Goal: Information Seeking & Learning: Learn about a topic

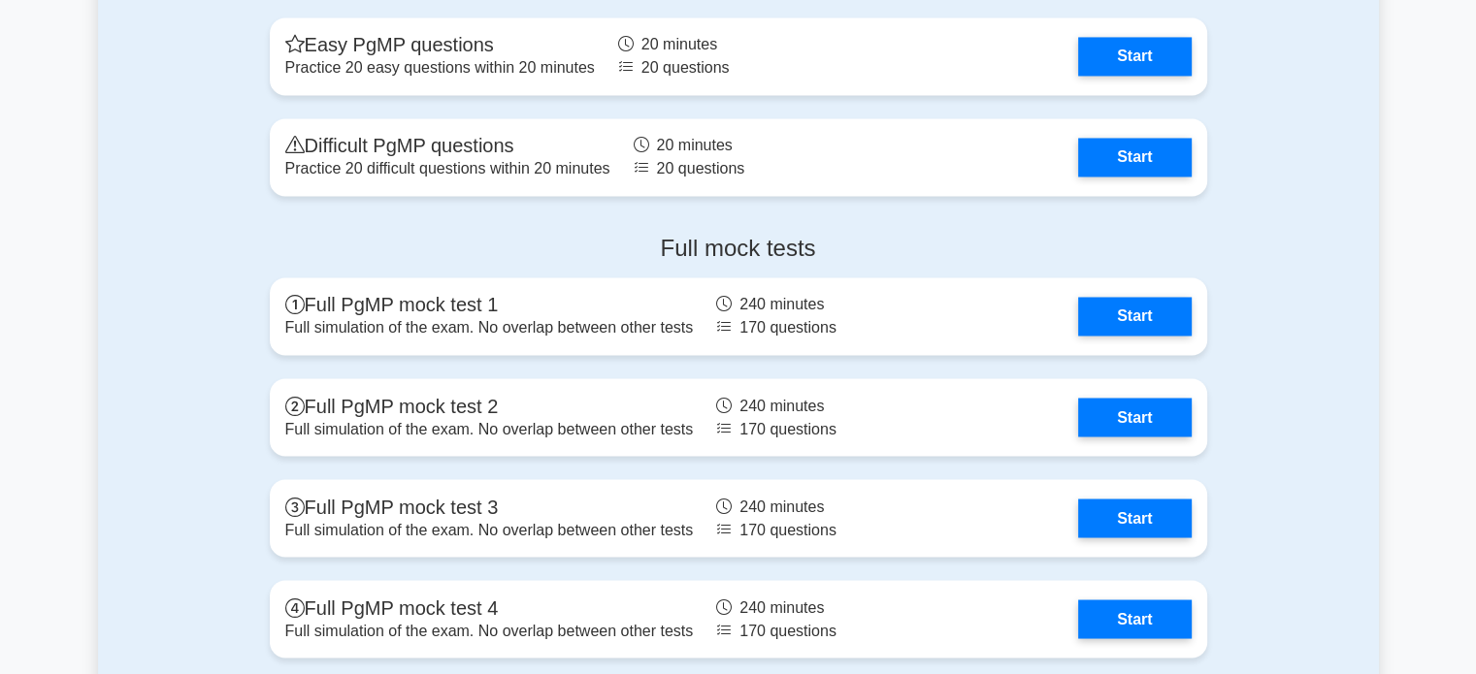
scroll to position [3304, 0]
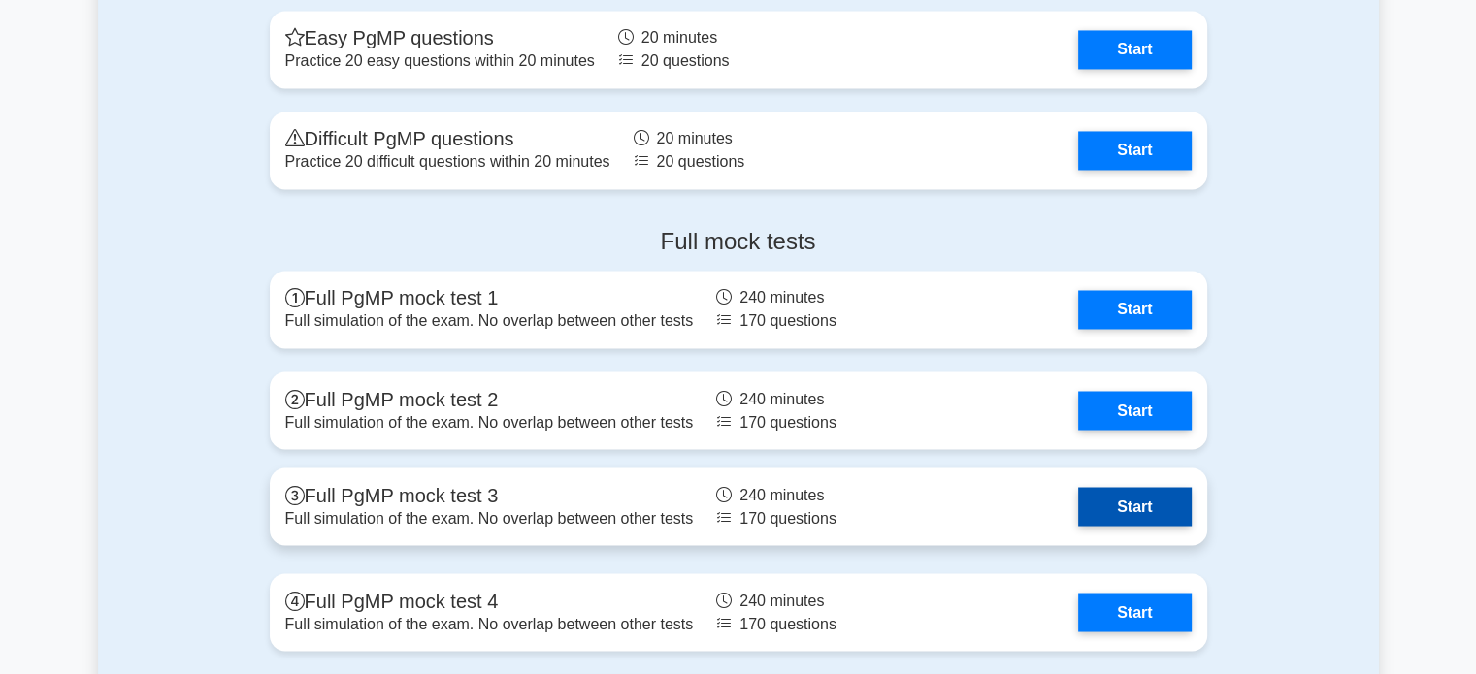
click at [1157, 509] on link "Start" at bounding box center [1134, 506] width 113 height 39
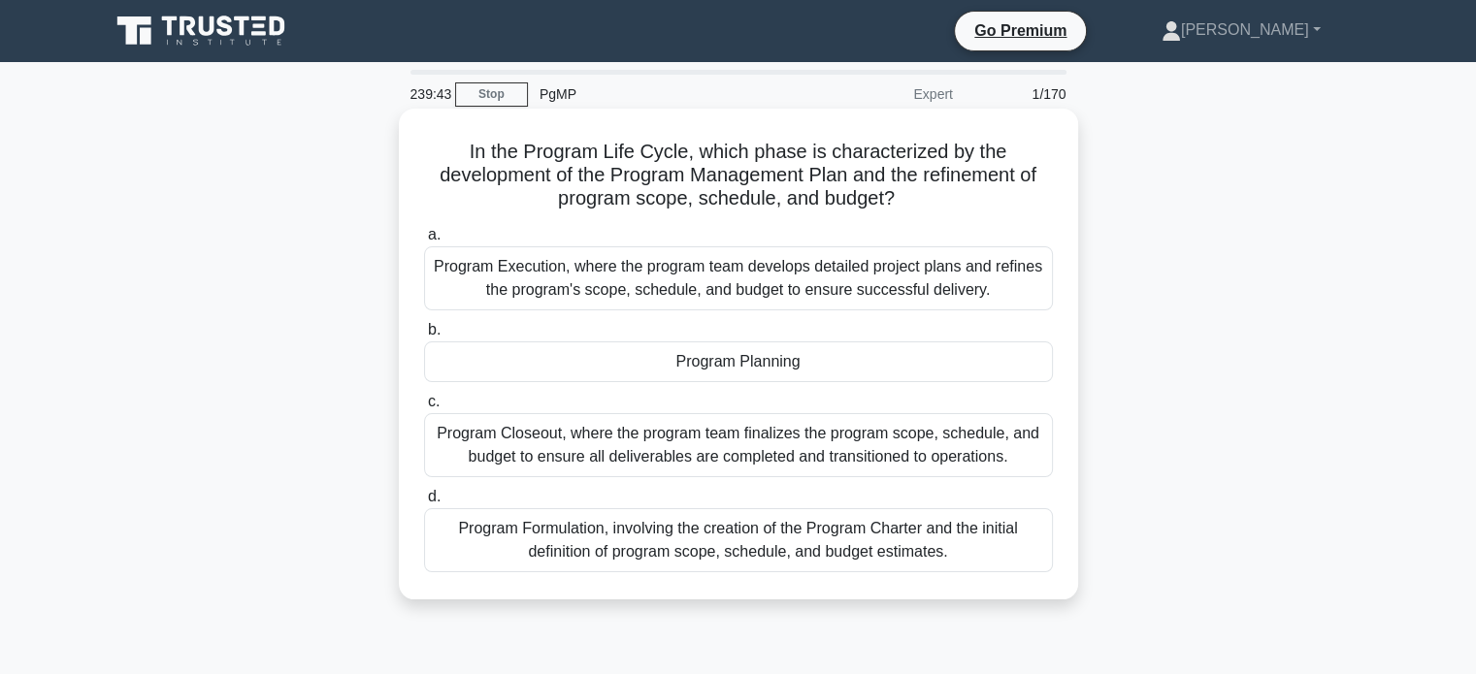
click at [799, 378] on div "Program Planning" at bounding box center [738, 362] width 629 height 41
click at [424, 337] on input "b. Program Planning" at bounding box center [424, 330] width 0 height 13
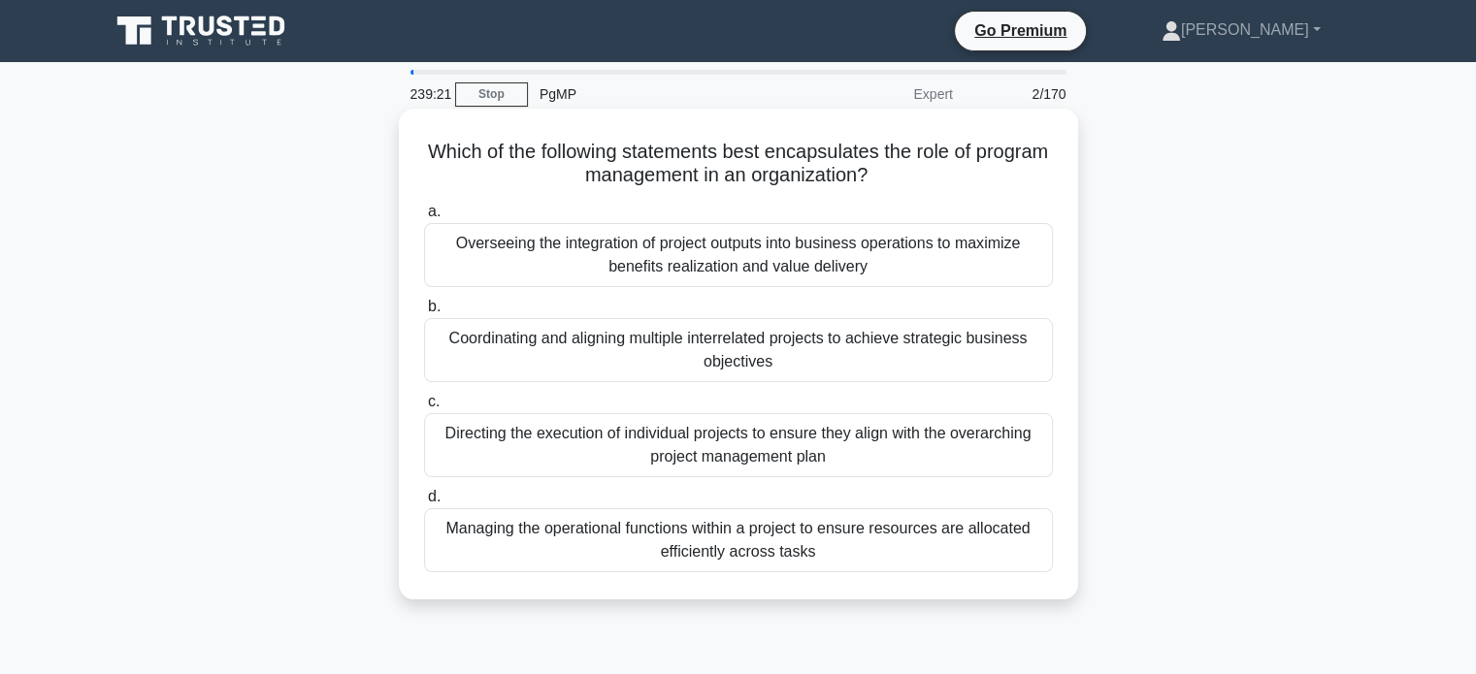
click at [899, 353] on div "Coordinating and aligning multiple interrelated projects to achieve strategic b…" at bounding box center [738, 350] width 629 height 64
click at [424, 313] on input "b. Coordinating and aligning multiple interrelated projects to achieve strategi…" at bounding box center [424, 307] width 0 height 13
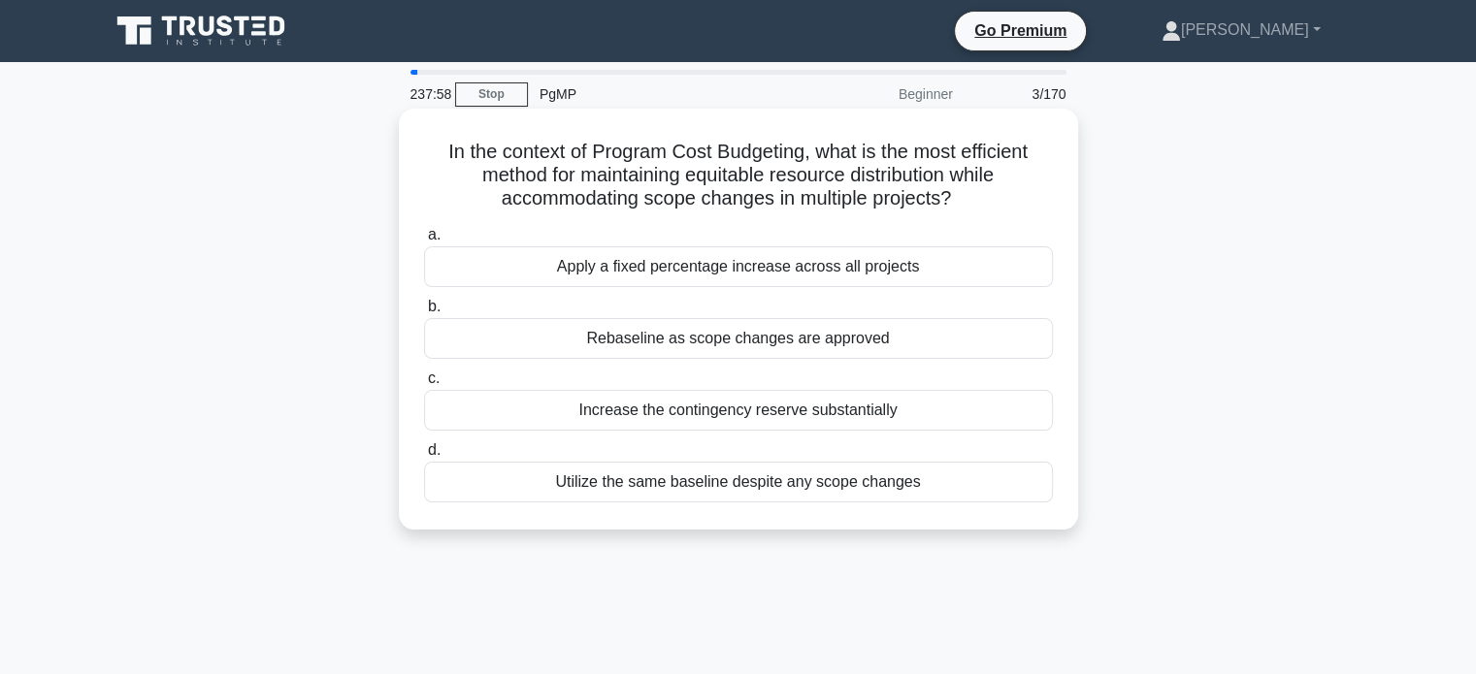
click at [894, 343] on div "Rebaseline as scope changes are approved" at bounding box center [738, 338] width 629 height 41
click at [424, 313] on input "b. Rebaseline as scope changes are approved" at bounding box center [424, 307] width 0 height 13
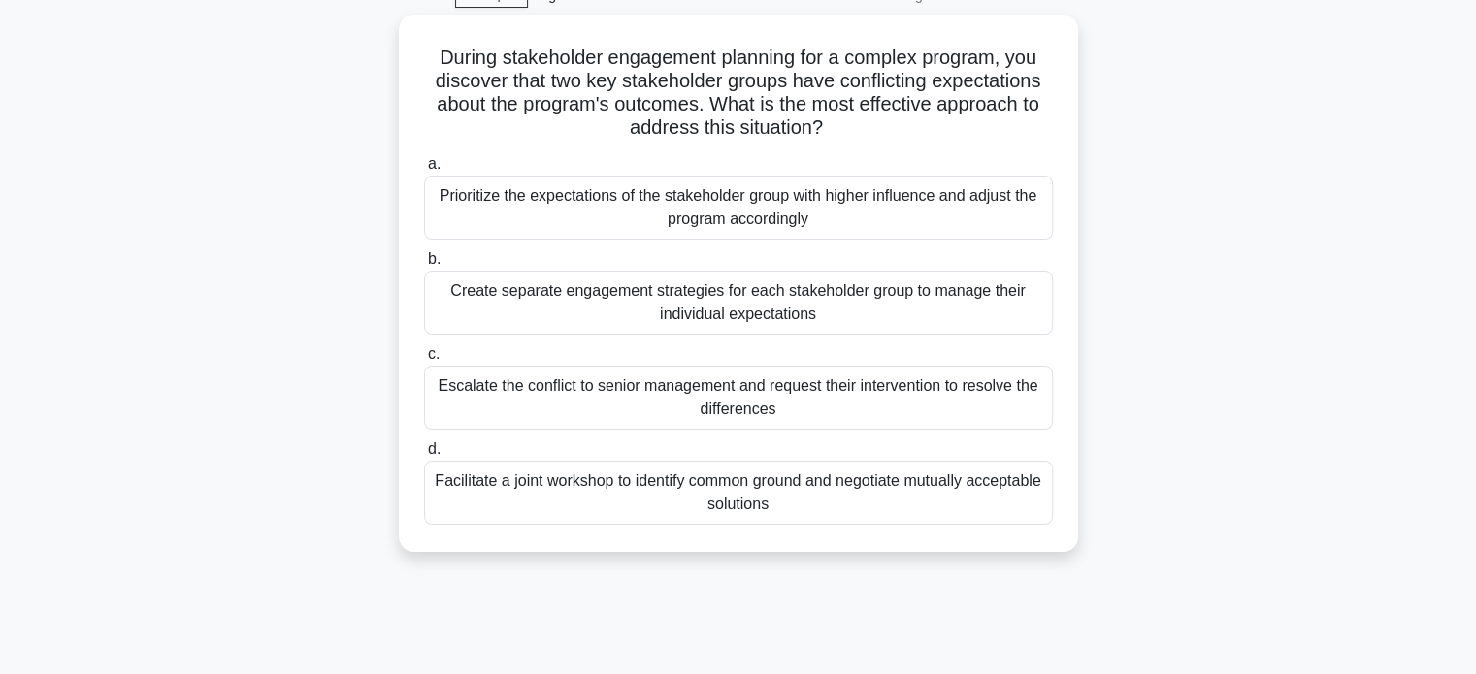
scroll to position [101, 0]
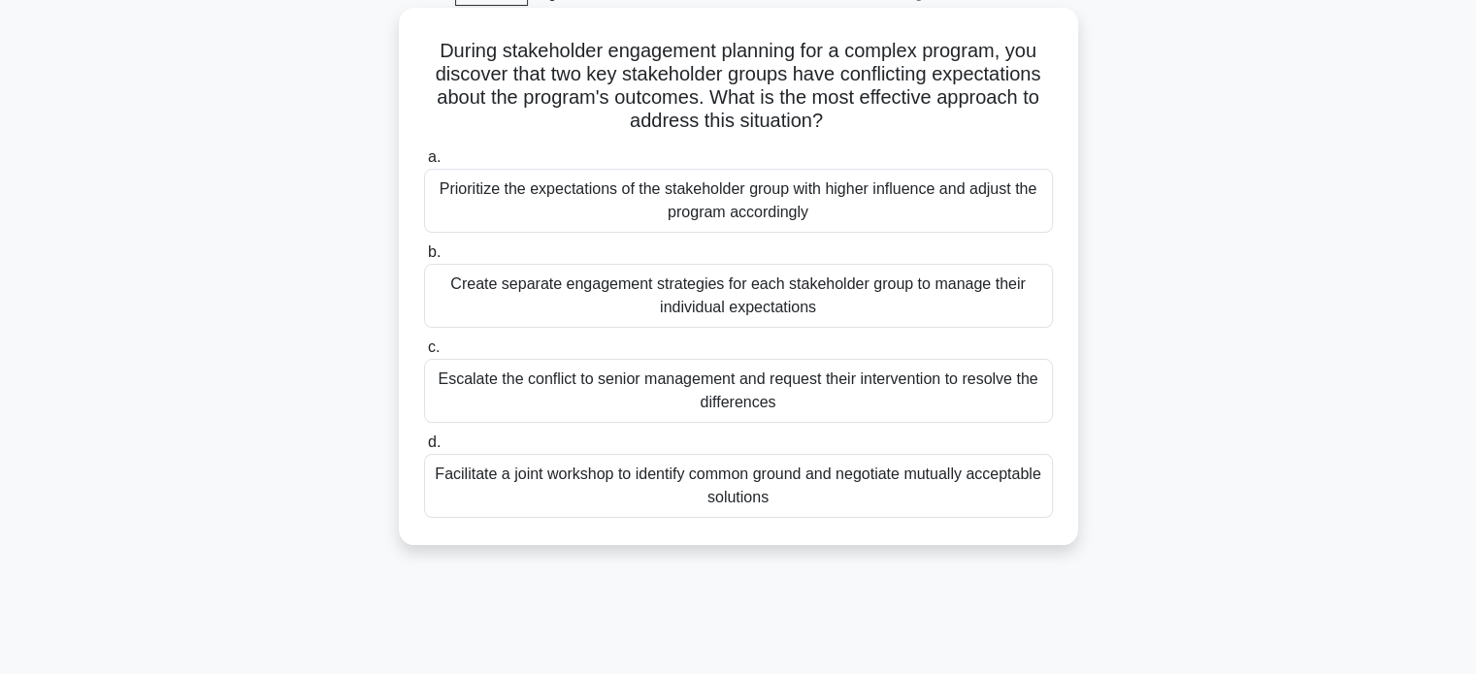
click at [934, 496] on div "Facilitate a joint workshop to identify common ground and negotiate mutually ac…" at bounding box center [738, 486] width 629 height 64
click at [424, 449] on input "d. Facilitate a joint workshop to identify common ground and negotiate mutually…" at bounding box center [424, 443] width 0 height 13
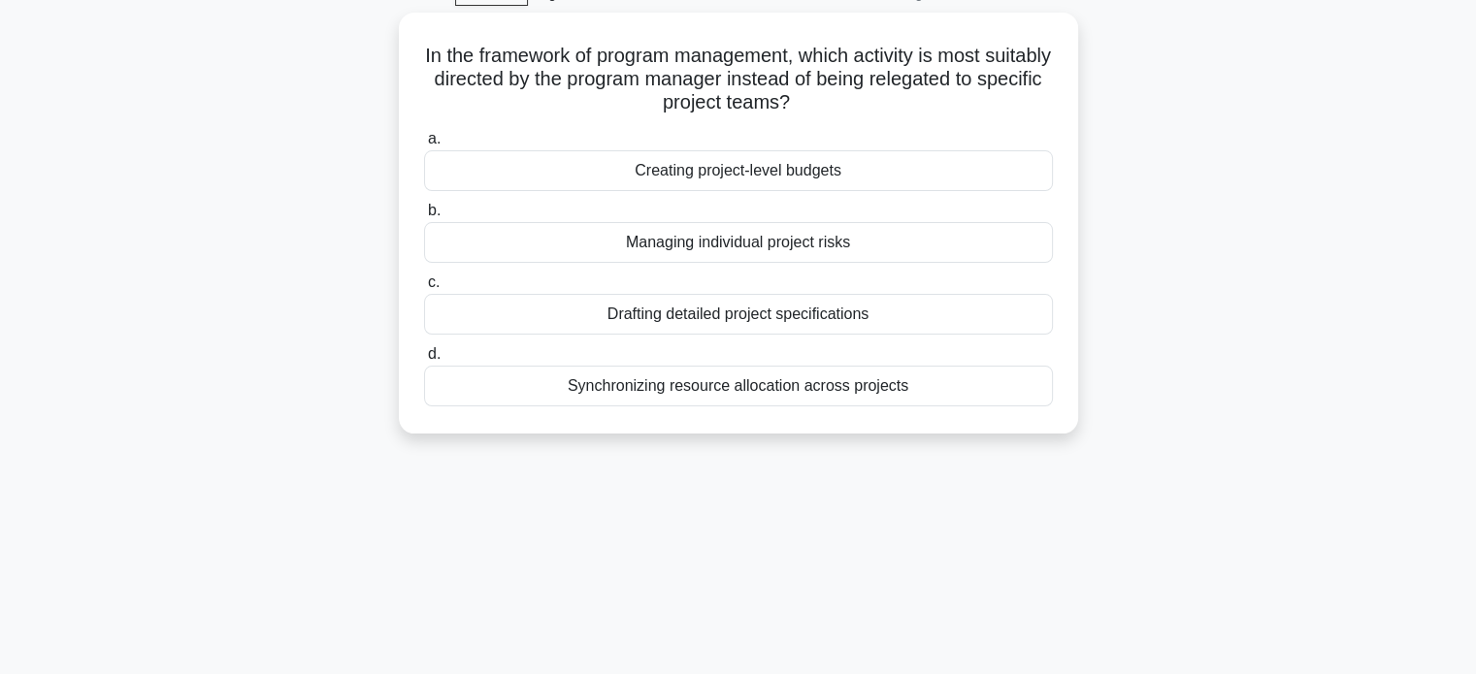
scroll to position [0, 0]
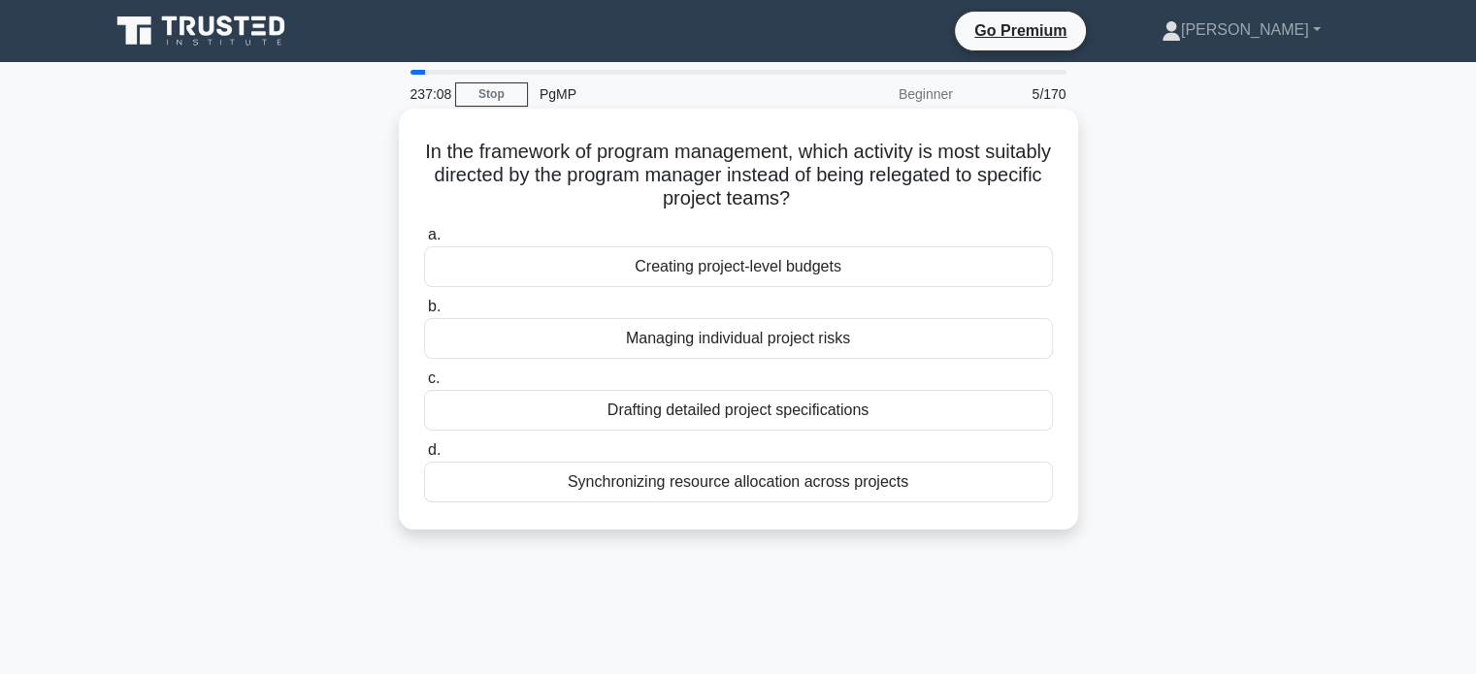
click at [959, 480] on div "Synchronizing resource allocation across projects" at bounding box center [738, 482] width 629 height 41
click at [424, 457] on input "d. Synchronizing resource allocation across projects" at bounding box center [424, 450] width 0 height 13
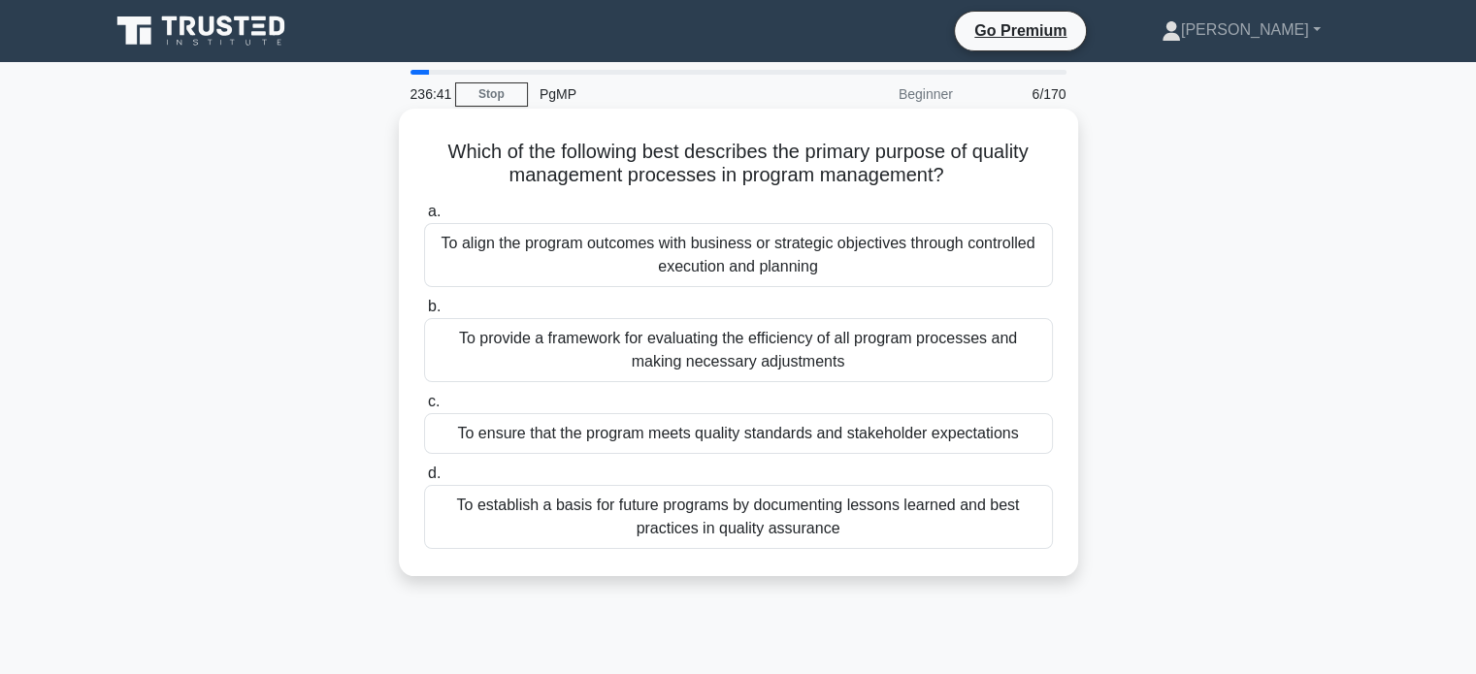
click at [911, 439] on div "To ensure that the program meets quality standards and stakeholder expectations" at bounding box center [738, 433] width 629 height 41
click at [424, 408] on input "c. To ensure that the program meets quality standards and stakeholder expectati…" at bounding box center [424, 402] width 0 height 13
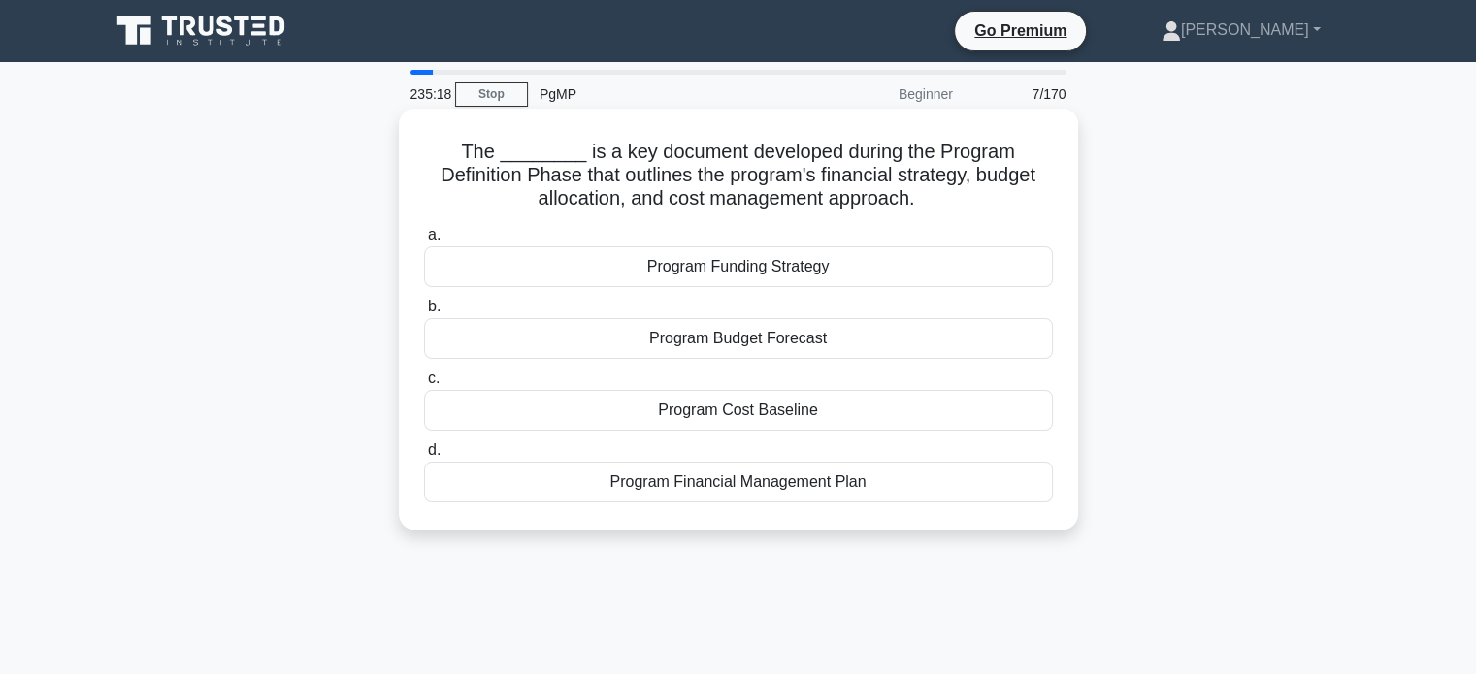
click at [885, 492] on div "Program Financial Management Plan" at bounding box center [738, 482] width 629 height 41
click at [424, 457] on input "d. Program Financial Management Plan" at bounding box center [424, 450] width 0 height 13
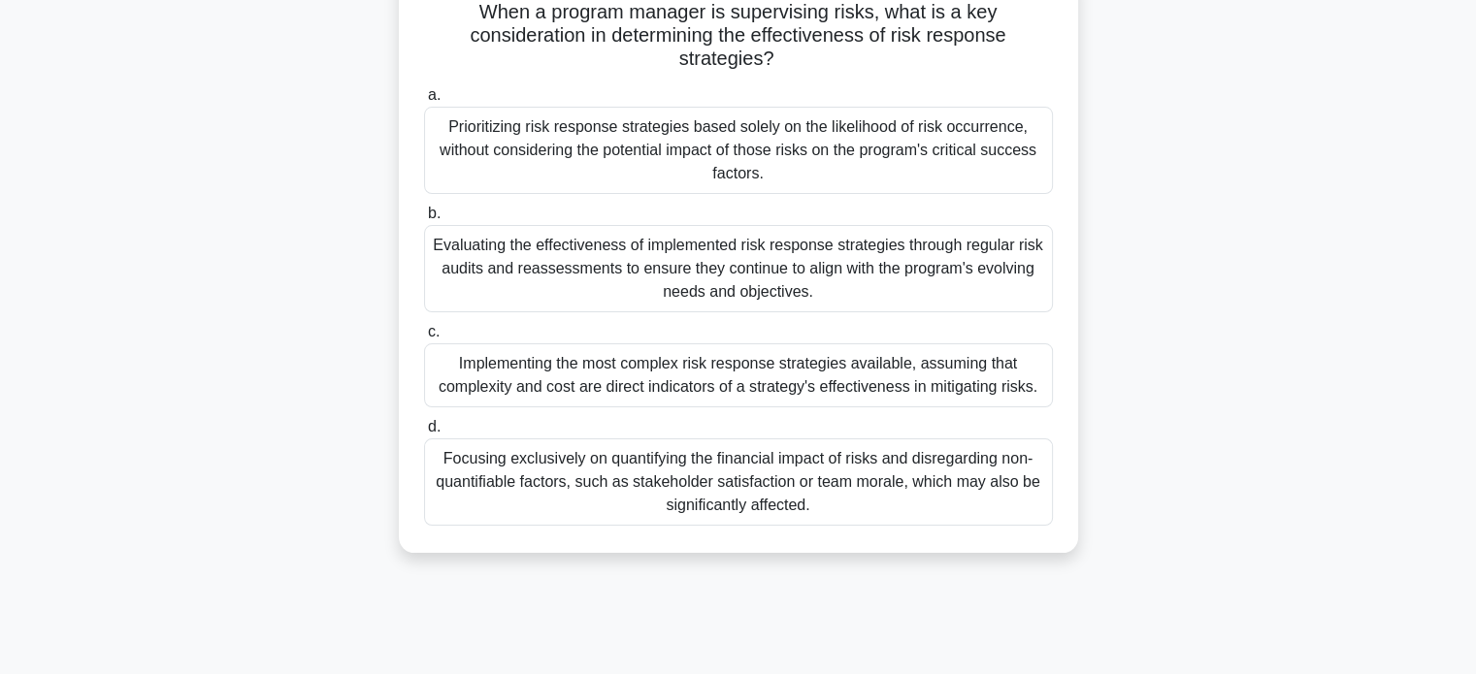
scroll to position [147, 0]
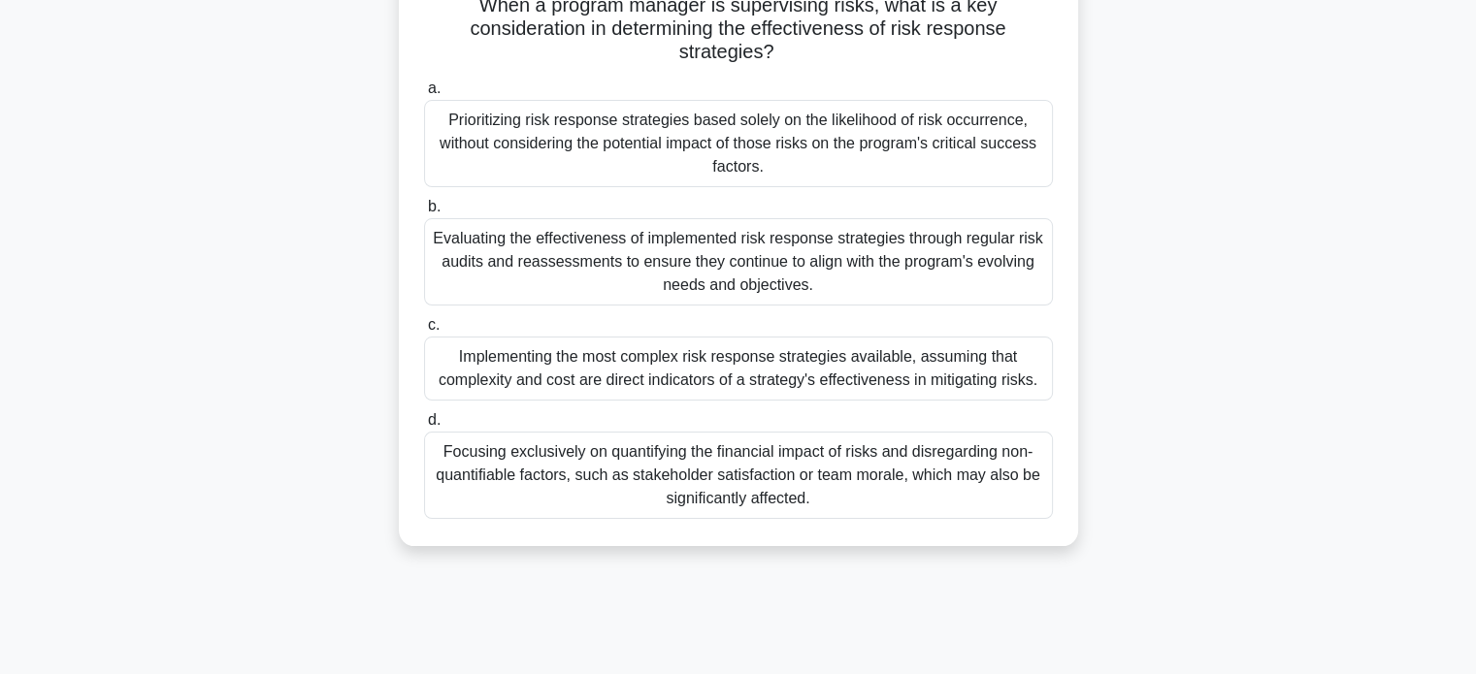
click at [900, 269] on div "Evaluating the effectiveness of implemented risk response strategies through re…" at bounding box center [738, 261] width 629 height 87
click at [424, 213] on input "b. Evaluating the effectiveness of implemented risk response strategies through…" at bounding box center [424, 207] width 0 height 13
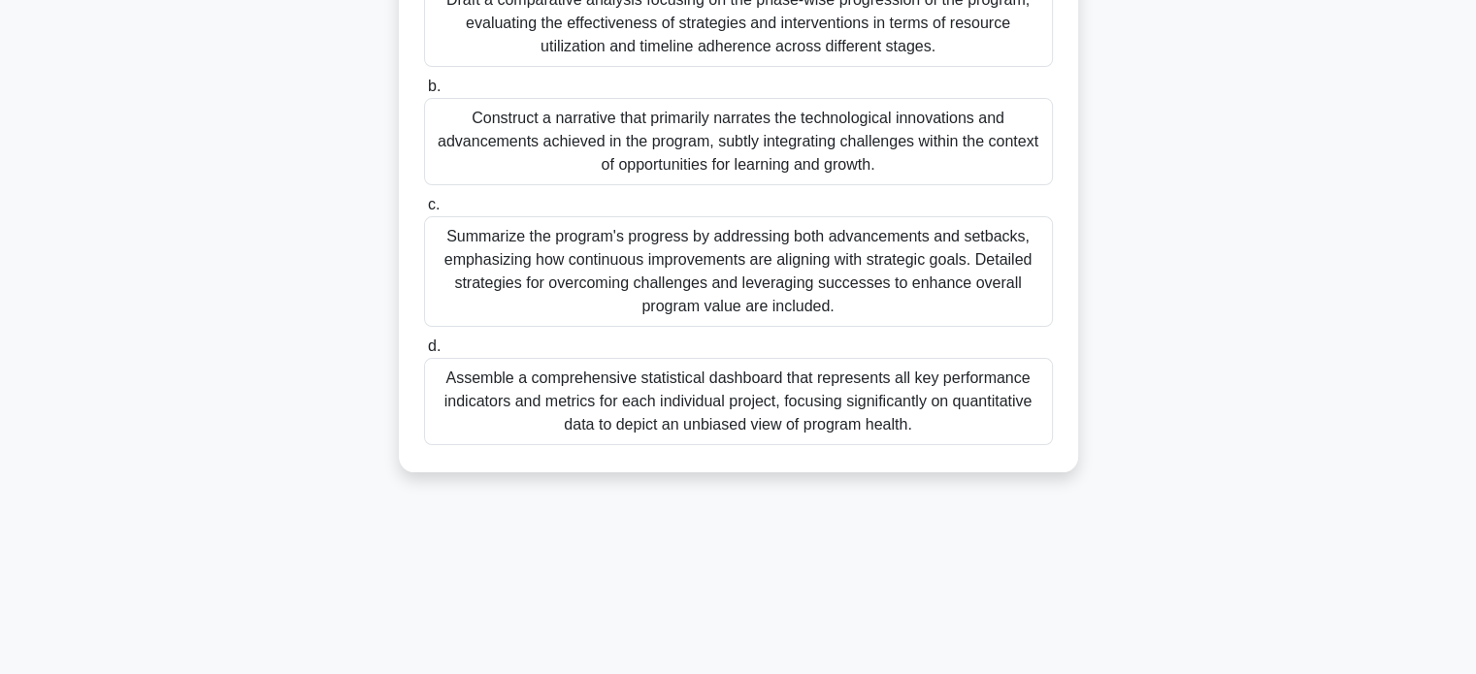
scroll to position [374, 0]
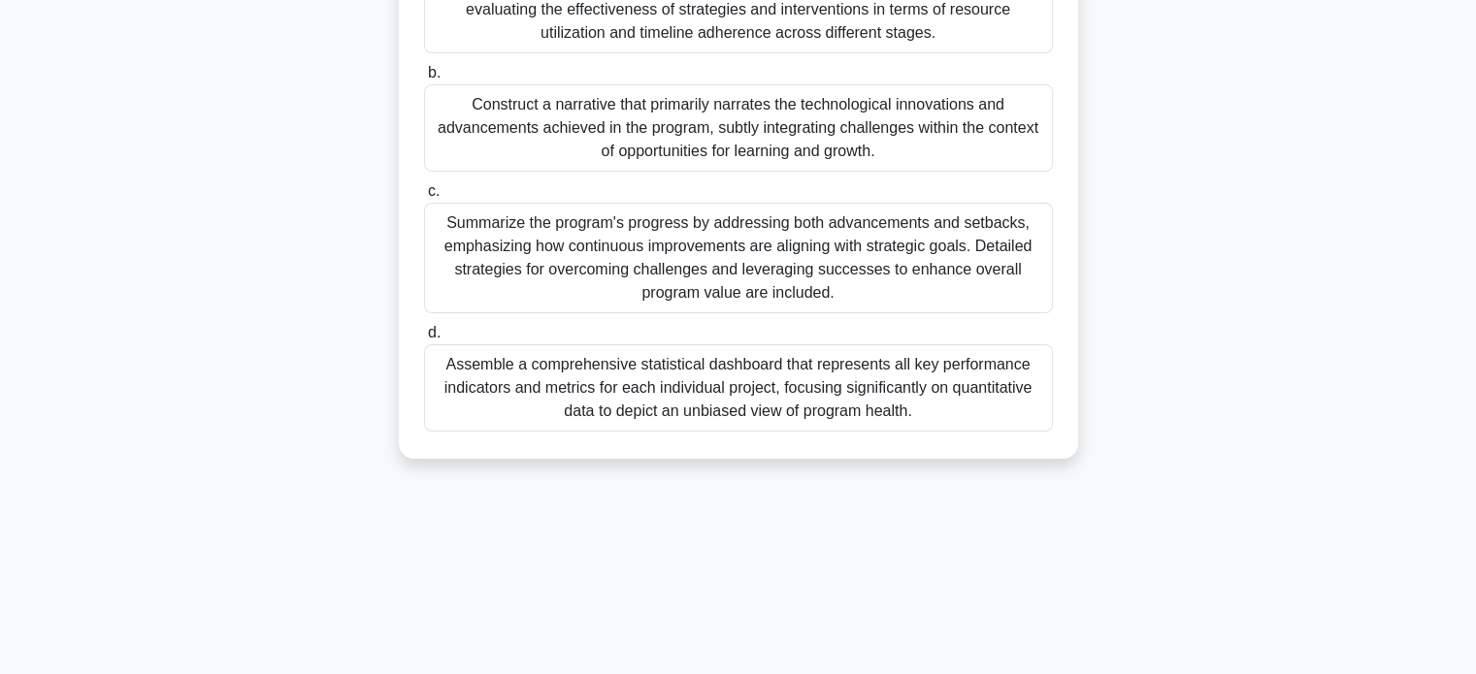
click at [932, 263] on div "Summarize the program's progress by addressing both advancements and setbacks, …" at bounding box center [738, 258] width 629 height 111
click at [424, 198] on input "c. Summarize the program's progress by addressing both advancements and setback…" at bounding box center [424, 191] width 0 height 13
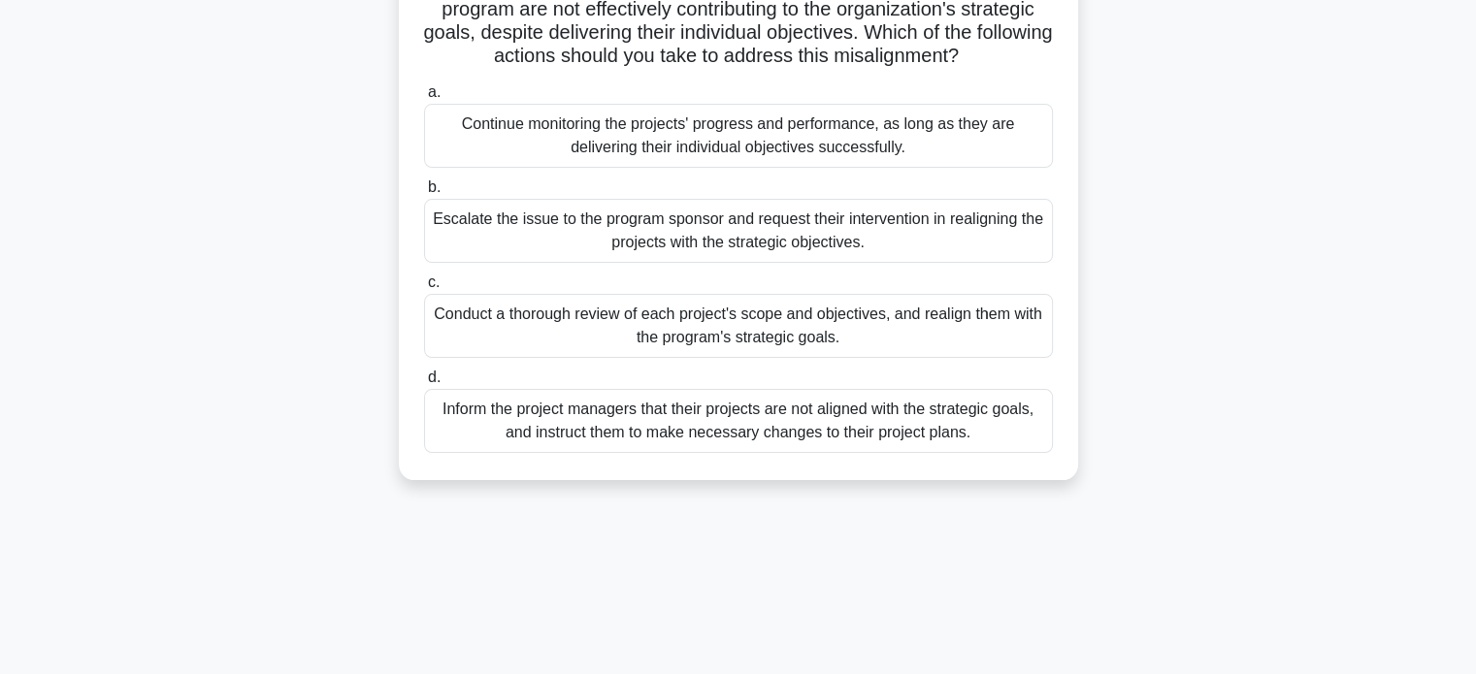
scroll to position [173, 0]
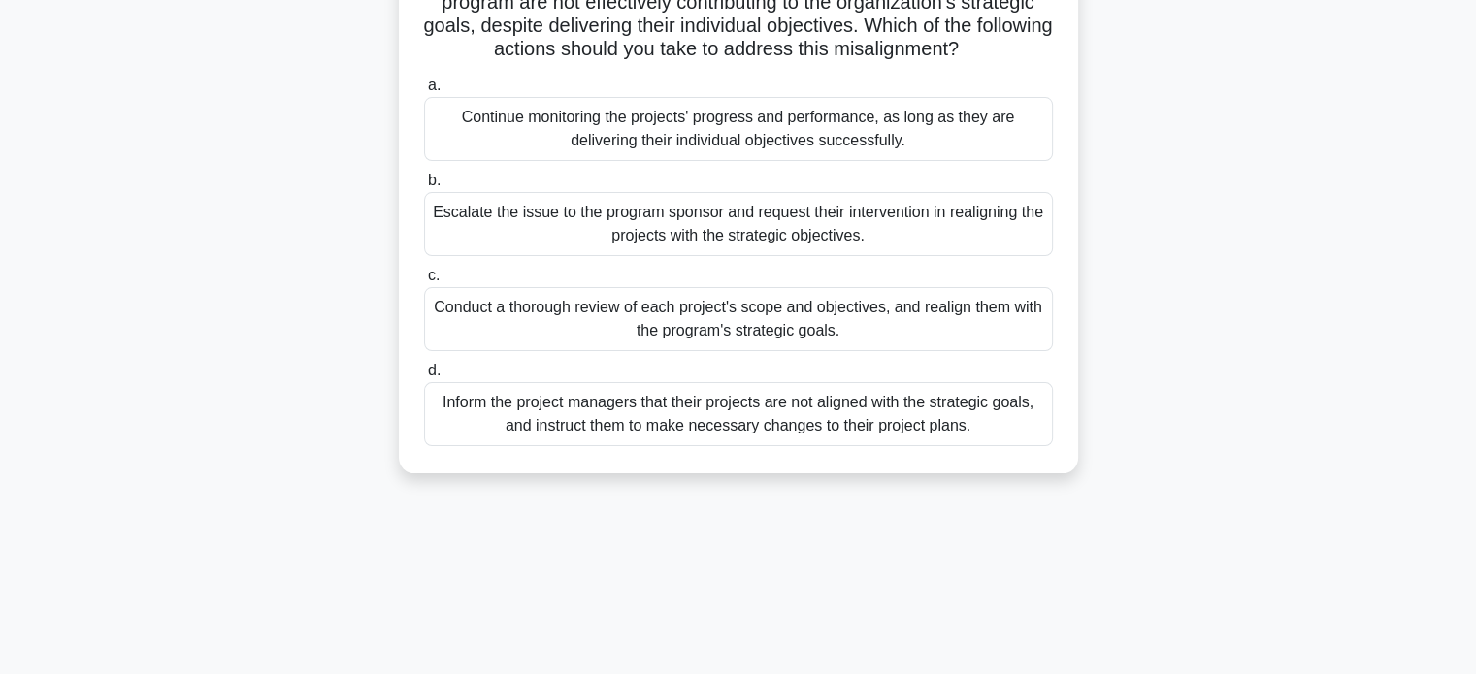
click at [948, 306] on div "Conduct a thorough review of each project's scope and objectives, and realign t…" at bounding box center [738, 319] width 629 height 64
click at [424, 282] on input "c. Conduct a thorough review of each project's scope and objectives, and realig…" at bounding box center [424, 276] width 0 height 13
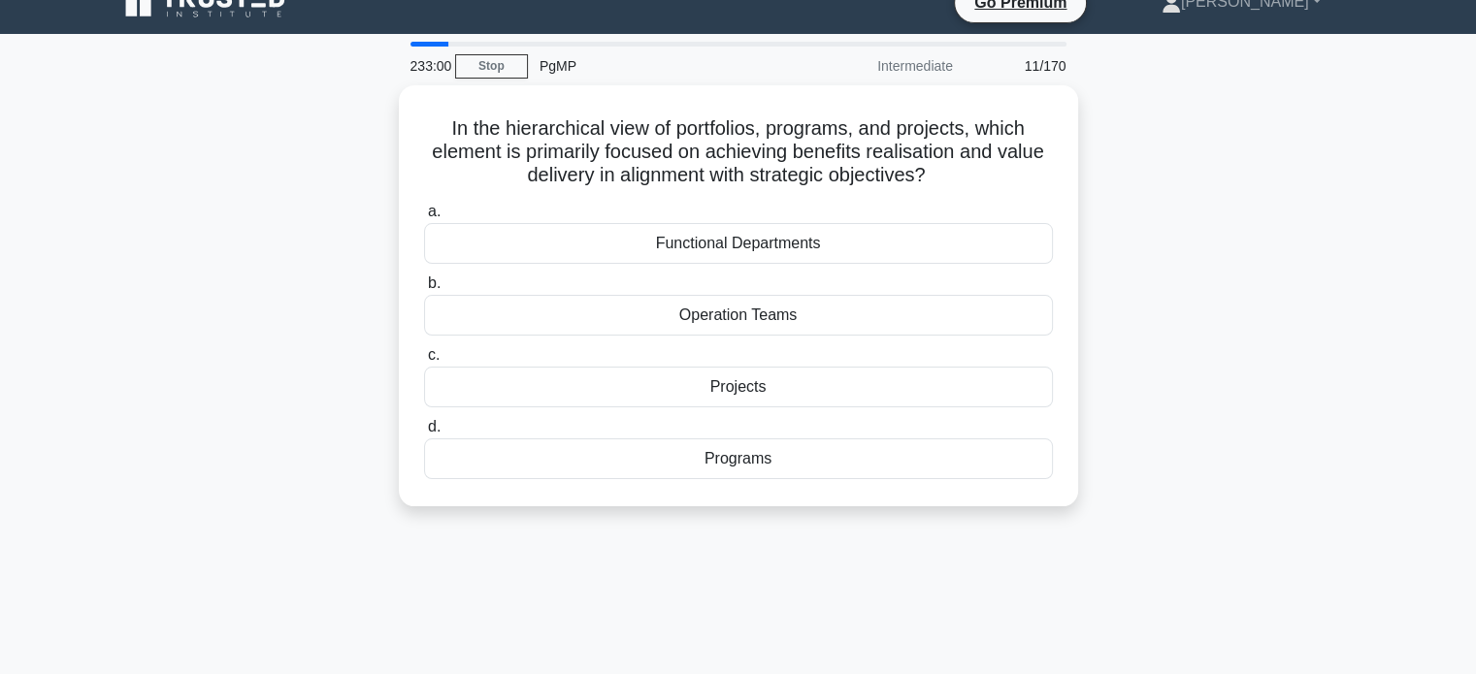
scroll to position [0, 0]
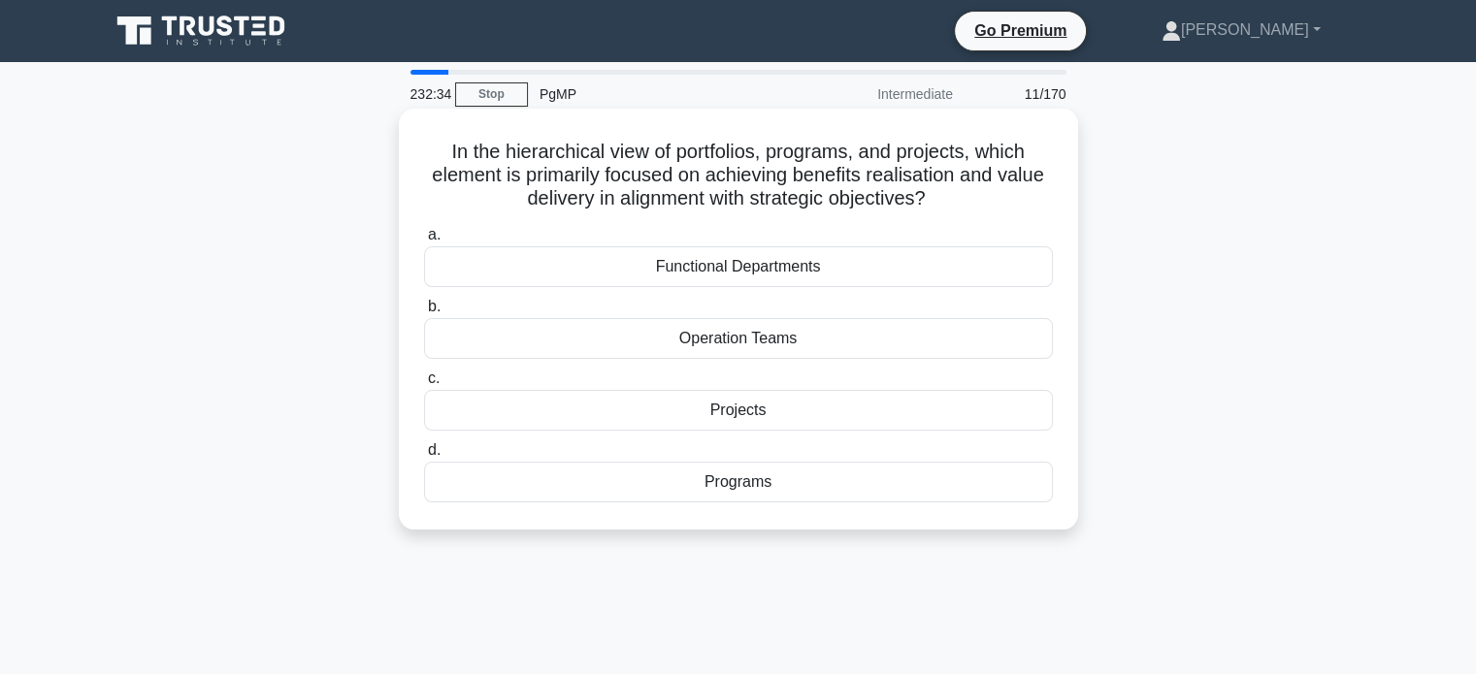
click at [894, 490] on div "Programs" at bounding box center [738, 482] width 629 height 41
click at [424, 457] on input "d. Programs" at bounding box center [424, 450] width 0 height 13
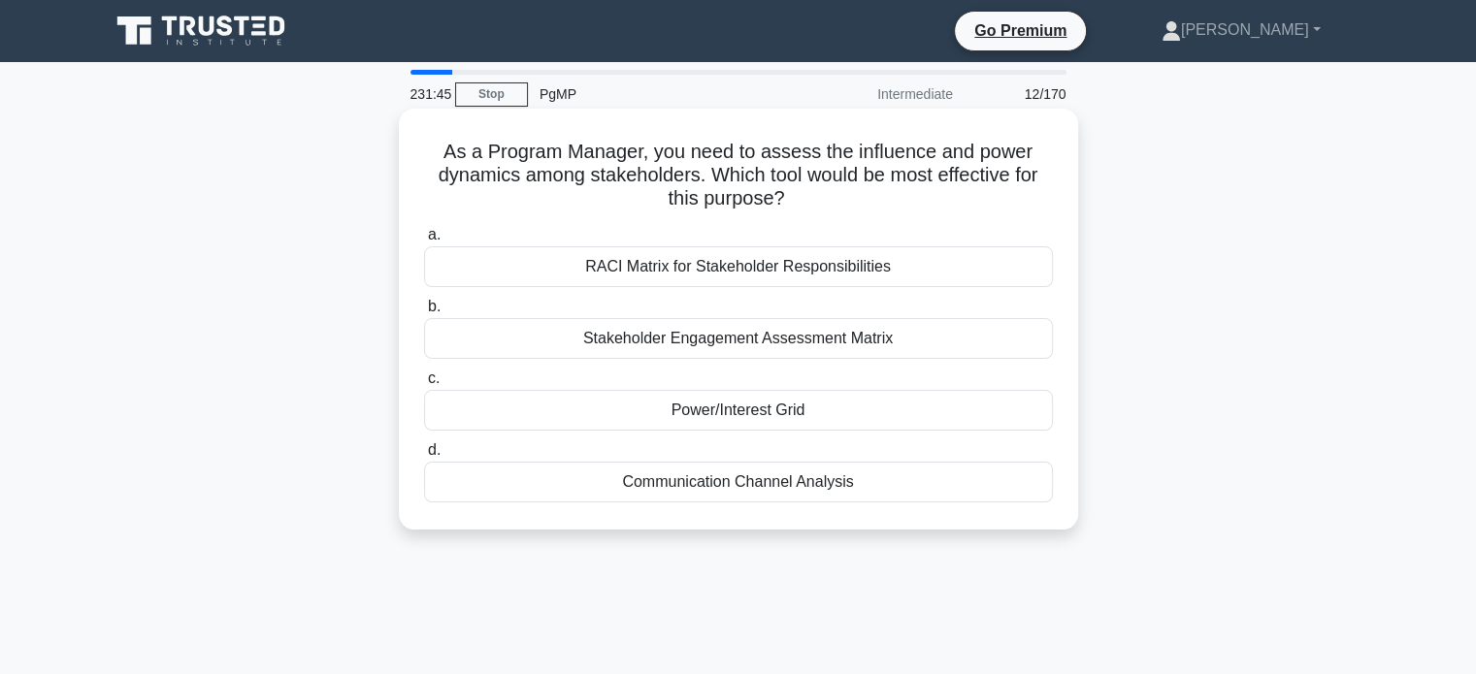
click at [943, 418] on div "Power/Interest Grid" at bounding box center [738, 410] width 629 height 41
click at [424, 385] on input "c. Power/Interest Grid" at bounding box center [424, 379] width 0 height 13
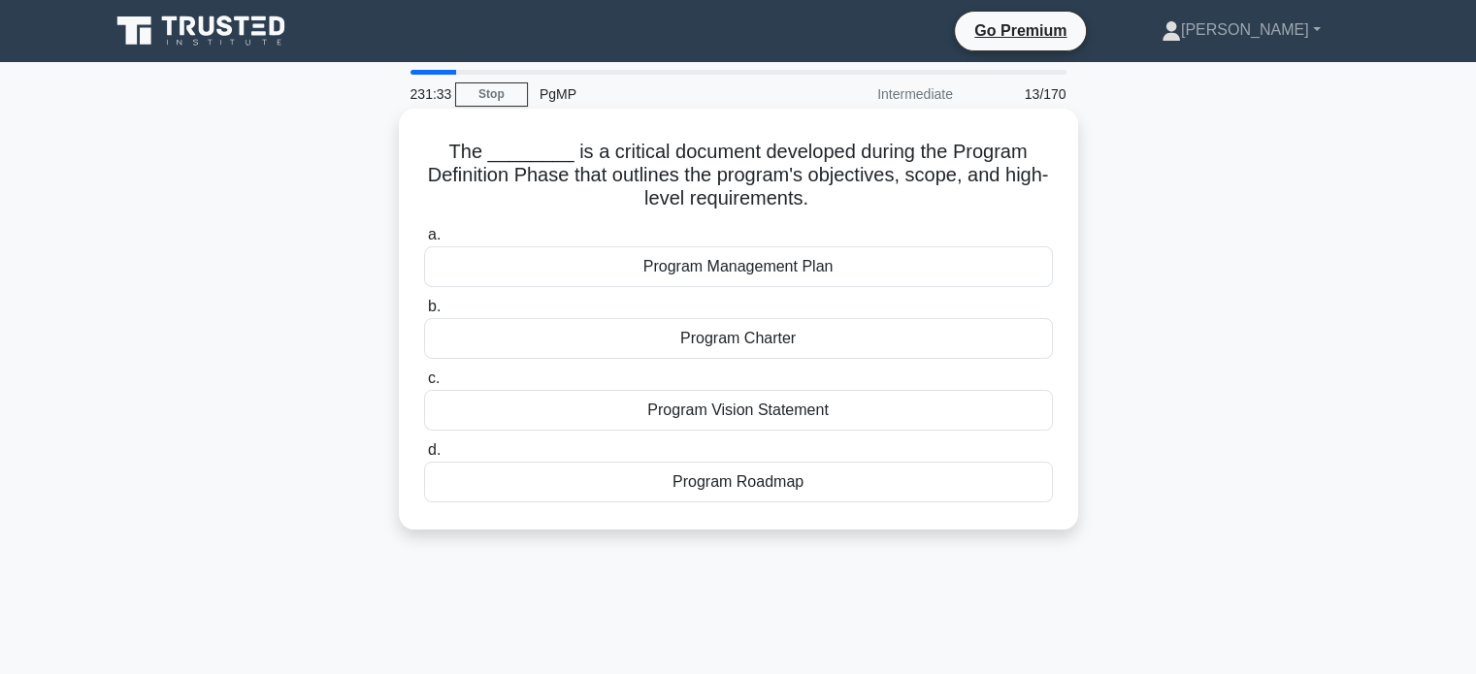
click at [964, 346] on div "Program Charter" at bounding box center [738, 338] width 629 height 41
click at [424, 313] on input "b. Program Charter" at bounding box center [424, 307] width 0 height 13
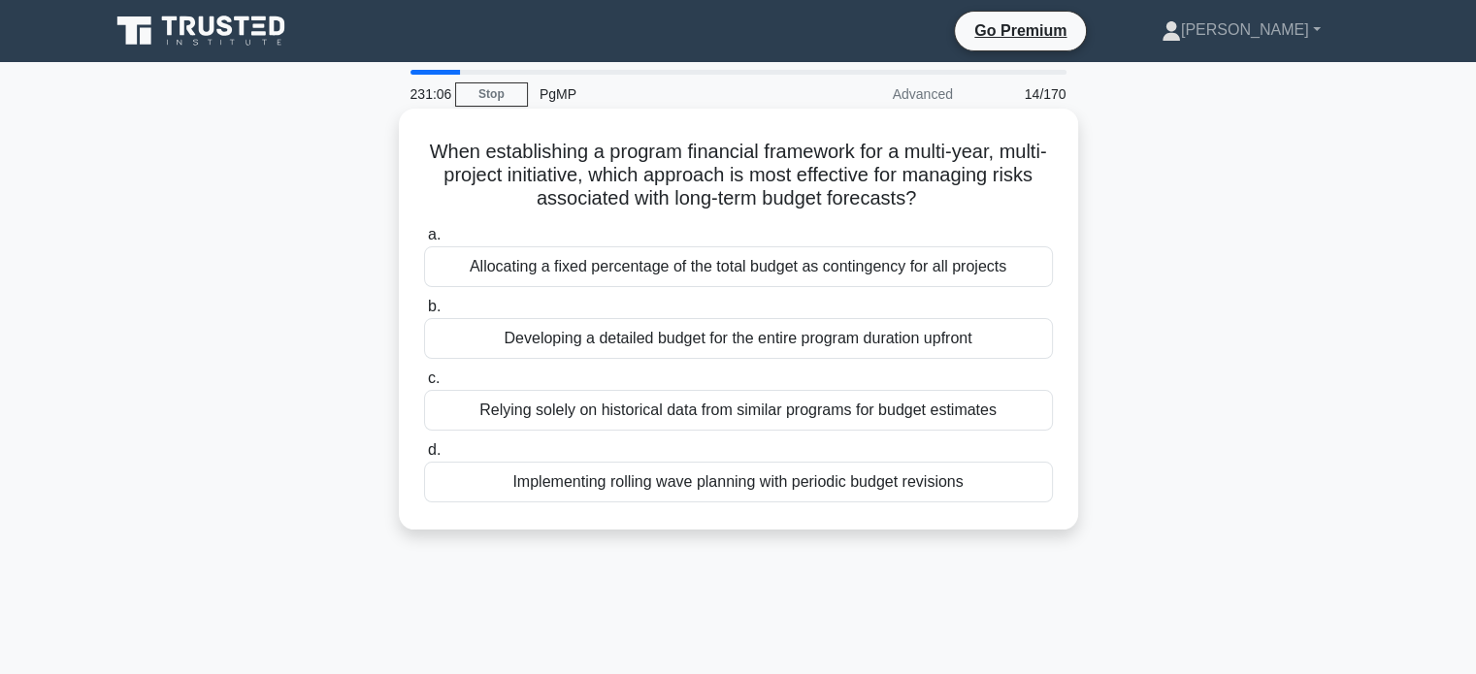
click at [950, 484] on div "Implementing rolling wave planning with periodic budget revisions" at bounding box center [738, 482] width 629 height 41
click at [424, 457] on input "d. Implementing rolling wave planning with periodic budget revisions" at bounding box center [424, 450] width 0 height 13
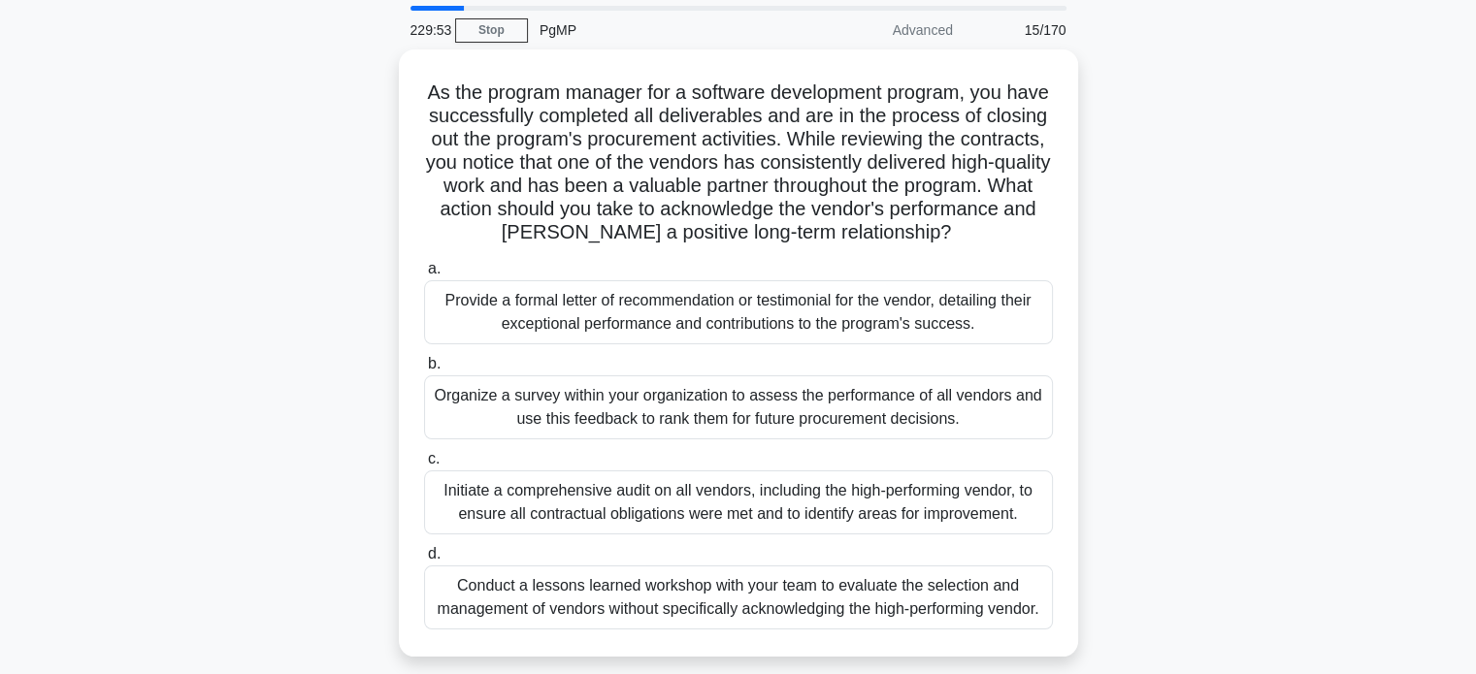
scroll to position [66, 0]
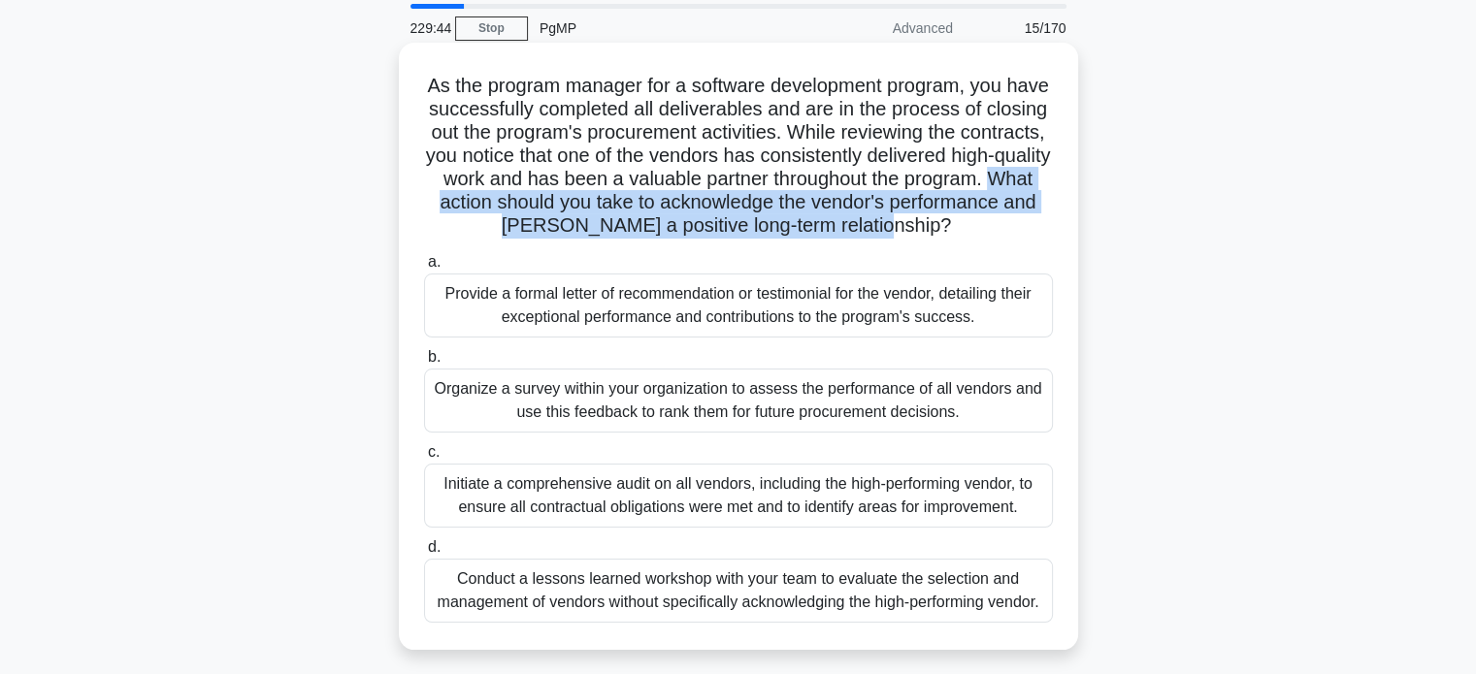
drag, startPoint x: 527, startPoint y: 203, endPoint x: 1024, endPoint y: 220, distance: 497.1
click at [1024, 220] on h5 "As the program manager for a software development program, you have successfull…" at bounding box center [738, 156] width 633 height 165
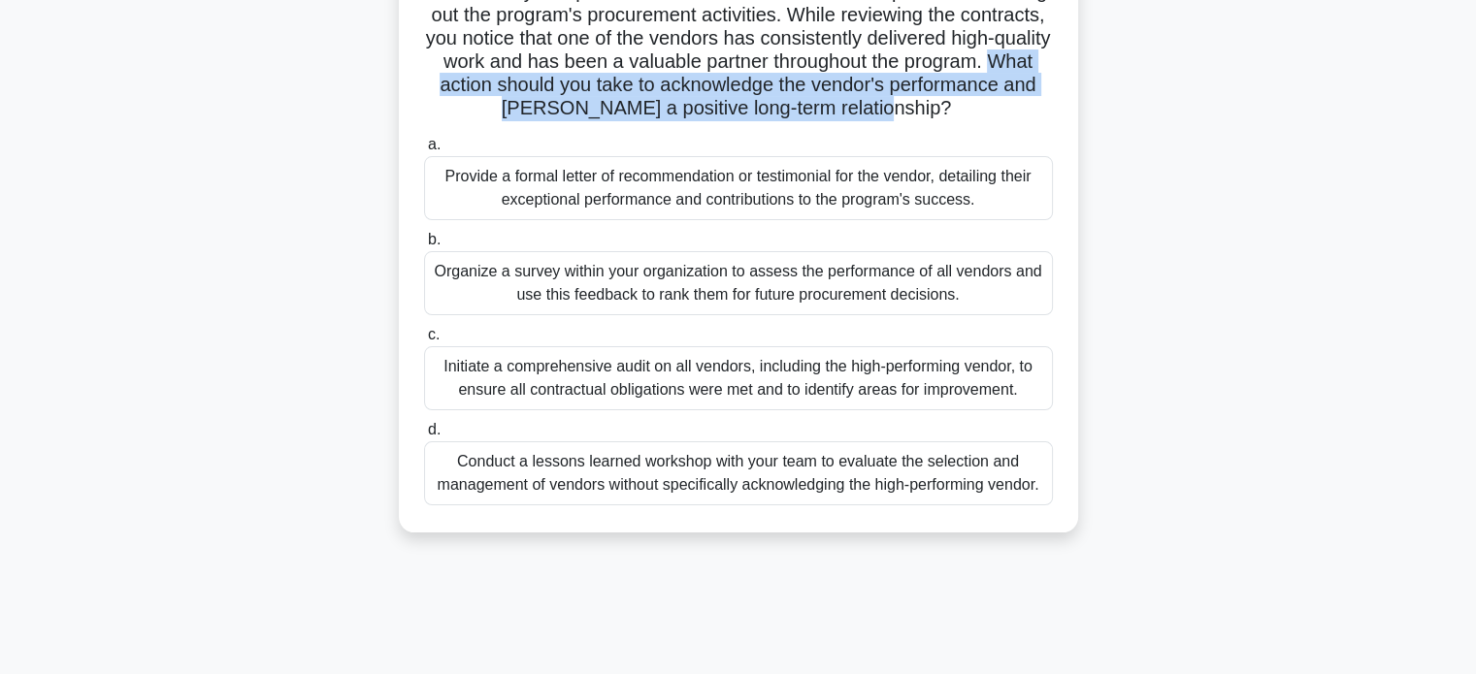
scroll to position [189, 0]
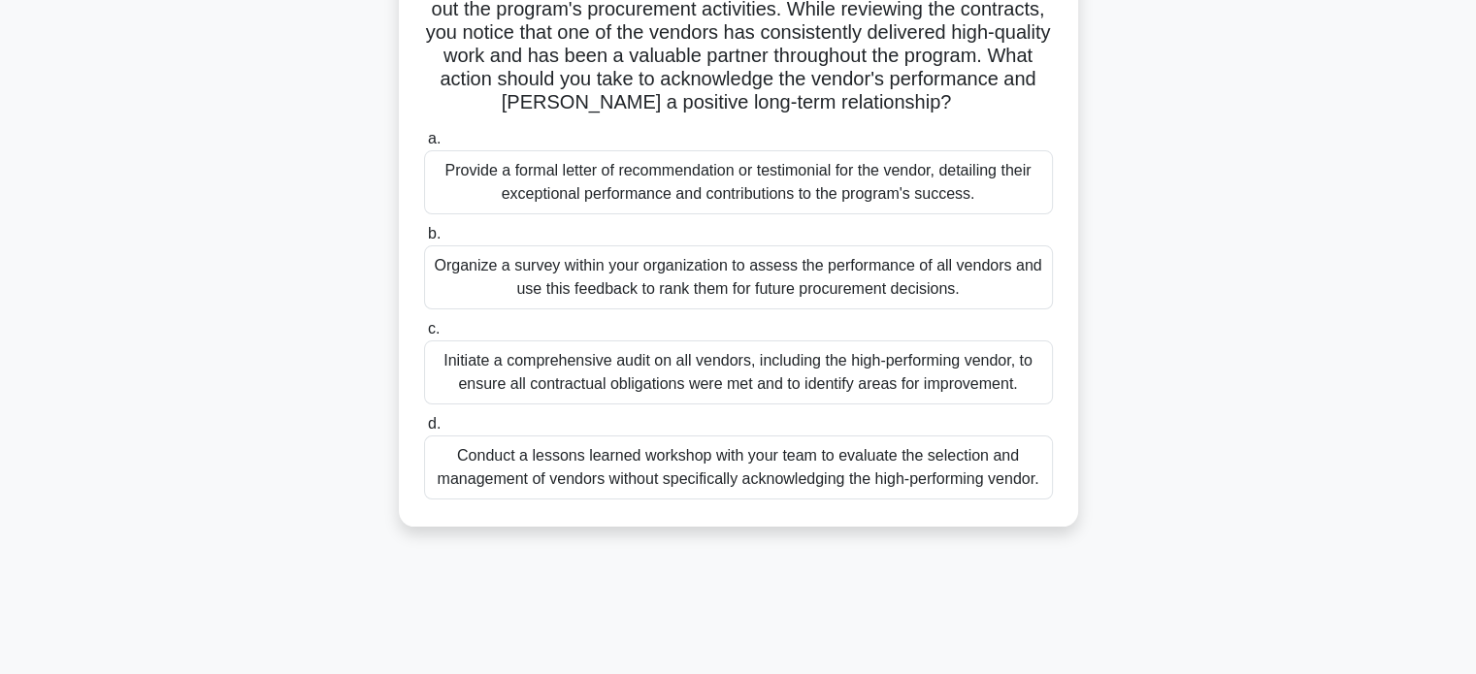
click at [900, 189] on div "Provide a formal letter of recommendation or testimonial for the vendor, detail…" at bounding box center [738, 182] width 629 height 64
click at [424, 146] on input "a. Provide a formal letter of recommendation or testimonial for the vendor, det…" at bounding box center [424, 139] width 0 height 13
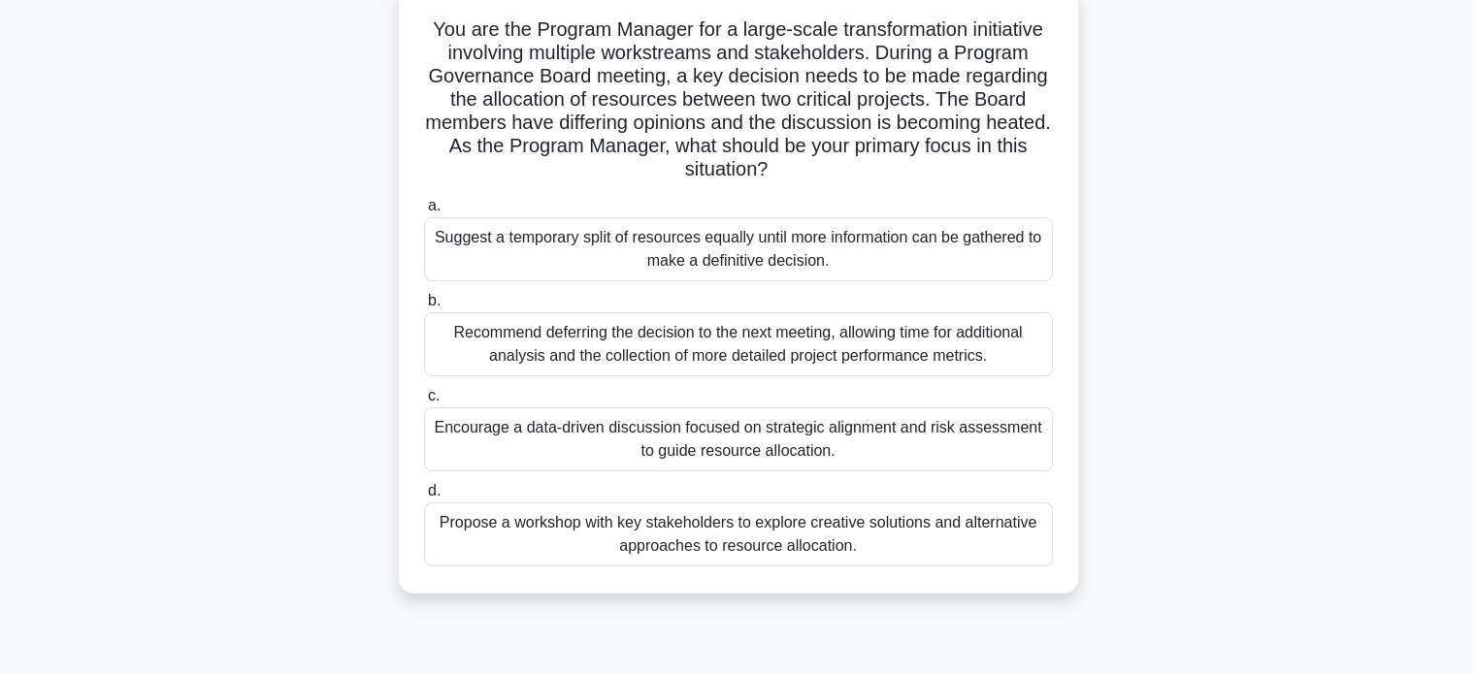
scroll to position [137, 0]
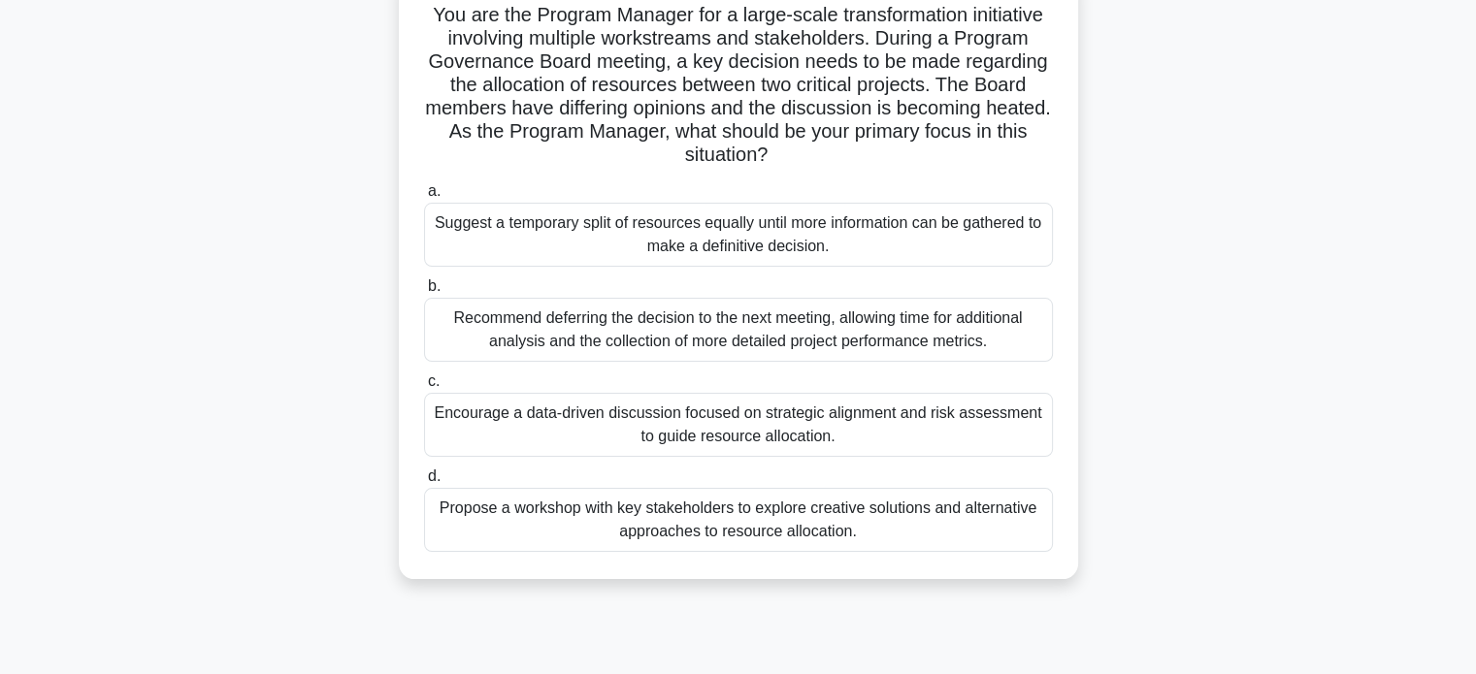
click at [984, 516] on div "Propose a workshop with key stakeholders to explore creative solutions and alte…" at bounding box center [738, 520] width 629 height 64
click at [424, 483] on input "d. Propose a workshop with key stakeholders to explore creative solutions and a…" at bounding box center [424, 477] width 0 height 13
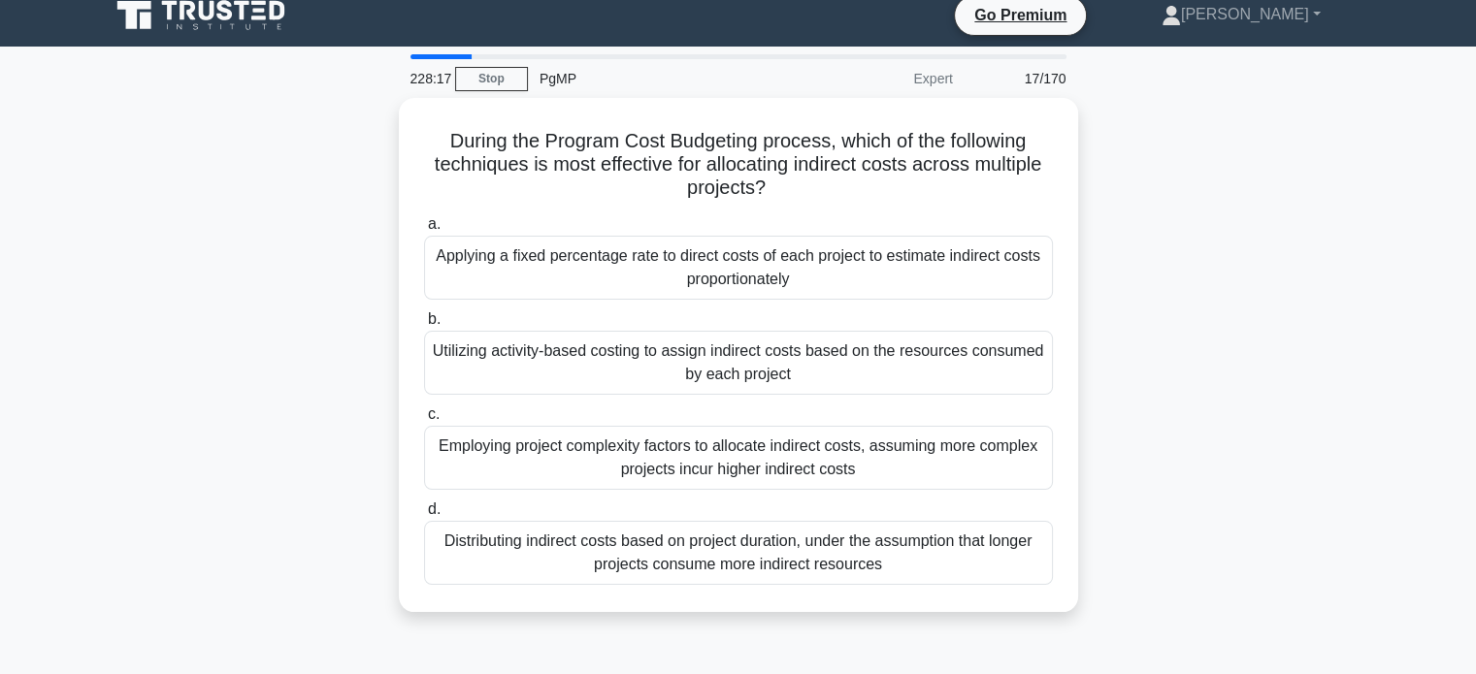
scroll to position [0, 0]
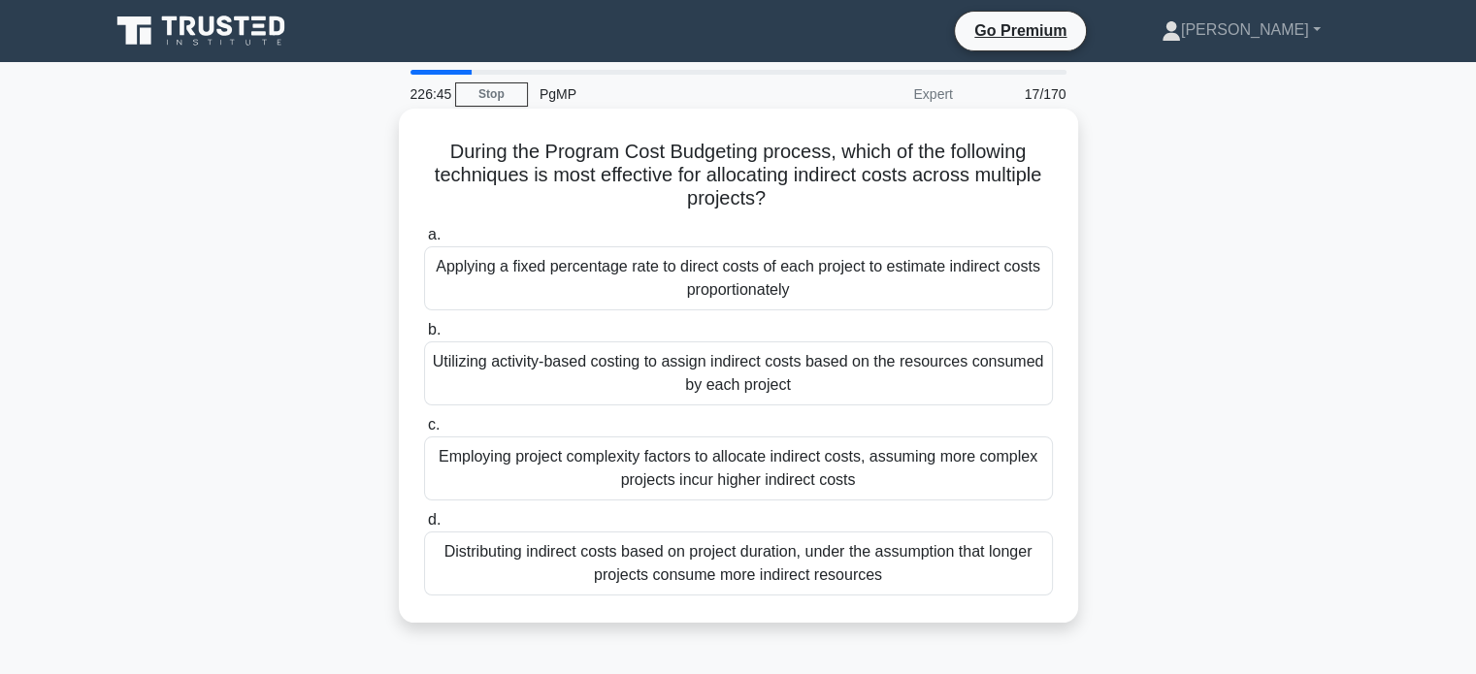
click at [900, 374] on div "Utilizing activity-based costing to assign indirect costs based on the resource…" at bounding box center [738, 374] width 629 height 64
click at [424, 337] on input "b. Utilizing activity-based costing to assign indirect costs based on the resou…" at bounding box center [424, 330] width 0 height 13
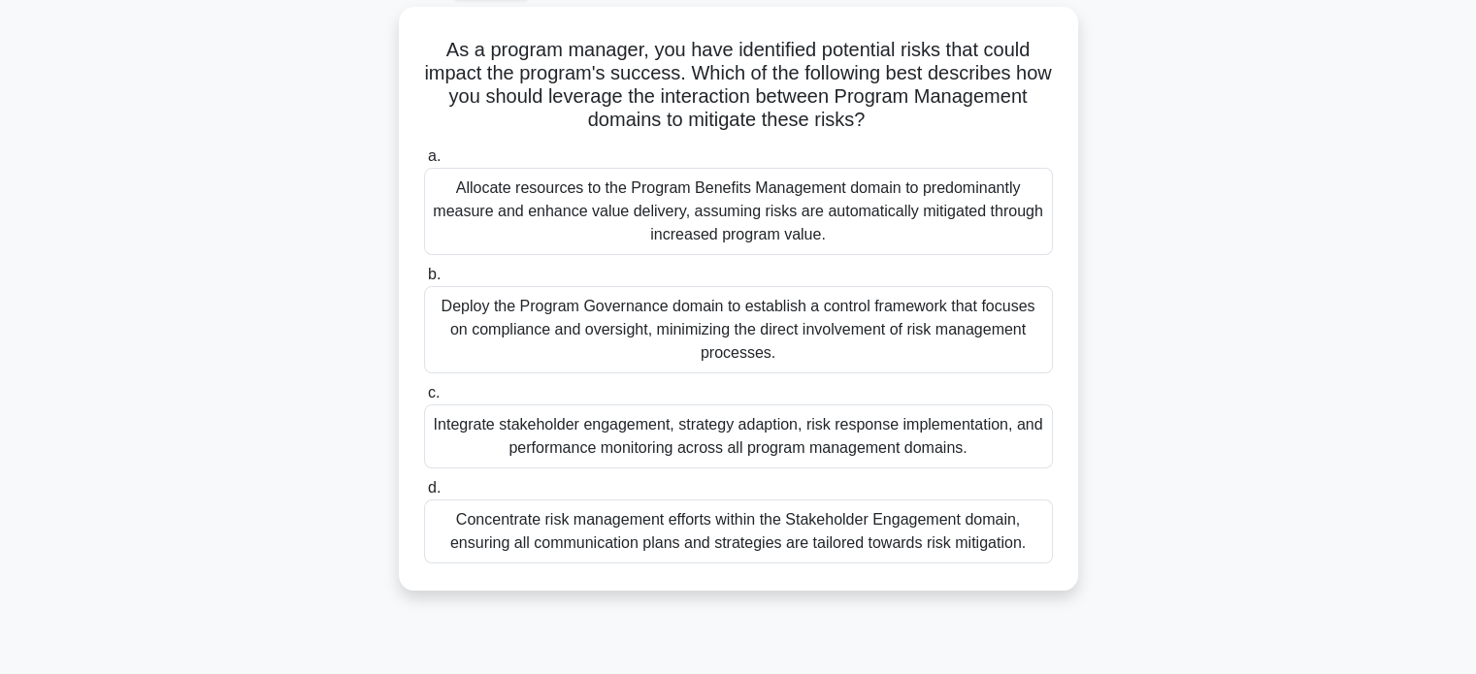
scroll to position [109, 0]
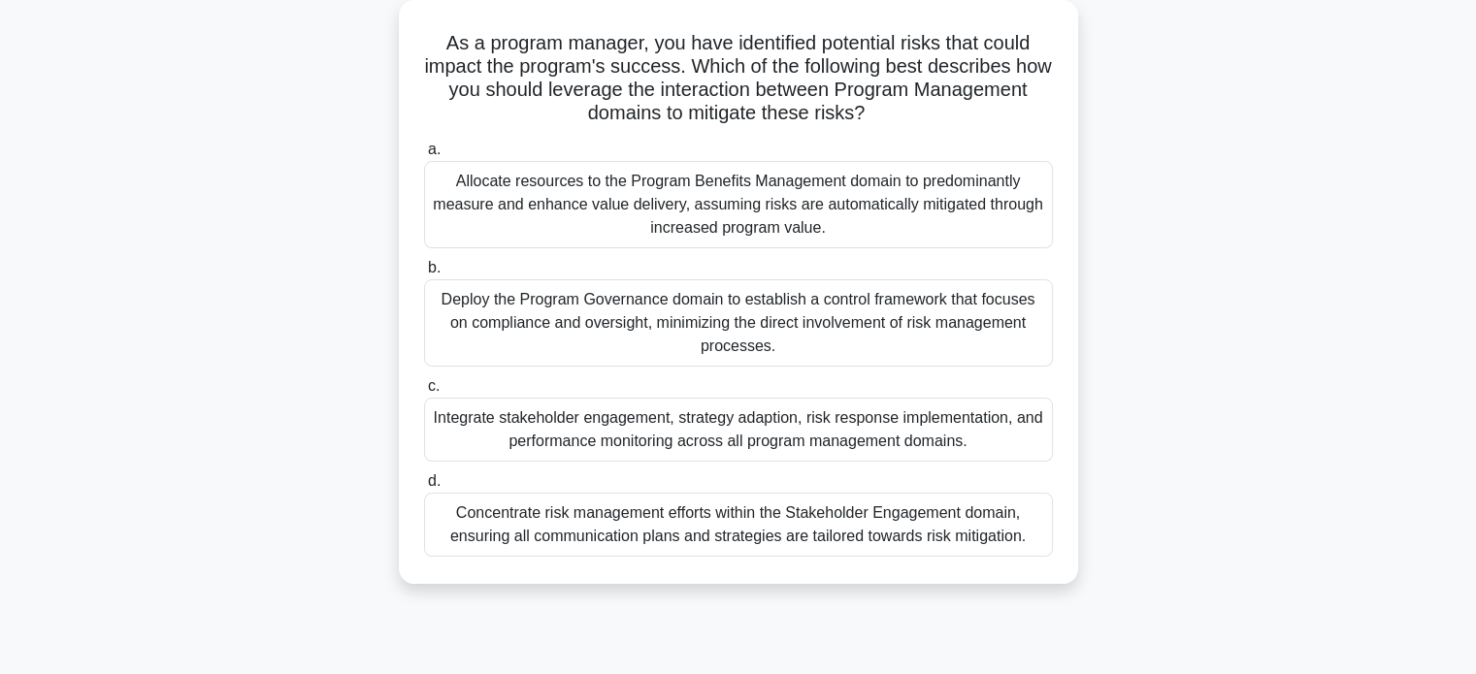
click at [995, 421] on div "Integrate stakeholder engagement, strategy adaption, risk response implementati…" at bounding box center [738, 430] width 629 height 64
click at [424, 393] on input "c. Integrate stakeholder engagement, strategy adaption, risk response implement…" at bounding box center [424, 386] width 0 height 13
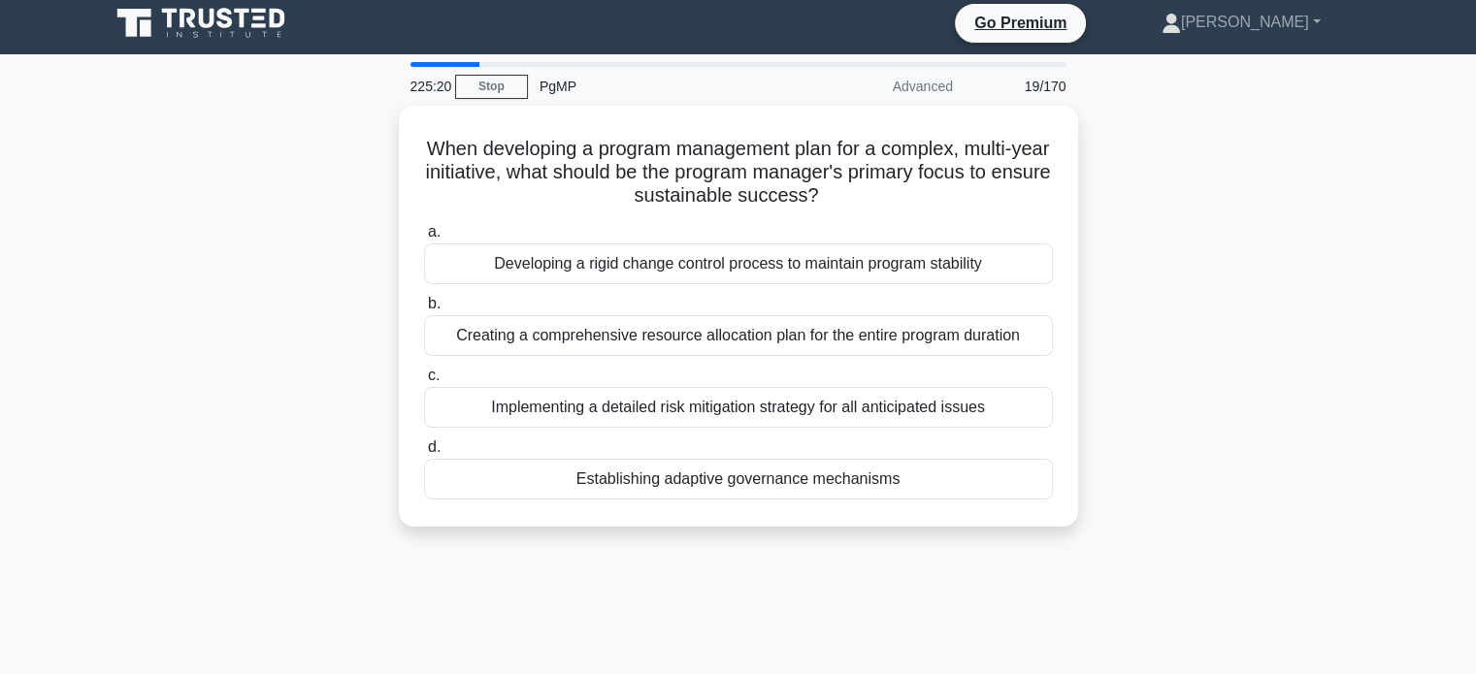
scroll to position [0, 0]
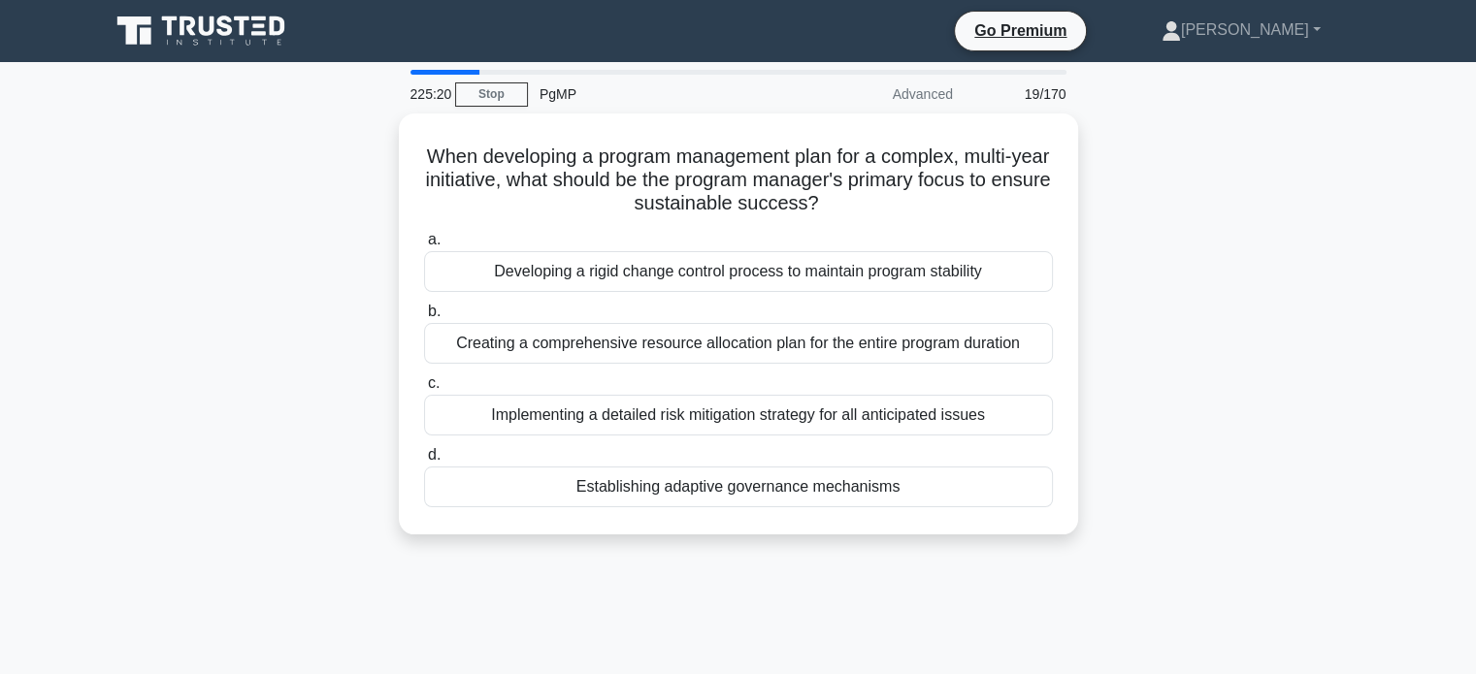
click at [1363, 328] on div "When developing a program management plan for a complex, multi-year initiative,…" at bounding box center [738, 336] width 1281 height 444
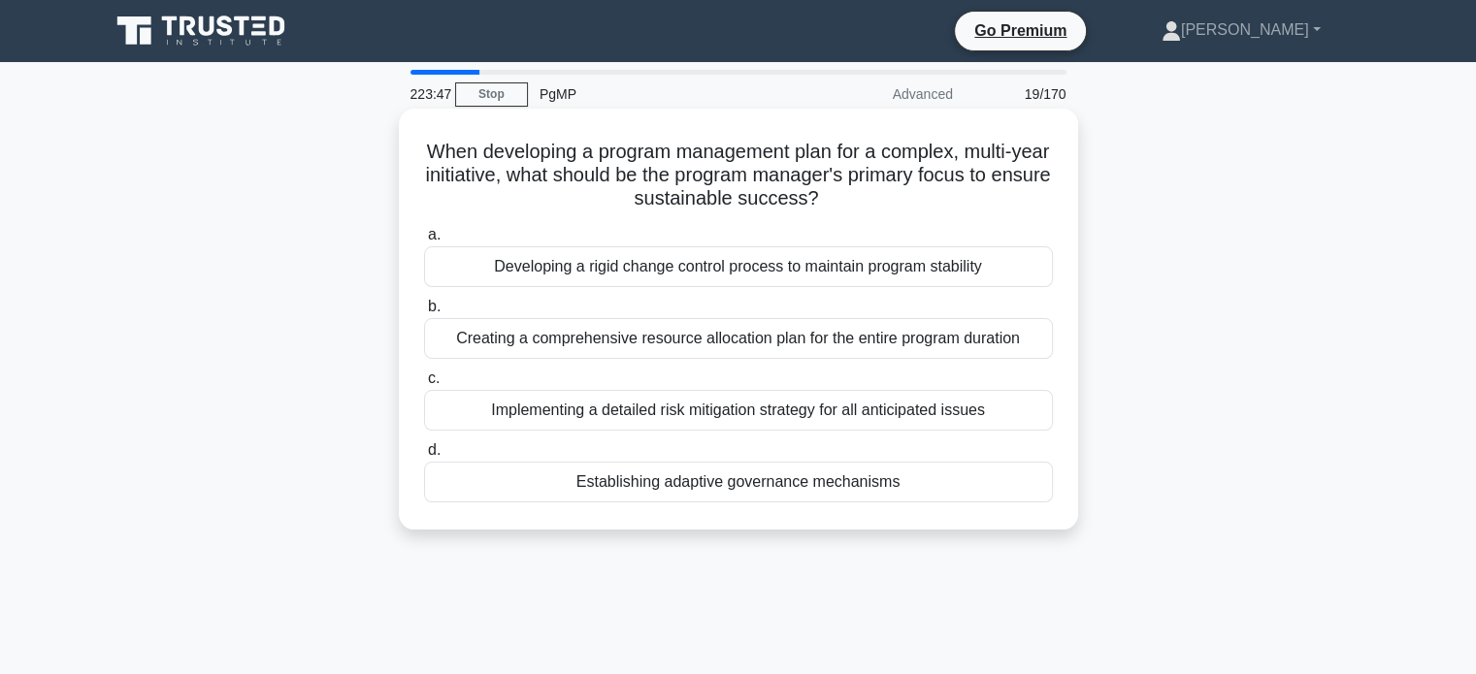
click at [831, 339] on div "Creating a comprehensive resource allocation plan for the entire program durati…" at bounding box center [738, 338] width 629 height 41
click at [424, 313] on input "b. Creating a comprehensive resource allocation plan for the entire program dur…" at bounding box center [424, 307] width 0 height 13
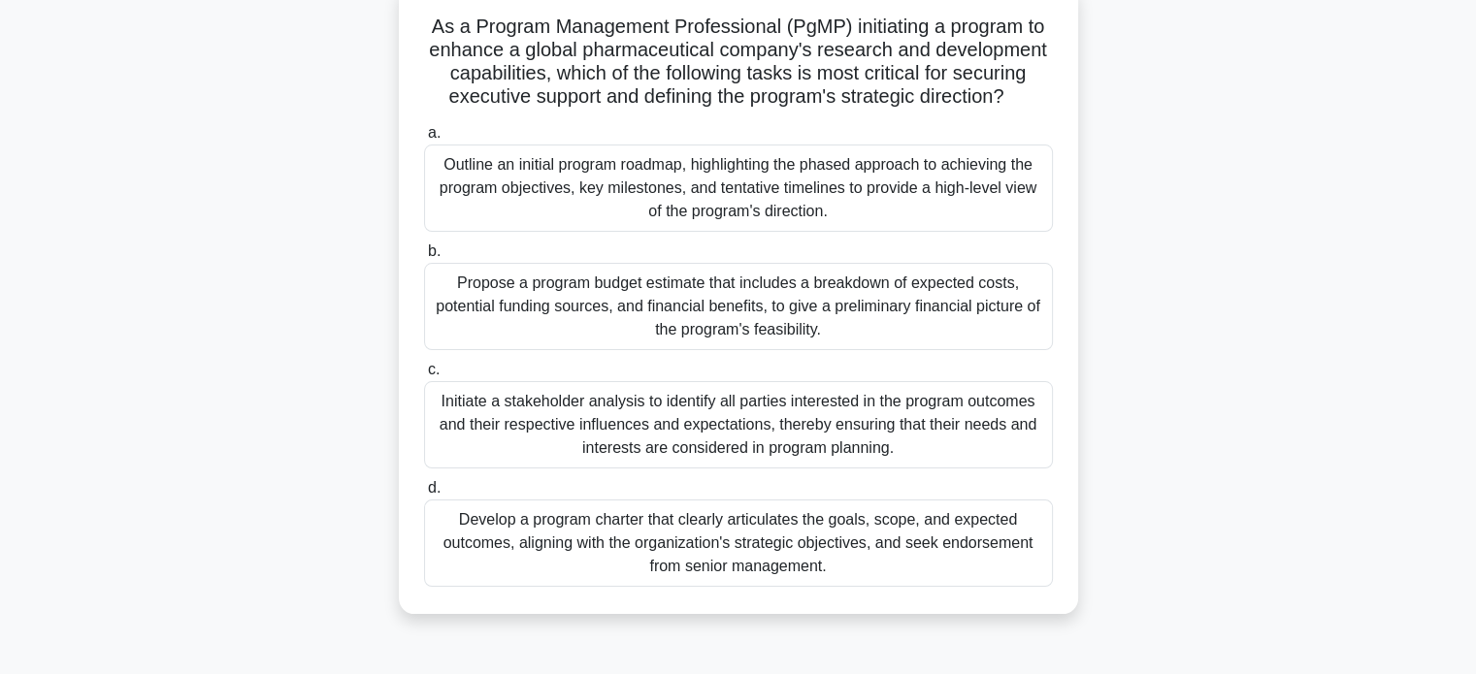
scroll to position [134, 0]
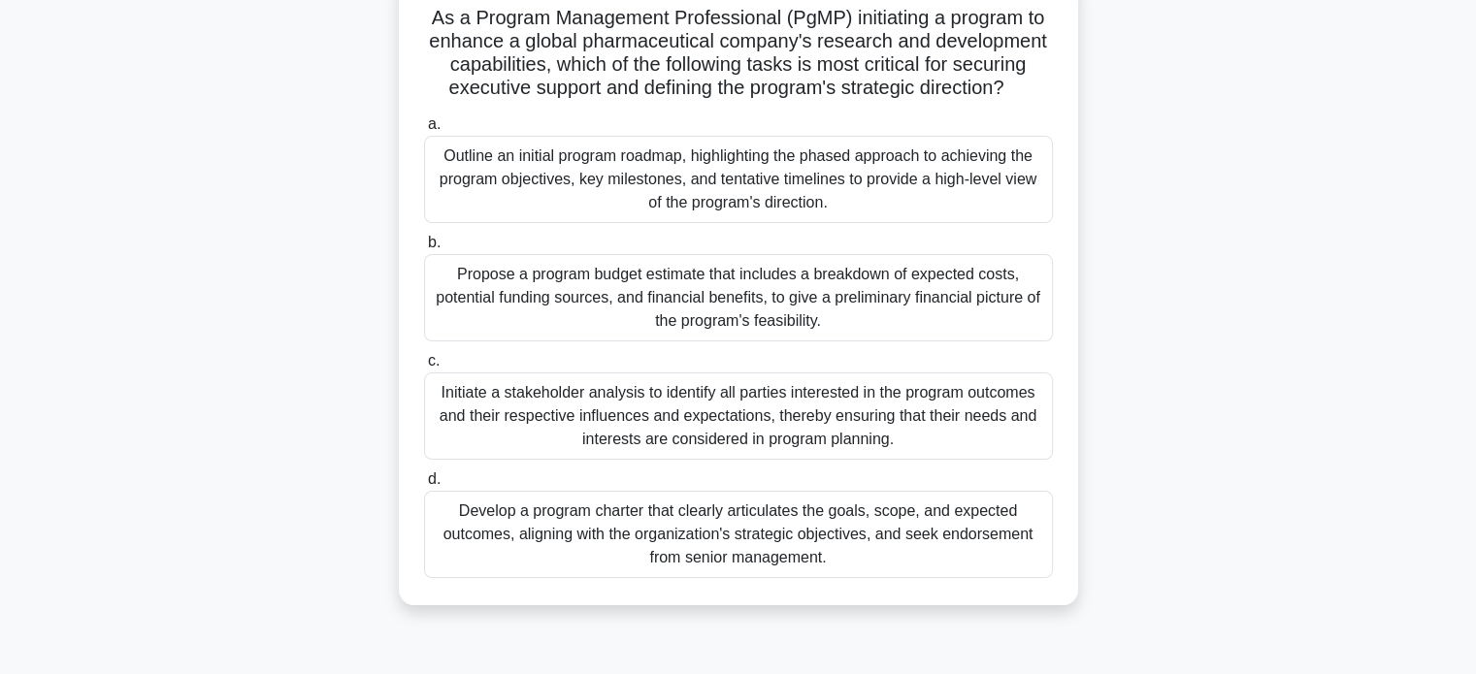
click at [962, 553] on div "Develop a program charter that clearly articulates the goals, scope, and expect…" at bounding box center [738, 534] width 629 height 87
click at [424, 486] on input "d. Develop a program charter that clearly articulates the goals, scope, and exp…" at bounding box center [424, 479] width 0 height 13
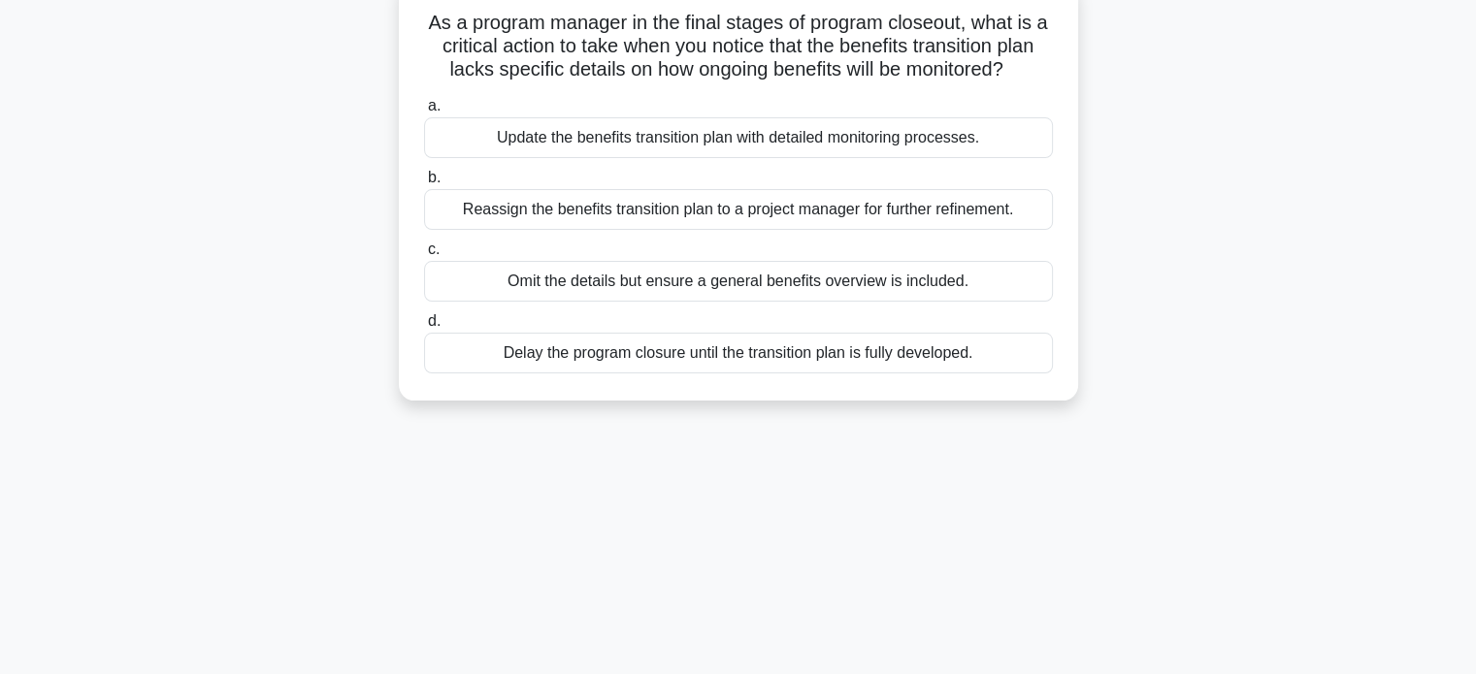
scroll to position [0, 0]
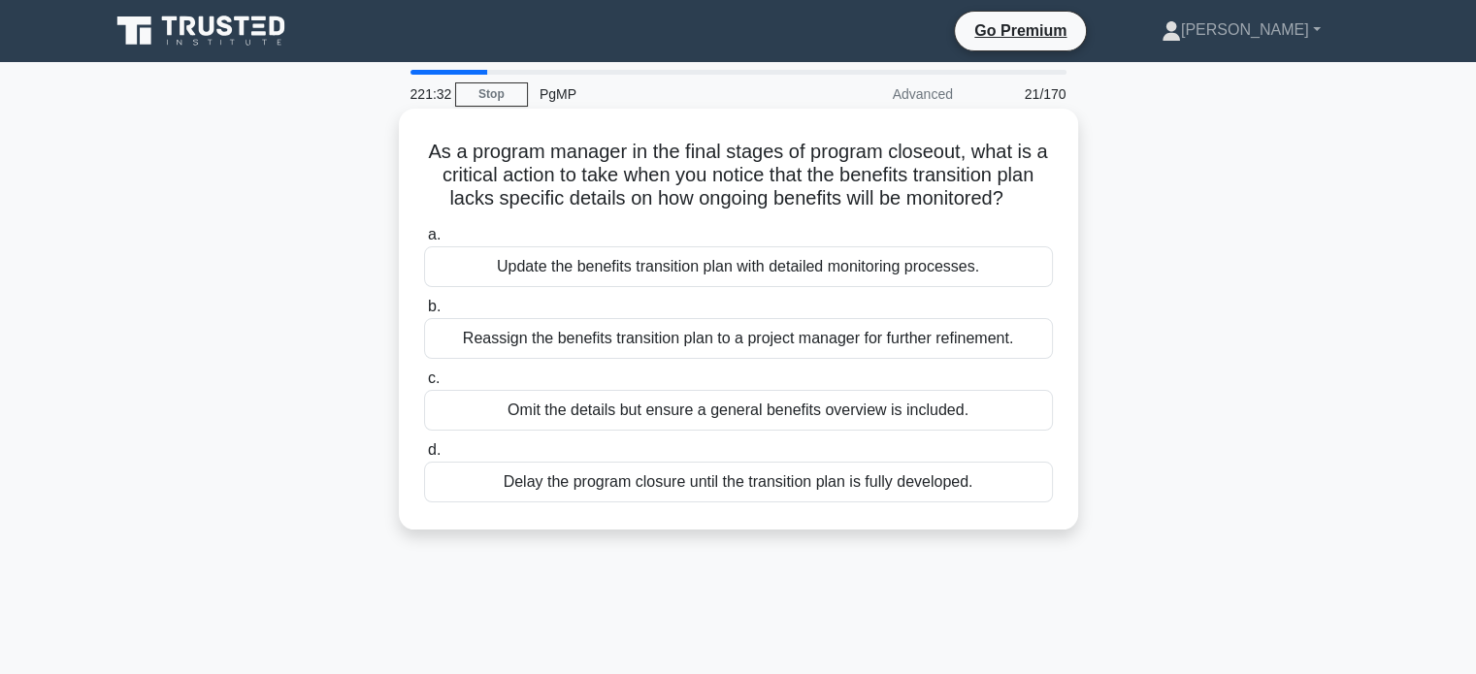
click at [881, 287] on div "Update the benefits transition plan with detailed monitoring processes." at bounding box center [738, 266] width 629 height 41
click at [424, 242] on input "a. Update the benefits transition plan with detailed monitoring processes." at bounding box center [424, 235] width 0 height 13
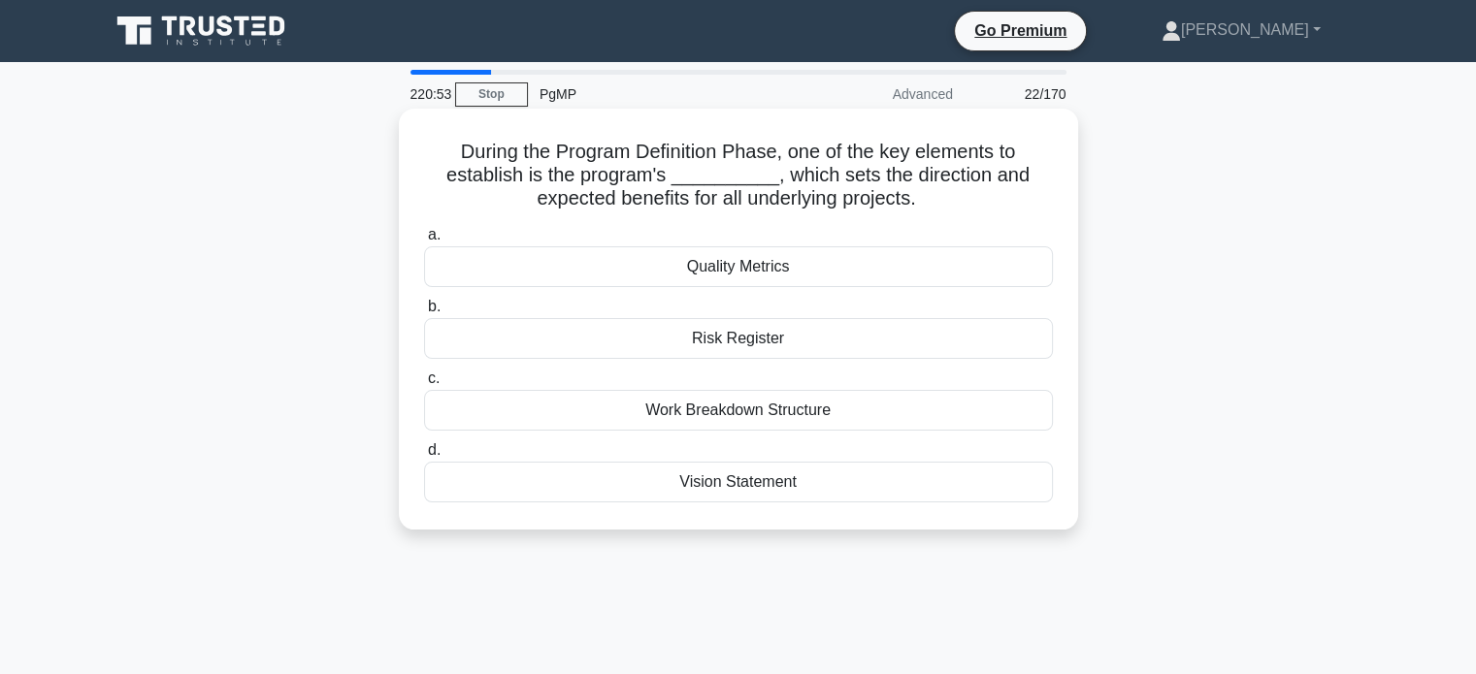
click at [879, 493] on div "Vision Statement" at bounding box center [738, 482] width 629 height 41
click at [424, 457] on input "d. Vision Statement" at bounding box center [424, 450] width 0 height 13
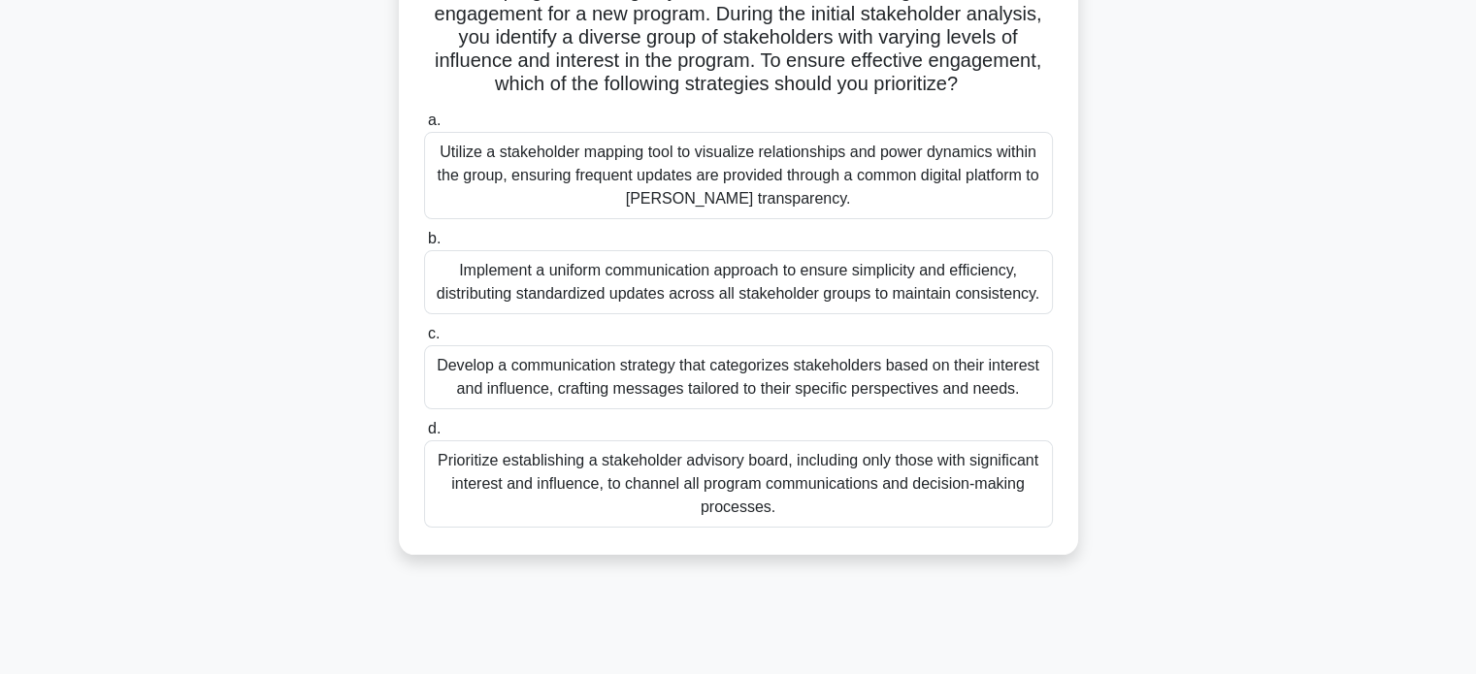
scroll to position [167, 0]
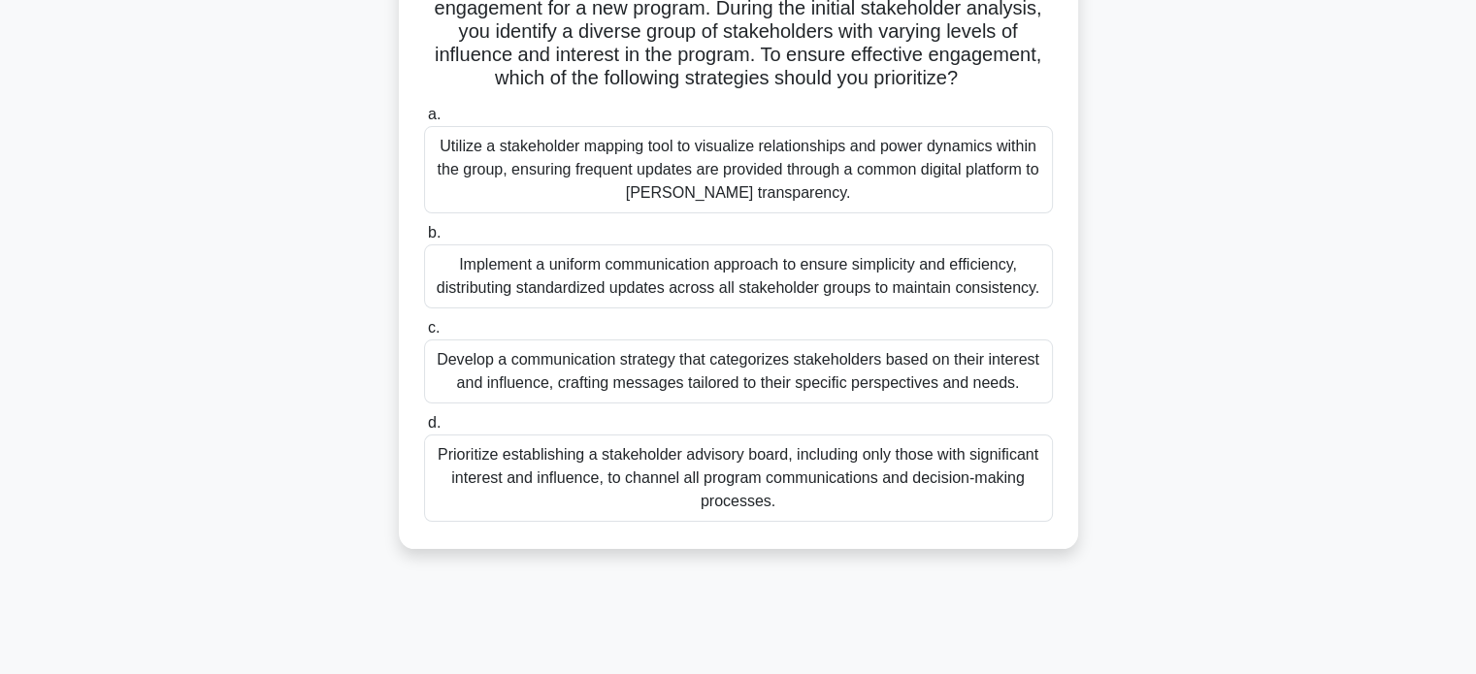
click at [963, 365] on div "Develop a communication strategy that categorizes stakeholders based on their i…" at bounding box center [738, 372] width 629 height 64
click at [424, 335] on input "c. Develop a communication strategy that categorizes stakeholders based on thei…" at bounding box center [424, 328] width 0 height 13
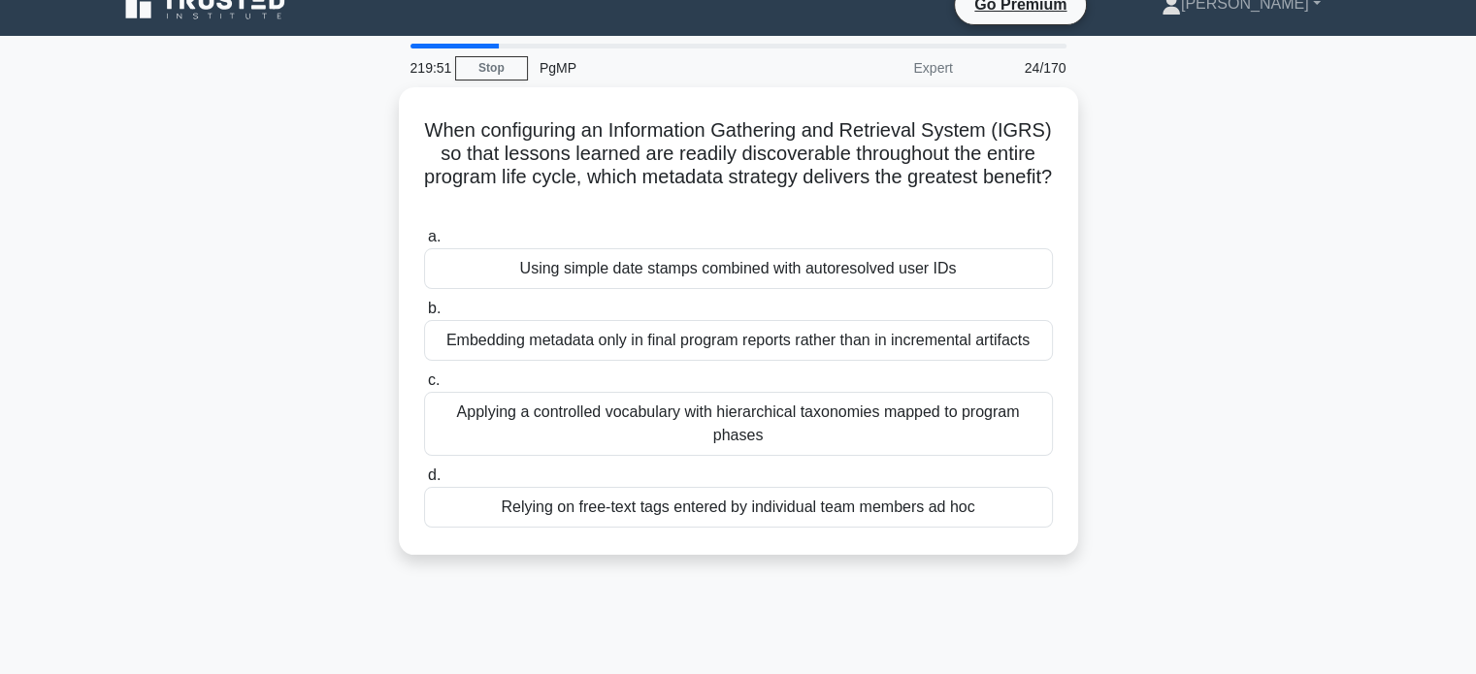
scroll to position [0, 0]
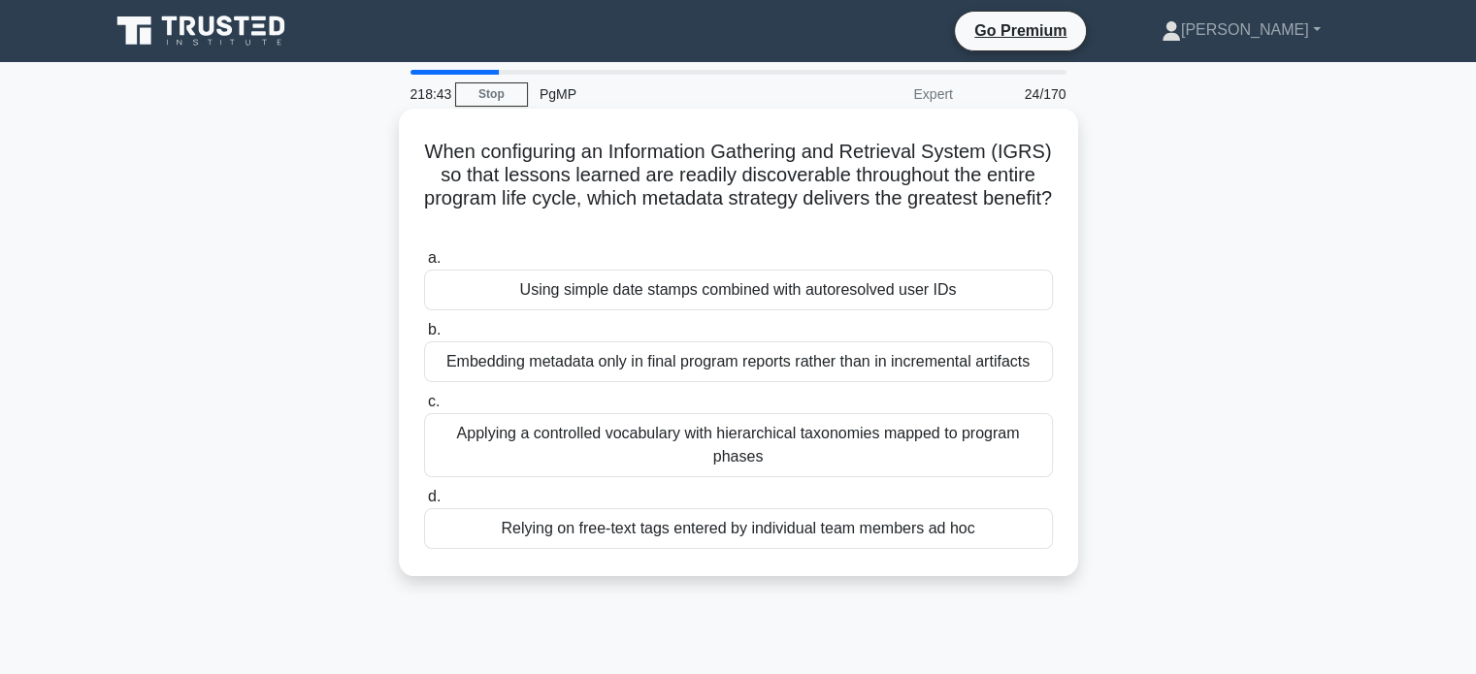
click at [792, 472] on div "Applying a controlled vocabulary with hierarchical taxonomies mapped to program…" at bounding box center [738, 445] width 629 height 64
click at [424, 408] on input "c. Applying a controlled vocabulary with hierarchical taxonomies mapped to prog…" at bounding box center [424, 402] width 0 height 13
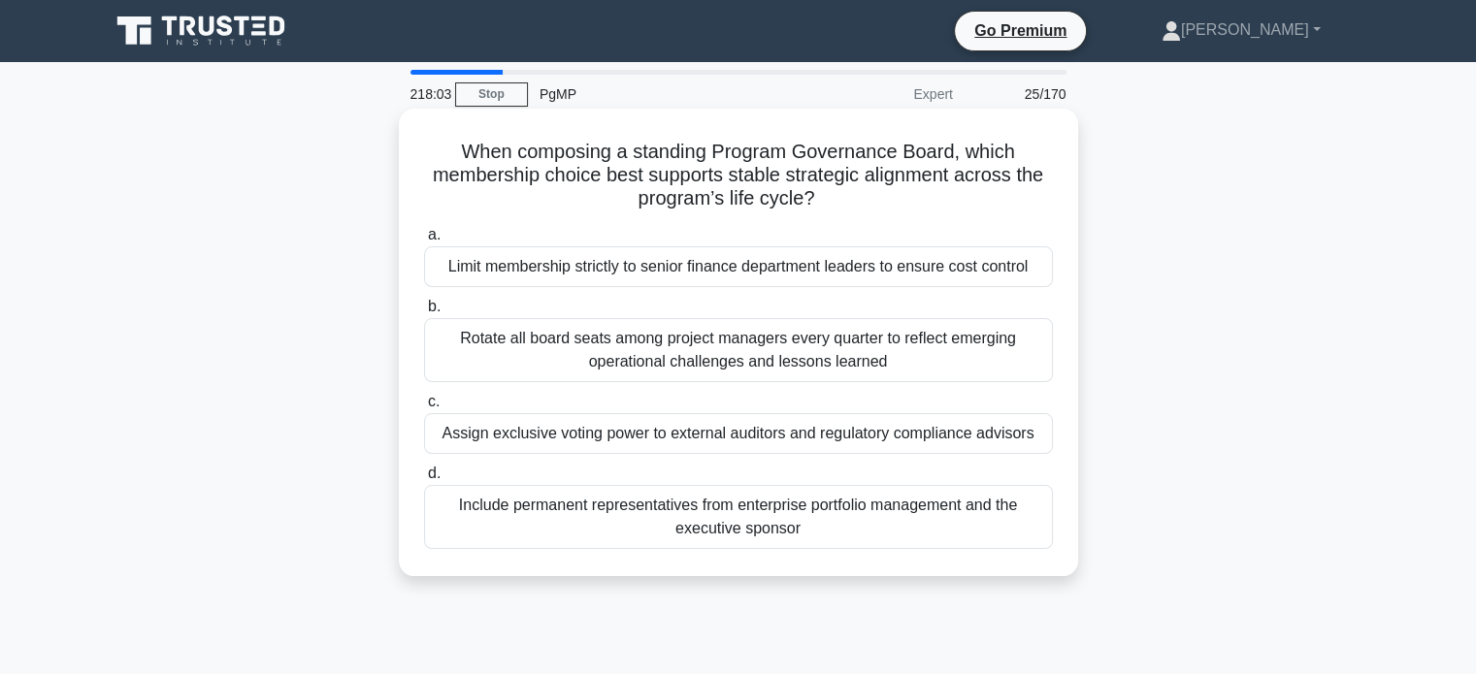
click at [979, 521] on div "Include permanent representatives from enterprise portfolio management and the …" at bounding box center [738, 517] width 629 height 64
click at [424, 480] on input "d. Include permanent representatives from enterprise portfolio management and t…" at bounding box center [424, 474] width 0 height 13
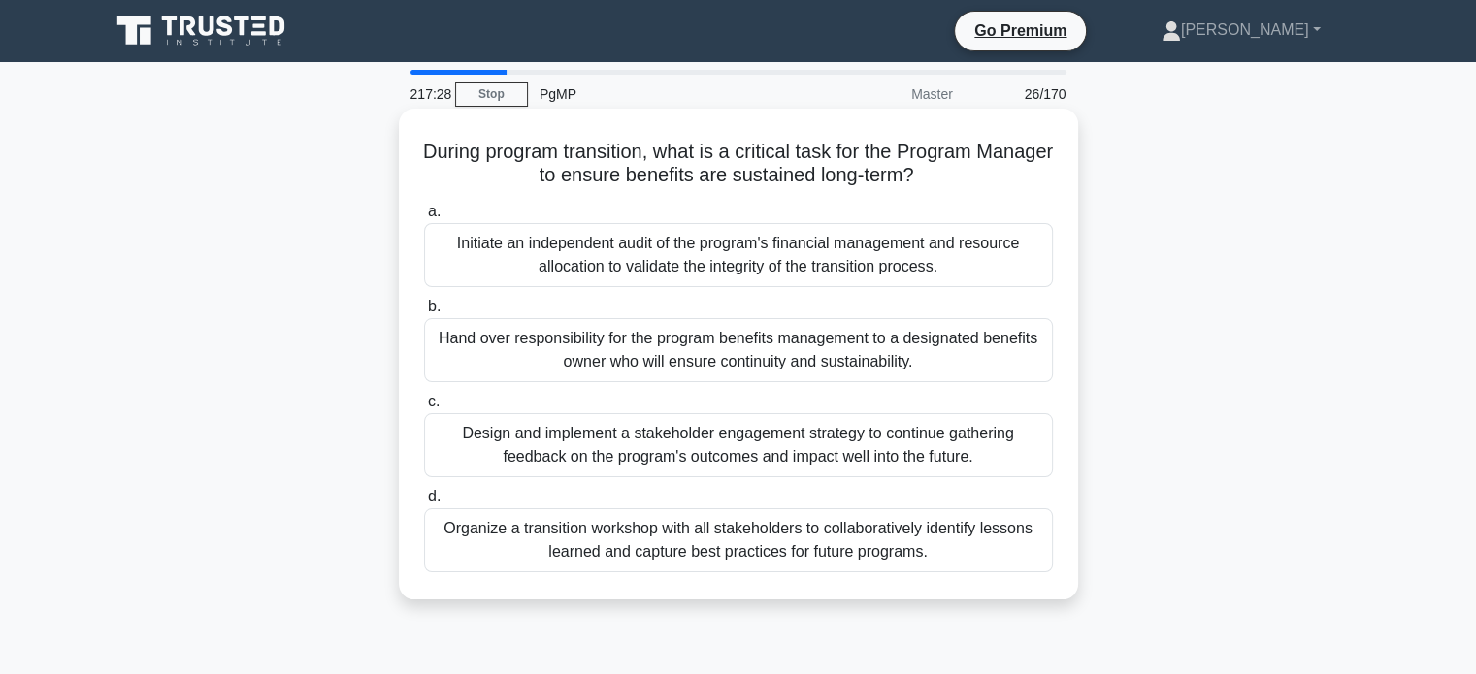
click at [1003, 449] on div "Design and implement a stakeholder engagement strategy to continue gathering fe…" at bounding box center [738, 445] width 629 height 64
click at [424, 408] on input "c. Design and implement a stakeholder engagement strategy to continue gathering…" at bounding box center [424, 402] width 0 height 13
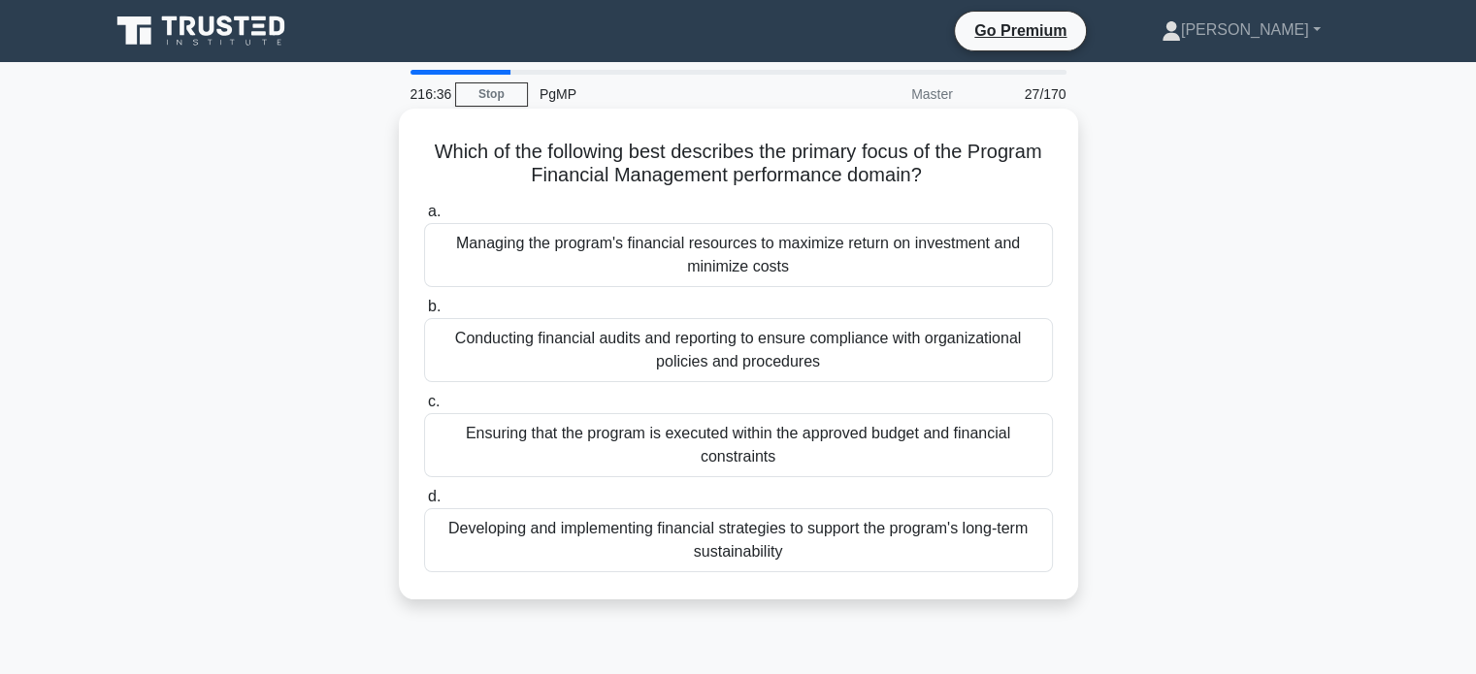
click at [844, 558] on div "Developing and implementing financial strategies to support the program's long-…" at bounding box center [738, 540] width 629 height 64
click at [424, 504] on input "d. Developing and implementing financial strategies to support the program's lo…" at bounding box center [424, 497] width 0 height 13
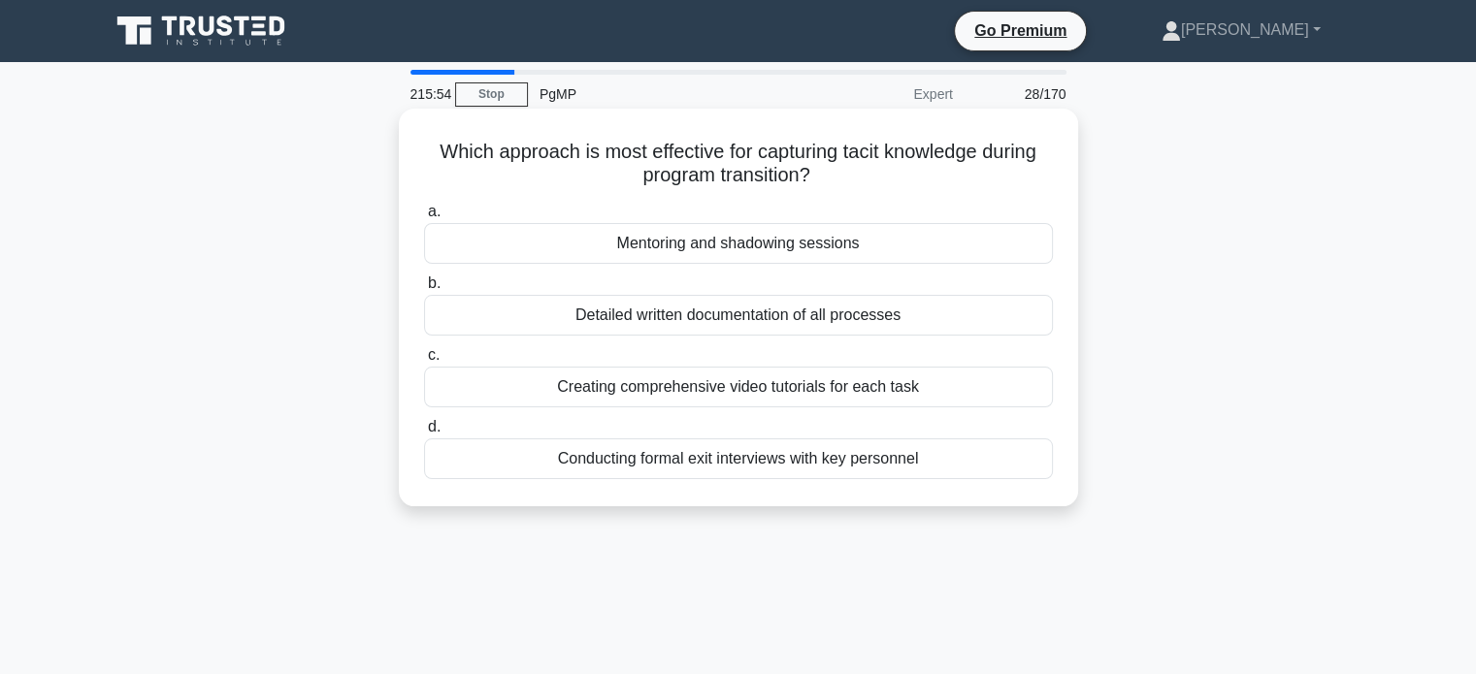
click at [847, 462] on div "Conducting formal exit interviews with key personnel" at bounding box center [738, 459] width 629 height 41
click at [424, 434] on input "d. Conducting formal exit interviews with key personnel" at bounding box center [424, 427] width 0 height 13
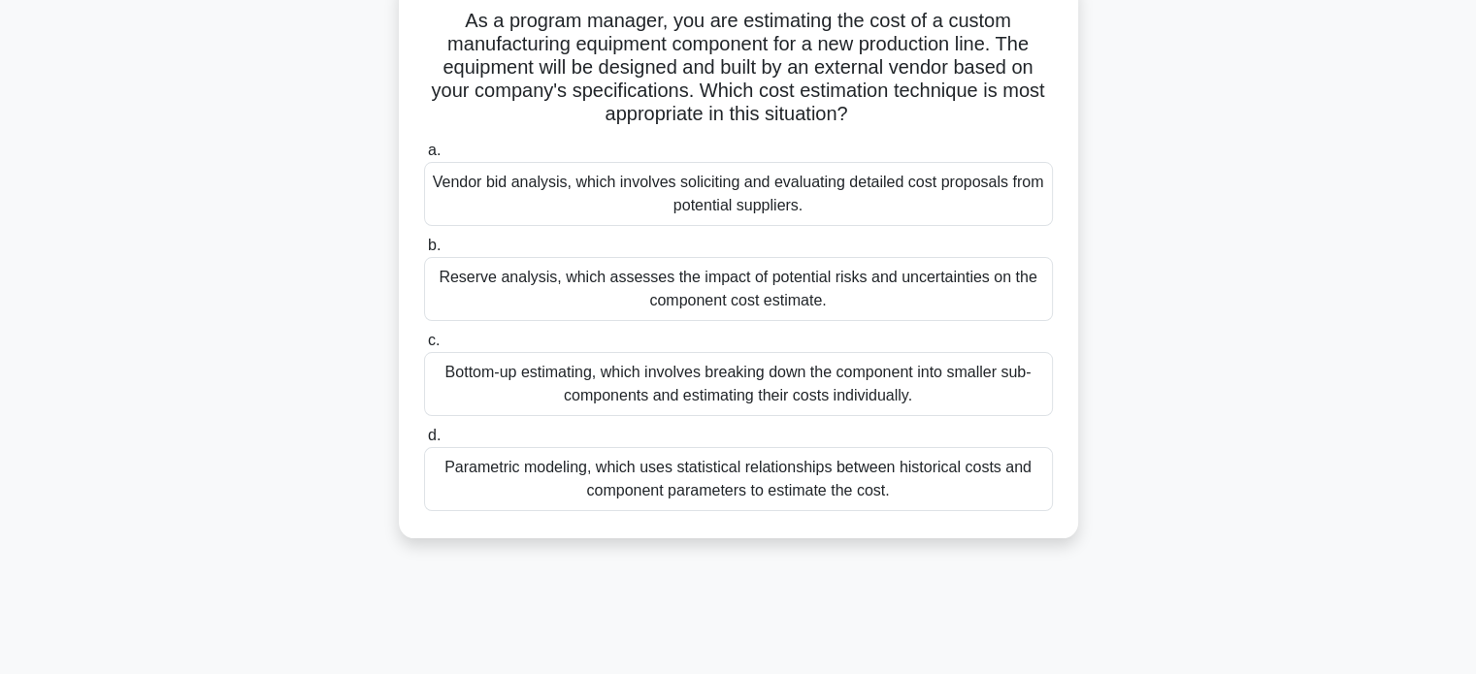
scroll to position [139, 0]
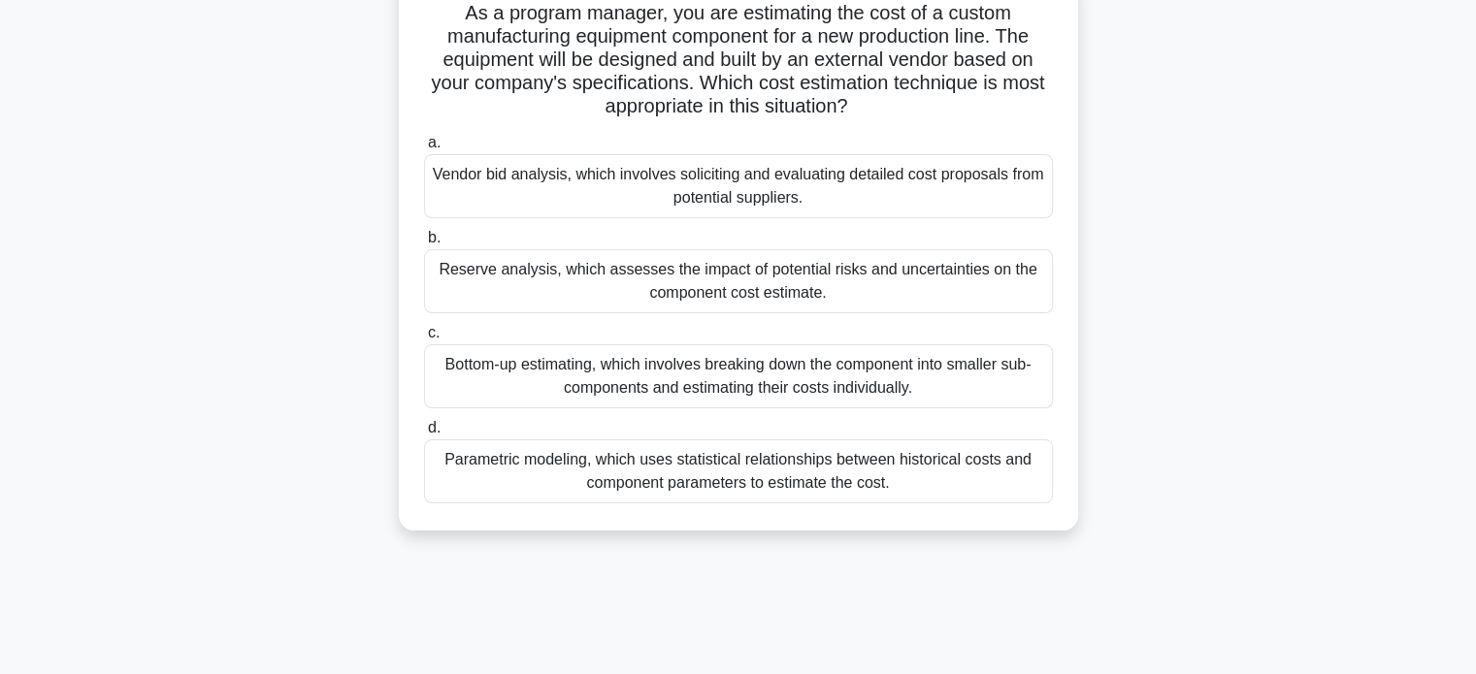
click at [1012, 207] on div "Vendor bid analysis, which involves soliciting and evaluating detailed cost pro…" at bounding box center [738, 186] width 629 height 64
click at [424, 149] on input "a. Vendor bid analysis, which involves soliciting and evaluating detailed cost …" at bounding box center [424, 143] width 0 height 13
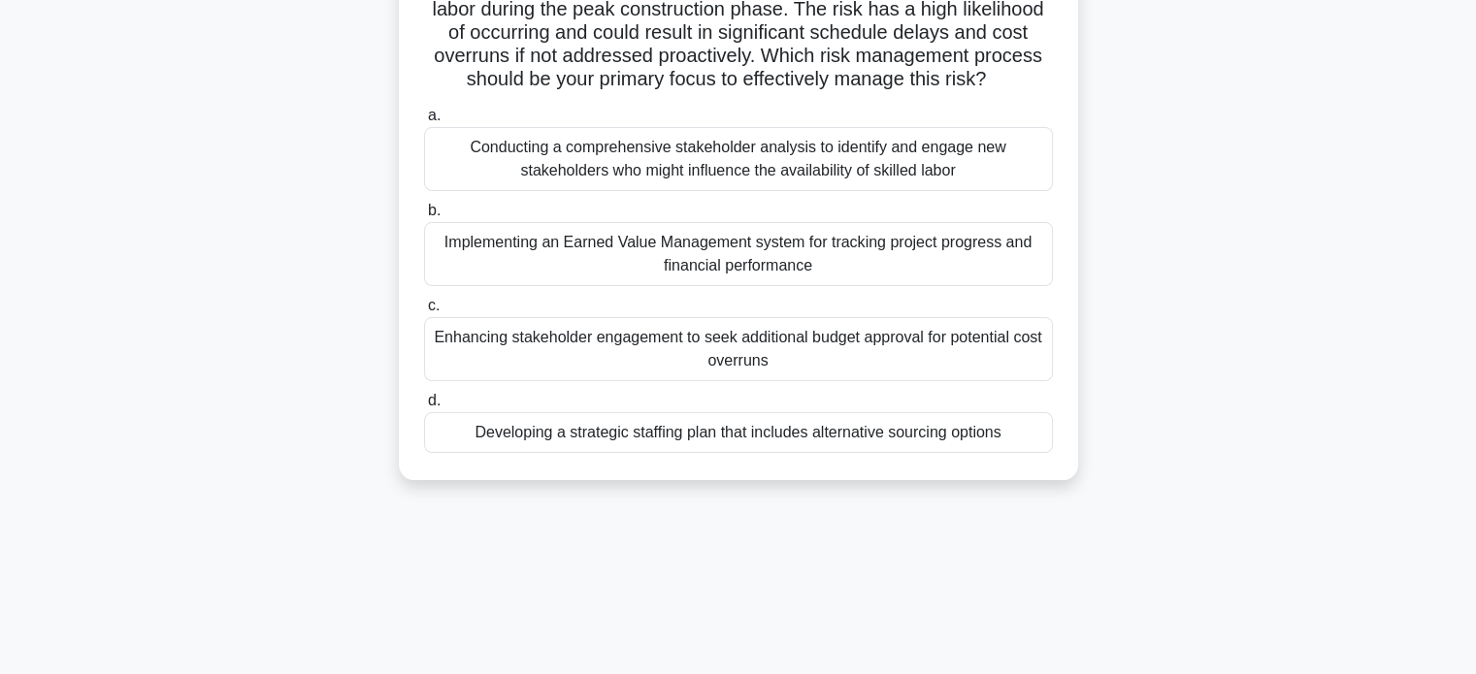
scroll to position [196, 0]
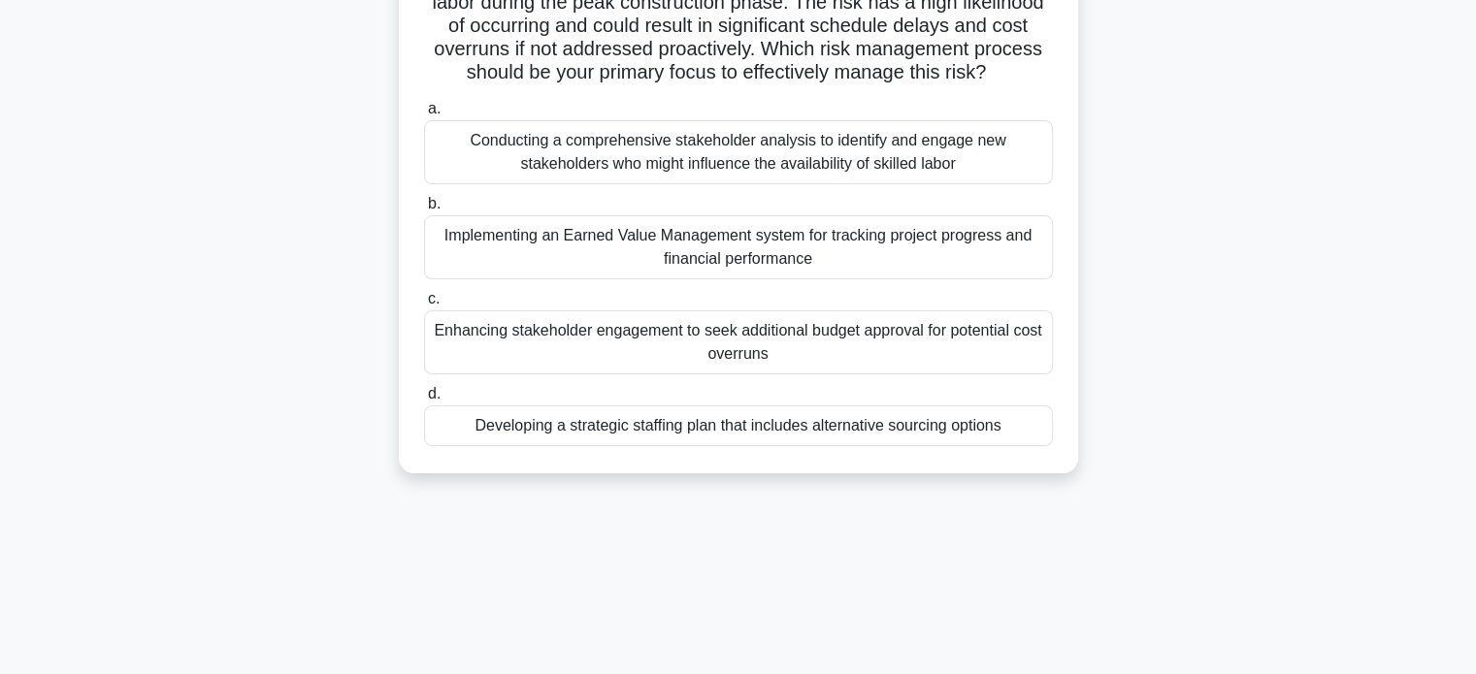
click at [888, 446] on div "Developing a strategic staffing plan that includes alternative sourcing options" at bounding box center [738, 426] width 629 height 41
click at [424, 401] on input "d. Developing a strategic staffing plan that includes alternative sourcing opti…" at bounding box center [424, 394] width 0 height 13
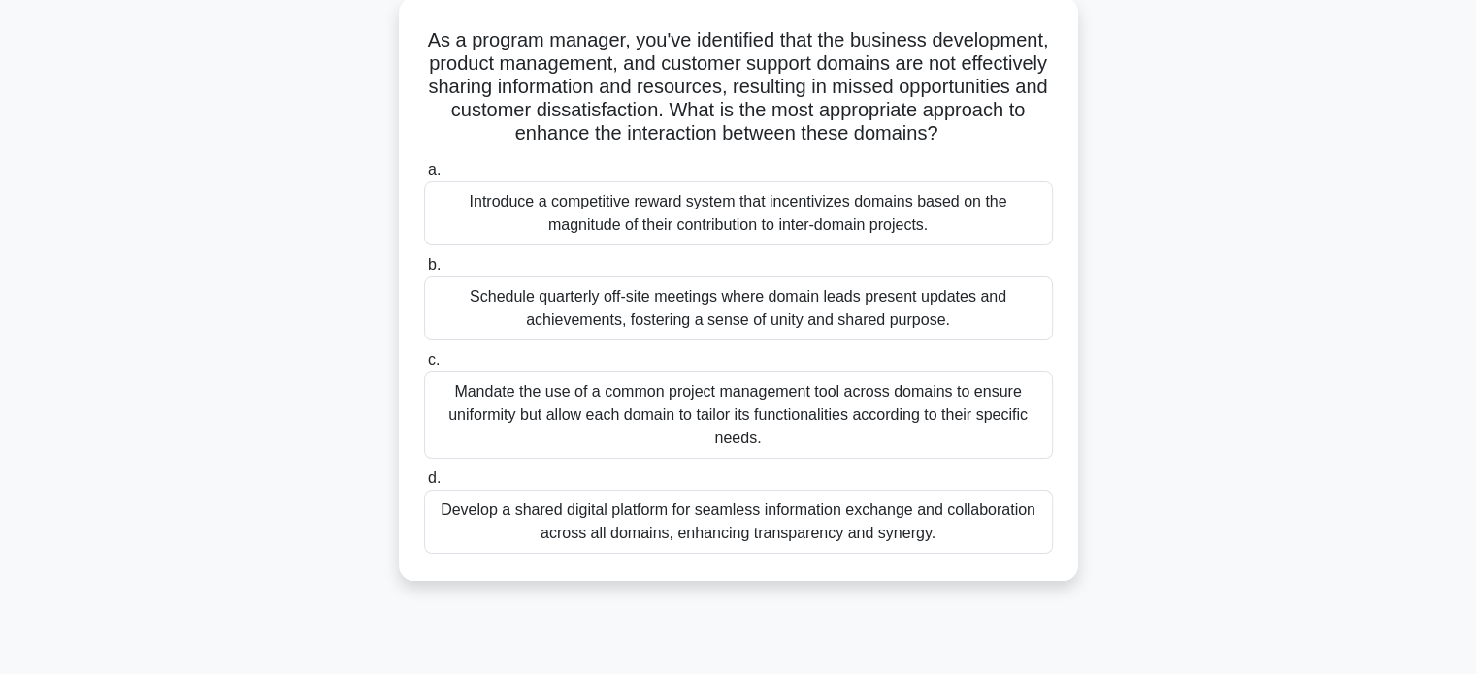
scroll to position [78, 0]
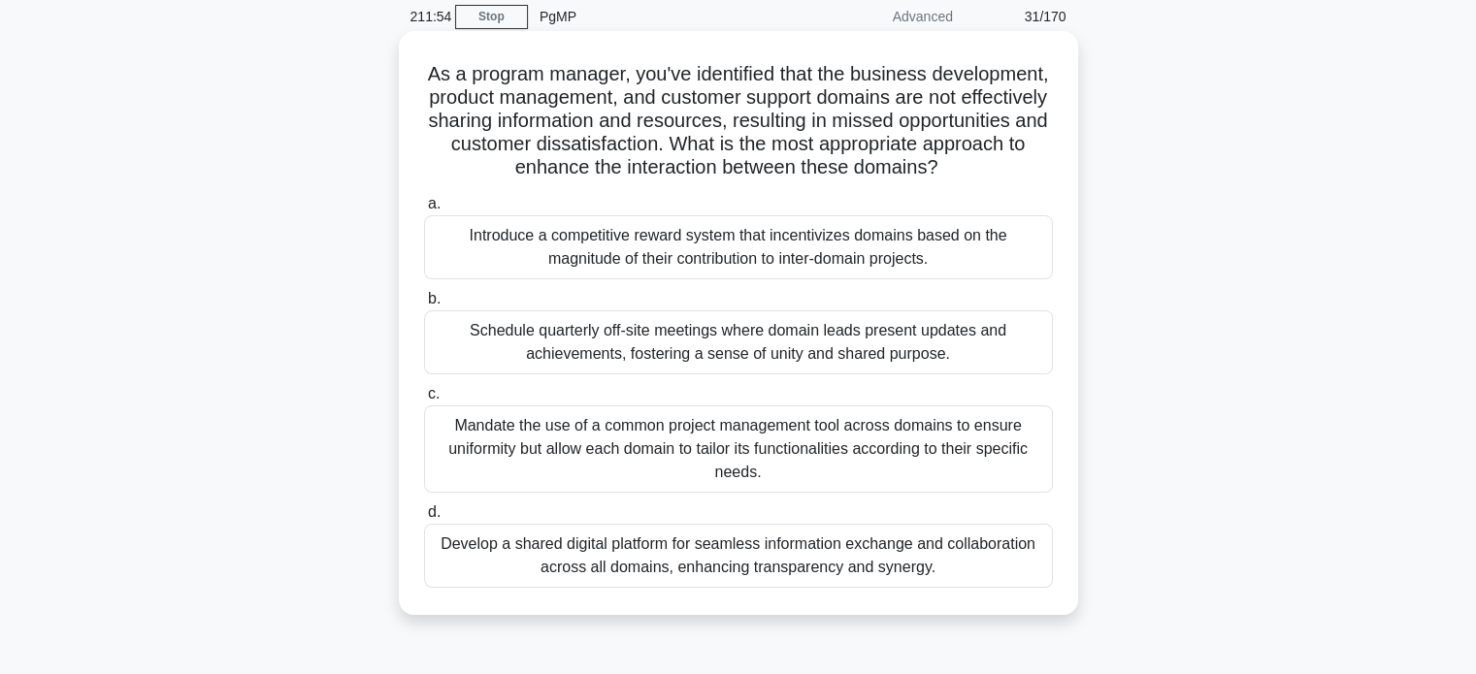
click at [971, 358] on div "Schedule quarterly off-site meetings where domain leads present updates and ach…" at bounding box center [738, 342] width 629 height 64
click at [424, 306] on input "b. Schedule quarterly off-site meetings where domain leads present updates and …" at bounding box center [424, 299] width 0 height 13
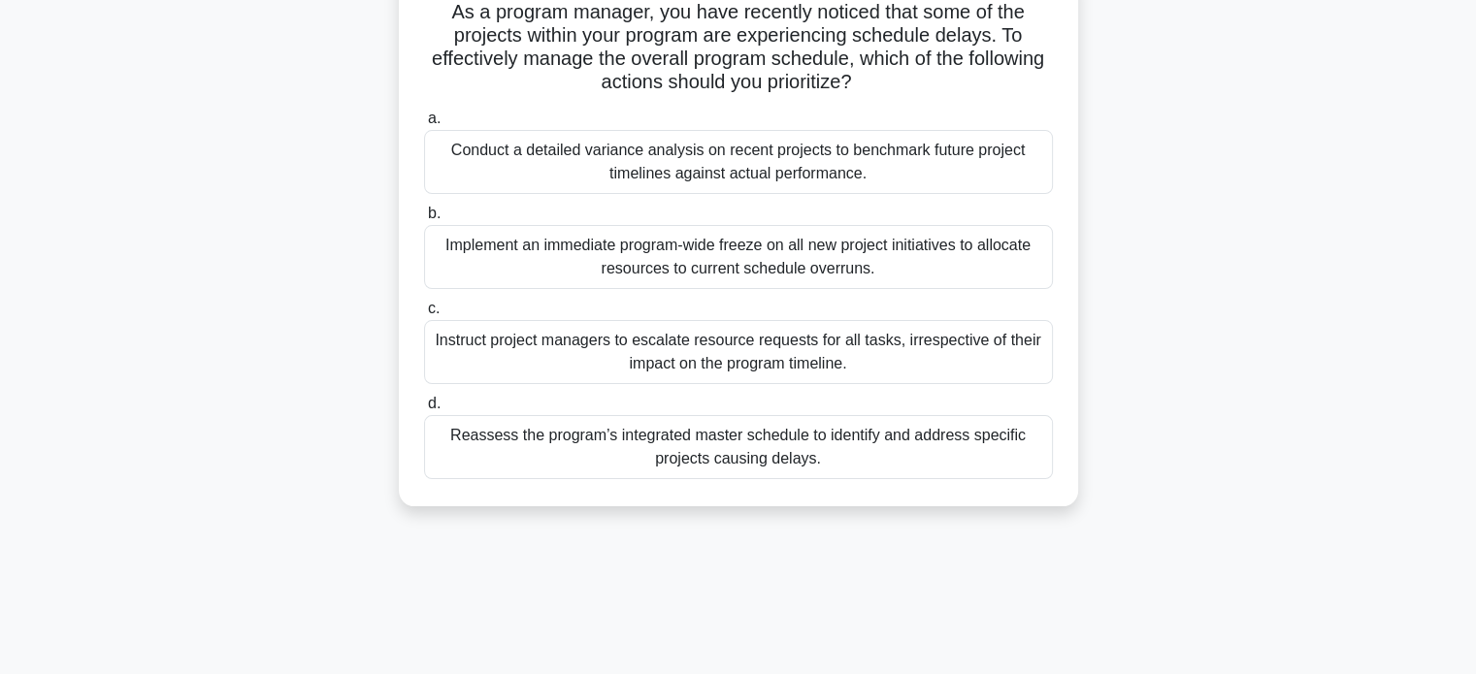
scroll to position [139, 0]
click at [909, 452] on div "Reassess the program’s integrated master schedule to identify and address speci…" at bounding box center [738, 448] width 629 height 64
click at [424, 411] on input "d. Reassess the program’s integrated master schedule to identify and address sp…" at bounding box center [424, 405] width 0 height 13
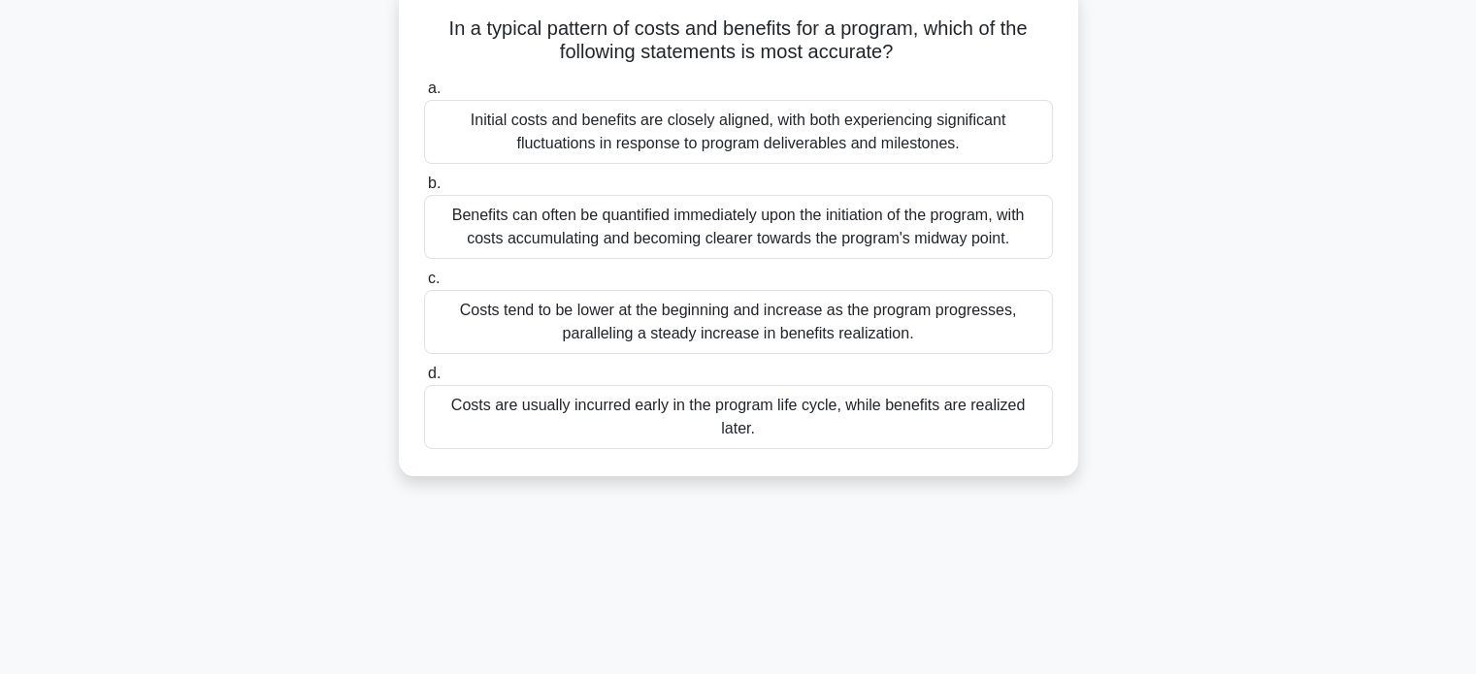
scroll to position [130, 0]
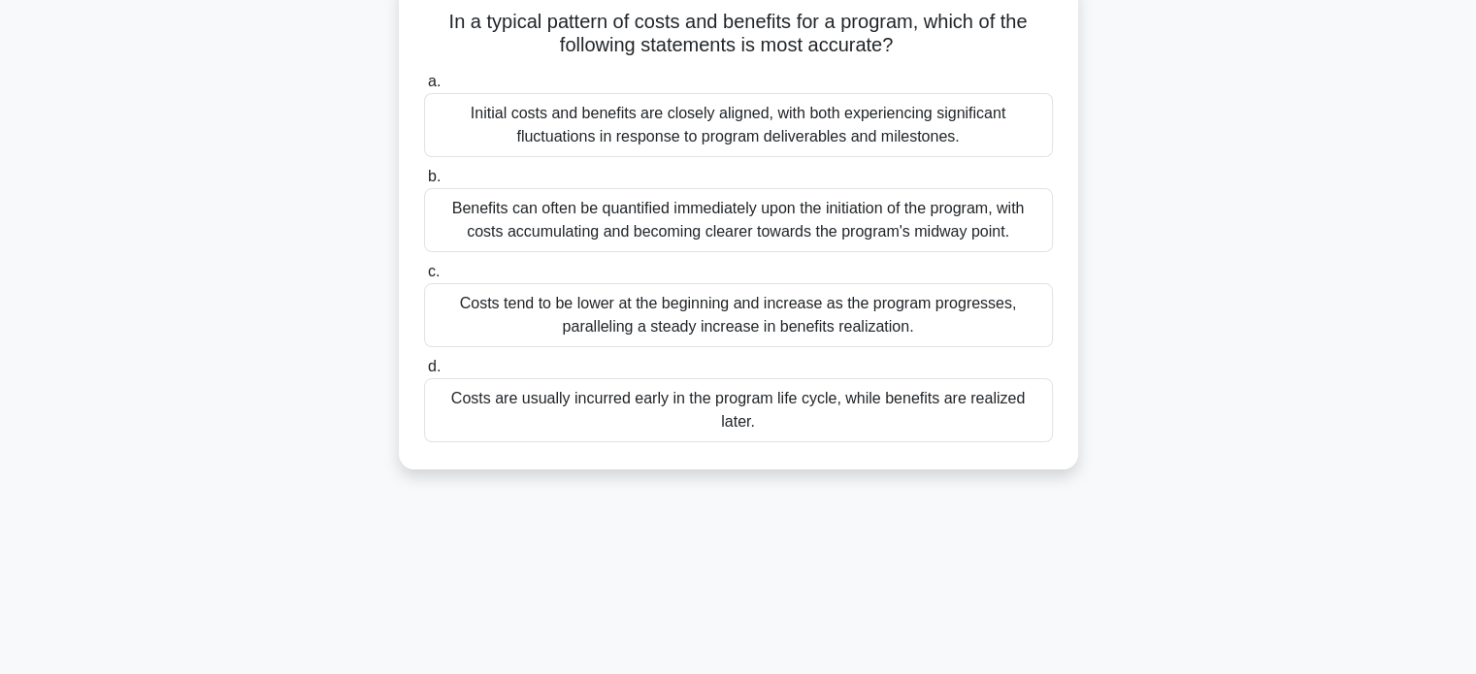
click at [984, 406] on div "Costs are usually incurred early in the program life cycle, while benefits are …" at bounding box center [738, 410] width 629 height 64
click at [424, 374] on input "d. Costs are usually incurred early in the program life cycle, while benefits a…" at bounding box center [424, 367] width 0 height 13
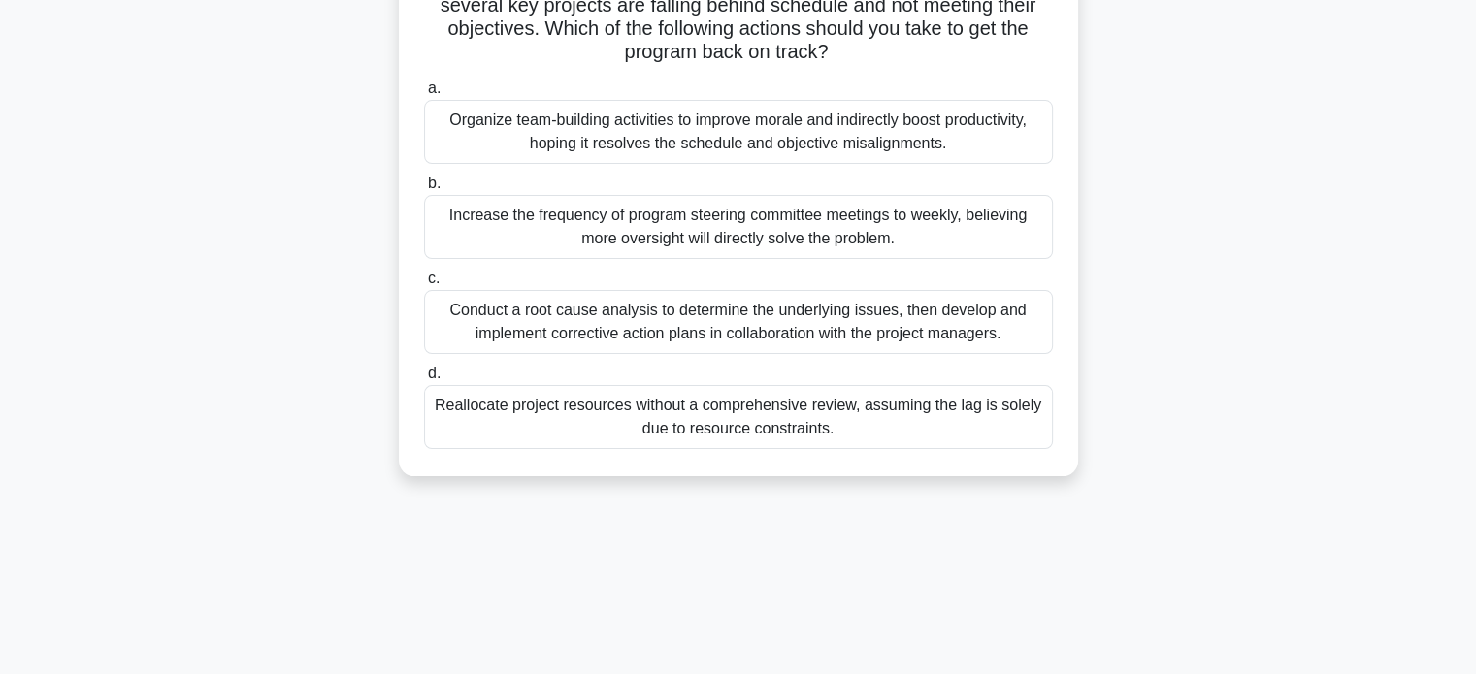
scroll to position [176, 0]
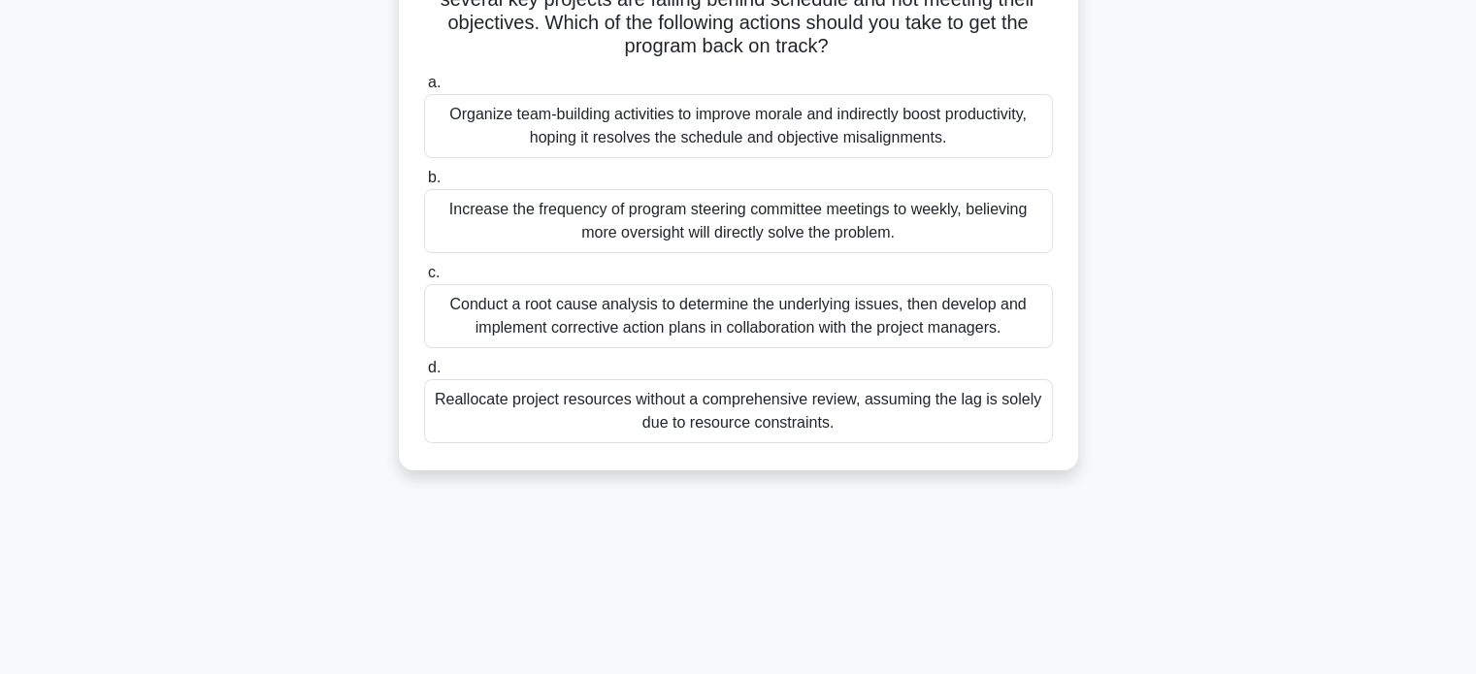
click at [991, 306] on div "Conduct a root cause analysis to determine the underlying issues, then develop …" at bounding box center [738, 316] width 629 height 64
click at [424, 279] on input "c. Conduct a root cause analysis to determine the underlying issues, then devel…" at bounding box center [424, 273] width 0 height 13
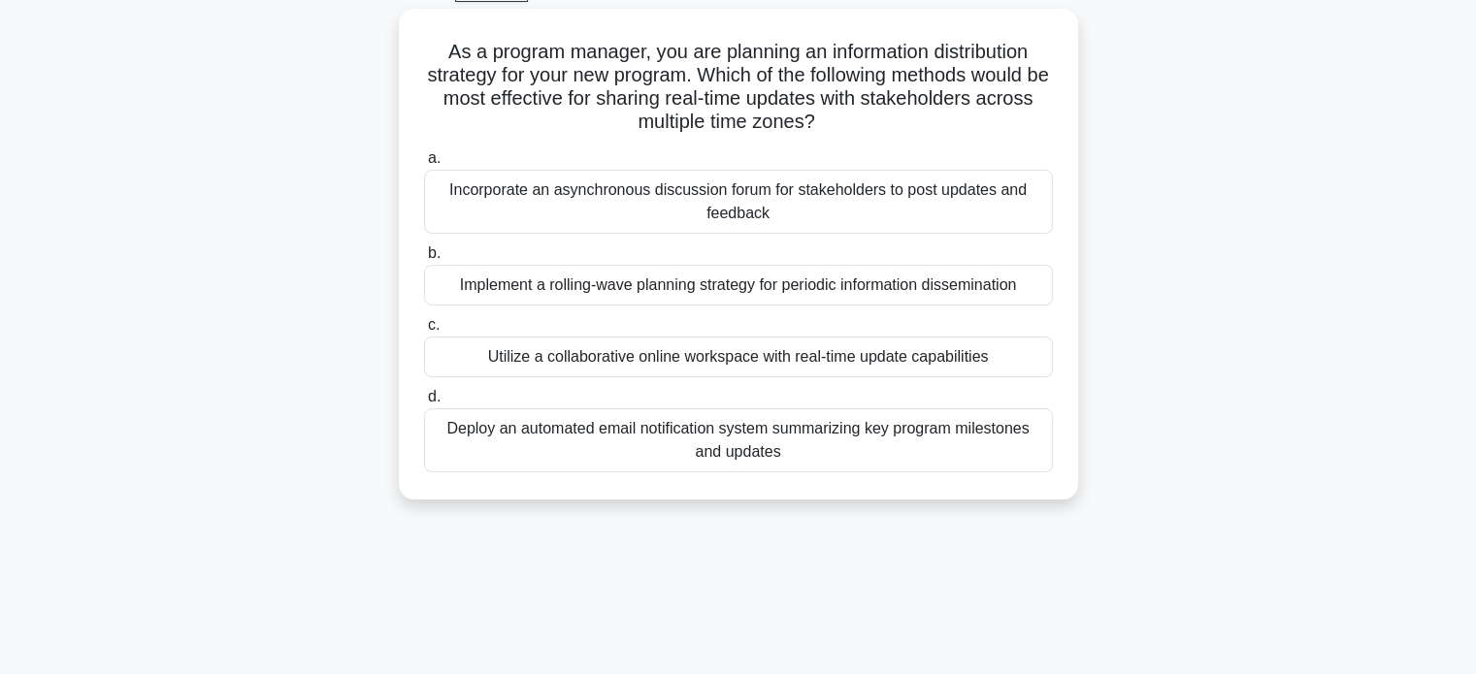
scroll to position [116, 0]
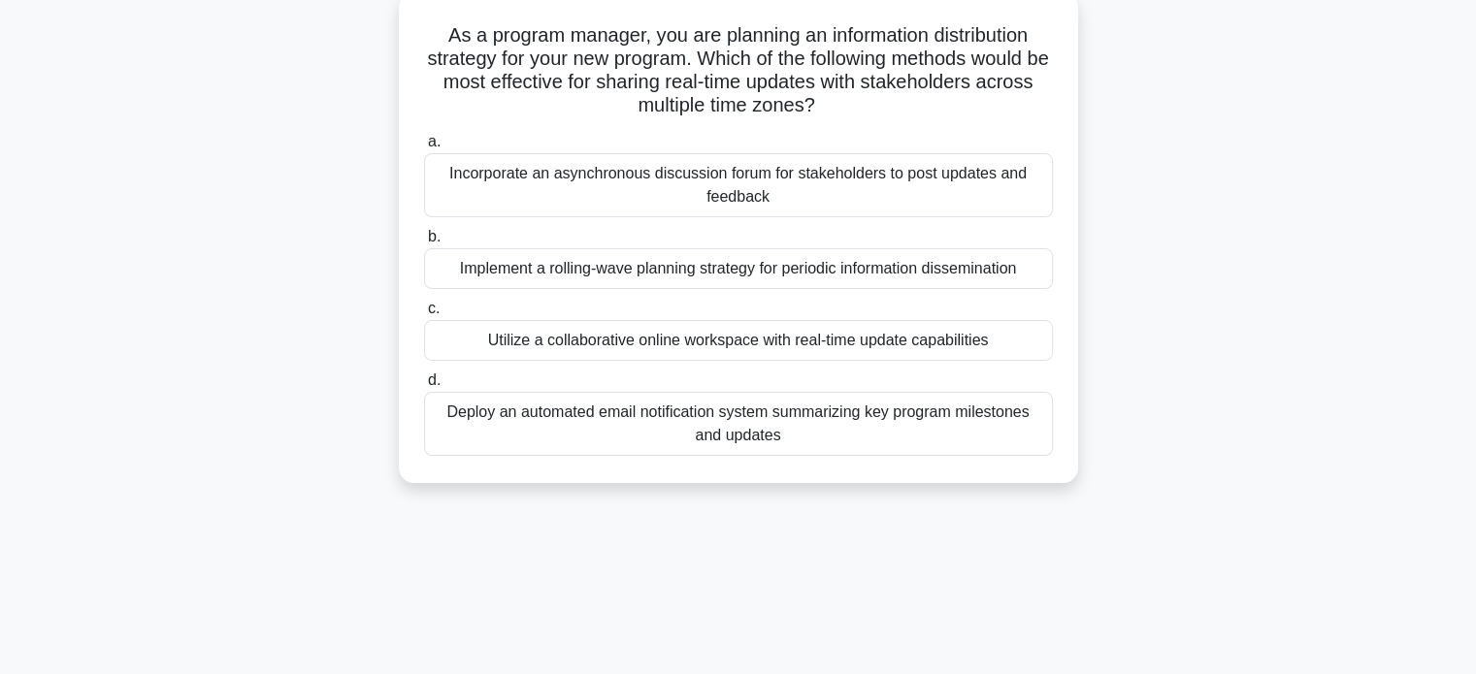
click at [978, 341] on div "Utilize a collaborative online workspace with real-time update capabilities" at bounding box center [738, 340] width 629 height 41
click at [424, 315] on input "c. Utilize a collaborative online workspace with real-time update capabilities" at bounding box center [424, 309] width 0 height 13
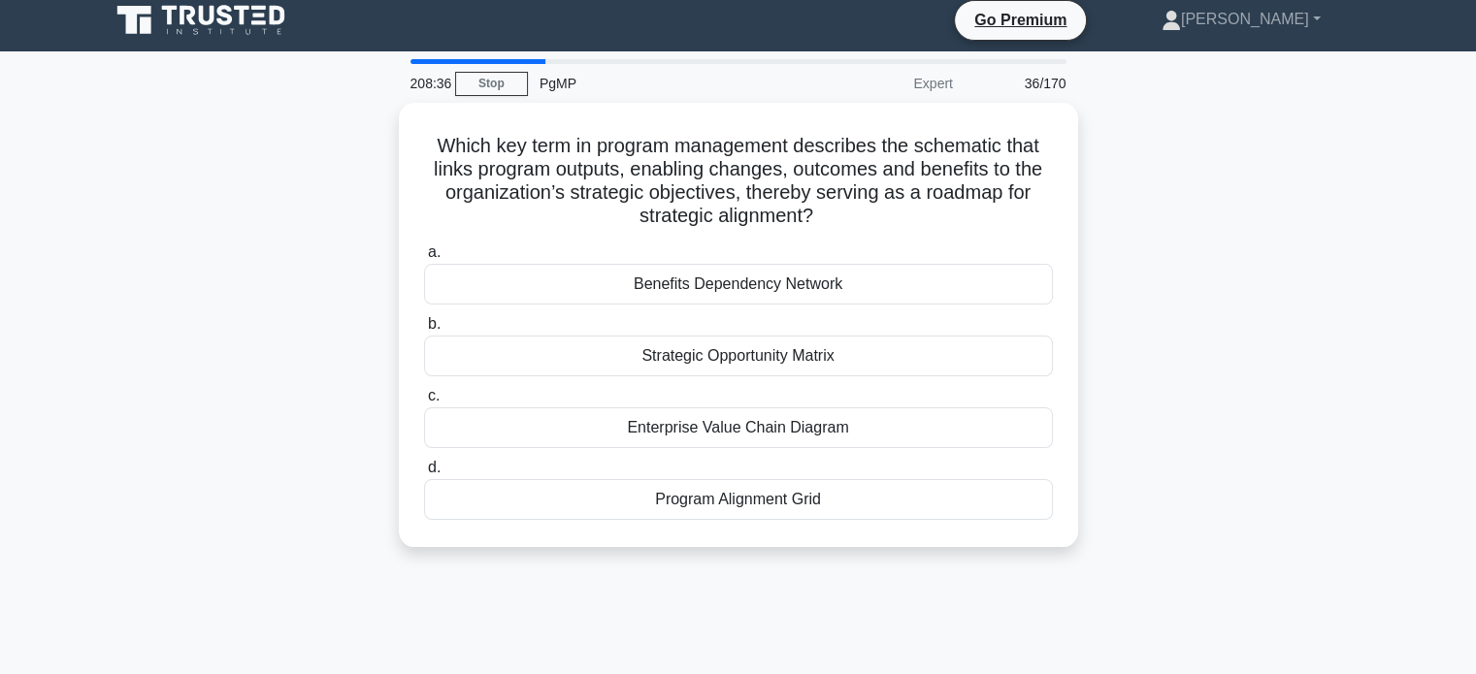
scroll to position [0, 0]
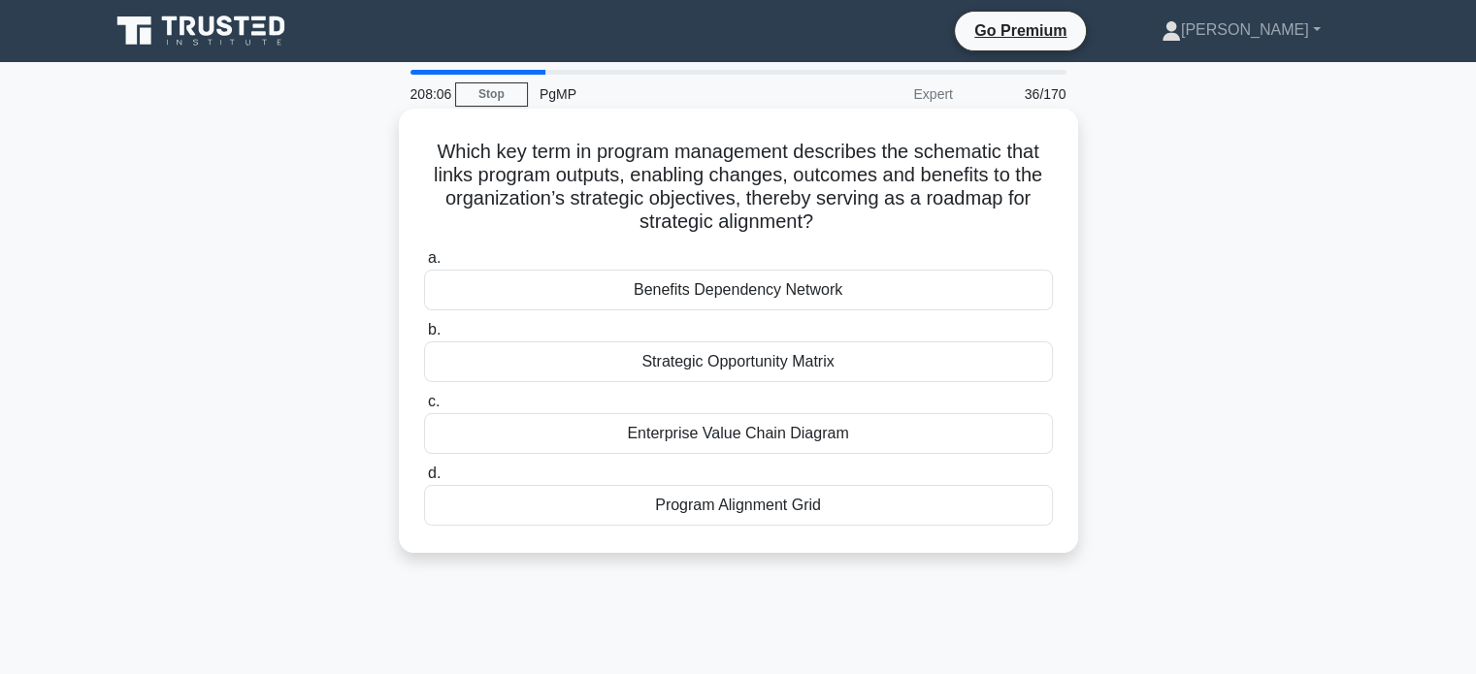
click at [956, 293] on div "Benefits Dependency Network" at bounding box center [738, 290] width 629 height 41
click at [424, 265] on input "a. Benefits Dependency Network" at bounding box center [424, 258] width 0 height 13
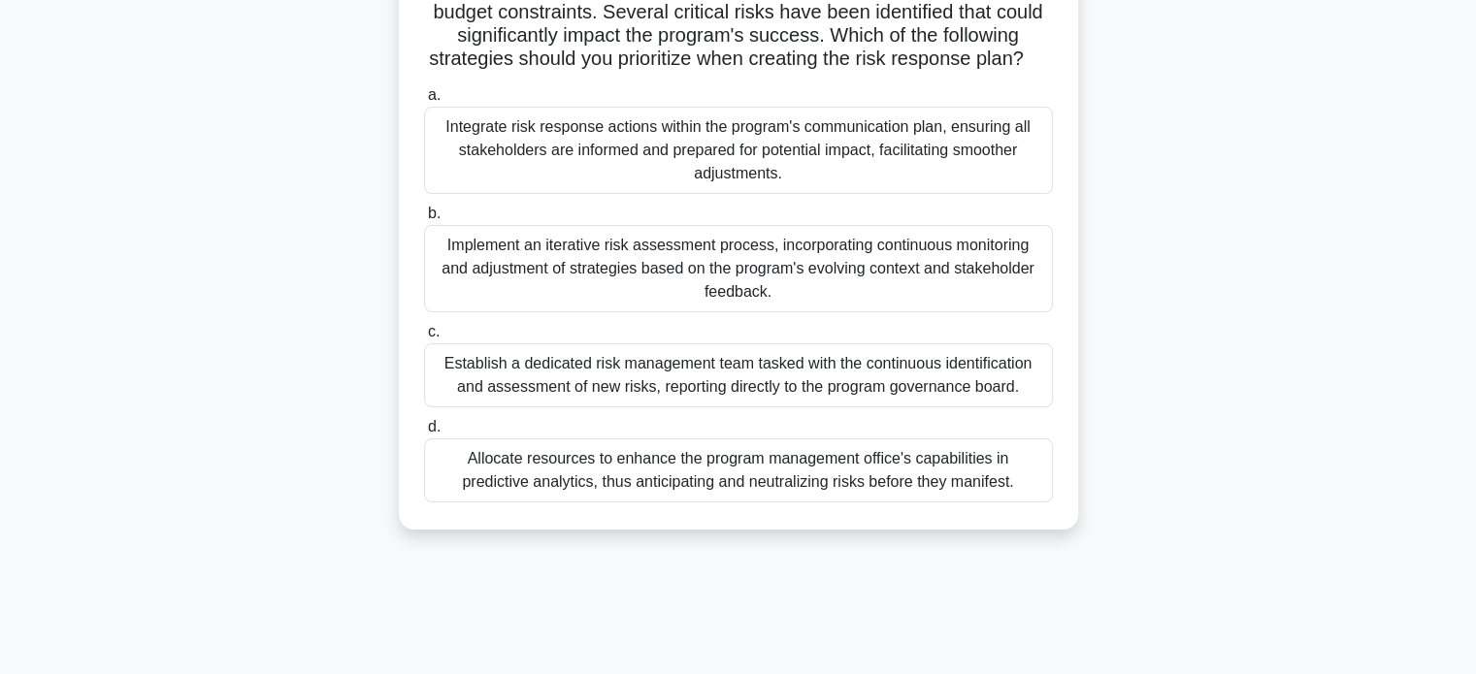
scroll to position [190, 0]
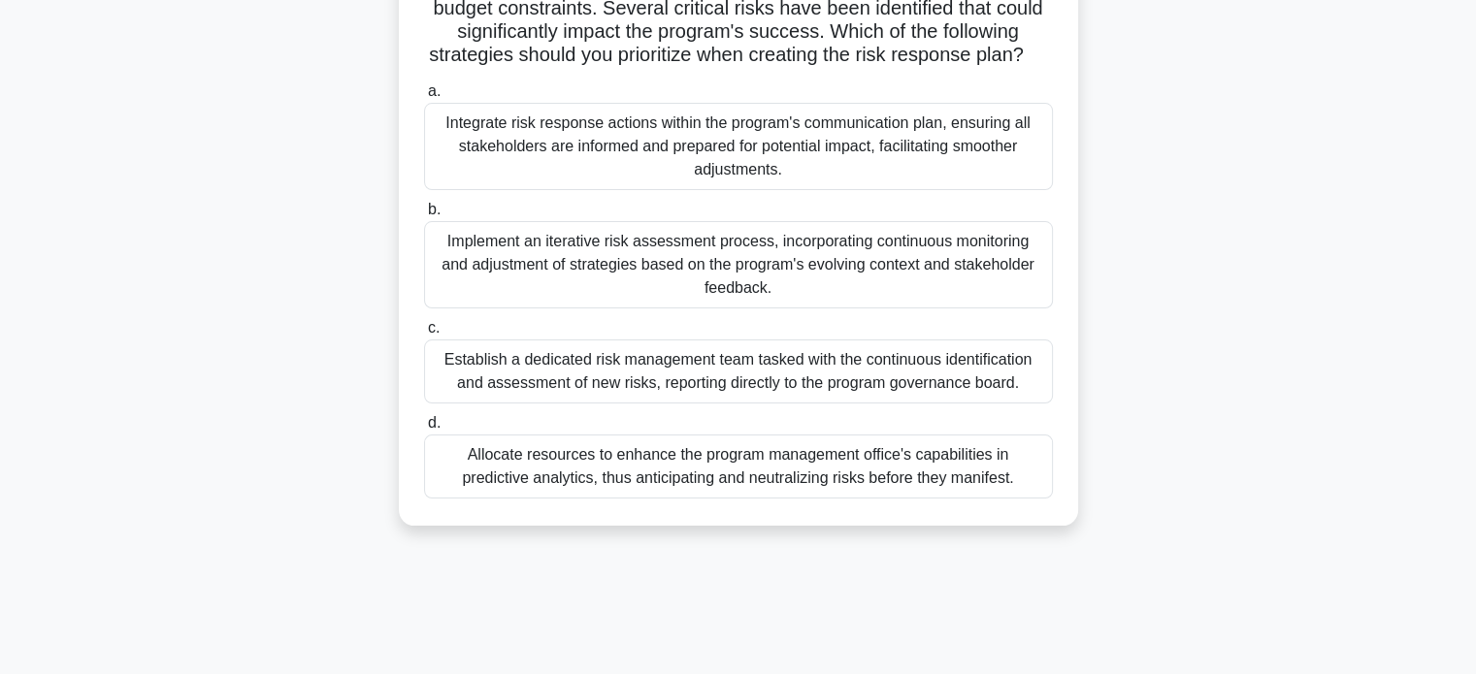
click at [900, 309] on div "Implement an iterative risk assessment process, incorporating continuous monito…" at bounding box center [738, 264] width 629 height 87
click at [424, 216] on input "b. Implement an iterative risk assessment process, incorporating continuous mon…" at bounding box center [424, 210] width 0 height 13
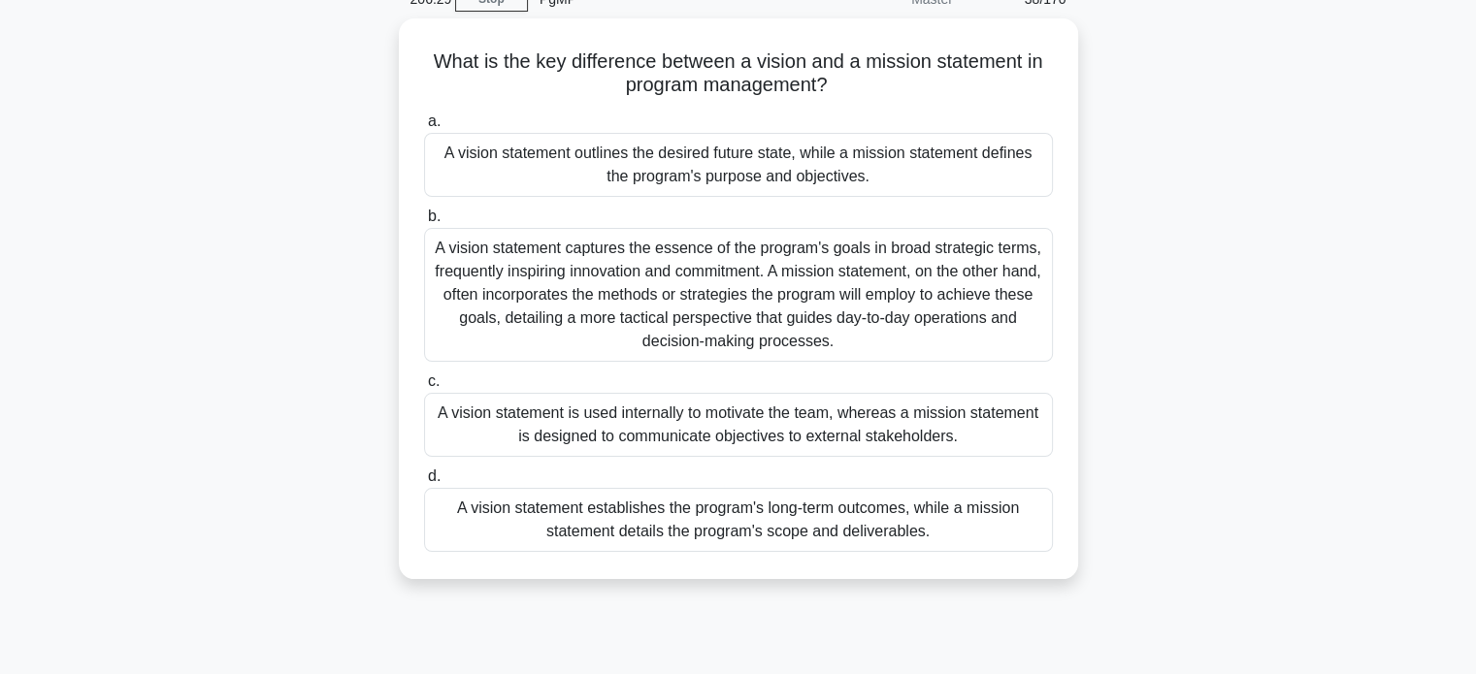
scroll to position [97, 0]
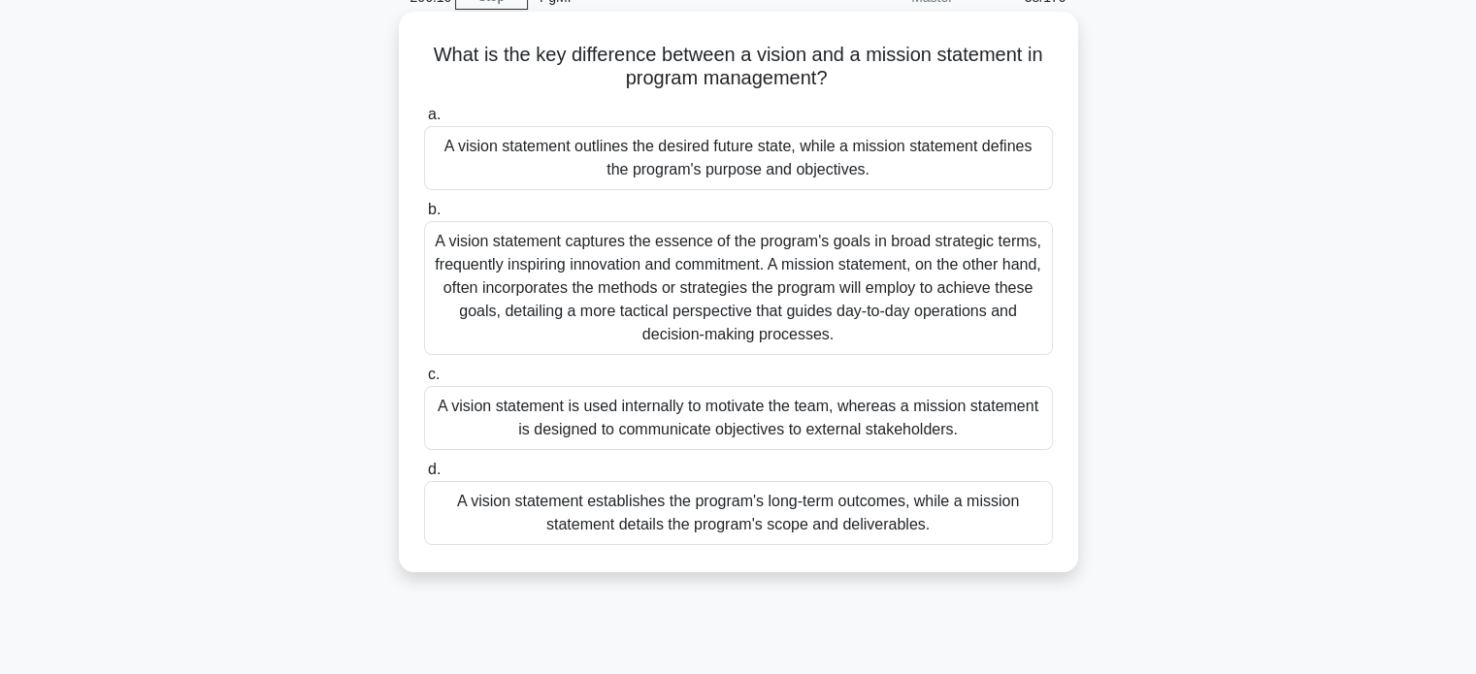
click at [865, 150] on div "A vision statement outlines the desired future state, while a mission statement…" at bounding box center [738, 158] width 629 height 64
click at [424, 121] on input "a. A vision statement outlines the desired future state, while a mission statem…" at bounding box center [424, 115] width 0 height 13
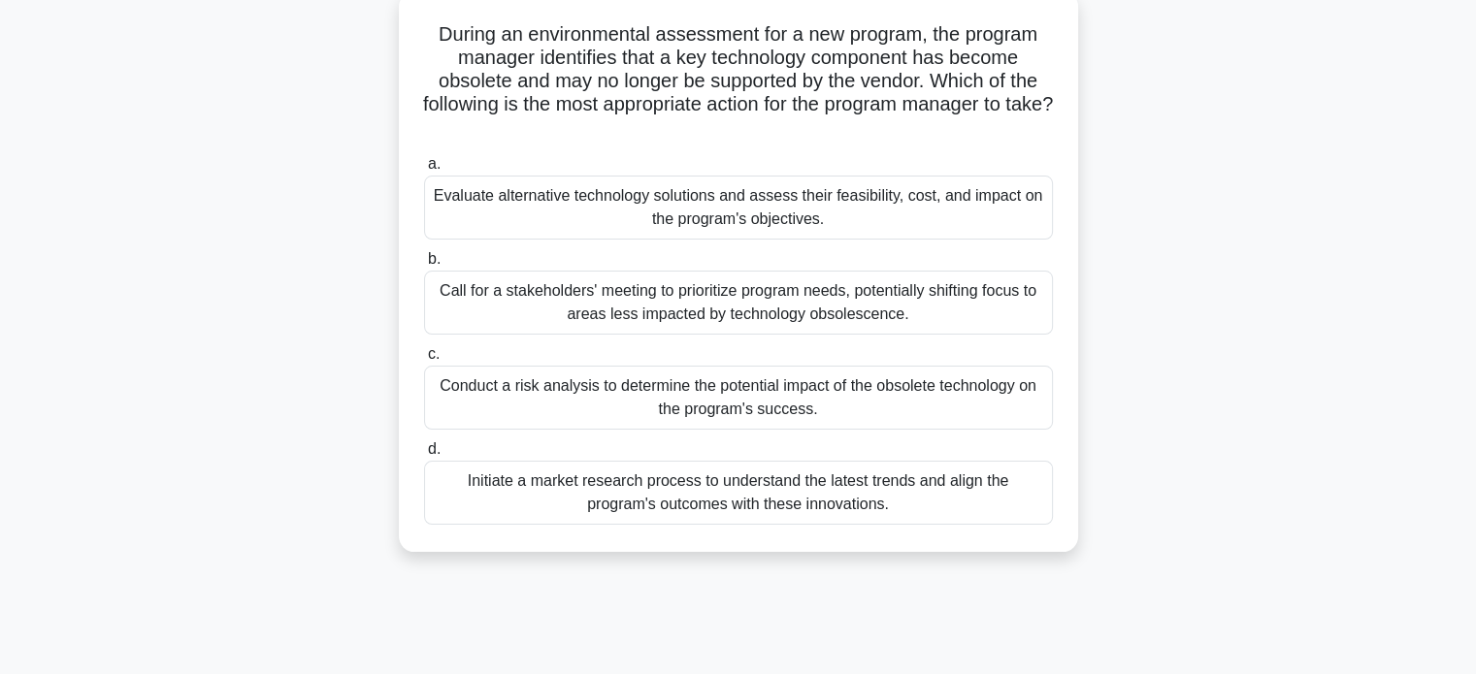
scroll to position [139, 0]
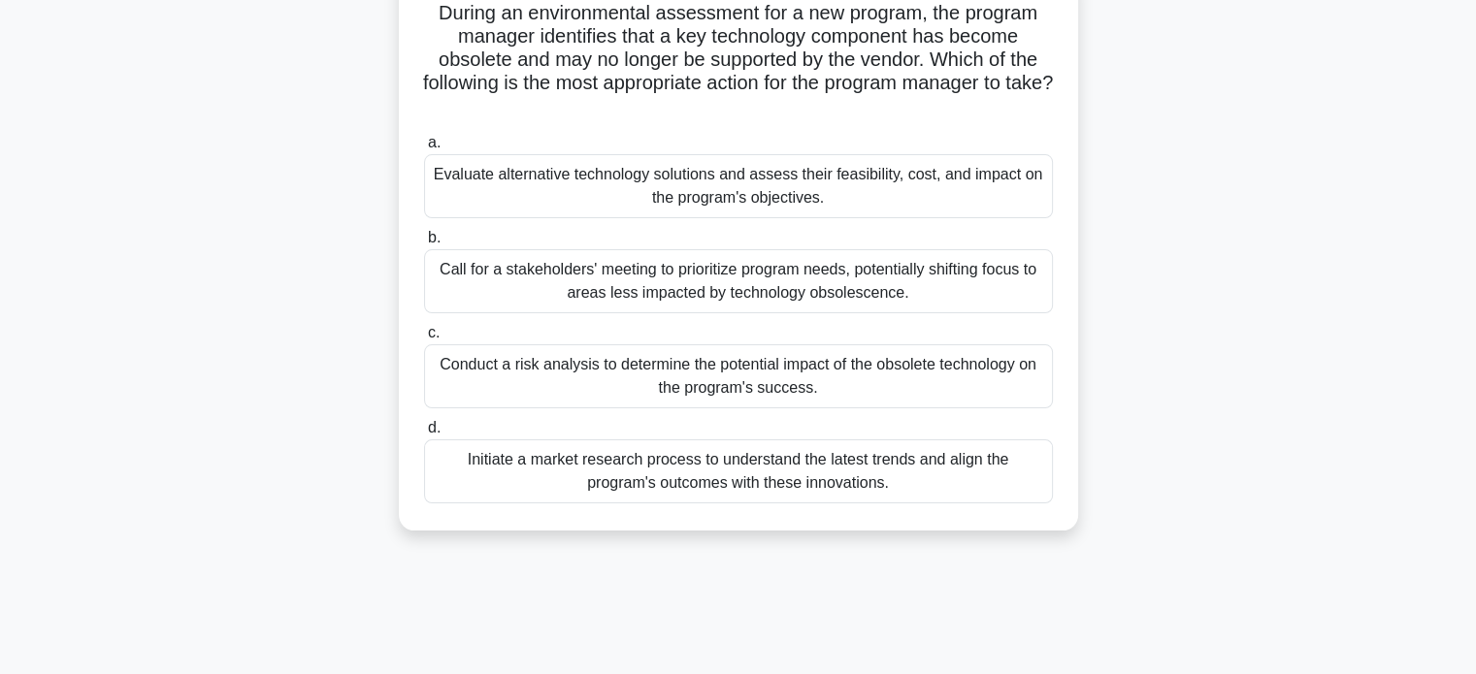
click at [994, 198] on div "Evaluate alternative technology solutions and assess their feasibility, cost, a…" at bounding box center [738, 186] width 629 height 64
click at [424, 149] on input "a. Evaluate alternative technology solutions and assess their feasibility, cost…" at bounding box center [424, 143] width 0 height 13
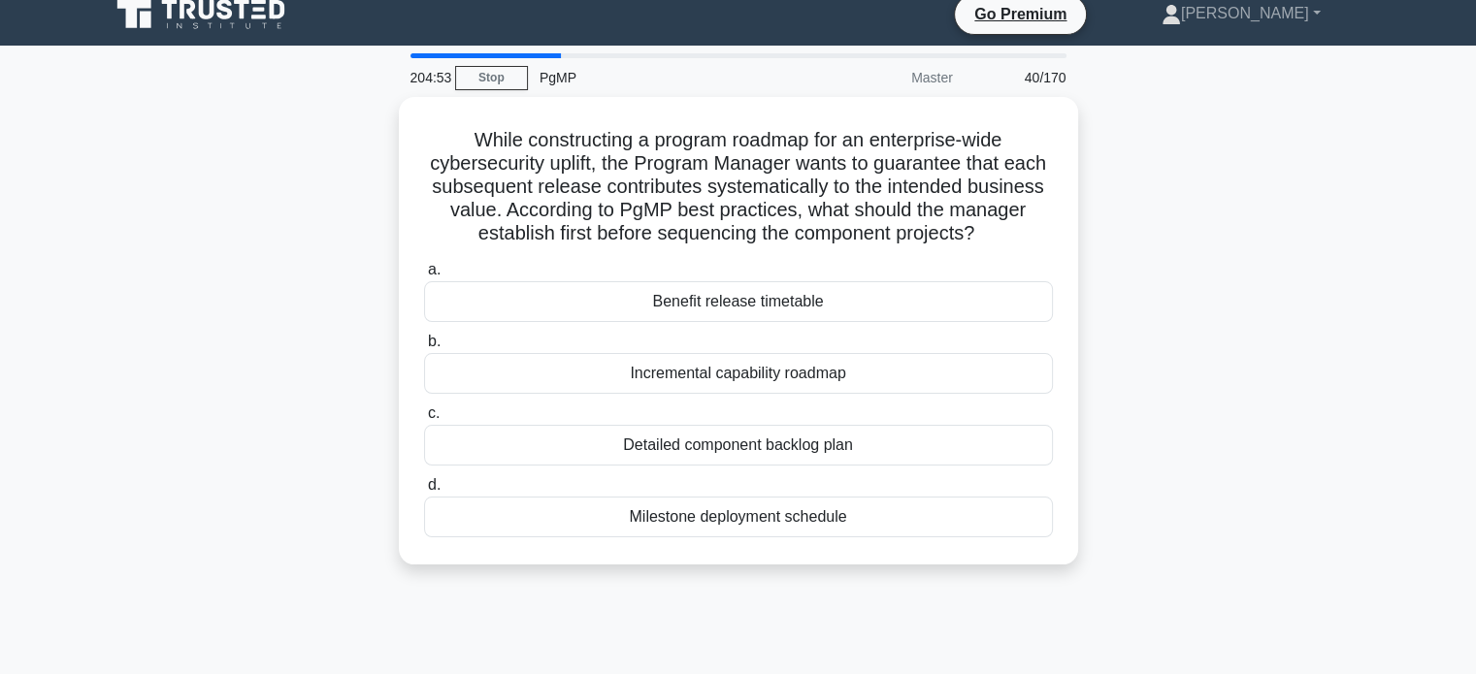
scroll to position [0, 0]
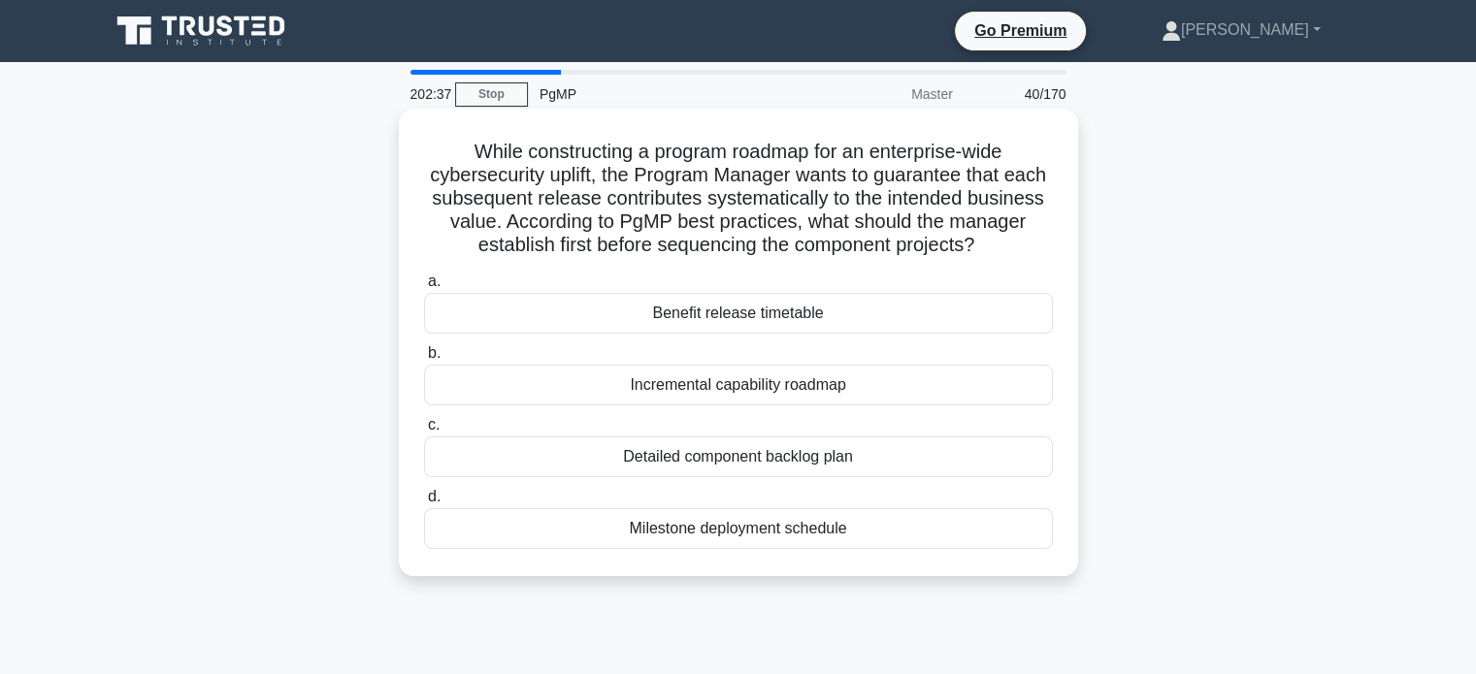
click at [897, 398] on div "Incremental capability roadmap" at bounding box center [738, 385] width 629 height 41
click at [424, 360] on input "b. Incremental capability roadmap" at bounding box center [424, 353] width 0 height 13
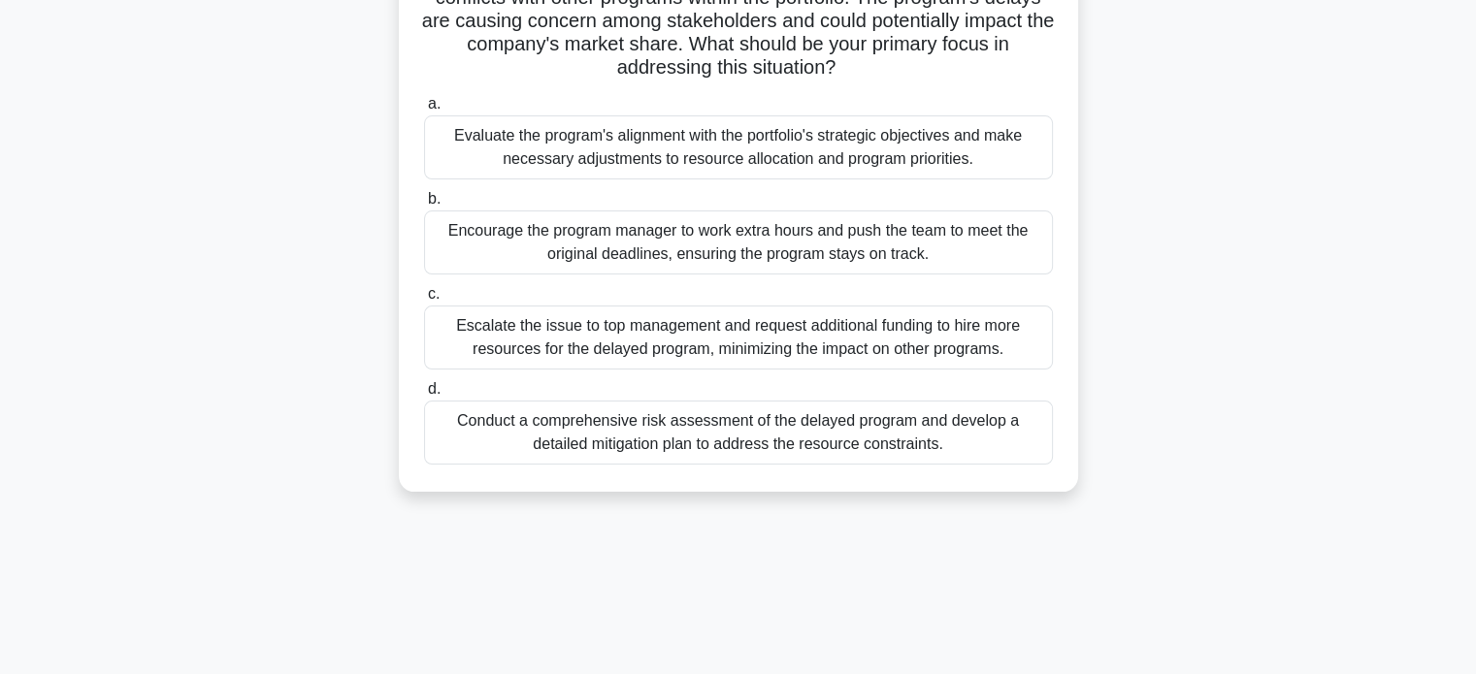
scroll to position [254, 0]
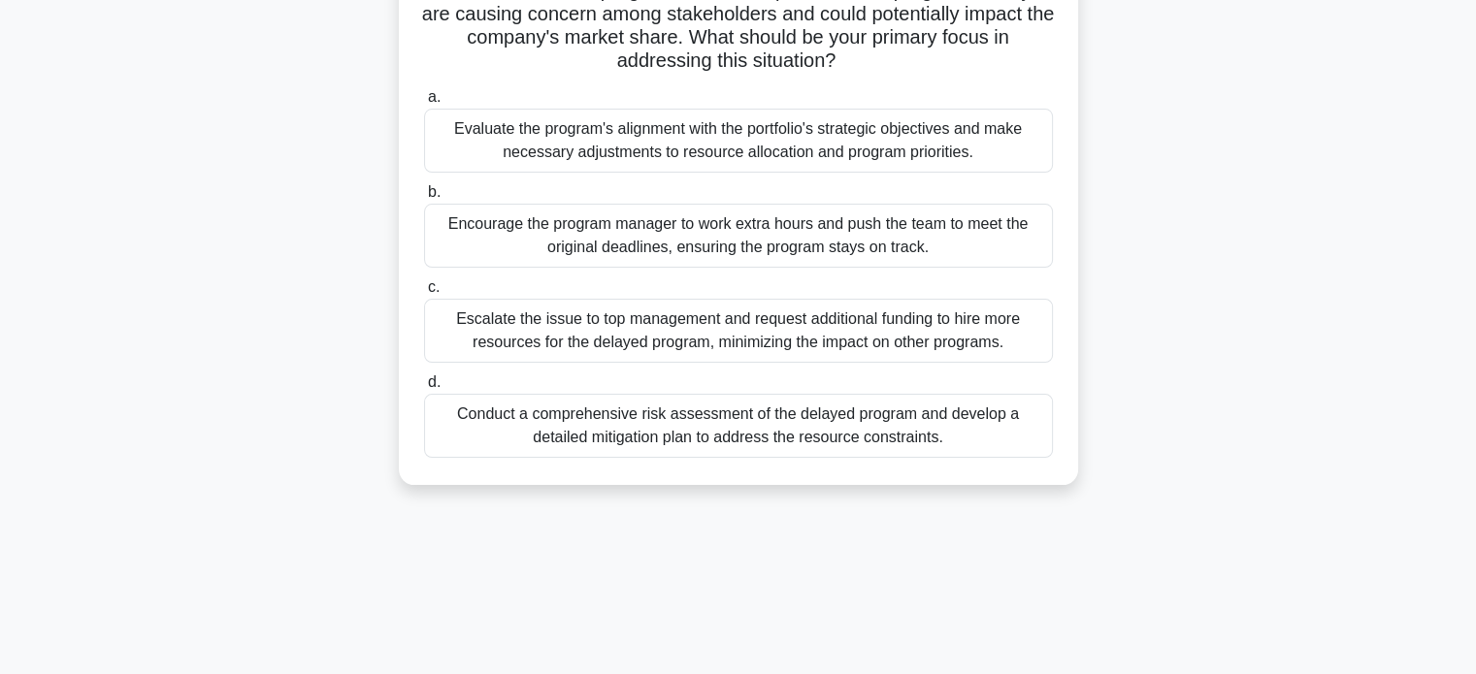
click at [963, 154] on div "Evaluate the program's alignment with the portfolio's strategic objectives and …" at bounding box center [738, 141] width 629 height 64
click at [424, 104] on input "a. Evaluate the program's alignment with the portfolio's strategic objectives a…" at bounding box center [424, 97] width 0 height 13
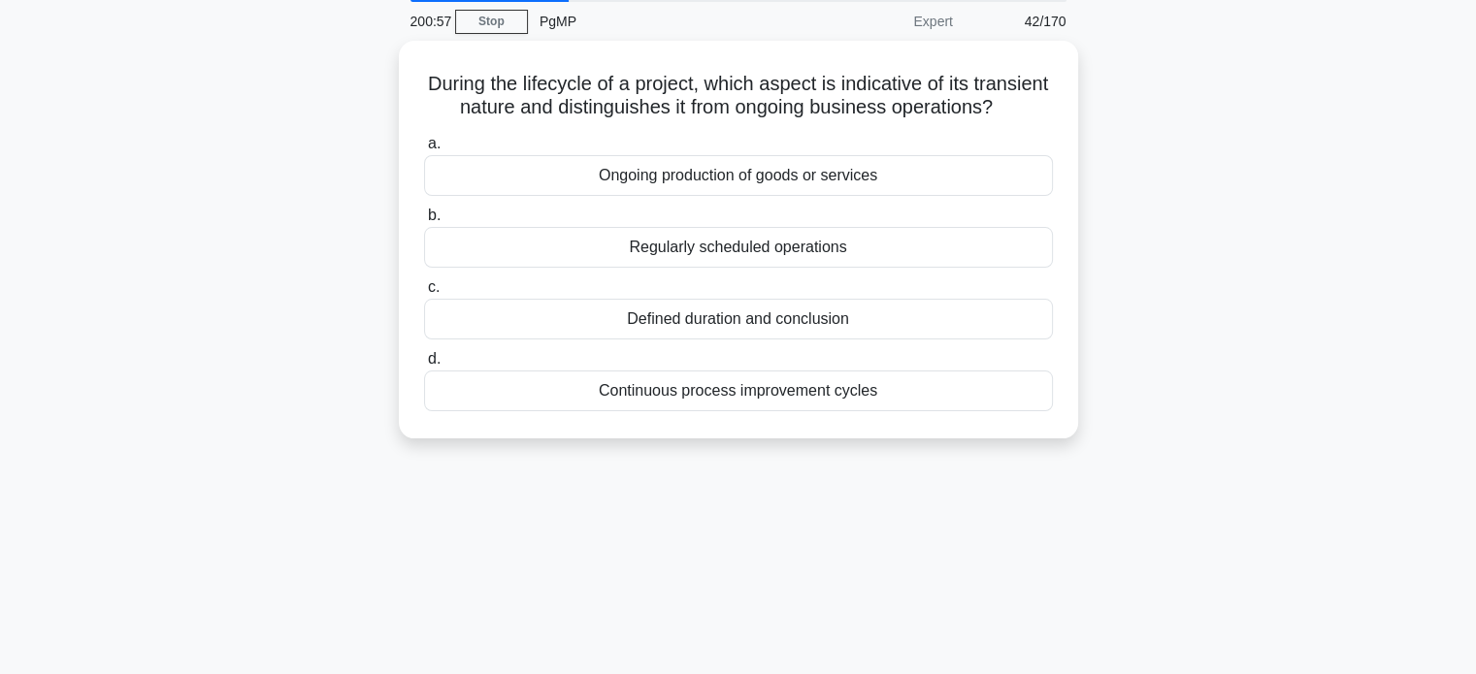
scroll to position [93, 0]
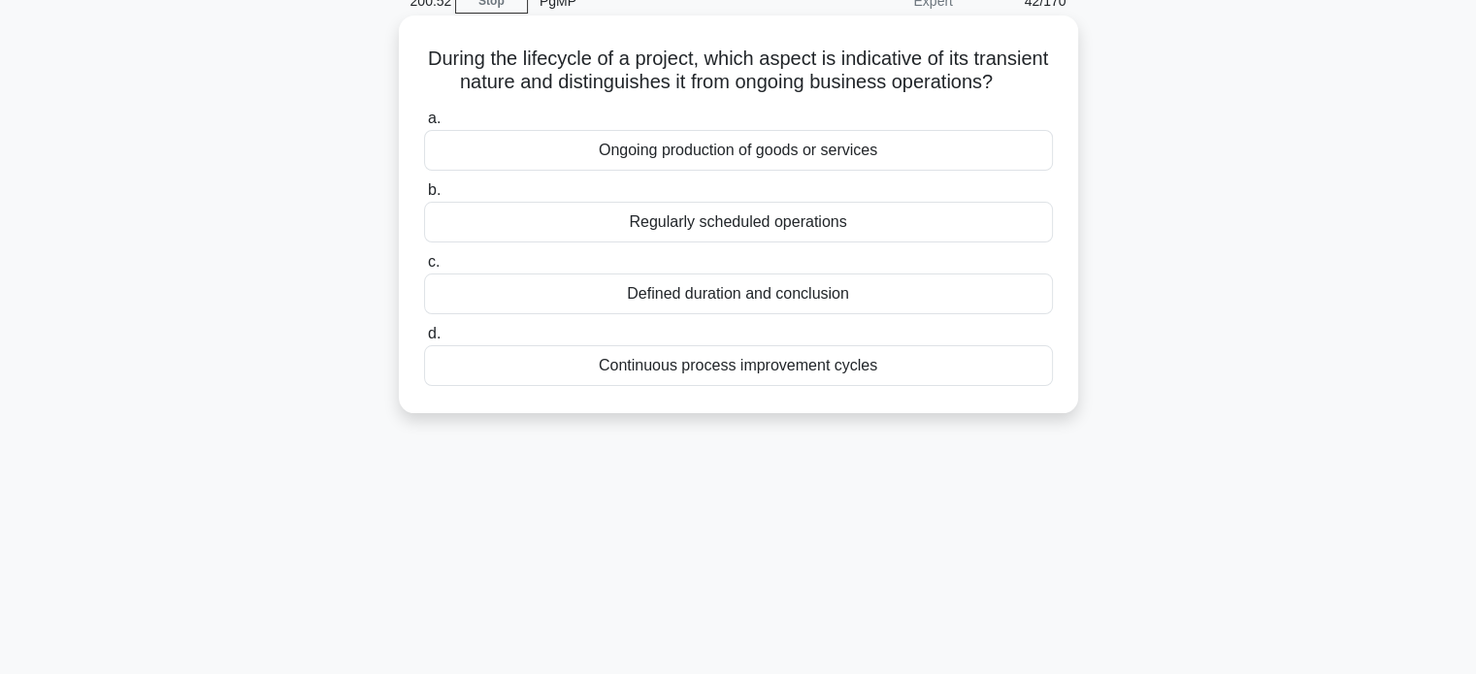
click at [831, 314] on div "Defined duration and conclusion" at bounding box center [738, 294] width 629 height 41
click at [424, 269] on input "c. Defined duration and conclusion" at bounding box center [424, 262] width 0 height 13
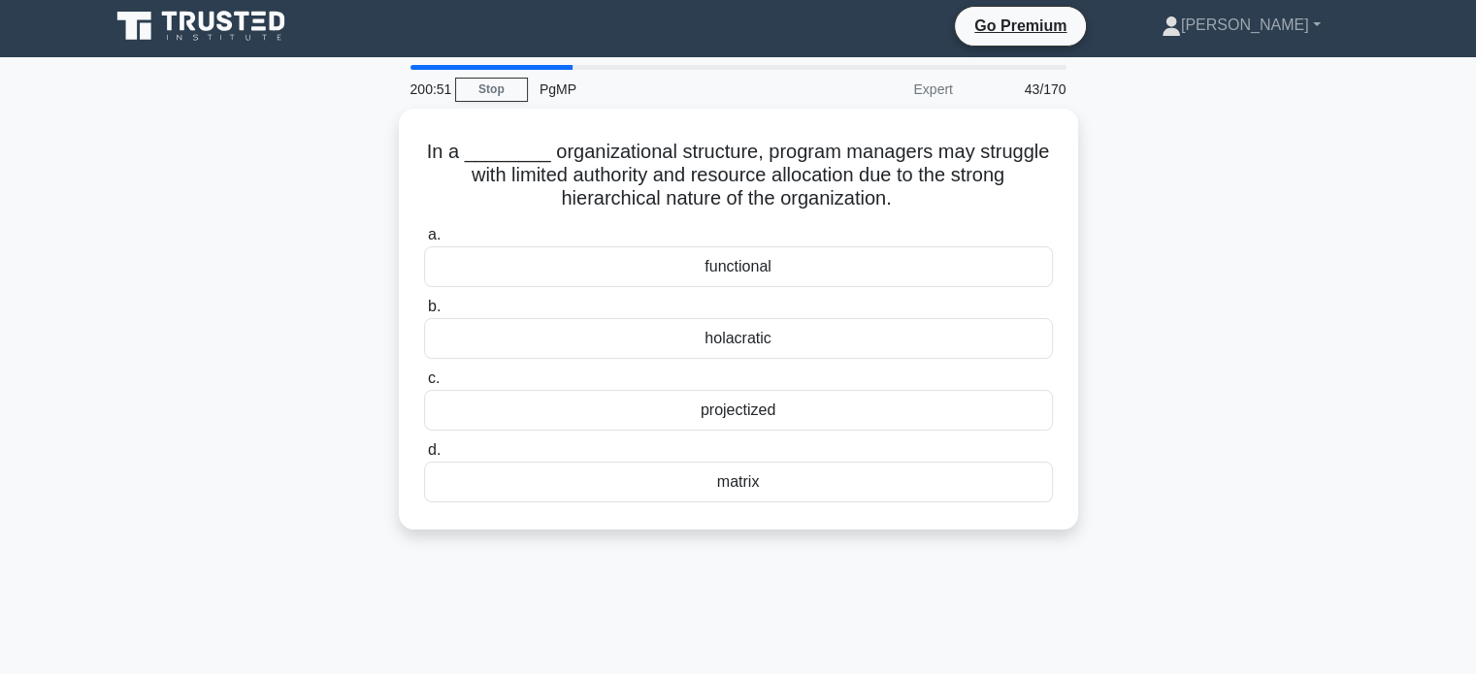
scroll to position [0, 0]
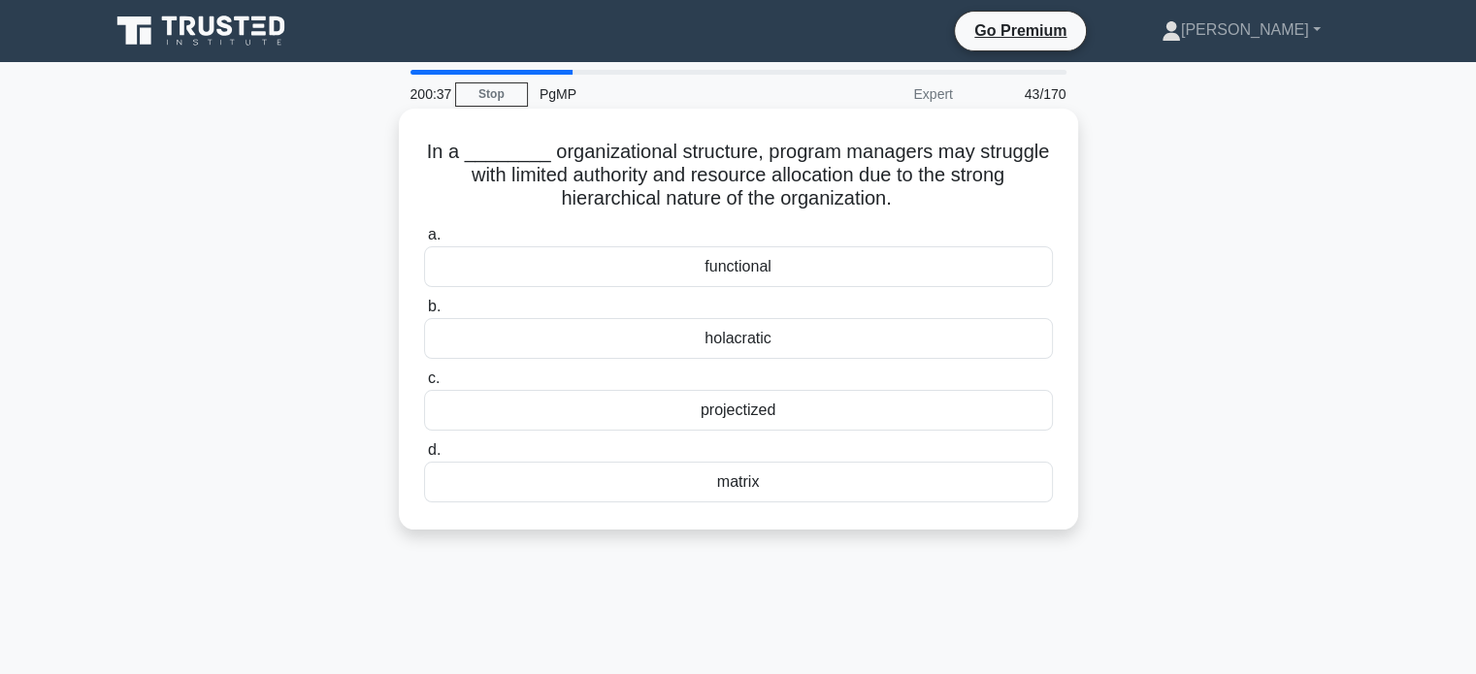
click at [859, 264] on div "functional" at bounding box center [738, 266] width 629 height 41
click at [424, 242] on input "a. functional" at bounding box center [424, 235] width 0 height 13
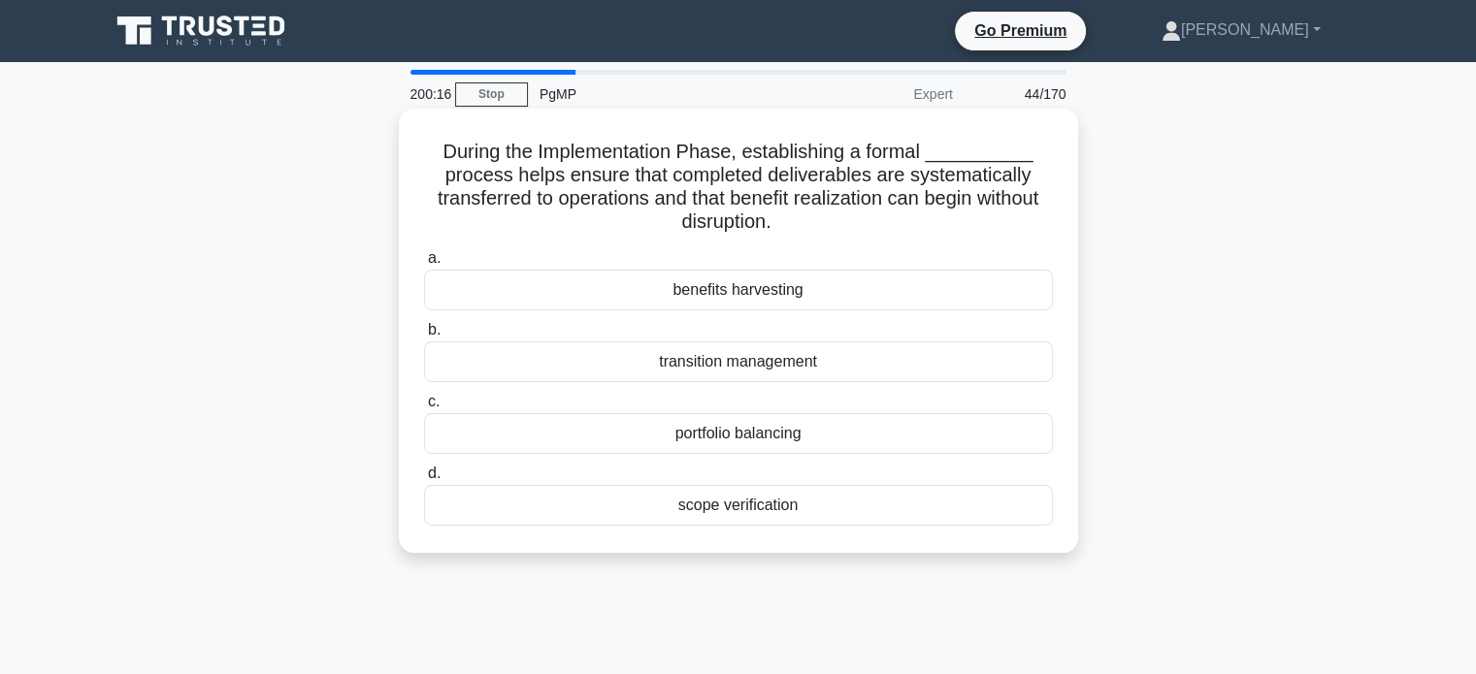
click at [874, 360] on div "transition management" at bounding box center [738, 362] width 629 height 41
click at [424, 337] on input "b. transition management" at bounding box center [424, 330] width 0 height 13
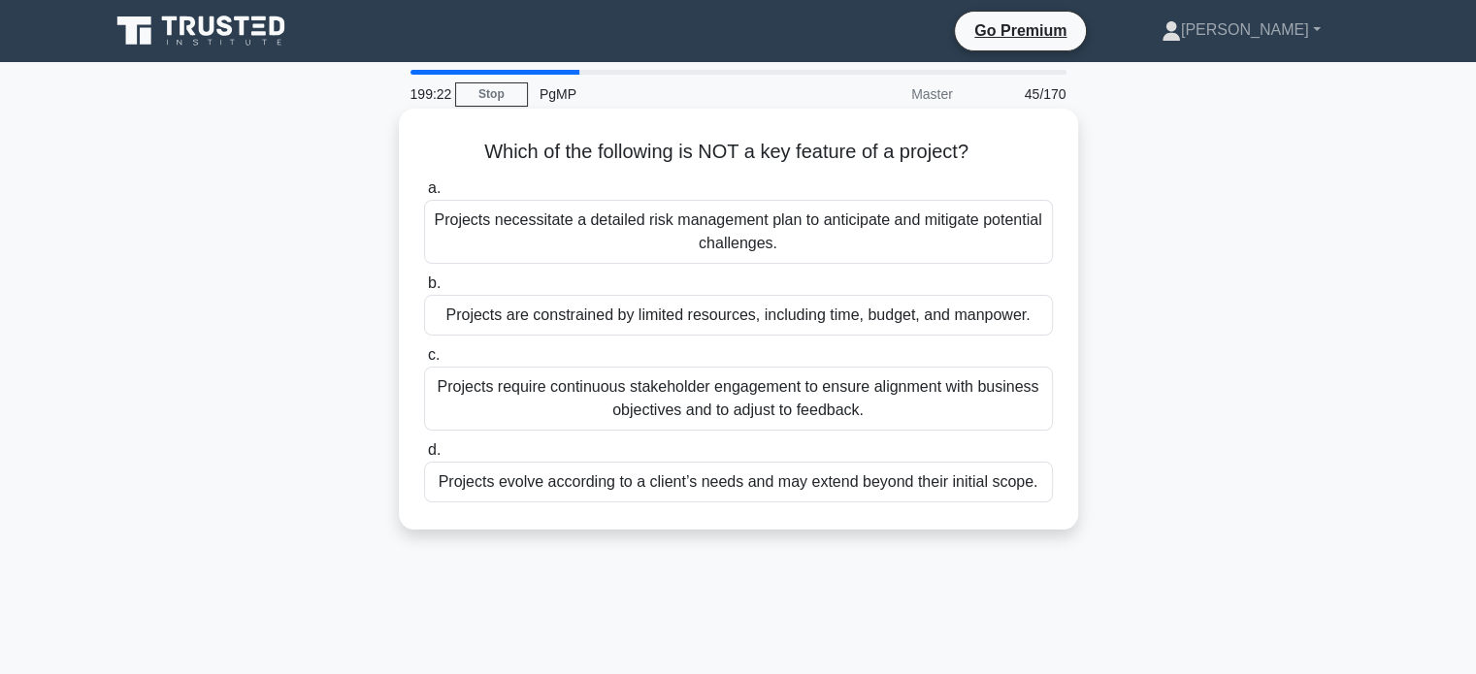
click at [865, 498] on div "Projects evolve according to a client’s needs and may extend beyond their initi…" at bounding box center [738, 482] width 629 height 41
click at [424, 457] on input "d. Projects evolve according to a client’s needs and may extend beyond their in…" at bounding box center [424, 450] width 0 height 13
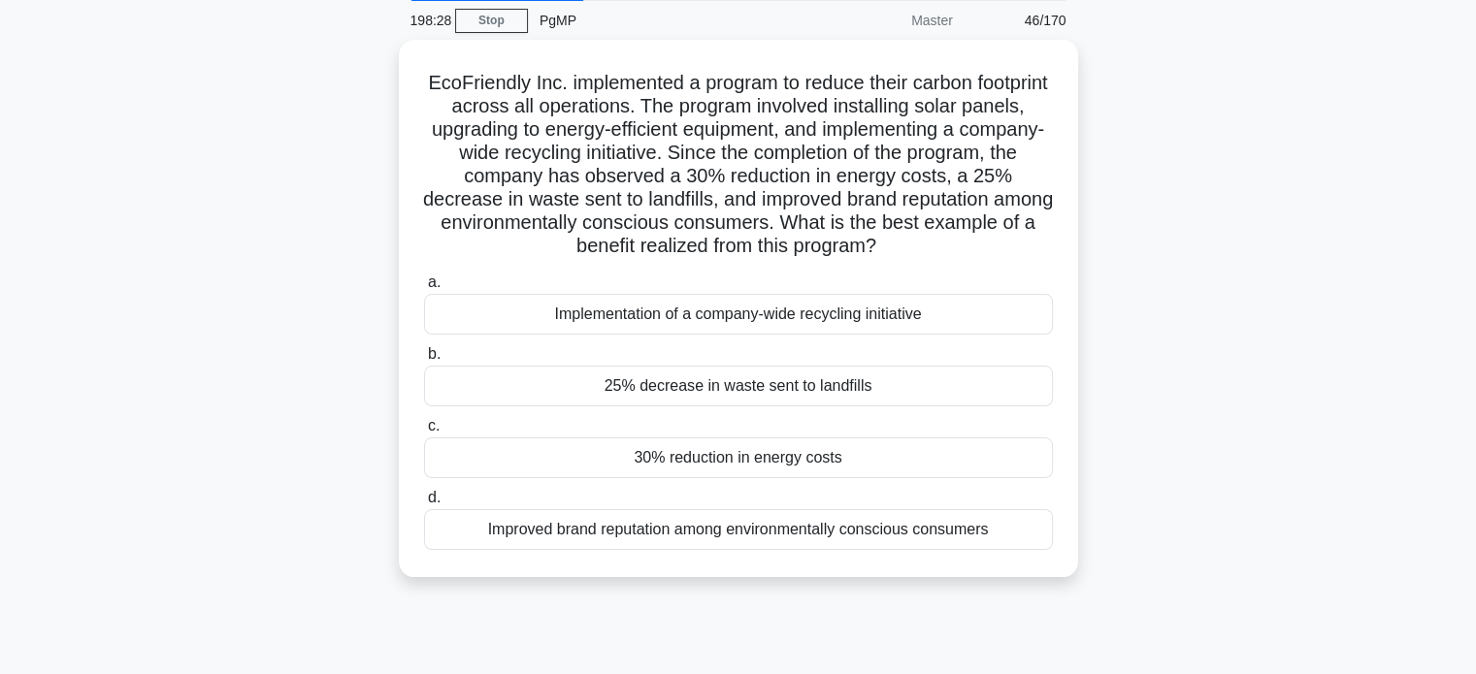
scroll to position [77, 0]
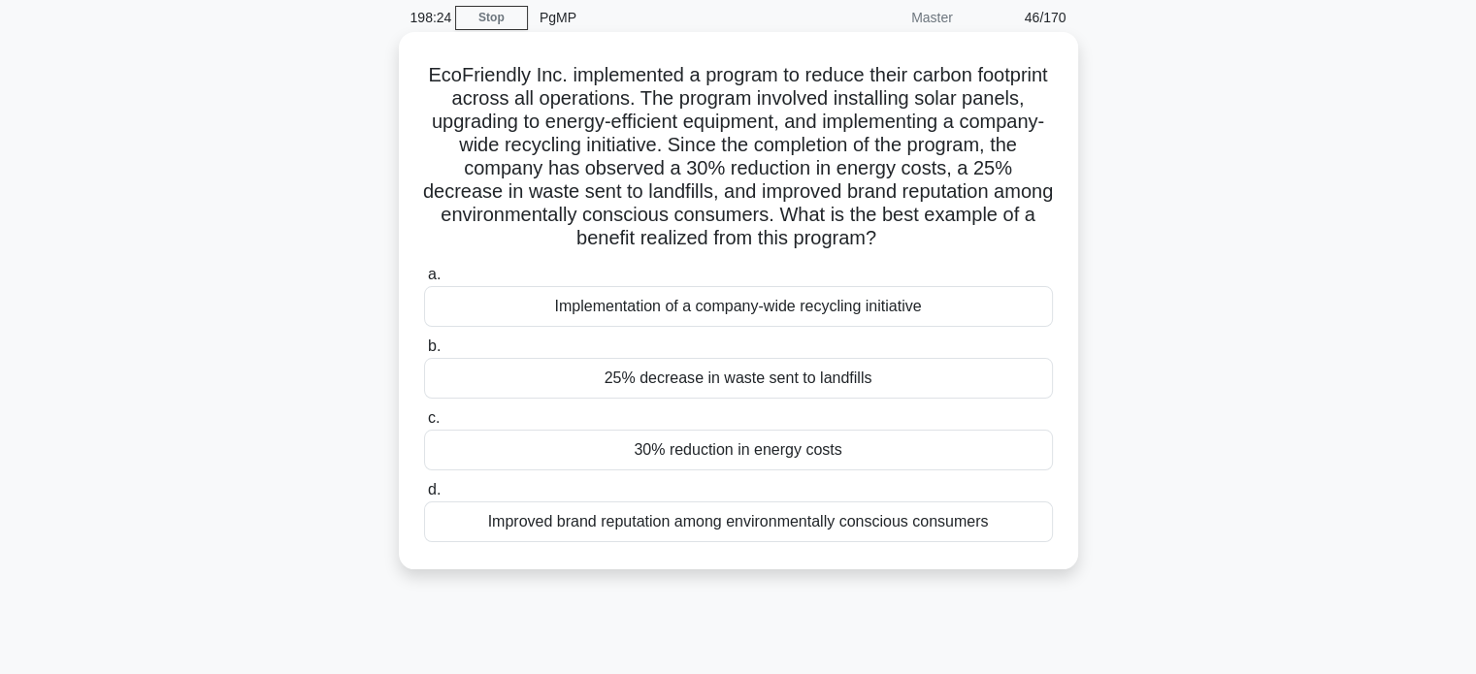
click at [830, 455] on div "30% reduction in energy costs" at bounding box center [738, 450] width 629 height 41
click at [424, 425] on input "c. 30% reduction in energy costs" at bounding box center [424, 418] width 0 height 13
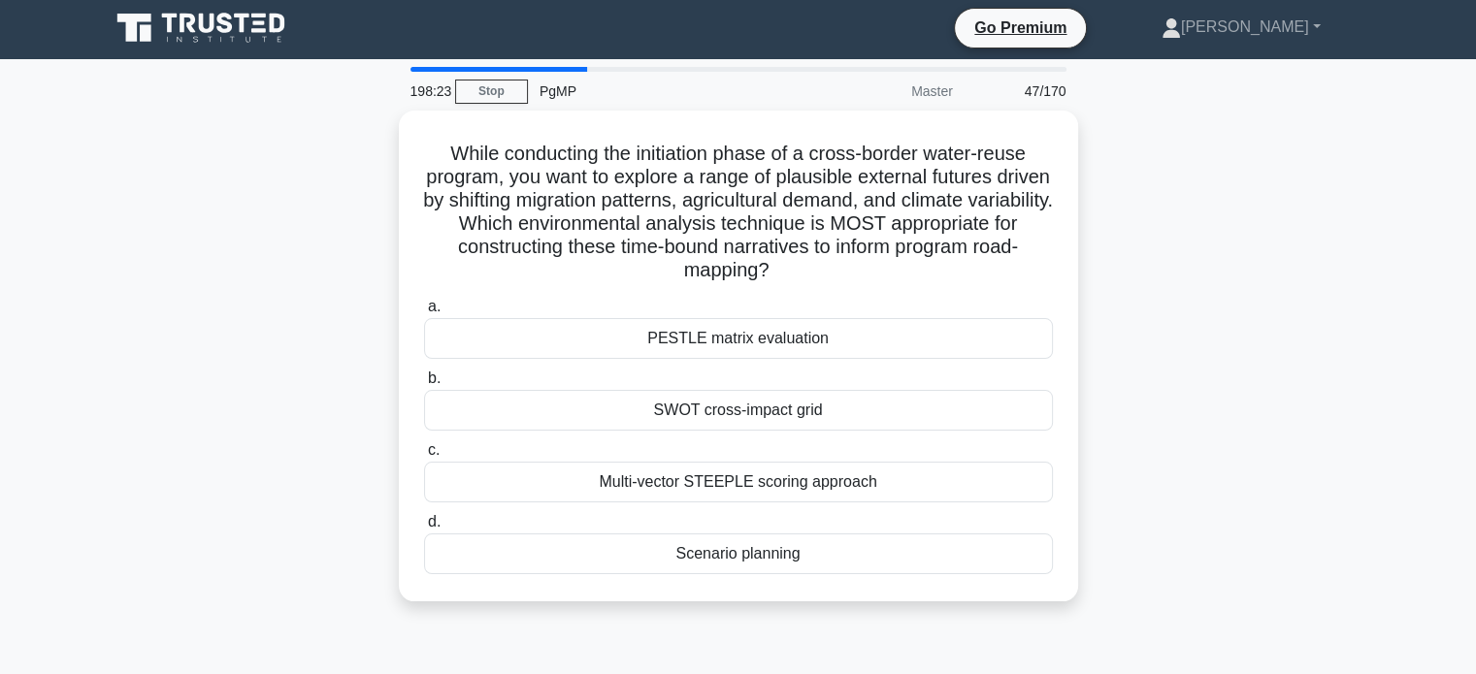
scroll to position [0, 0]
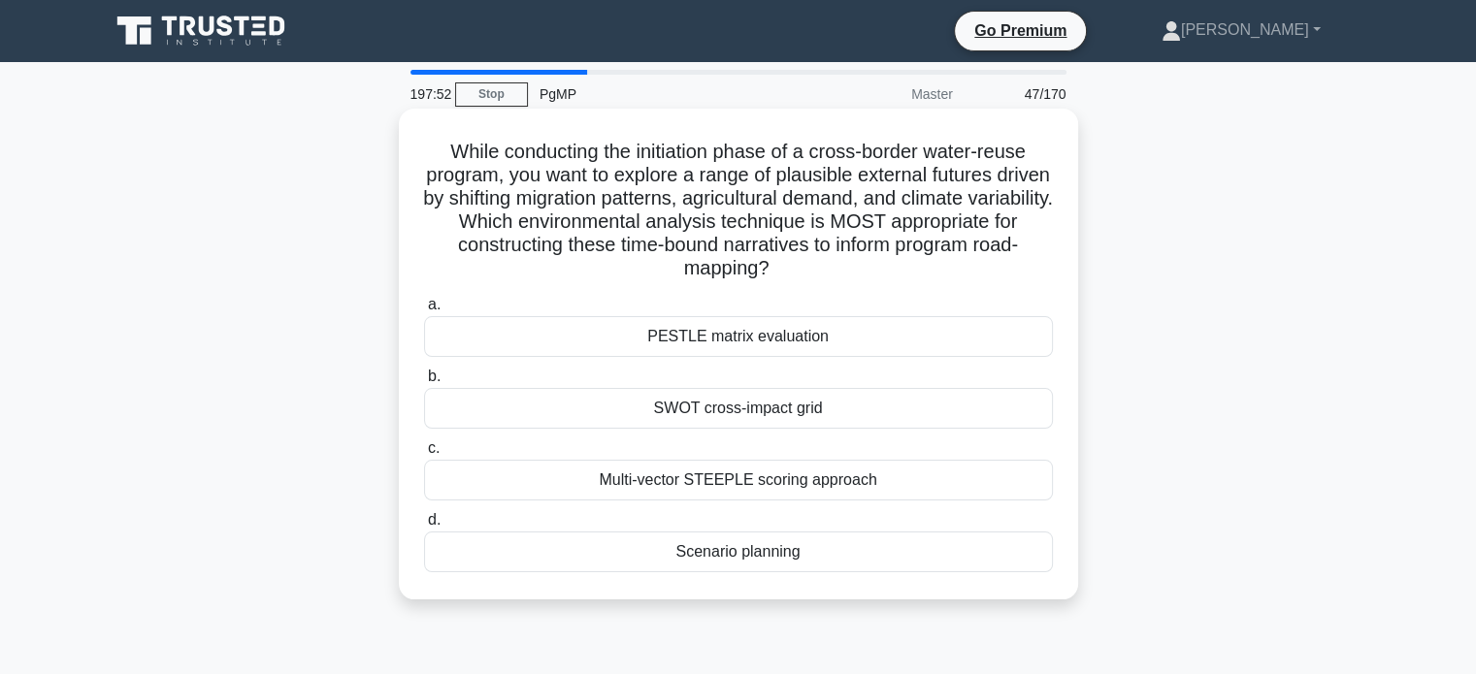
click at [928, 325] on div "PESTLE matrix evaluation" at bounding box center [738, 336] width 629 height 41
click at [424, 311] on input "a. PESTLE matrix evaluation" at bounding box center [424, 305] width 0 height 13
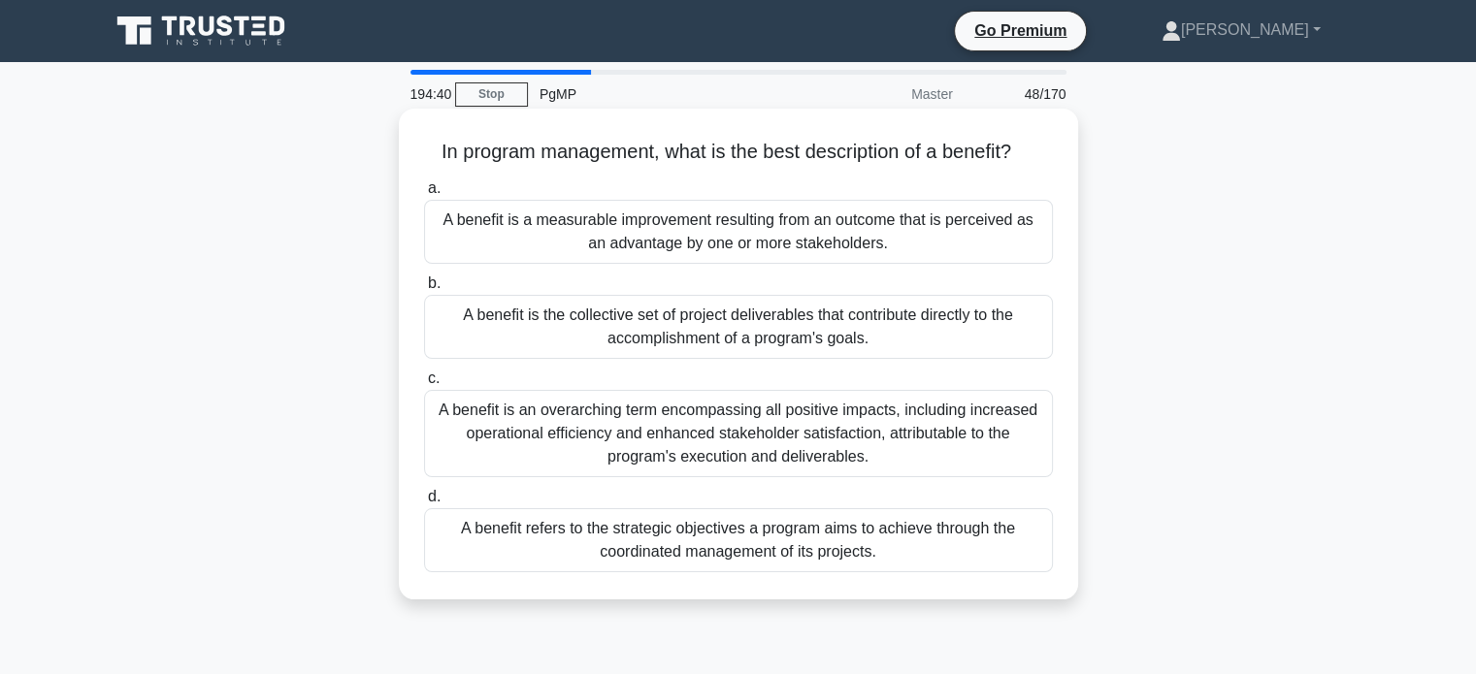
click at [834, 234] on div "A benefit is a measurable improvement resulting from an outcome that is perceiv…" at bounding box center [738, 232] width 629 height 64
click at [424, 195] on input "a. A benefit is a measurable improvement resulting from an outcome that is perc…" at bounding box center [424, 188] width 0 height 13
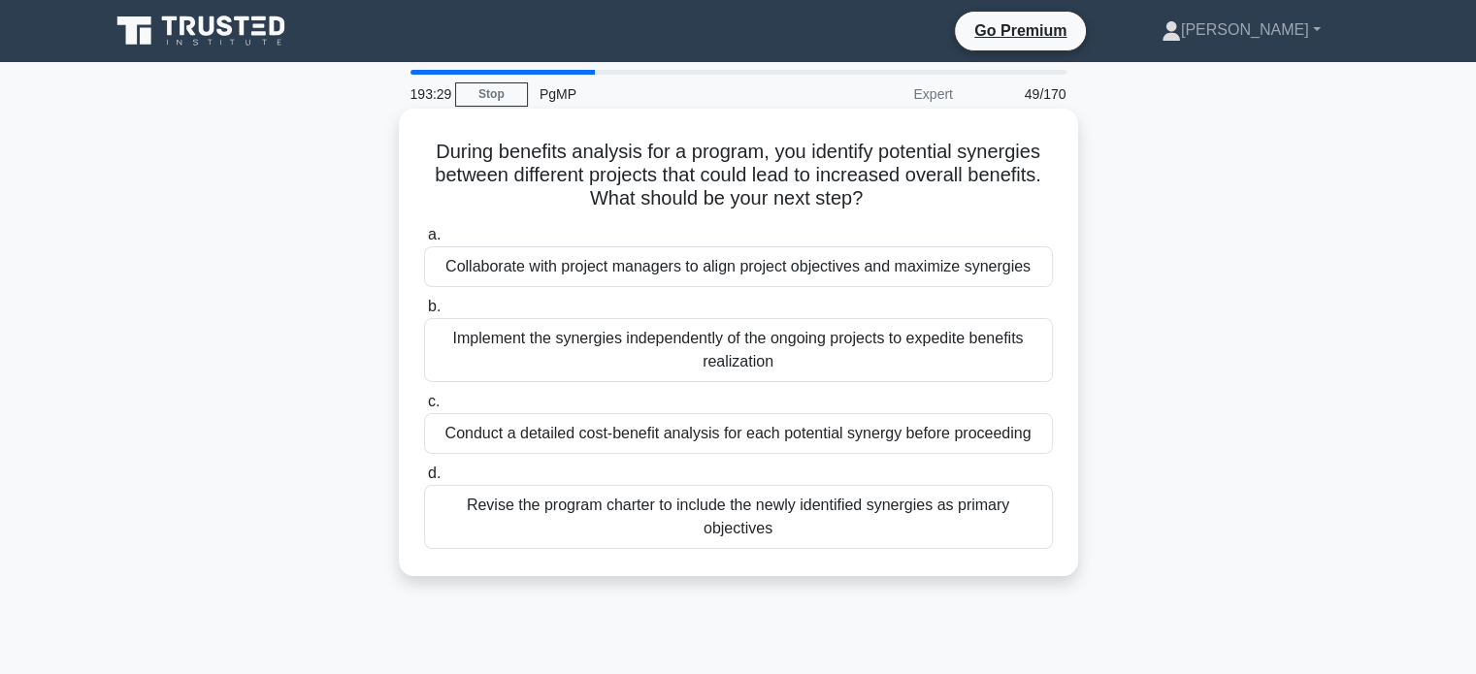
click at [912, 438] on div "Conduct a detailed cost-benefit analysis for each potential synergy before proc…" at bounding box center [738, 433] width 629 height 41
click at [424, 408] on input "c. Conduct a detailed cost-benefit analysis for each potential synergy before p…" at bounding box center [424, 402] width 0 height 13
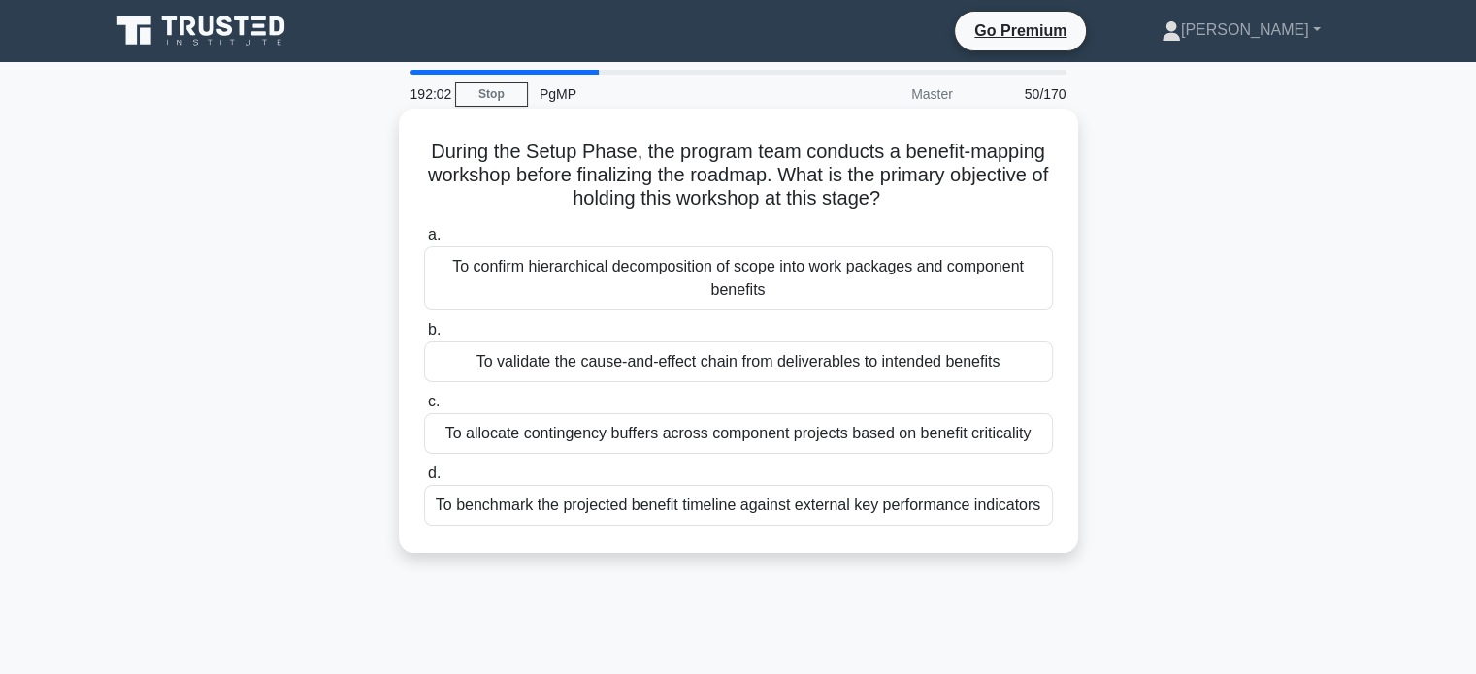
click at [995, 507] on div "To benchmark the projected benefit timeline against external key performance in…" at bounding box center [738, 505] width 629 height 41
click at [424, 480] on input "d. To benchmark the projected benefit timeline against external key performance…" at bounding box center [424, 474] width 0 height 13
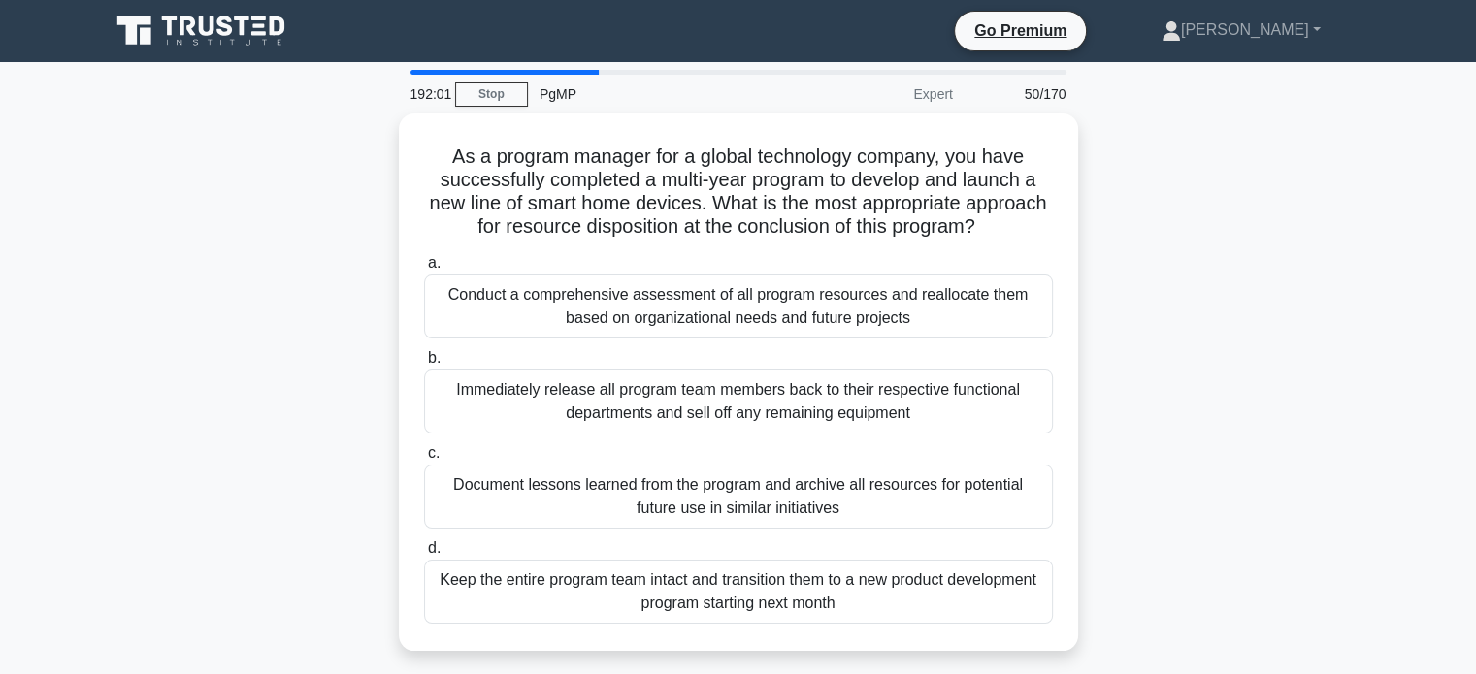
click at [1257, 438] on div "As a program manager for a global technology company, you have successfully com…" at bounding box center [738, 394] width 1281 height 561
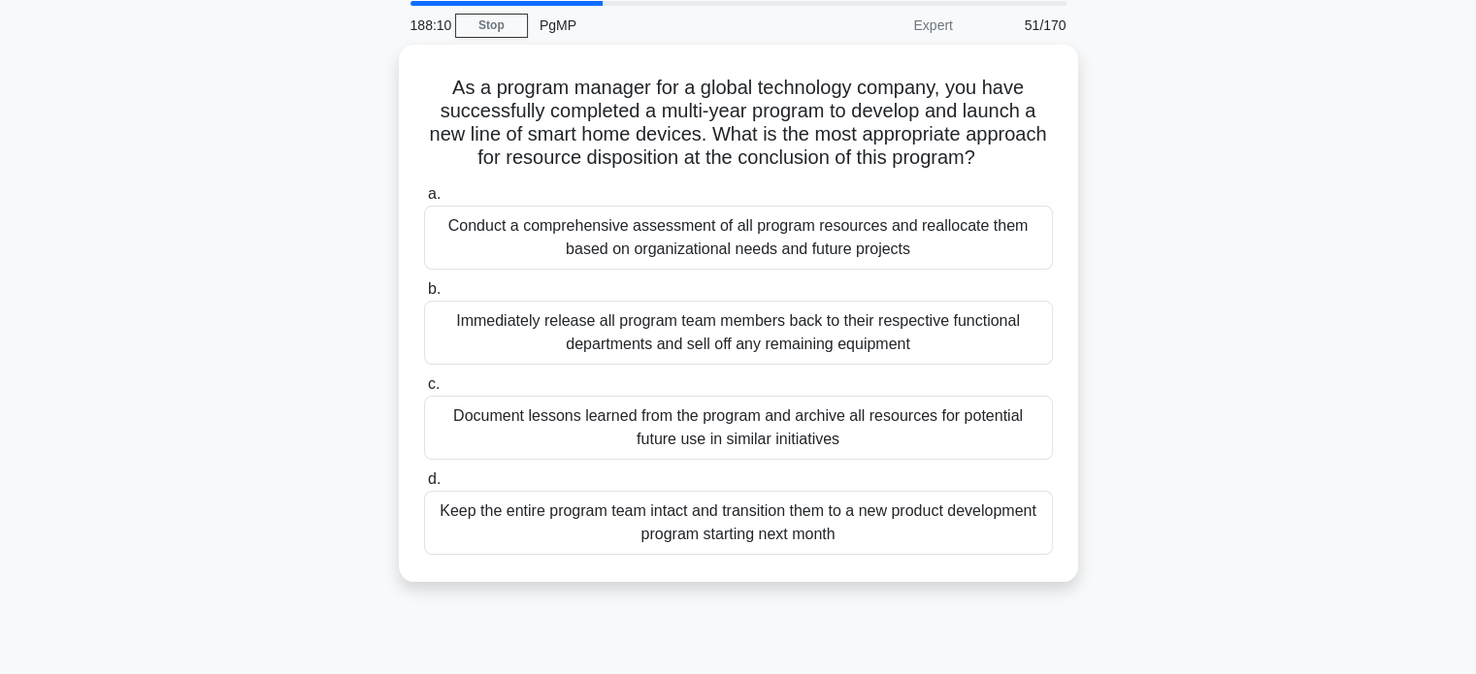
scroll to position [71, 0]
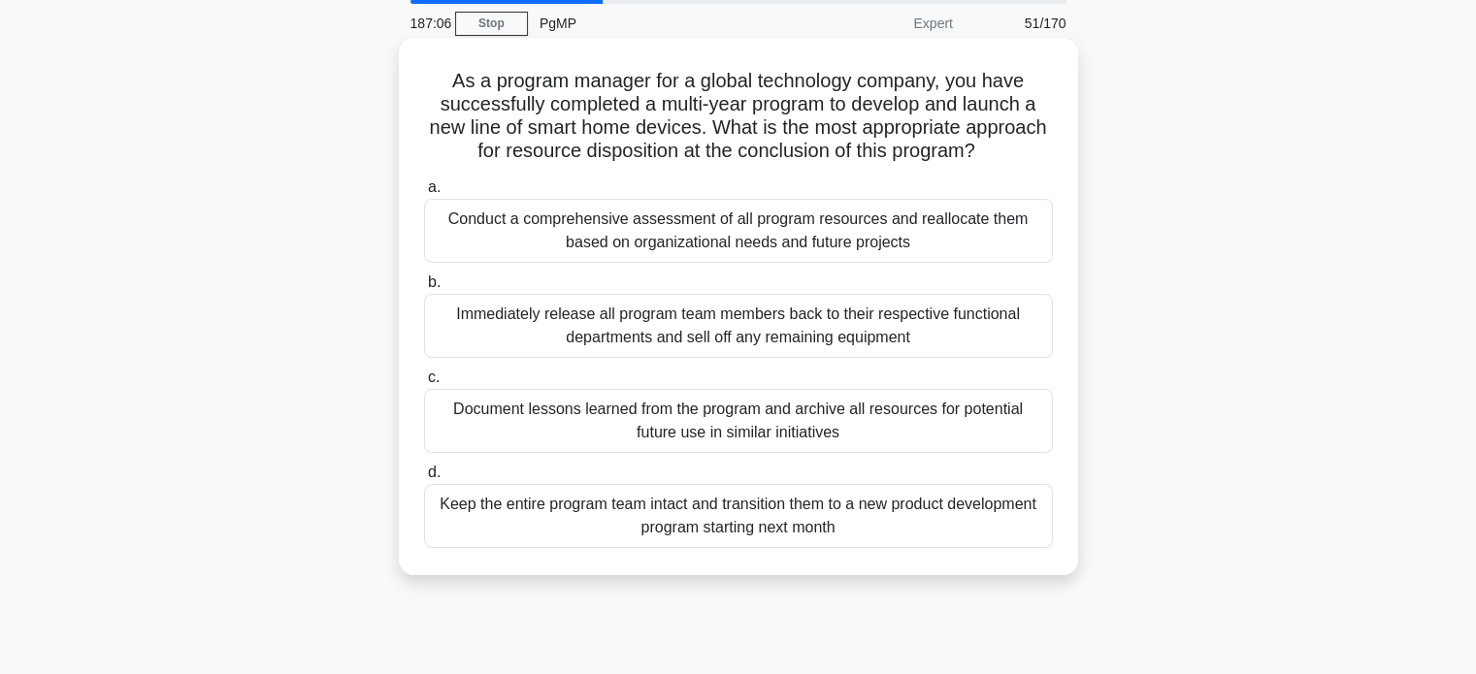
click at [987, 242] on div "Conduct a comprehensive assessment of all program resources and reallocate them…" at bounding box center [738, 231] width 629 height 64
click at [424, 194] on input "a. Conduct a comprehensive assessment of all program resources and reallocate t…" at bounding box center [424, 187] width 0 height 13
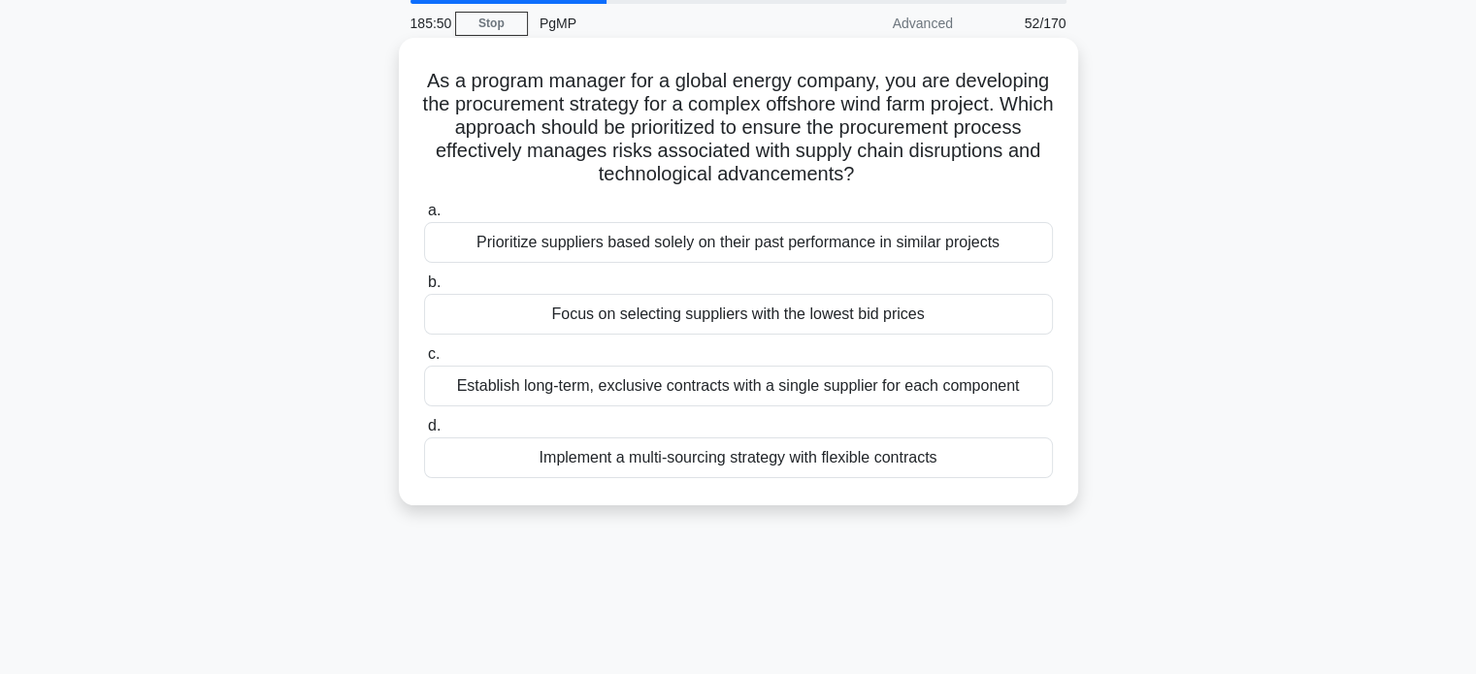
click at [935, 467] on div "Implement a multi-sourcing strategy with flexible contracts" at bounding box center [738, 458] width 629 height 41
click at [424, 433] on input "d. Implement a multi-sourcing strategy with flexible contracts" at bounding box center [424, 426] width 0 height 13
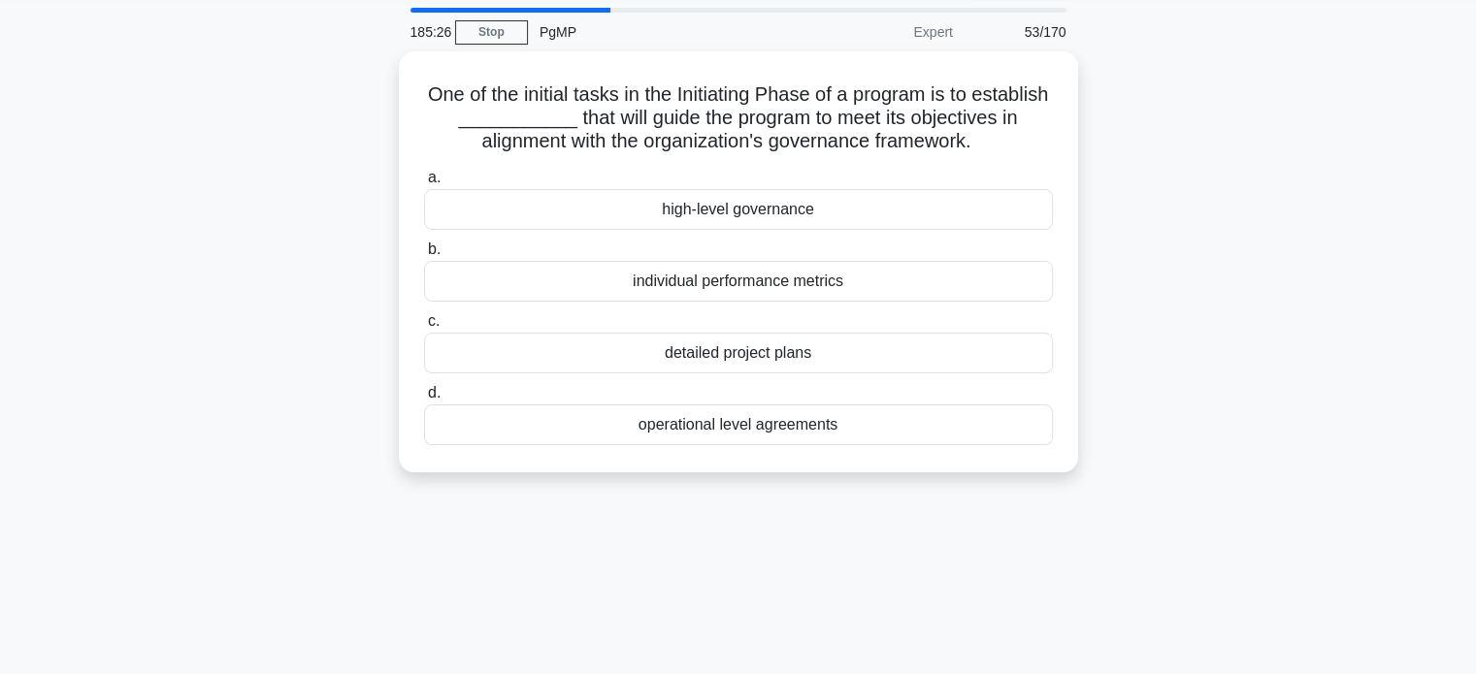
scroll to position [67, 0]
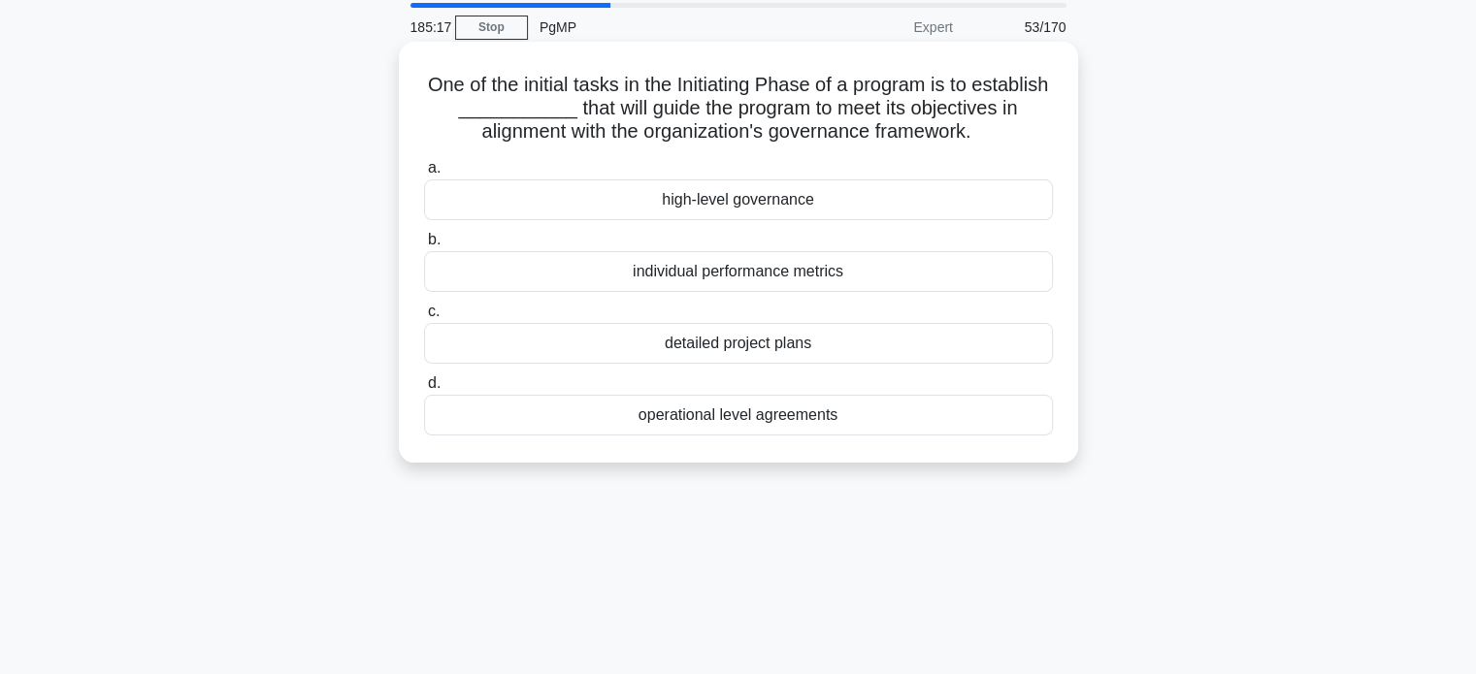
click at [870, 197] on div "high-level governance" at bounding box center [738, 199] width 629 height 41
click at [424, 175] on input "a. high-level governance" at bounding box center [424, 168] width 0 height 13
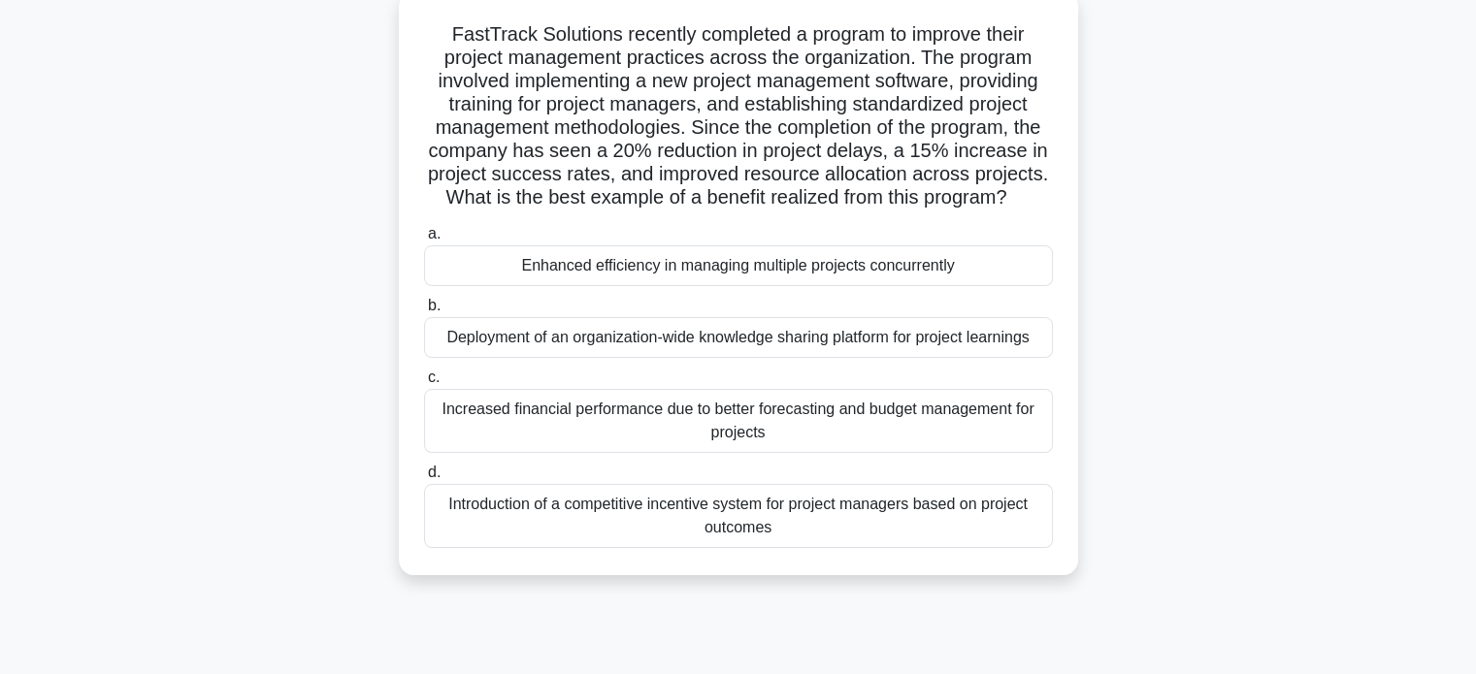
scroll to position [123, 0]
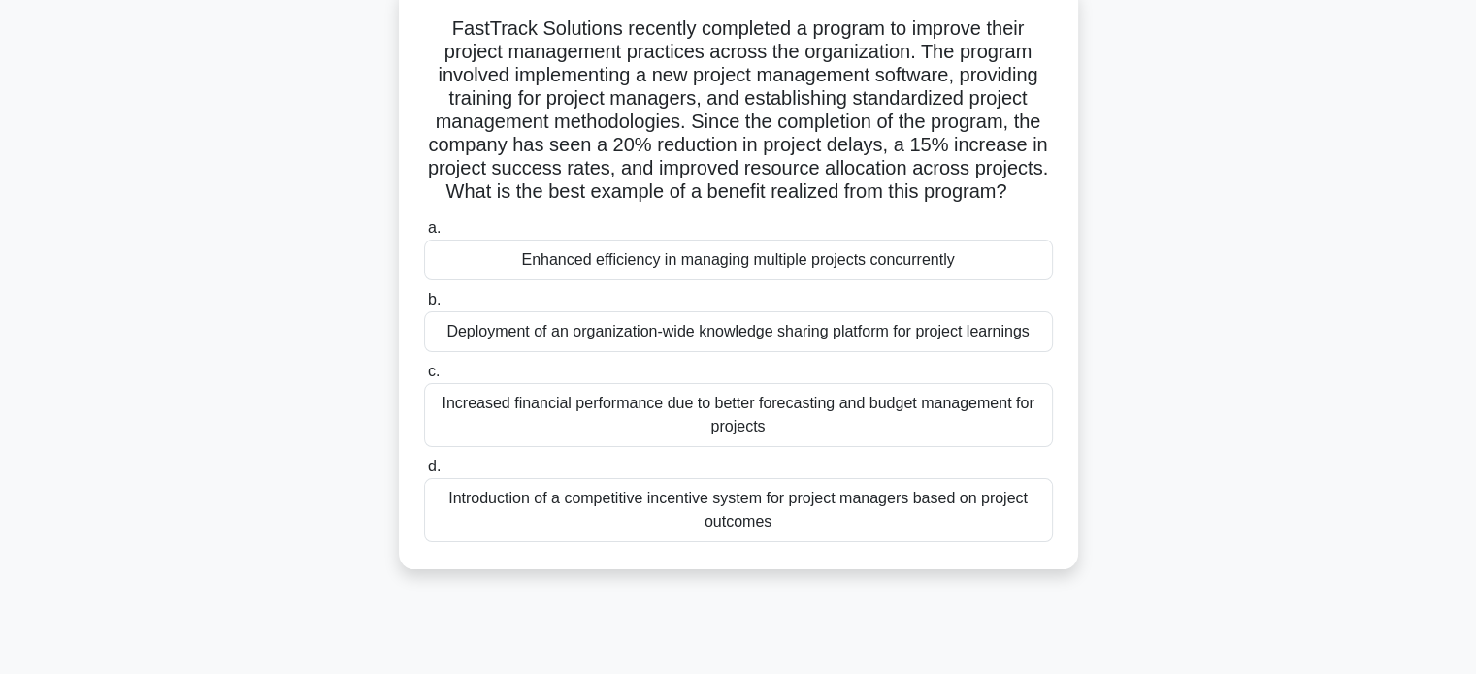
click at [1001, 275] on div "Enhanced efficiency in managing multiple projects concurrently" at bounding box center [738, 260] width 629 height 41
click at [424, 235] on input "a. Enhanced efficiency in managing multiple projects concurrently" at bounding box center [424, 228] width 0 height 13
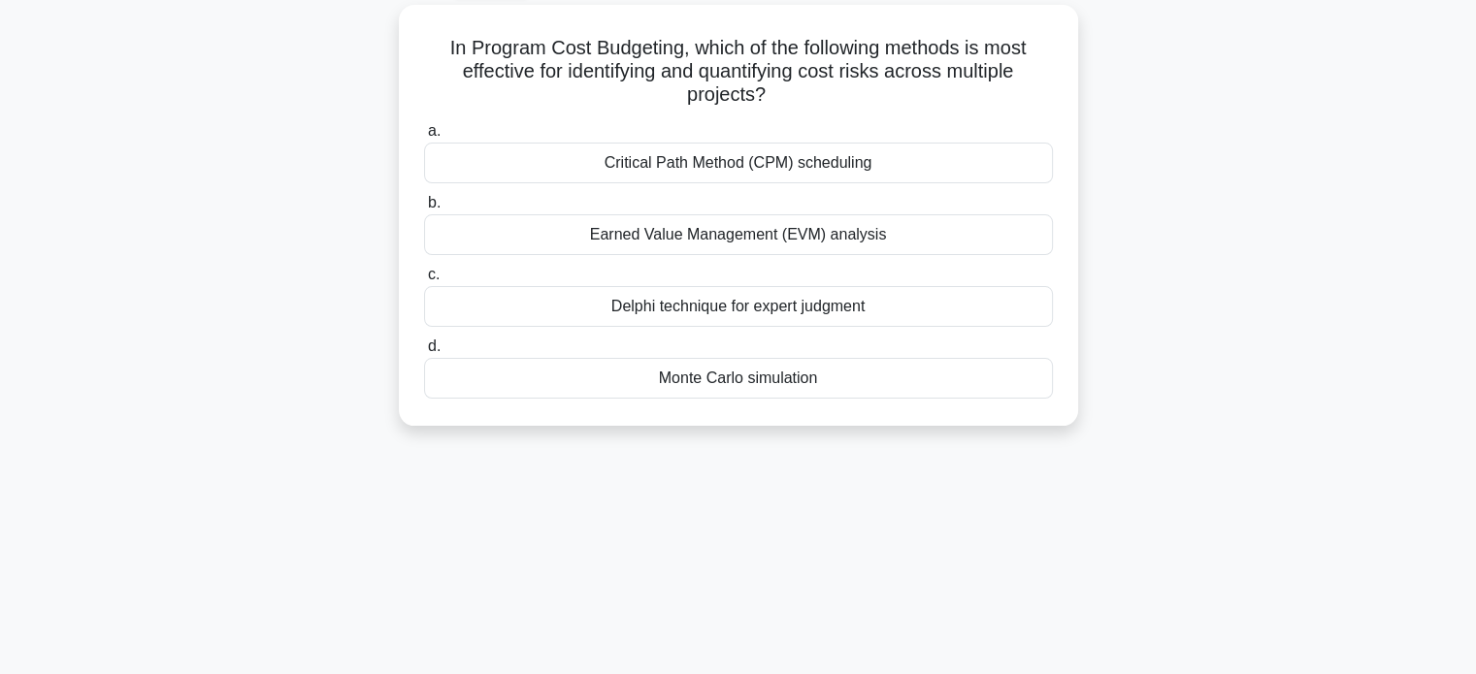
scroll to position [111, 0]
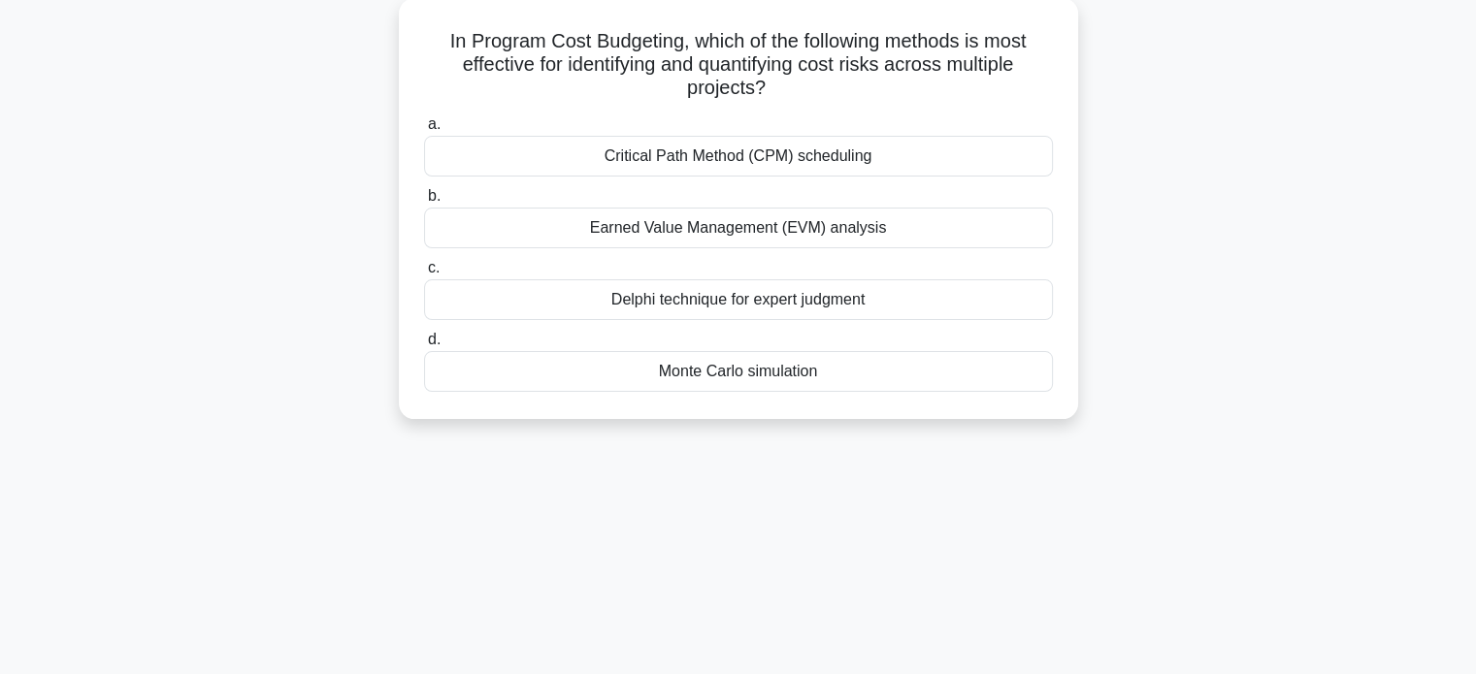
click at [869, 381] on div "Monte Carlo simulation" at bounding box center [738, 371] width 629 height 41
click at [424, 346] on input "d. Monte Carlo simulation" at bounding box center [424, 340] width 0 height 13
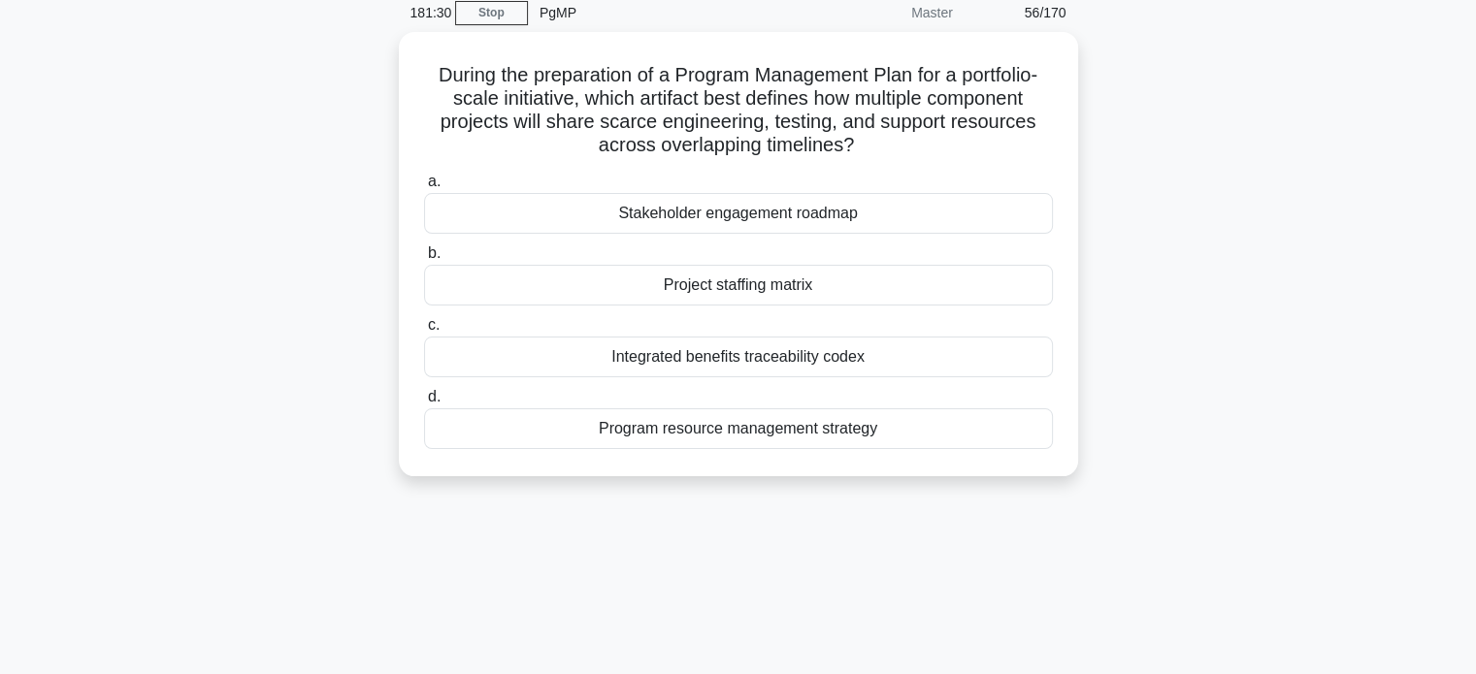
scroll to position [89, 0]
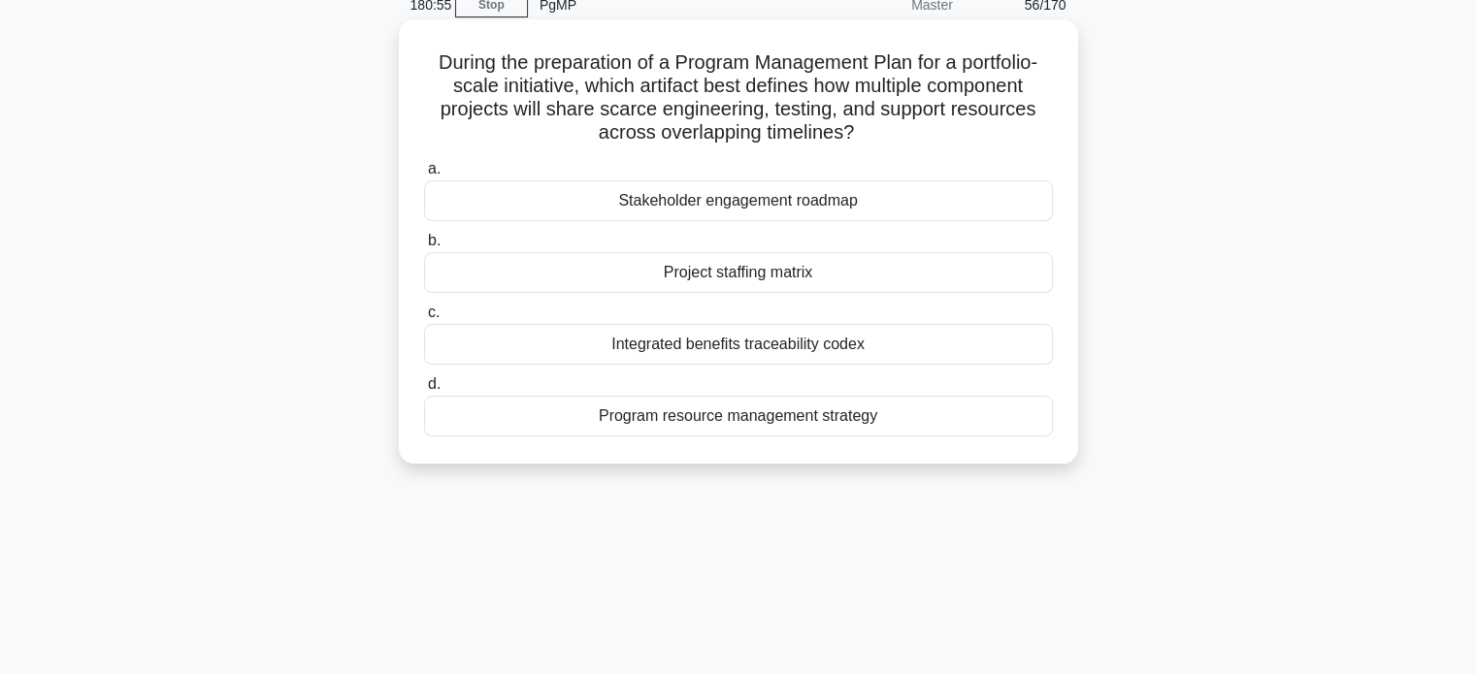
click at [838, 427] on div "Program resource management strategy" at bounding box center [738, 416] width 629 height 41
click at [424, 391] on input "d. Program resource management strategy" at bounding box center [424, 384] width 0 height 13
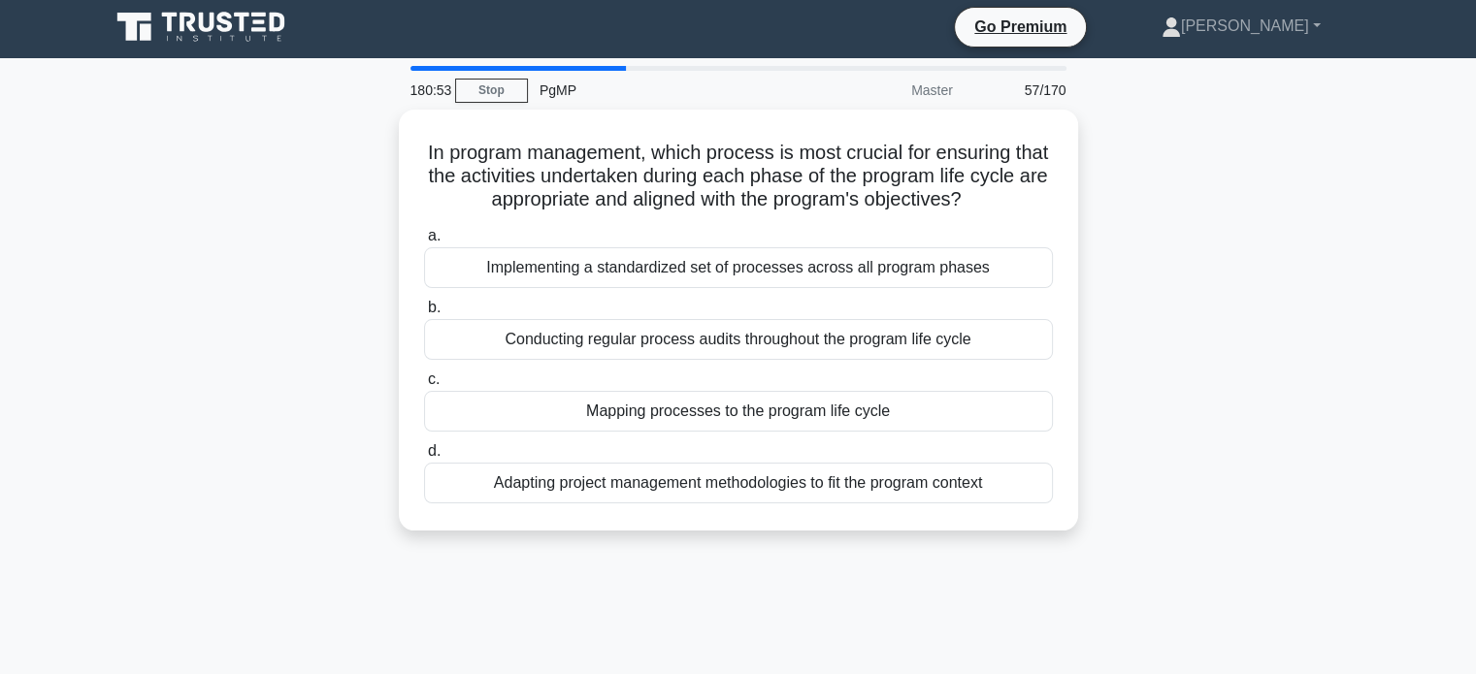
scroll to position [0, 0]
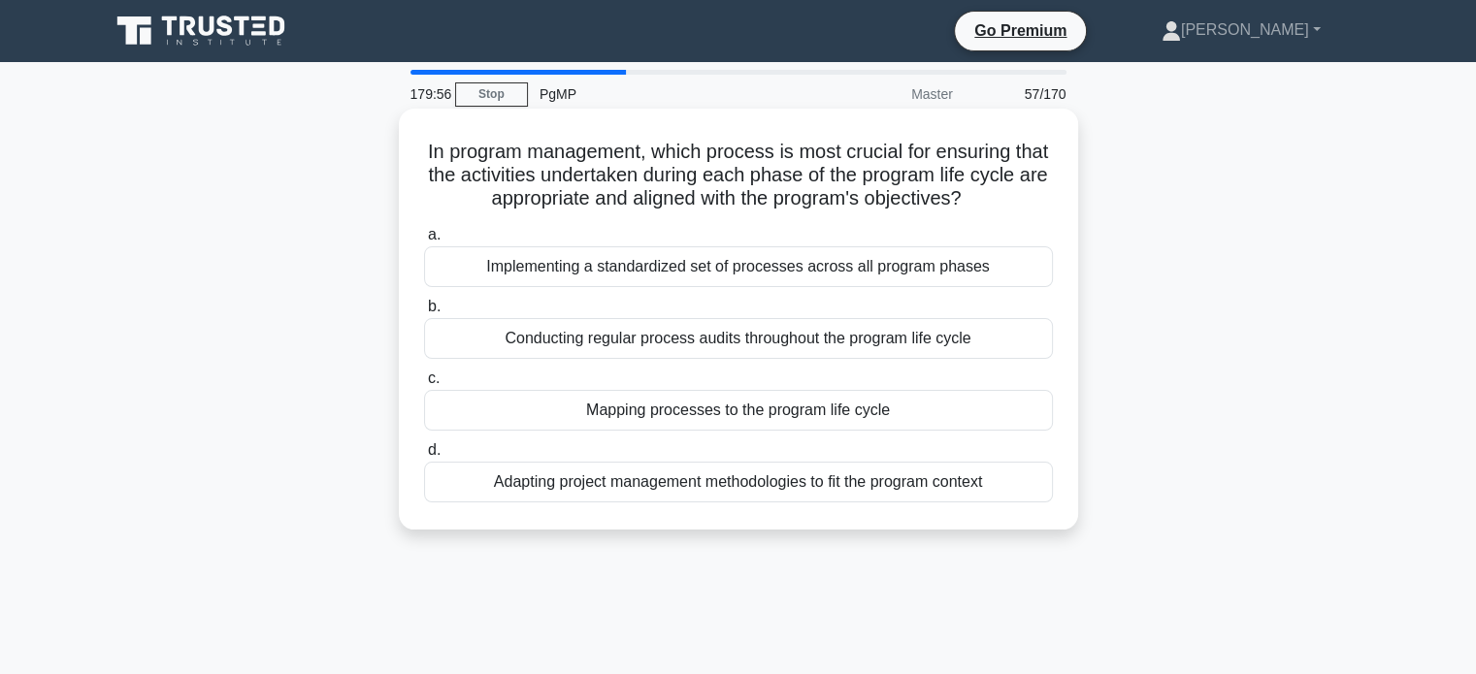
click at [834, 333] on div "Conducting regular process audits throughout the program life cycle" at bounding box center [738, 338] width 629 height 41
click at [424, 313] on input "b. Conducting regular process audits throughout the program life cycle" at bounding box center [424, 307] width 0 height 13
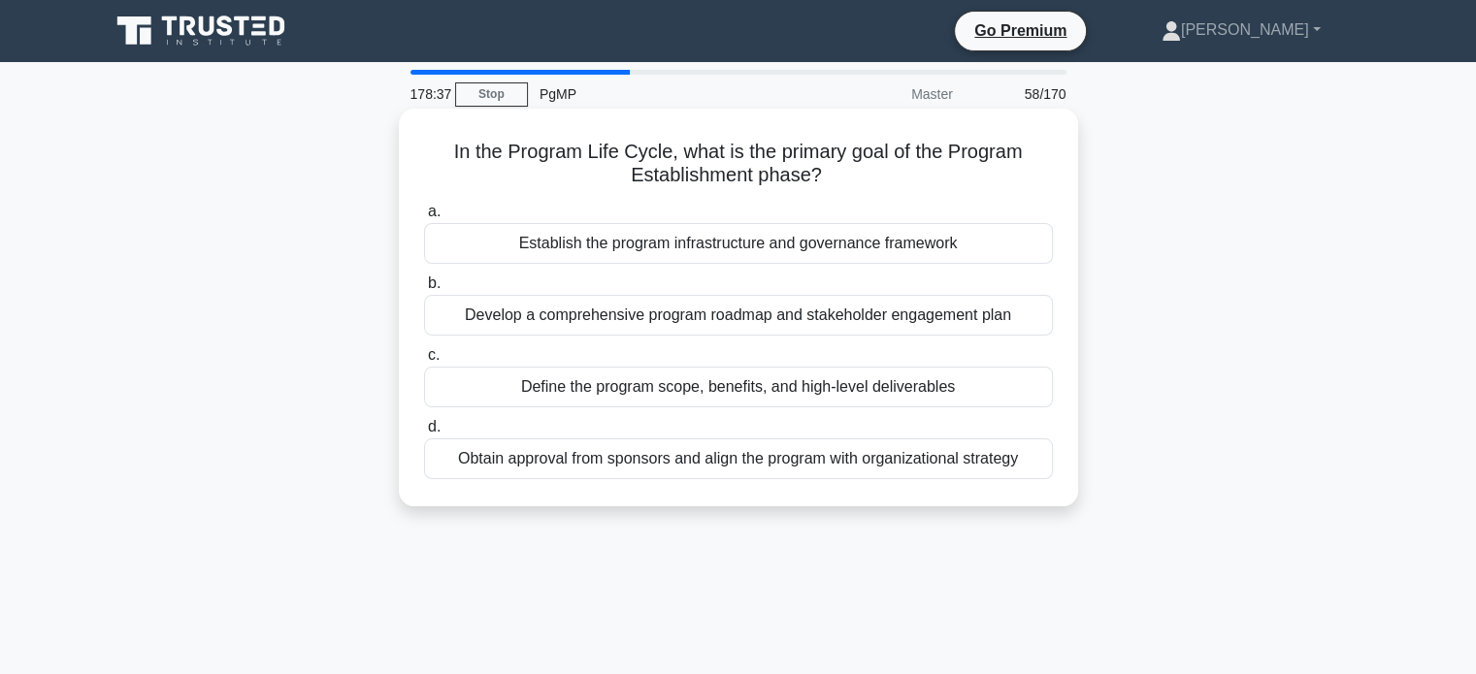
click at [806, 471] on div "Obtain approval from sponsors and align the program with organizational strategy" at bounding box center [738, 459] width 629 height 41
click at [424, 434] on input "d. Obtain approval from sponsors and align the program with organizational stra…" at bounding box center [424, 427] width 0 height 13
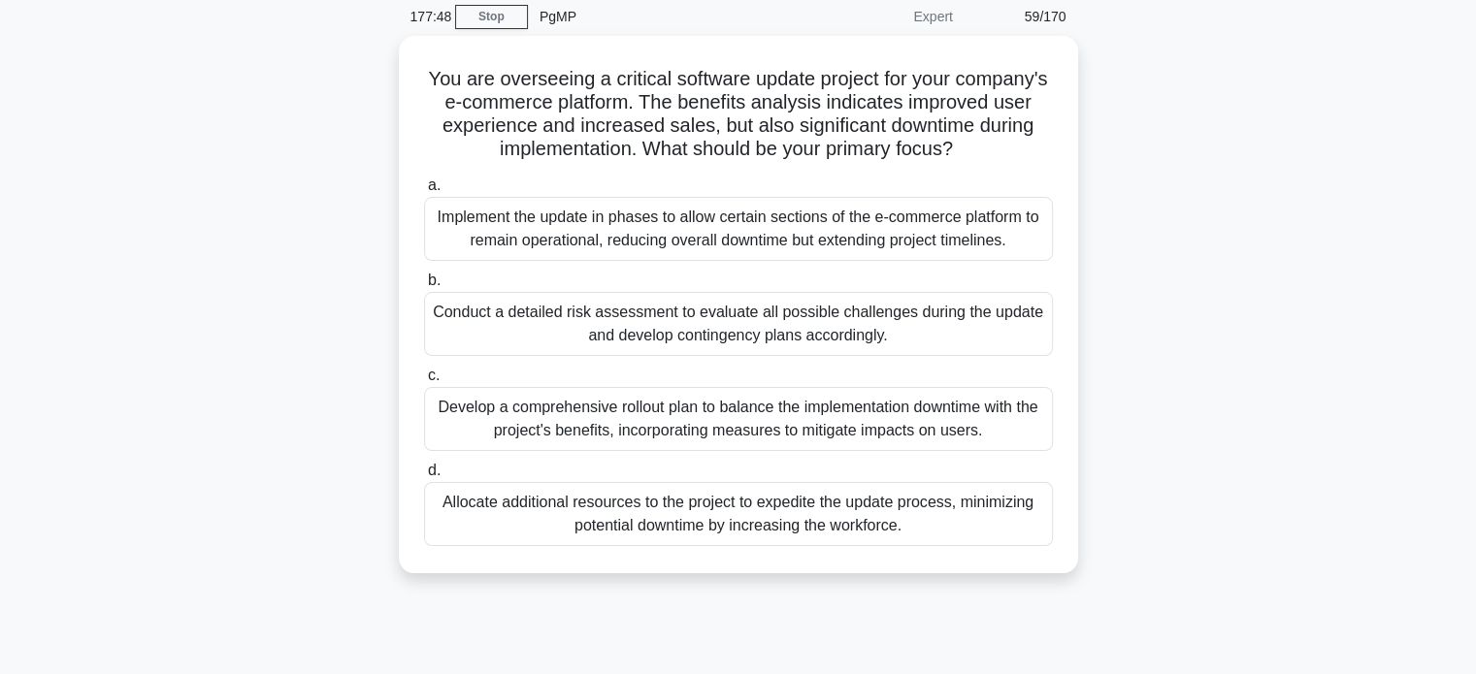
scroll to position [68, 0]
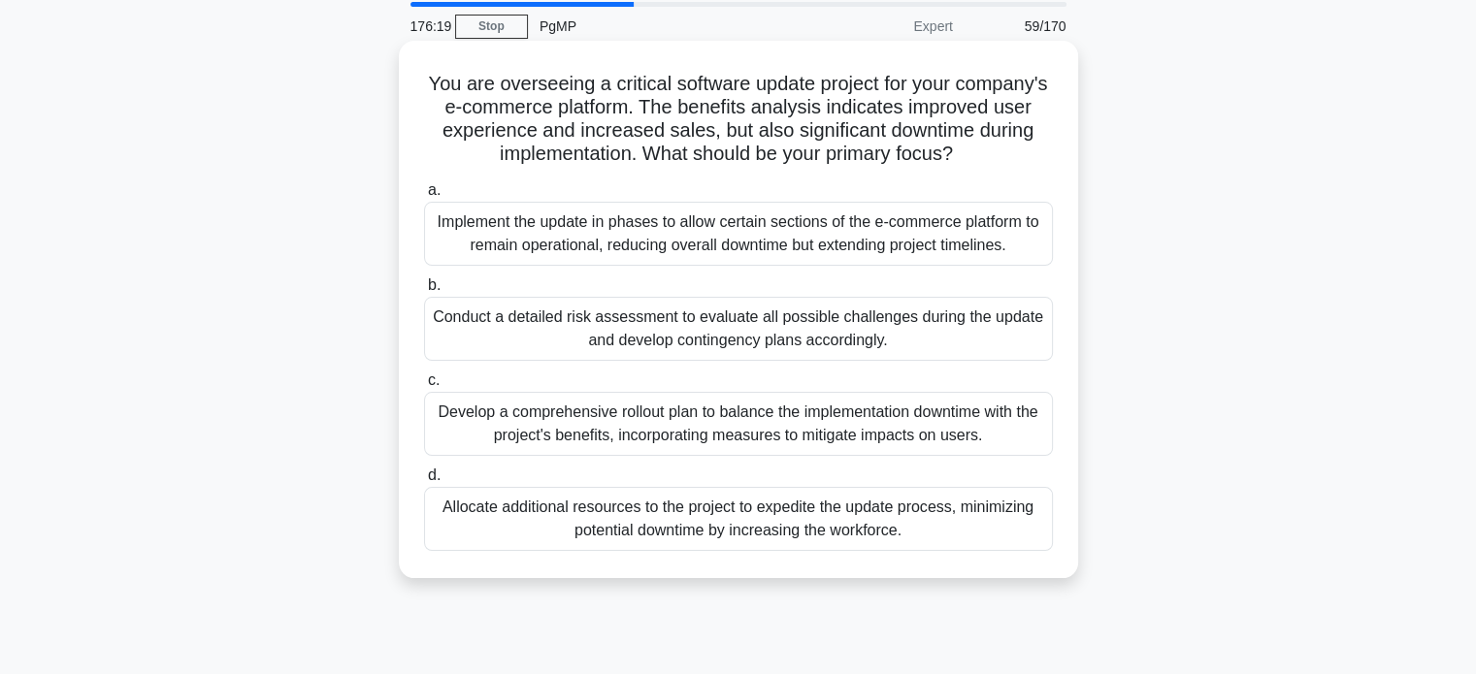
click at [907, 551] on div "Allocate additional resources to the project to expedite the update process, mi…" at bounding box center [738, 519] width 629 height 64
click at [424, 482] on input "d. Allocate additional resources to the project to expedite the update process,…" at bounding box center [424, 476] width 0 height 13
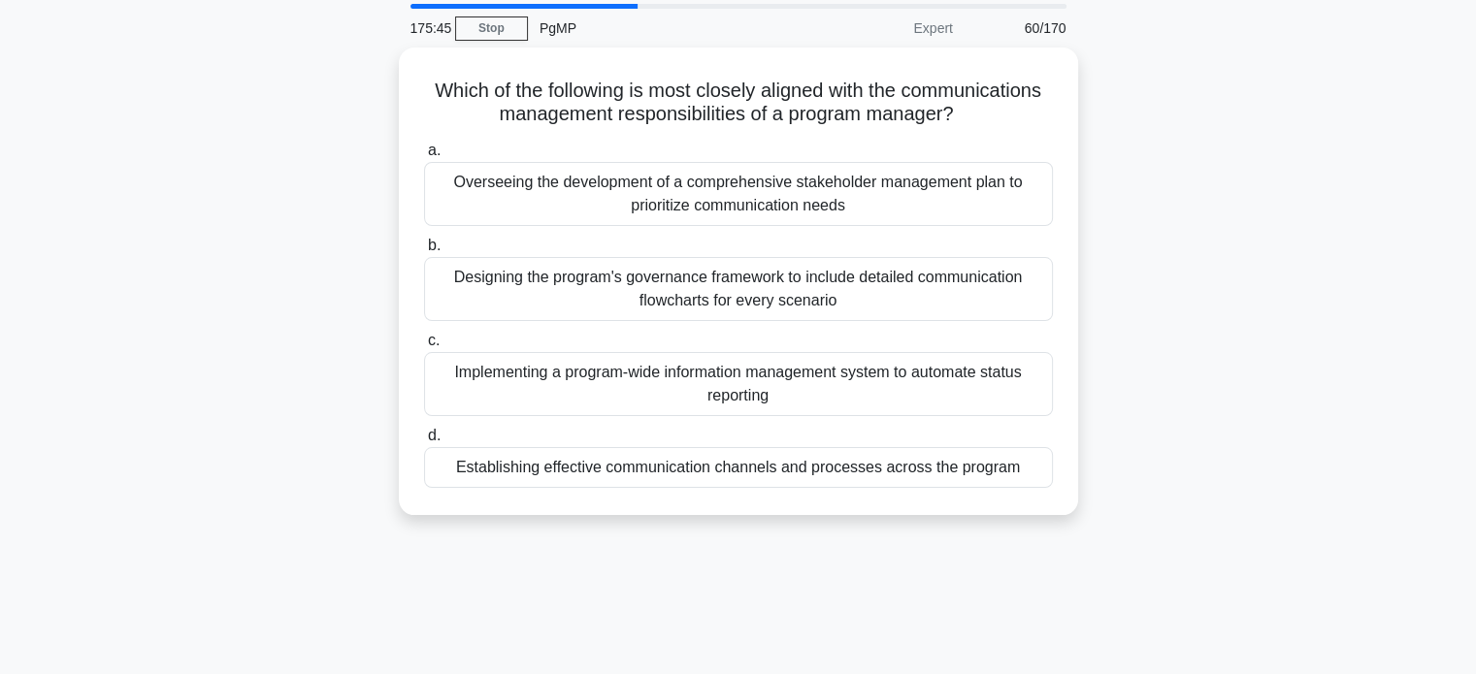
scroll to position [75, 0]
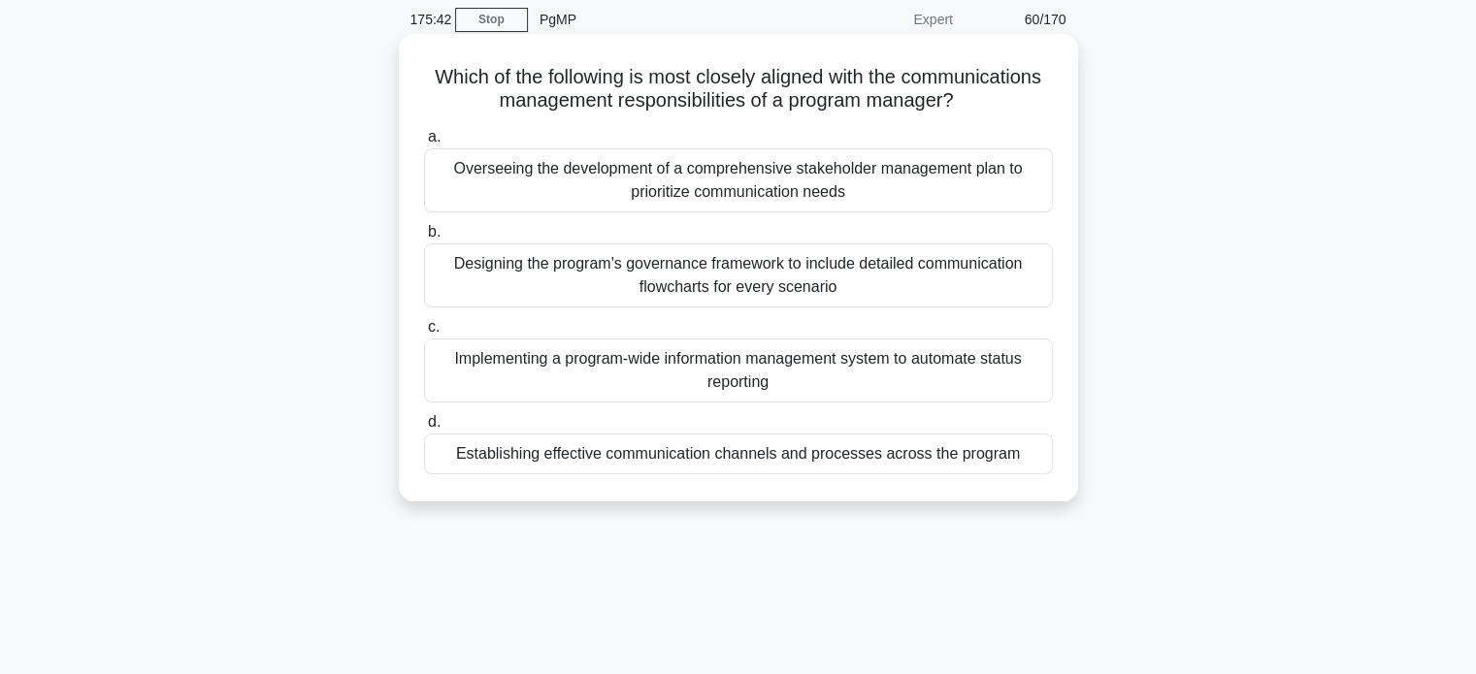
click at [847, 465] on div "Establishing effective communication channels and processes across the program" at bounding box center [738, 454] width 629 height 41
click at [424, 429] on input "d. Establishing effective communication channels and processes across the progr…" at bounding box center [424, 422] width 0 height 13
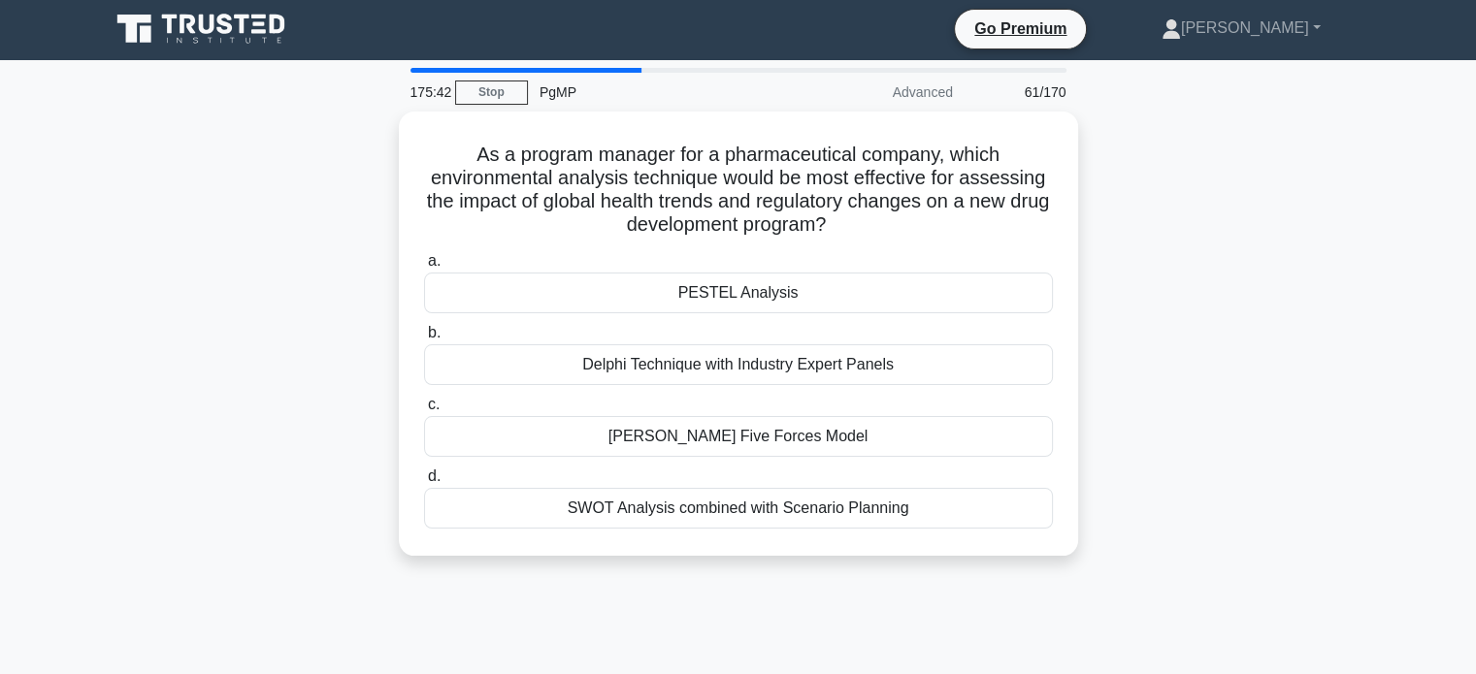
scroll to position [0, 0]
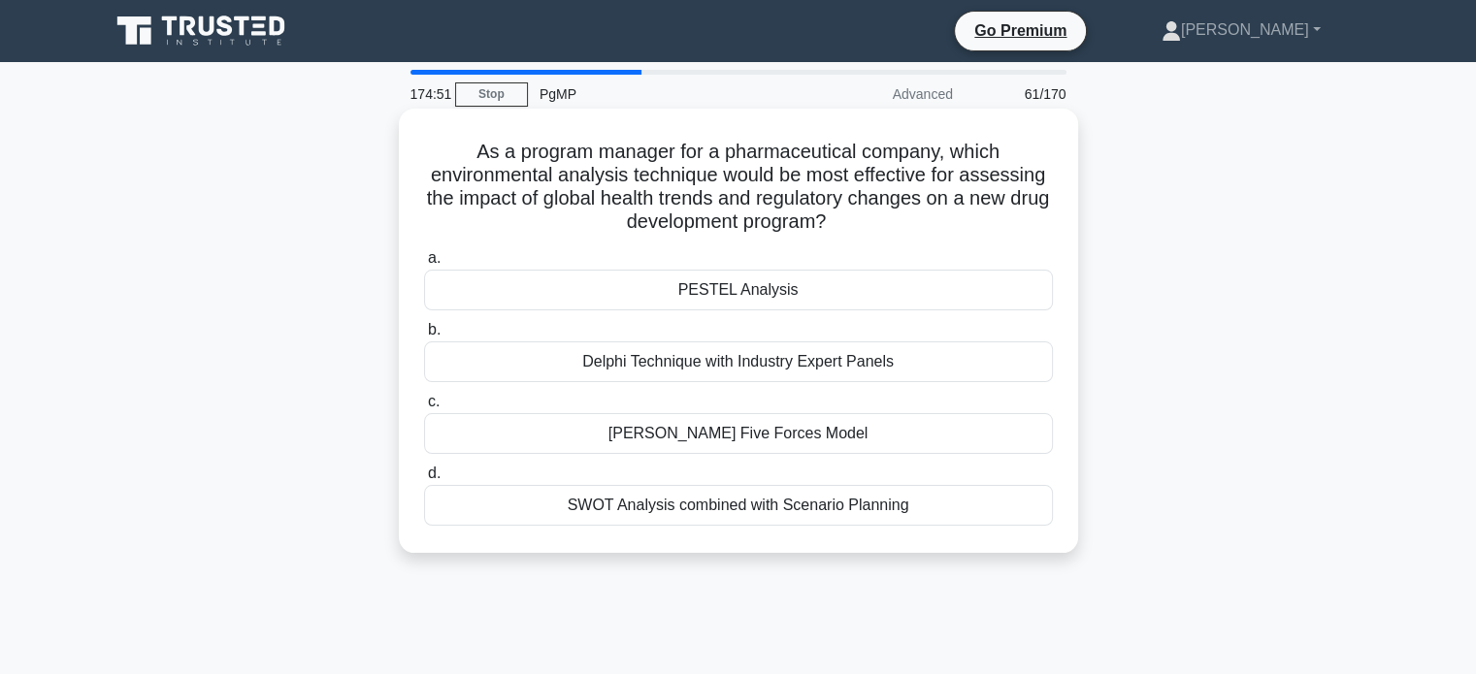
click at [864, 299] on div "PESTEL Analysis" at bounding box center [738, 290] width 629 height 41
click at [424, 265] on input "[PERSON_NAME] Analysis" at bounding box center [424, 258] width 0 height 13
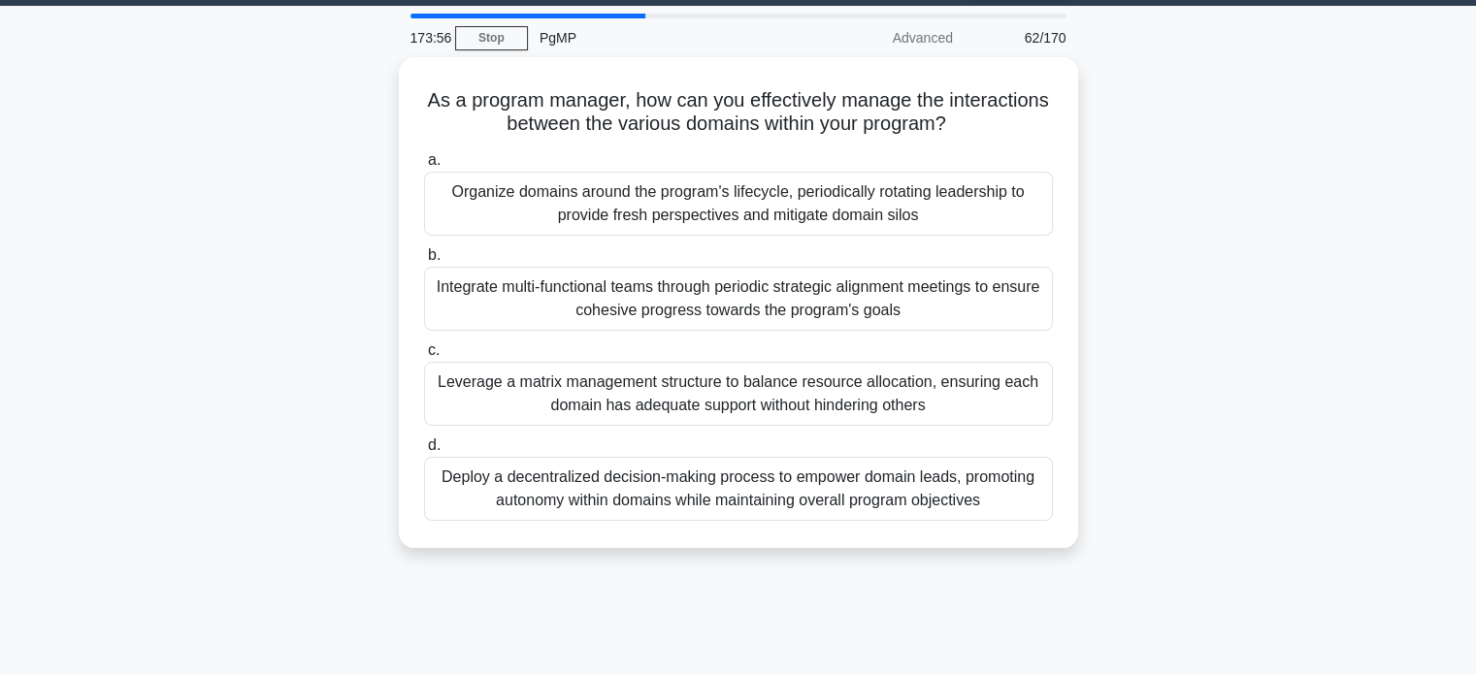
scroll to position [58, 0]
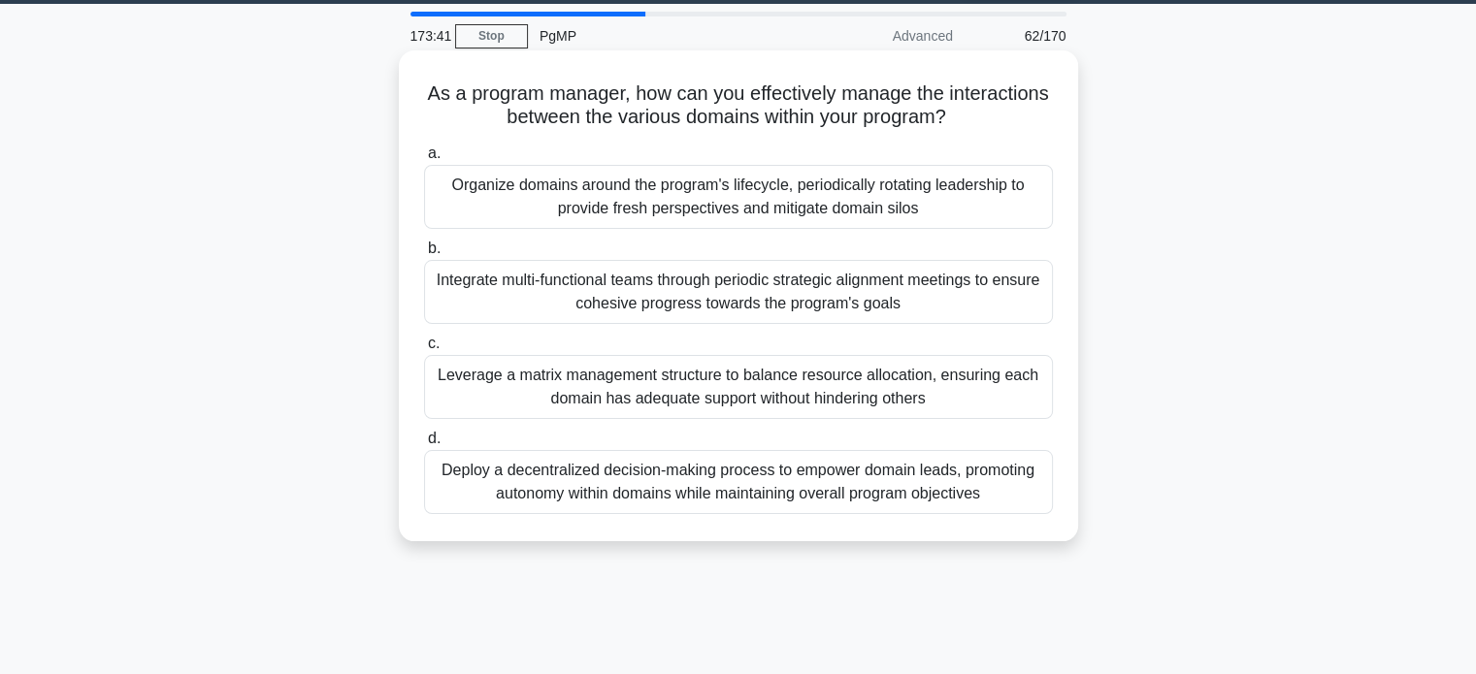
click at [936, 282] on div "Integrate multi-functional teams through periodic strategic alignment meetings …" at bounding box center [738, 292] width 629 height 64
click at [424, 255] on input "b. Integrate multi-functional teams through periodic strategic alignment meetin…" at bounding box center [424, 249] width 0 height 13
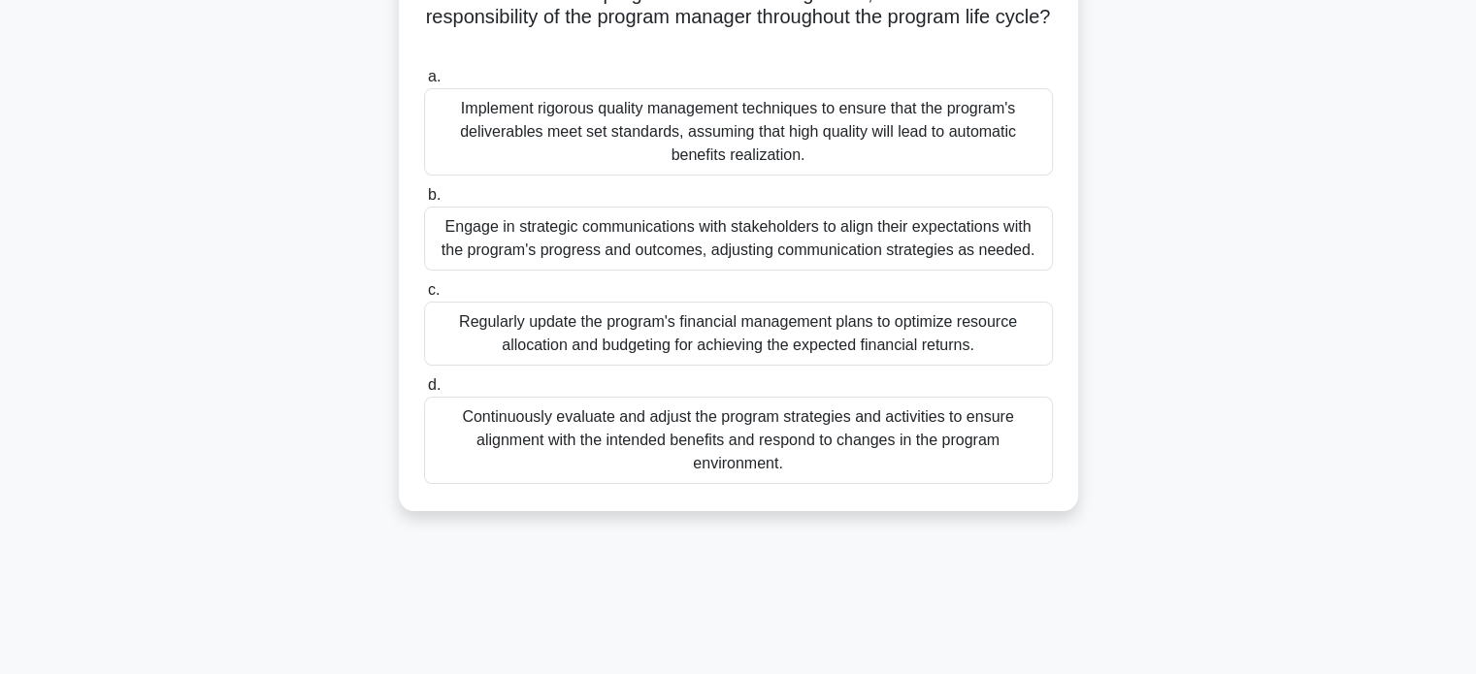
scroll to position [166, 0]
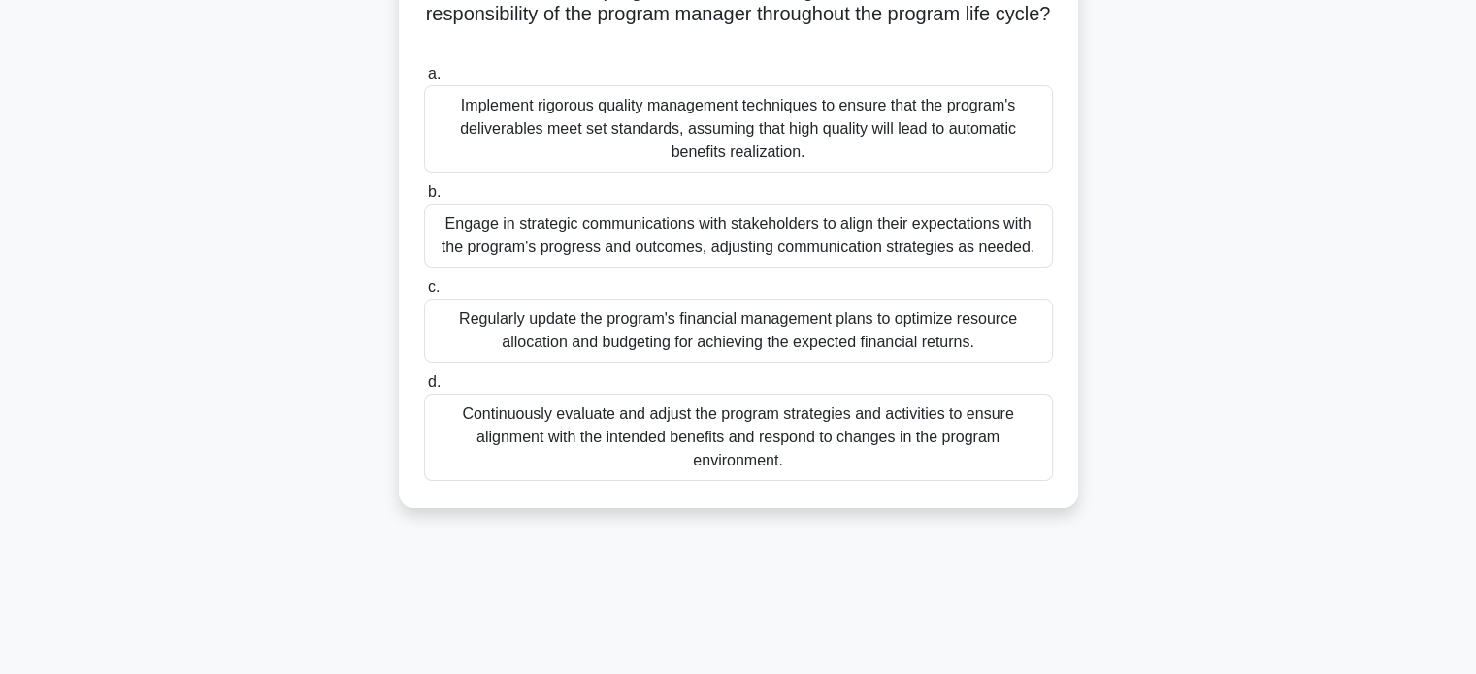
click at [1184, 220] on div "In the context of program benefits management, what is a crucial responsibility…" at bounding box center [738, 240] width 1281 height 584
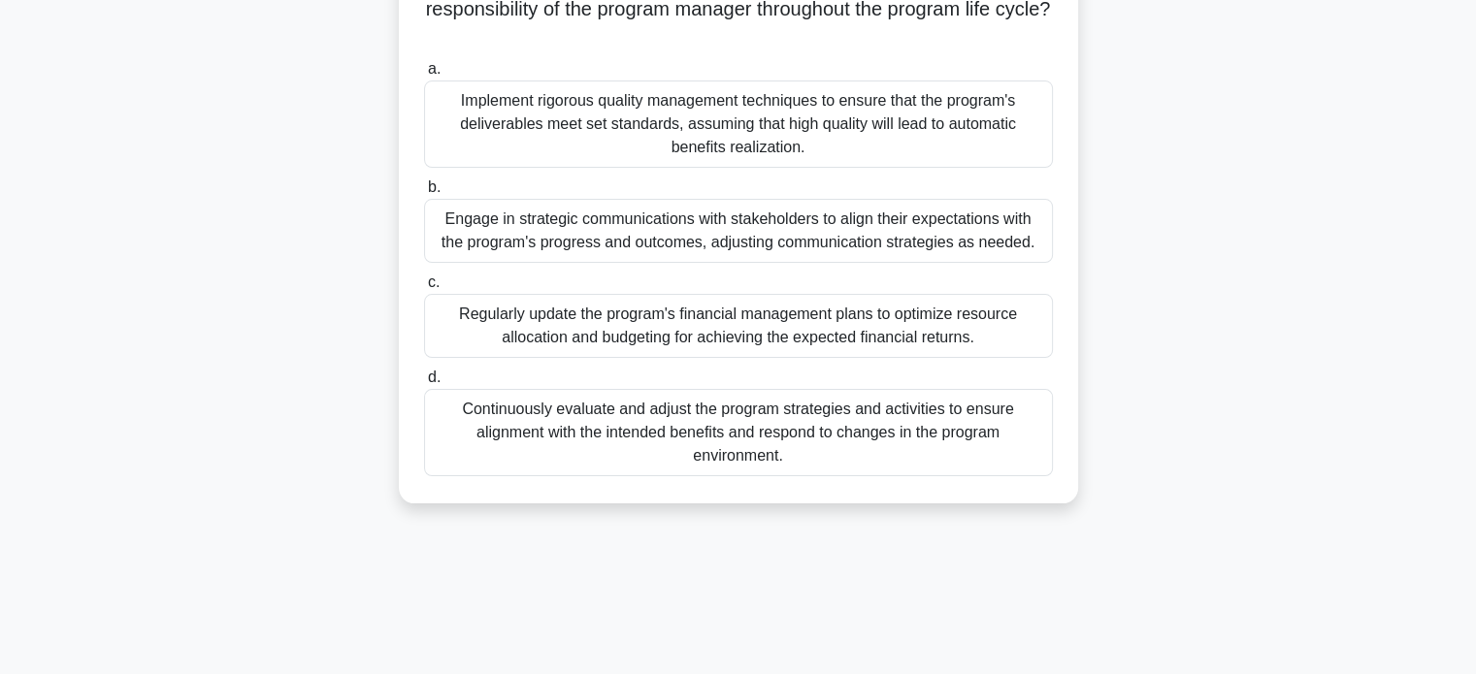
click at [708, 442] on div "Continuously evaluate and adjust the program strategies and activities to ensur…" at bounding box center [738, 432] width 629 height 87
click at [424, 384] on input "d. Continuously evaluate and adjust the program strategies and activities to en…" at bounding box center [424, 378] width 0 height 13
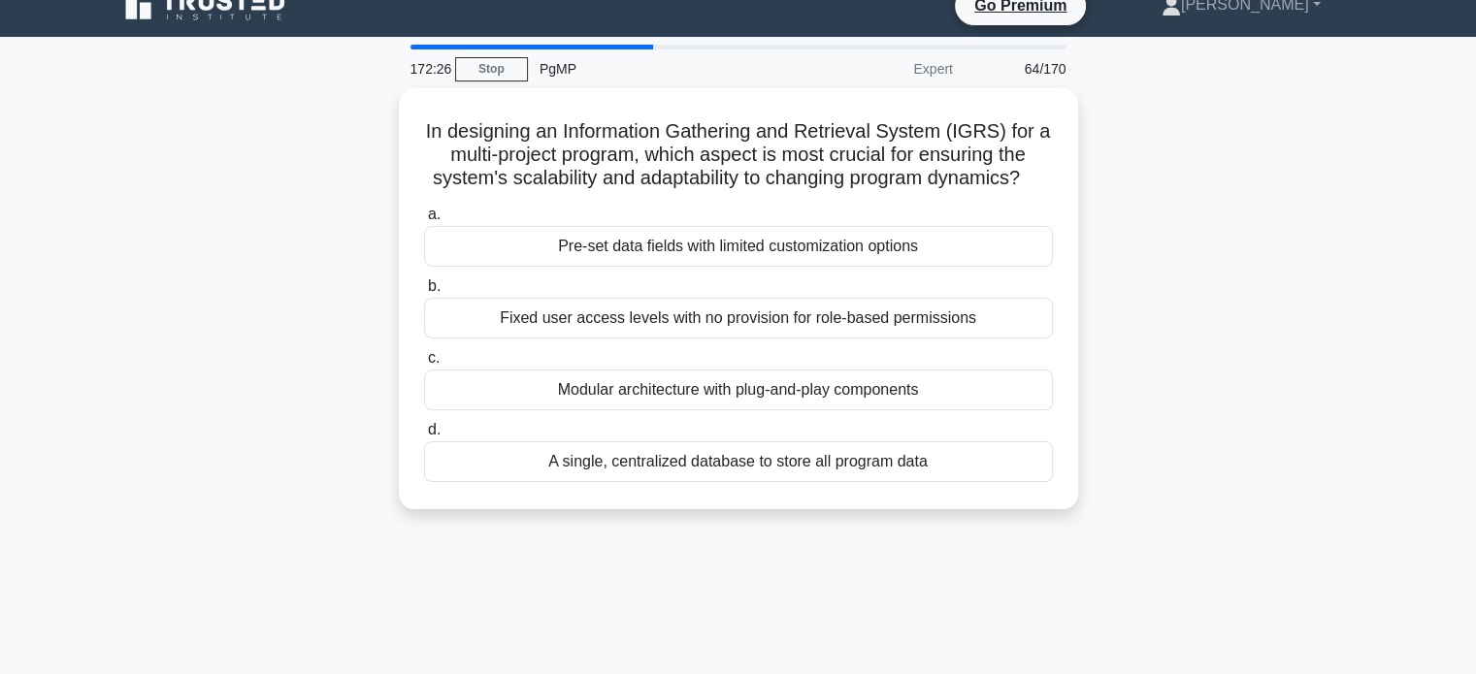
scroll to position [0, 0]
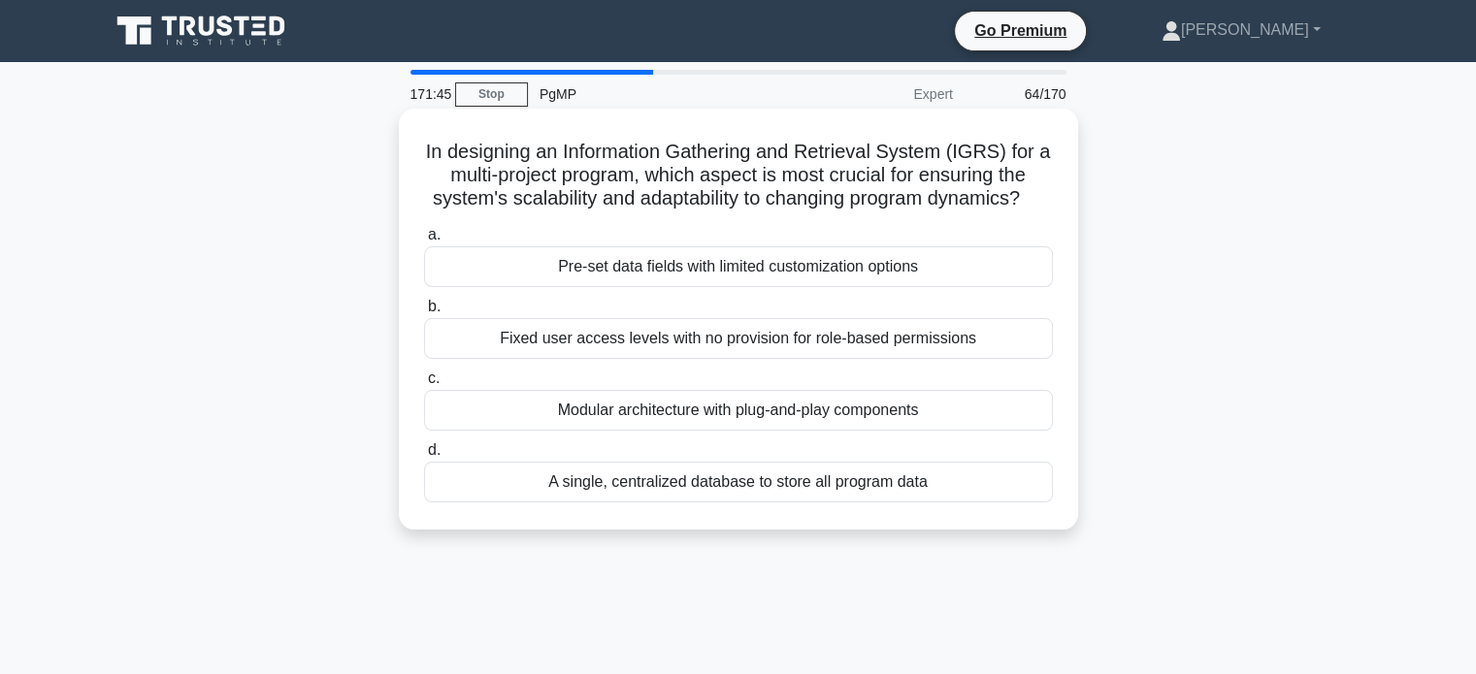
click at [966, 410] on div "Modular architecture with plug-and-play components" at bounding box center [738, 410] width 629 height 41
click at [424, 385] on input "c. Modular architecture with plug-and-play components" at bounding box center [424, 379] width 0 height 13
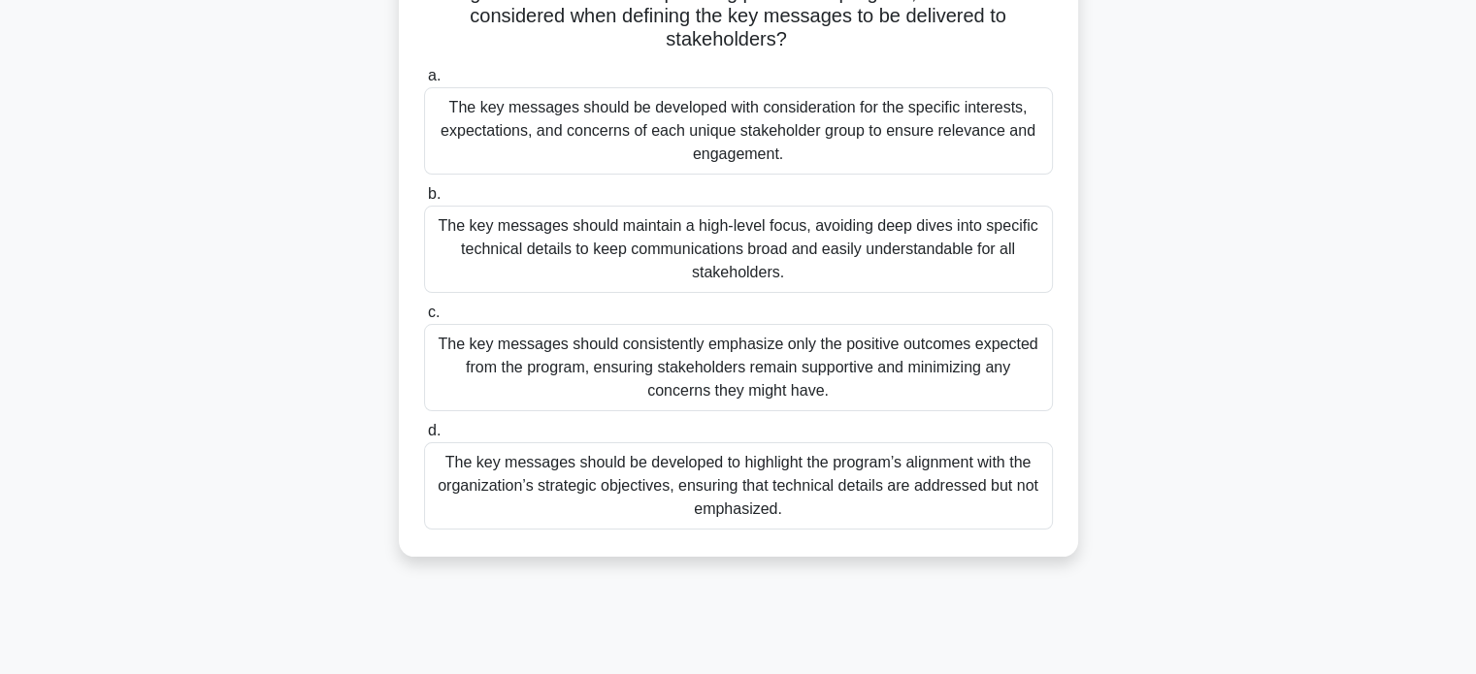
scroll to position [166, 0]
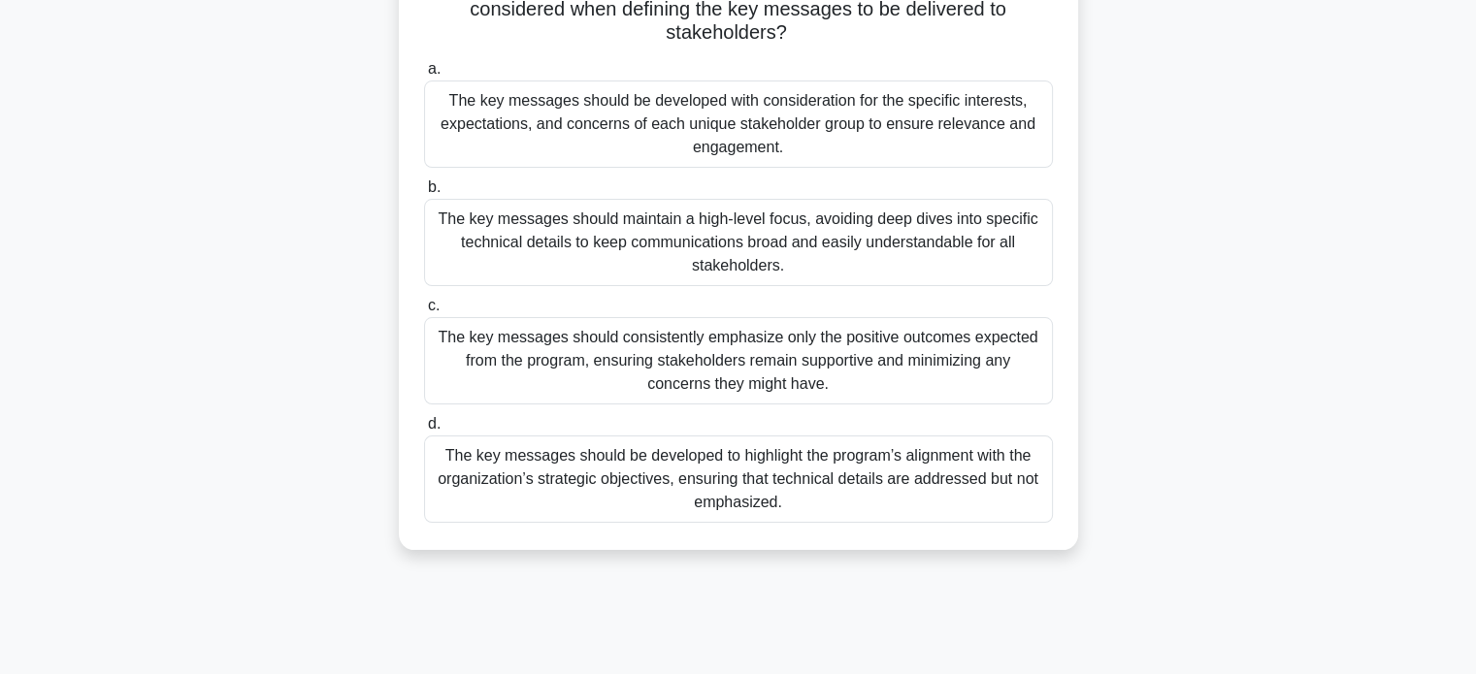
click at [955, 135] on div "The key messages should be developed with consideration for the specific intere…" at bounding box center [738, 124] width 629 height 87
click at [424, 76] on input "a. The key messages should be developed with consideration for the specific int…" at bounding box center [424, 69] width 0 height 13
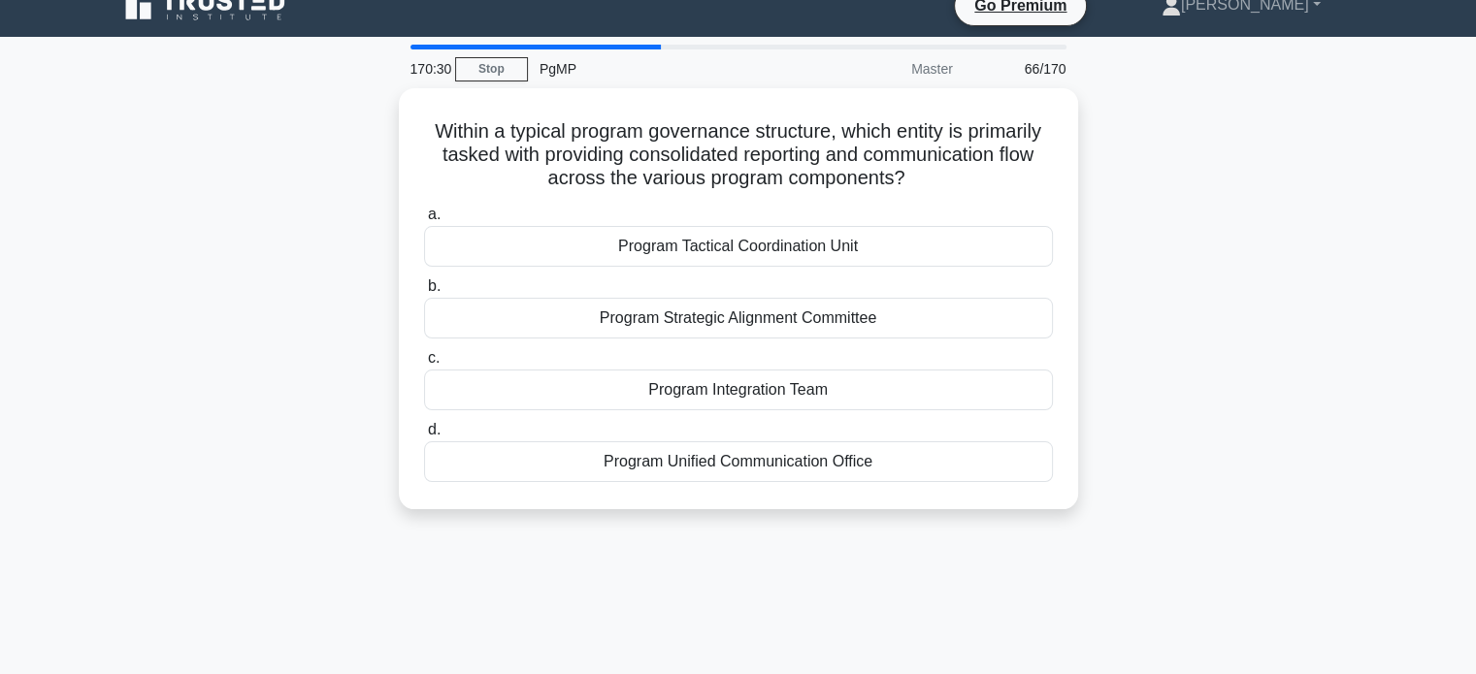
scroll to position [0, 0]
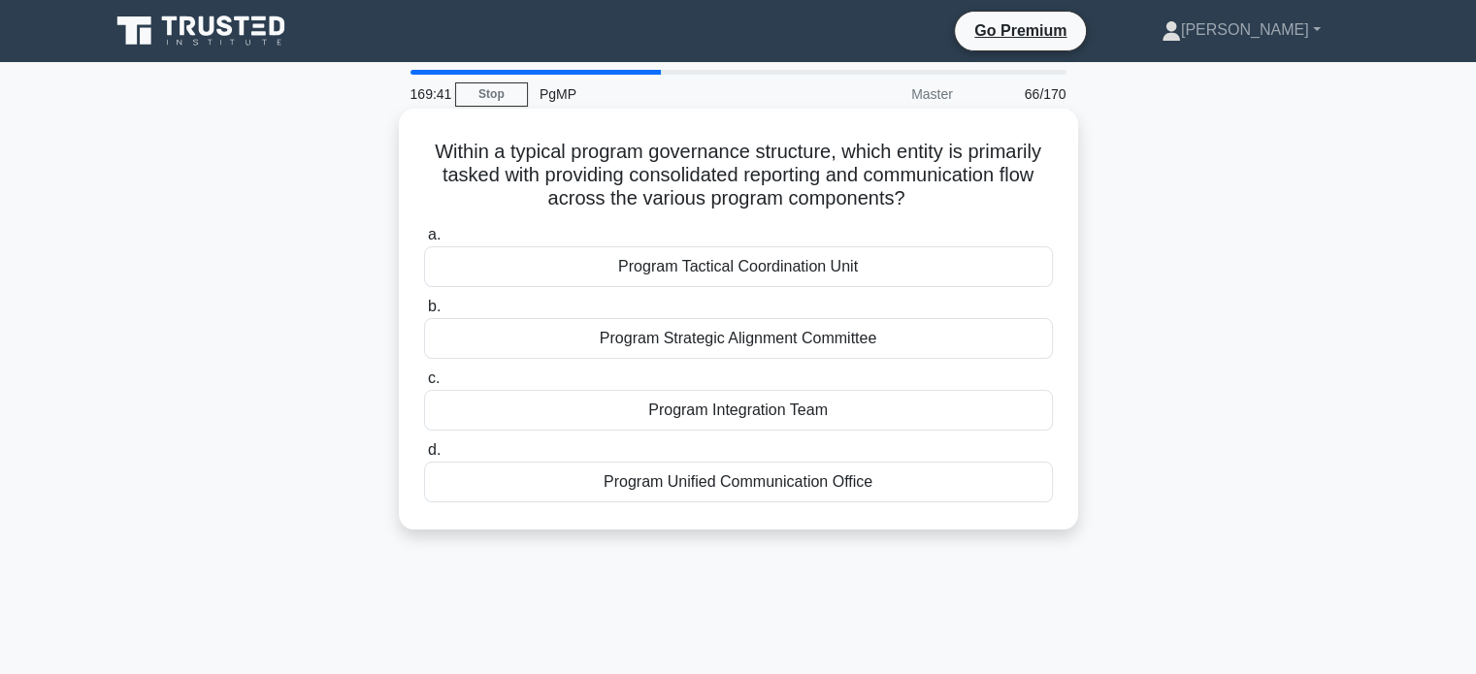
click at [862, 480] on div "Program Unified Communication Office" at bounding box center [738, 482] width 629 height 41
click at [424, 457] on input "d. Program Unified Communication Office" at bounding box center [424, 450] width 0 height 13
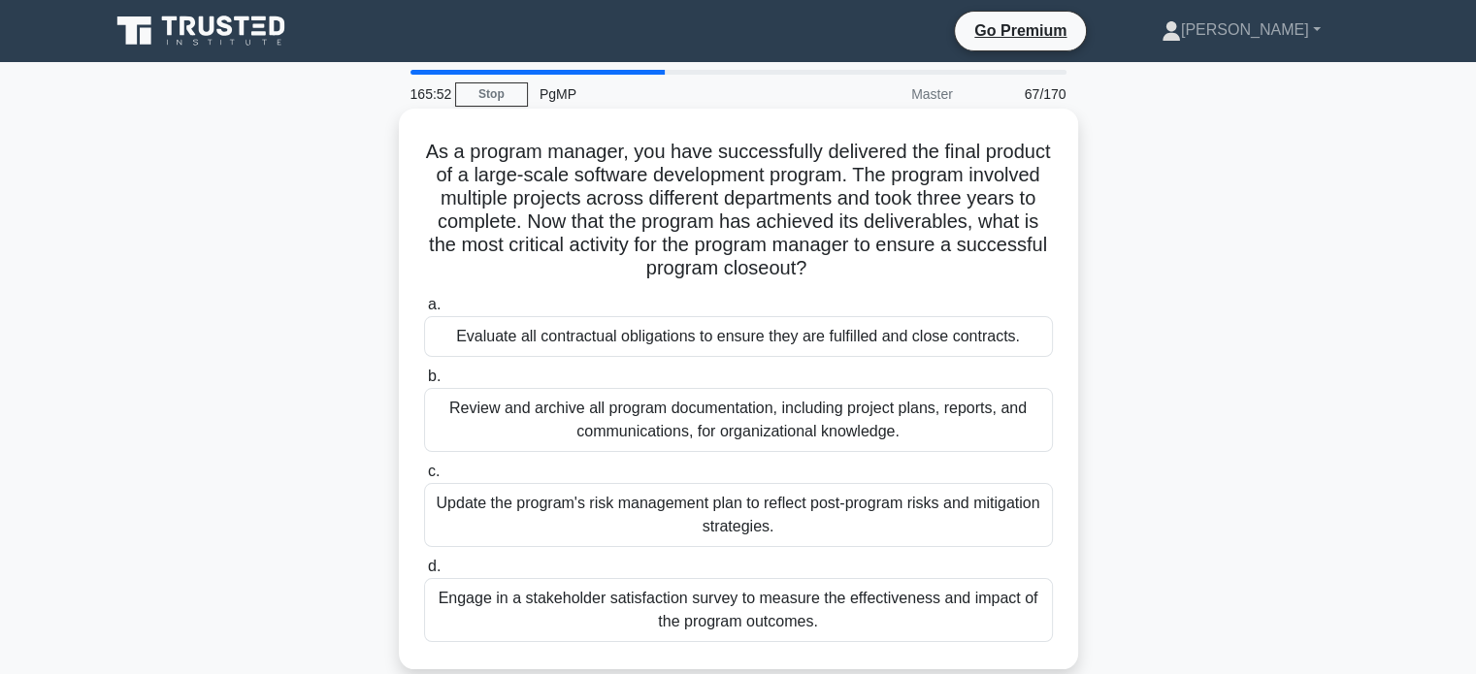
click at [925, 438] on div "Review and archive all program documentation, including project plans, reports,…" at bounding box center [738, 420] width 629 height 64
click at [424, 383] on input "b. Review and archive all program documentation, including project plans, repor…" at bounding box center [424, 377] width 0 height 13
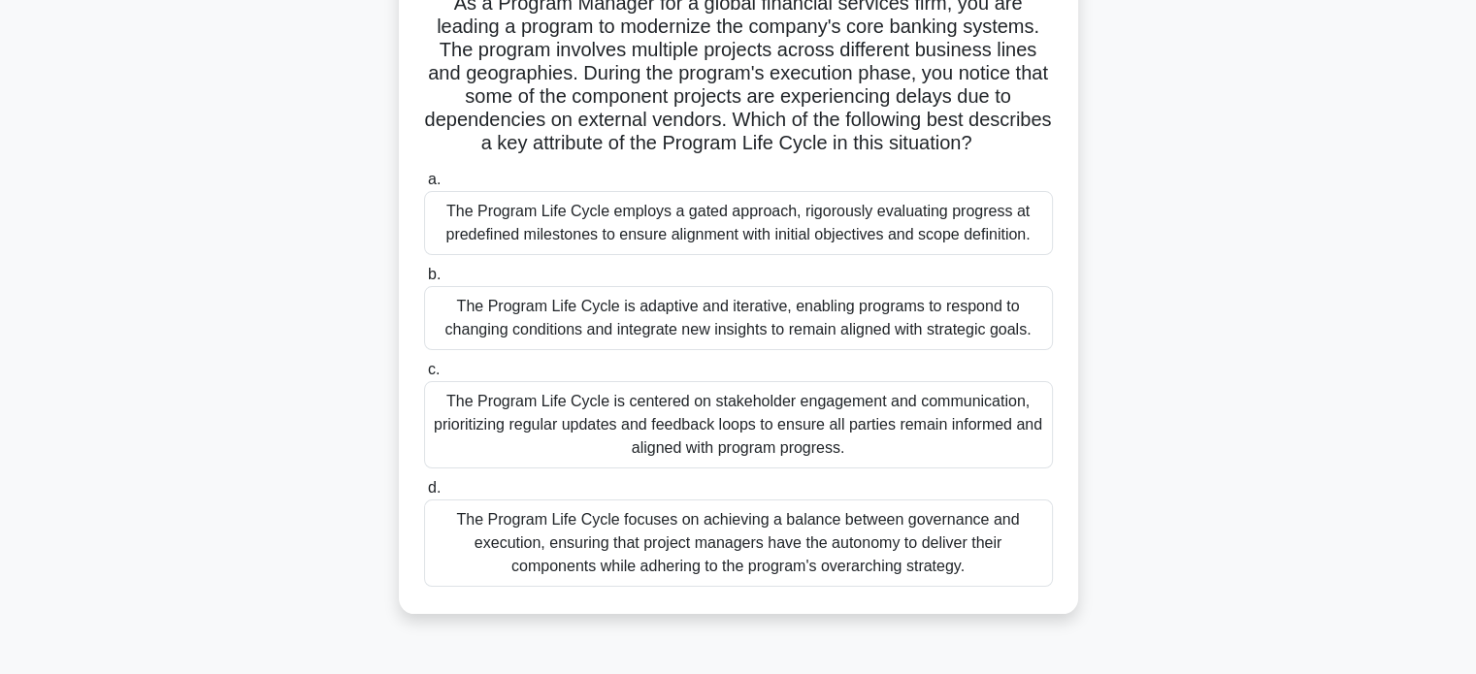
scroll to position [151, 0]
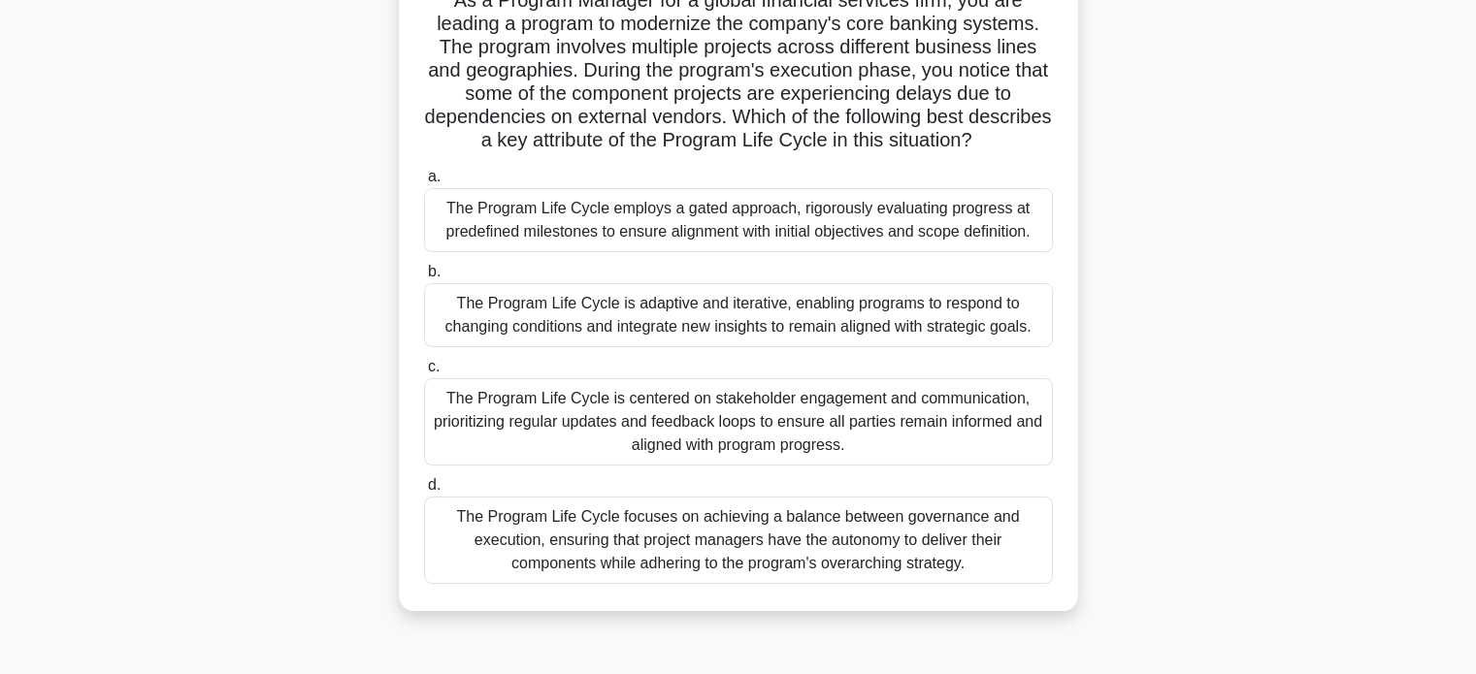
click at [956, 333] on div "The Program Life Cycle is adaptive and iterative, enabling programs to respond …" at bounding box center [738, 315] width 629 height 64
click at [424, 278] on input "b. The Program Life Cycle is adaptive and iterative, enabling programs to respo…" at bounding box center [424, 272] width 0 height 13
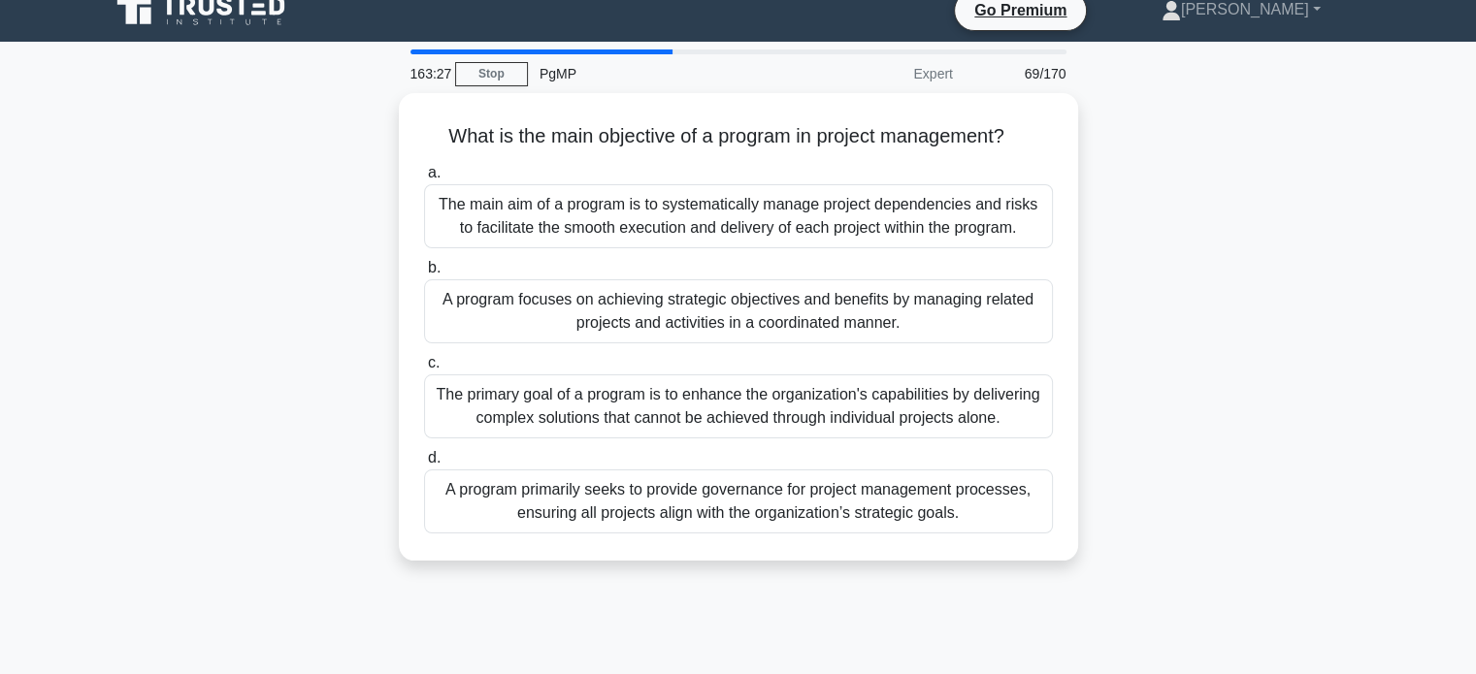
scroll to position [0, 0]
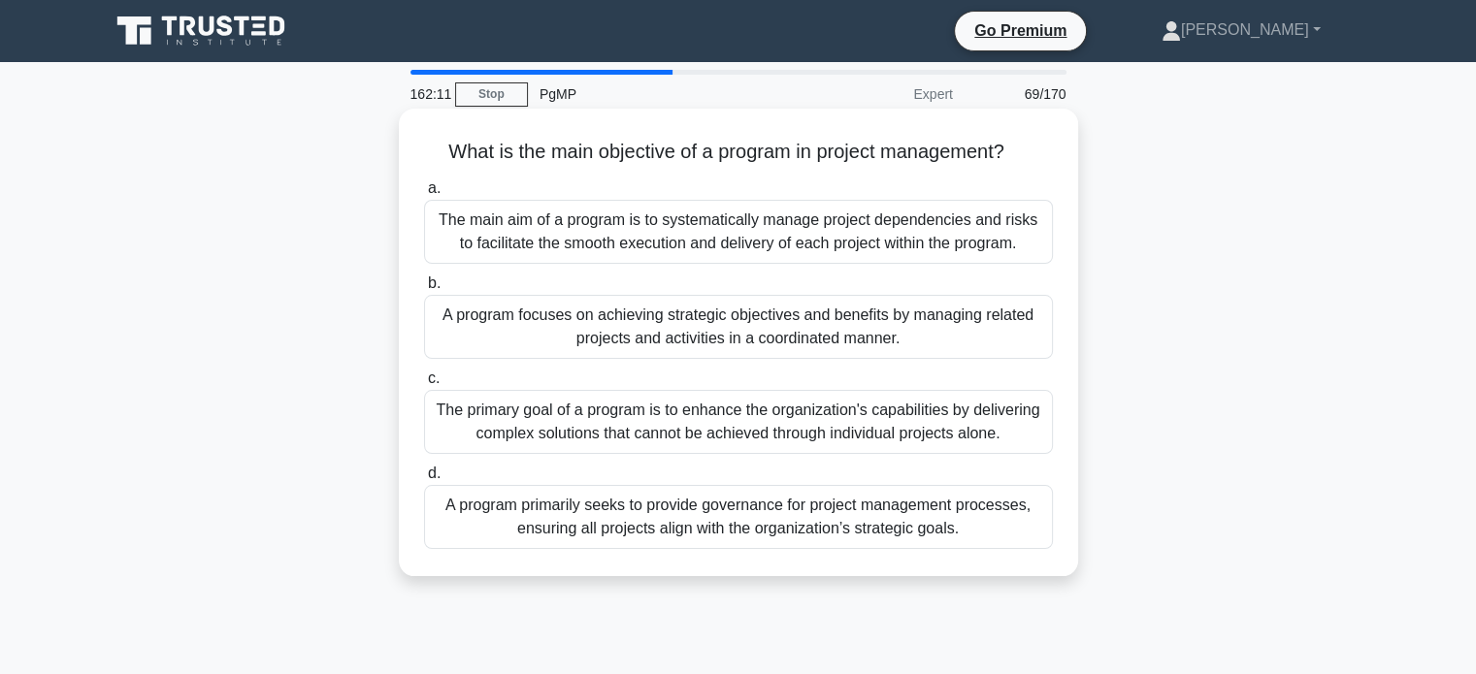
click at [976, 317] on div "A program focuses on achieving strategic objectives and benefits by managing re…" at bounding box center [738, 327] width 629 height 64
click at [424, 290] on input "b. A program focuses on achieving strategic objectives and benefits by managing…" at bounding box center [424, 283] width 0 height 13
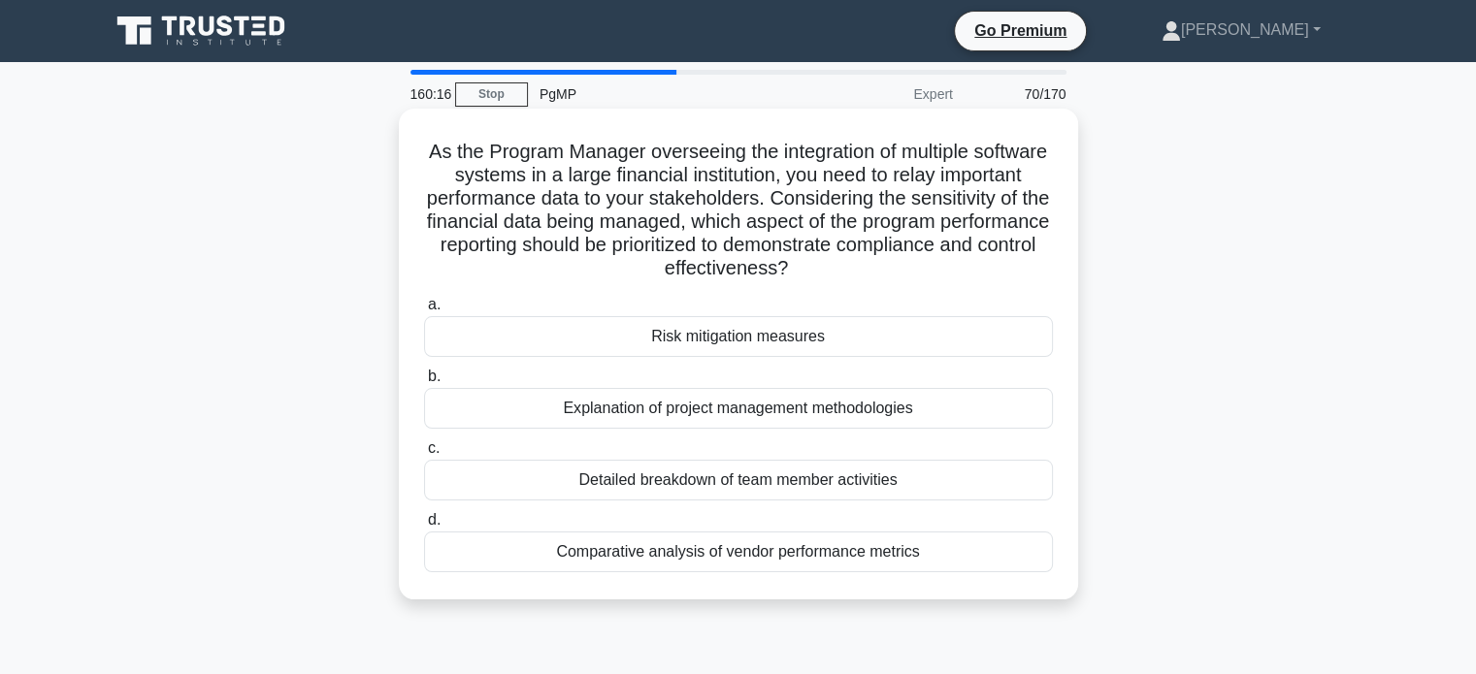
click at [917, 476] on div "Detailed breakdown of team member activities" at bounding box center [738, 480] width 629 height 41
click at [424, 455] on input "c. Detailed breakdown of team member activities" at bounding box center [424, 448] width 0 height 13
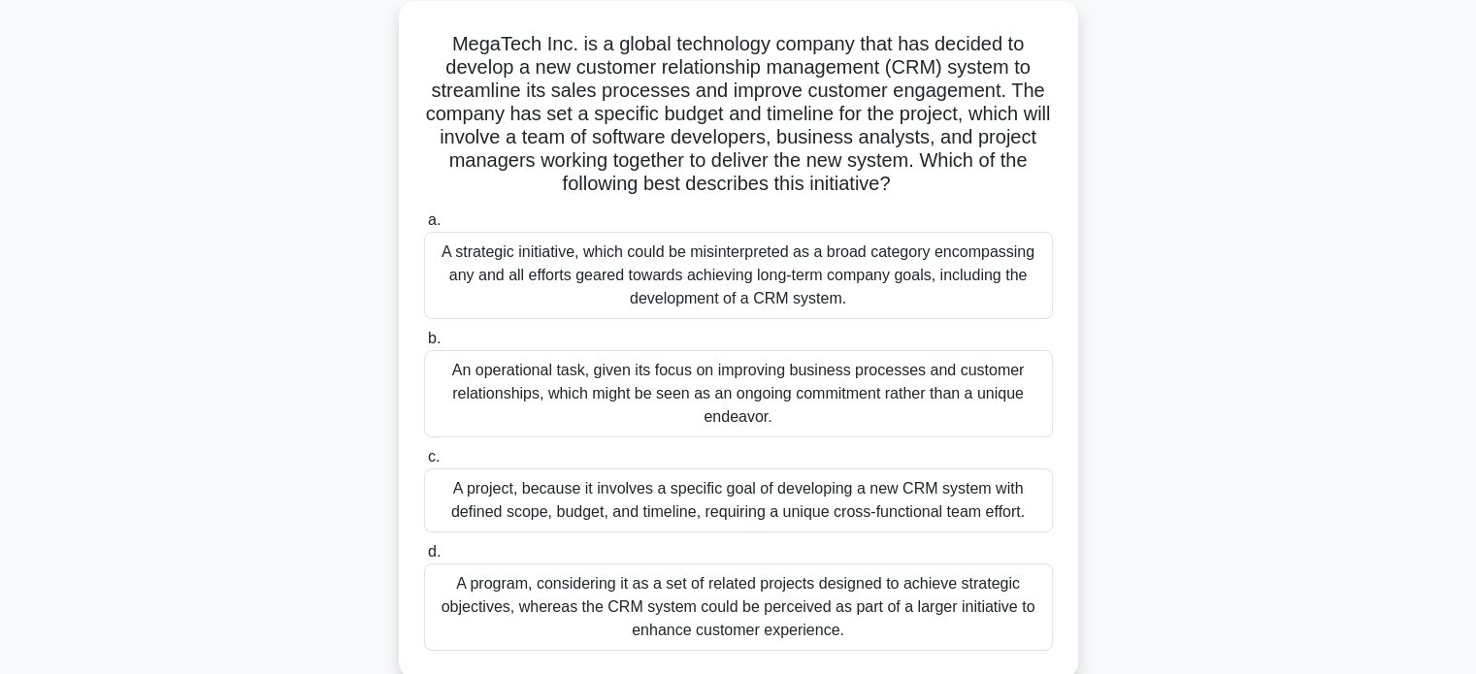
scroll to position [126, 0]
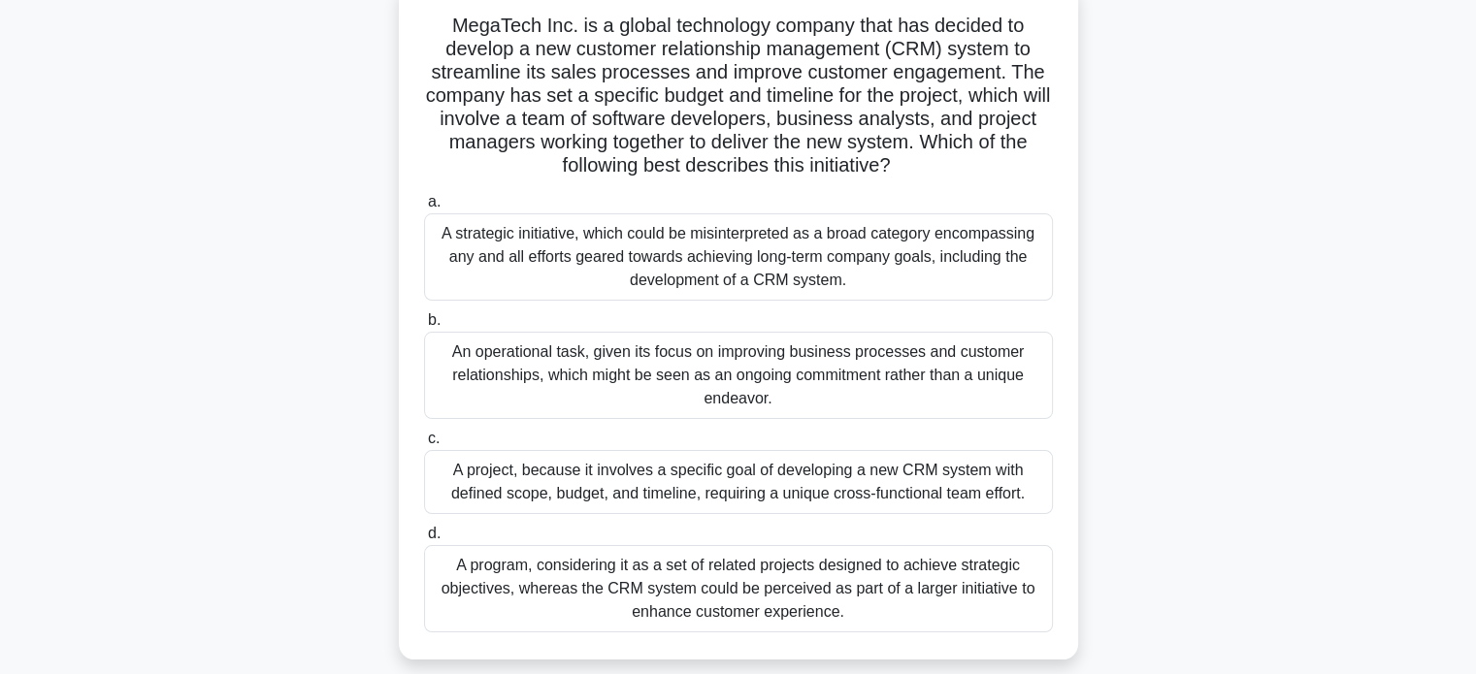
click at [886, 481] on div "A project, because it involves a specific goal of developing a new CRM system w…" at bounding box center [738, 482] width 629 height 64
click at [424, 445] on input "c. A project, because it involves a specific goal of developing a new CRM syste…" at bounding box center [424, 439] width 0 height 13
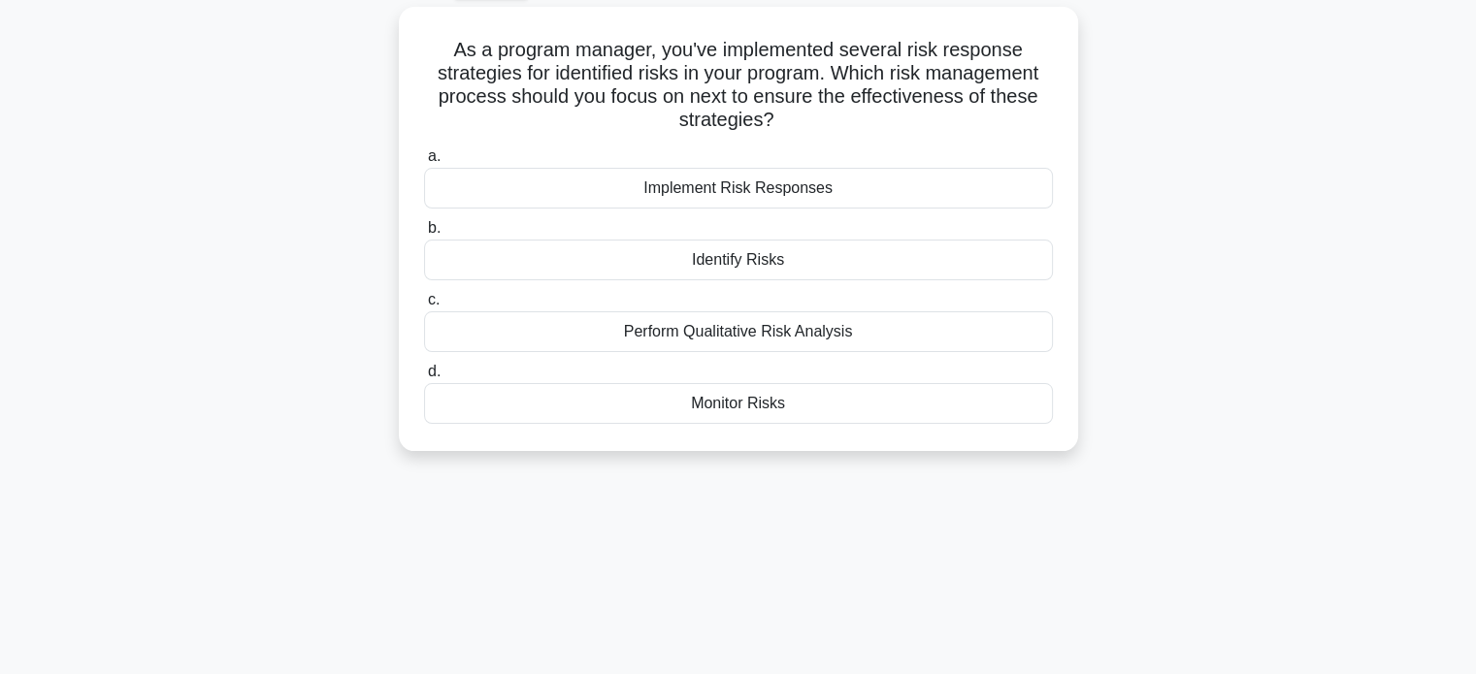
scroll to position [109, 0]
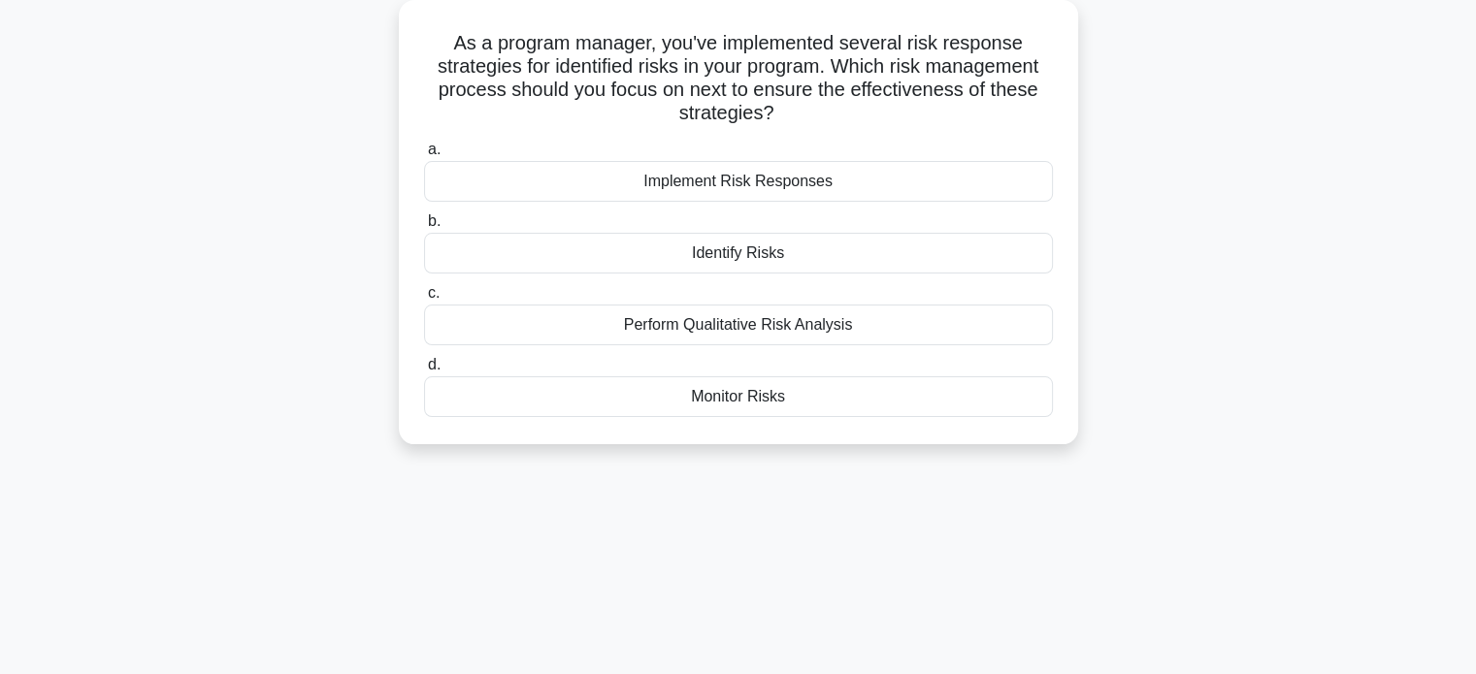
click at [822, 406] on div "Monitor Risks" at bounding box center [738, 396] width 629 height 41
click at [424, 372] on input "d. Monitor Risks" at bounding box center [424, 365] width 0 height 13
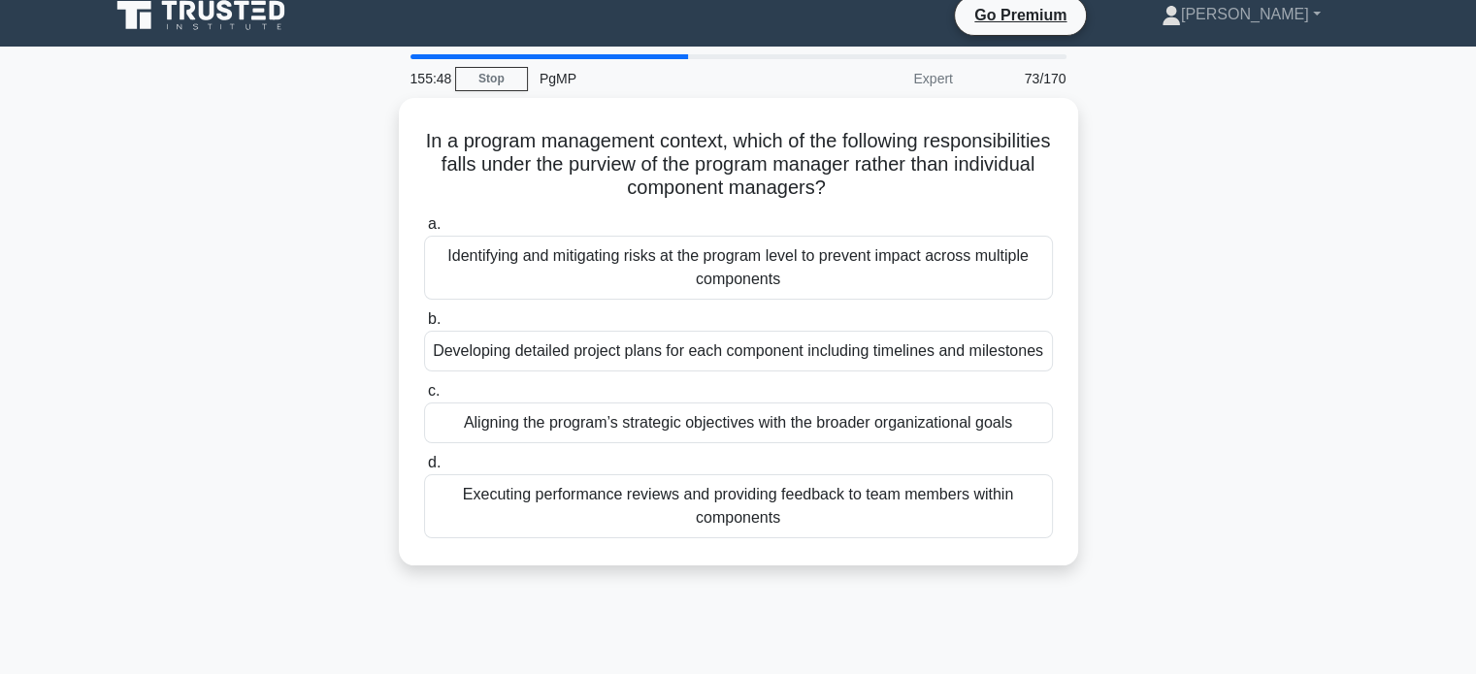
scroll to position [20, 0]
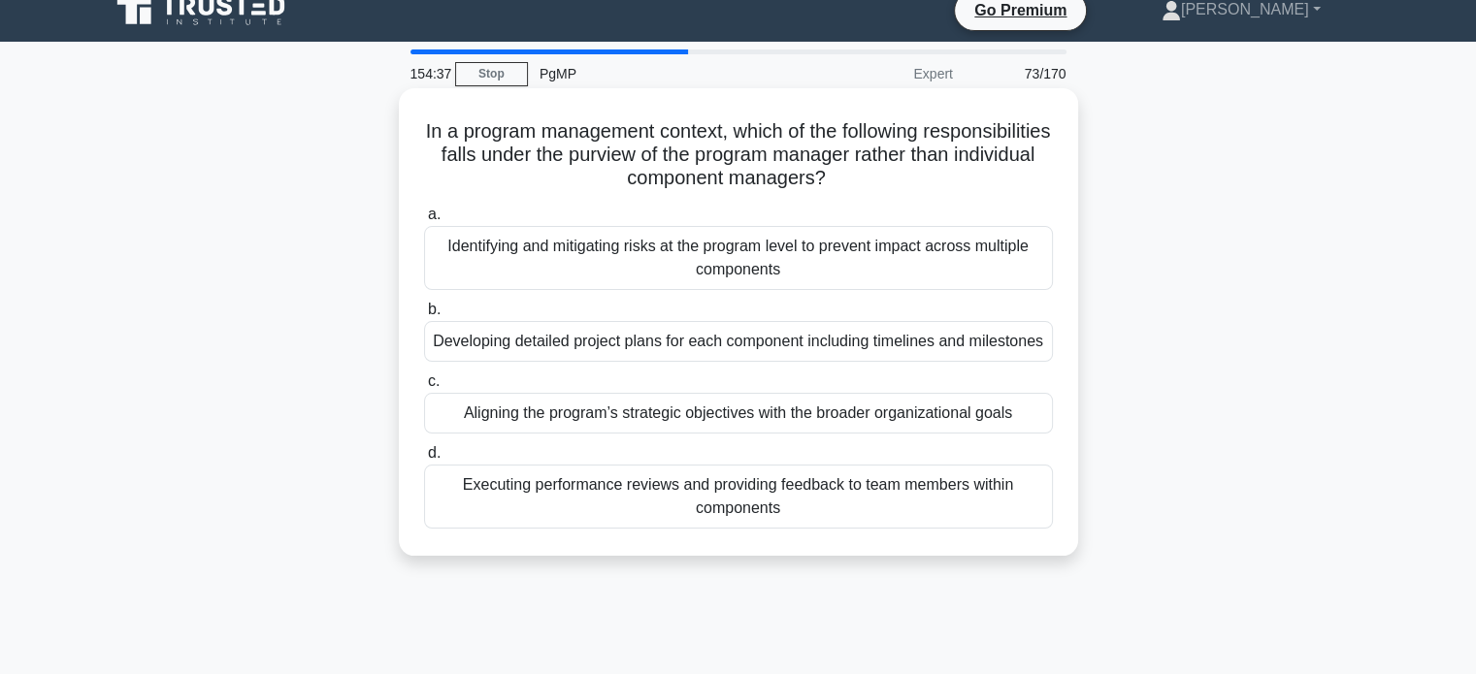
click at [891, 434] on div "Aligning the program’s strategic objectives with the broader organizational goa…" at bounding box center [738, 413] width 629 height 41
click at [424, 388] on input "c. Aligning the program’s strategic objectives with the broader organizational …" at bounding box center [424, 381] width 0 height 13
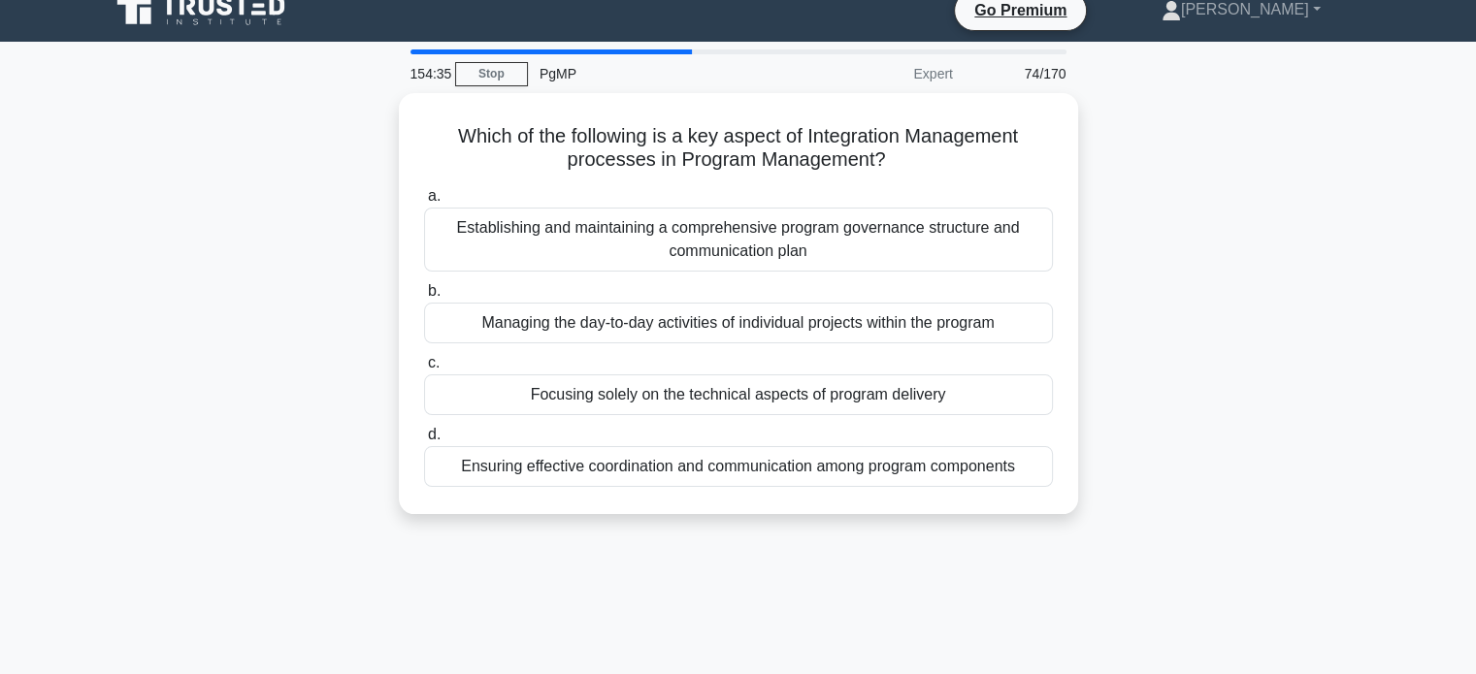
scroll to position [0, 0]
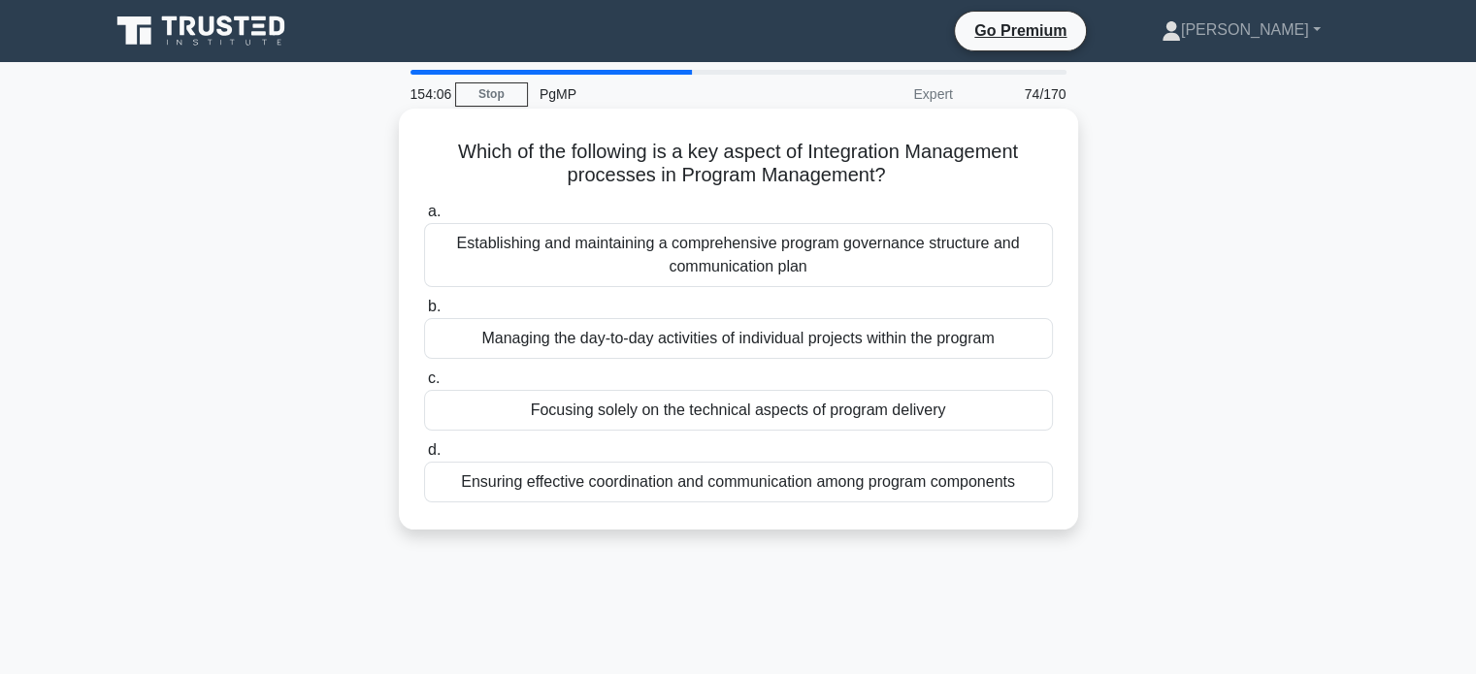
click at [887, 241] on div "Establishing and maintaining a comprehensive program governance structure and c…" at bounding box center [738, 255] width 629 height 64
click at [424, 218] on input "a. Establishing and maintaining a comprehensive program governance structure an…" at bounding box center [424, 212] width 0 height 13
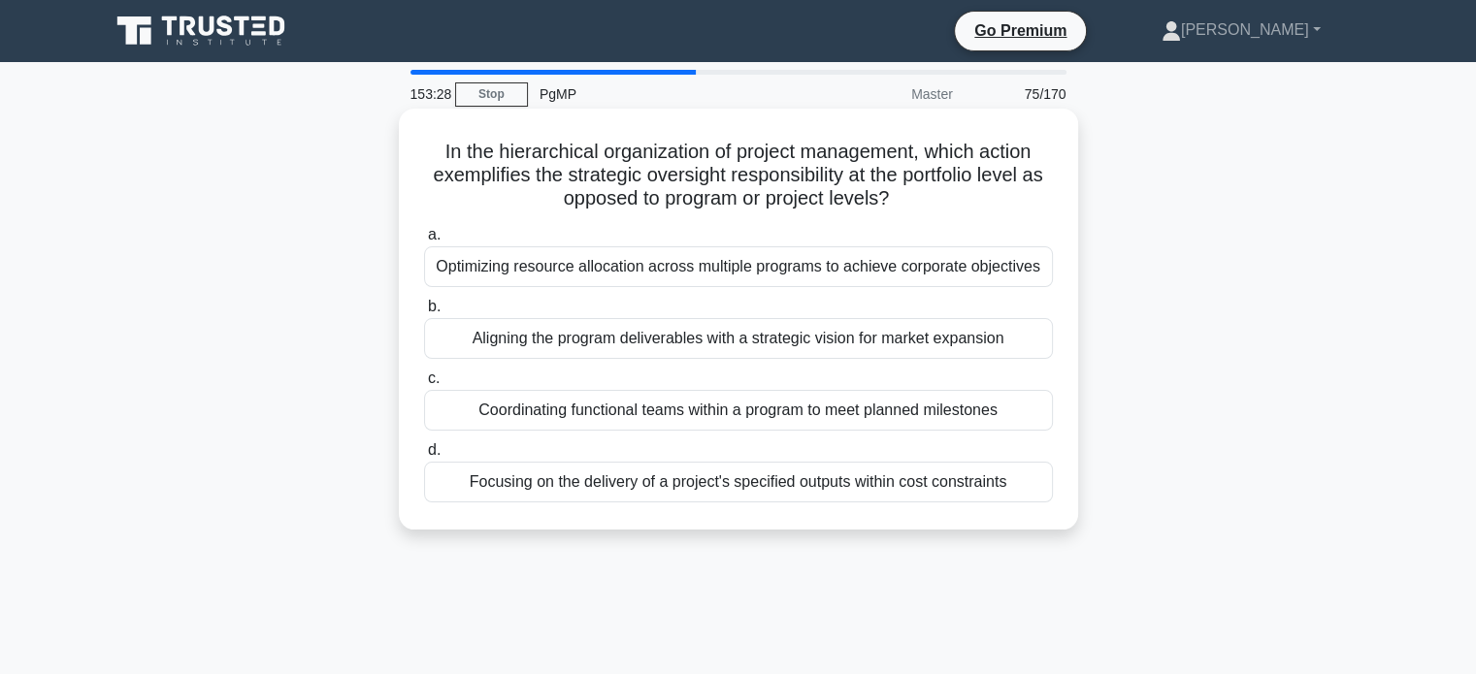
click at [934, 266] on div "Optimizing resource allocation across multiple programs to achieve corporate ob…" at bounding box center [738, 266] width 629 height 41
click at [424, 242] on input "a. Optimizing resource allocation across multiple programs to achieve corporate…" at bounding box center [424, 235] width 0 height 13
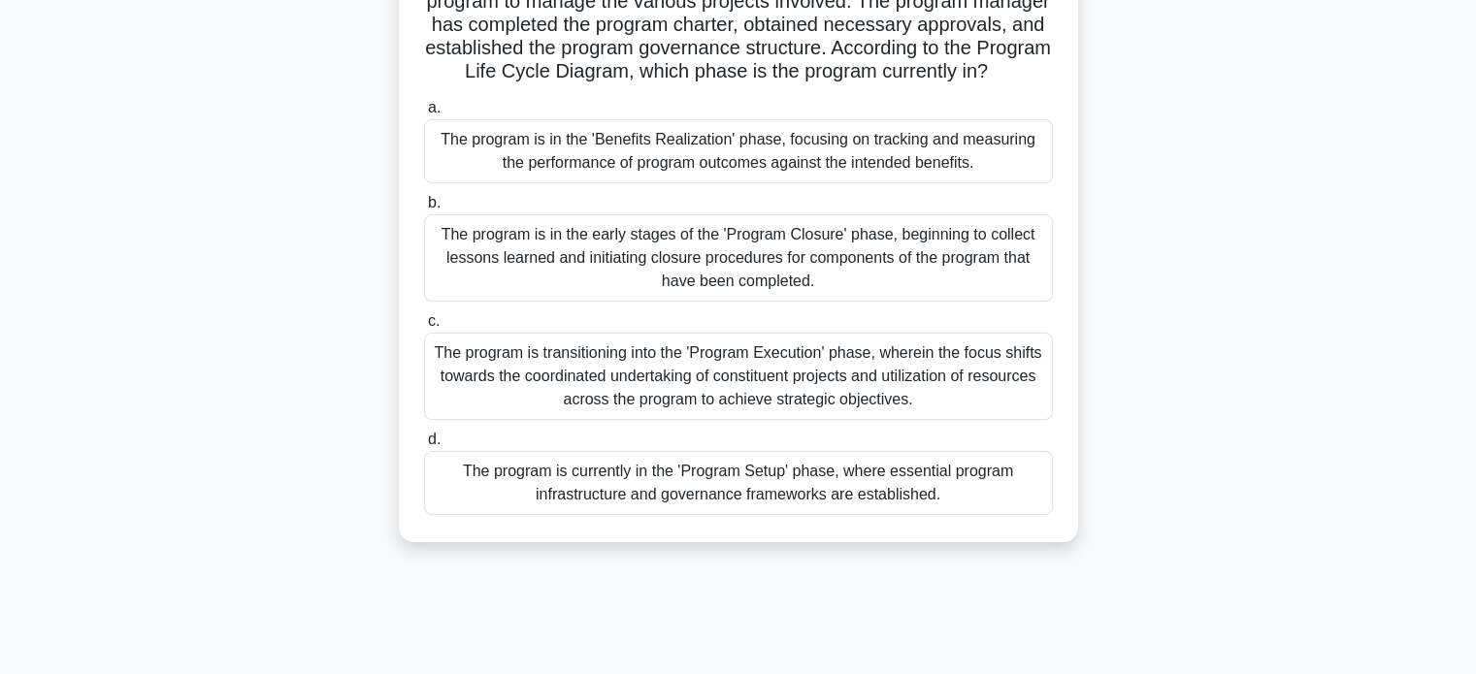
scroll to position [192, 0]
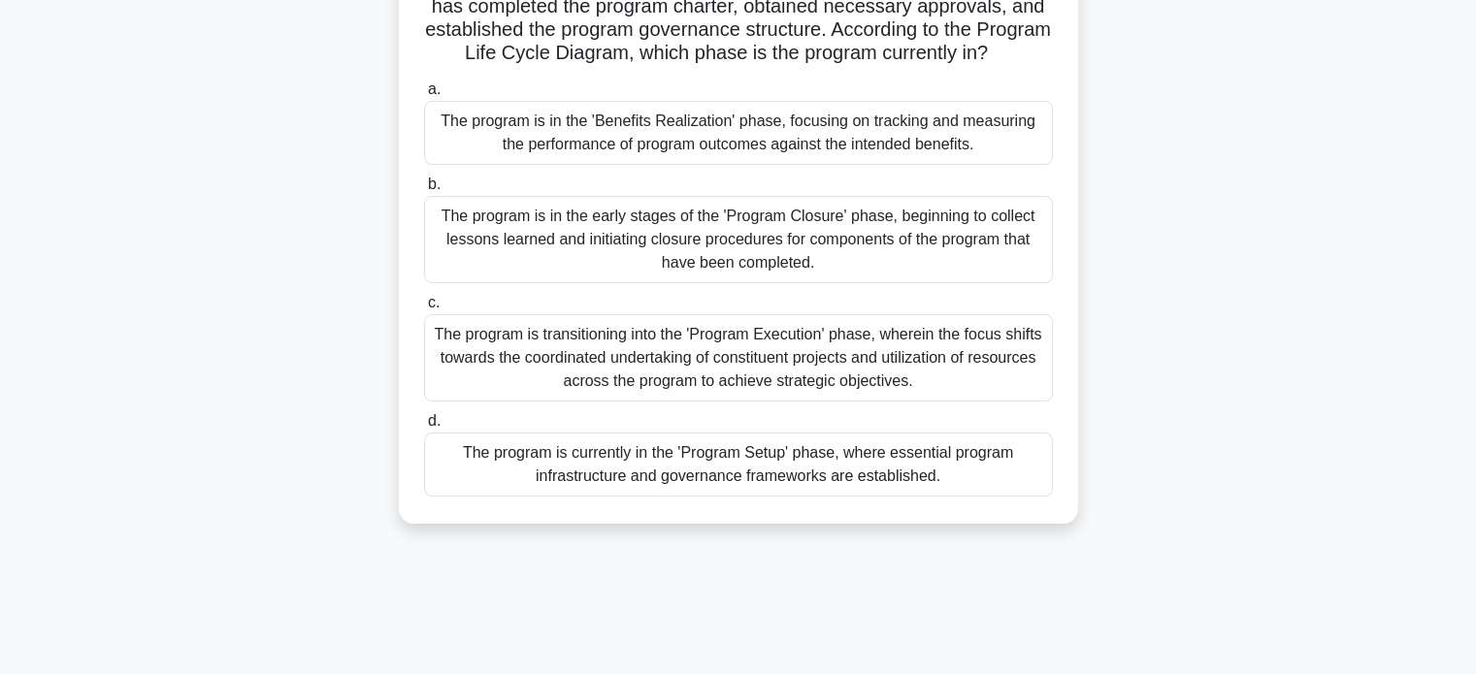
click at [971, 495] on div "The program is currently in the 'Program Setup' phase, where essential program …" at bounding box center [738, 465] width 629 height 64
click at [424, 428] on input "d. The program is currently in the 'Program Setup' phase, where essential progr…" at bounding box center [424, 421] width 0 height 13
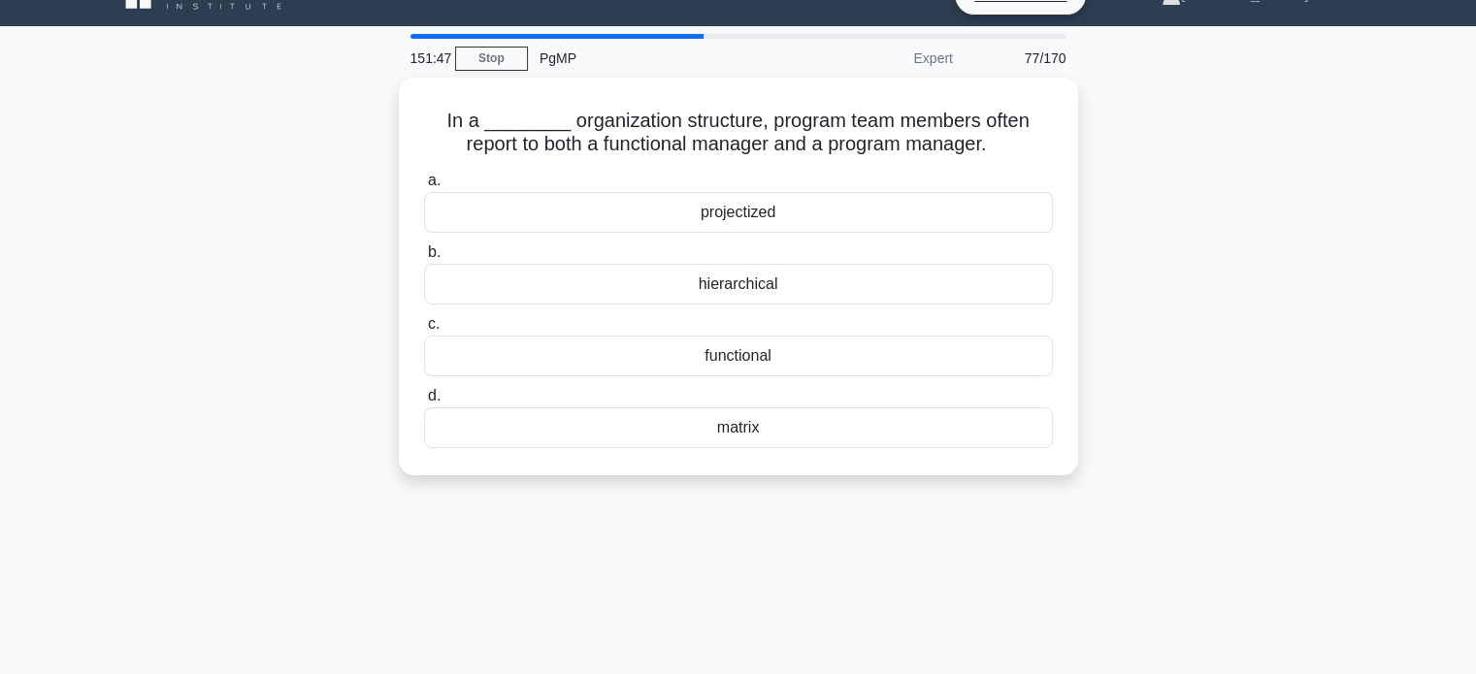
scroll to position [0, 0]
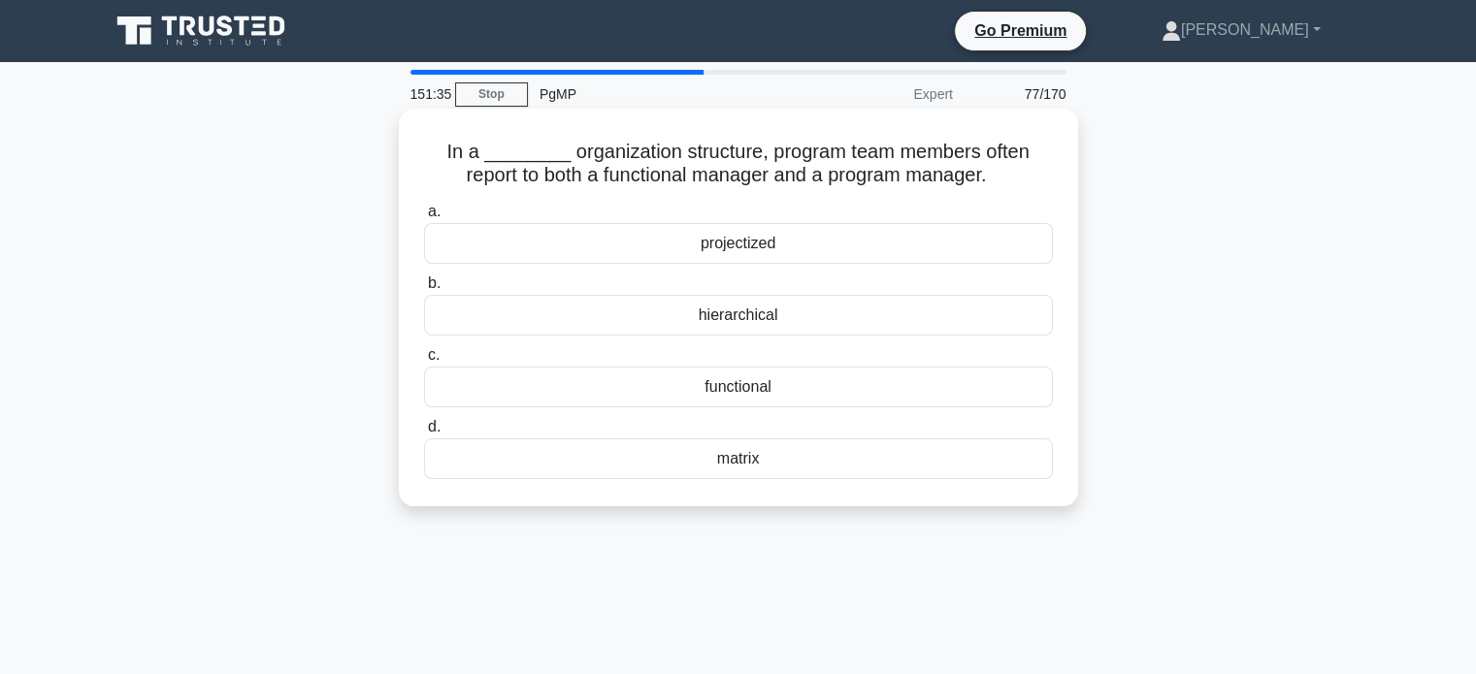
click at [863, 473] on div "matrix" at bounding box center [738, 459] width 629 height 41
click at [424, 434] on input "d. matrix" at bounding box center [424, 427] width 0 height 13
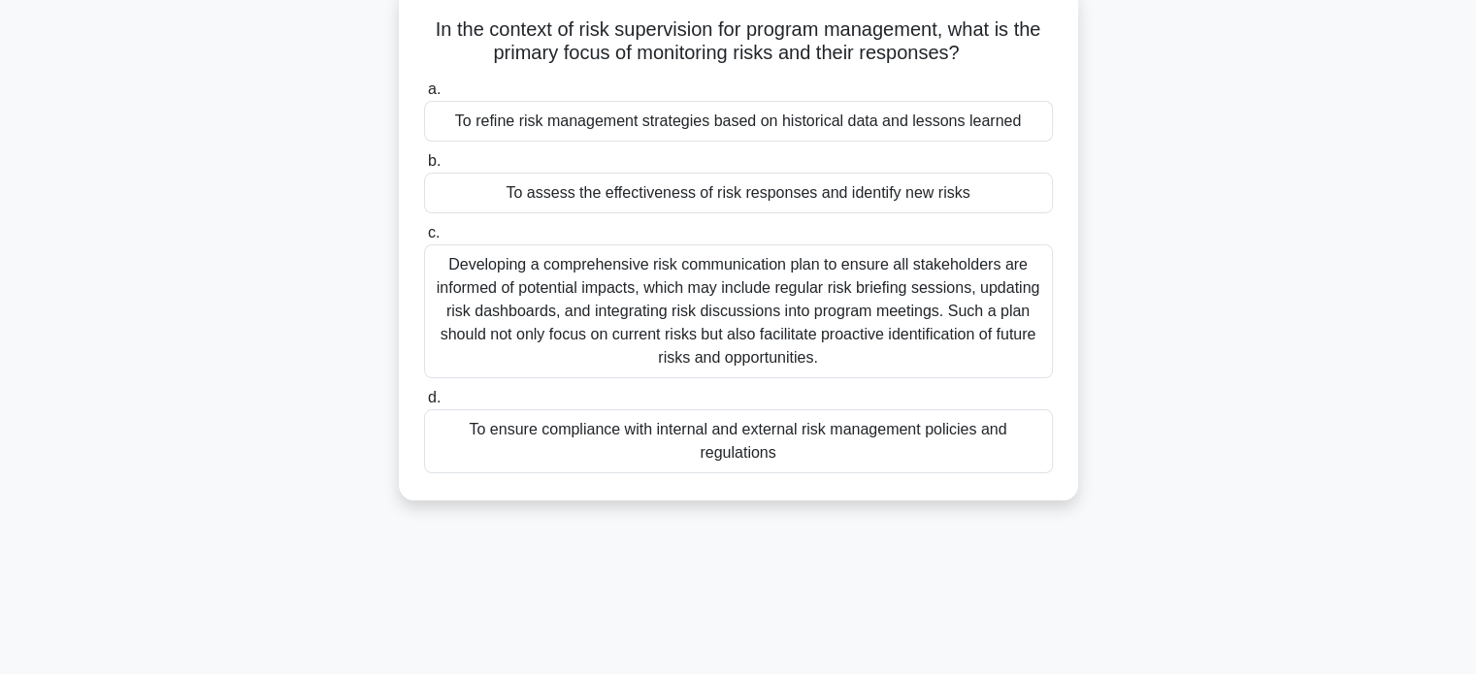
scroll to position [128, 0]
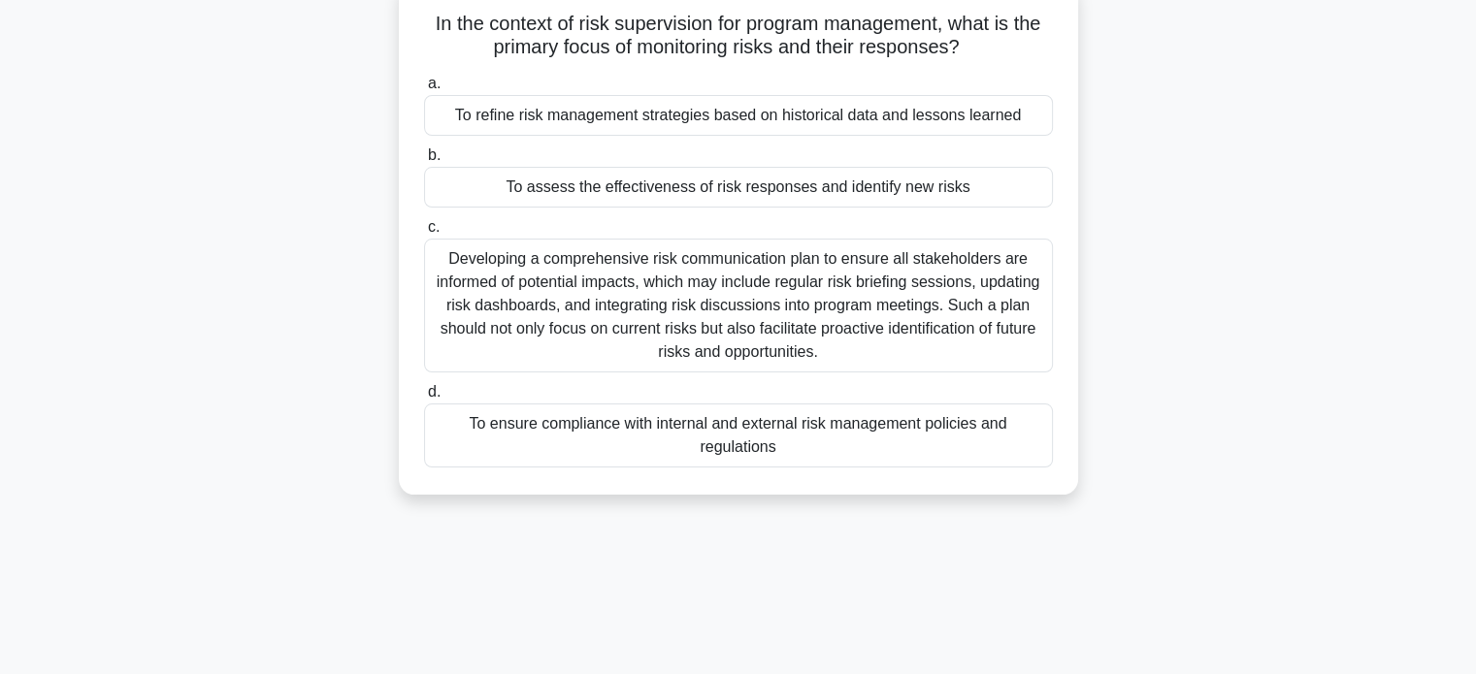
click at [838, 194] on div "To assess the effectiveness of risk responses and identify new risks" at bounding box center [738, 187] width 629 height 41
click at [424, 162] on input "b. To assess the effectiveness of risk responses and identify new risks" at bounding box center [424, 155] width 0 height 13
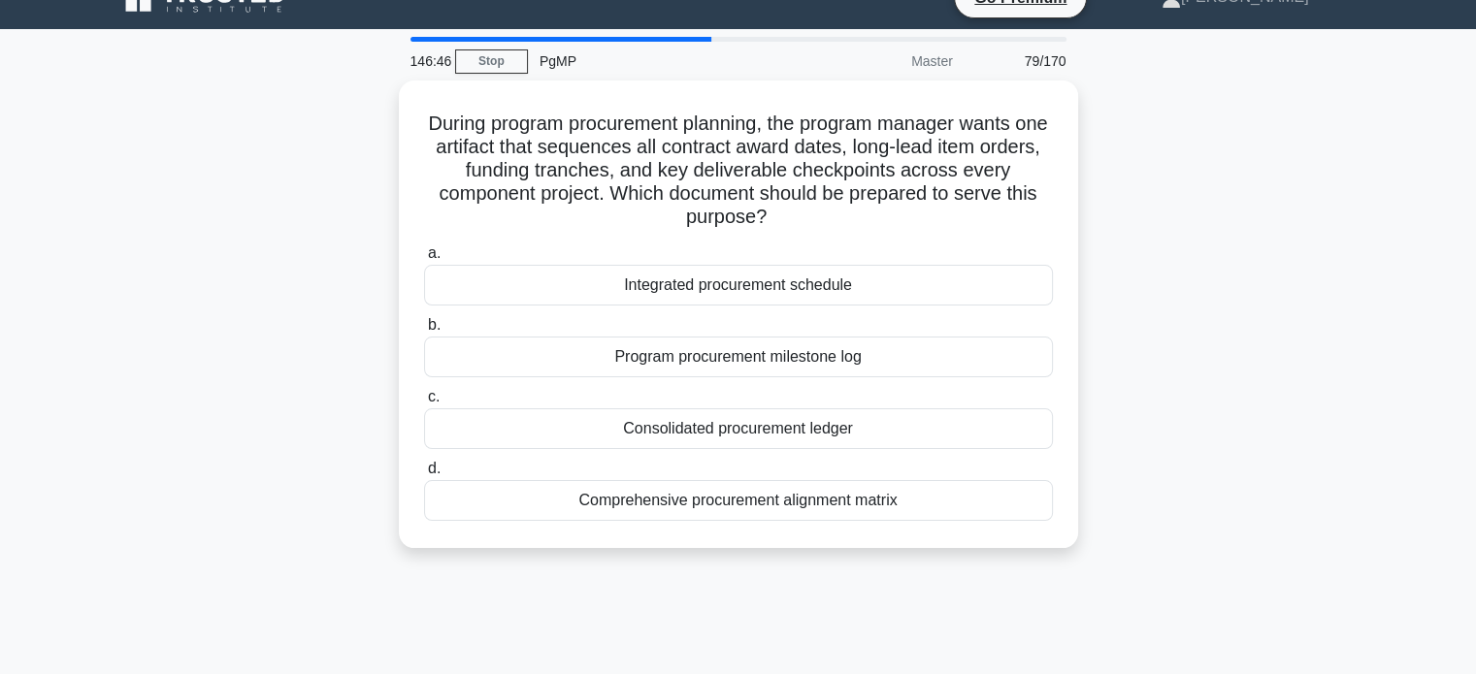
scroll to position [0, 0]
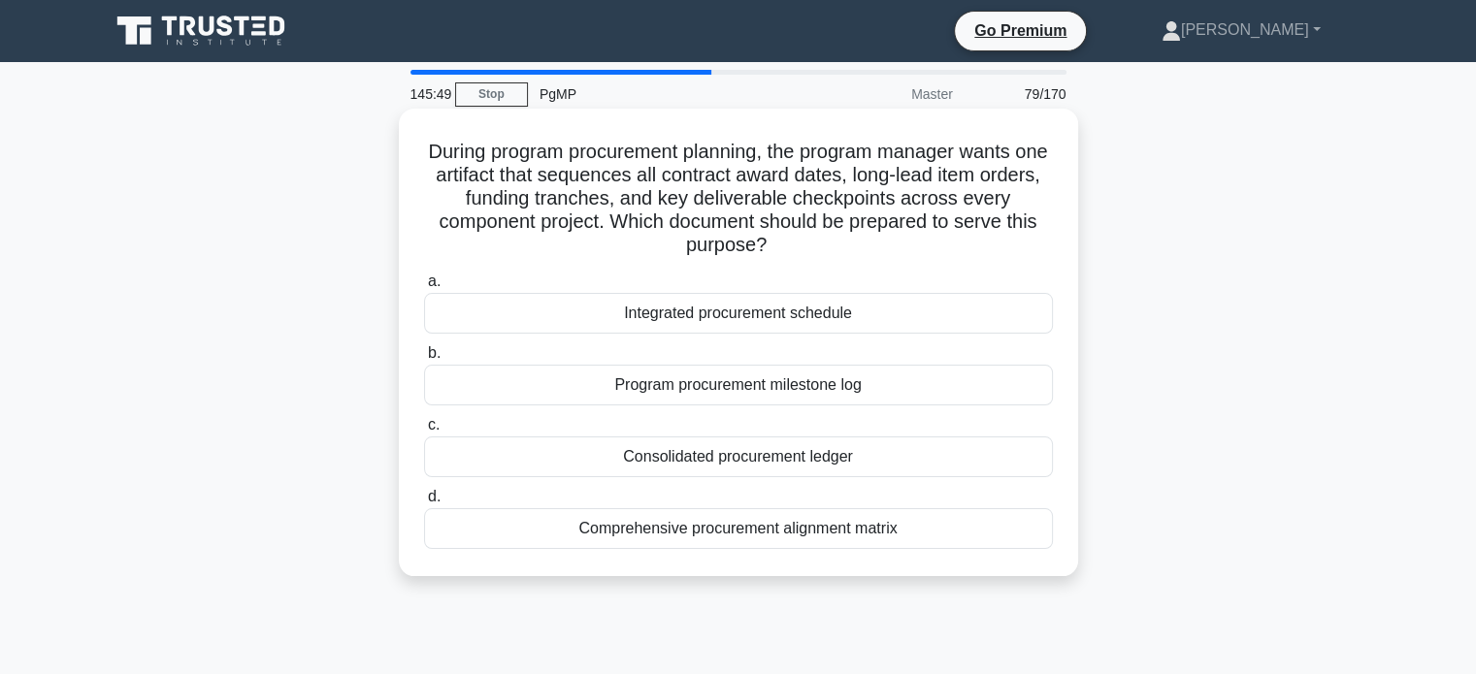
click at [767, 384] on div "Program procurement milestone log" at bounding box center [738, 385] width 629 height 41
click at [424, 360] on input "b. Program procurement milestone log" at bounding box center [424, 353] width 0 height 13
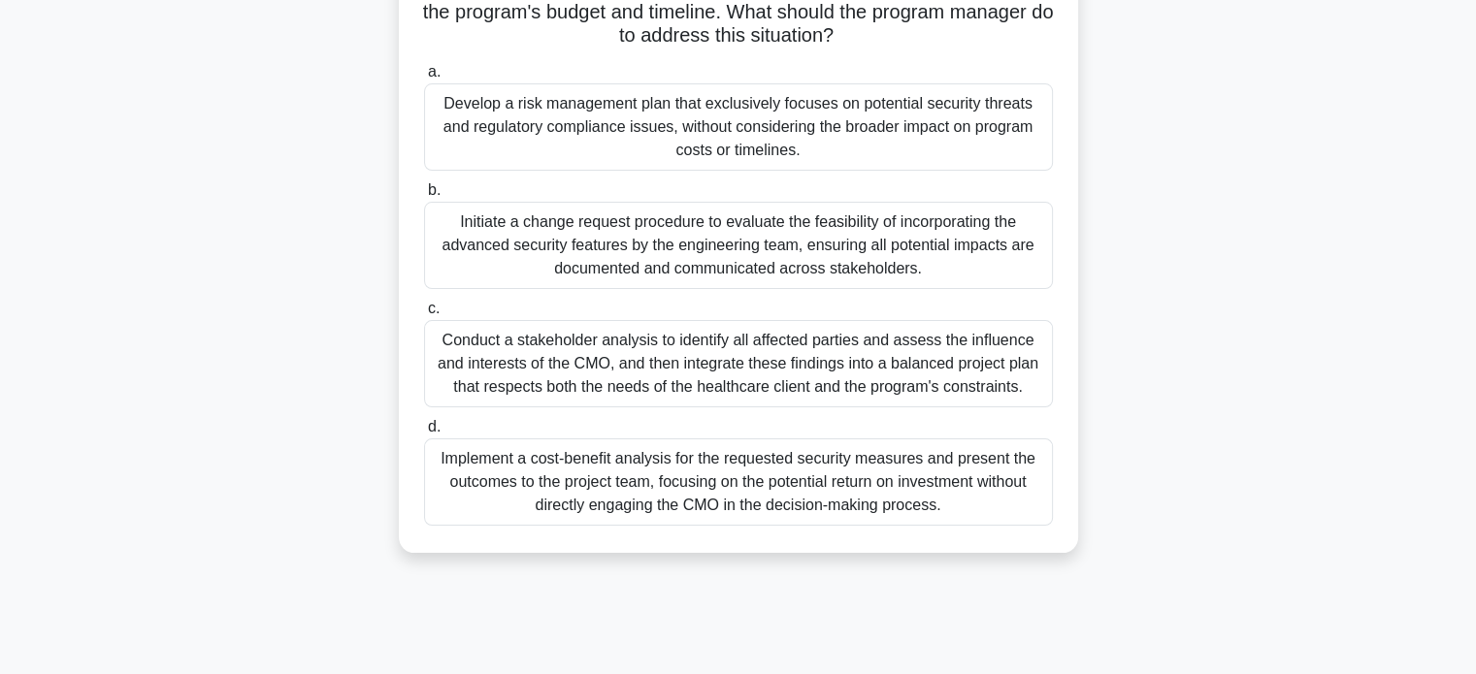
scroll to position [313, 0]
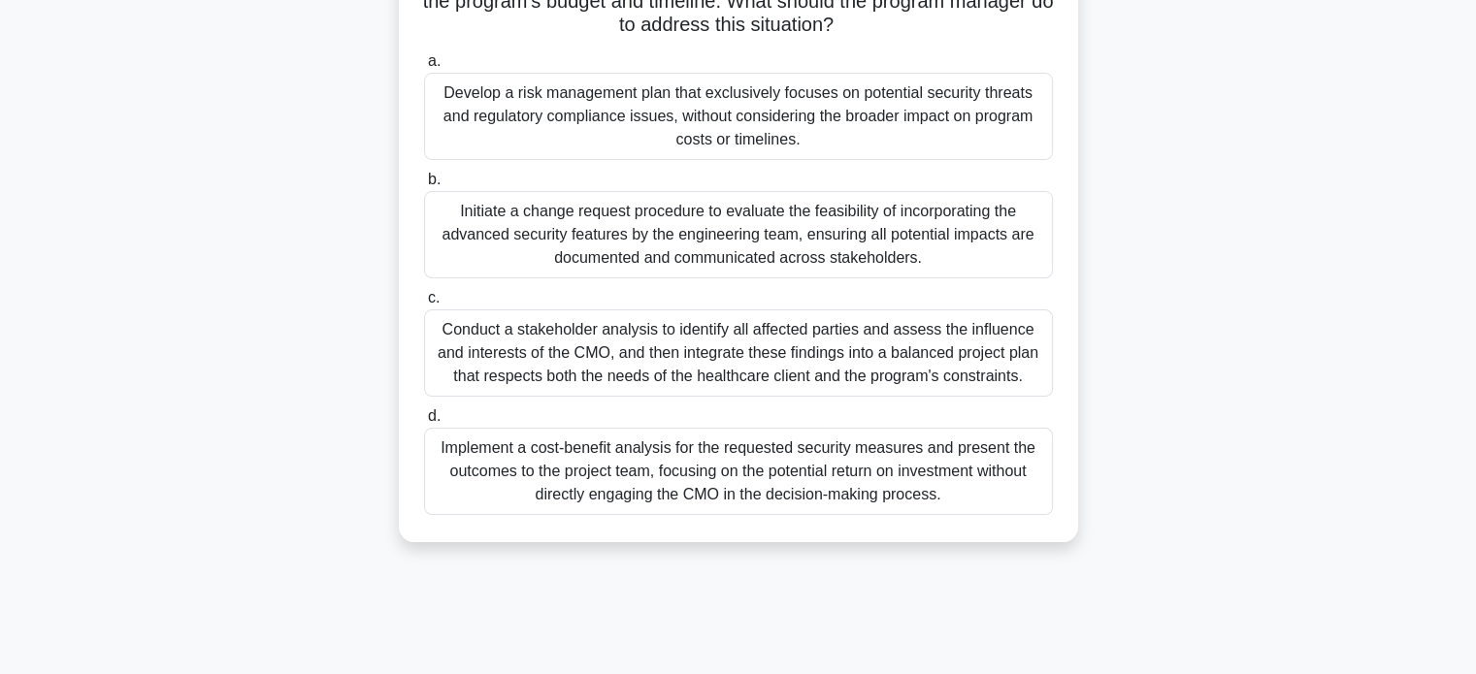
click at [816, 348] on div "Conduct a stakeholder analysis to identify all affected parties and assess the …" at bounding box center [738, 353] width 629 height 87
click at [424, 305] on input "c. Conduct a stakeholder analysis to identify all affected parties and assess t…" at bounding box center [424, 298] width 0 height 13
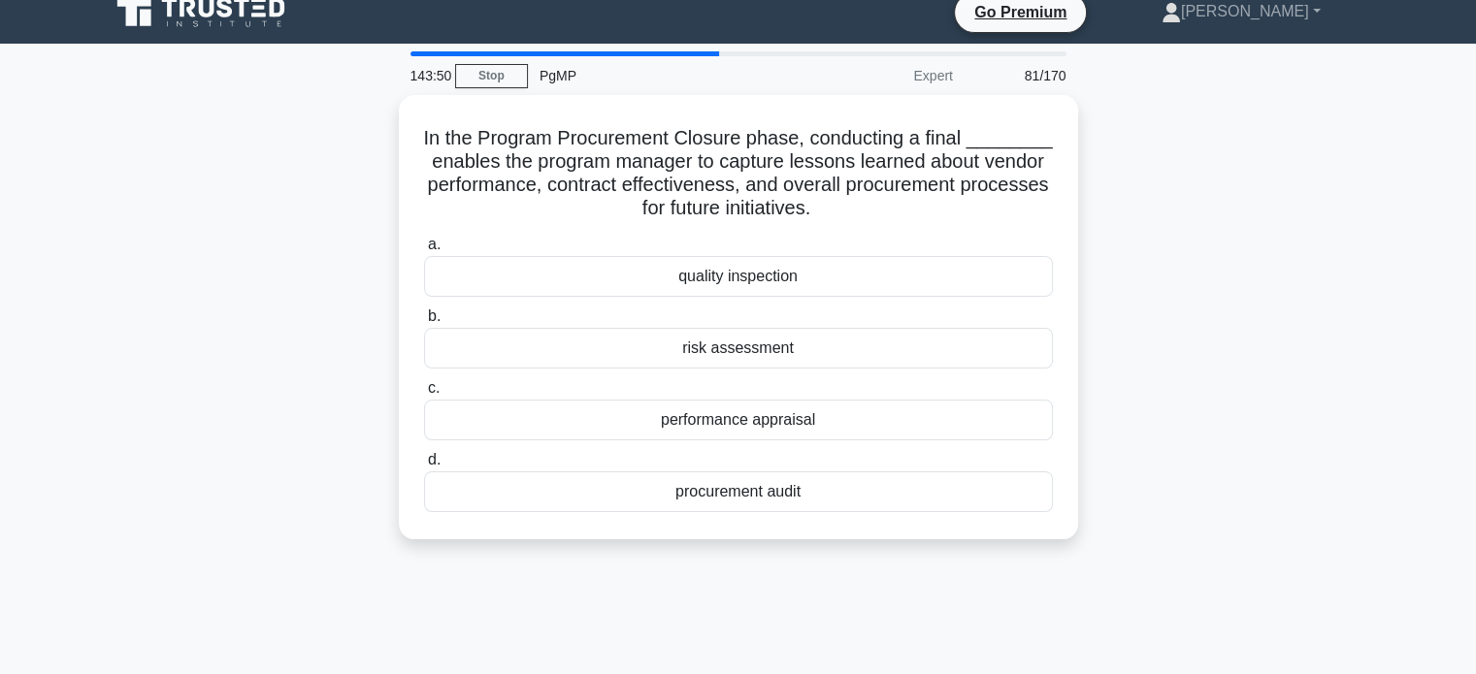
scroll to position [0, 0]
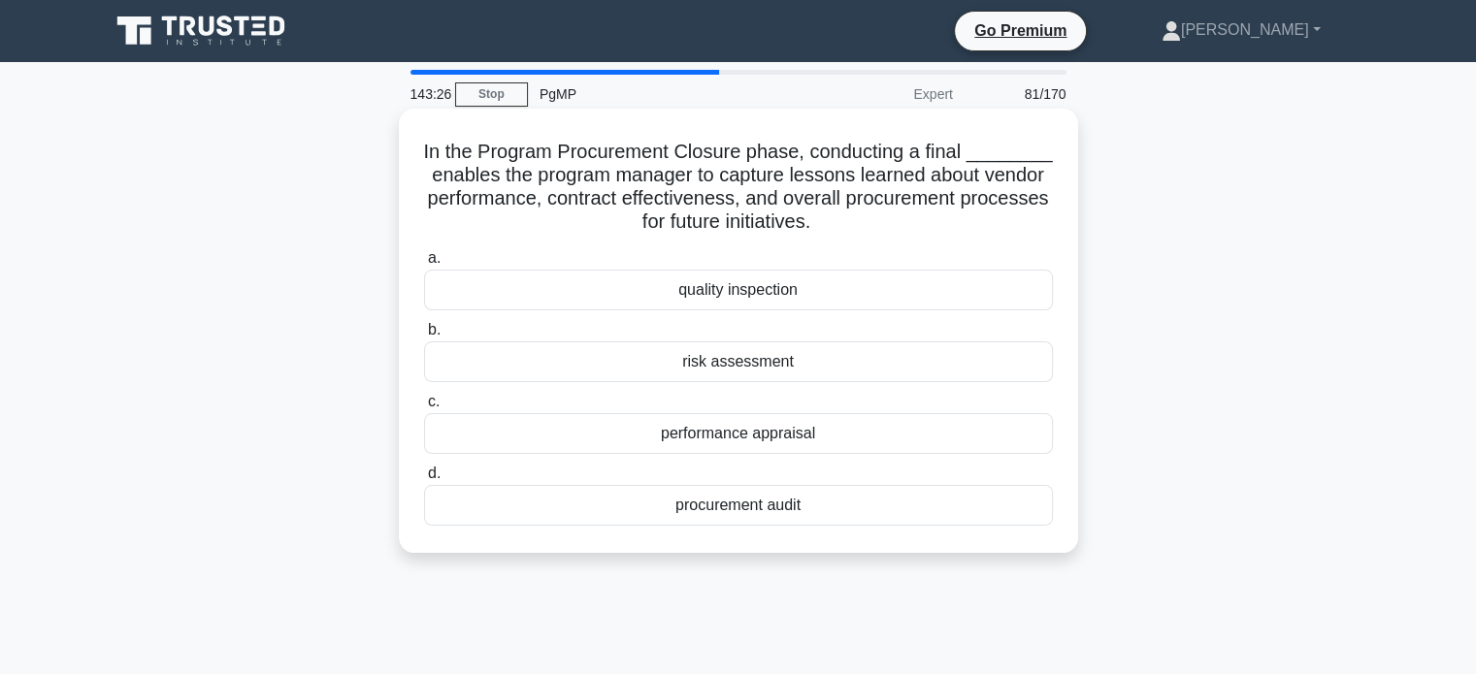
click at [886, 513] on div "procurement audit" at bounding box center [738, 505] width 629 height 41
click at [424, 480] on input "d. procurement audit" at bounding box center [424, 474] width 0 height 13
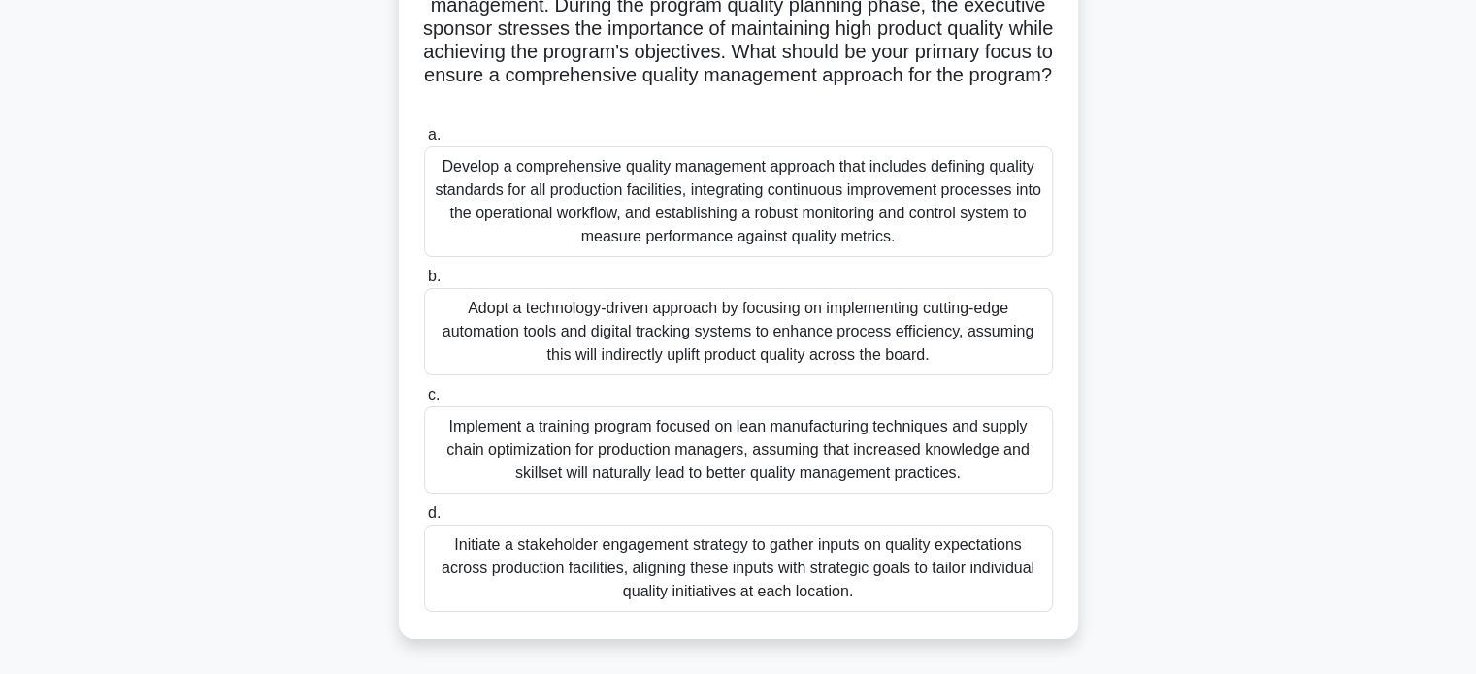
scroll to position [269, 0]
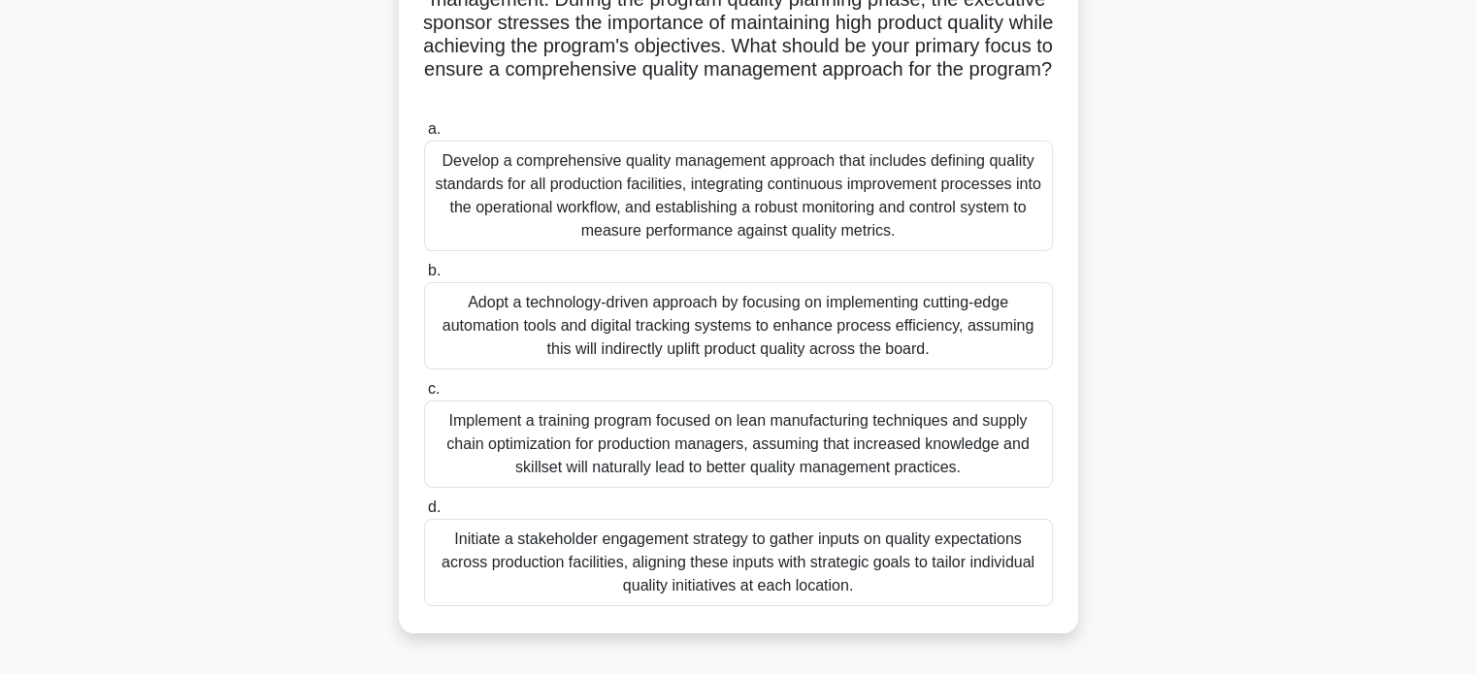
click at [959, 176] on div "Develop a comprehensive quality management approach that includes defining qual…" at bounding box center [738, 196] width 629 height 111
click at [424, 136] on input "a. Develop a comprehensive quality management approach that includes defining q…" at bounding box center [424, 129] width 0 height 13
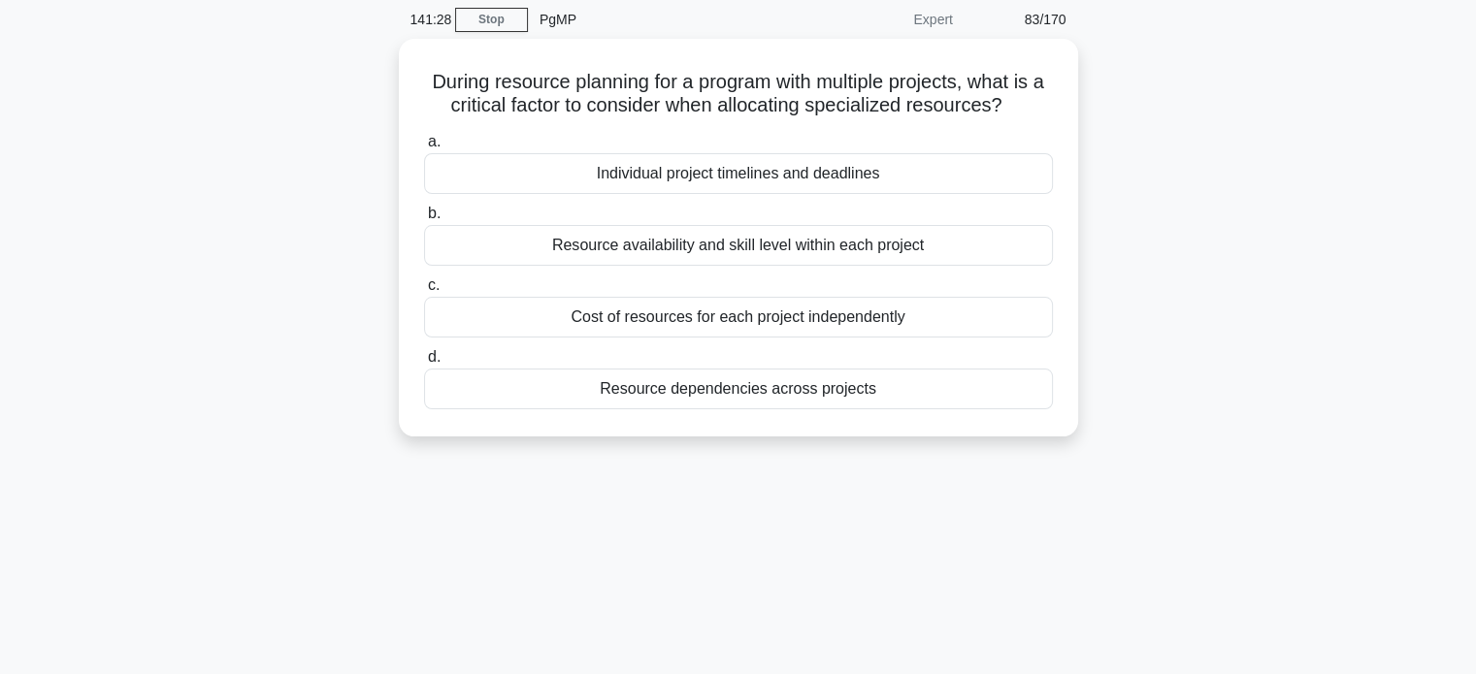
scroll to position [82, 0]
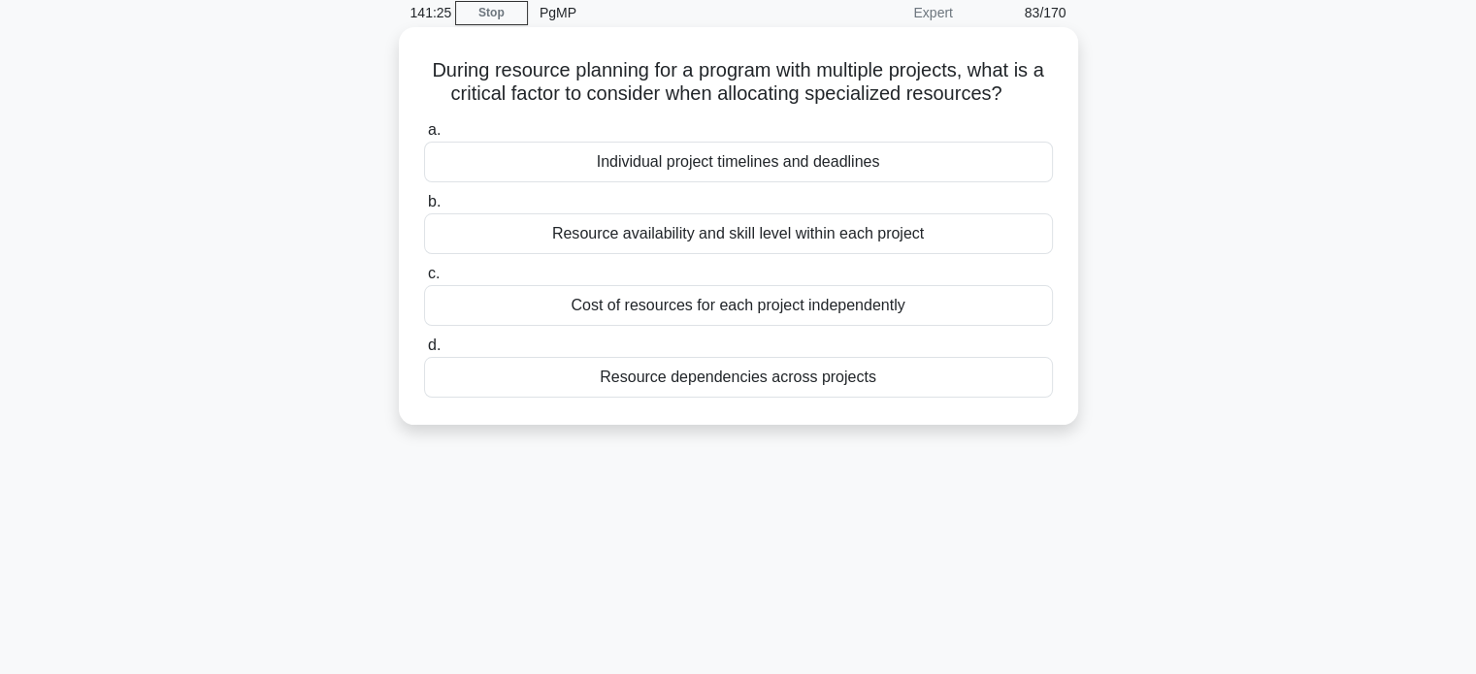
click at [786, 386] on div "Resource dependencies across projects" at bounding box center [738, 377] width 629 height 41
click at [424, 352] on input "d. Resource dependencies across projects" at bounding box center [424, 346] width 0 height 13
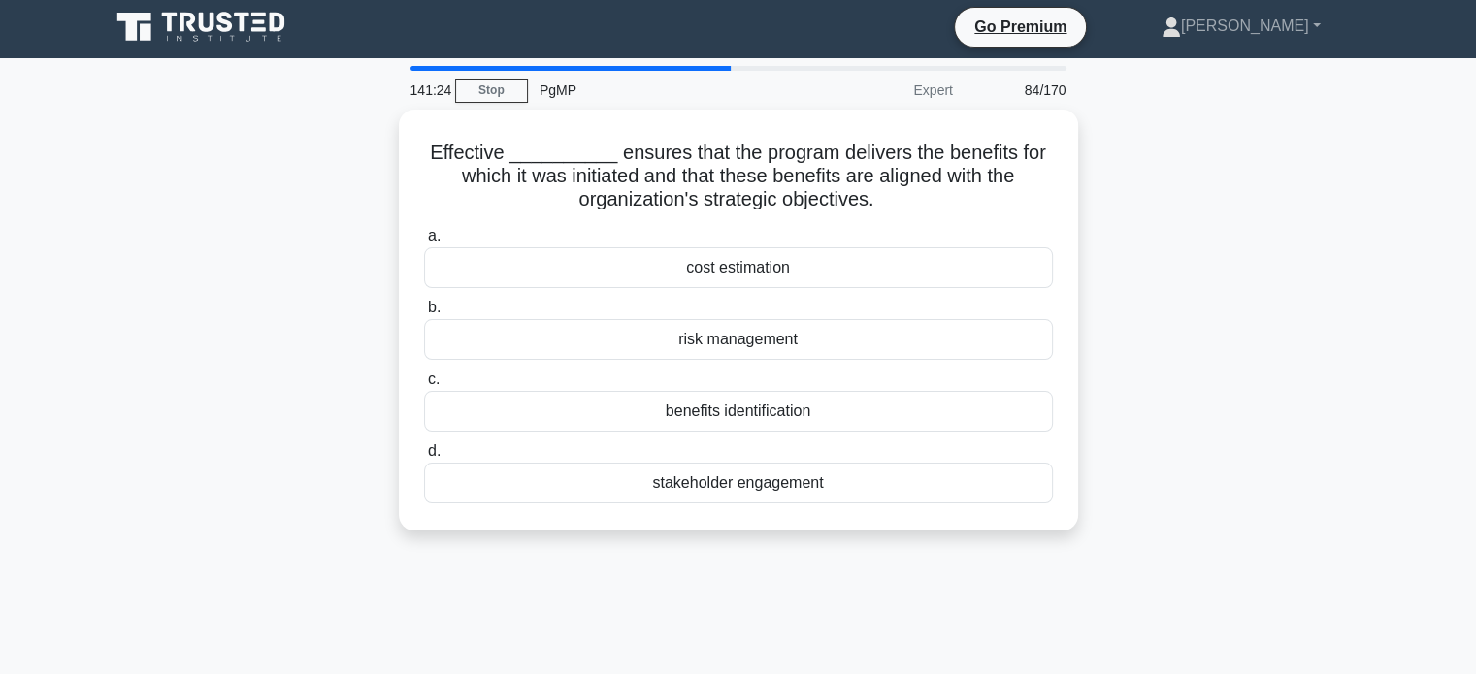
scroll to position [0, 0]
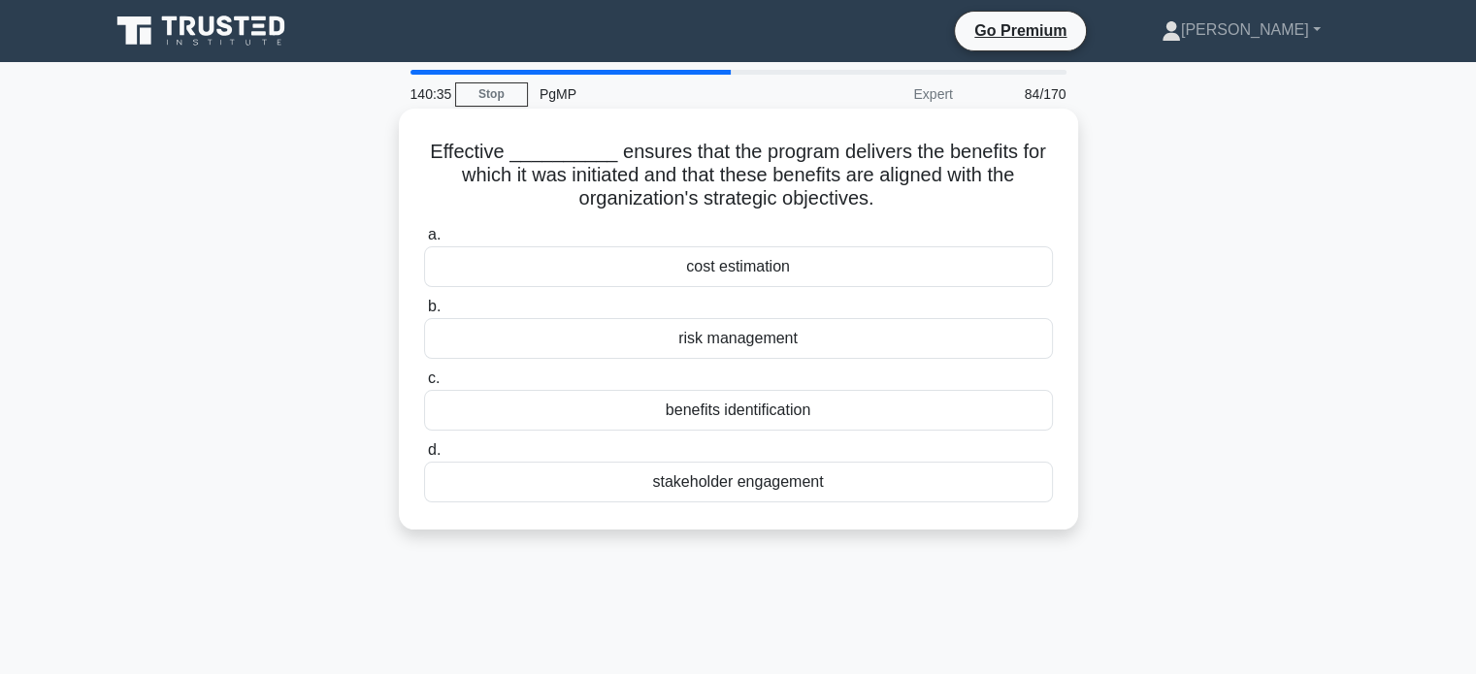
click at [944, 476] on div "stakeholder engagement" at bounding box center [738, 482] width 629 height 41
click at [424, 457] on input "d. stakeholder engagement" at bounding box center [424, 450] width 0 height 13
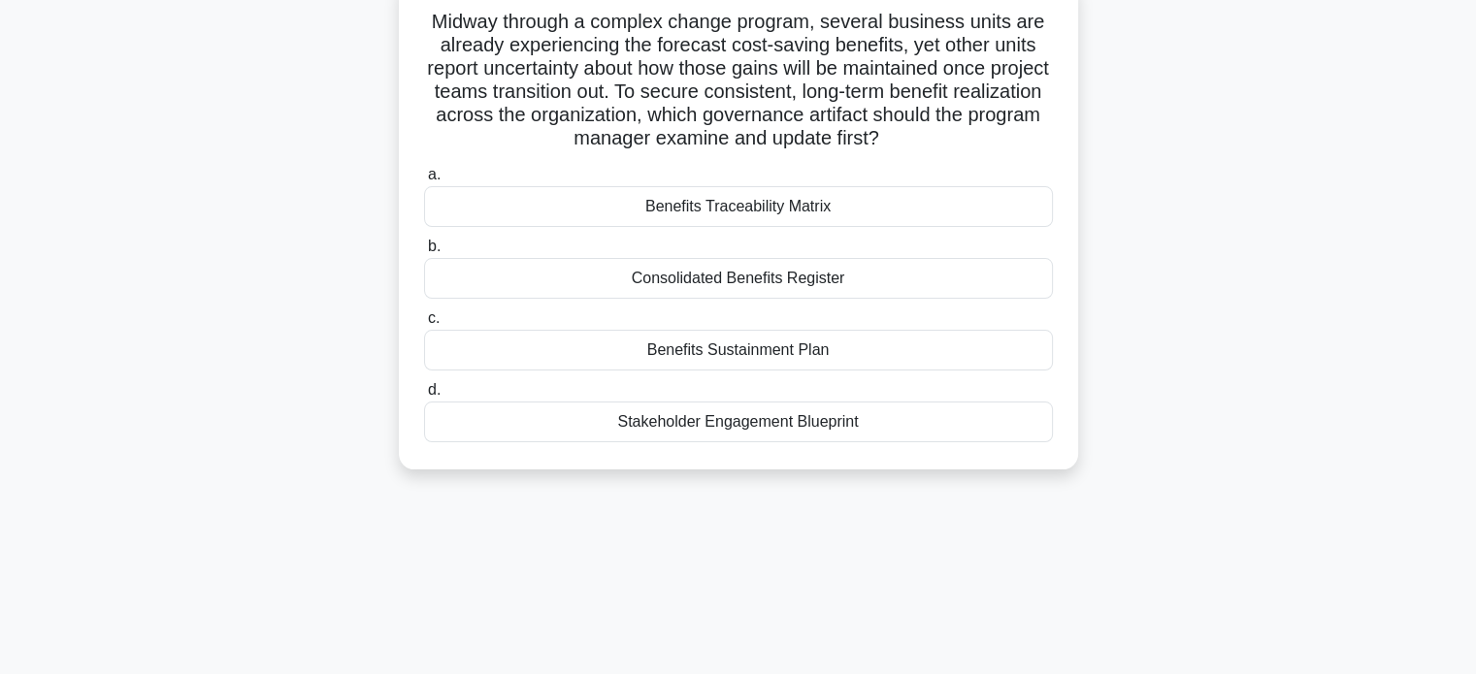
scroll to position [140, 0]
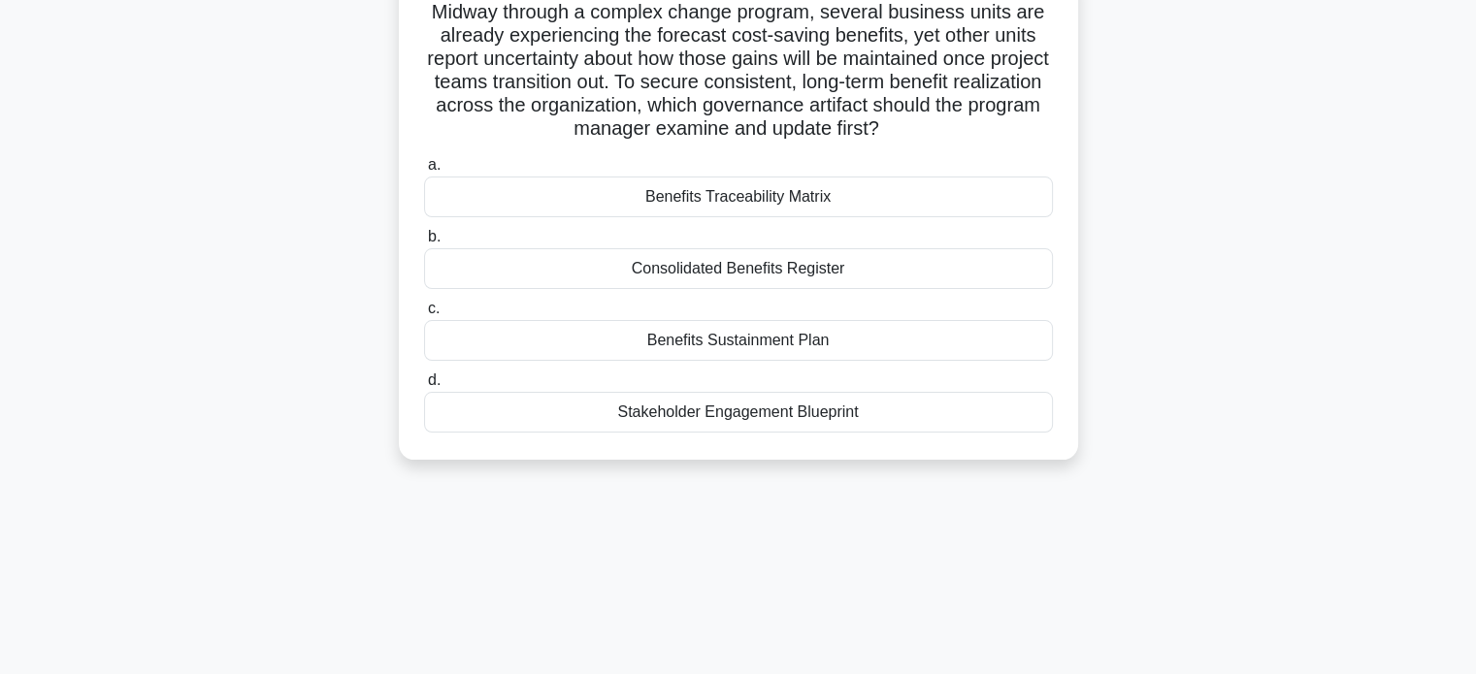
click at [749, 335] on div "Benefits Sustainment Plan" at bounding box center [738, 340] width 629 height 41
click at [424, 315] on input "c. Benefits Sustainment Plan" at bounding box center [424, 309] width 0 height 13
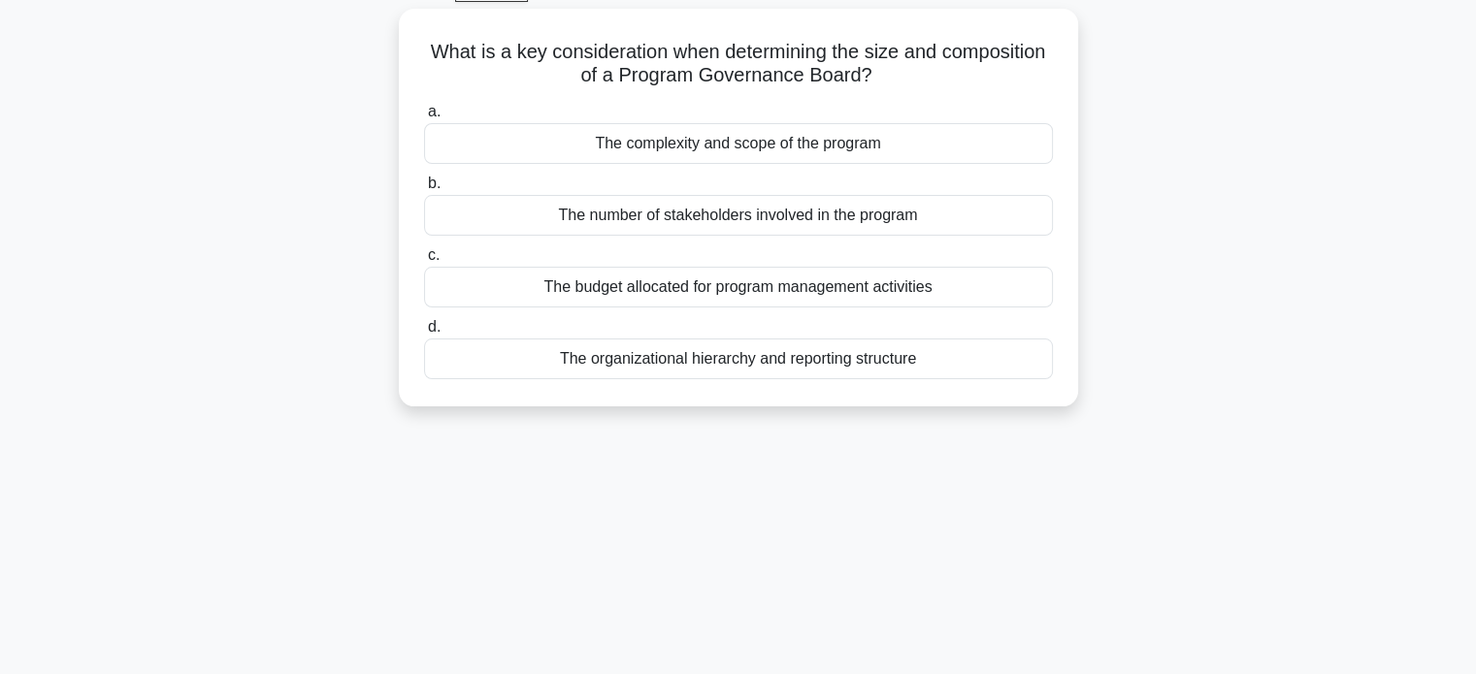
scroll to position [103, 0]
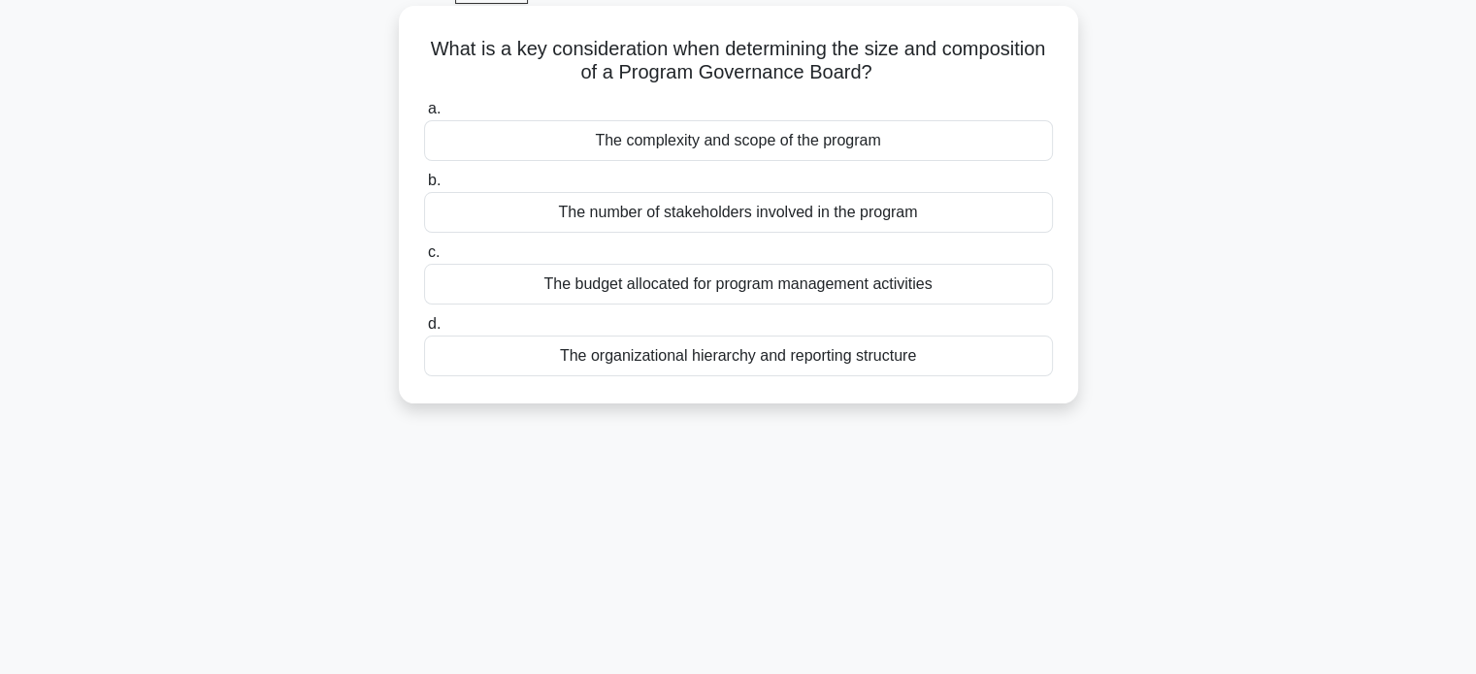
click at [848, 363] on div "The organizational hierarchy and reporting structure" at bounding box center [738, 356] width 629 height 41
click at [424, 331] on input "d. The organizational hierarchy and reporting structure" at bounding box center [424, 324] width 0 height 13
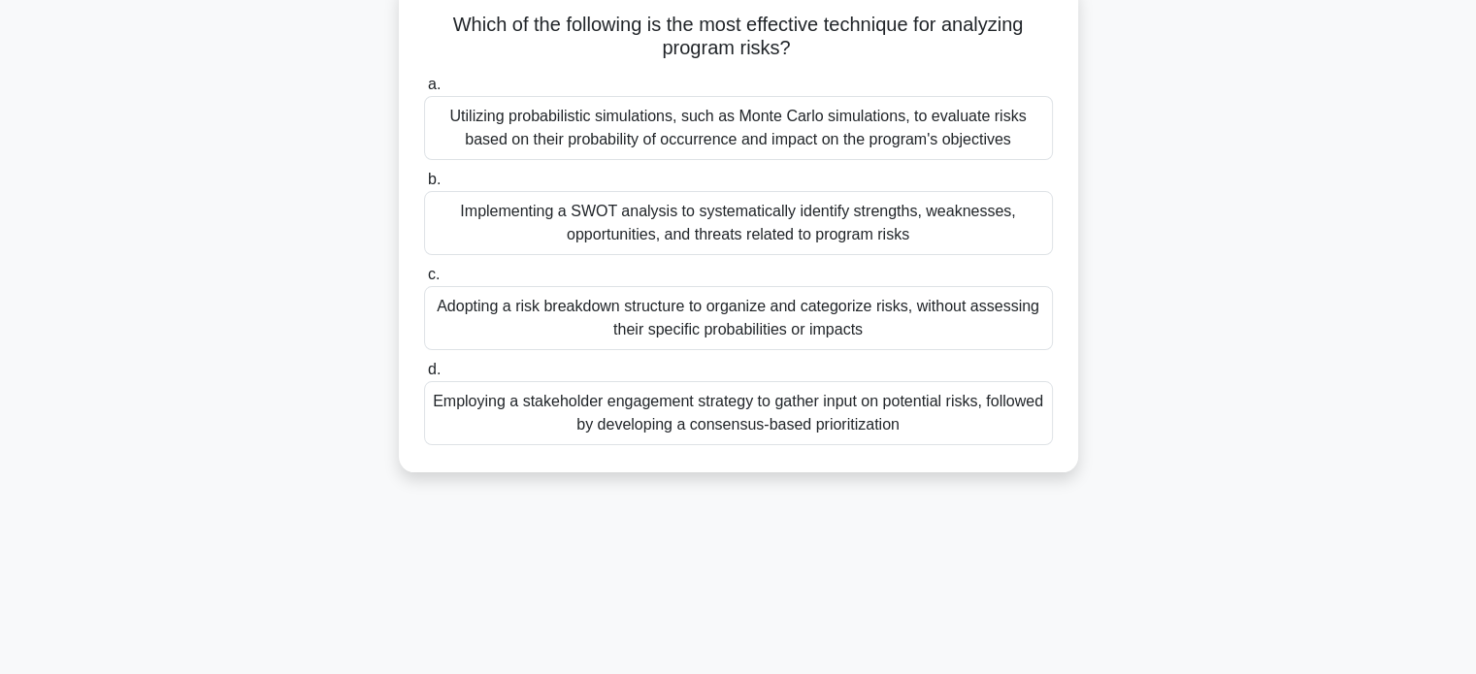
scroll to position [132, 0]
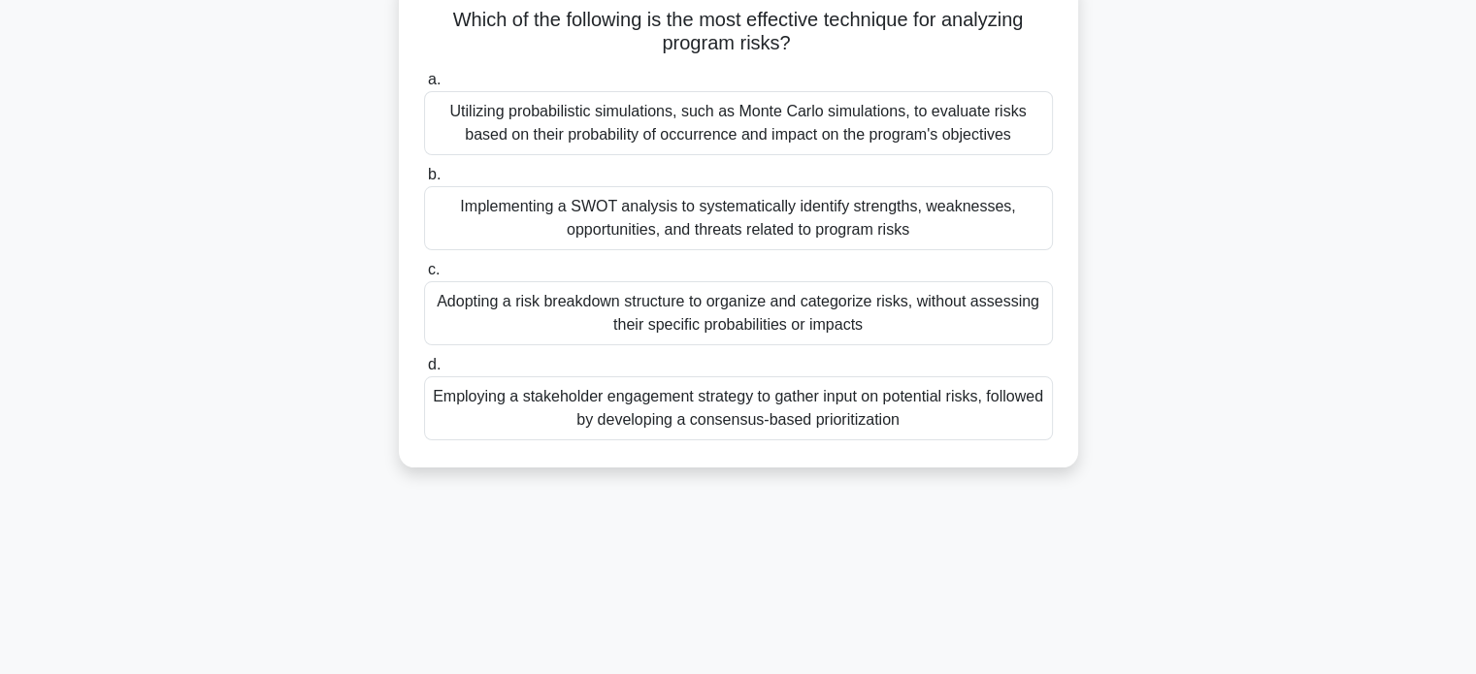
click at [1017, 122] on div "Utilizing probabilistic simulations, such as Monte Carlo simulations, to evalua…" at bounding box center [738, 123] width 629 height 64
click at [424, 86] on input "a. Utilizing probabilistic simulations, such as Monte Carlo simulations, to eva…" at bounding box center [424, 80] width 0 height 13
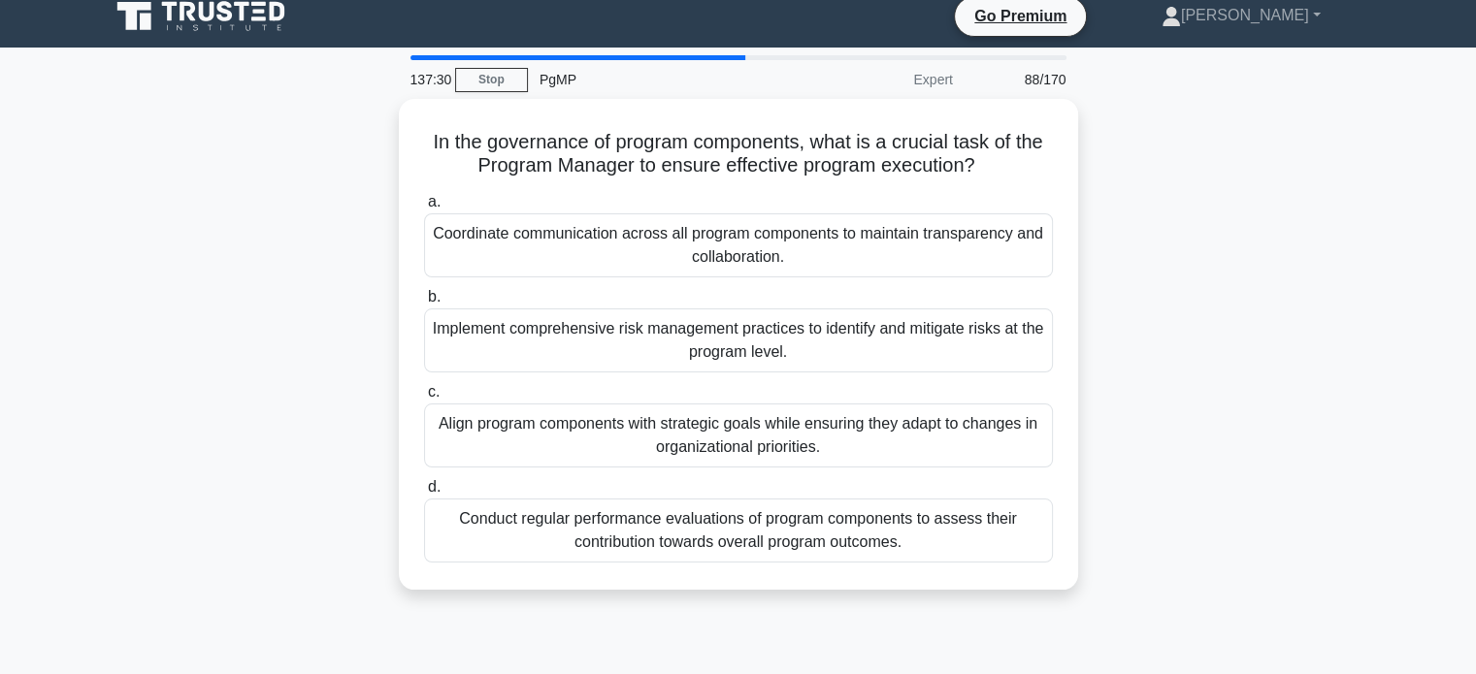
scroll to position [0, 0]
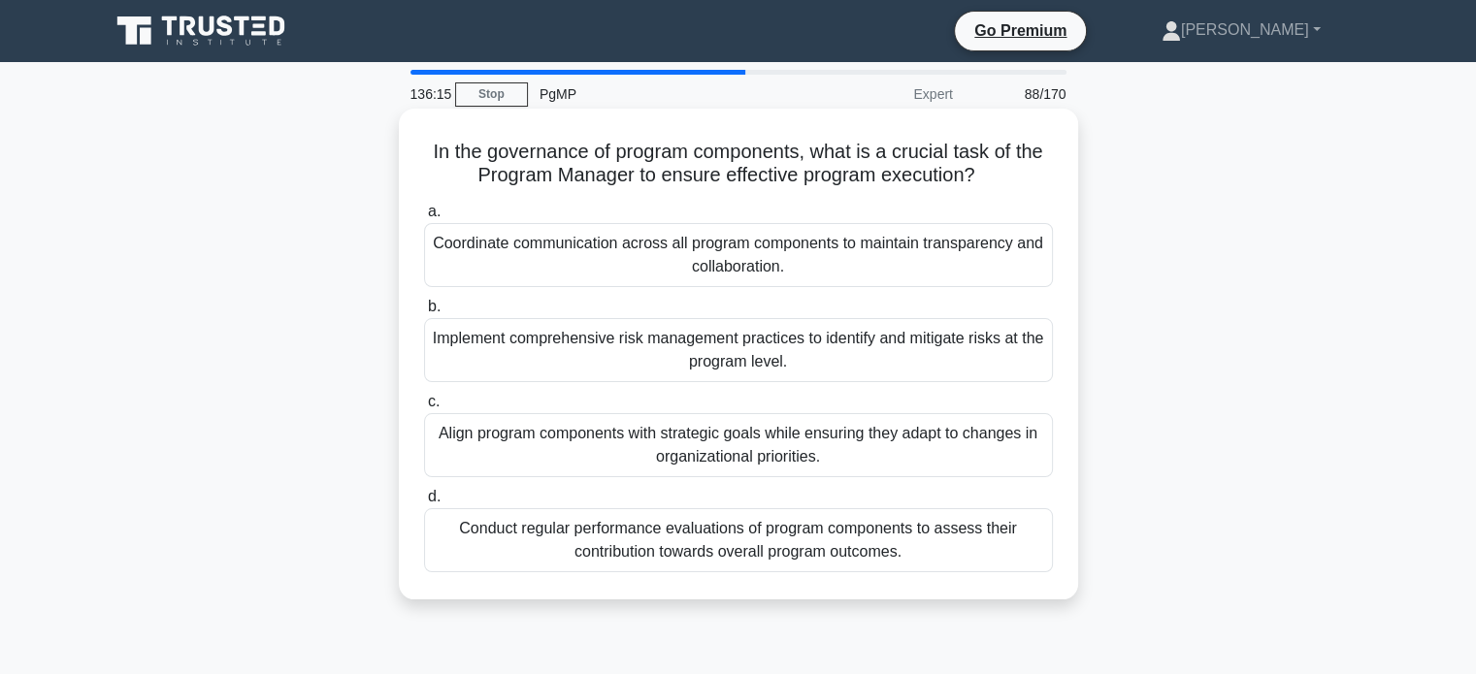
click at [864, 544] on div "Conduct regular performance evaluations of program components to assess their c…" at bounding box center [738, 540] width 629 height 64
click at [424, 504] on input "d. Conduct regular performance evaluations of program components to assess thei…" at bounding box center [424, 497] width 0 height 13
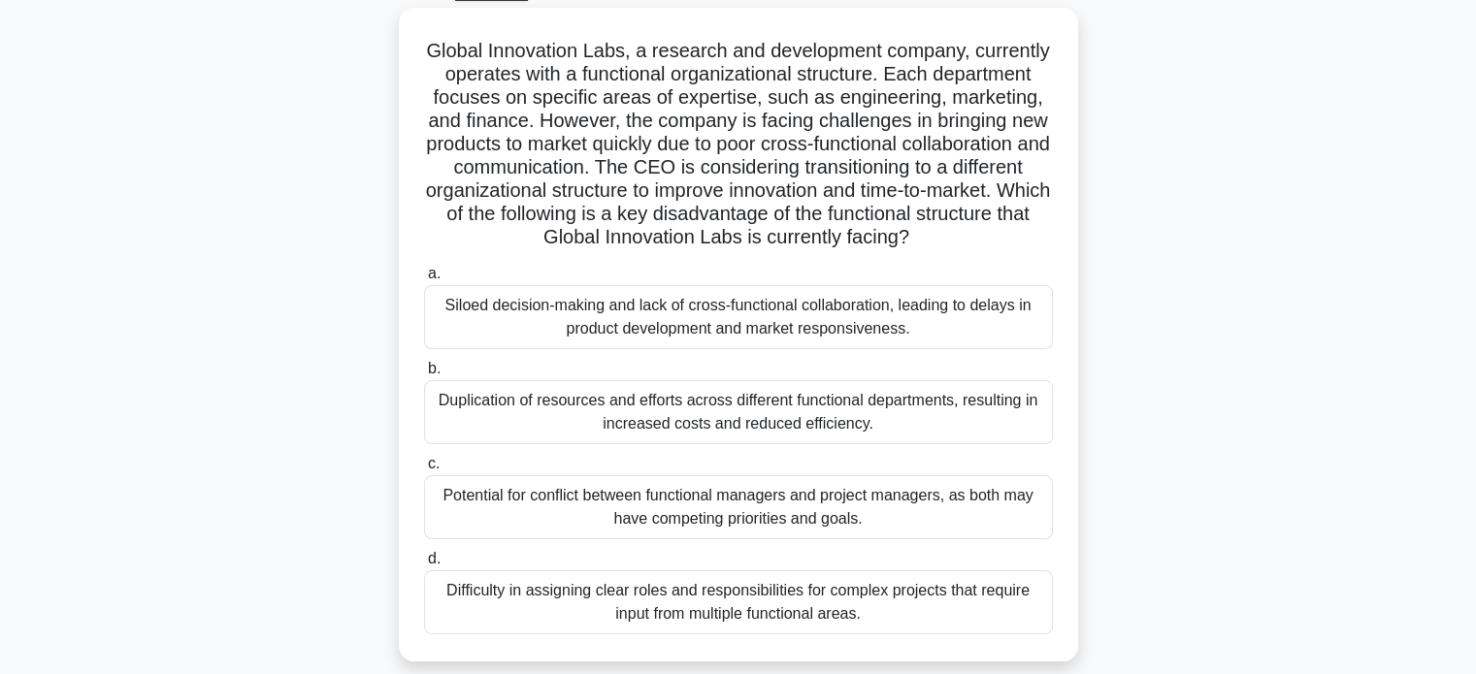
scroll to position [109, 0]
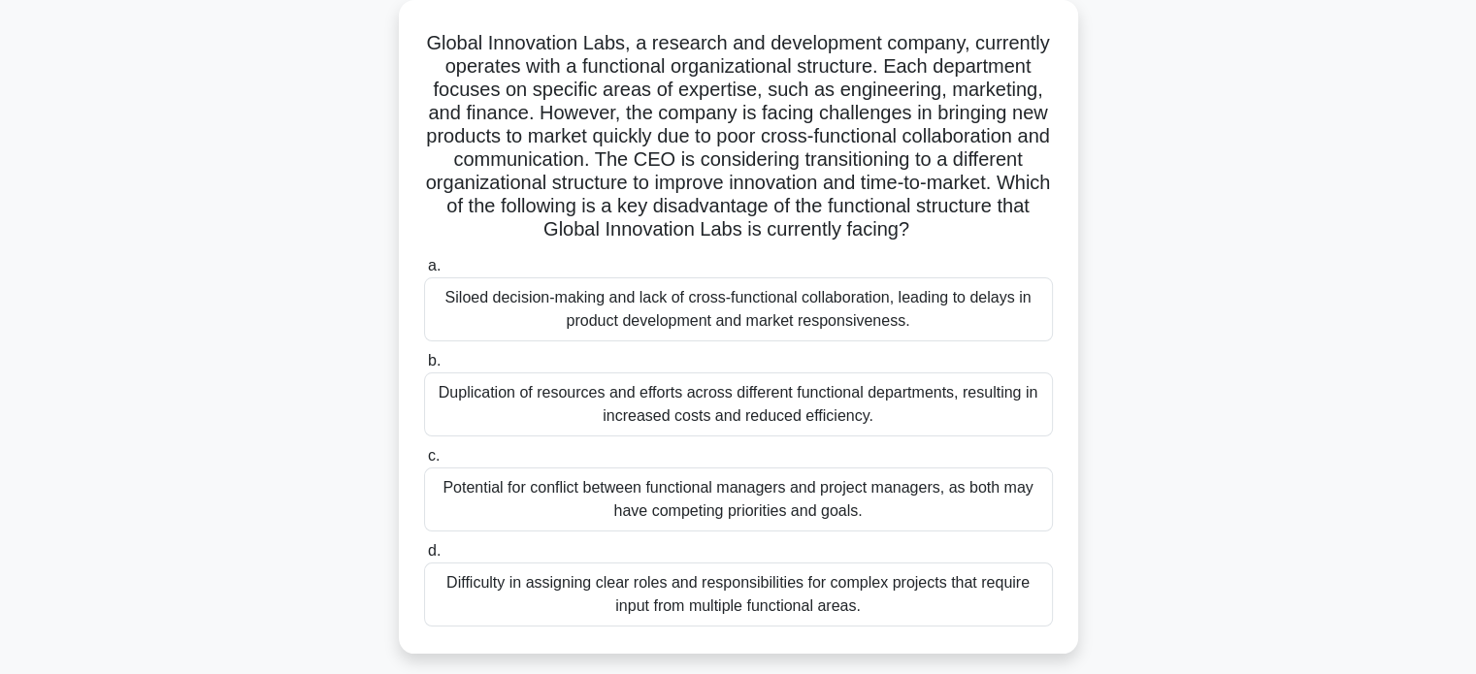
click at [812, 301] on div "Siloed decision-making and lack of cross-functional collaboration, leading to d…" at bounding box center [738, 309] width 629 height 64
click at [424, 273] on input "a. Siloed decision-making and lack of cross-functional collaboration, leading t…" at bounding box center [424, 266] width 0 height 13
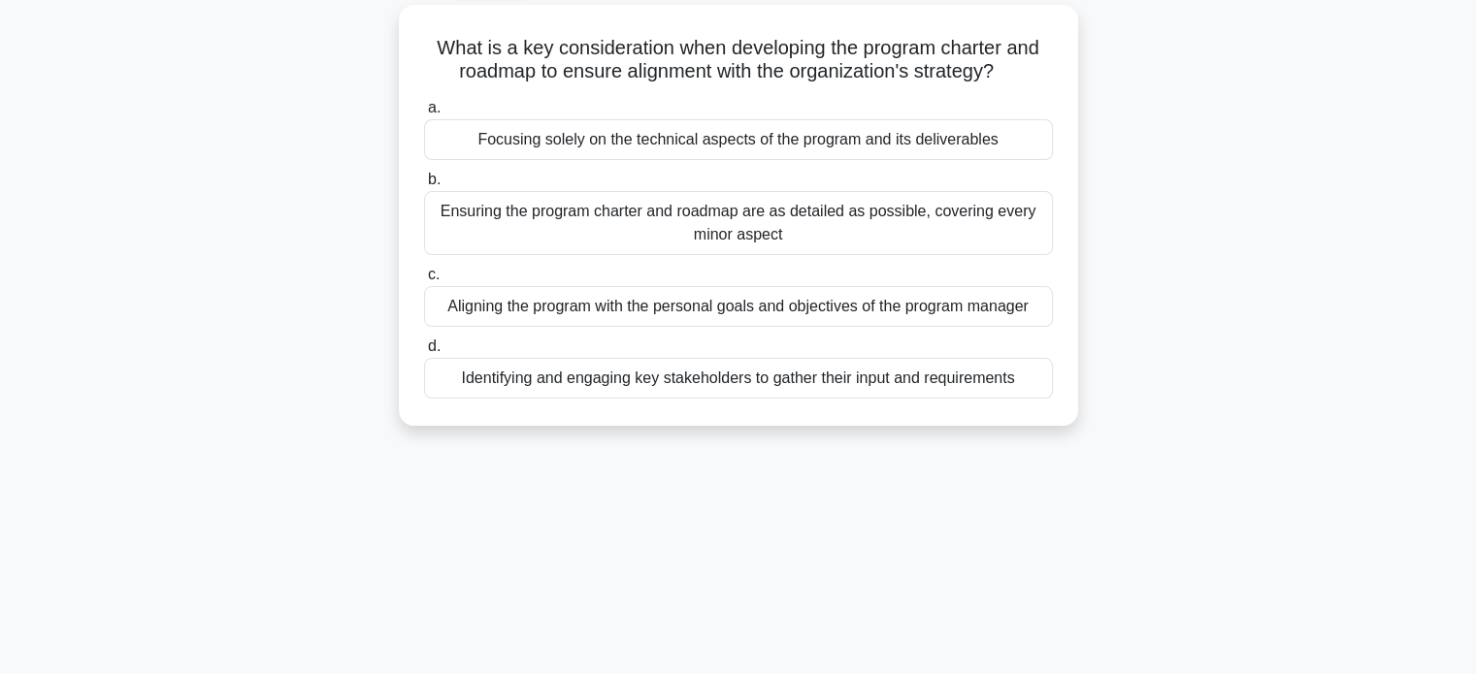
scroll to position [0, 0]
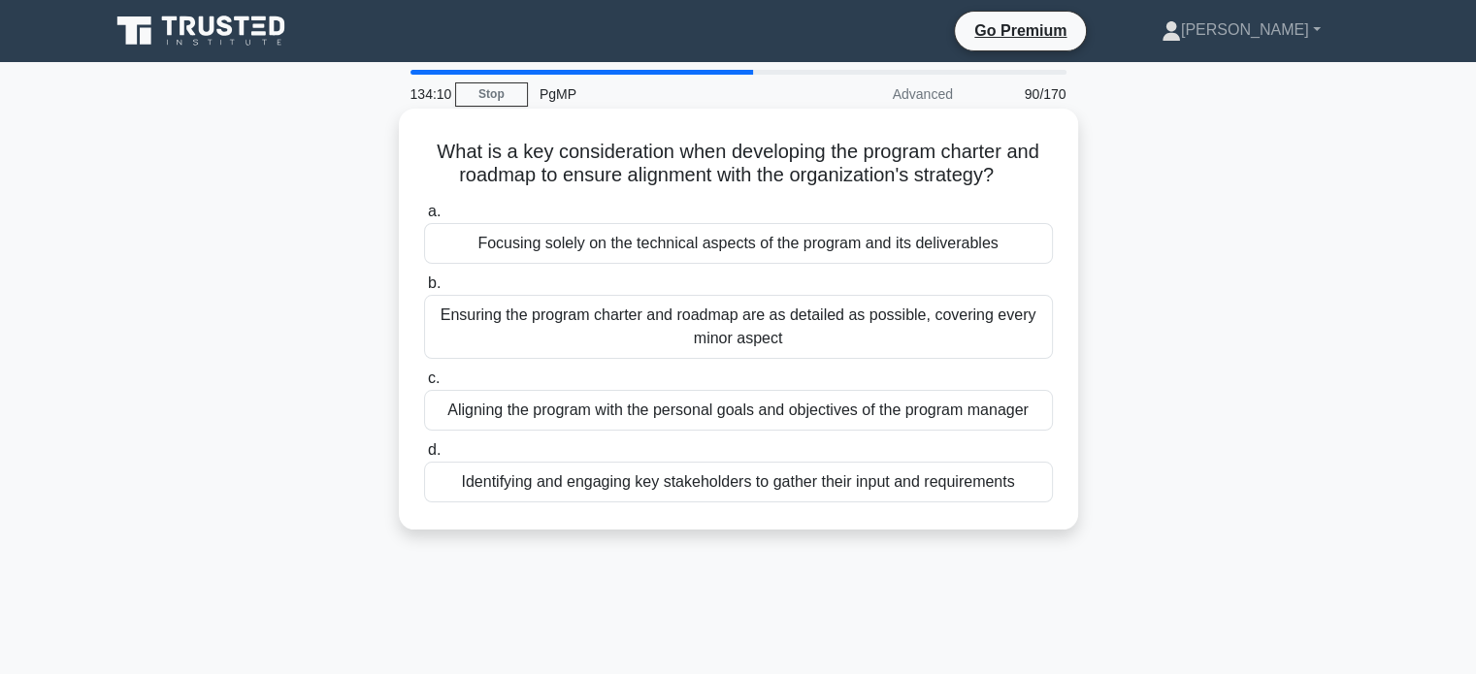
click at [848, 489] on div "Identifying and engaging key stakeholders to gather their input and requirements" at bounding box center [738, 482] width 629 height 41
click at [424, 457] on input "d. Identifying and engaging key stakeholders to gather their input and requirem…" at bounding box center [424, 450] width 0 height 13
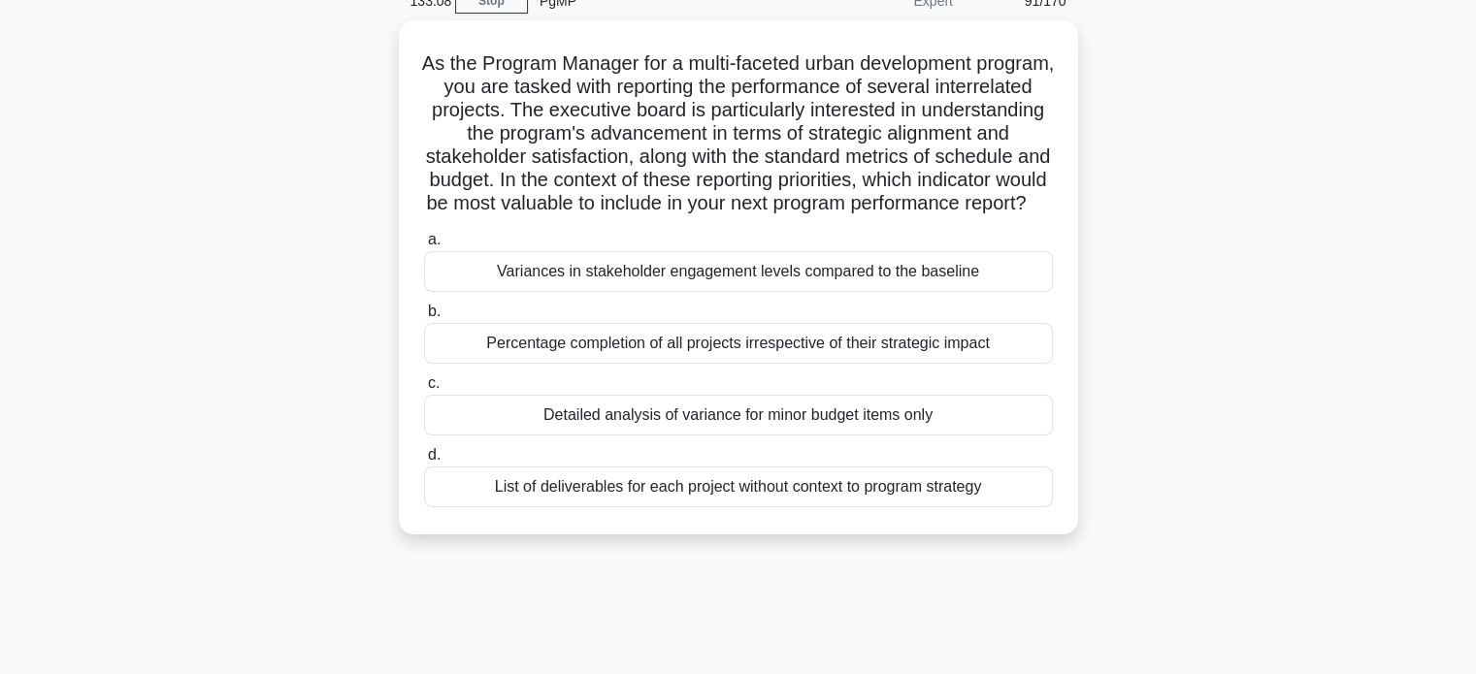
scroll to position [102, 0]
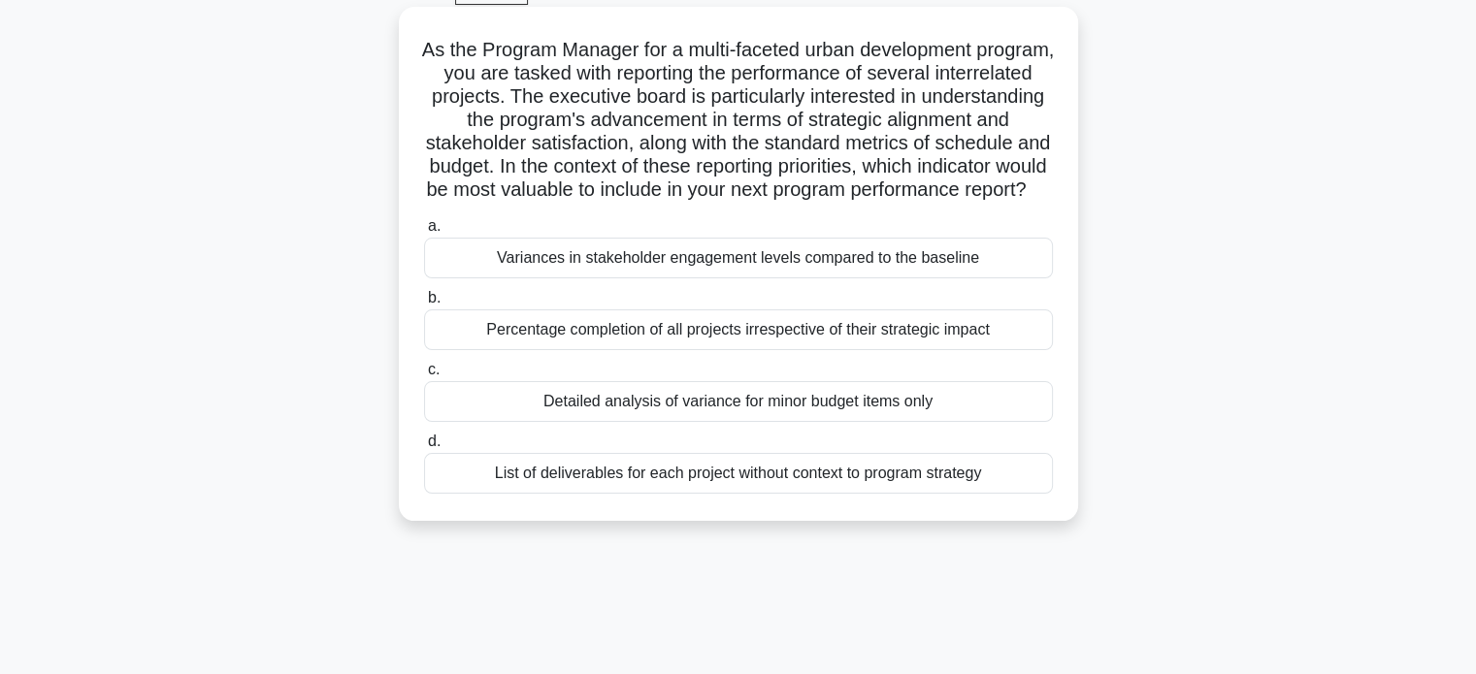
click at [949, 274] on div "Variances in stakeholder engagement levels compared to the baseline" at bounding box center [738, 258] width 629 height 41
click at [424, 233] on input "a. Variances in stakeholder engagement levels compared to the baseline" at bounding box center [424, 226] width 0 height 13
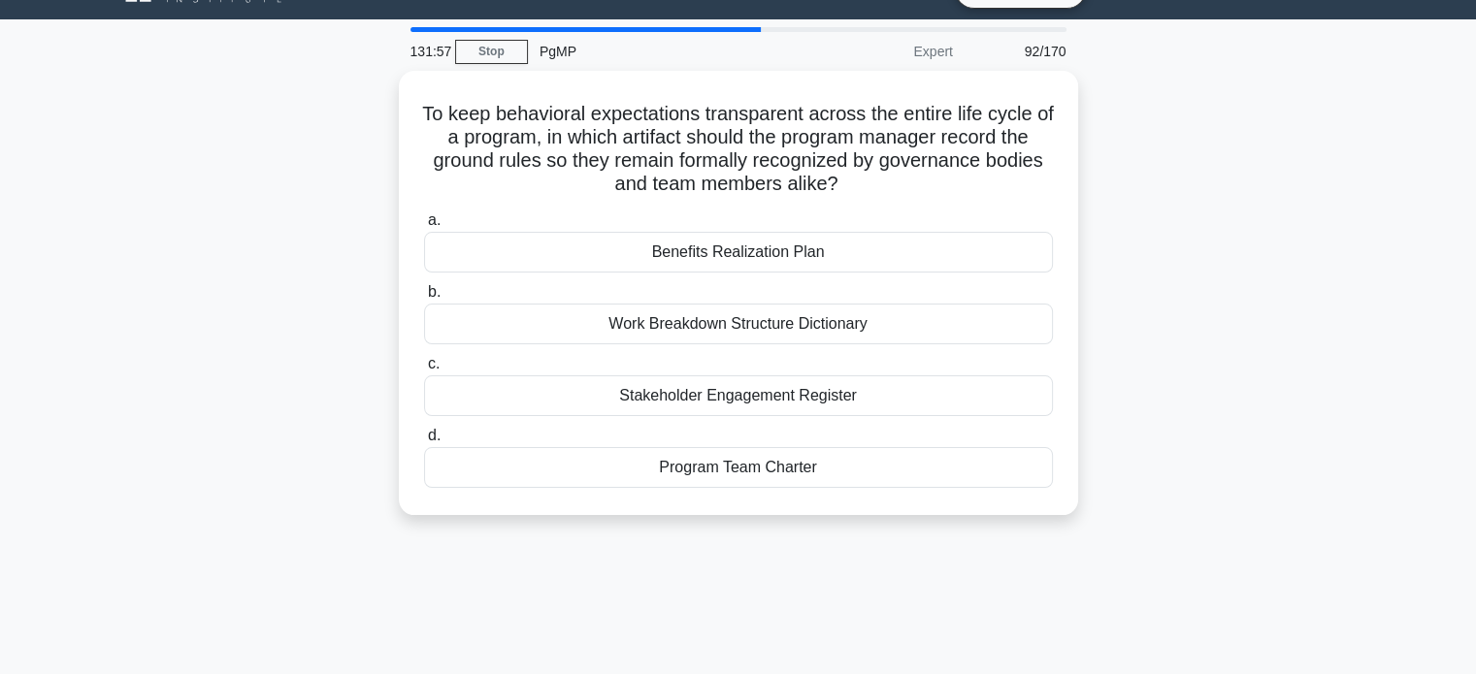
scroll to position [43, 0]
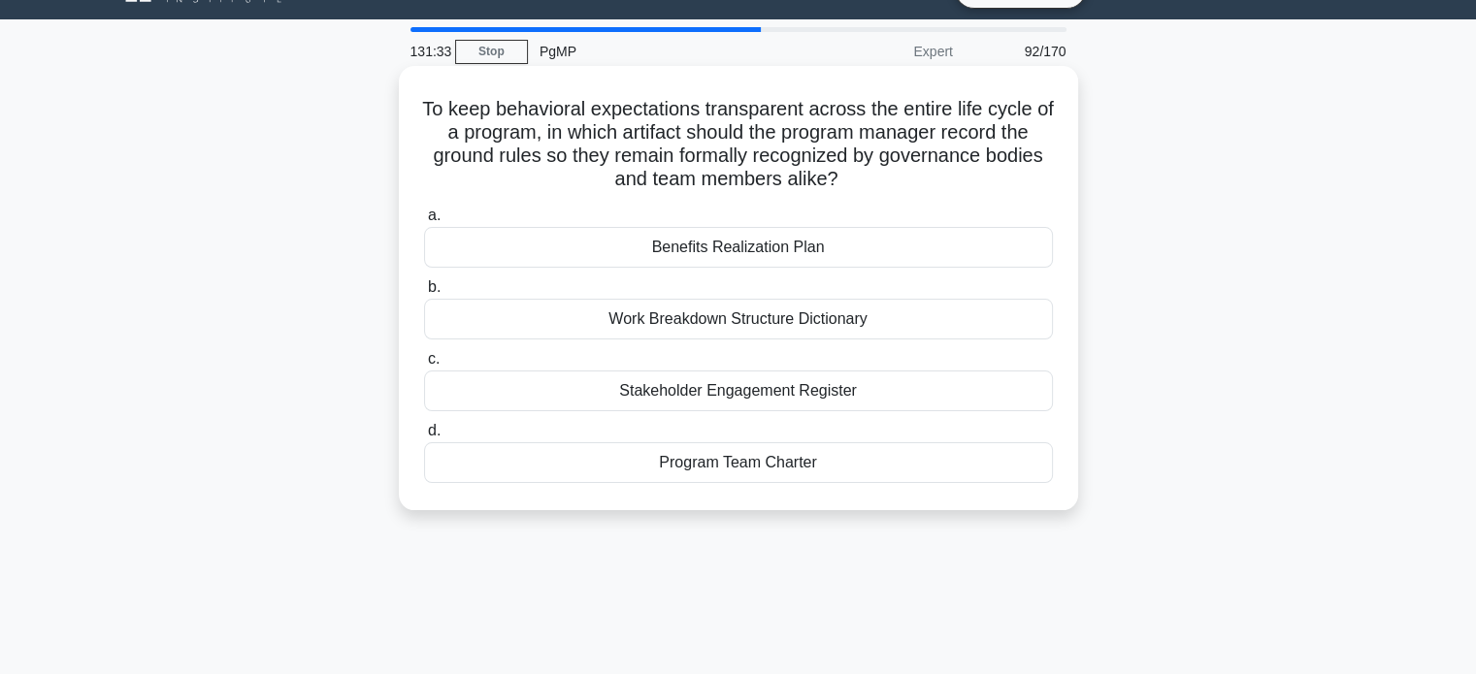
drag, startPoint x: 419, startPoint y: 108, endPoint x: 965, endPoint y: 174, distance: 550.2
click at [965, 174] on div "To keep behavioral expectations transparent across the entire life cycle of a p…" at bounding box center [739, 288] width 664 height 429
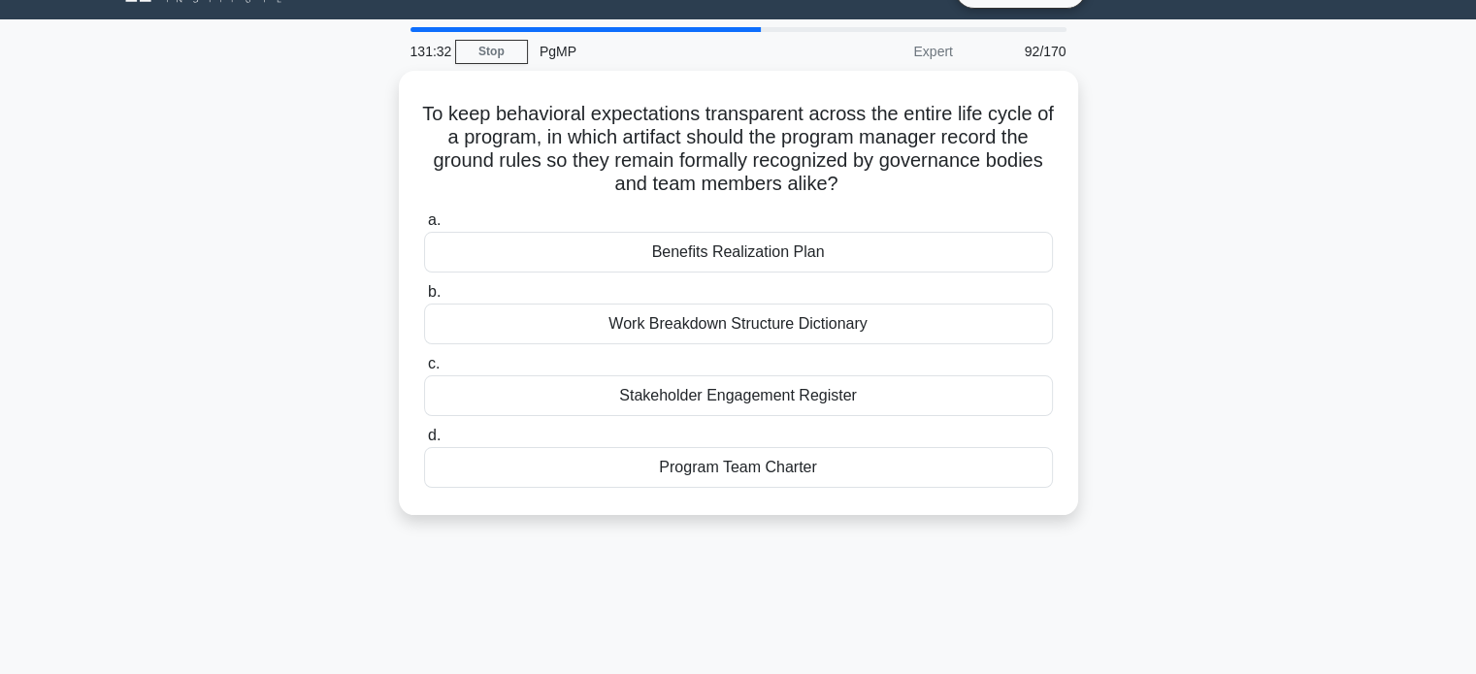
click at [1173, 213] on div "To keep behavioral expectations transparent across the entire life cycle of a p…" at bounding box center [738, 305] width 1281 height 468
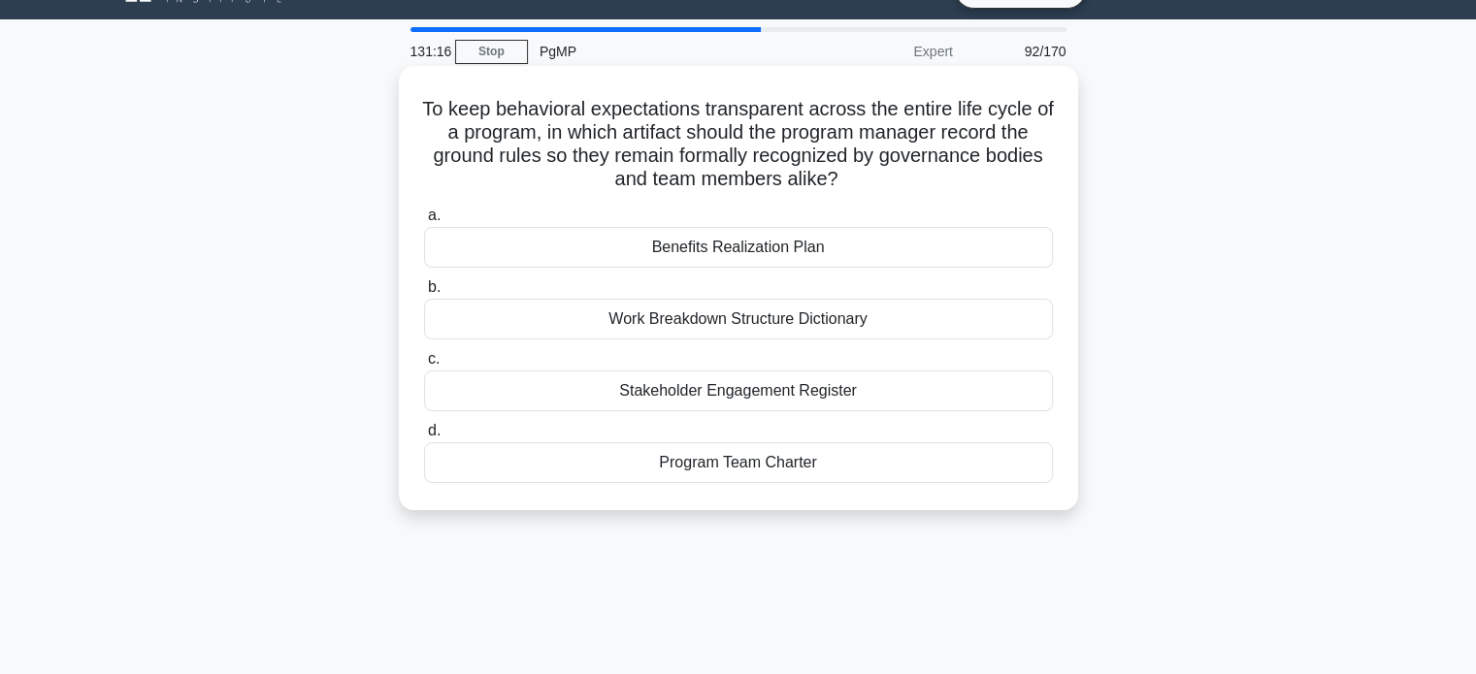
click at [801, 461] on div "Program Team Charter" at bounding box center [738, 462] width 629 height 41
click at [424, 438] on input "d. Program Team Charter" at bounding box center [424, 431] width 0 height 13
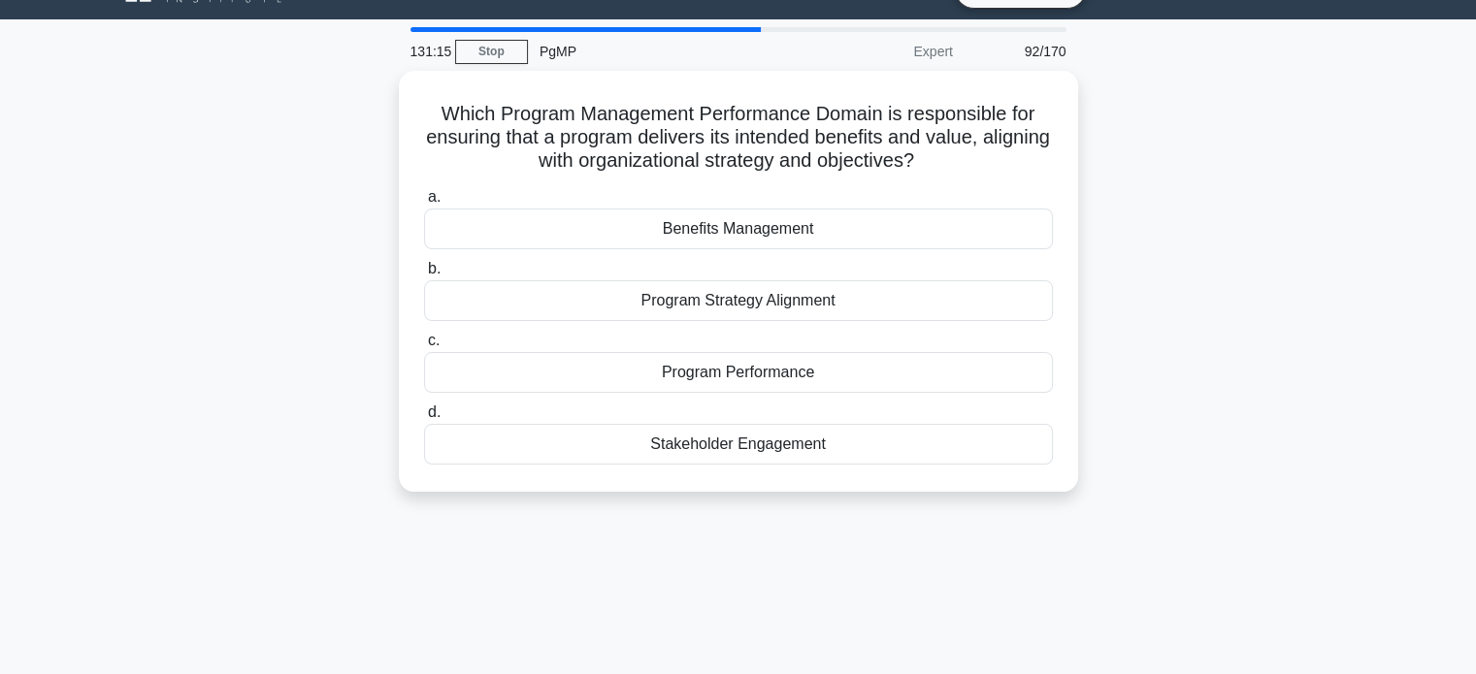
scroll to position [0, 0]
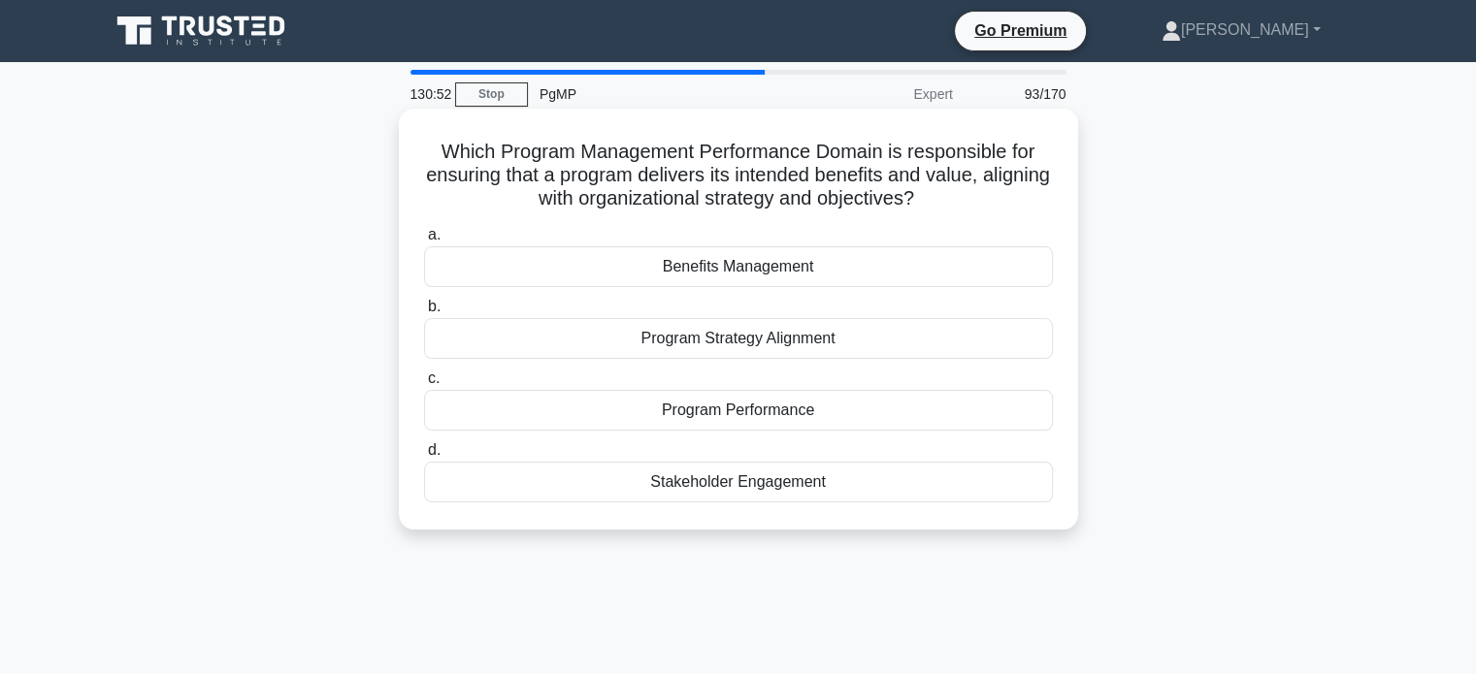
click at [897, 264] on div "Benefits Management" at bounding box center [738, 266] width 629 height 41
click at [424, 242] on input "a. Benefits Management" at bounding box center [424, 235] width 0 height 13
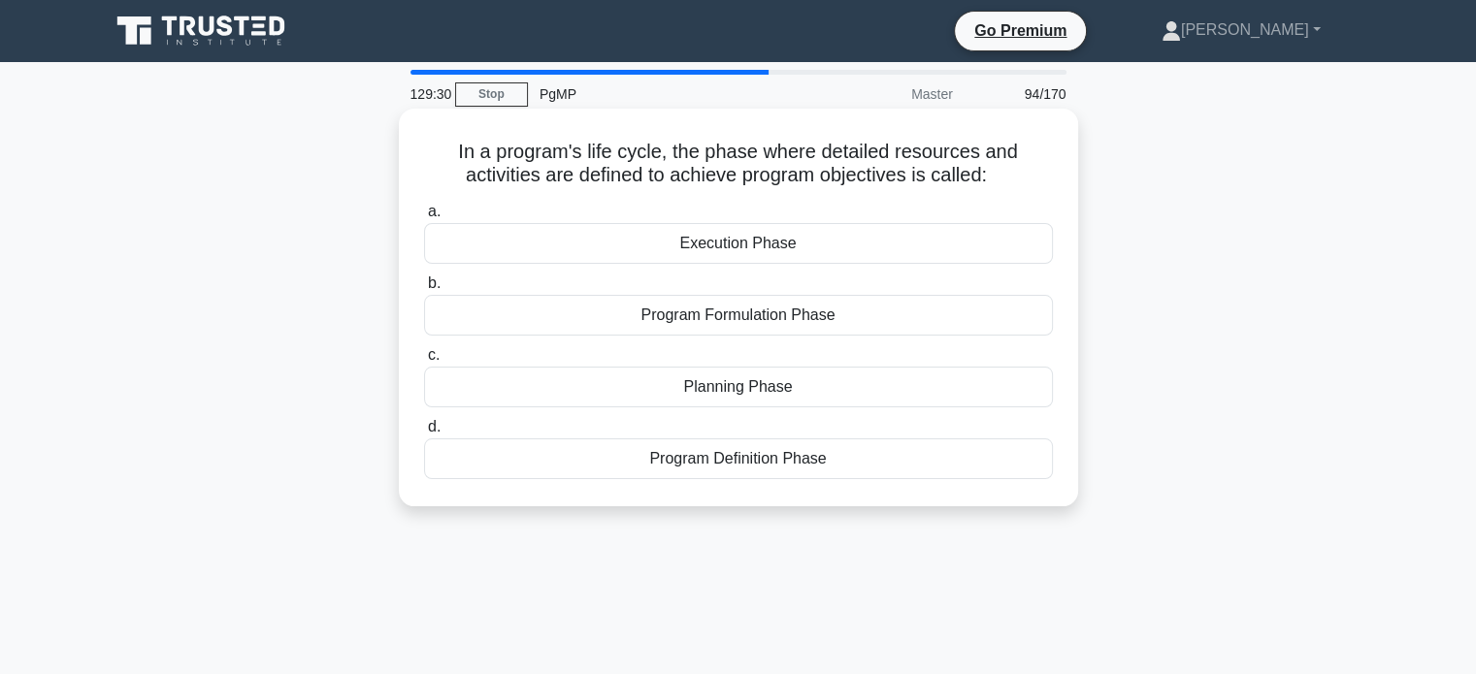
click at [885, 388] on div "Planning Phase" at bounding box center [738, 387] width 629 height 41
click at [424, 362] on input "c. Planning Phase" at bounding box center [424, 355] width 0 height 13
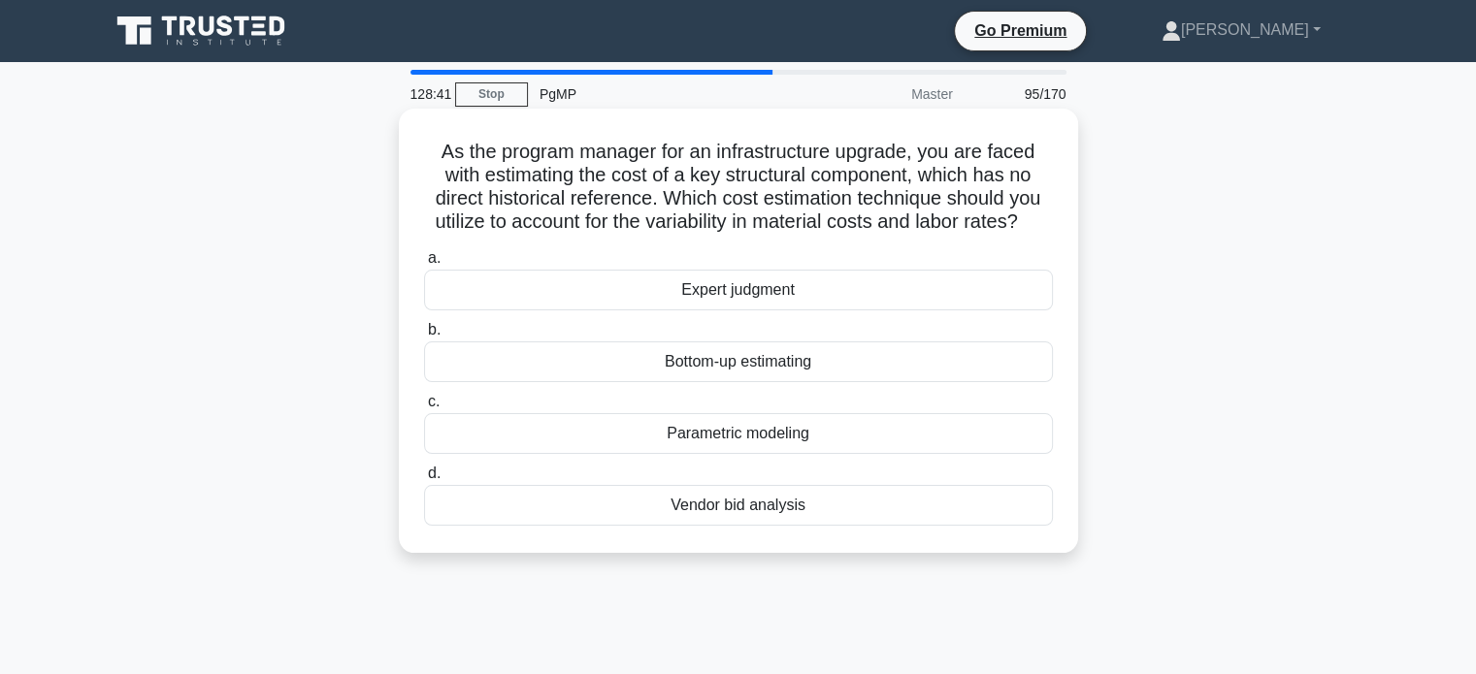
click at [915, 352] on div "Bottom-up estimating" at bounding box center [738, 362] width 629 height 41
click at [424, 337] on input "b. Bottom-up estimating" at bounding box center [424, 330] width 0 height 13
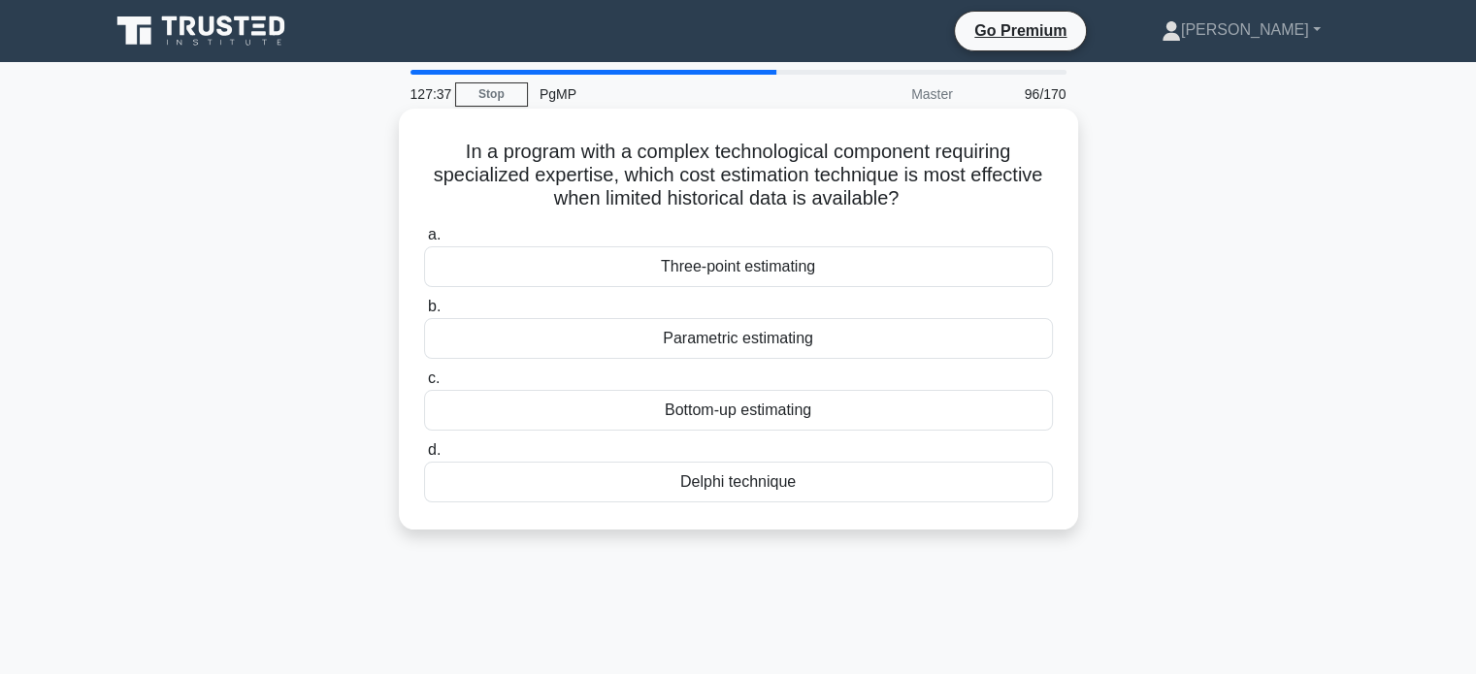
click at [1027, 417] on div "Bottom-up estimating" at bounding box center [738, 410] width 629 height 41
click at [424, 385] on input "c. Bottom-up estimating" at bounding box center [424, 379] width 0 height 13
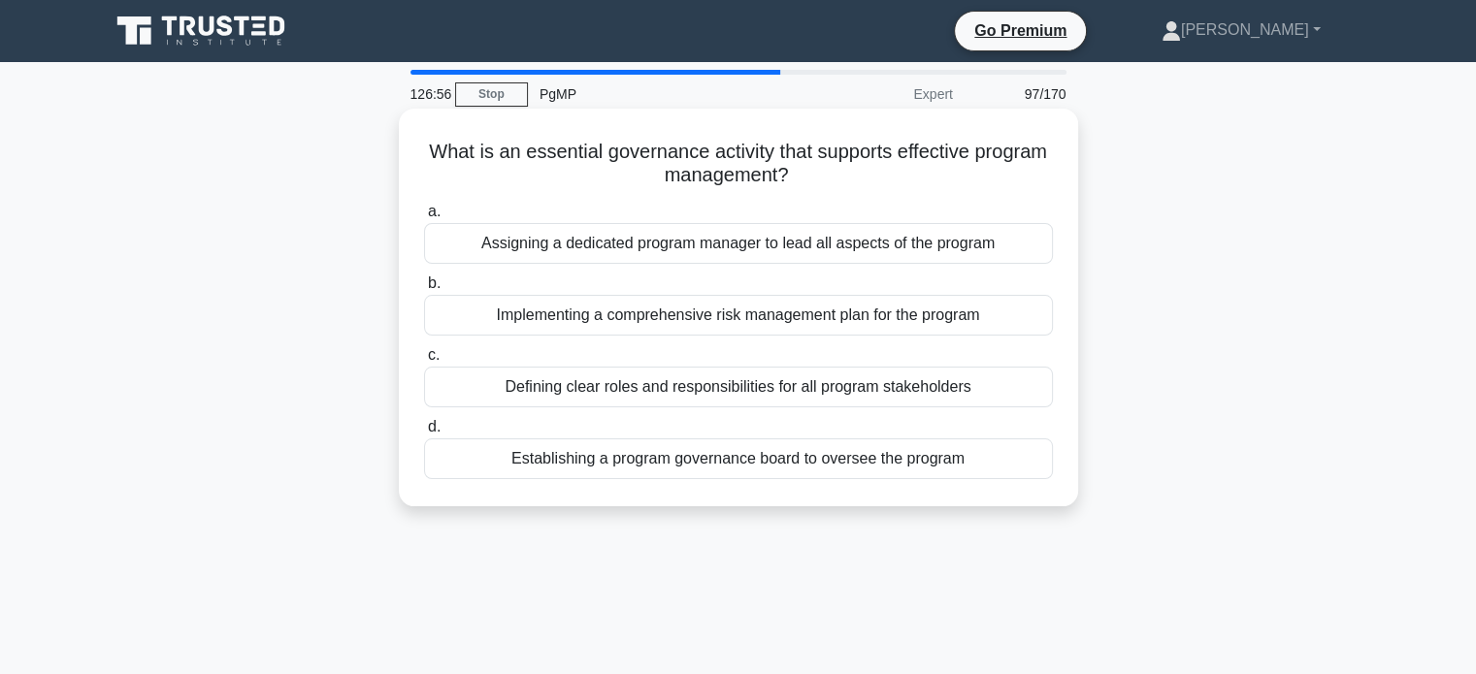
click at [931, 457] on div "Establishing a program governance board to oversee the program" at bounding box center [738, 459] width 629 height 41
click at [424, 434] on input "d. Establishing a program governance board to oversee the program" at bounding box center [424, 427] width 0 height 13
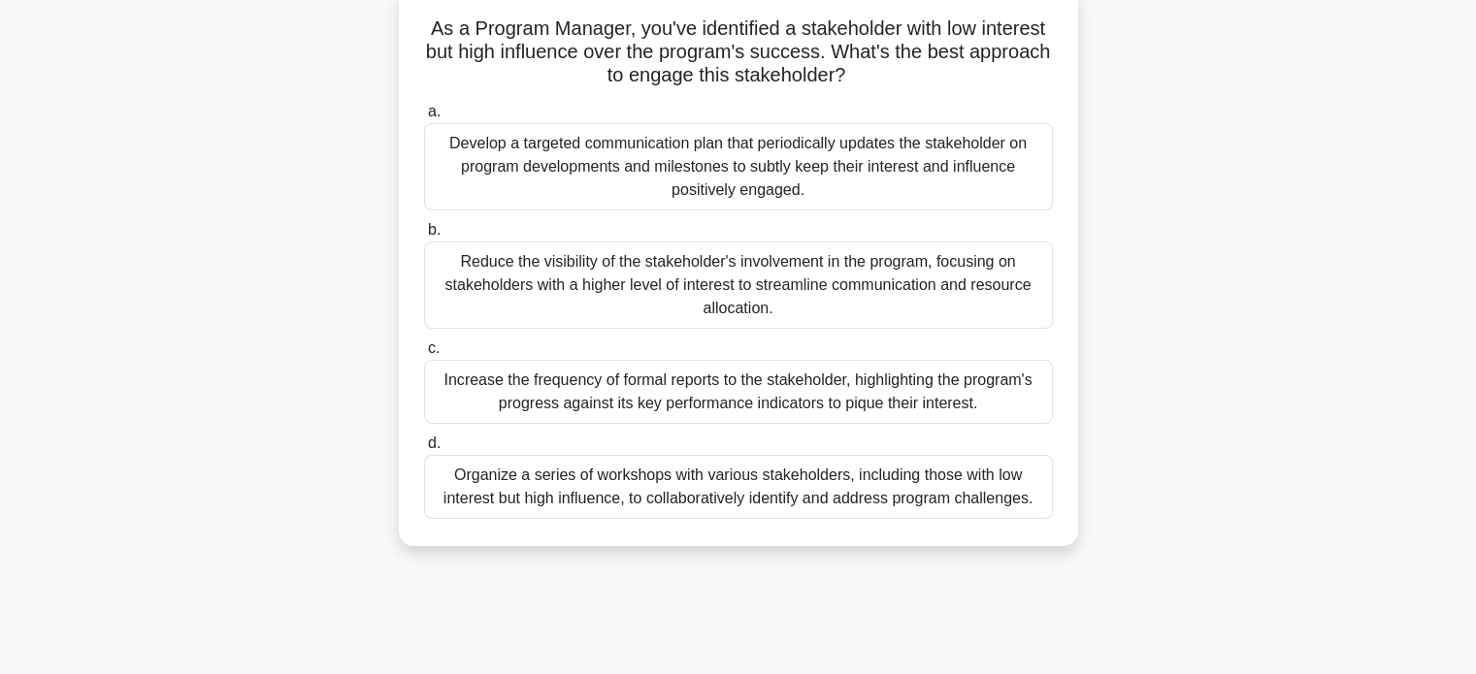
scroll to position [130, 0]
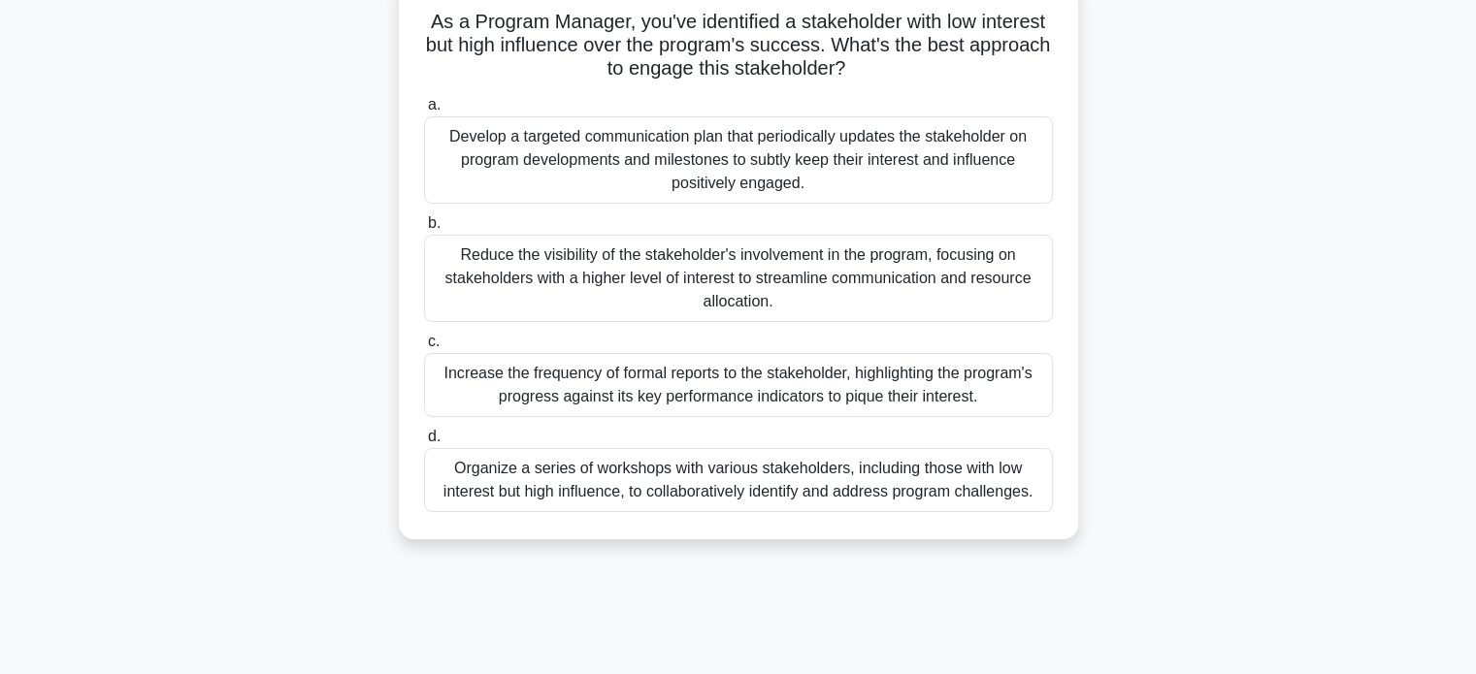
click at [913, 152] on div "Develop a targeted communication plan that periodically updates the stakeholder…" at bounding box center [738, 159] width 629 height 87
click at [424, 112] on input "a. Develop a targeted communication plan that periodically updates the stakehol…" at bounding box center [424, 105] width 0 height 13
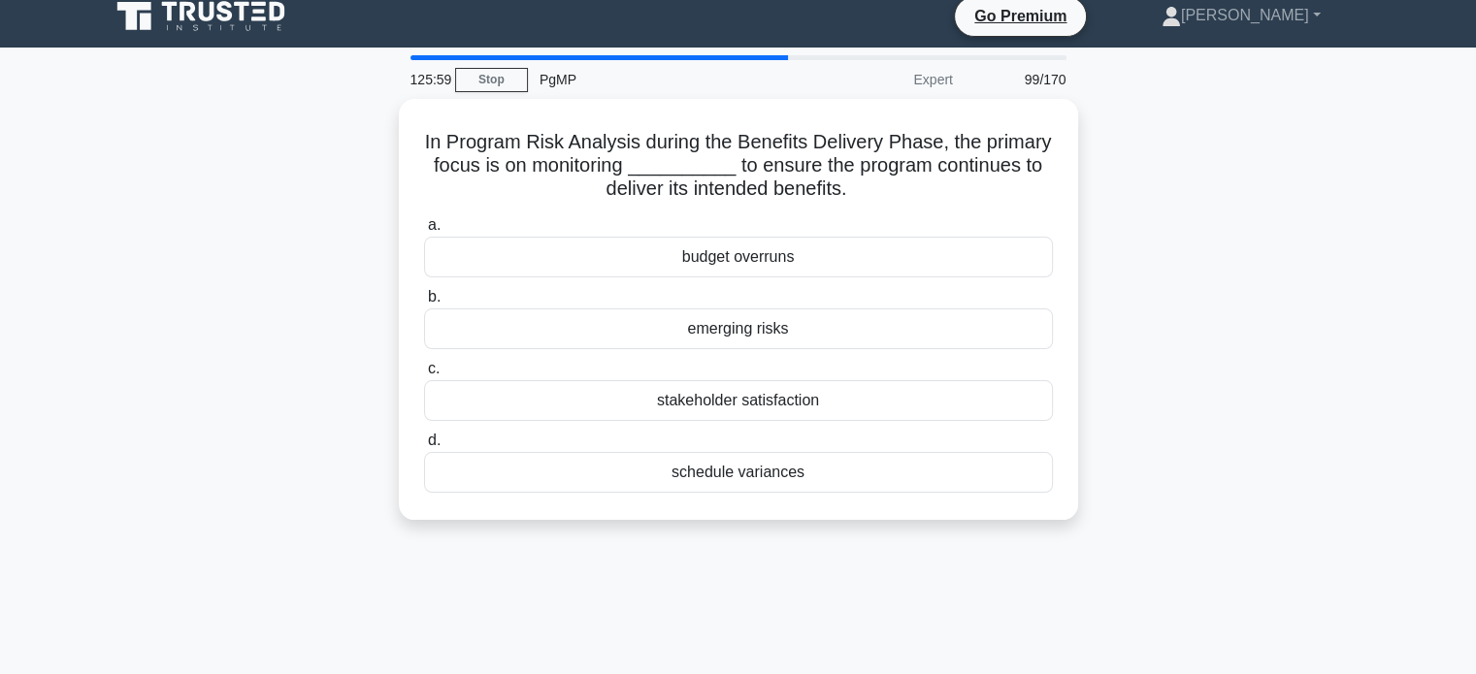
scroll to position [0, 0]
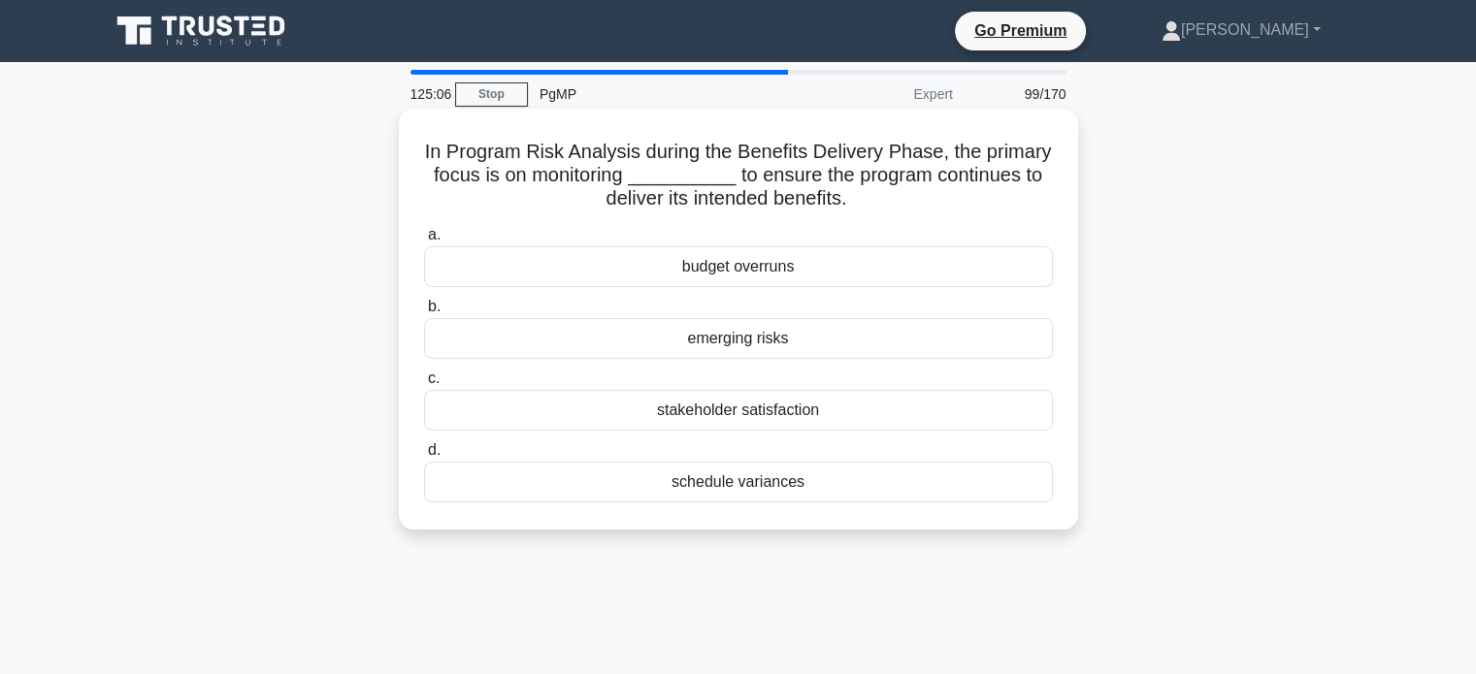
click at [895, 406] on div "stakeholder satisfaction" at bounding box center [738, 410] width 629 height 41
click at [424, 385] on input "c. stakeholder satisfaction" at bounding box center [424, 379] width 0 height 13
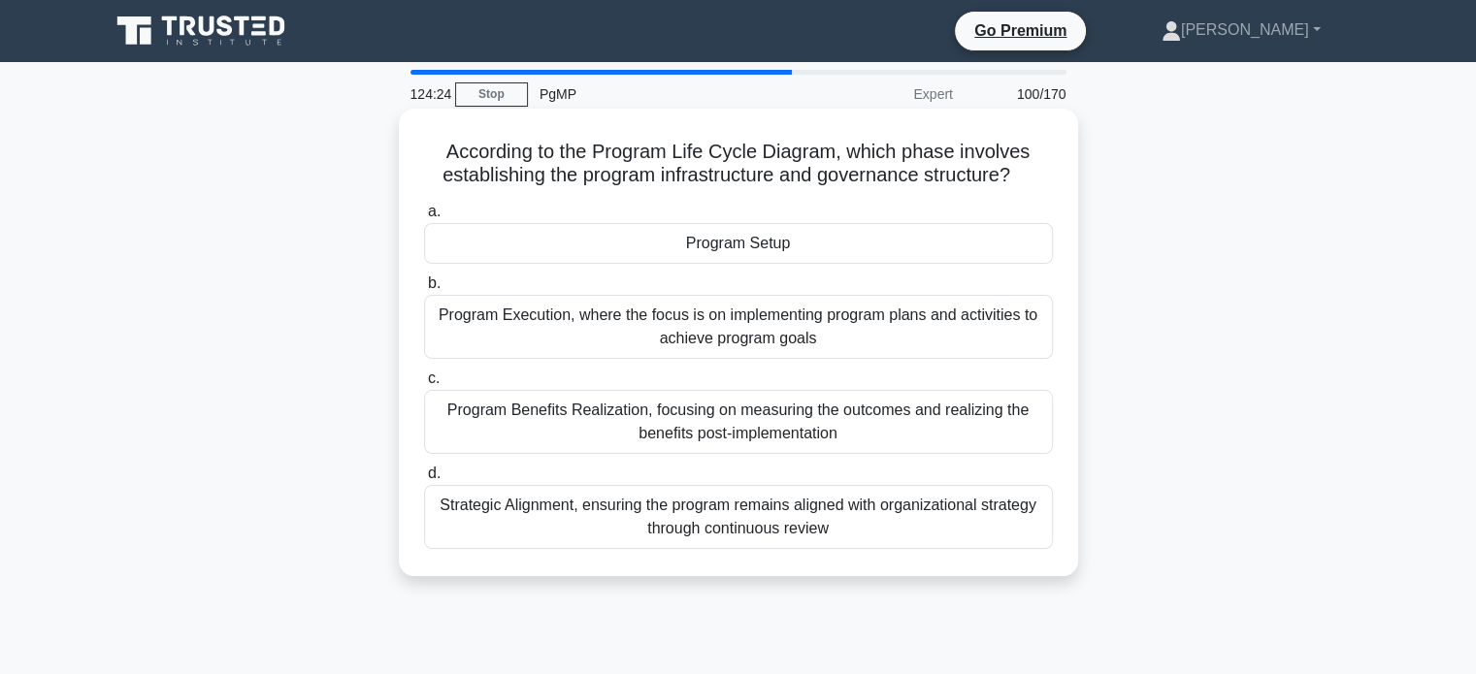
click at [968, 230] on div "Program Setup" at bounding box center [738, 243] width 629 height 41
click at [424, 218] on input "a. Program Setup" at bounding box center [424, 212] width 0 height 13
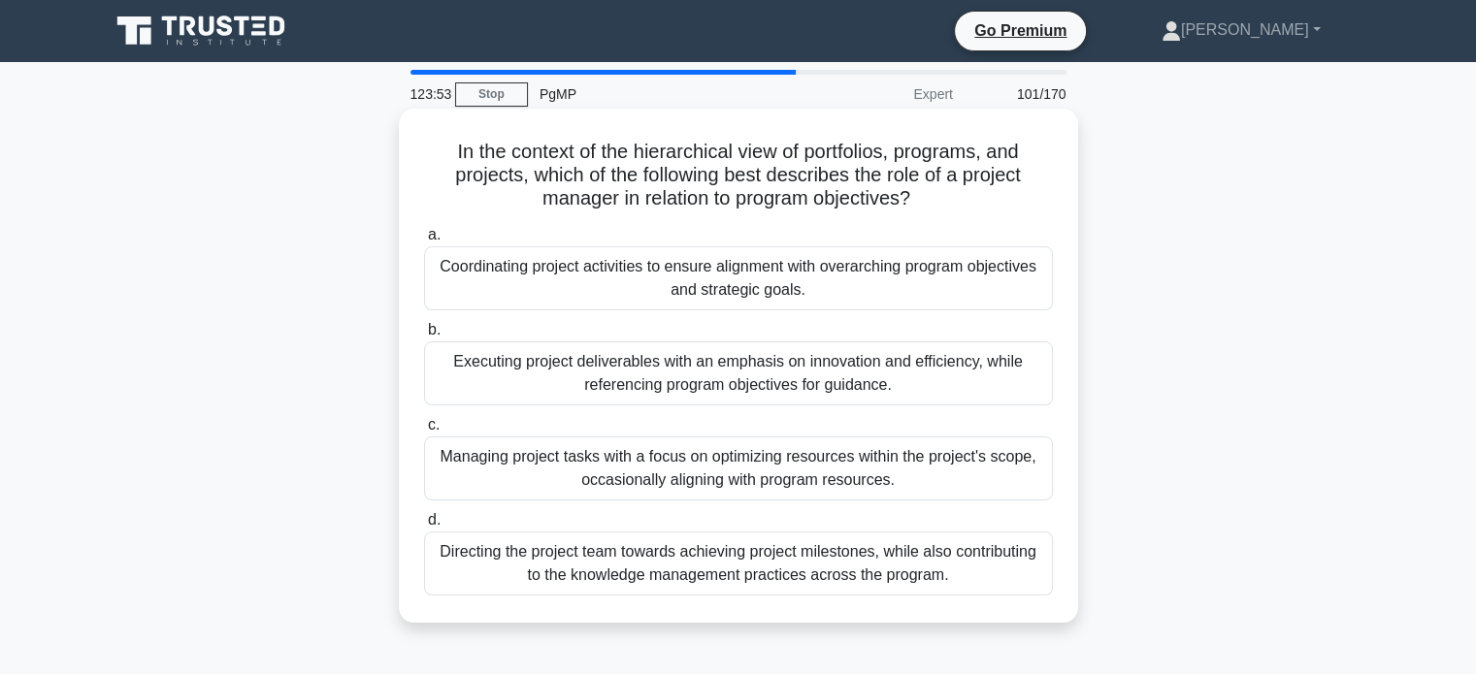
click at [954, 280] on div "Coordinating project activities to ensure alignment with overarching program ob…" at bounding box center [738, 278] width 629 height 64
click at [424, 242] on input "a. Coordinating project activities to ensure alignment with overarching program…" at bounding box center [424, 235] width 0 height 13
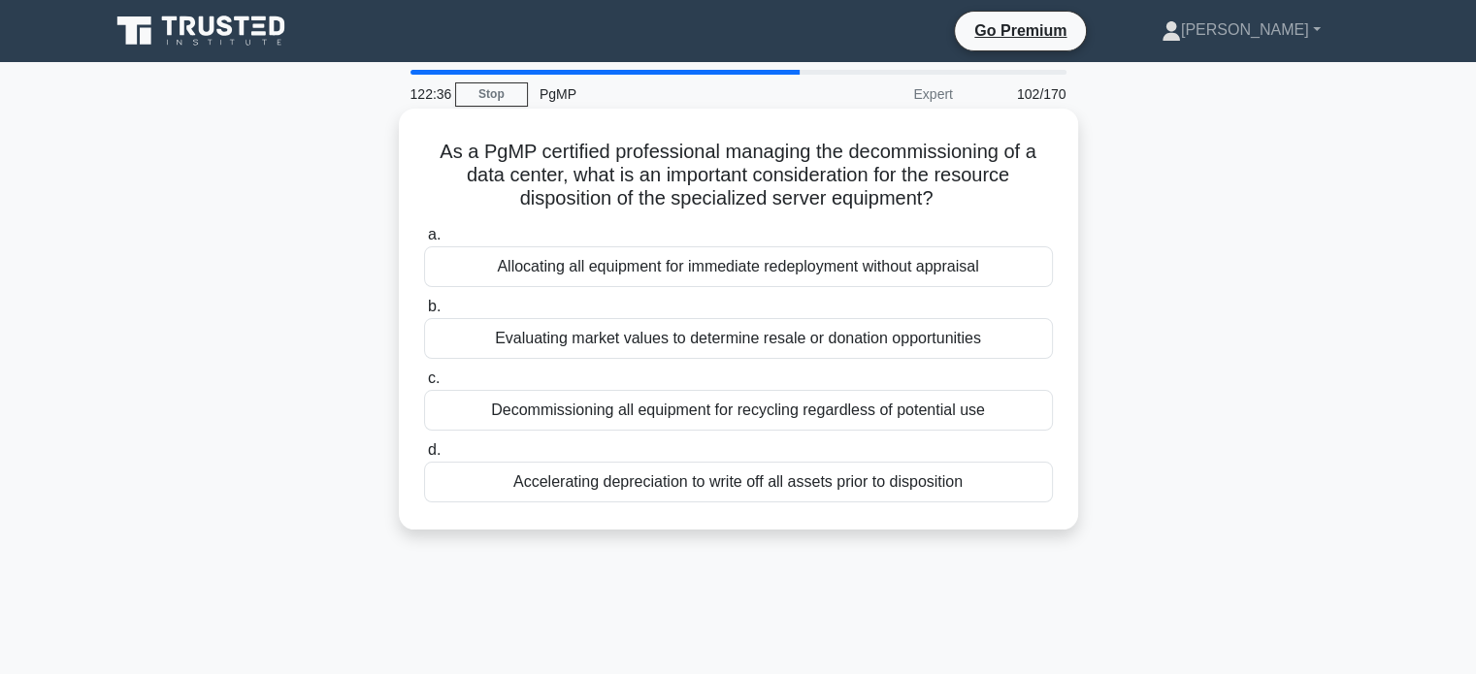
click at [982, 341] on div "Evaluating market values to determine resale or donation opportunities" at bounding box center [738, 338] width 629 height 41
click at [424, 313] on input "b. Evaluating market values to determine resale or donation opportunities" at bounding box center [424, 307] width 0 height 13
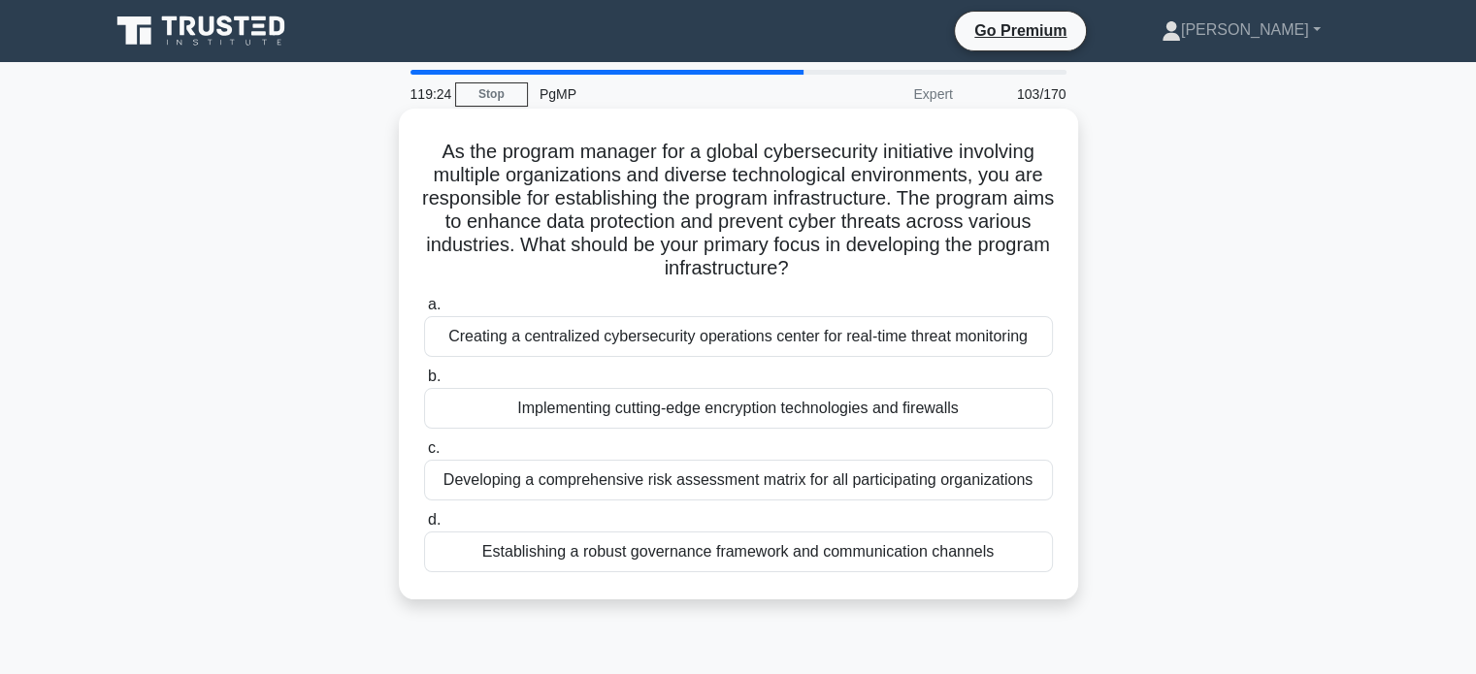
click at [831, 562] on div "Establishing a robust governance framework and communication channels" at bounding box center [738, 552] width 629 height 41
click at [424, 527] on input "d. Establishing a robust governance framework and communication channels" at bounding box center [424, 520] width 0 height 13
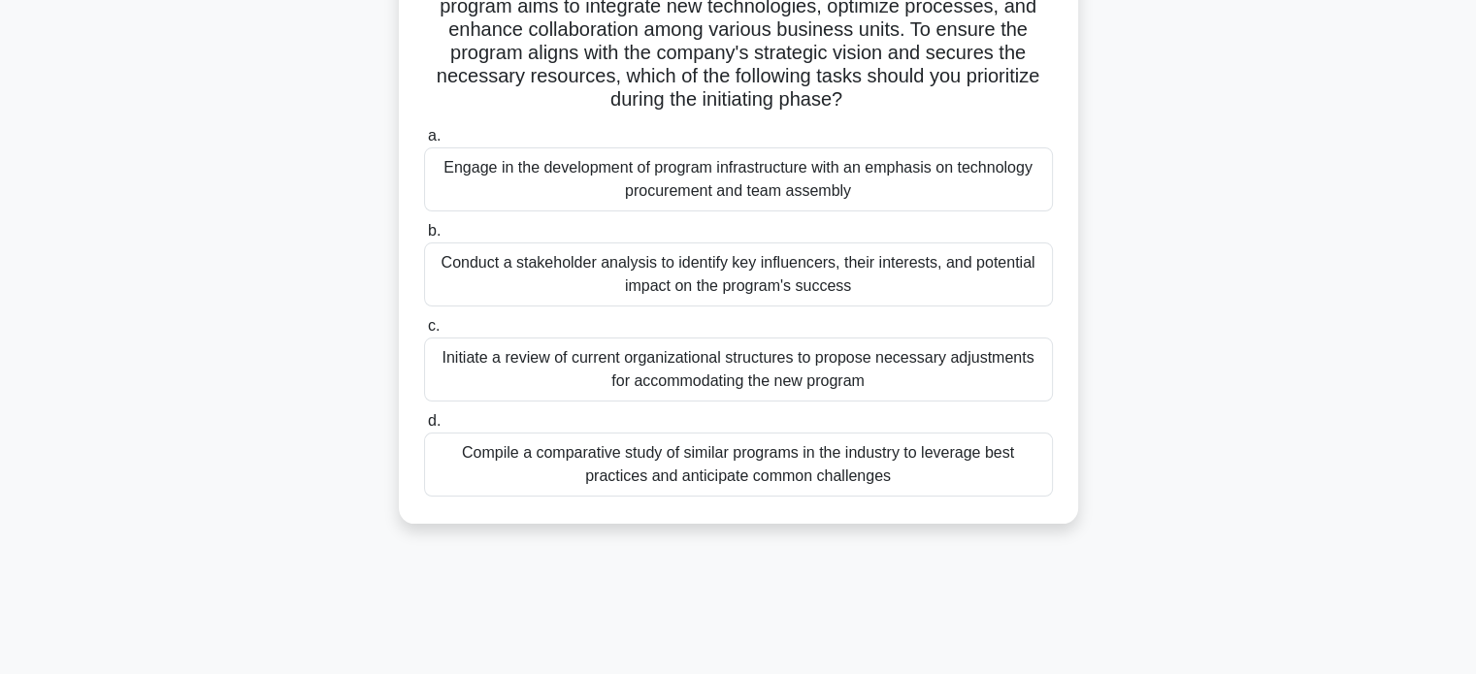
scroll to position [199, 0]
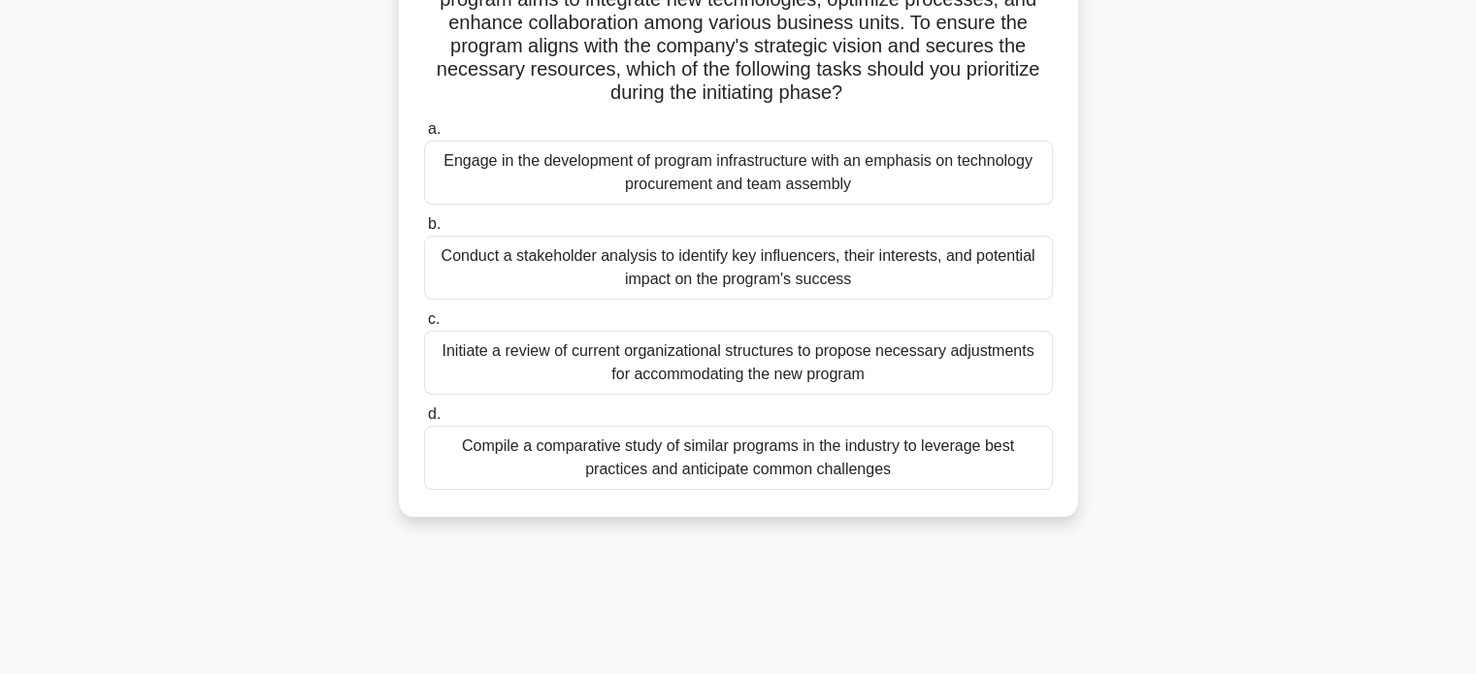
click at [1002, 277] on div "Conduct a stakeholder analysis to identify key influencers, their interests, an…" at bounding box center [738, 268] width 629 height 64
click at [424, 231] on input "b. Conduct a stakeholder analysis to identify key influencers, their interests,…" at bounding box center [424, 224] width 0 height 13
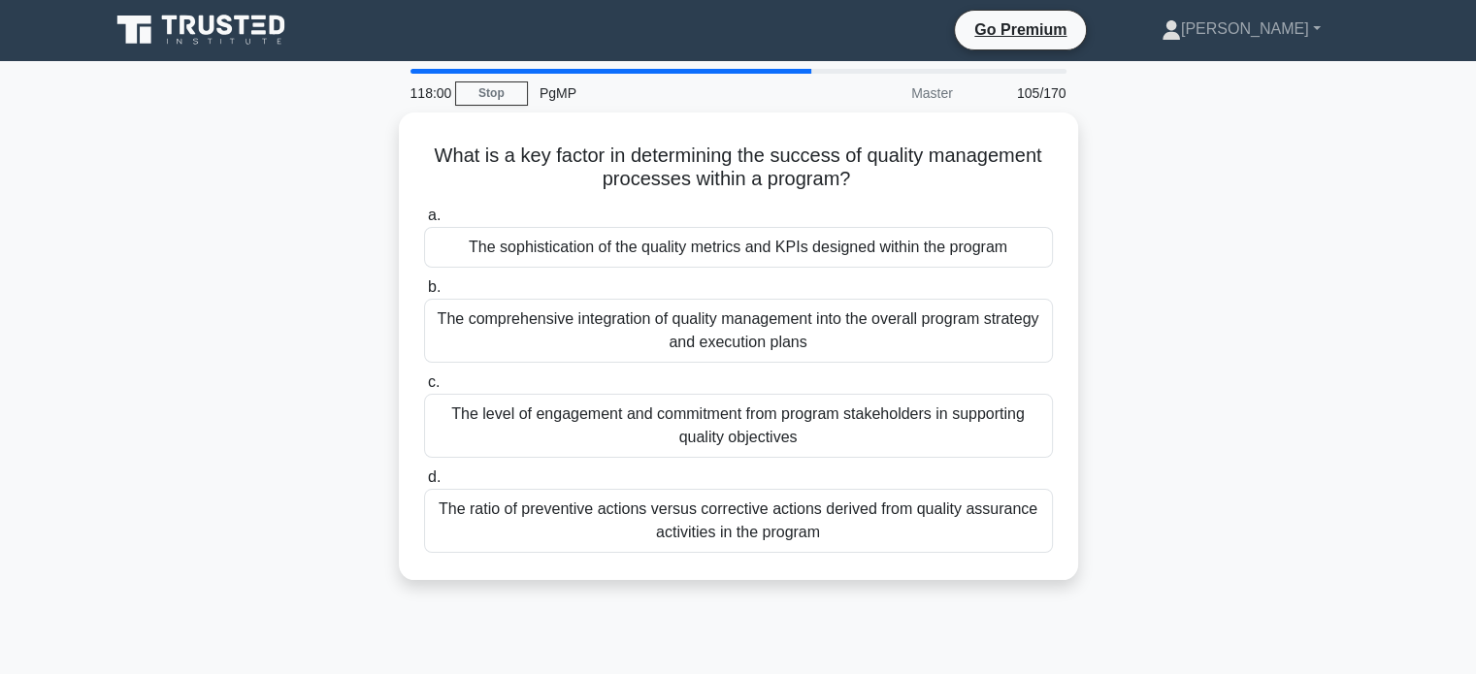
scroll to position [0, 0]
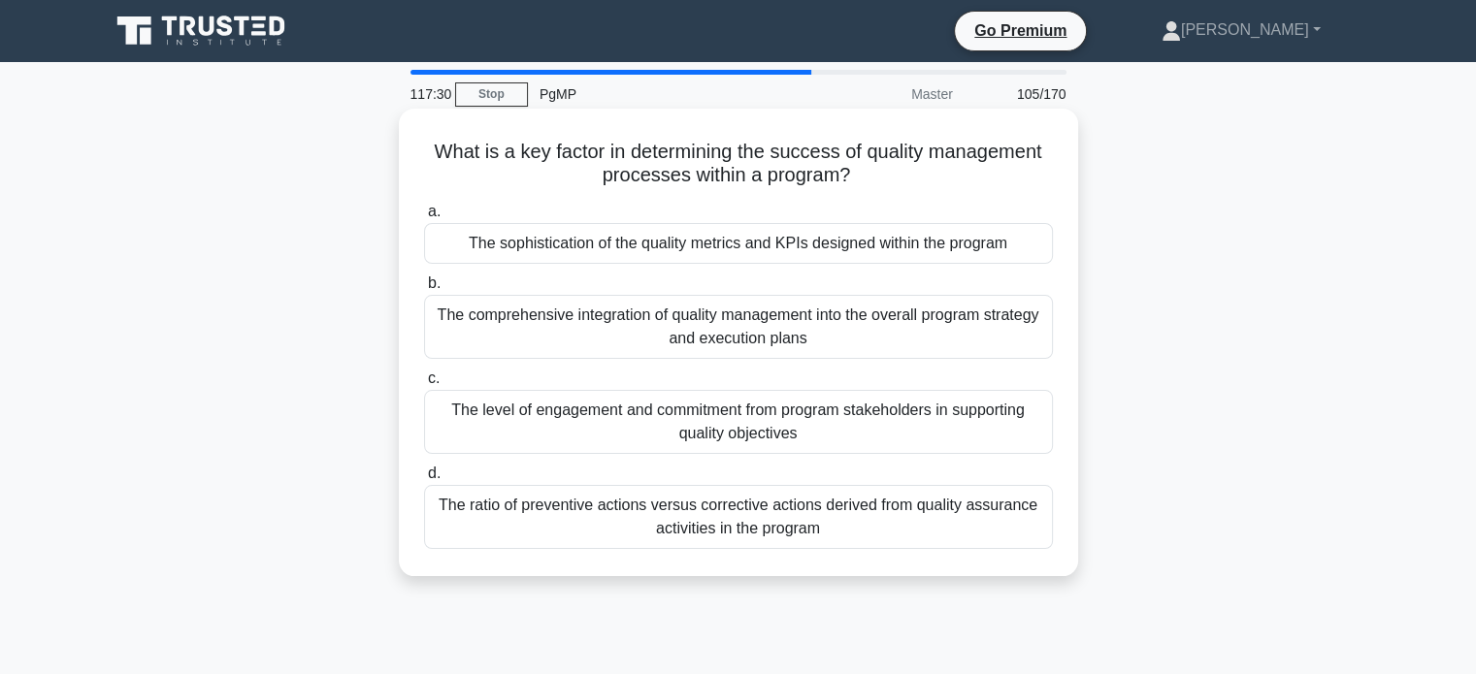
click at [954, 336] on div "The comprehensive integration of quality management into the overall program st…" at bounding box center [738, 327] width 629 height 64
click at [424, 290] on input "b. The comprehensive integration of quality management into the overall program…" at bounding box center [424, 283] width 0 height 13
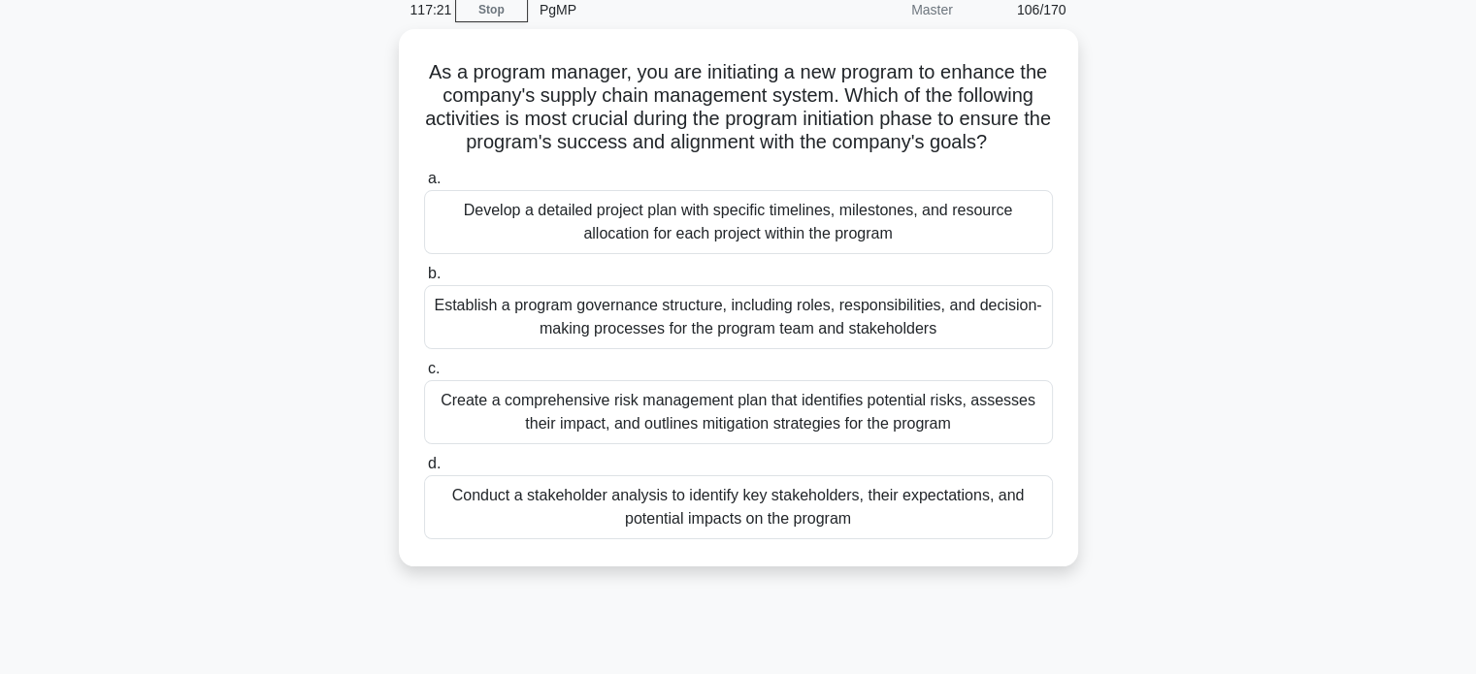
scroll to position [85, 0]
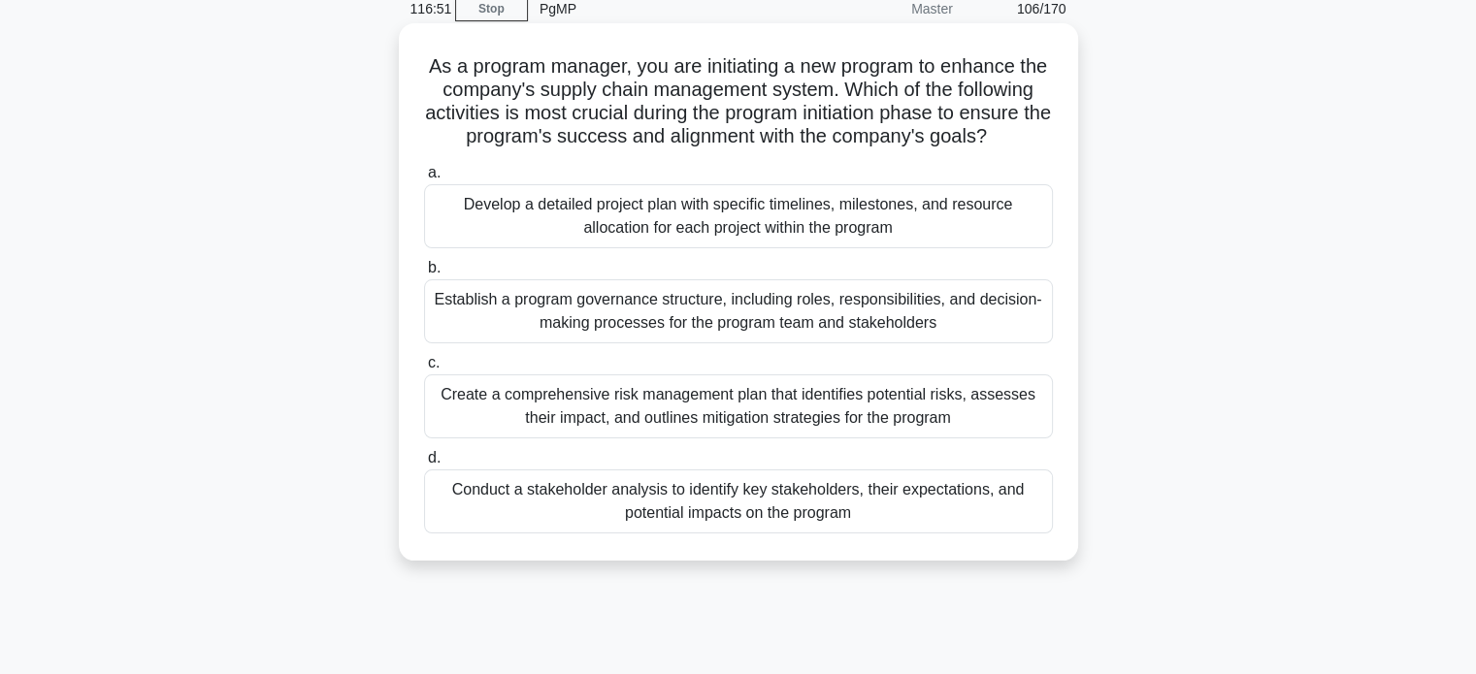
click at [866, 534] on div "Conduct a stakeholder analysis to identify key stakeholders, their expectations…" at bounding box center [738, 502] width 629 height 64
click at [424, 465] on input "d. Conduct a stakeholder analysis to identify key stakeholders, their expectati…" at bounding box center [424, 458] width 0 height 13
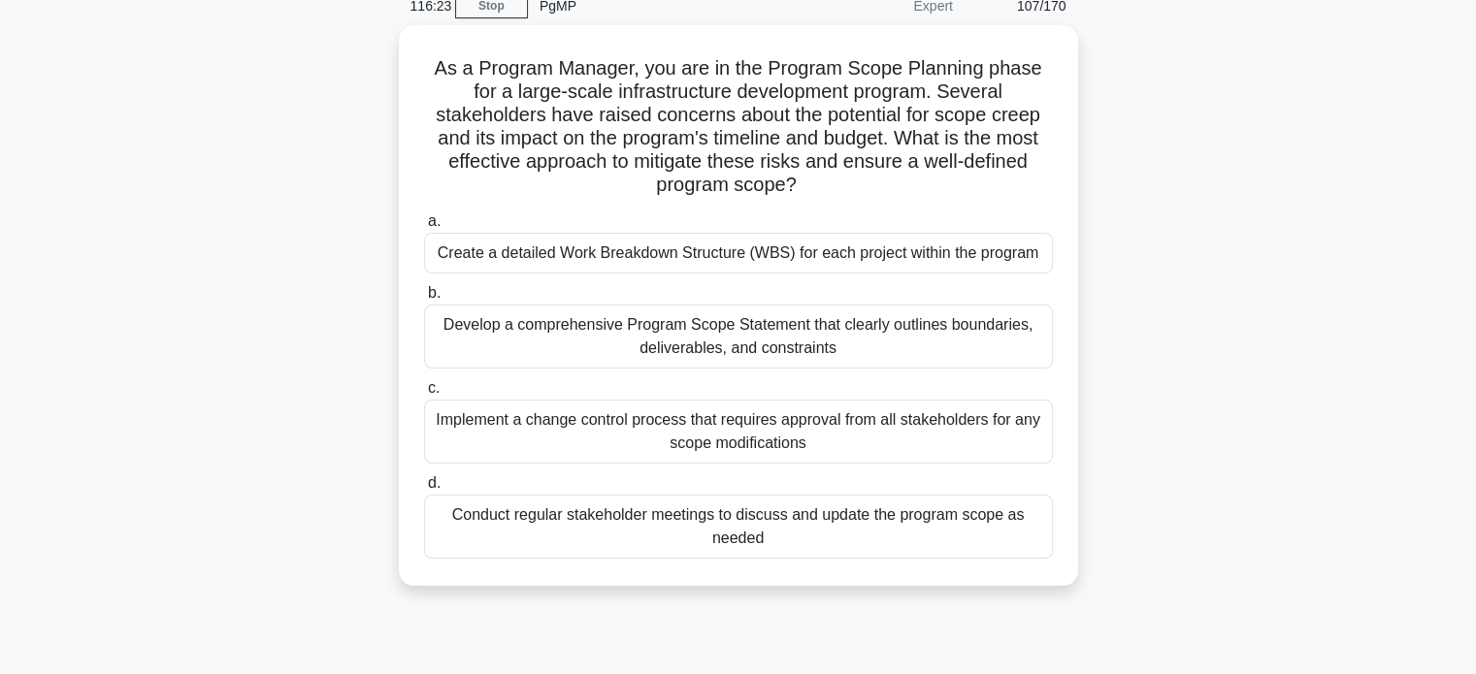
scroll to position [92, 0]
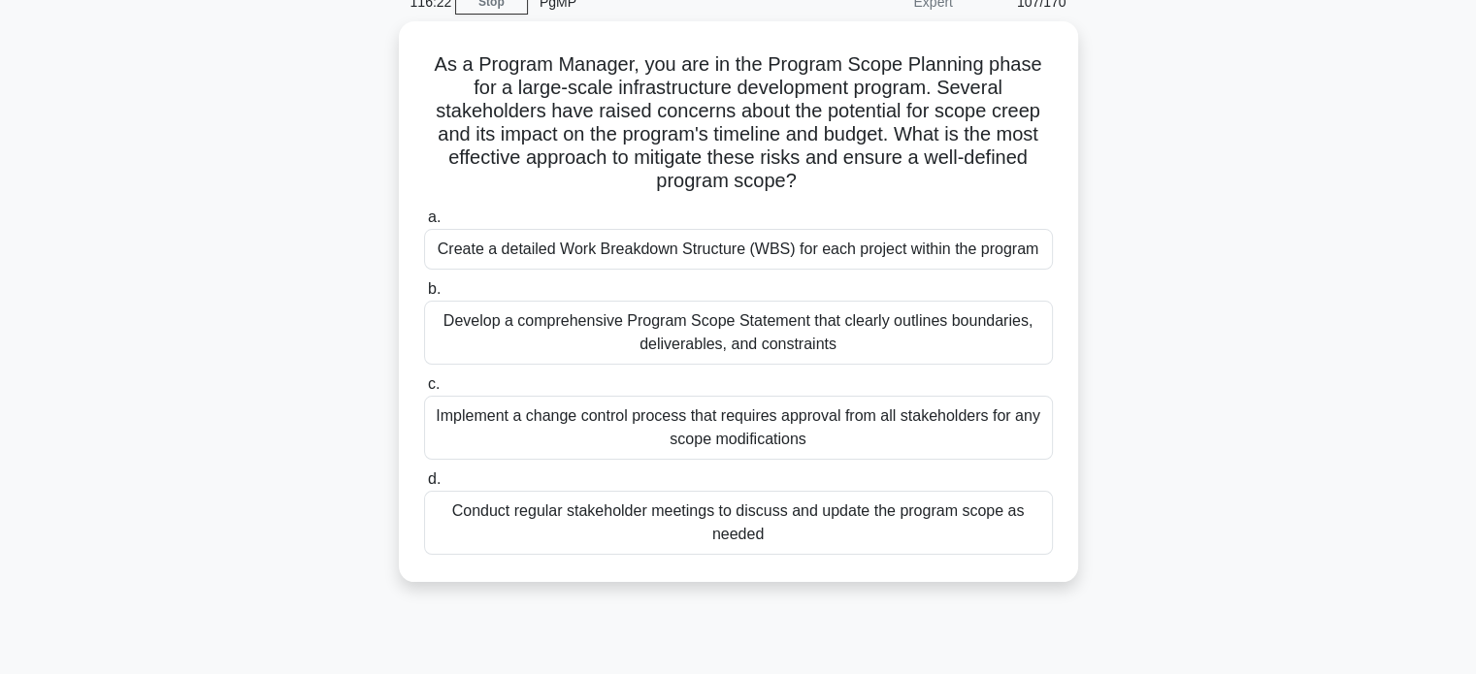
click at [1400, 323] on main "116:22 Stop PgMP Expert 107/170 As a Program Manager, you are in the Program Sc…" at bounding box center [738, 463] width 1476 height 986
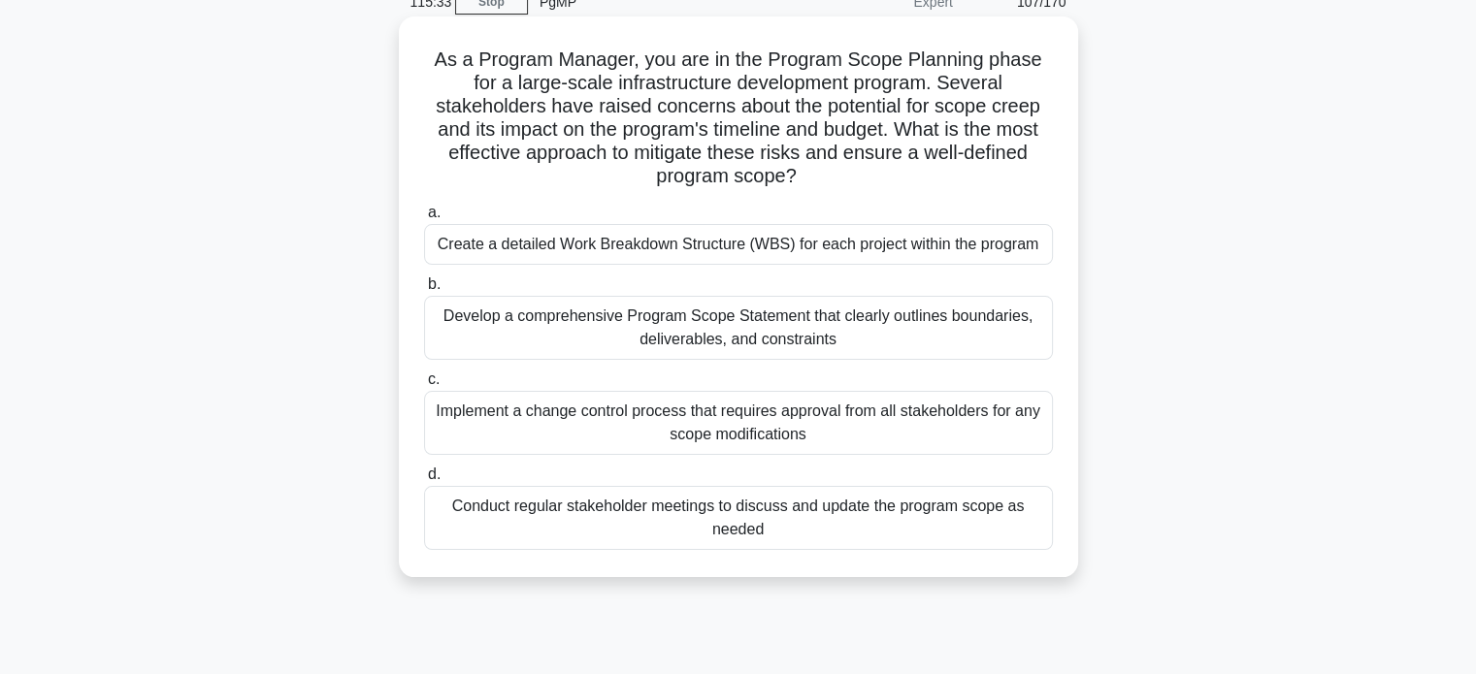
click at [863, 347] on div "Develop a comprehensive Program Scope Statement that clearly outlines boundarie…" at bounding box center [738, 328] width 629 height 64
click at [424, 291] on input "b. Develop a comprehensive Program Scope Statement that clearly outlines bounda…" at bounding box center [424, 284] width 0 height 13
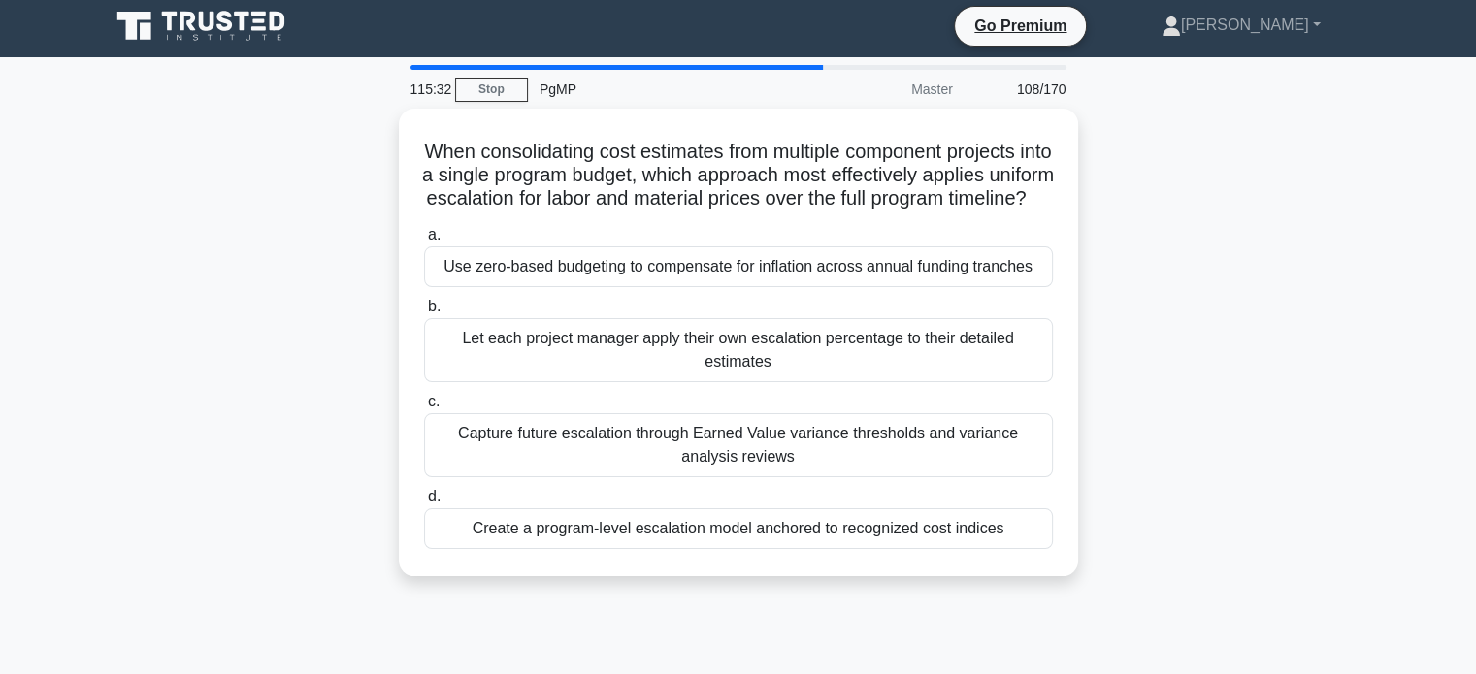
scroll to position [0, 0]
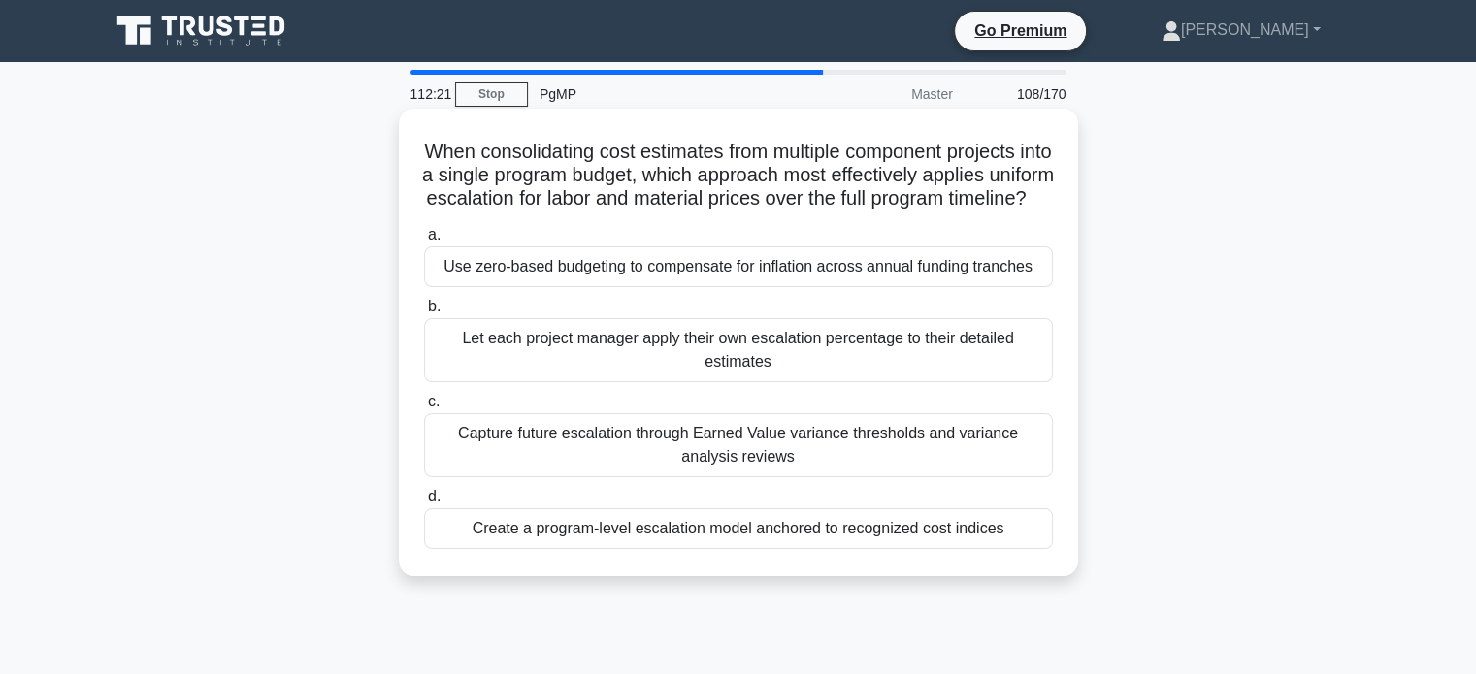
click at [865, 549] on div "Create a program-level escalation model anchored to recognized cost indices" at bounding box center [738, 528] width 629 height 41
click at [424, 504] on input "d. Create a program-level escalation model anchored to recognized cost indices" at bounding box center [424, 497] width 0 height 13
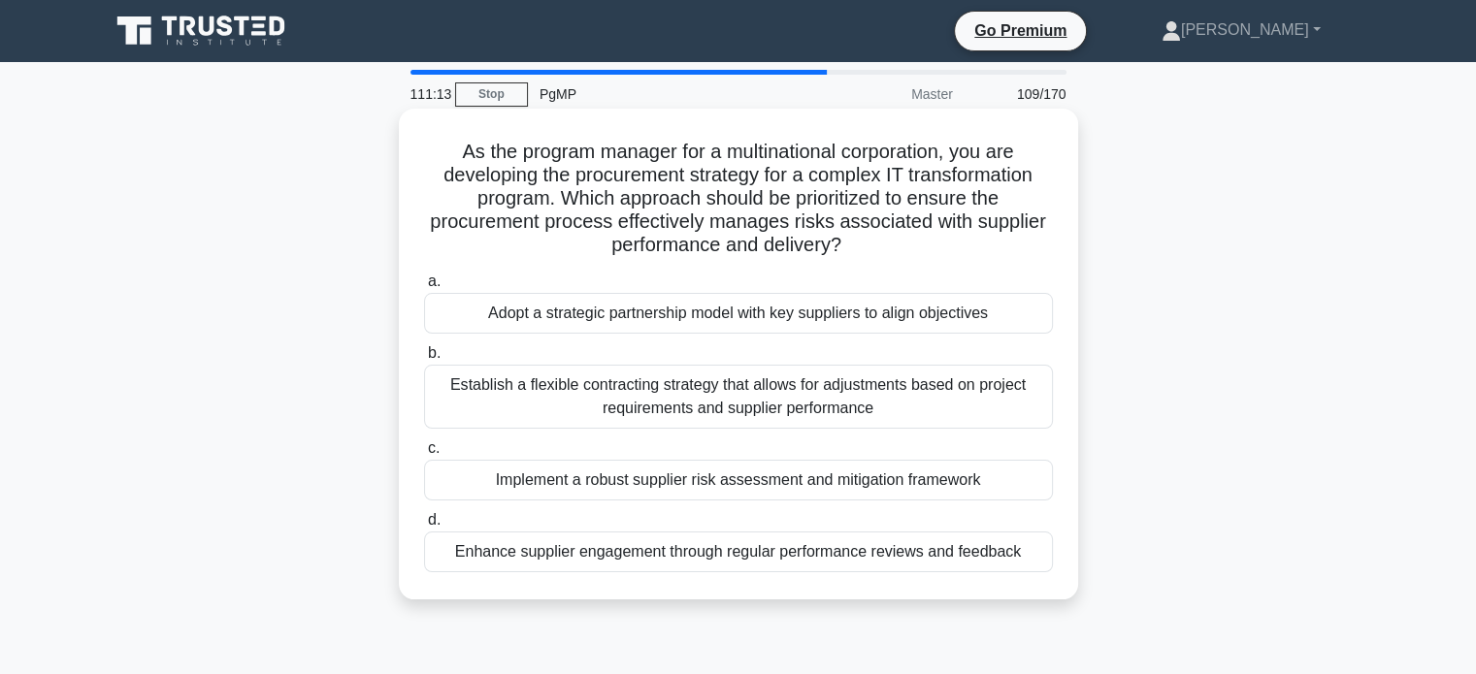
click at [889, 488] on div "Implement a robust supplier risk assessment and mitigation framework" at bounding box center [738, 480] width 629 height 41
click at [424, 455] on input "c. Implement a robust supplier risk assessment and mitigation framework" at bounding box center [424, 448] width 0 height 13
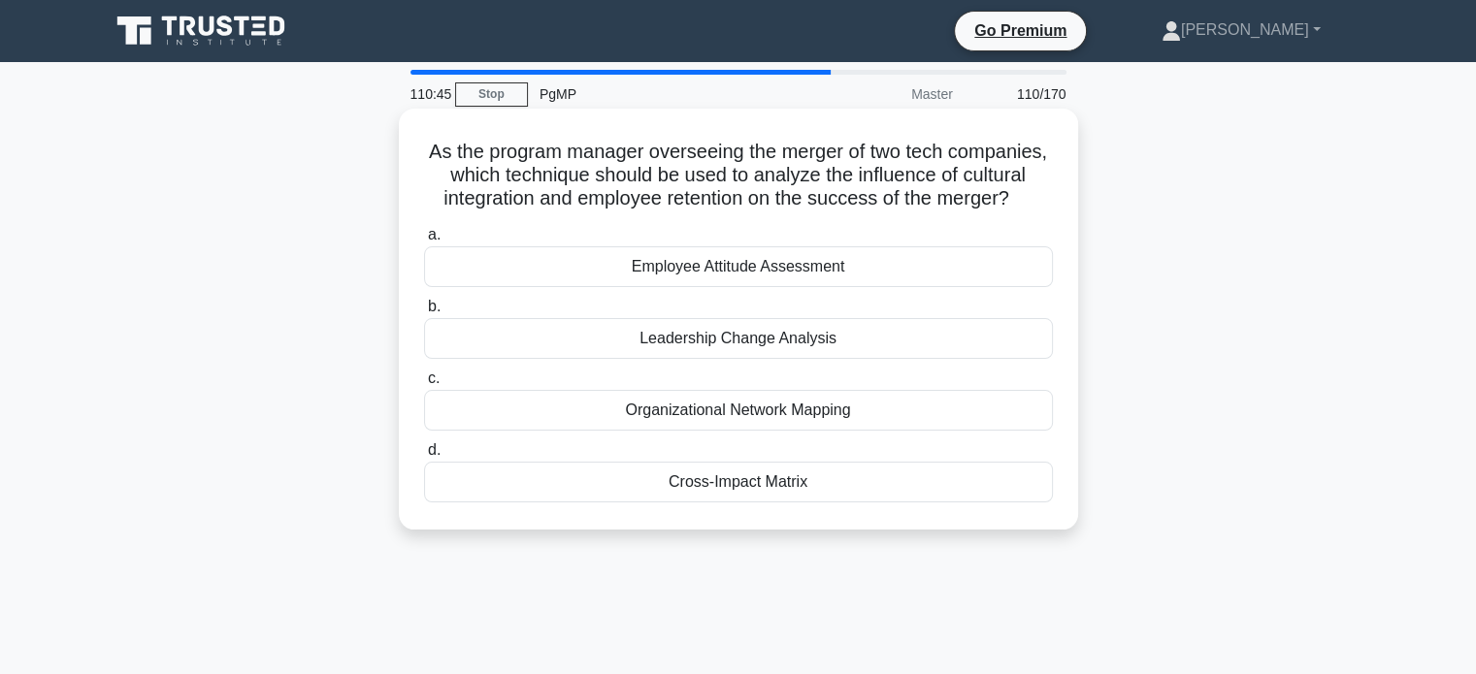
click at [864, 431] on div "Organizational Network Mapping" at bounding box center [738, 410] width 629 height 41
click at [424, 385] on input "c. Organizational Network Mapping" at bounding box center [424, 379] width 0 height 13
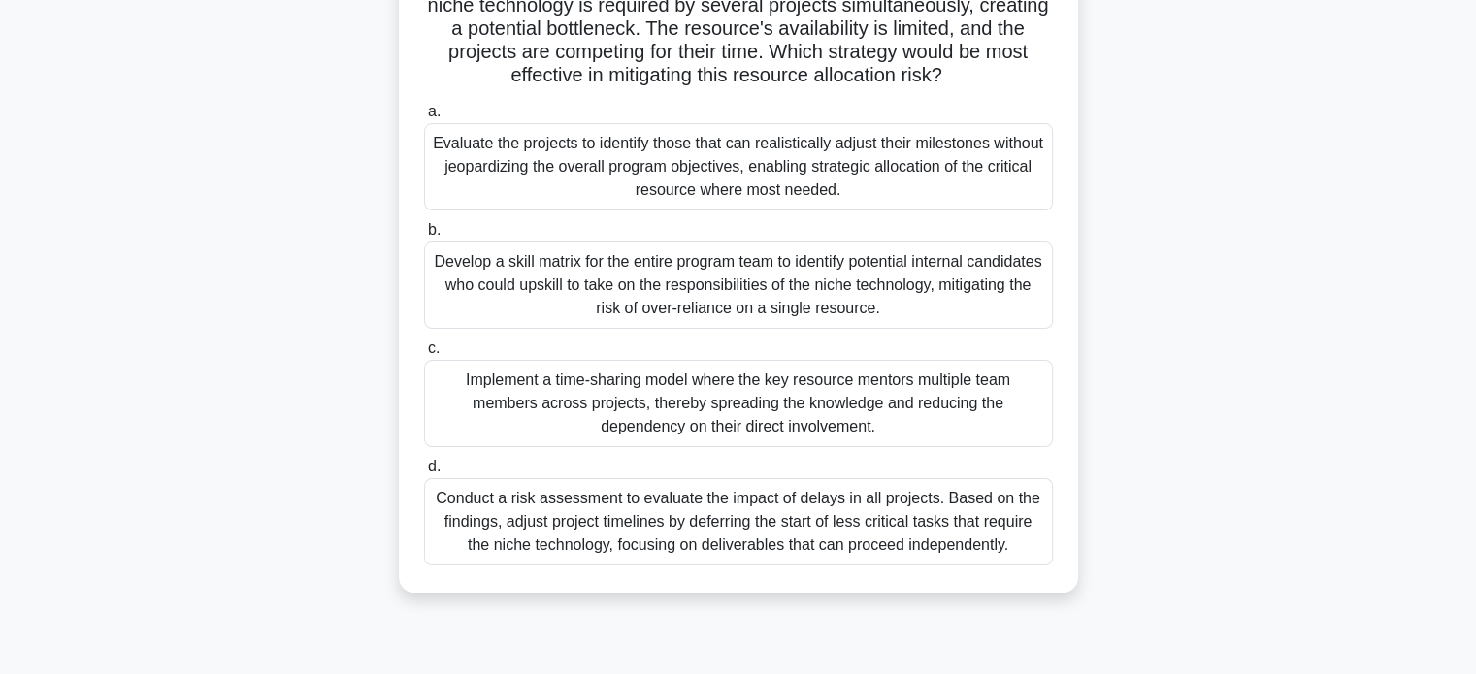
scroll to position [223, 0]
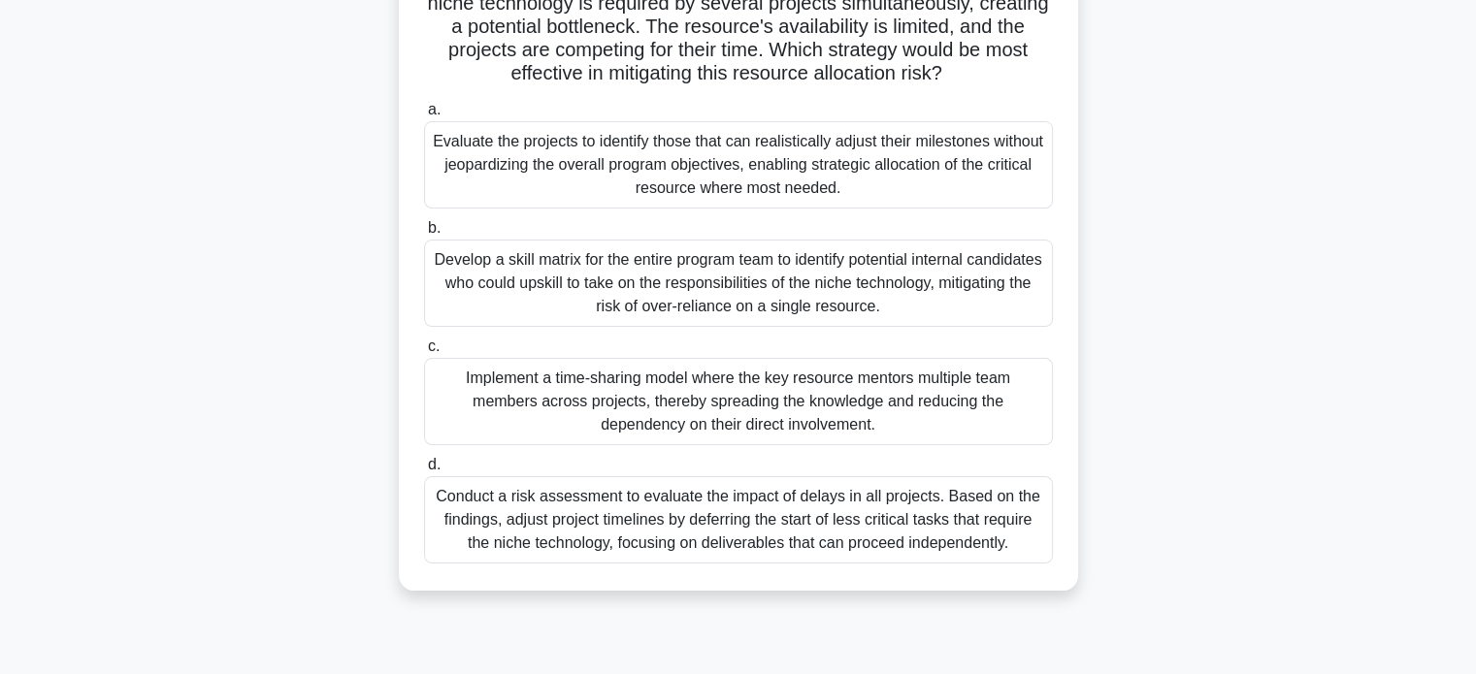
click at [1310, 388] on div "You are a program manager overseeing the resource planning for a complex IT pro…" at bounding box center [738, 252] width 1281 height 724
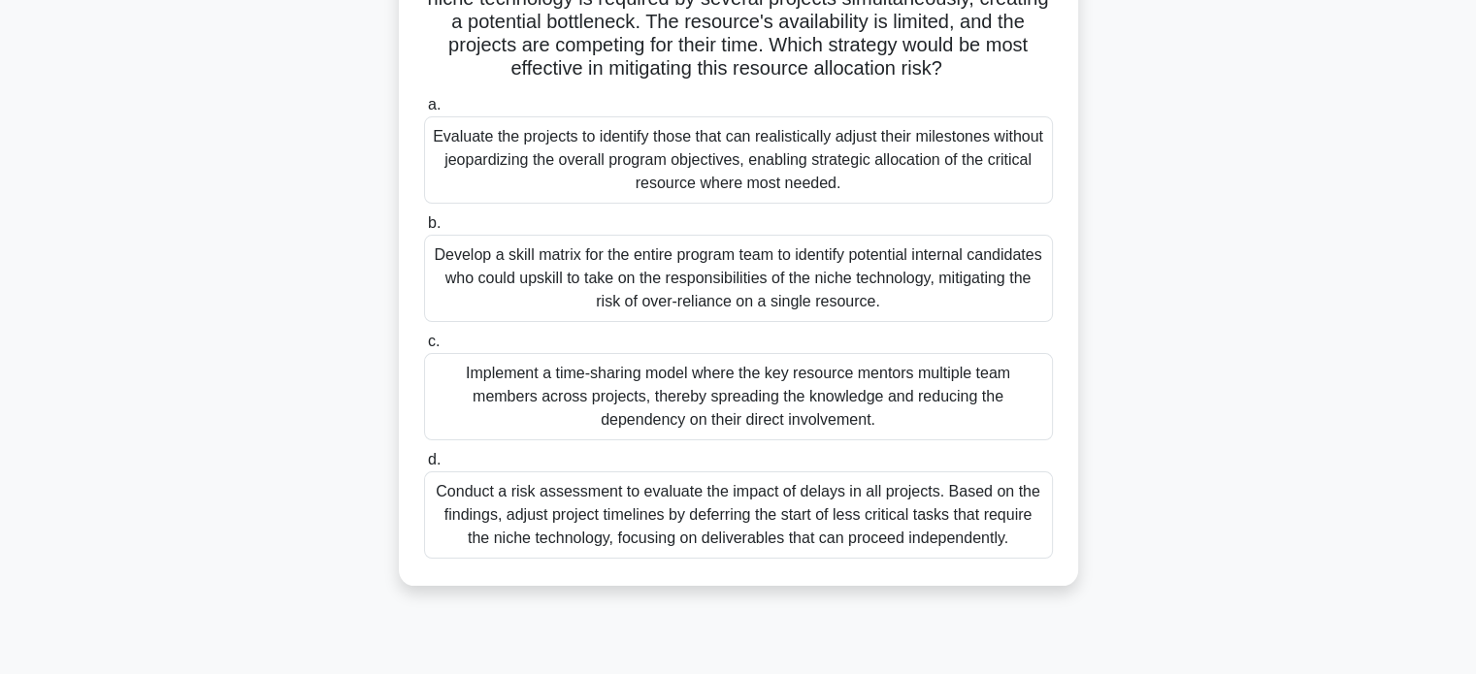
click at [866, 178] on div "Evaluate the projects to identify those that can realistically adjust their mil…" at bounding box center [738, 159] width 629 height 87
click at [424, 112] on input "a. Evaluate the projects to identify those that can realistically adjust their …" at bounding box center [424, 105] width 0 height 13
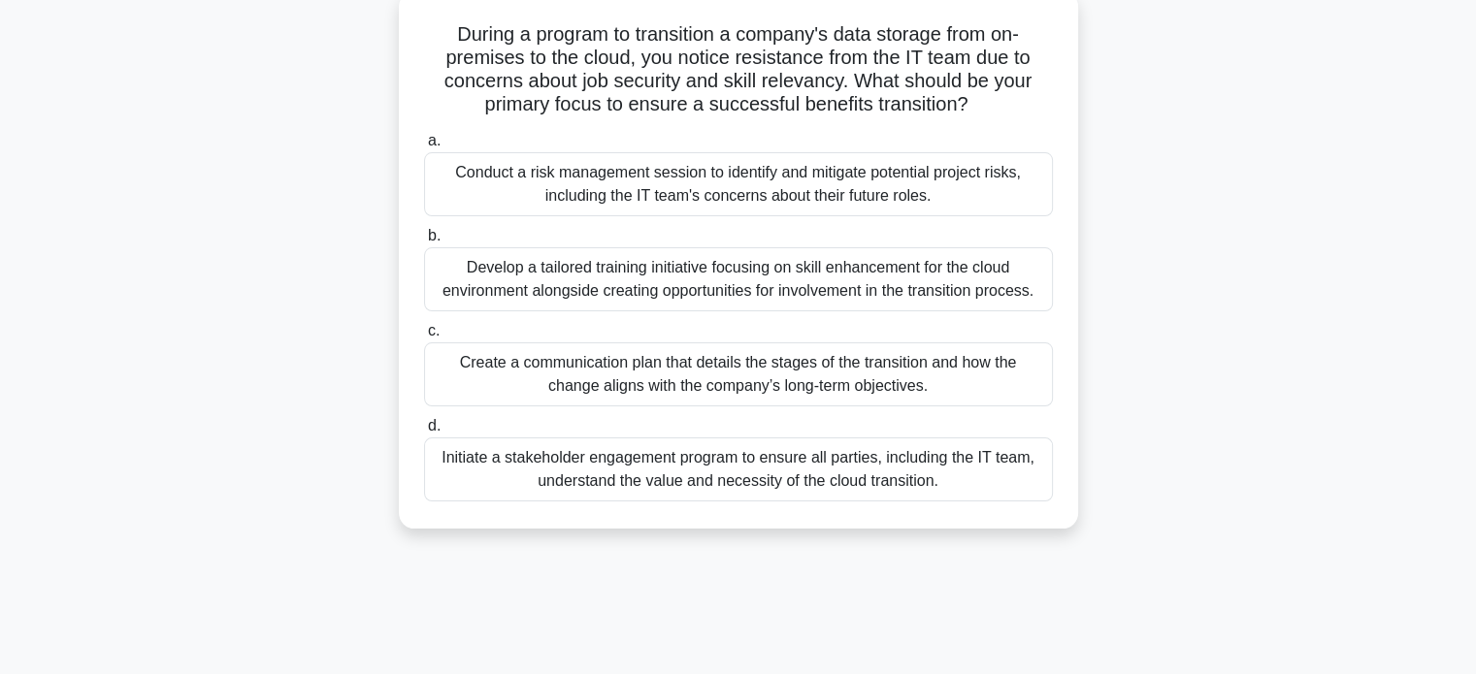
scroll to position [128, 0]
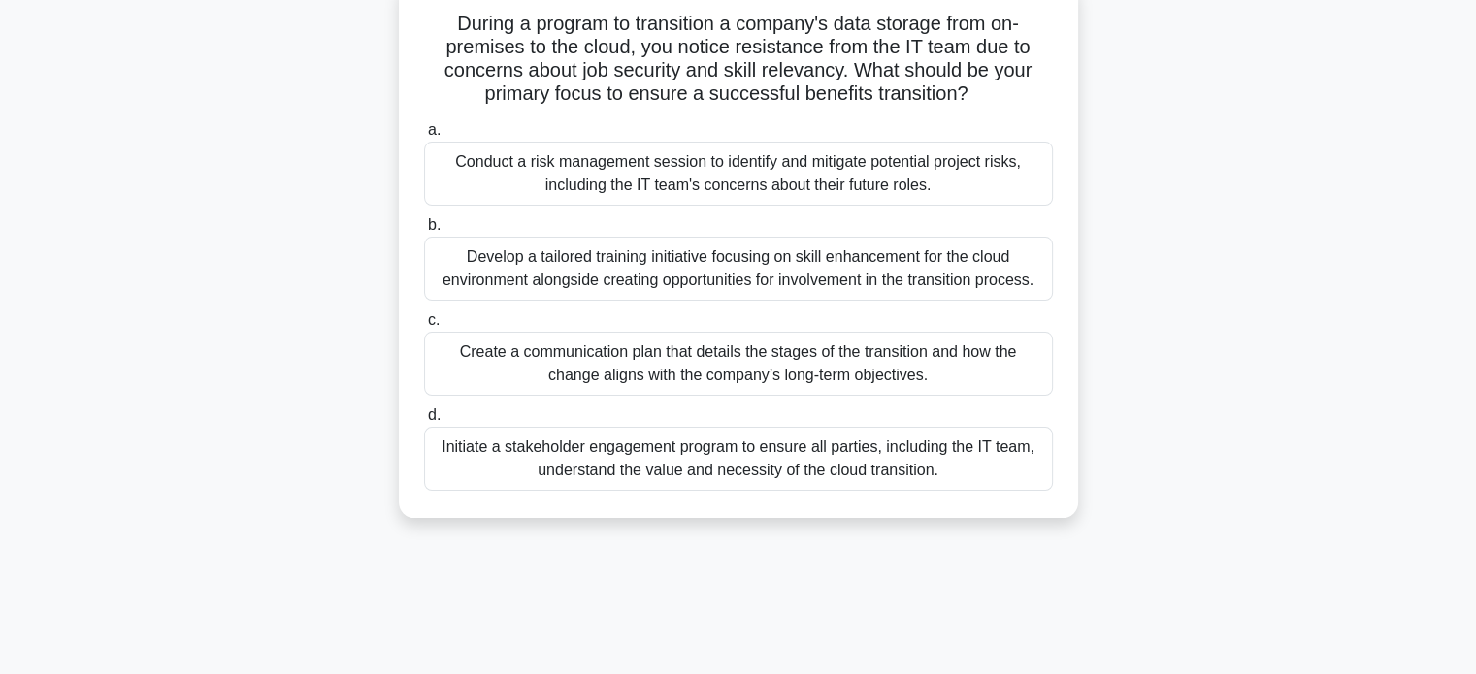
click at [869, 185] on div "Conduct a risk management session to identify and mitigate potential project ri…" at bounding box center [738, 174] width 629 height 64
click at [424, 137] on input "a. Conduct a risk management session to identify and mitigate potential project…" at bounding box center [424, 130] width 0 height 13
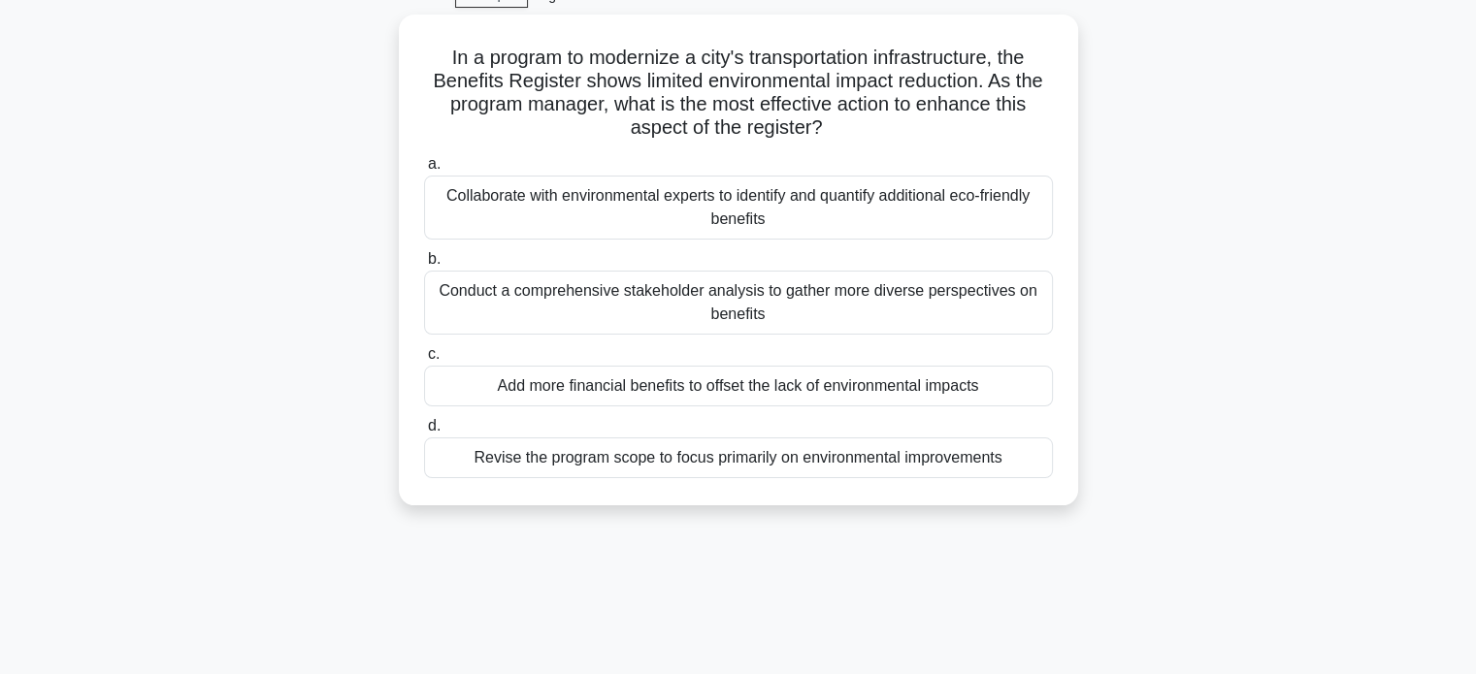
scroll to position [97, 0]
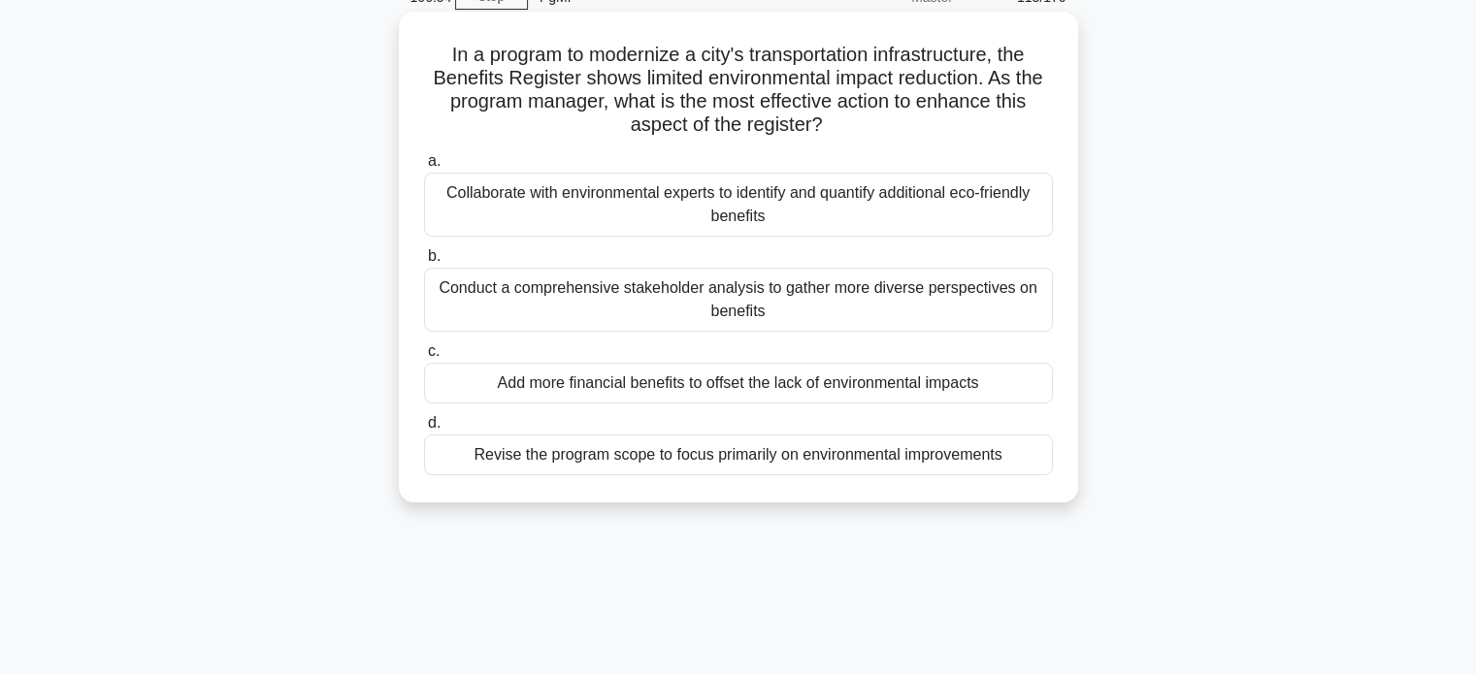
click at [906, 198] on div "Collaborate with environmental experts to identify and quantify additional eco-…" at bounding box center [738, 205] width 629 height 64
click at [424, 168] on input "a. Collaborate with environmental experts to identify and quantify additional e…" at bounding box center [424, 161] width 0 height 13
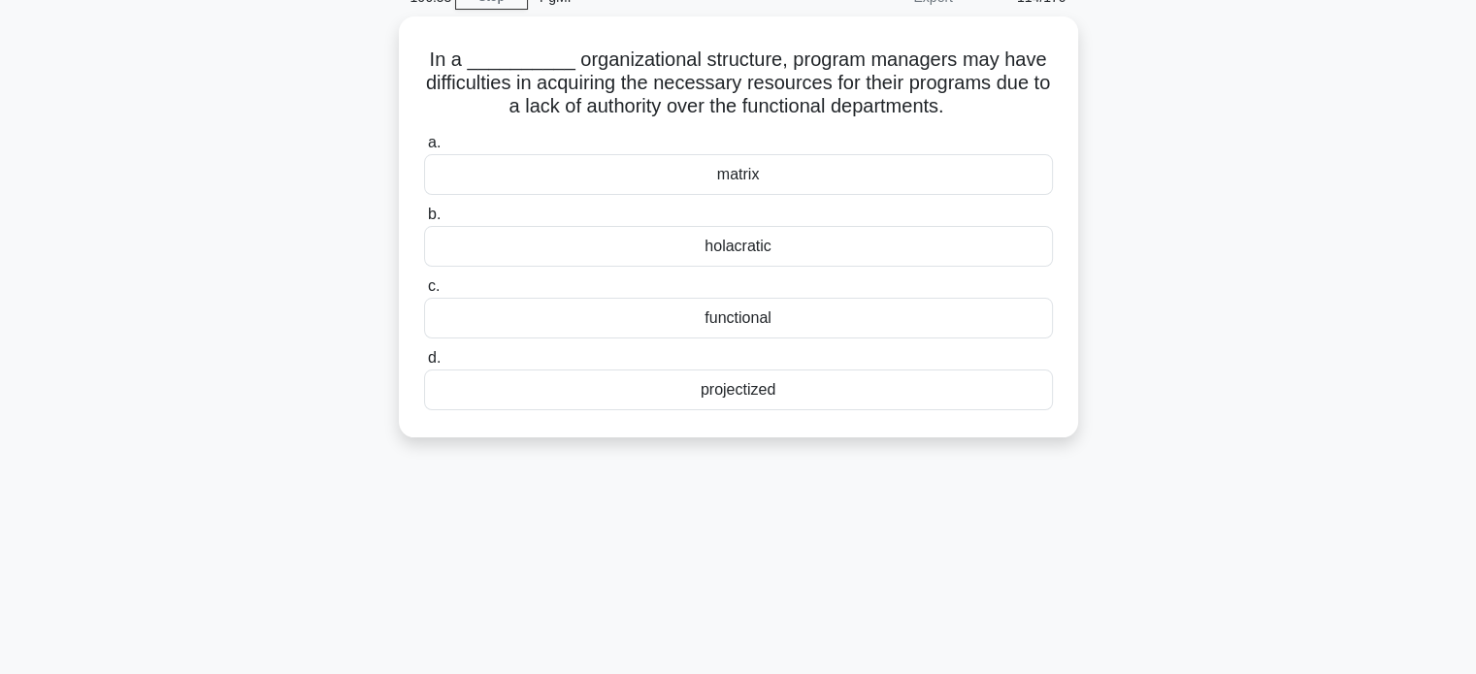
scroll to position [0, 0]
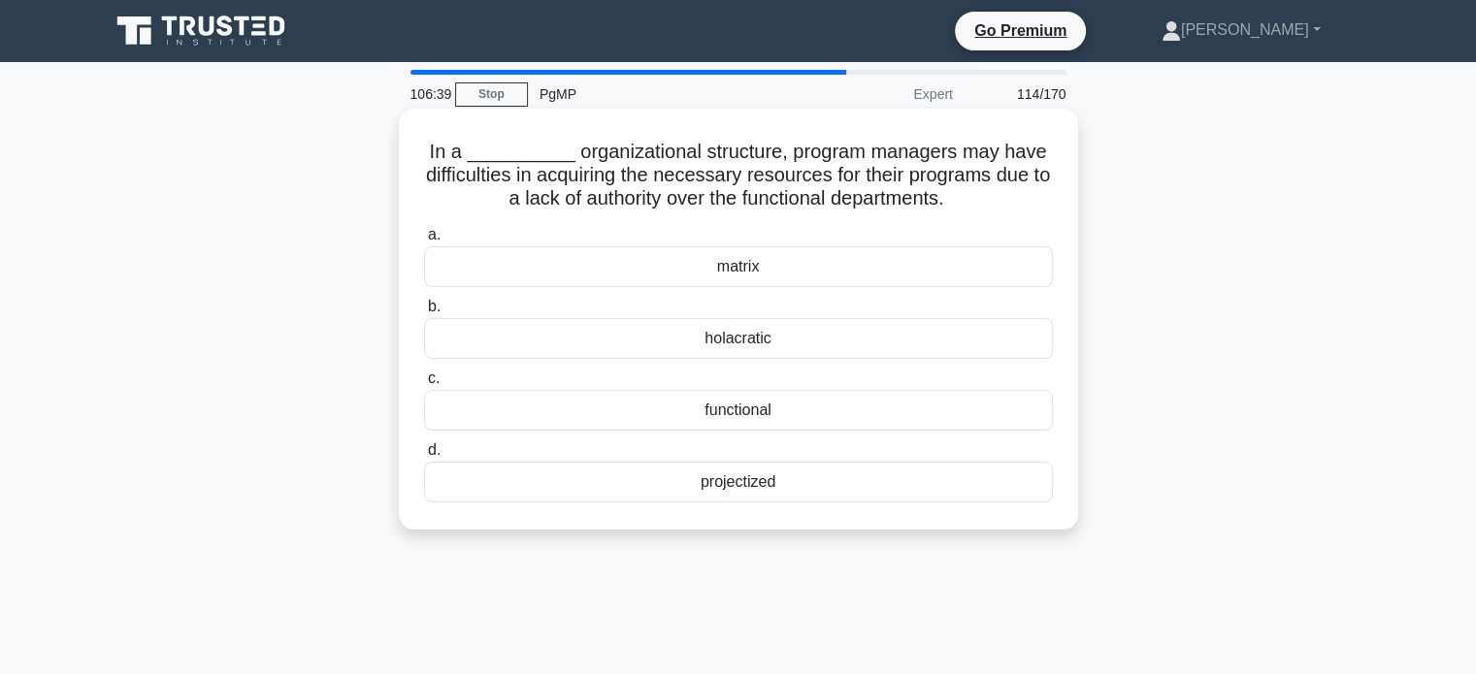
click at [955, 411] on div "functional" at bounding box center [738, 410] width 629 height 41
click at [424, 385] on input "c. functional" at bounding box center [424, 379] width 0 height 13
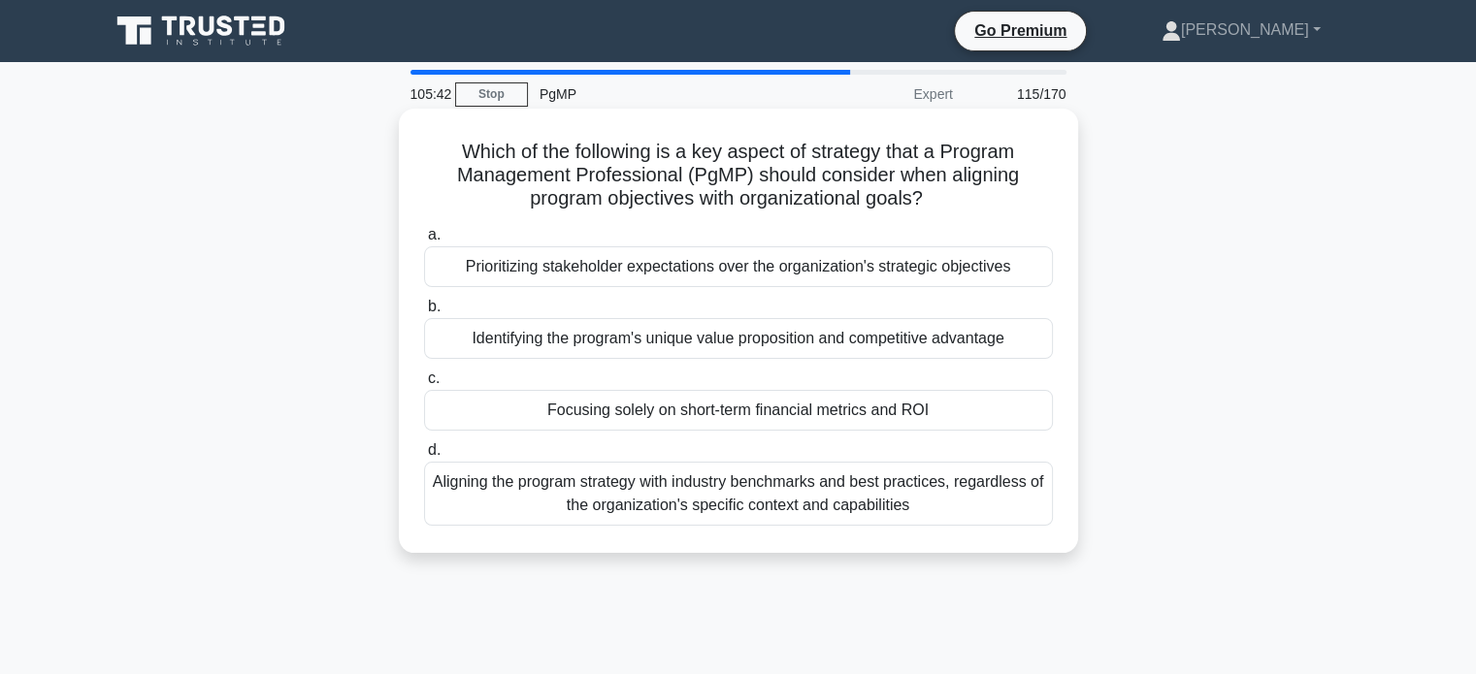
click at [864, 337] on div "Identifying the program's unique value proposition and competitive advantage" at bounding box center [738, 338] width 629 height 41
click at [424, 313] on input "b. Identifying the program's unique value proposition and competitive advantage" at bounding box center [424, 307] width 0 height 13
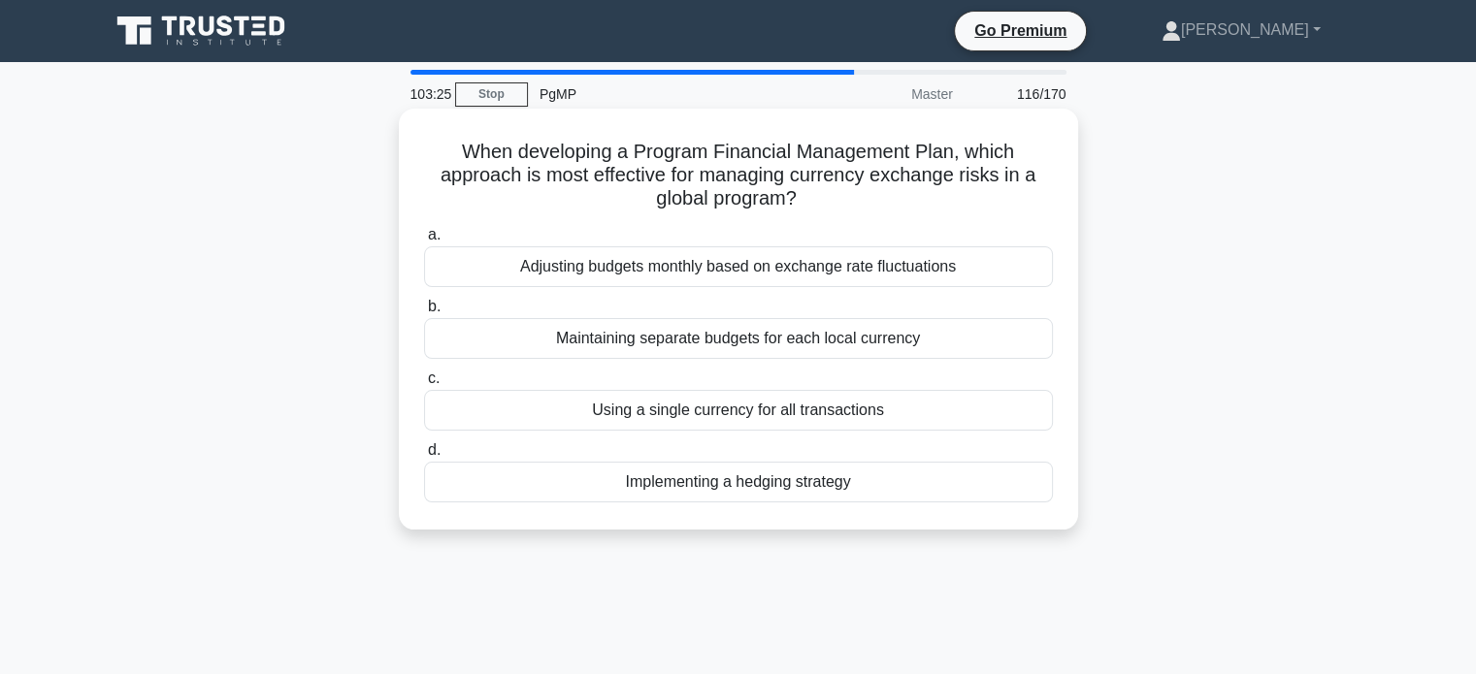
click at [832, 485] on div "Implementing a hedging strategy" at bounding box center [738, 482] width 629 height 41
click at [424, 457] on input "d. Implementing a hedging strategy" at bounding box center [424, 450] width 0 height 13
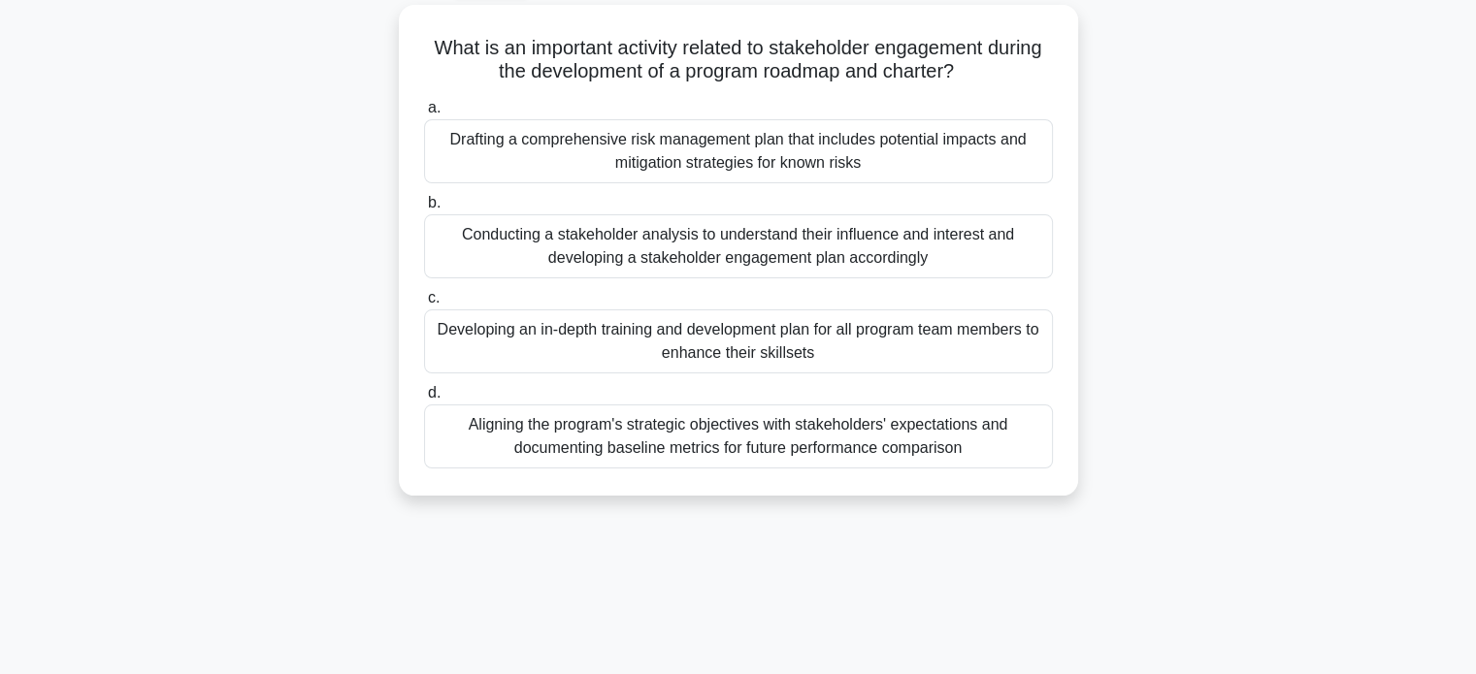
scroll to position [111, 0]
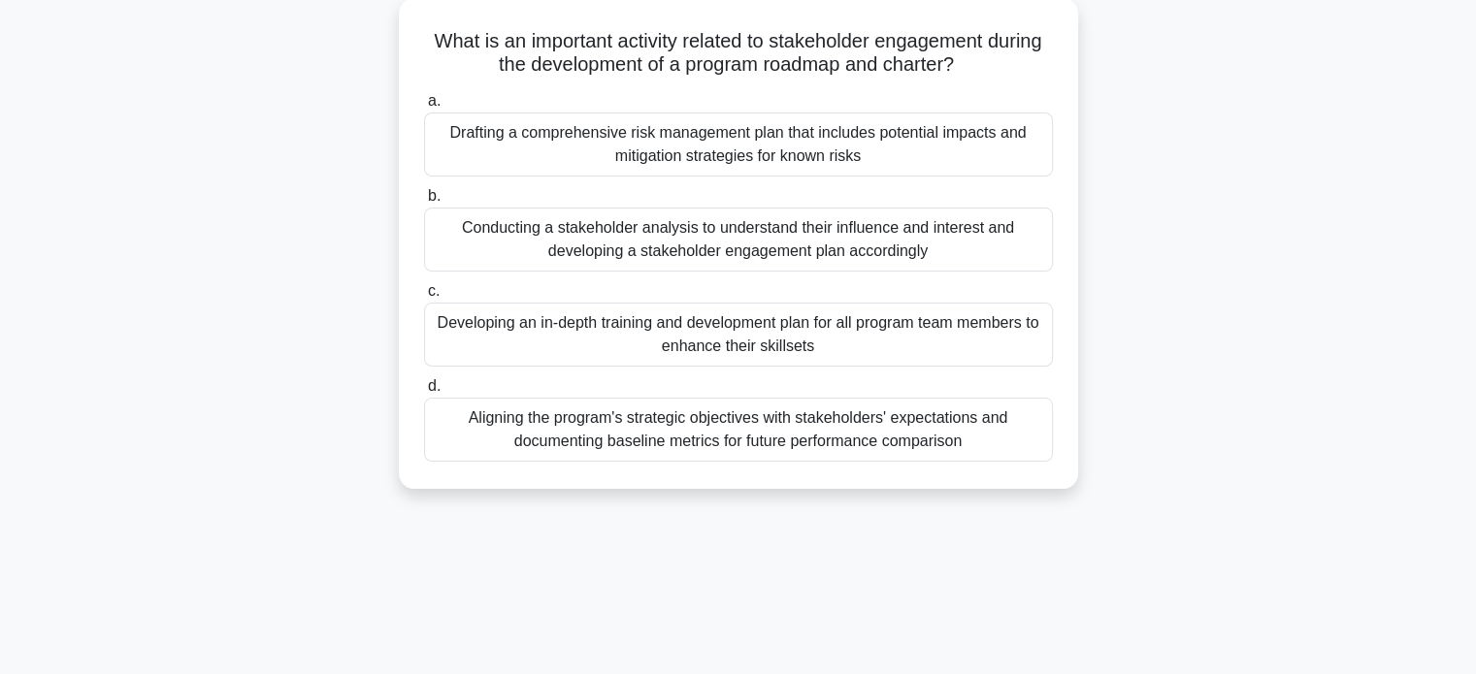
click at [747, 444] on div "Aligning the program's strategic objectives with stakeholders' expectations and…" at bounding box center [738, 430] width 629 height 64
click at [424, 393] on input "d. Aligning the program's strategic objectives with stakeholders' expectations …" at bounding box center [424, 386] width 0 height 13
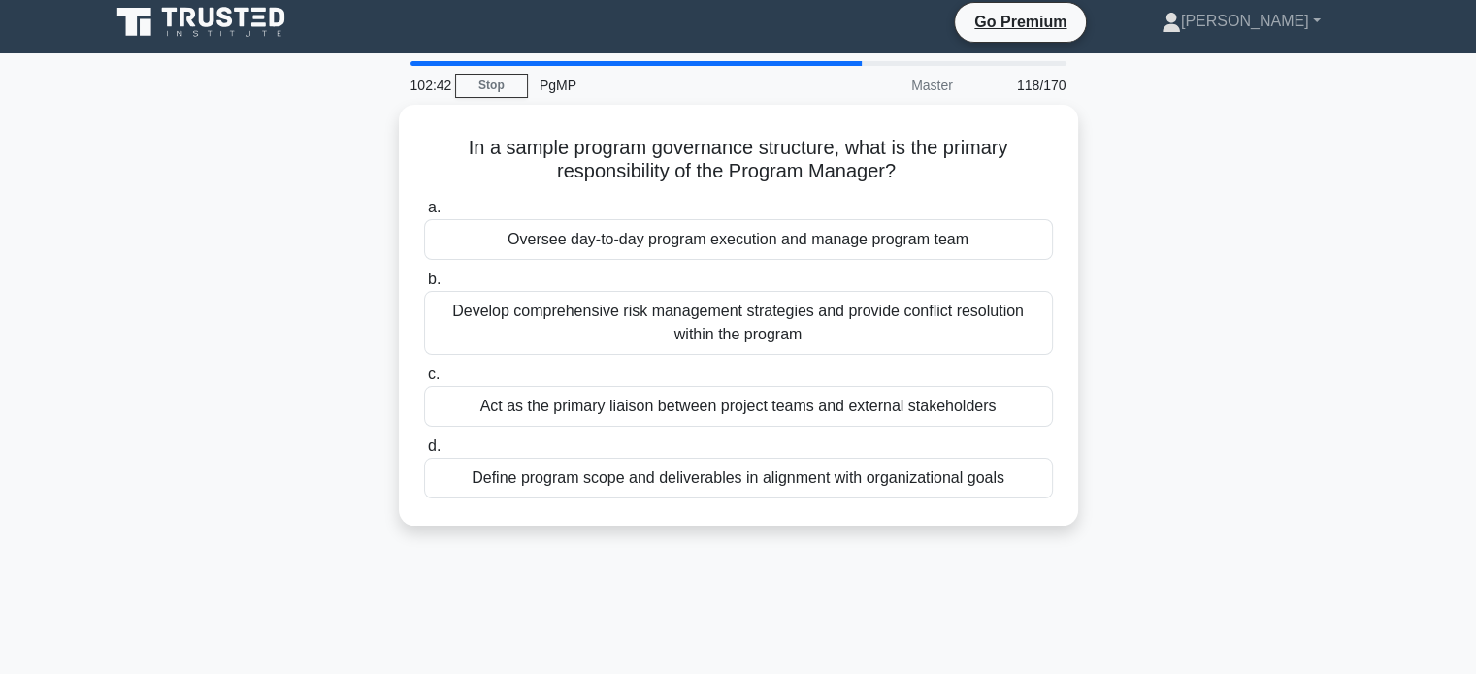
scroll to position [0, 0]
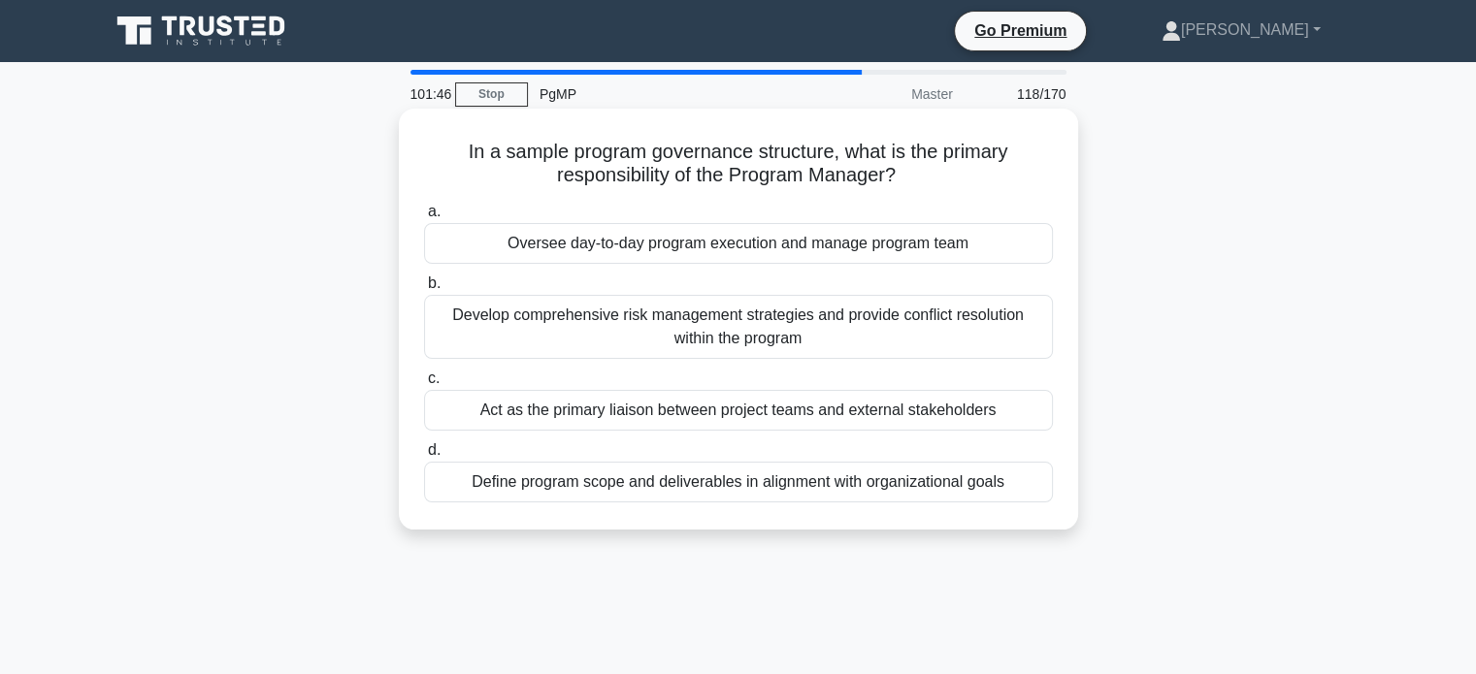
click at [991, 246] on div "Oversee day-to-day program execution and manage program team" at bounding box center [738, 243] width 629 height 41
click at [424, 218] on input "a. Oversee day-to-day program execution and manage program team" at bounding box center [424, 212] width 0 height 13
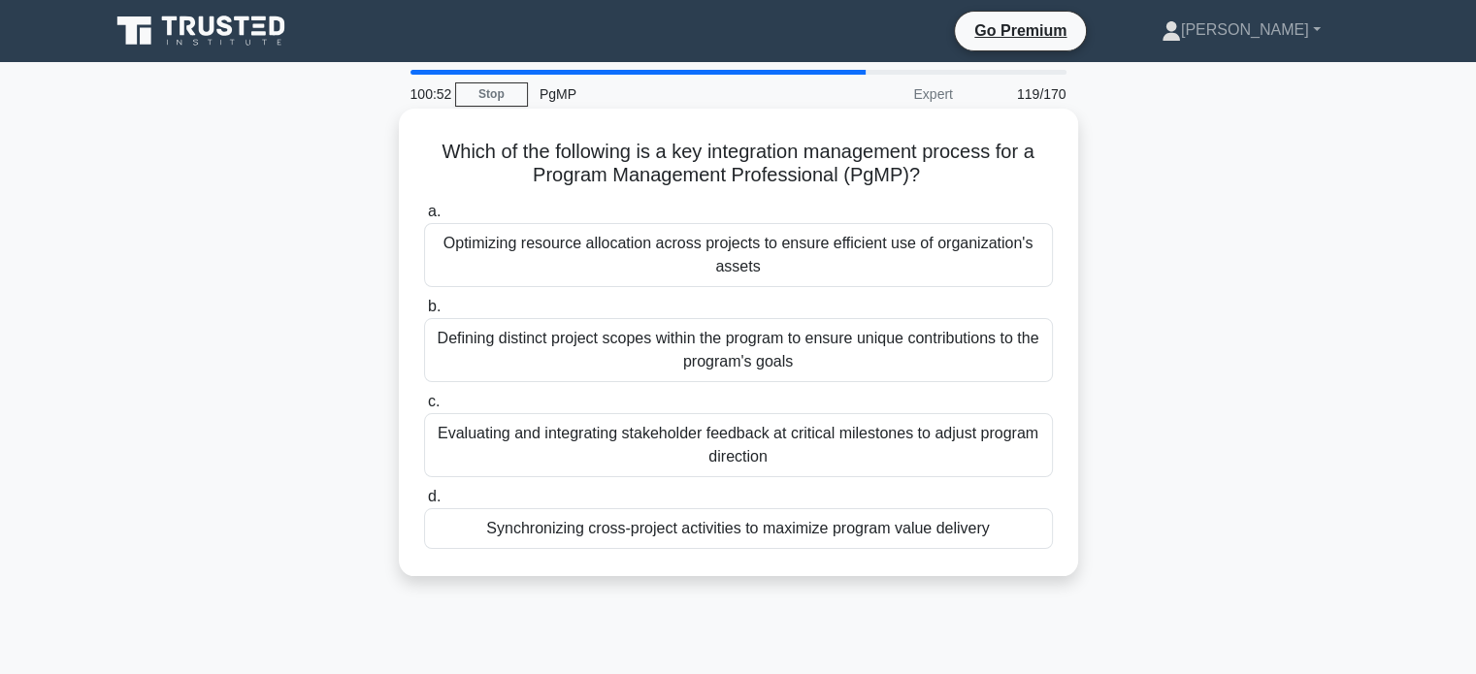
click at [835, 542] on div "Synchronizing cross-project activities to maximize program value delivery" at bounding box center [738, 528] width 629 height 41
click at [424, 504] on input "d. Synchronizing cross-project activities to maximize program value delivery" at bounding box center [424, 497] width 0 height 13
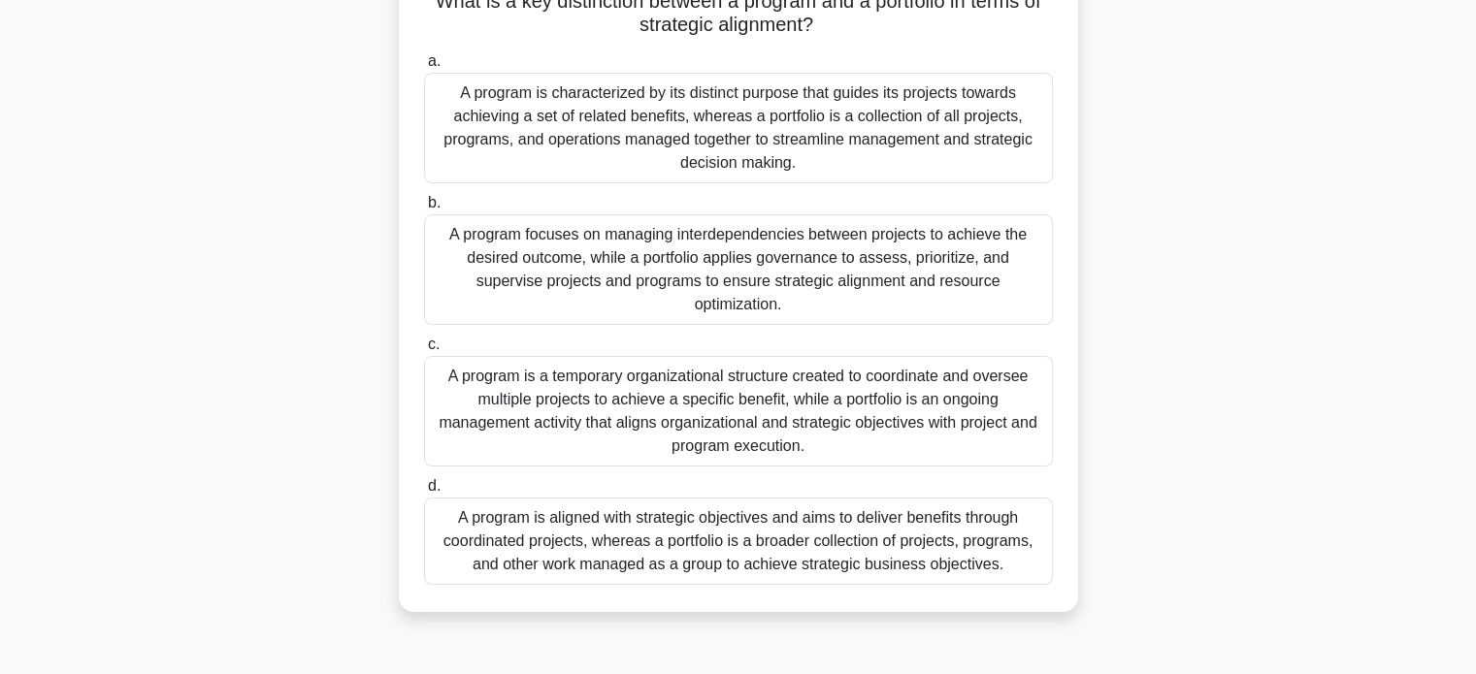
scroll to position [162, 0]
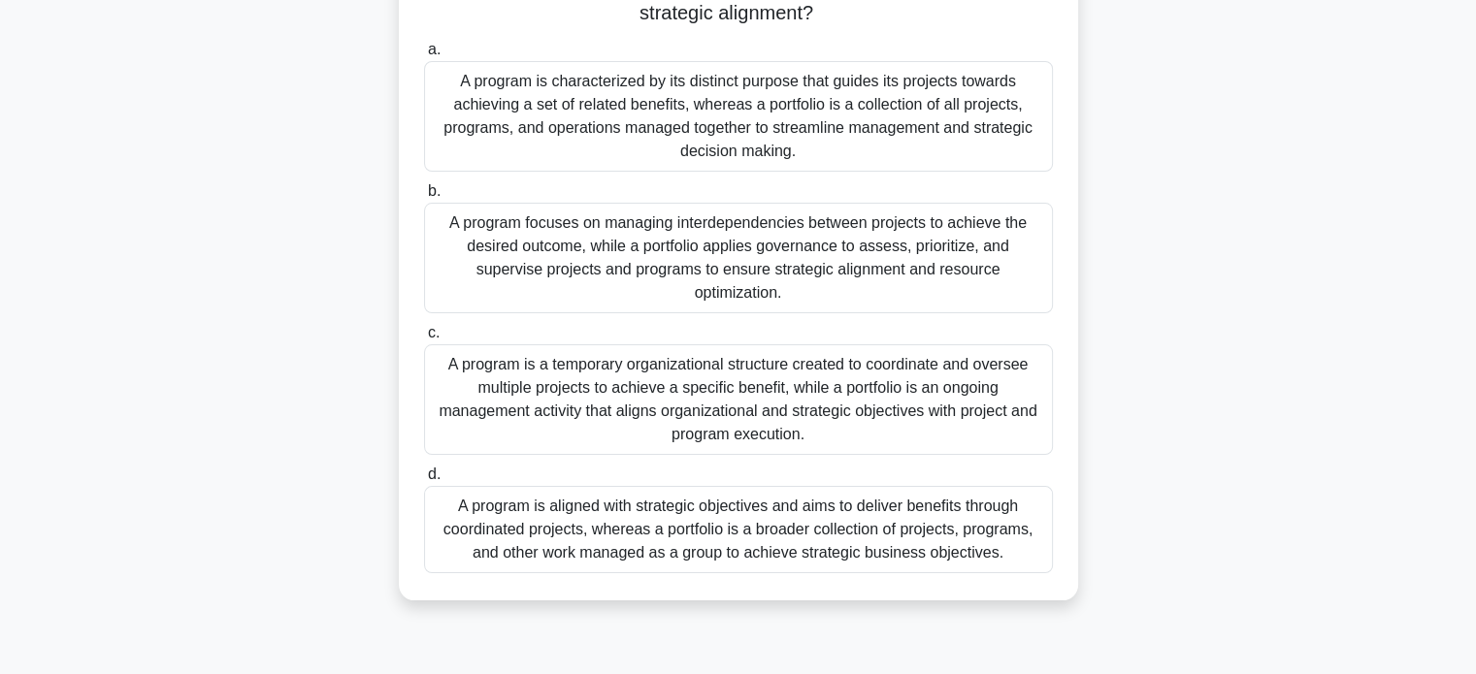
click at [995, 536] on div "A program is aligned with strategic objectives and aims to deliver benefits thr…" at bounding box center [738, 529] width 629 height 87
click at [424, 481] on input "d. A program is aligned with strategic objectives and aims to deliver benefits …" at bounding box center [424, 475] width 0 height 13
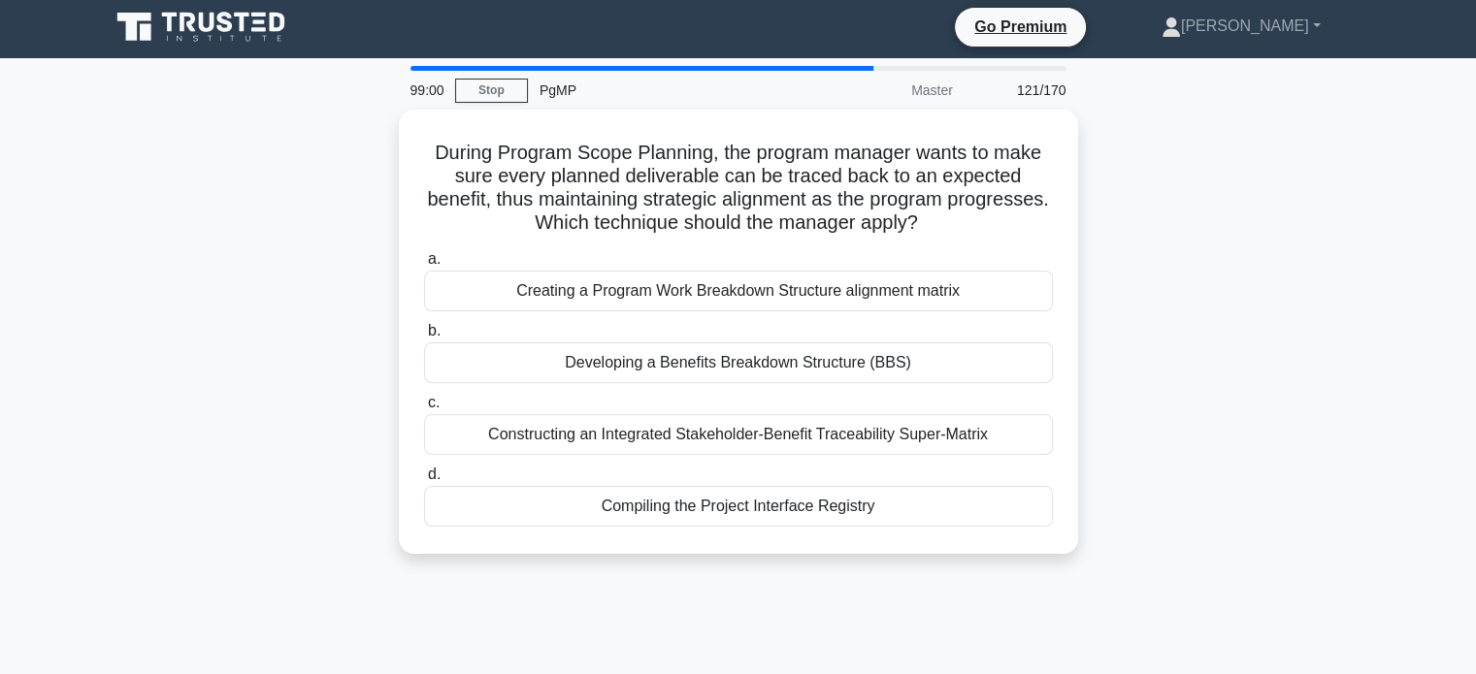
scroll to position [0, 0]
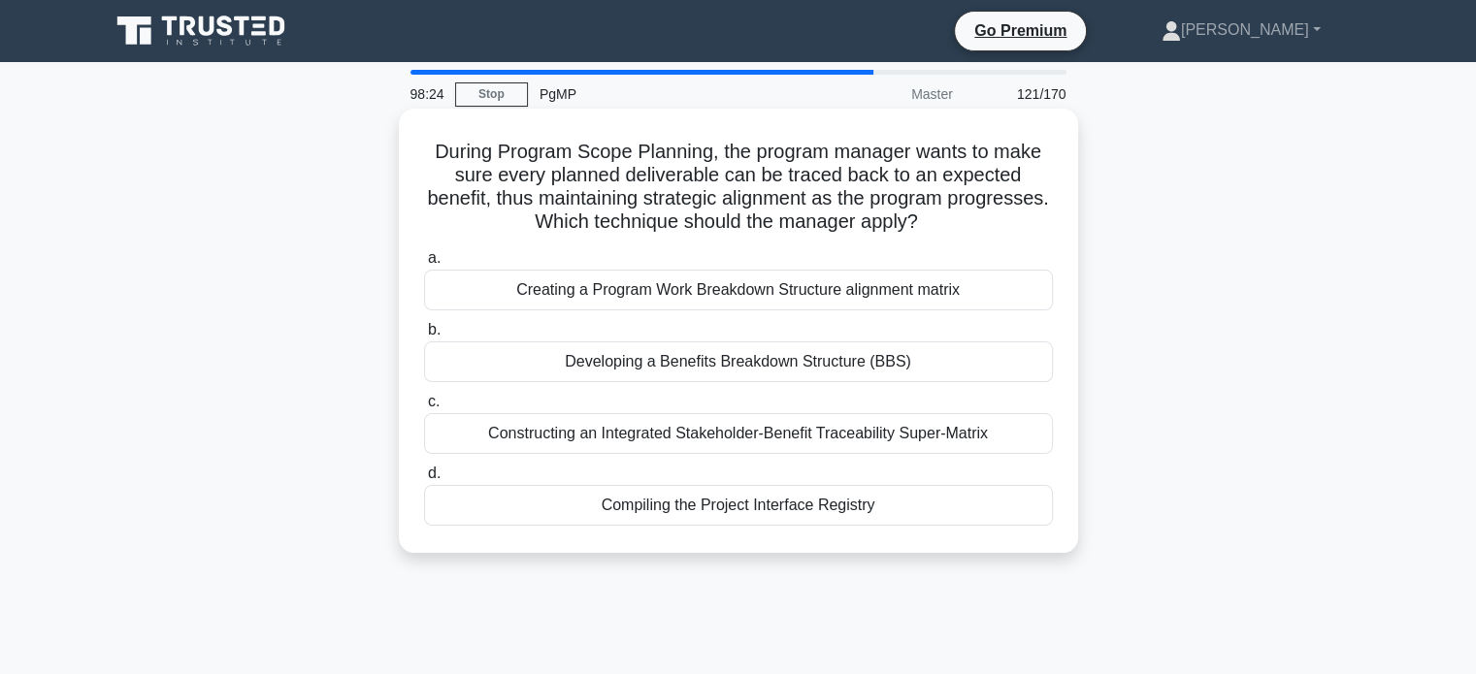
click at [987, 283] on div "Creating a Program Work Breakdown Structure alignment matrix" at bounding box center [738, 290] width 629 height 41
click at [424, 265] on input "a. Creating a Program Work Breakdown Structure alignment matrix" at bounding box center [424, 258] width 0 height 13
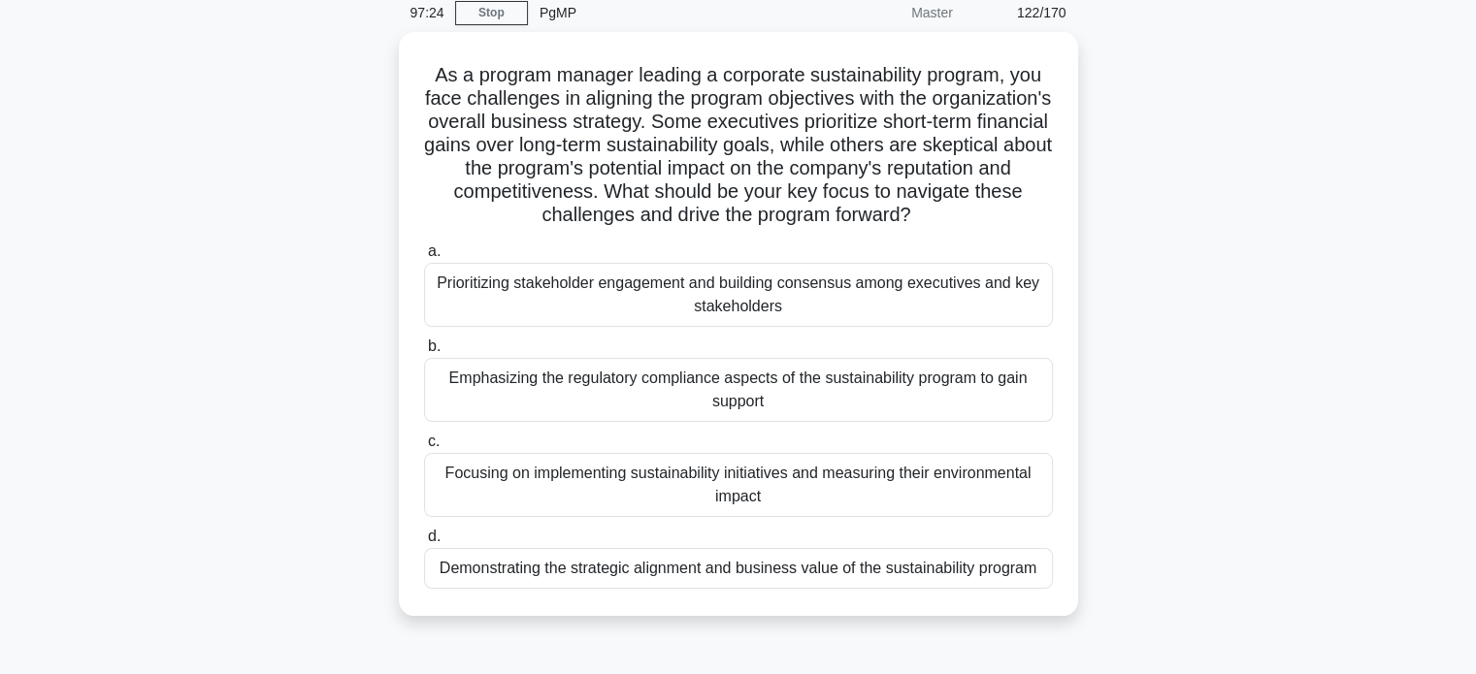
scroll to position [81, 0]
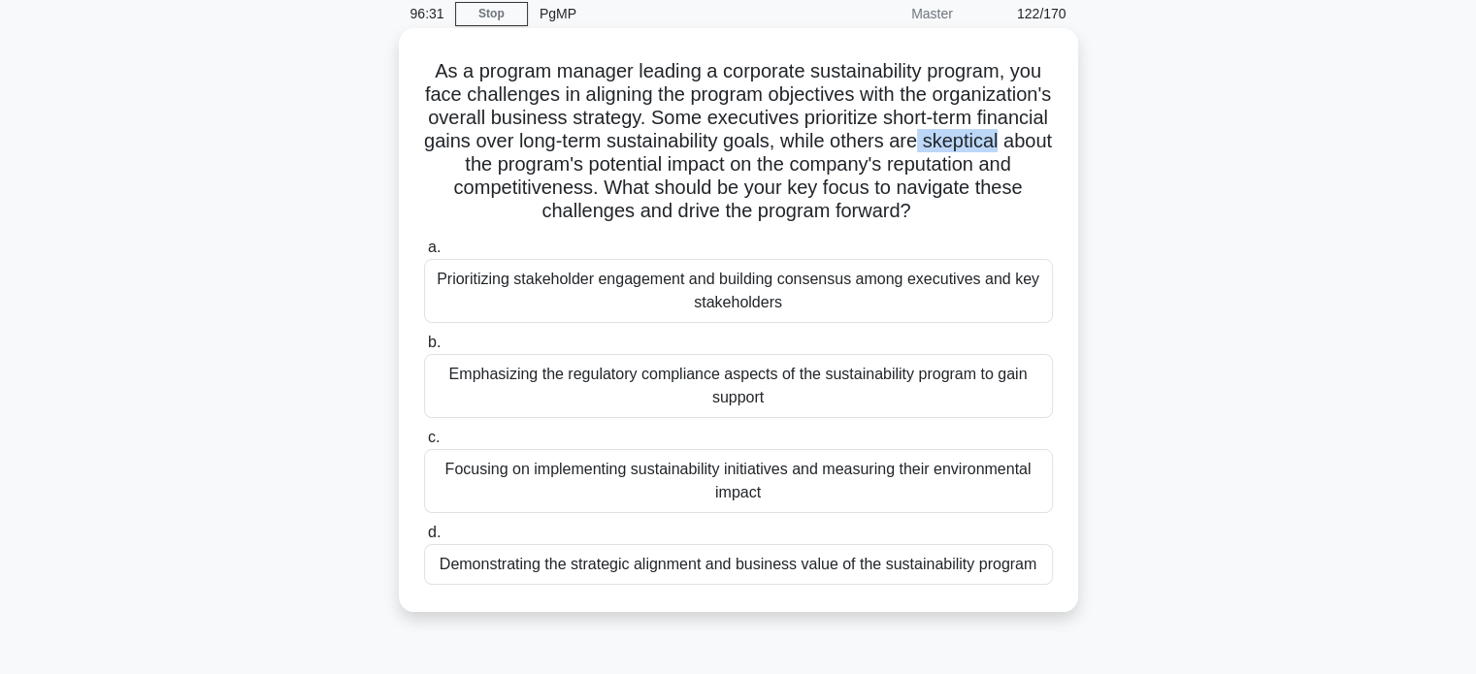
drag, startPoint x: 622, startPoint y: 166, endPoint x: 541, endPoint y: 166, distance: 80.5
click at [541, 166] on h5 "As a program manager leading a corporate sustainability program, you face chall…" at bounding box center [738, 141] width 633 height 165
drag, startPoint x: 541, startPoint y: 166, endPoint x: 933, endPoint y: 182, distance: 392.3
click at [933, 182] on h5 "As a program manager leading a corporate sustainability program, you face chall…" at bounding box center [738, 141] width 633 height 165
click at [840, 298] on div "Prioritizing stakeholder engagement and building consensus among executives and…" at bounding box center [738, 291] width 629 height 64
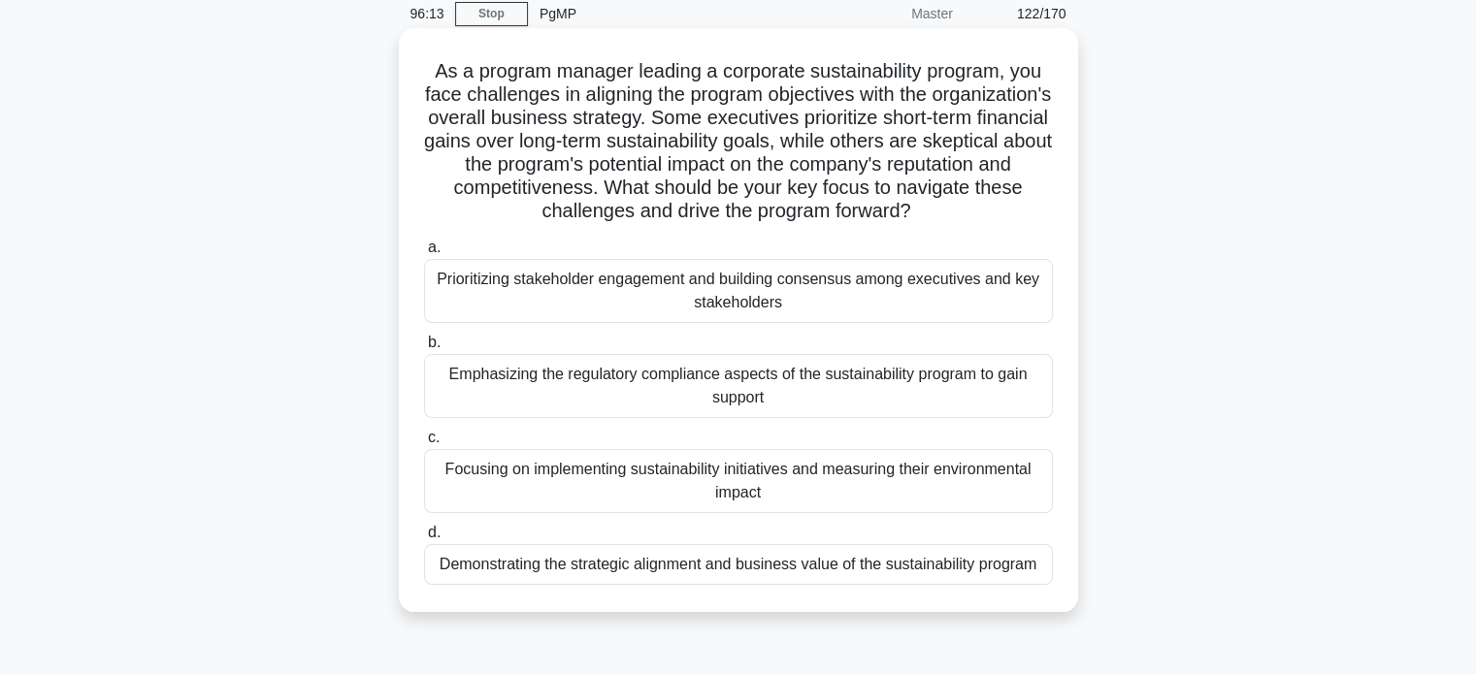
click at [424, 254] on input "a. Prioritizing stakeholder engagement and building consensus among executives …" at bounding box center [424, 248] width 0 height 13
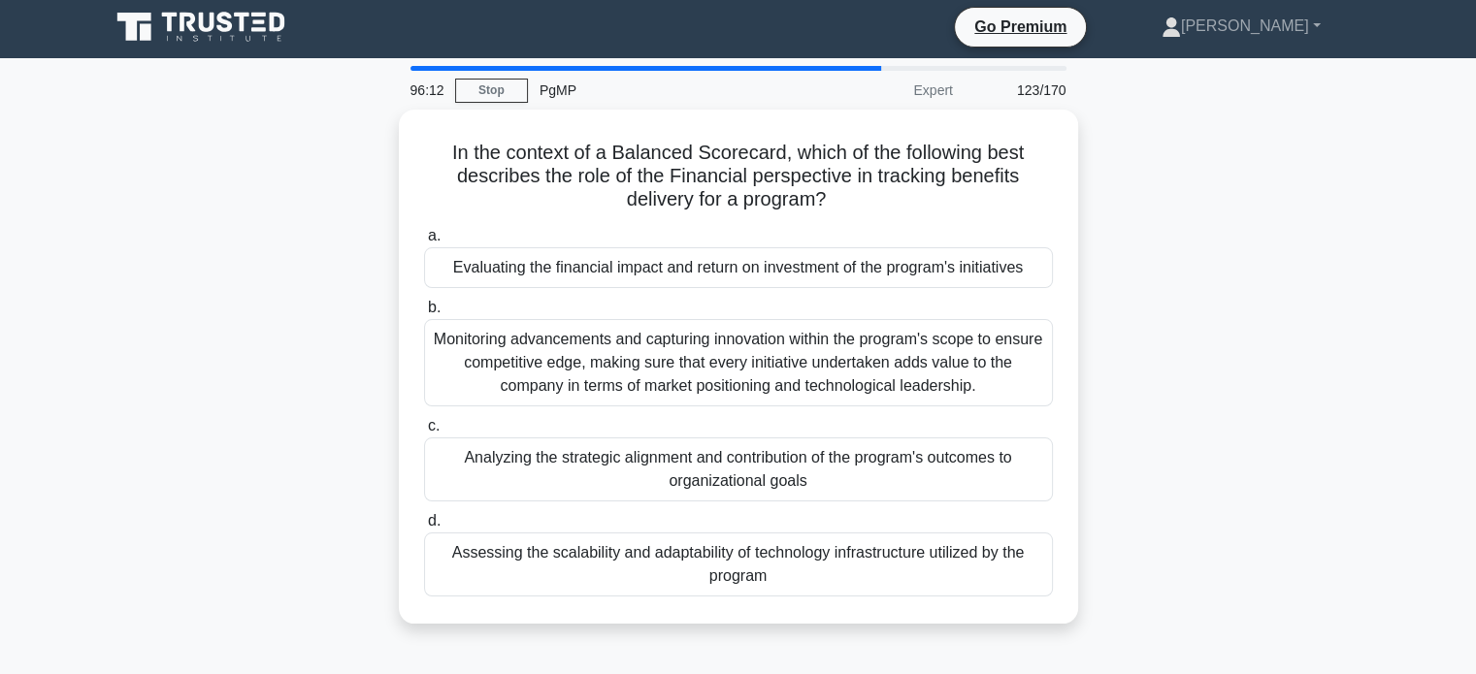
scroll to position [0, 0]
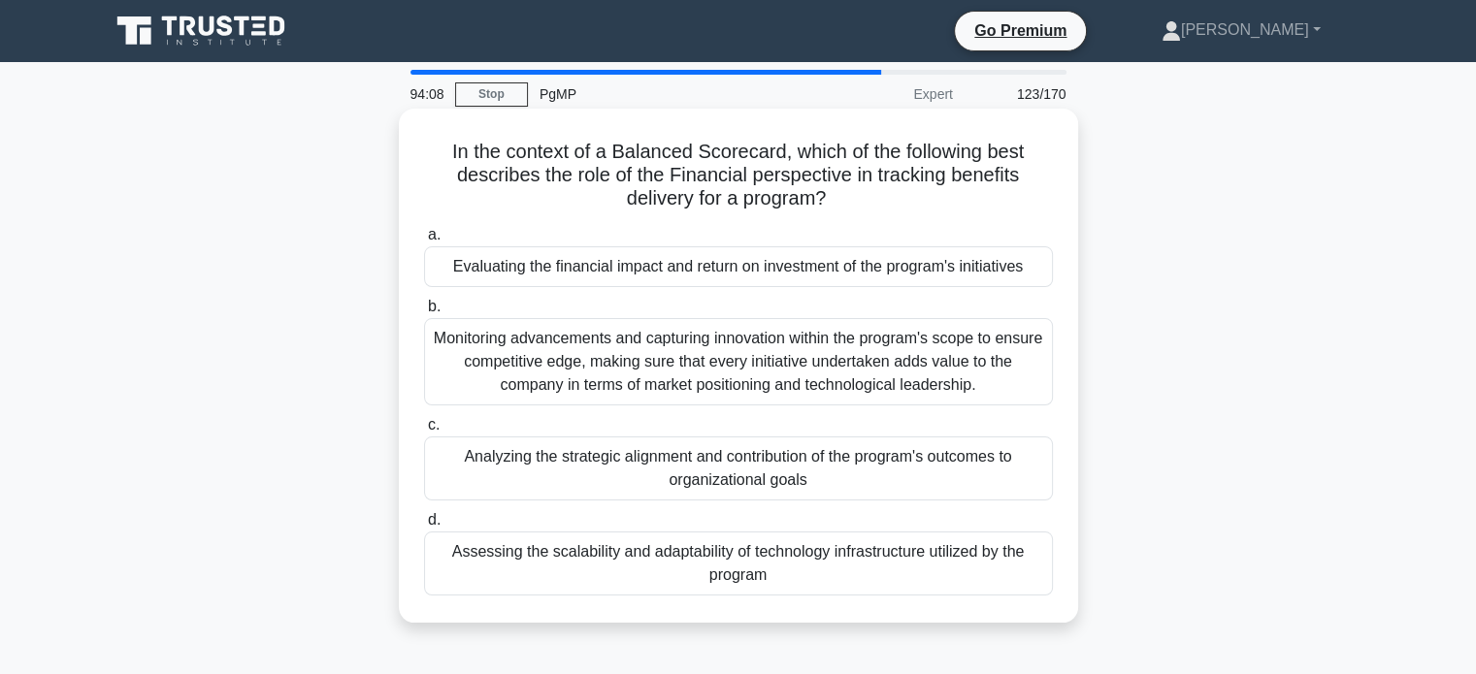
click at [1010, 272] on div "Evaluating the financial impact and return on investment of the program's initi…" at bounding box center [738, 266] width 629 height 41
click at [424, 242] on input "a. Evaluating the financial impact and return on investment of the program's in…" at bounding box center [424, 235] width 0 height 13
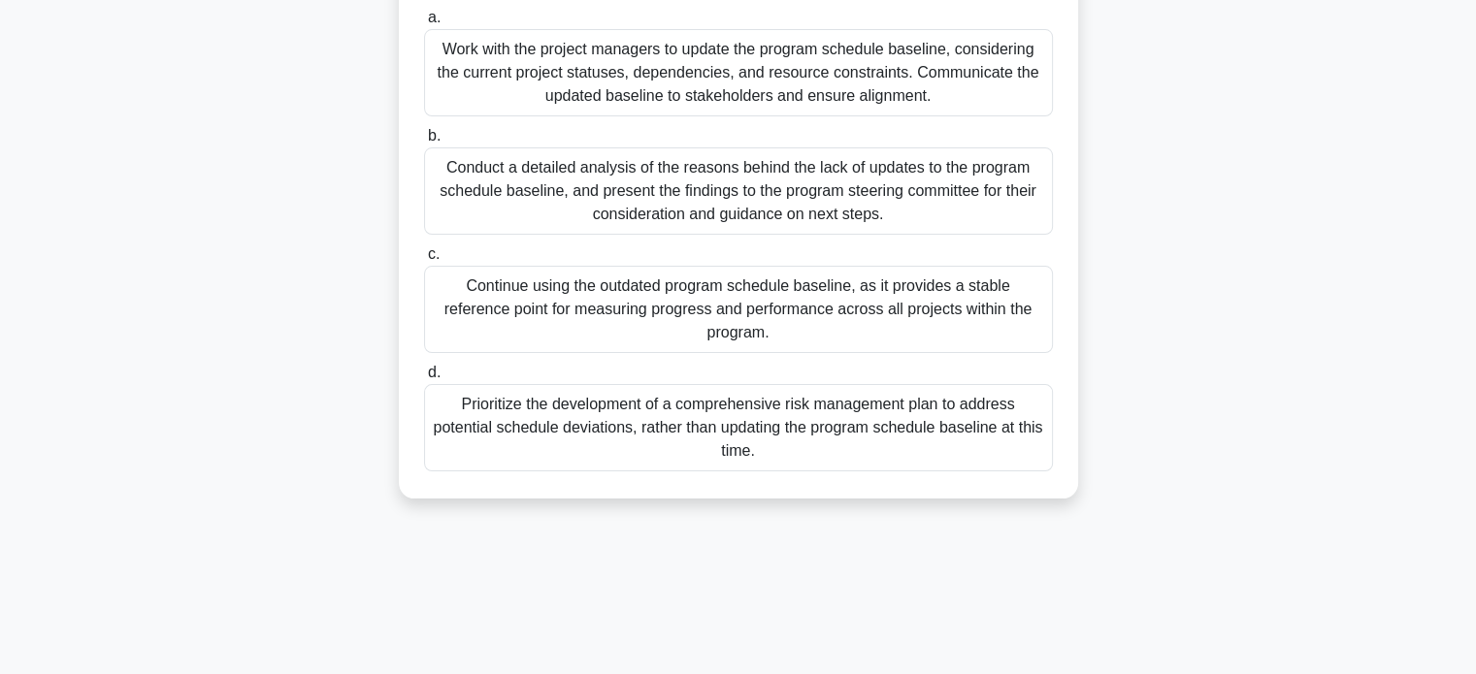
scroll to position [246, 0]
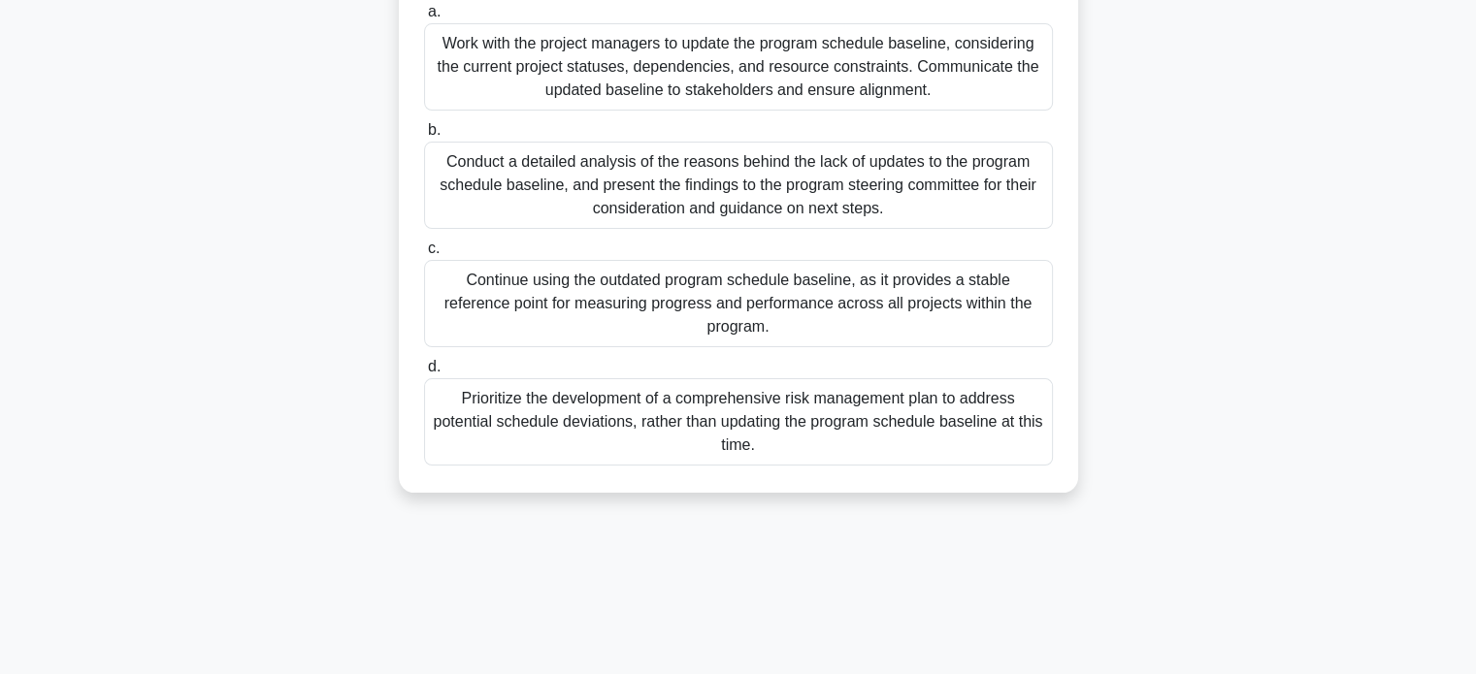
click at [907, 76] on div "Work with the project managers to update the program schedule baseline, conside…" at bounding box center [738, 66] width 629 height 87
click at [424, 18] on input "a. Work with the project managers to update the program schedule baseline, cons…" at bounding box center [424, 12] width 0 height 13
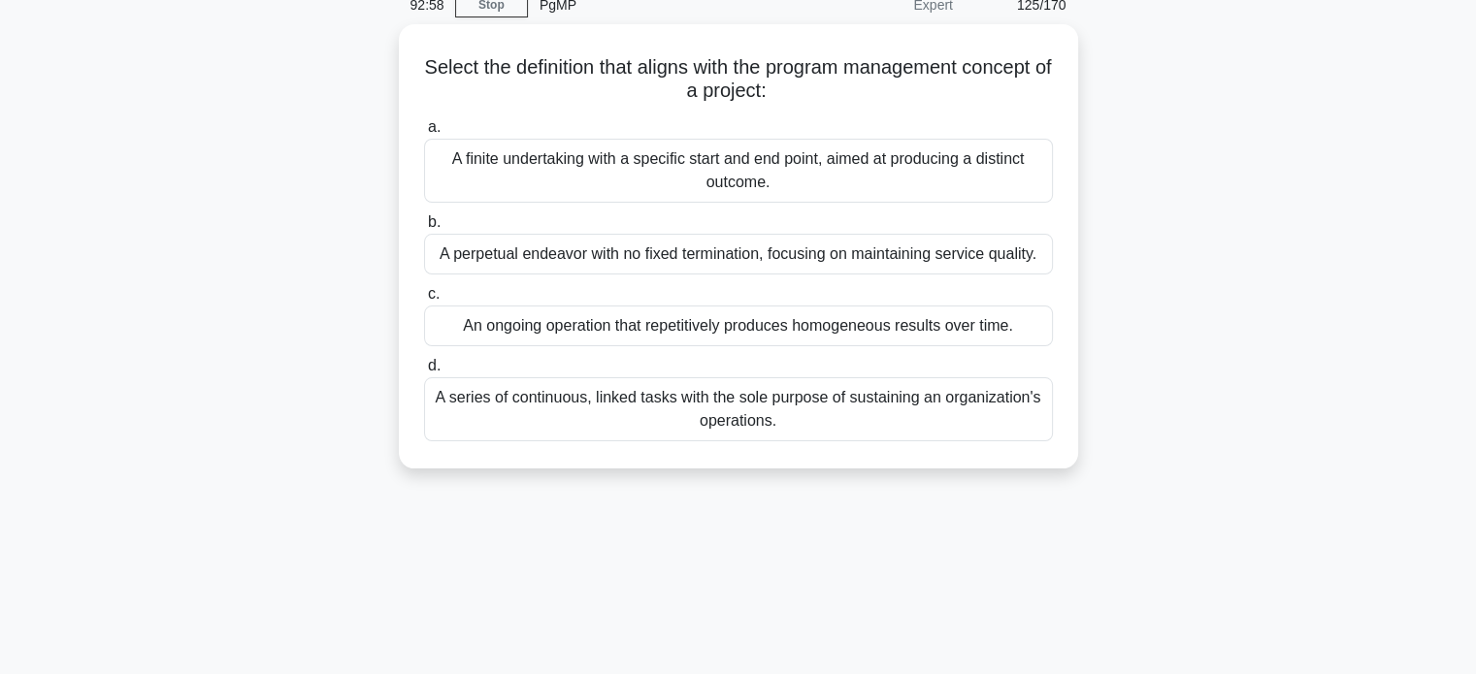
scroll to position [91, 0]
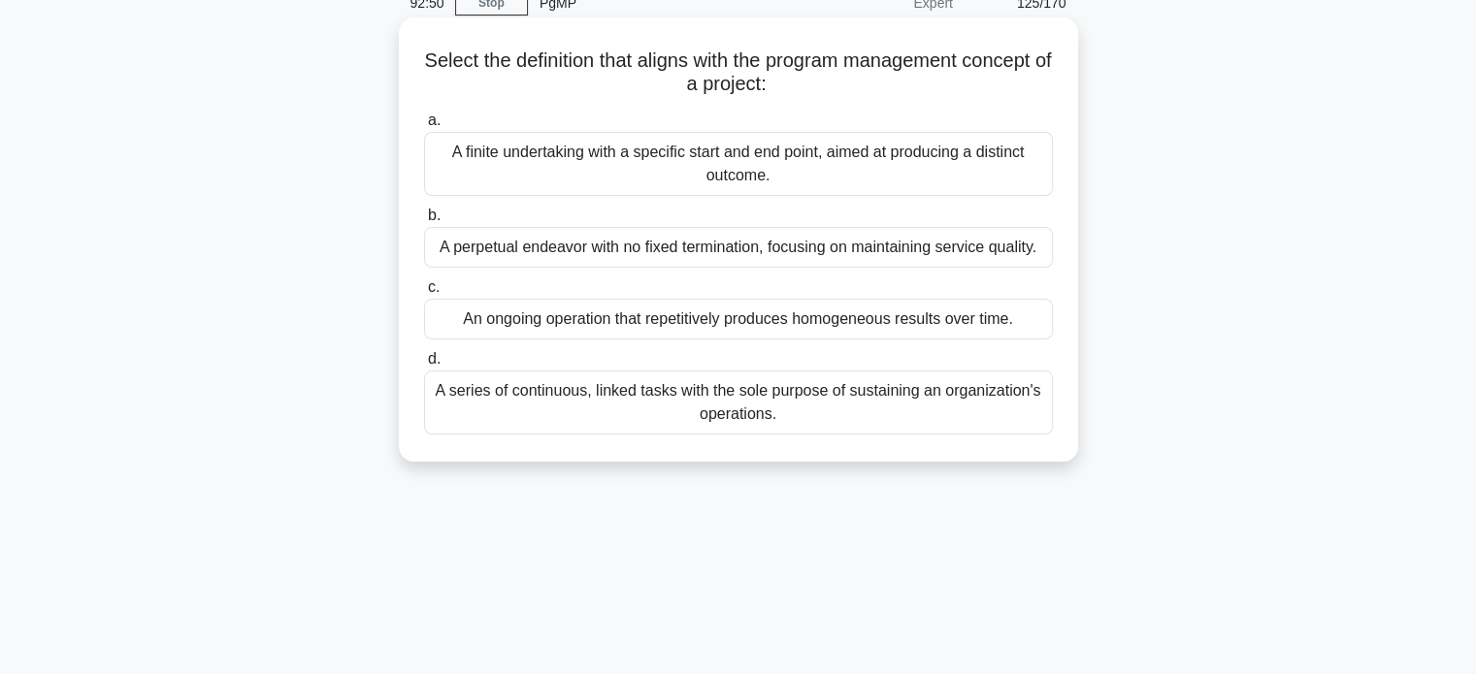
click at [881, 174] on div "A finite undertaking with a specific start and end point, aimed at producing a …" at bounding box center [738, 164] width 629 height 64
click at [424, 127] on input "a. A finite undertaking with a specific start and end point, aimed at producing…" at bounding box center [424, 120] width 0 height 13
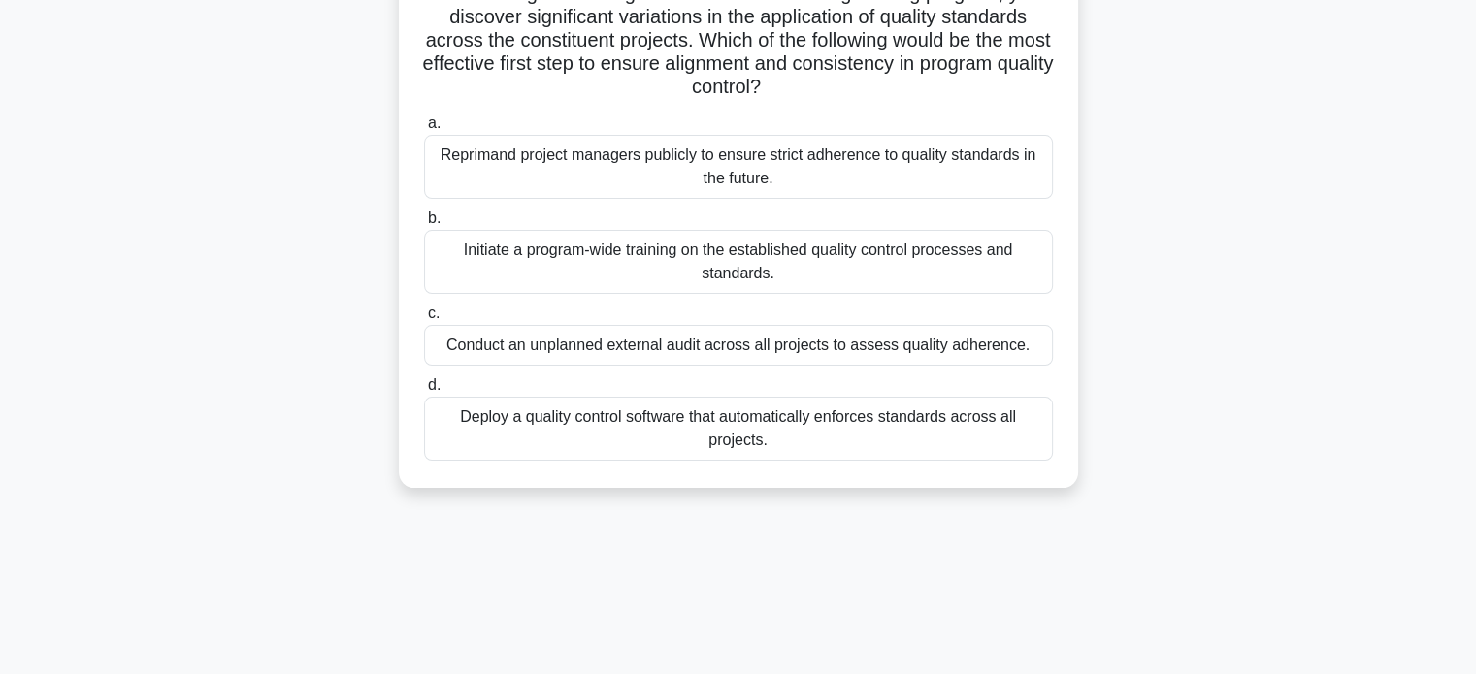
scroll to position [171, 0]
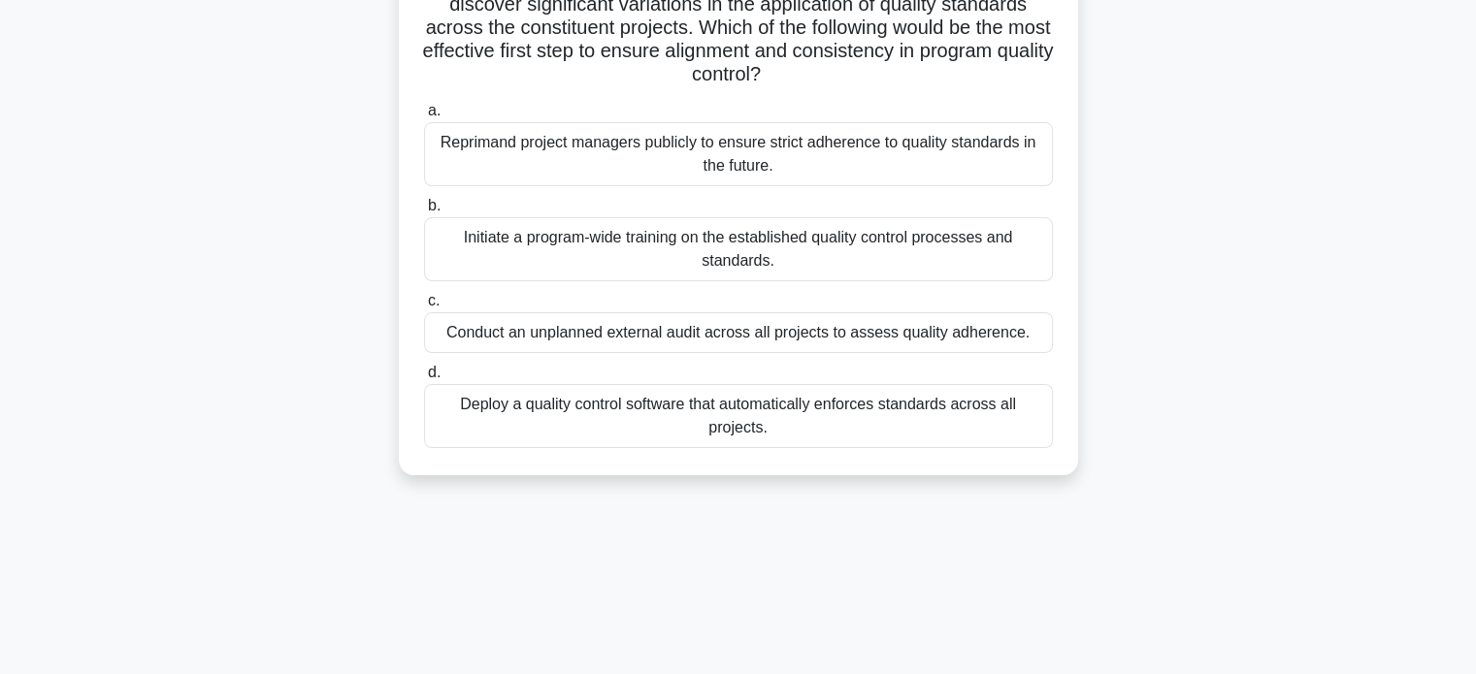
click at [889, 263] on div "Initiate a program-wide training on the established quality control processes a…" at bounding box center [738, 249] width 629 height 64
click at [424, 212] on input "b. Initiate a program-wide training on the established quality control processe…" at bounding box center [424, 206] width 0 height 13
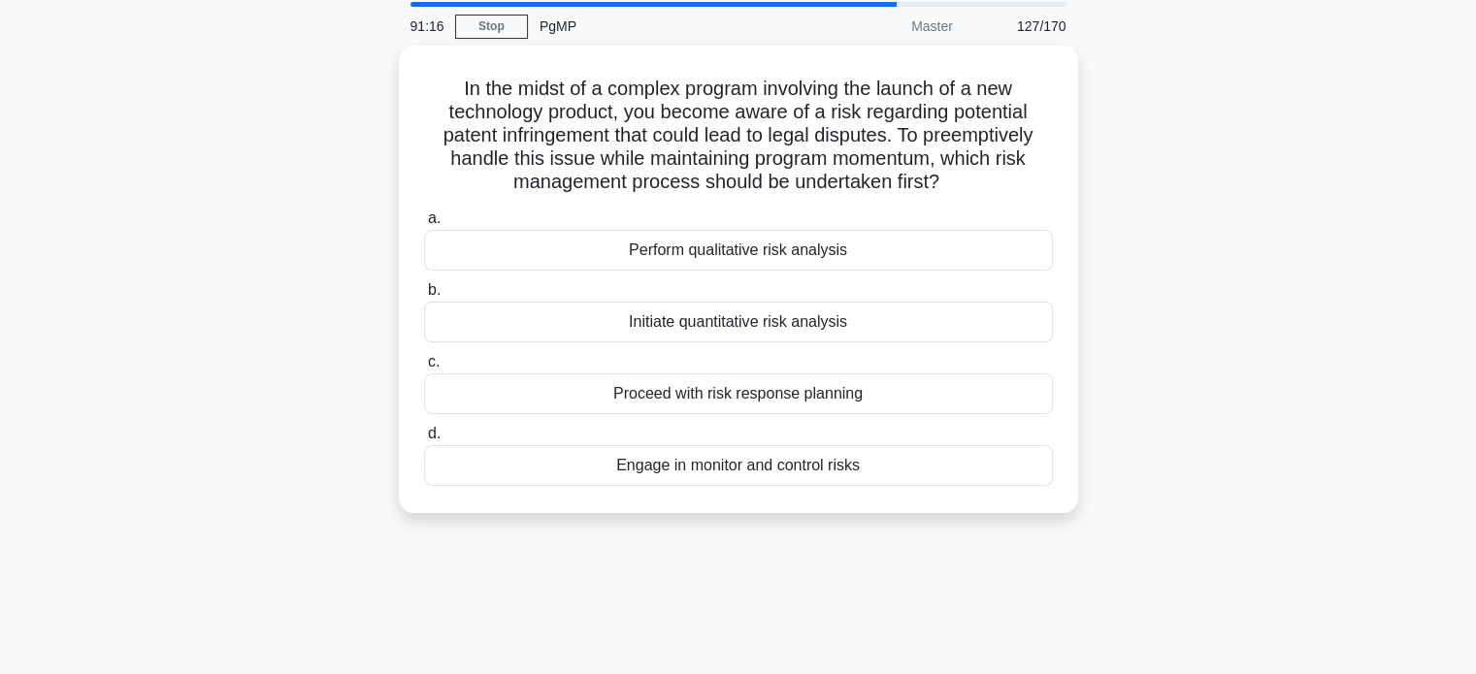
scroll to position [76, 0]
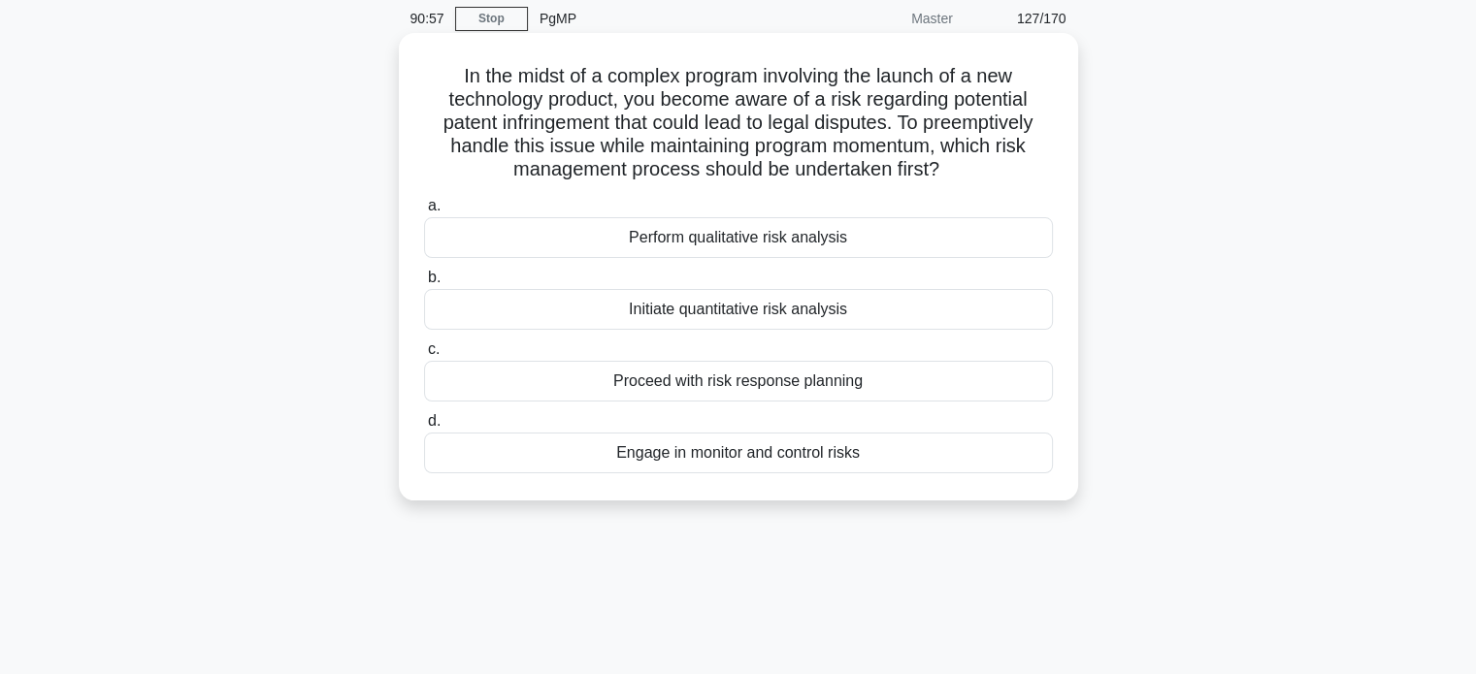
click at [827, 230] on div "Perform qualitative risk analysis" at bounding box center [738, 237] width 629 height 41
click at [424, 212] on input "a. Perform qualitative risk analysis" at bounding box center [424, 206] width 0 height 13
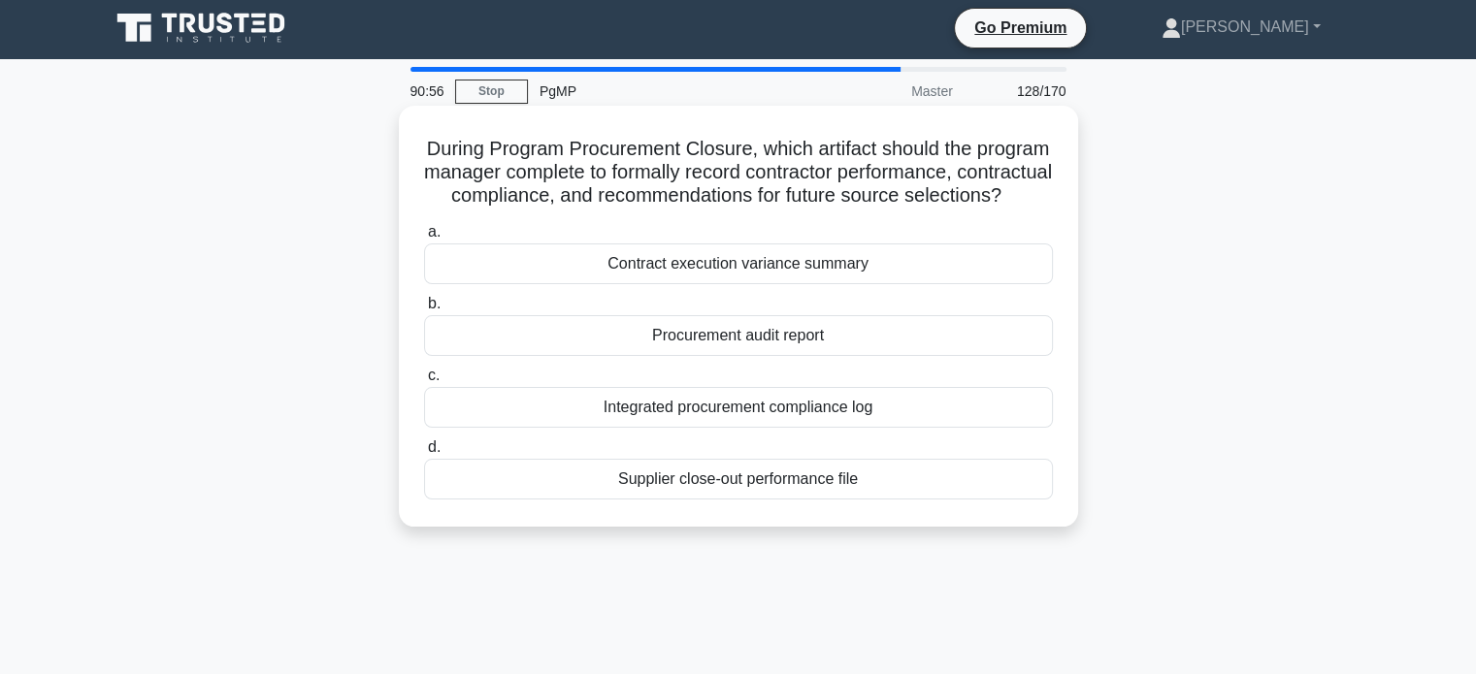
scroll to position [0, 0]
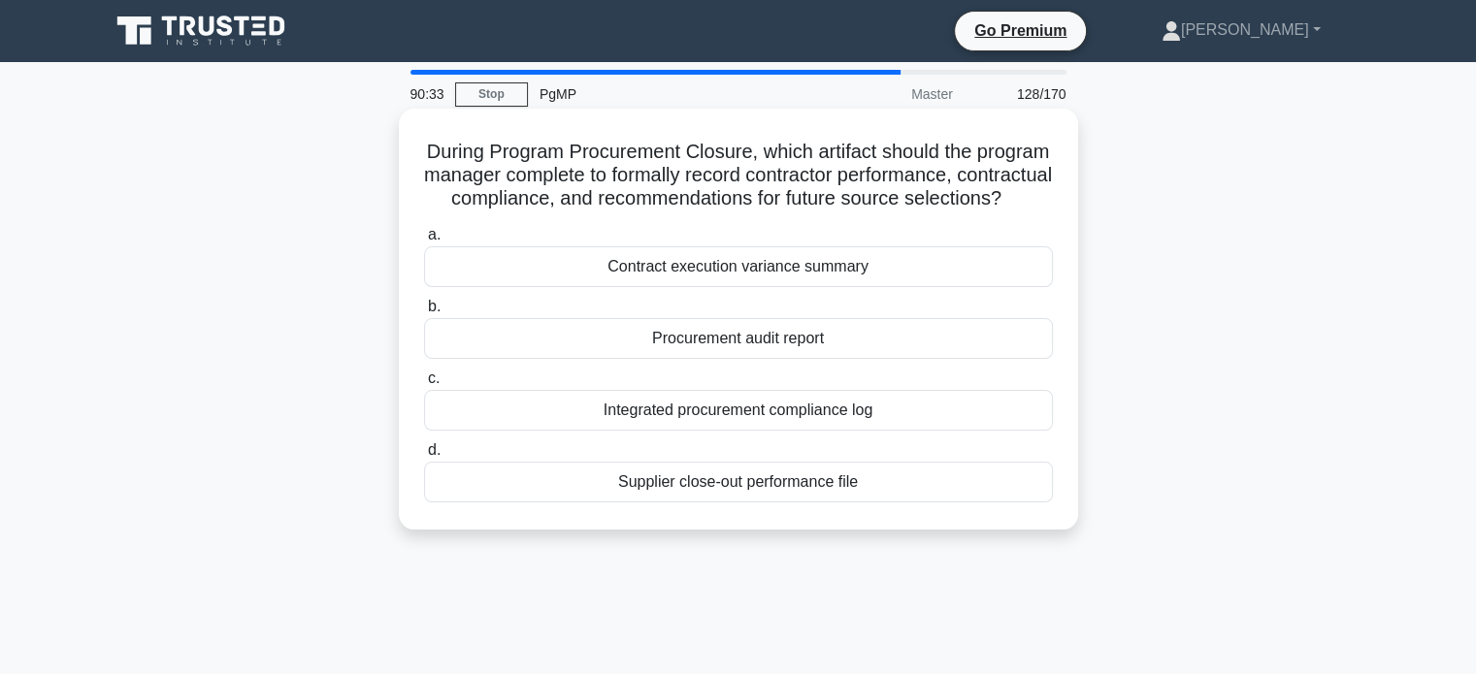
click at [865, 359] on div "Procurement audit report" at bounding box center [738, 338] width 629 height 41
click at [424, 313] on input "b. Procurement audit report" at bounding box center [424, 307] width 0 height 13
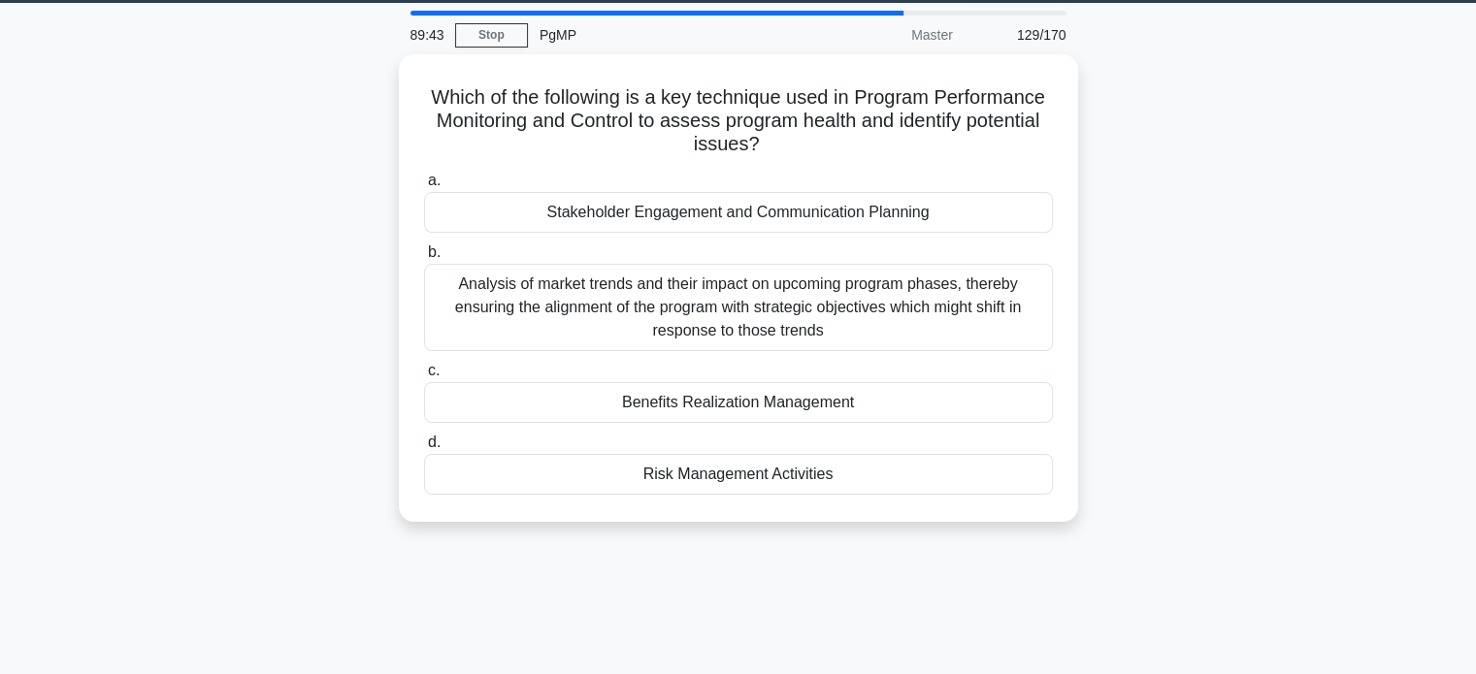
scroll to position [74, 0]
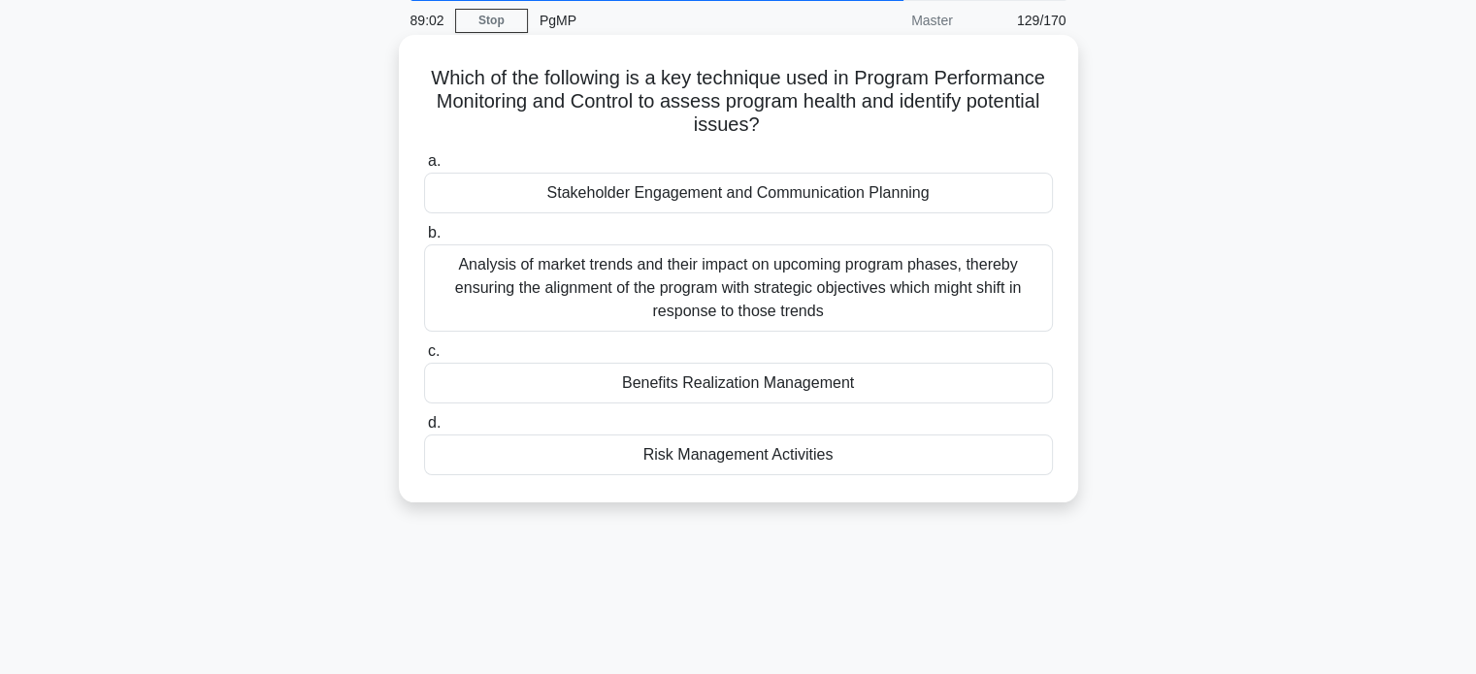
click at [846, 375] on div "Benefits Realization Management" at bounding box center [738, 383] width 629 height 41
click at [424, 358] on input "c. Benefits Realization Management" at bounding box center [424, 351] width 0 height 13
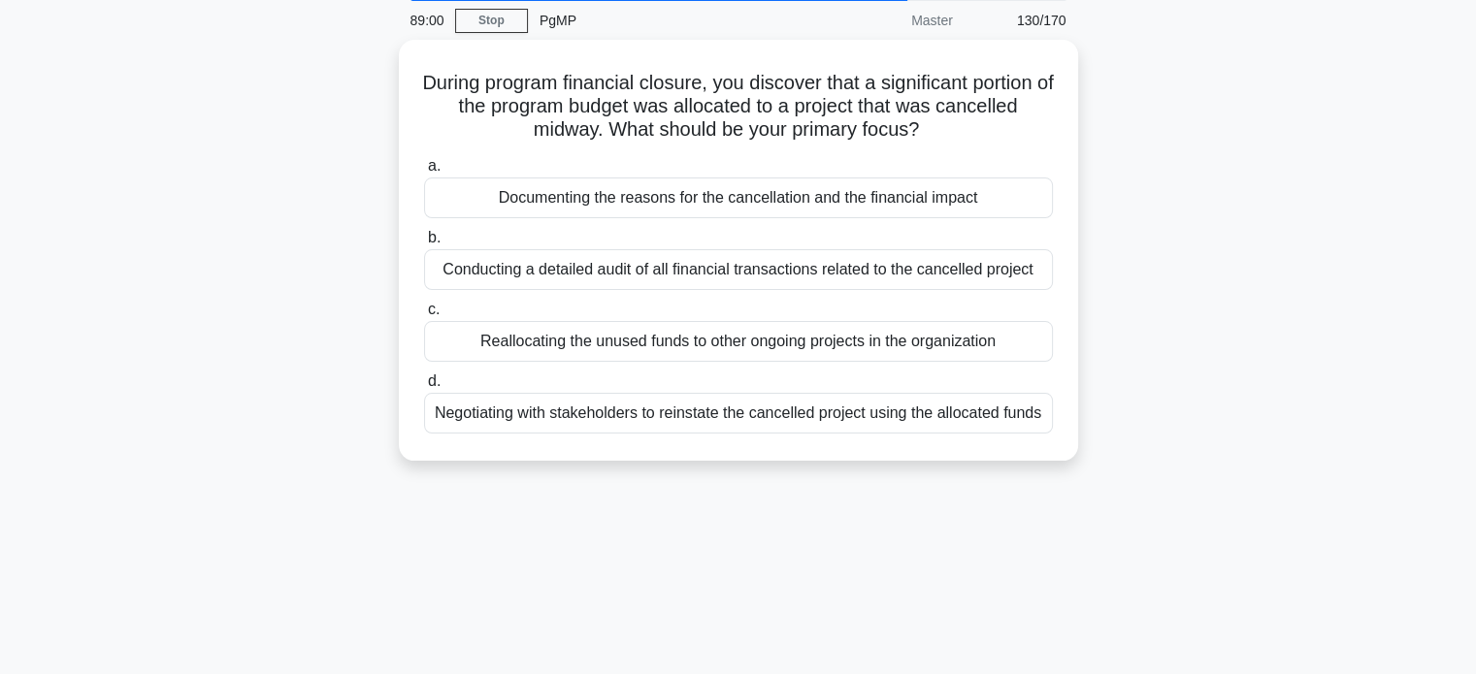
scroll to position [0, 0]
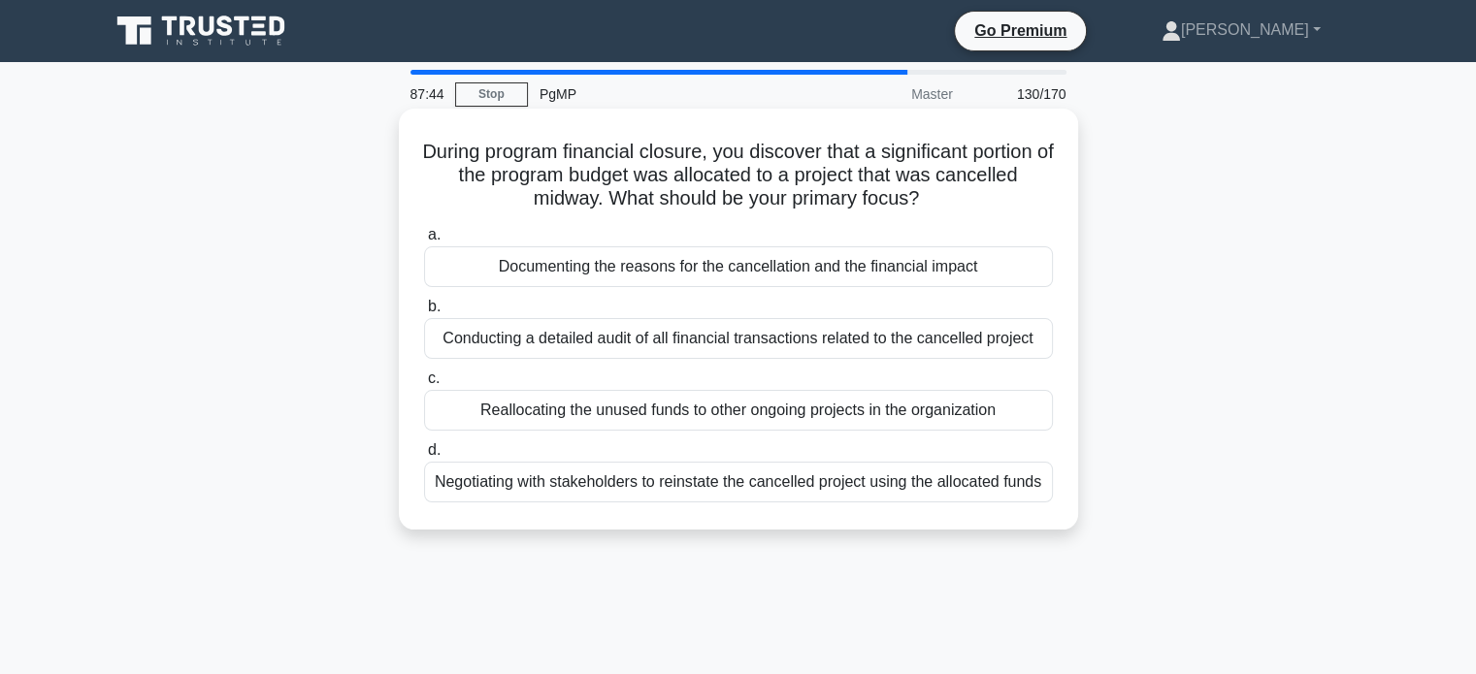
click at [1012, 345] on div "Conducting a detailed audit of all financial transactions related to the cancel…" at bounding box center [738, 338] width 629 height 41
click at [424, 313] on input "b. Conducting a detailed audit of all financial transactions related to the can…" at bounding box center [424, 307] width 0 height 13
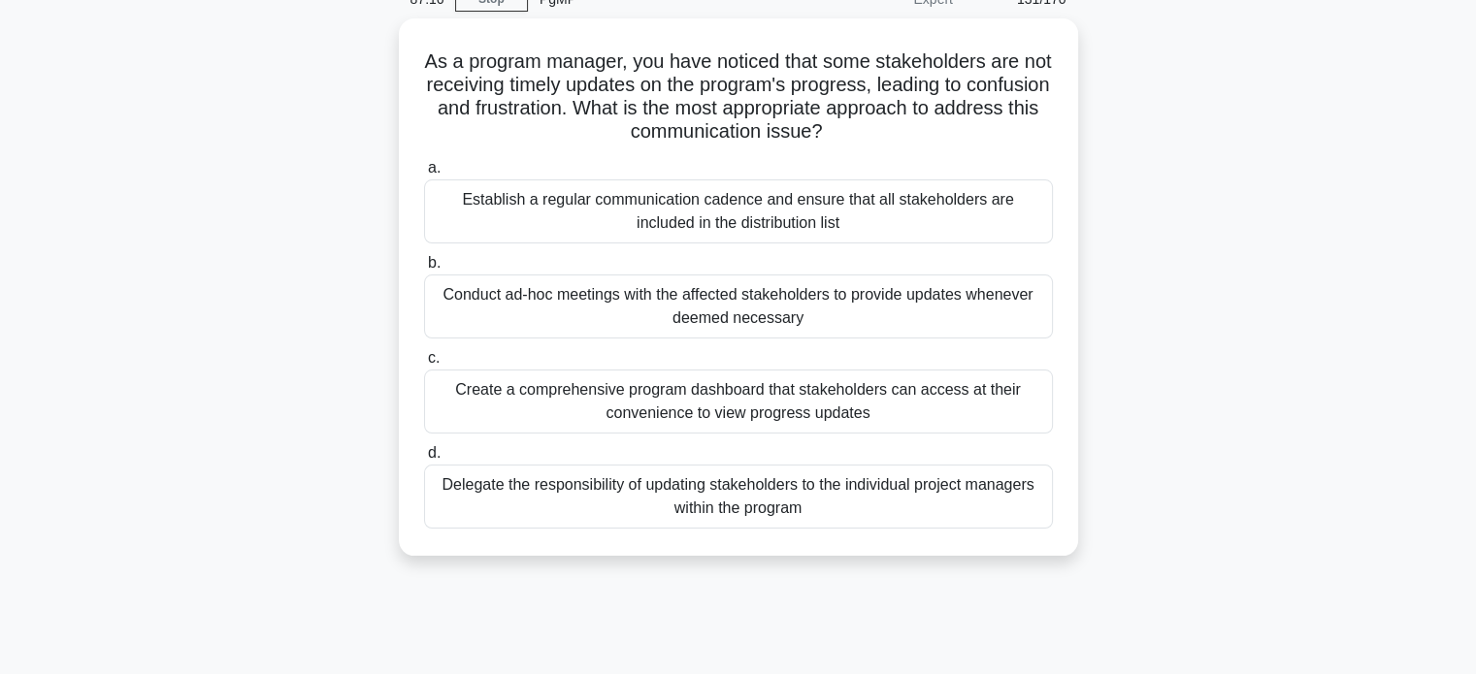
scroll to position [99, 0]
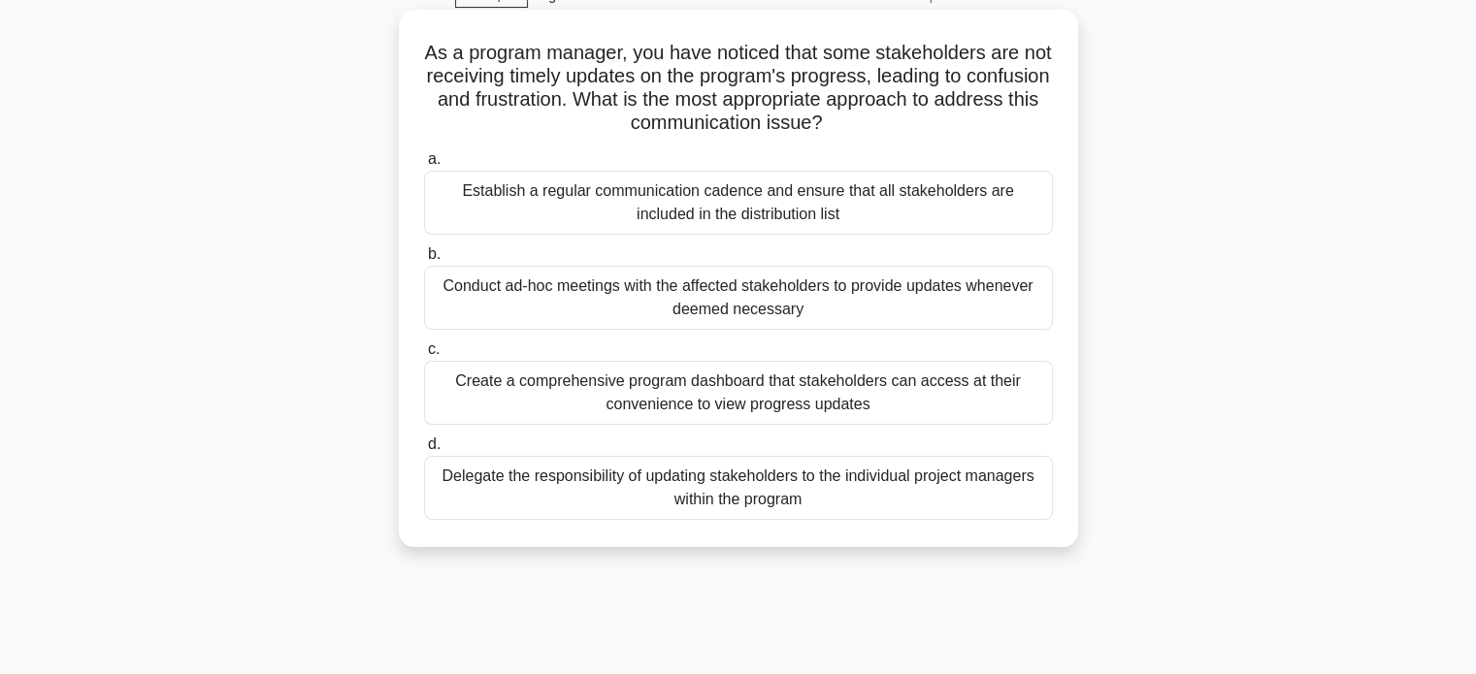
click at [987, 226] on div "Establish a regular communication cadence and ensure that all stakeholders are …" at bounding box center [738, 203] width 629 height 64
click at [424, 166] on input "a. Establish a regular communication cadence and ensure that all stakeholders a…" at bounding box center [424, 159] width 0 height 13
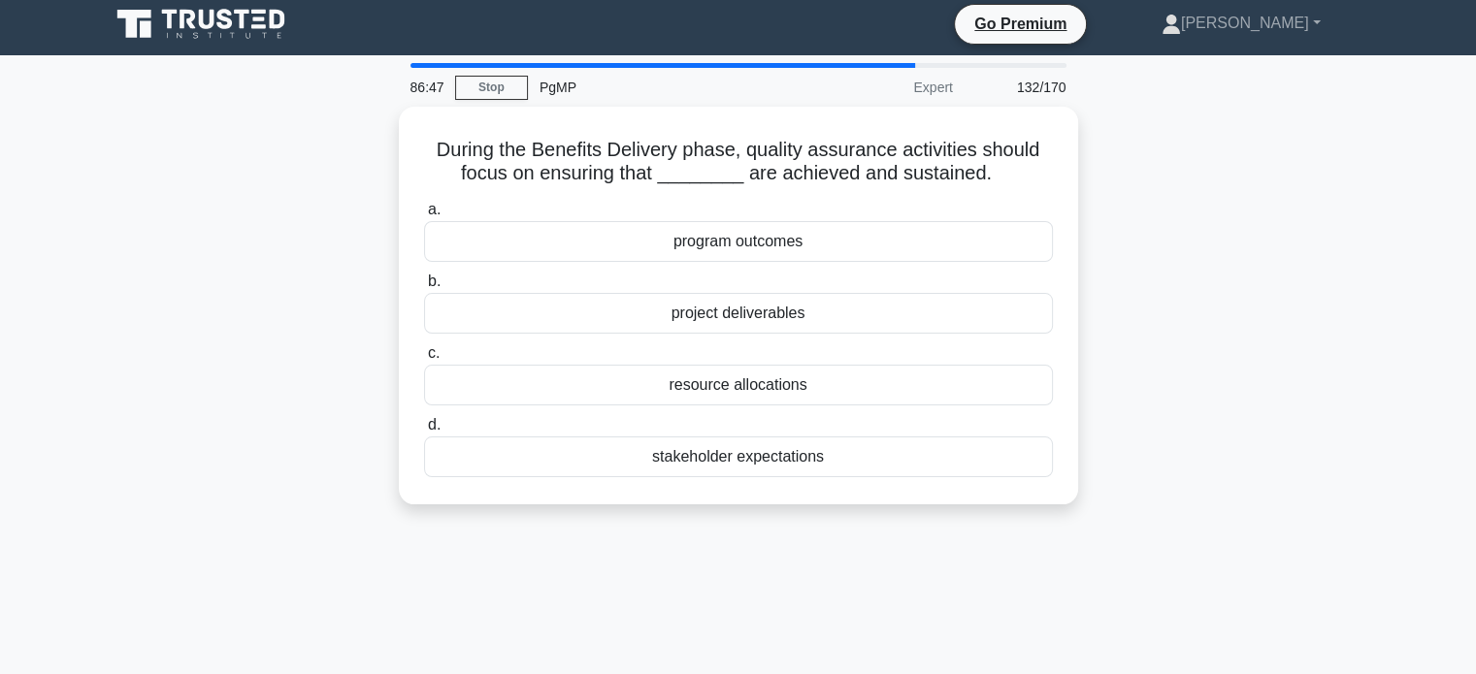
scroll to position [0, 0]
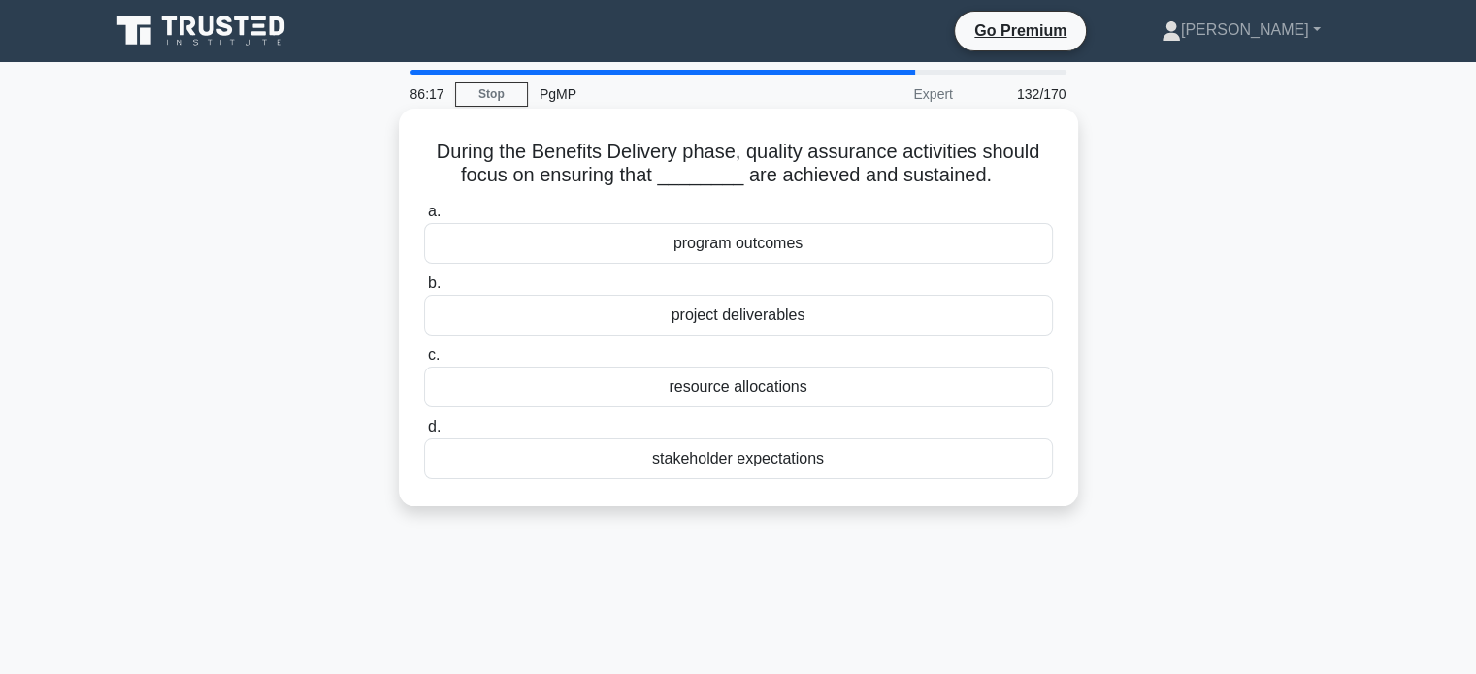
click at [924, 258] on div "program outcomes" at bounding box center [738, 243] width 629 height 41
click at [424, 218] on input "a. program outcomes" at bounding box center [424, 212] width 0 height 13
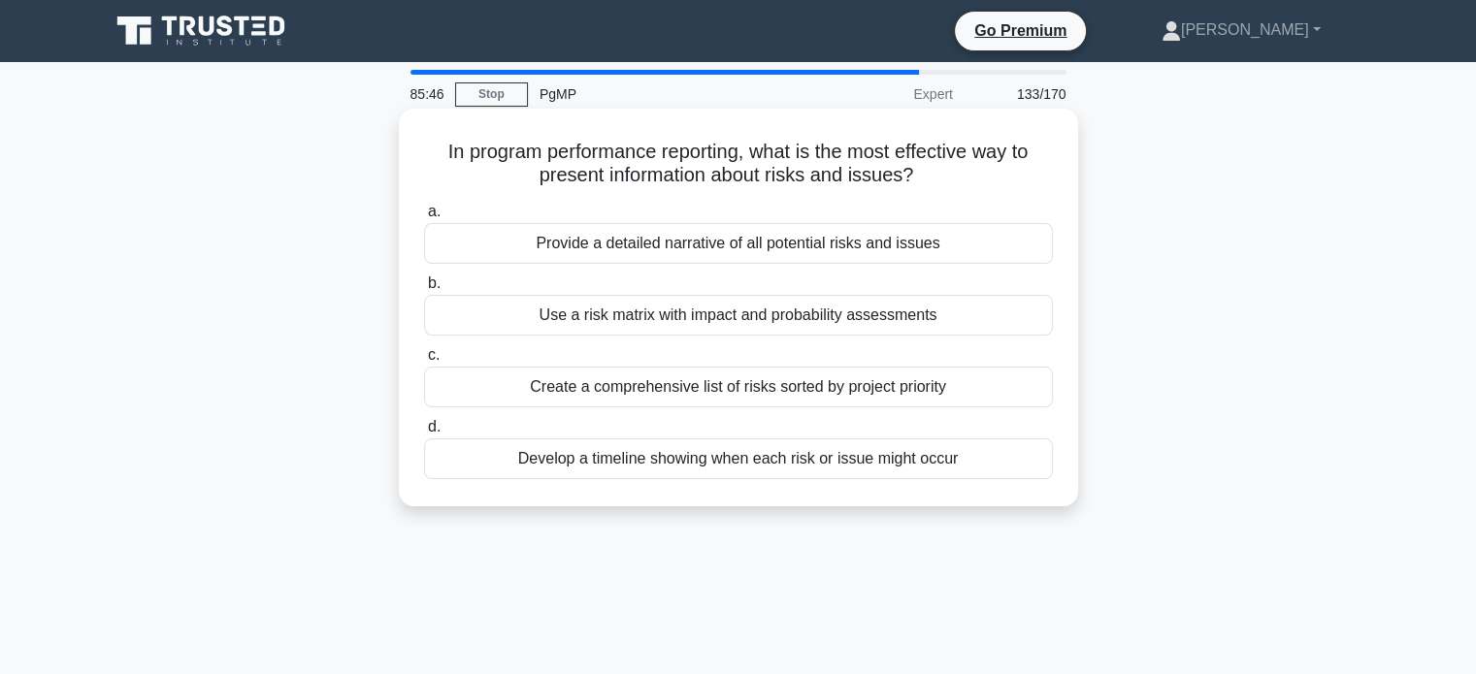
click at [854, 323] on div "Use a risk matrix with impact and probability assessments" at bounding box center [738, 315] width 629 height 41
click at [424, 290] on input "b. Use a risk matrix with impact and probability assessments" at bounding box center [424, 283] width 0 height 13
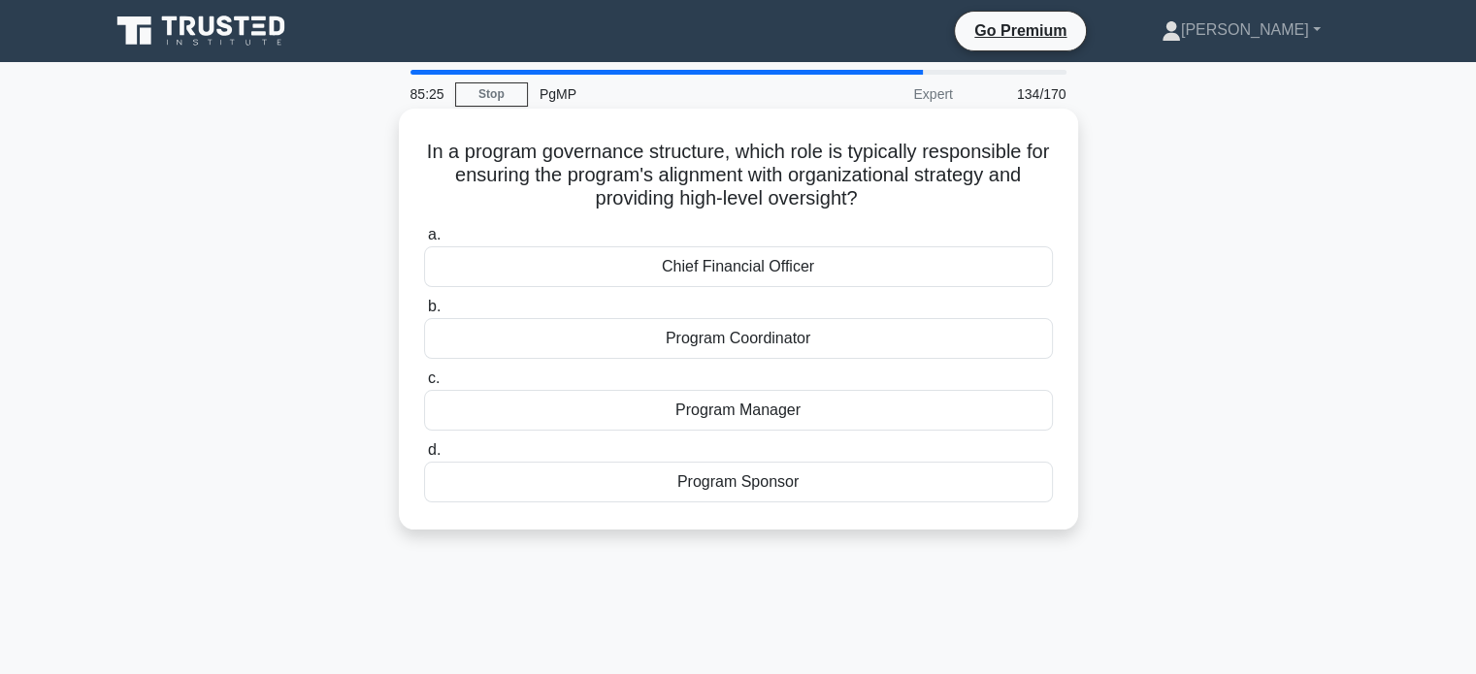
click at [862, 488] on div "Program Sponsor" at bounding box center [738, 482] width 629 height 41
click at [424, 457] on input "d. Program Sponsor" at bounding box center [424, 450] width 0 height 13
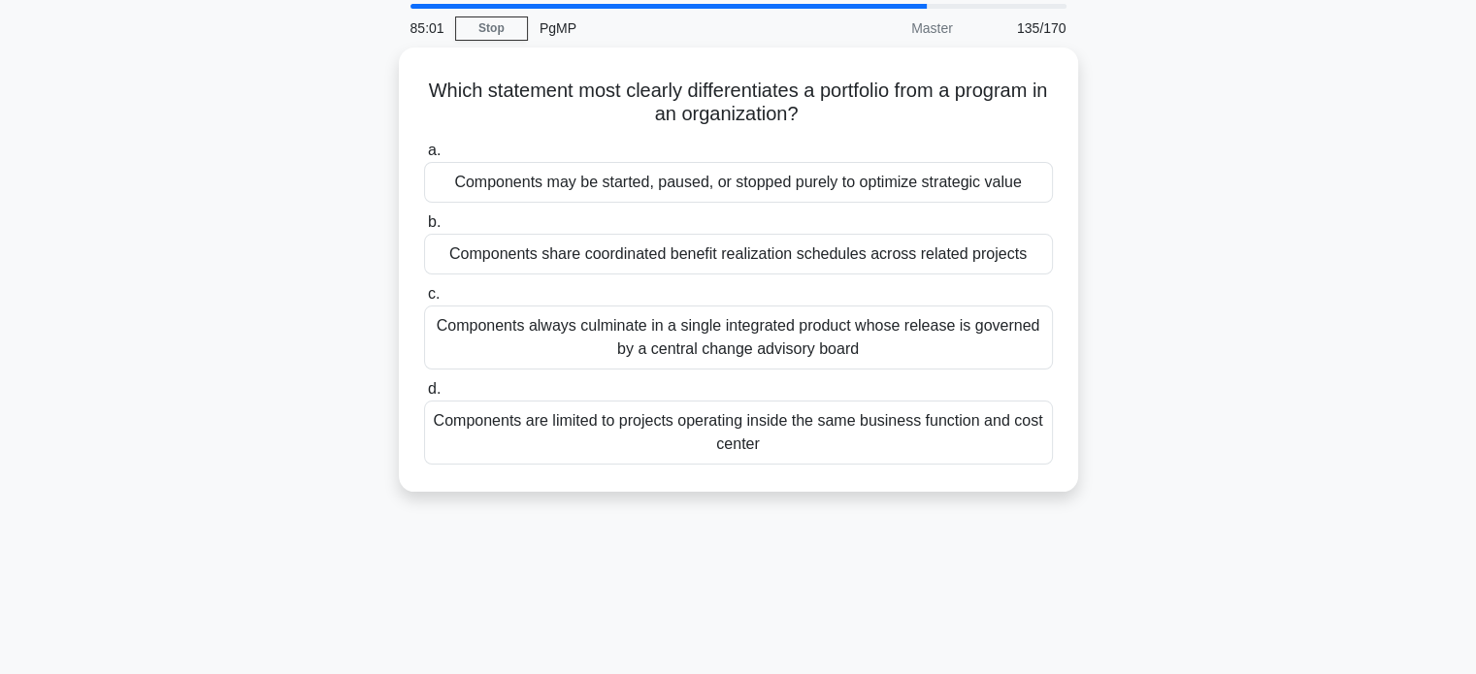
scroll to position [71, 0]
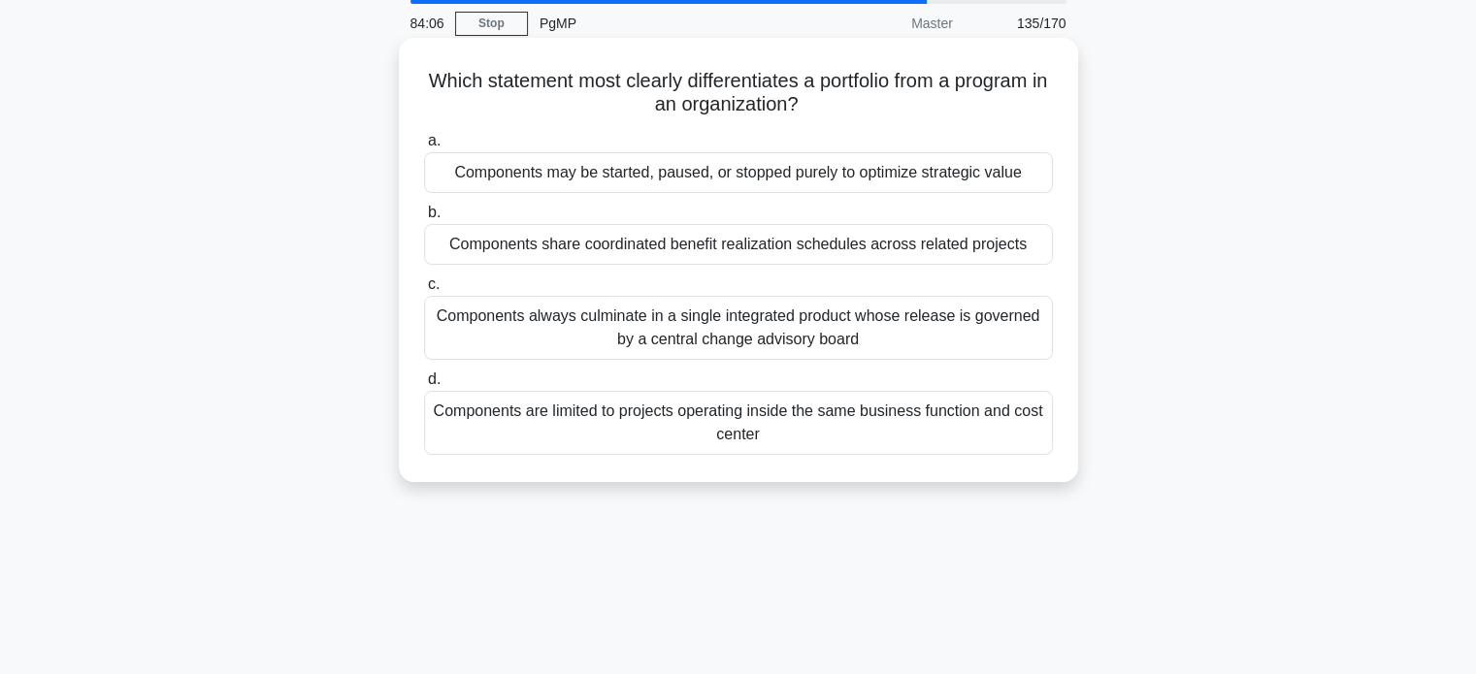
click at [998, 175] on div "Components may be started, paused, or stopped purely to optimize strategic value" at bounding box center [738, 172] width 629 height 41
click at [424, 147] on input "a. Components may be started, paused, or stopped purely to optimize strategic v…" at bounding box center [424, 141] width 0 height 13
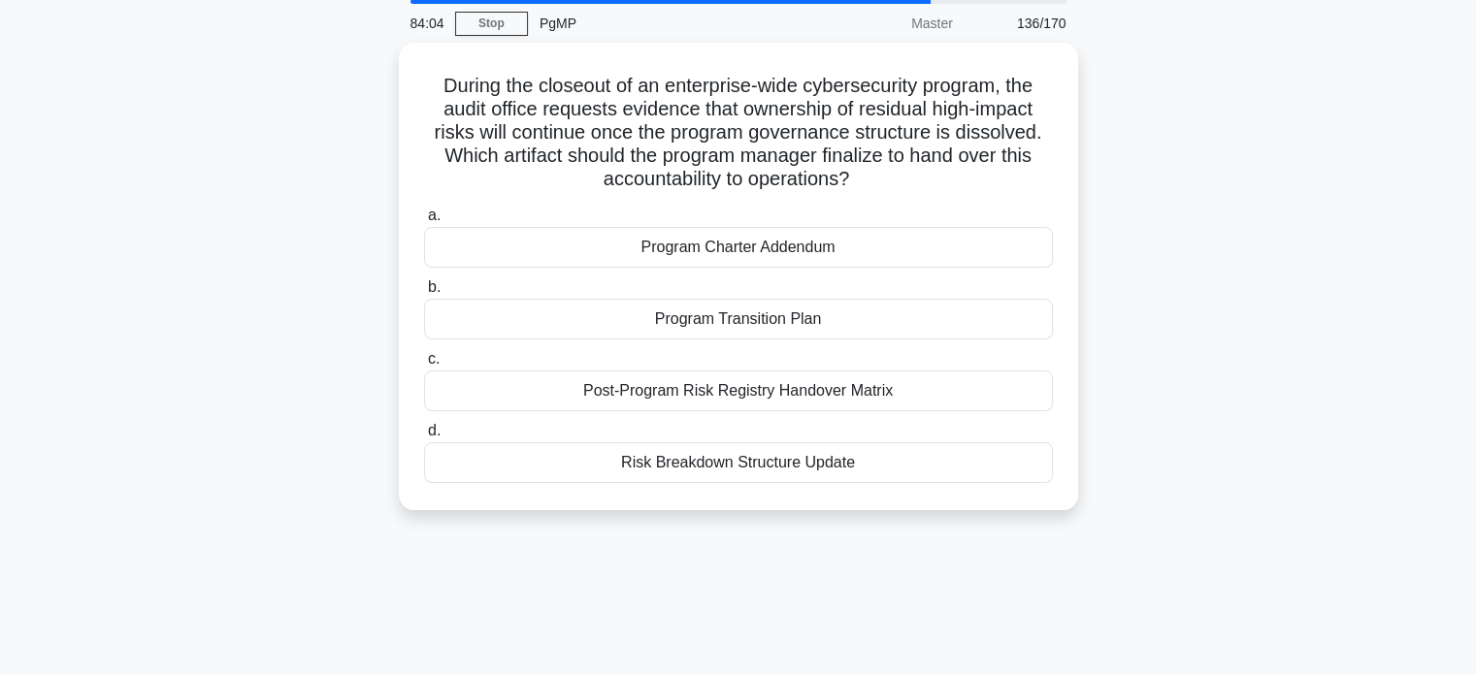
scroll to position [0, 0]
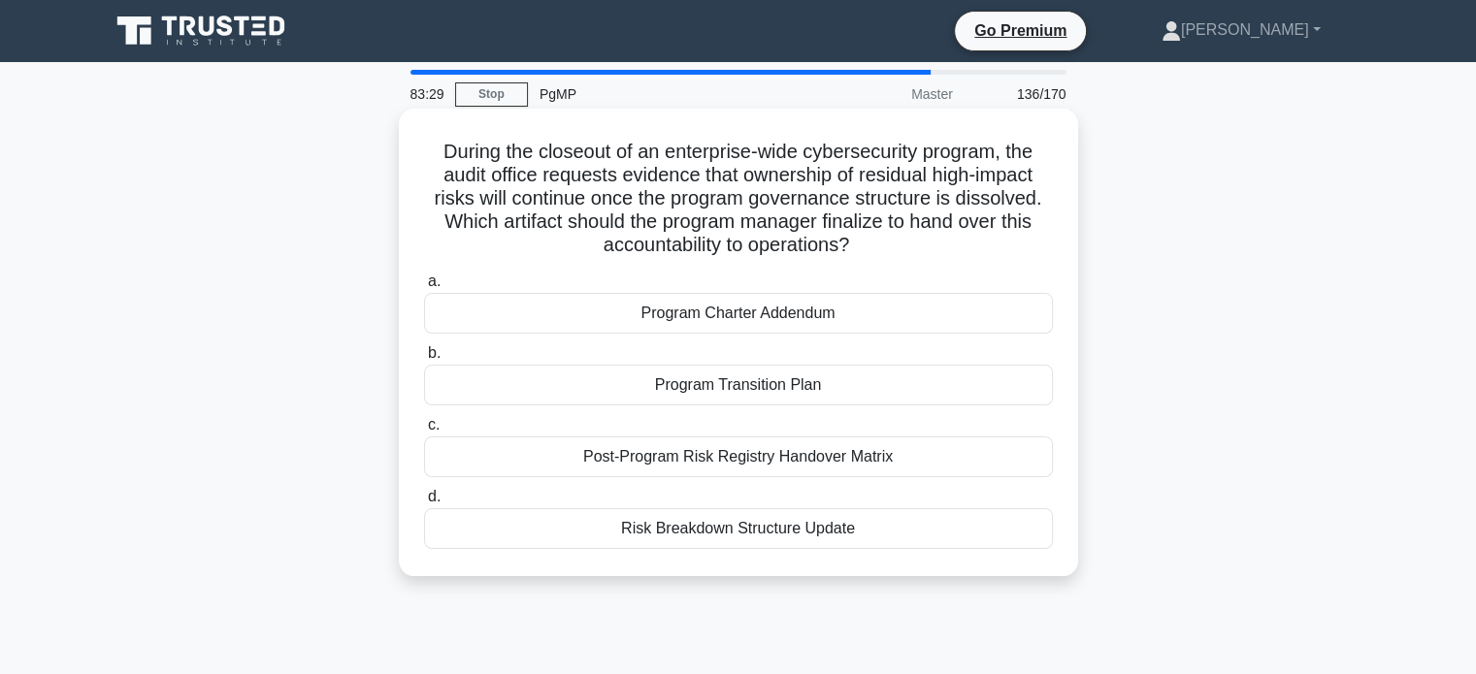
click at [922, 445] on div "Post-Program Risk Registry Handover Matrix" at bounding box center [738, 457] width 629 height 41
click at [424, 432] on input "c. Post-Program Risk Registry Handover Matrix" at bounding box center [424, 425] width 0 height 13
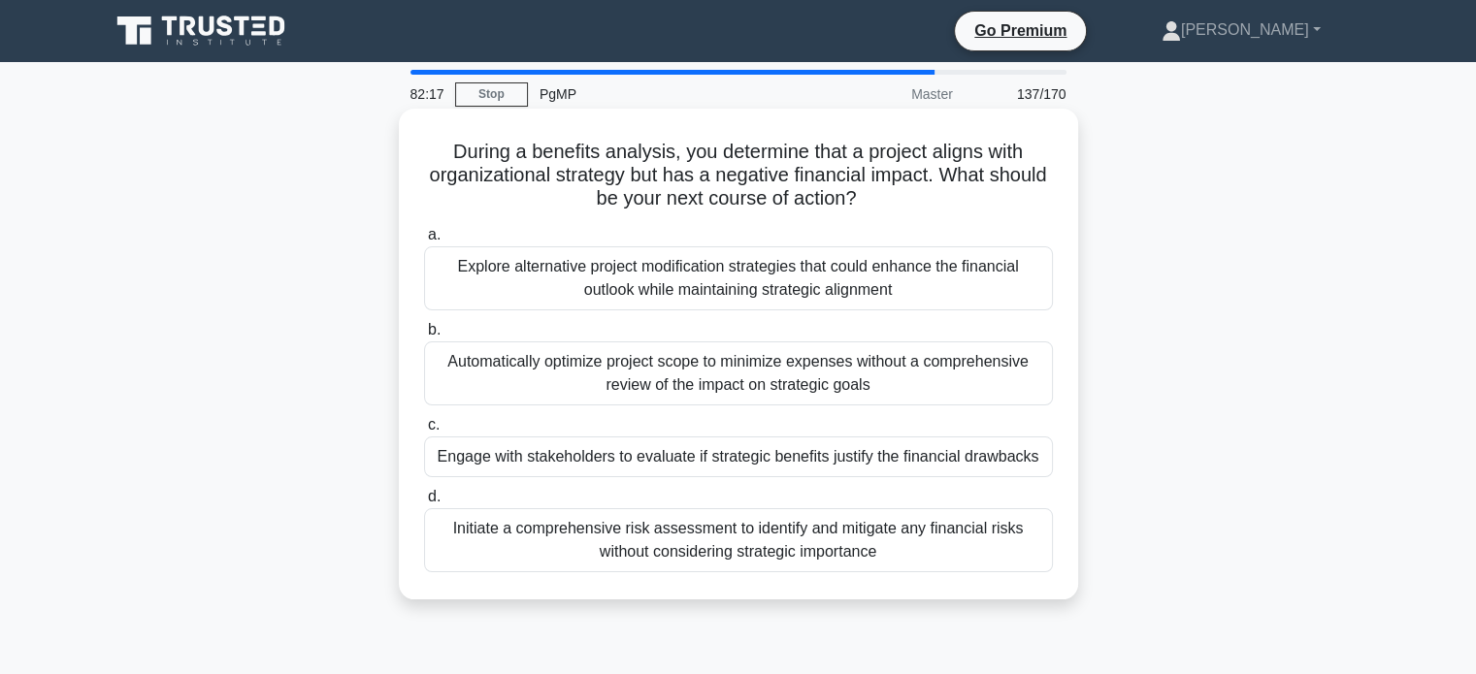
click at [911, 283] on div "Explore alternative project modification strategies that could enhance the fina…" at bounding box center [738, 278] width 629 height 64
click at [424, 242] on input "a. Explore alternative project modification strategies that could enhance the f…" at bounding box center [424, 235] width 0 height 13
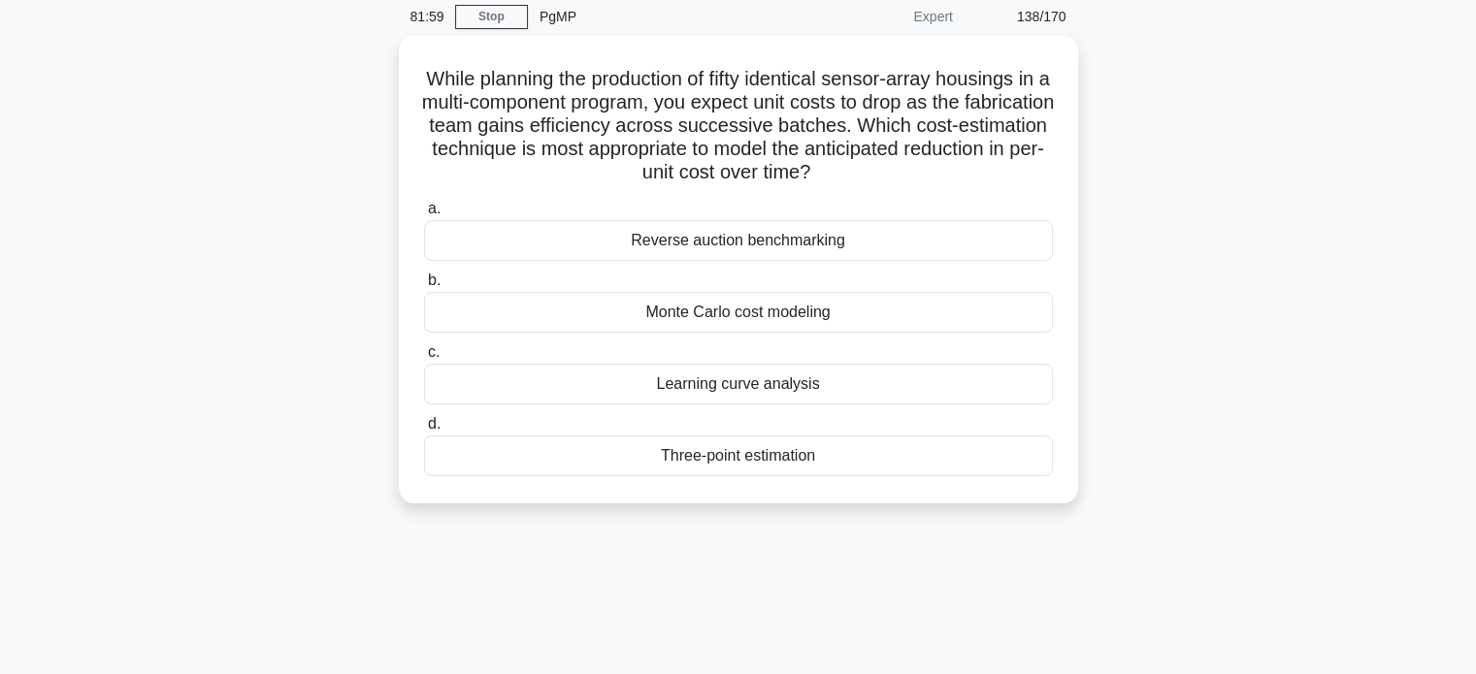
scroll to position [79, 0]
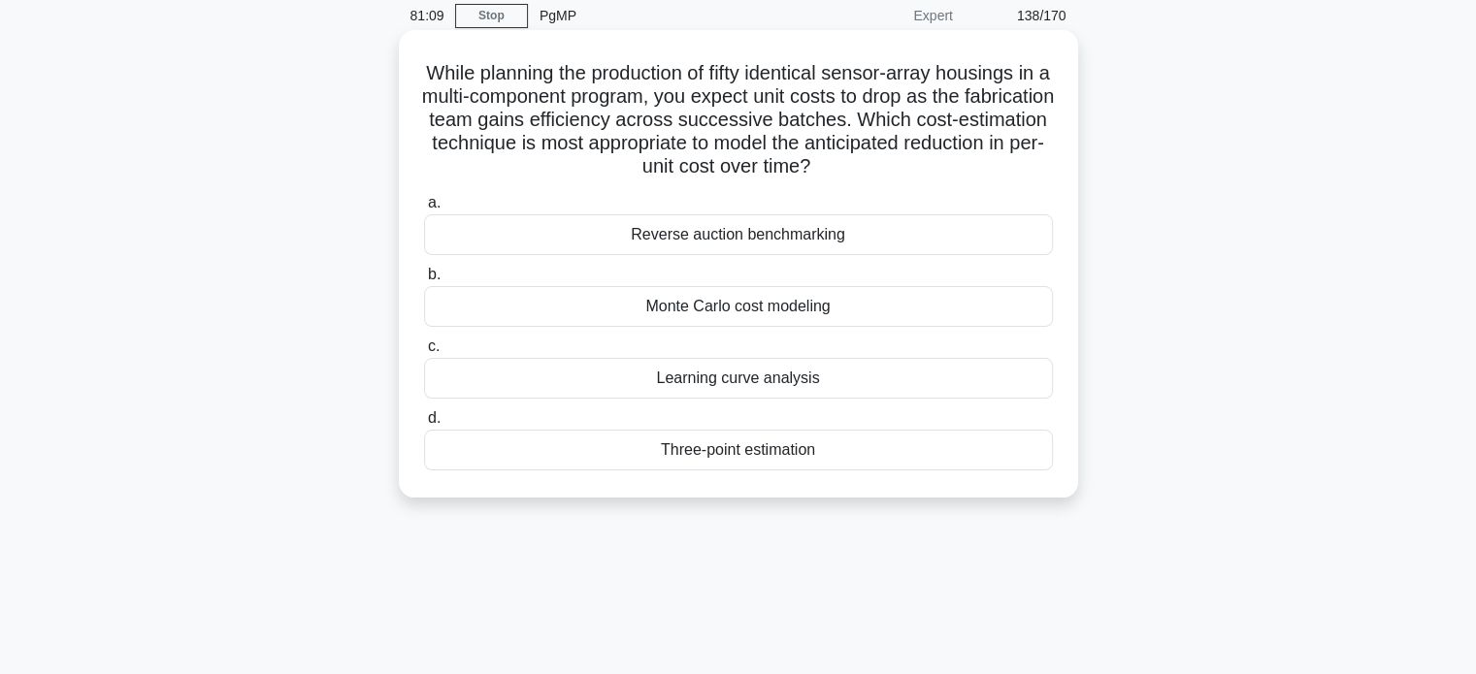
click at [804, 369] on div "Learning curve analysis" at bounding box center [738, 378] width 629 height 41
click at [424, 353] on input "c. Learning curve analysis" at bounding box center [424, 347] width 0 height 13
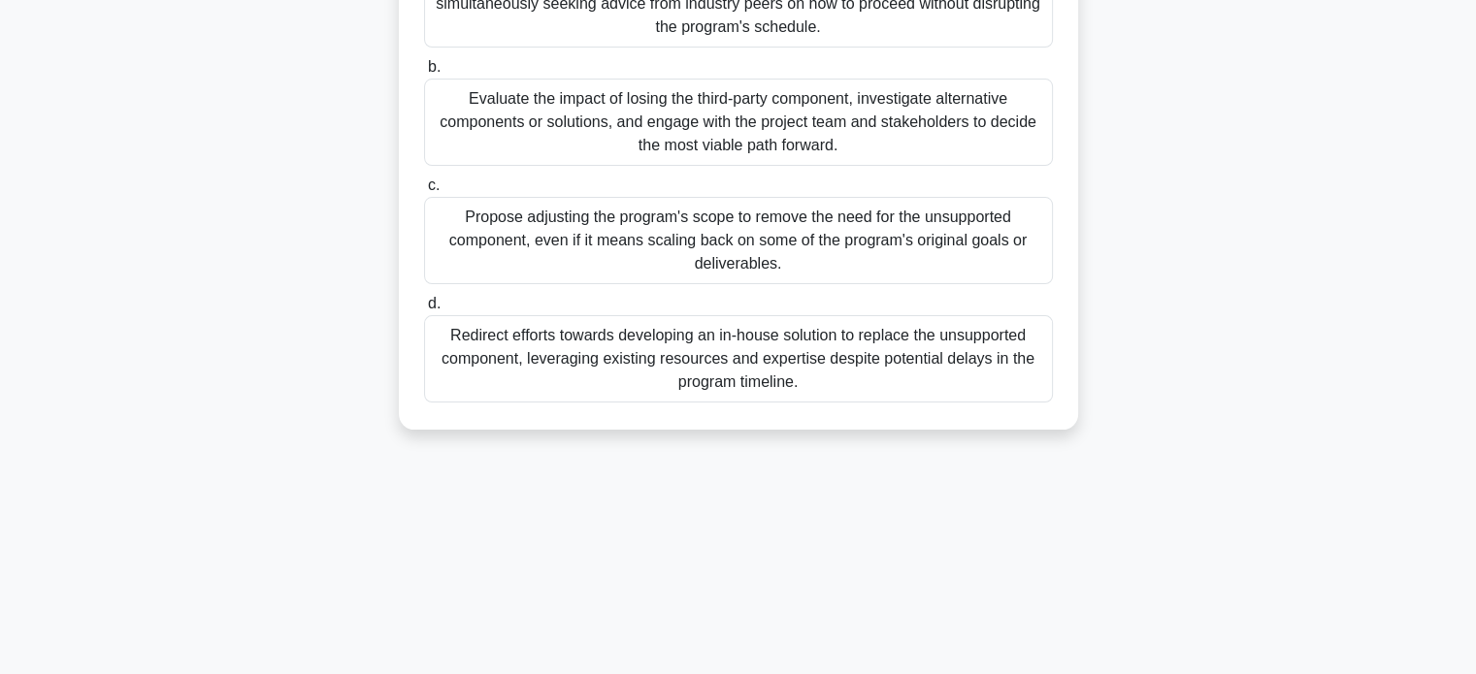
scroll to position [339, 0]
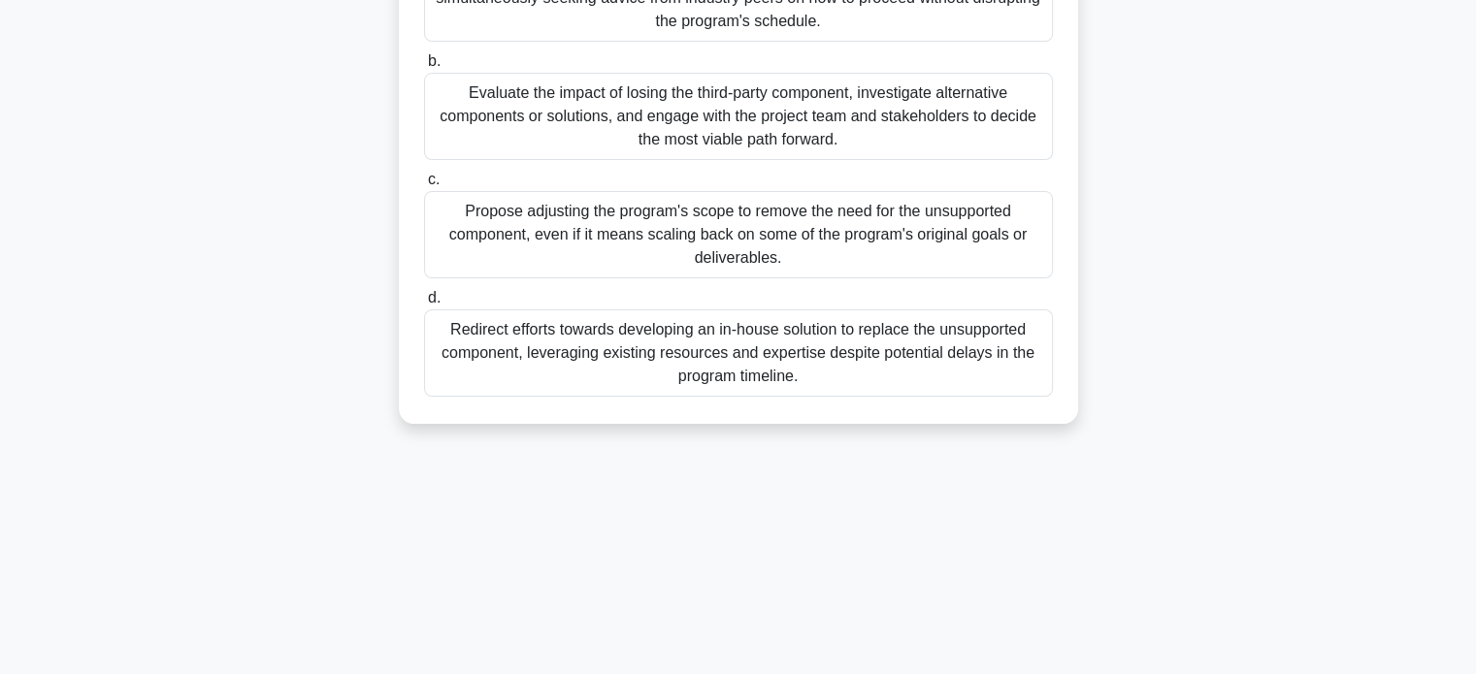
click at [916, 151] on div "Evaluate the impact of losing the third-party component, investigate alternativ…" at bounding box center [738, 116] width 629 height 87
click at [424, 68] on input "b. Evaluate the impact of losing the third-party component, investigate alterna…" at bounding box center [424, 61] width 0 height 13
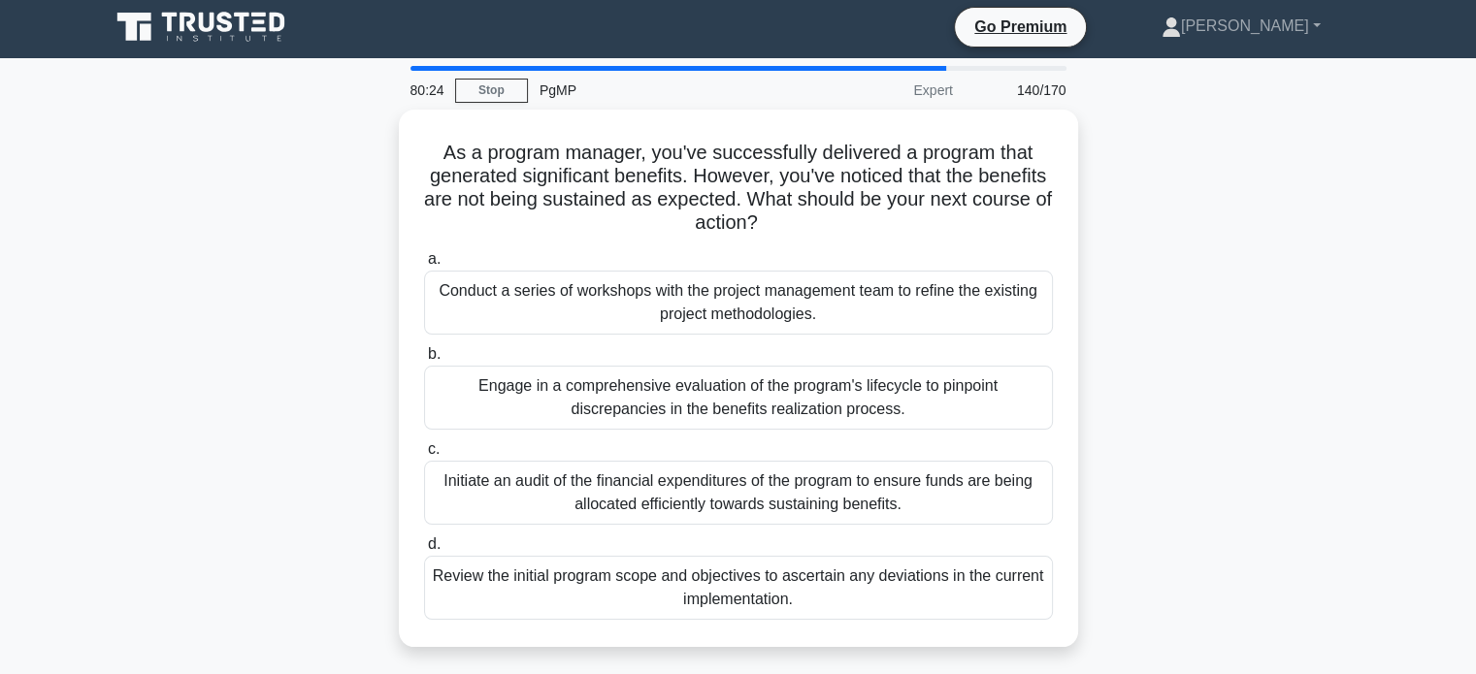
scroll to position [0, 0]
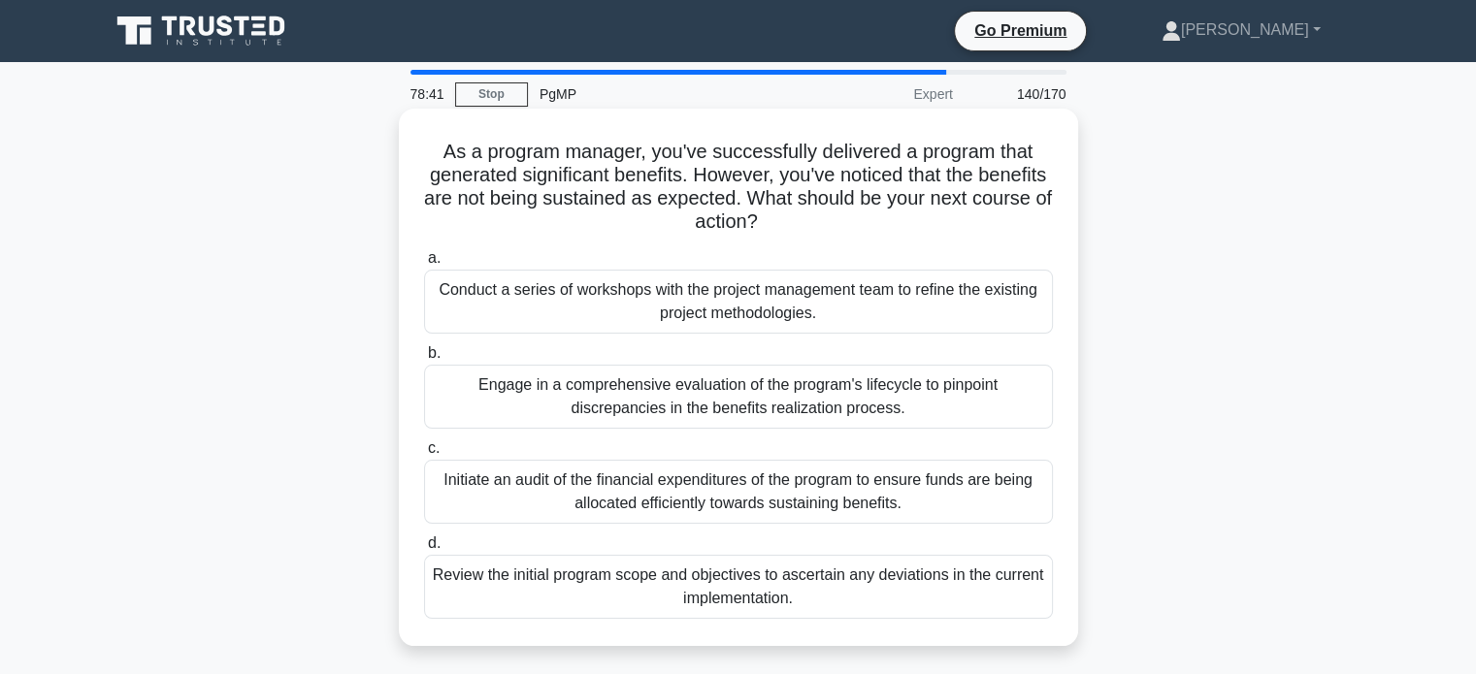
click at [859, 602] on div "Review the initial program scope and objectives to ascertain any deviations in …" at bounding box center [738, 587] width 629 height 64
click at [424, 550] on input "d. Review the initial program scope and objectives to ascertain any deviations …" at bounding box center [424, 544] width 0 height 13
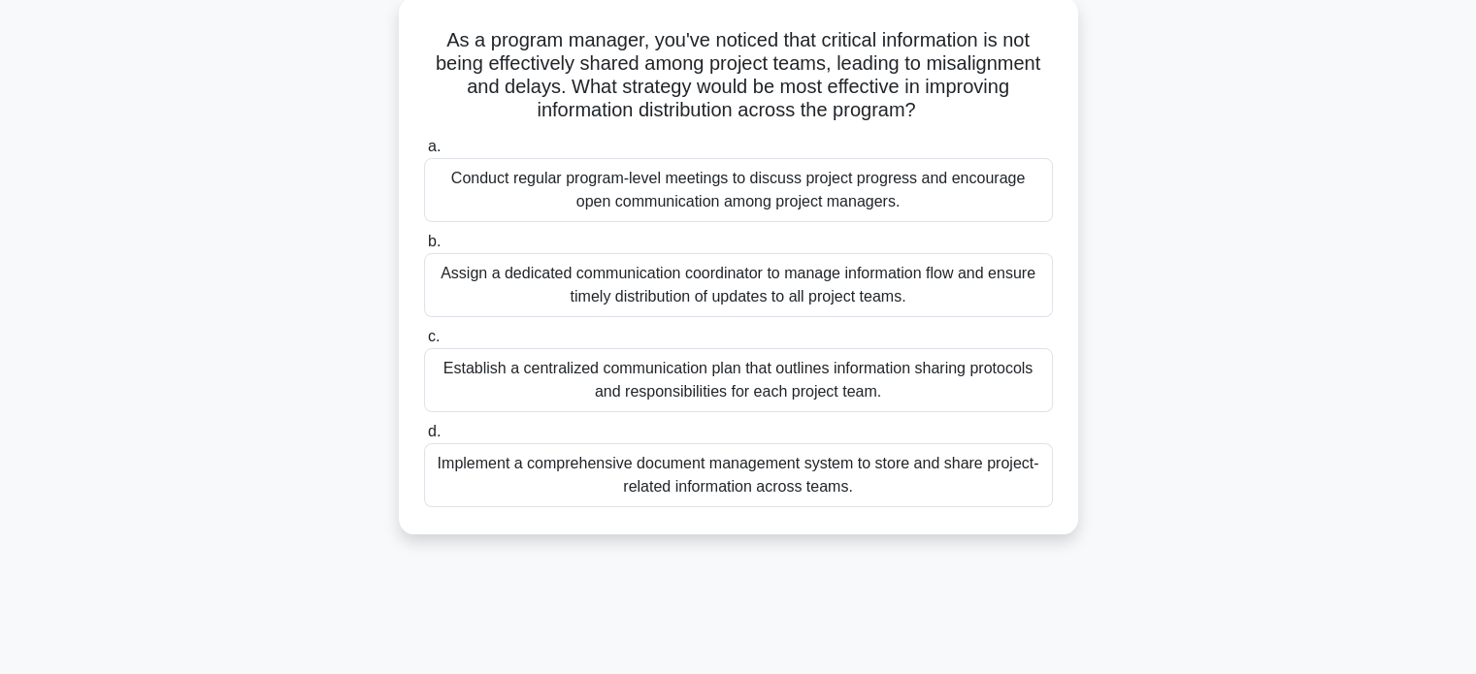
scroll to position [116, 0]
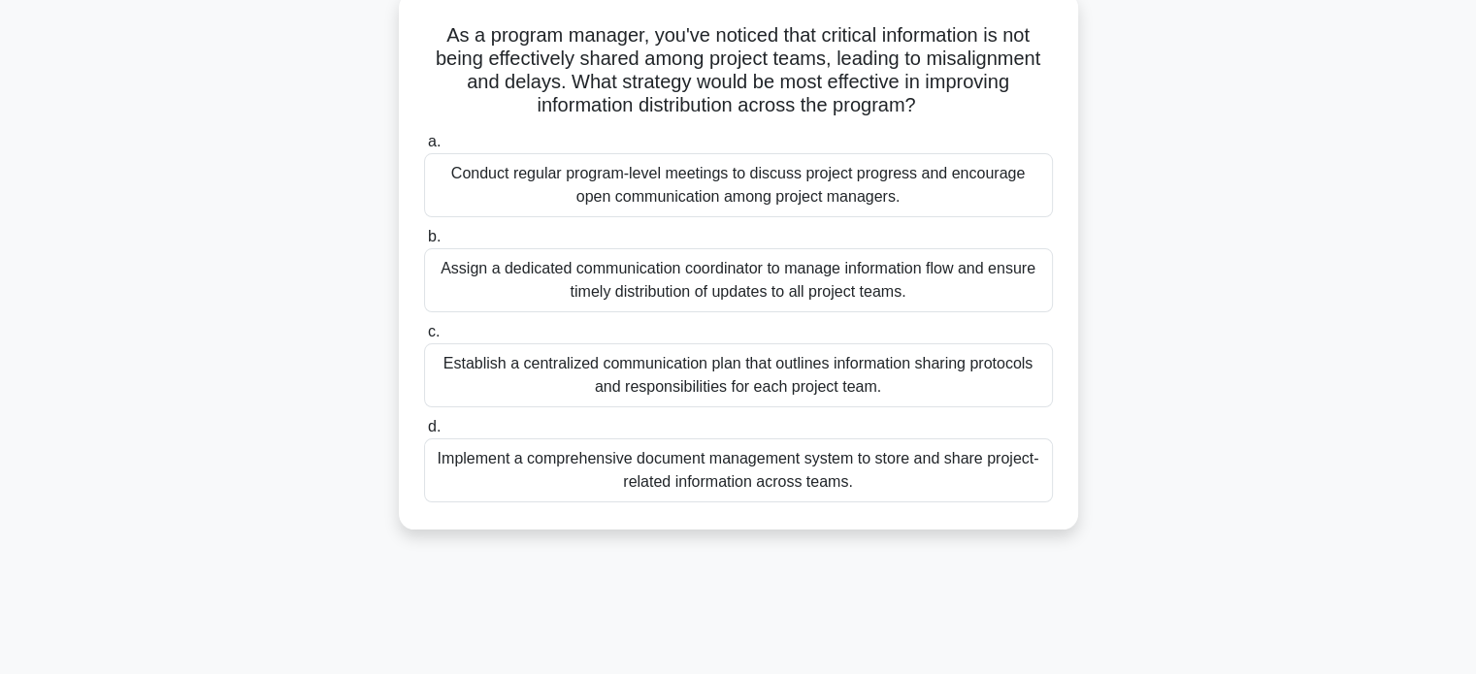
click at [885, 185] on div "Conduct regular program-level meetings to discuss project progress and encourag…" at bounding box center [738, 185] width 629 height 64
click at [424, 148] on input "a. Conduct regular program-level meetings to discuss project progress and encou…" at bounding box center [424, 142] width 0 height 13
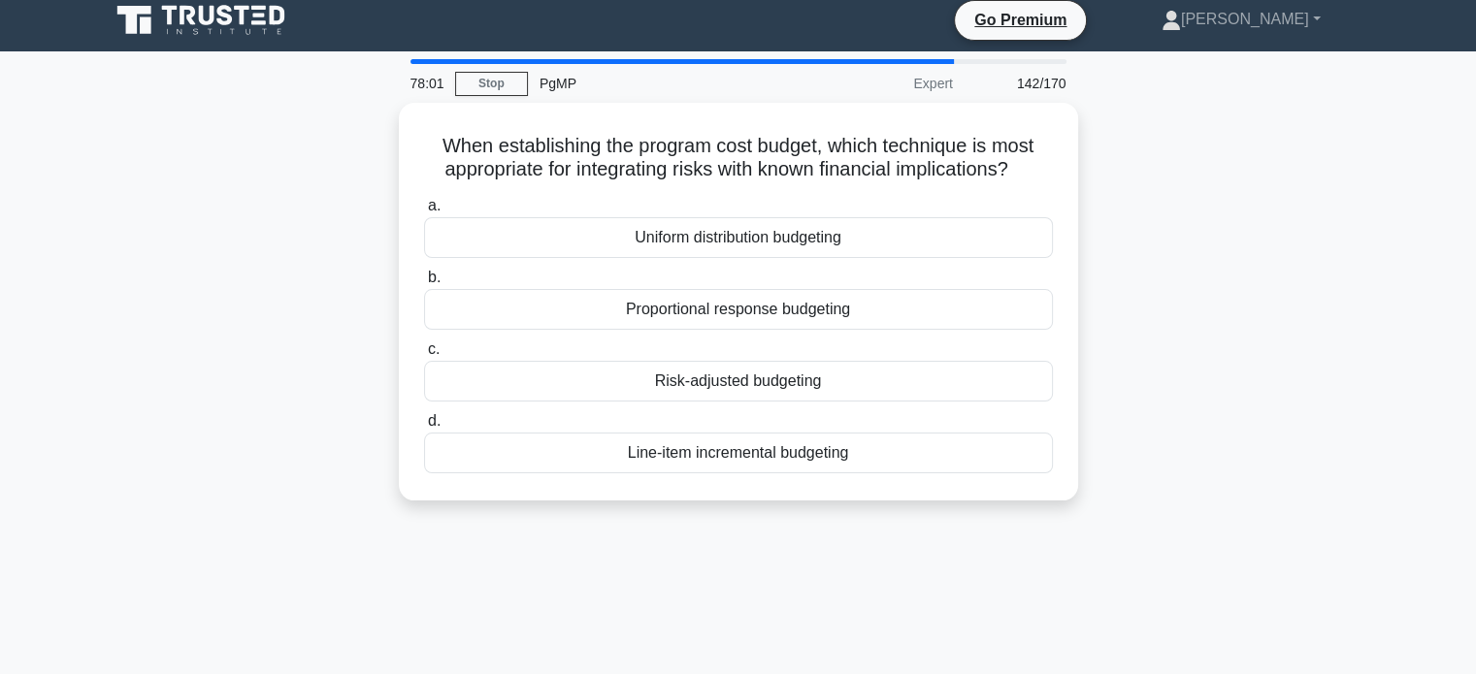
scroll to position [0, 0]
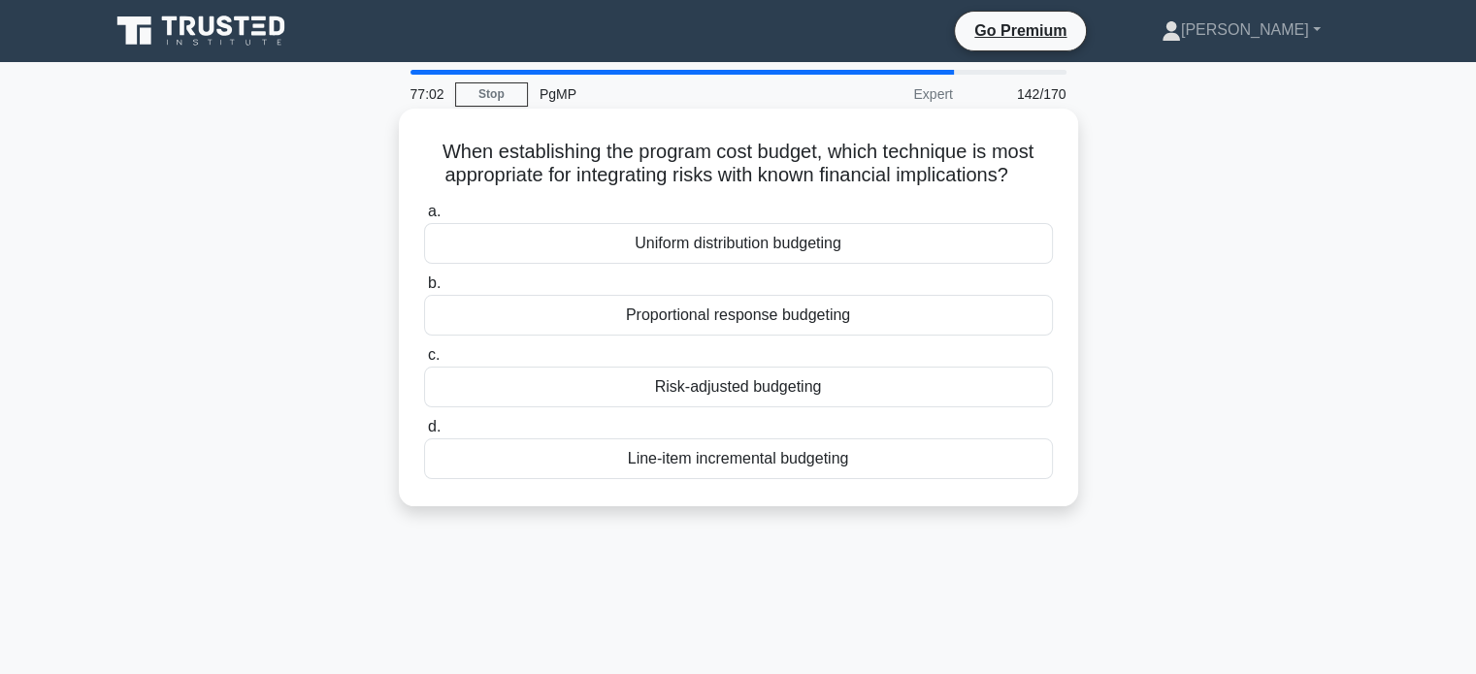
click at [807, 383] on div "Risk-adjusted budgeting" at bounding box center [738, 387] width 629 height 41
click at [424, 362] on input "c. Risk-adjusted budgeting" at bounding box center [424, 355] width 0 height 13
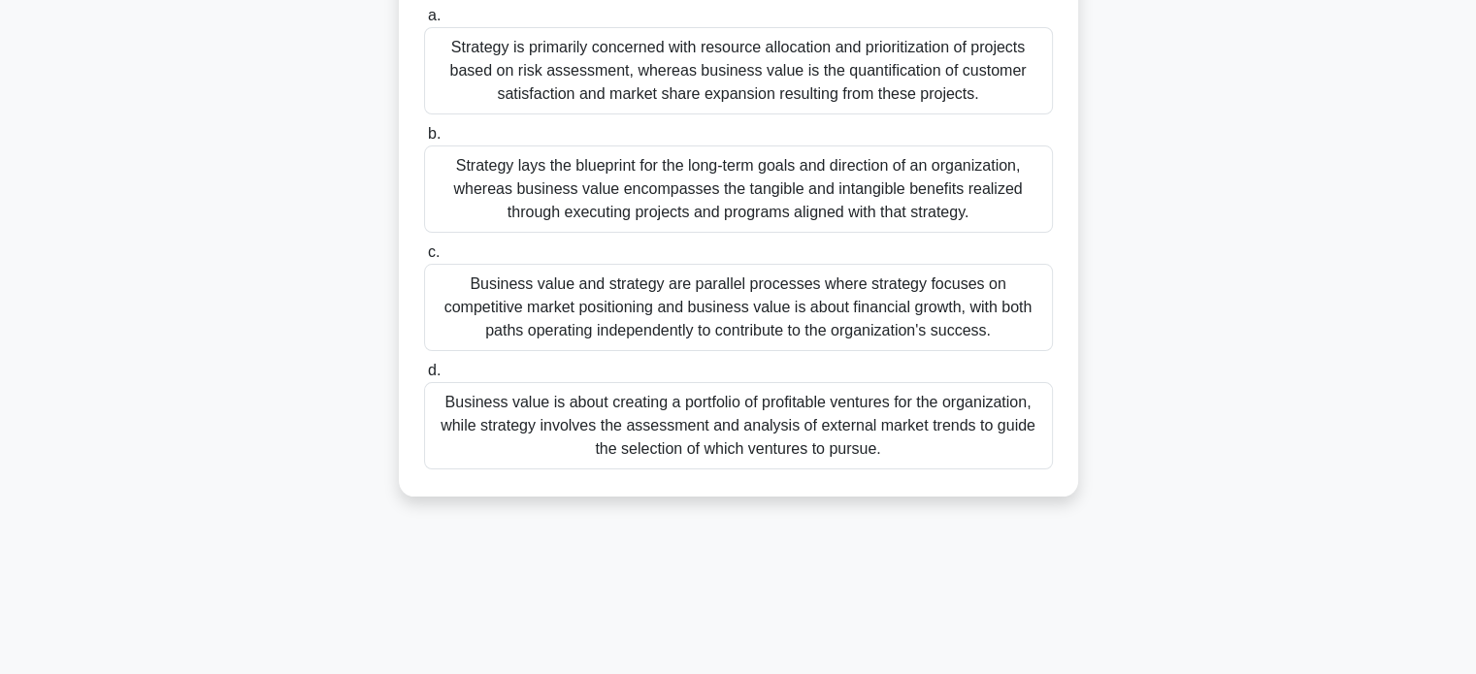
scroll to position [202, 0]
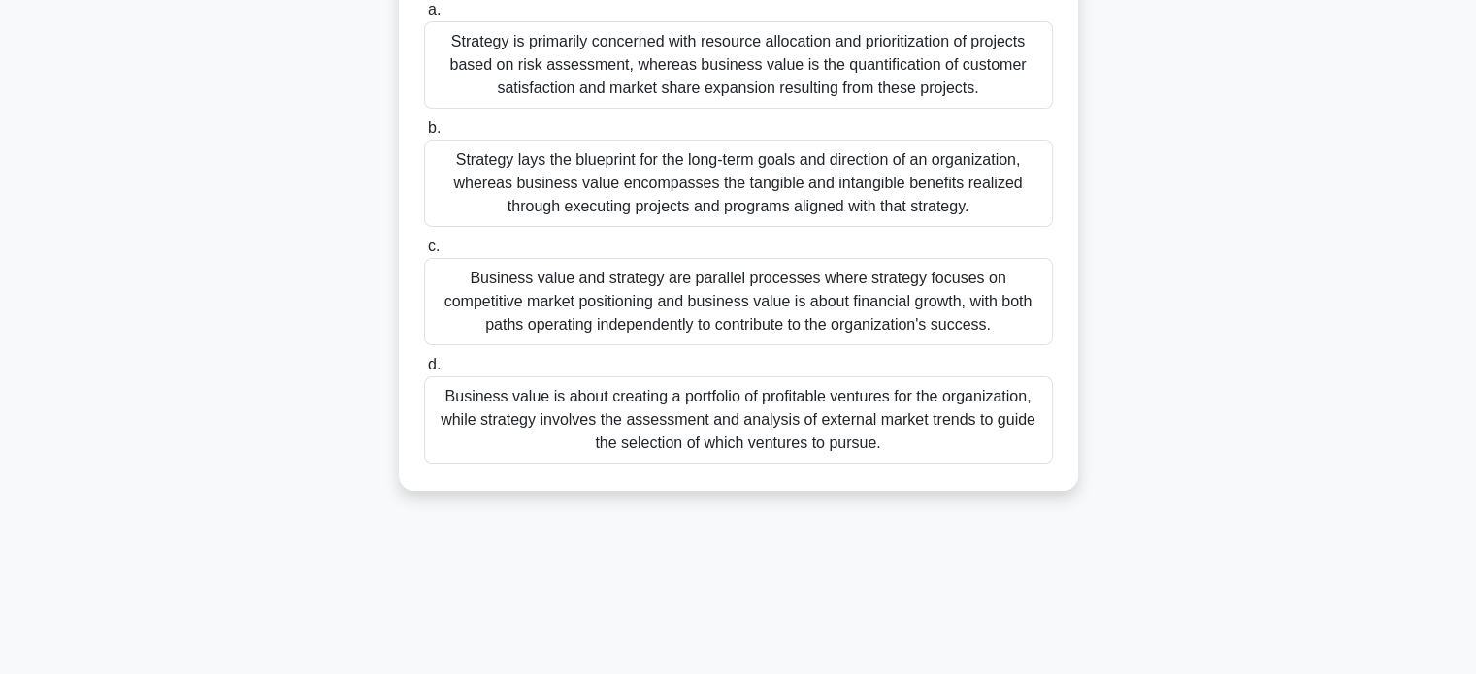
click at [782, 189] on div "Strategy lays the blueprint for the long-term goals and direction of an organiz…" at bounding box center [738, 183] width 629 height 87
click at [424, 135] on input "b. Strategy lays the blueprint for the long-term goals and direction of an orga…" at bounding box center [424, 128] width 0 height 13
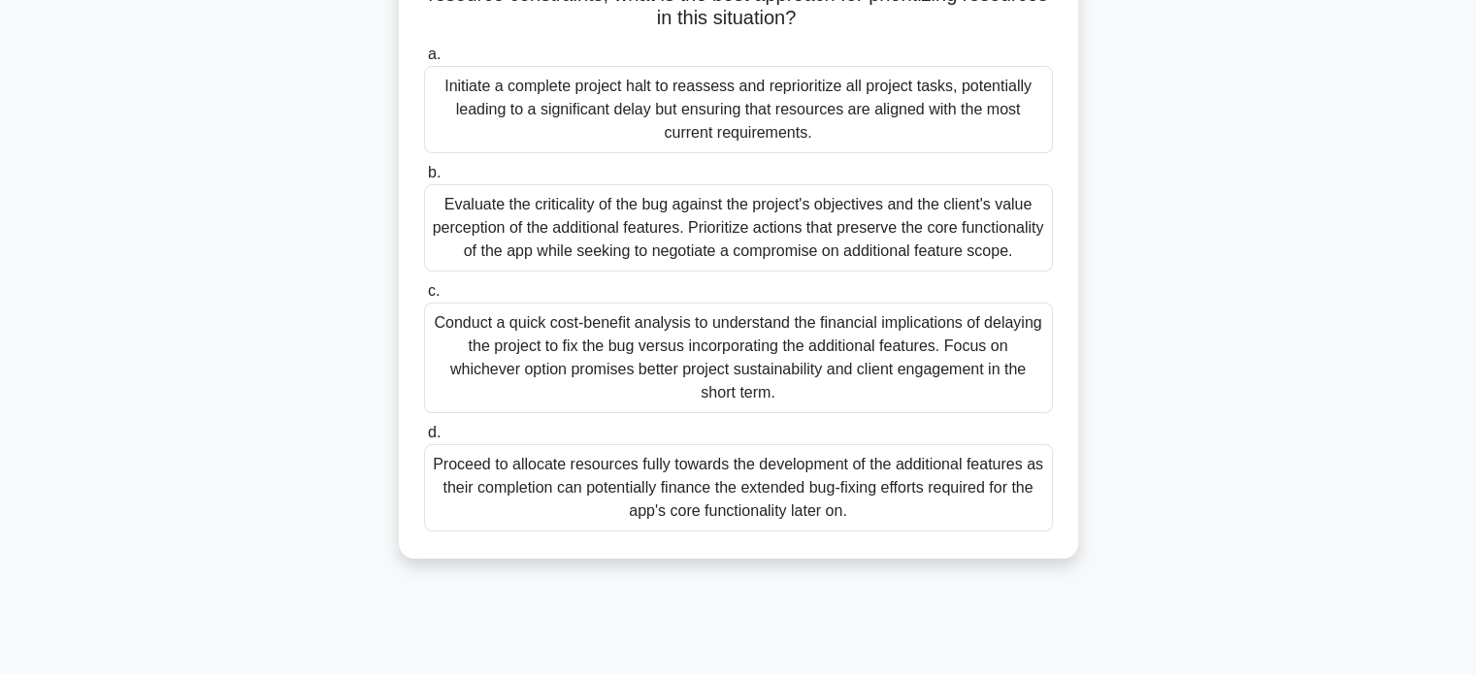
scroll to position [310, 0]
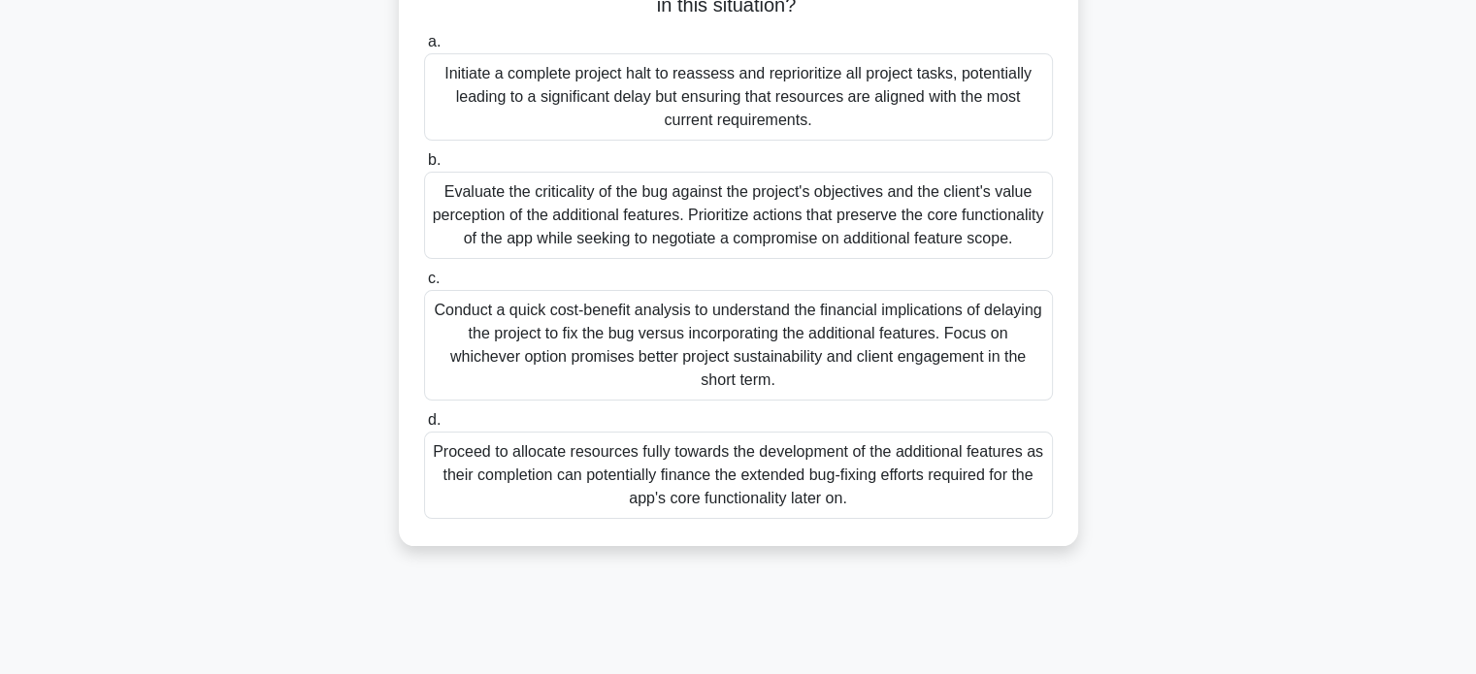
click at [916, 203] on div "Evaluate the criticality of the bug against the project's objectives and the cl…" at bounding box center [738, 215] width 629 height 87
click at [424, 167] on input "b. Evaluate the criticality of the bug against the project's objectives and the…" at bounding box center [424, 160] width 0 height 13
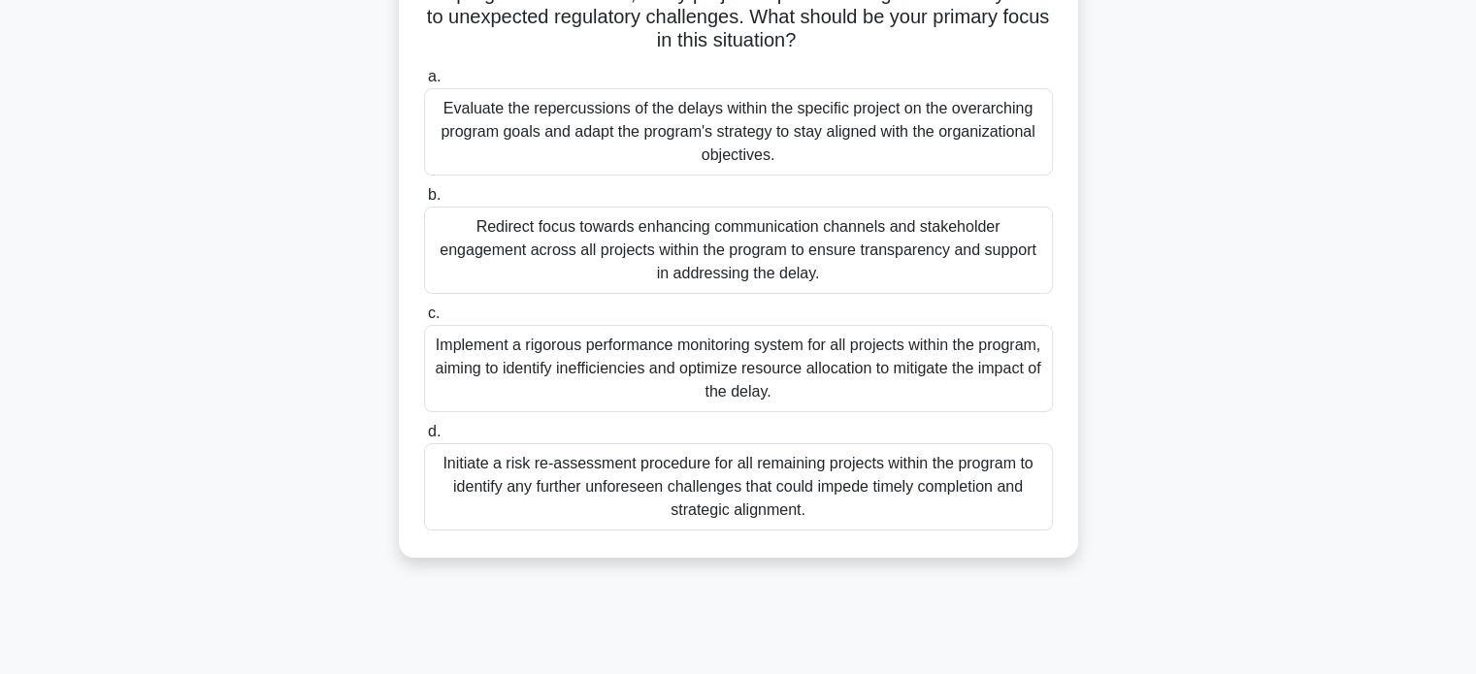
scroll to position [212, 0]
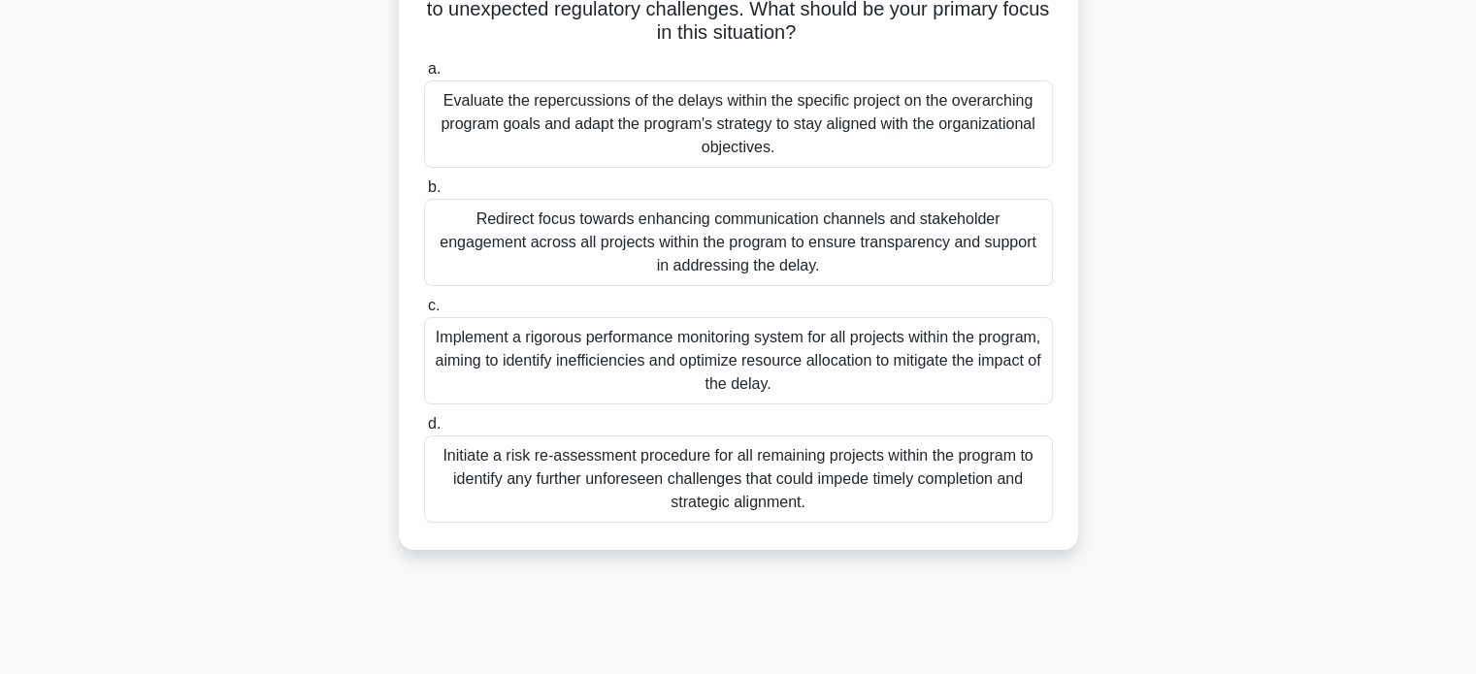
click at [896, 112] on div "Evaluate the repercussions of the delays within the specific project on the ove…" at bounding box center [738, 124] width 629 height 87
click at [424, 76] on input "a. Evaluate the repercussions of the delays within the specific project on the …" at bounding box center [424, 69] width 0 height 13
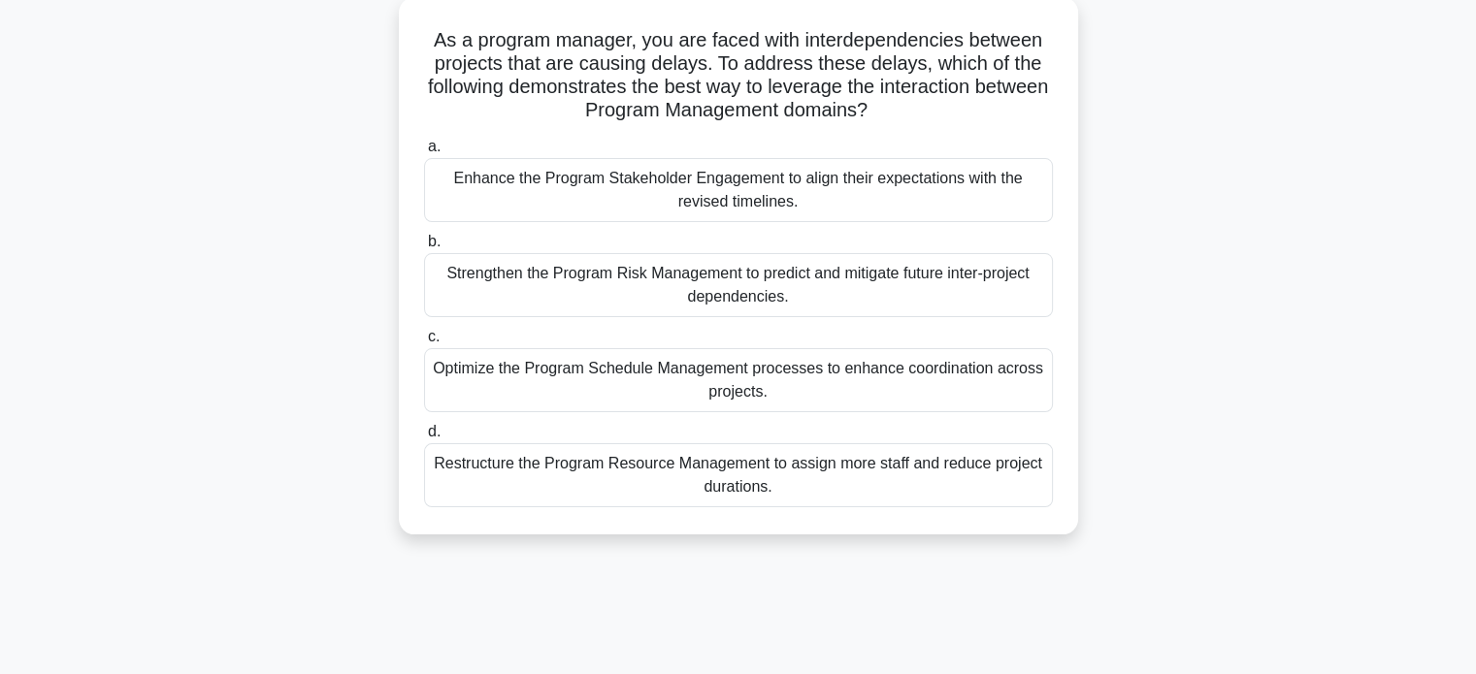
scroll to position [118, 0]
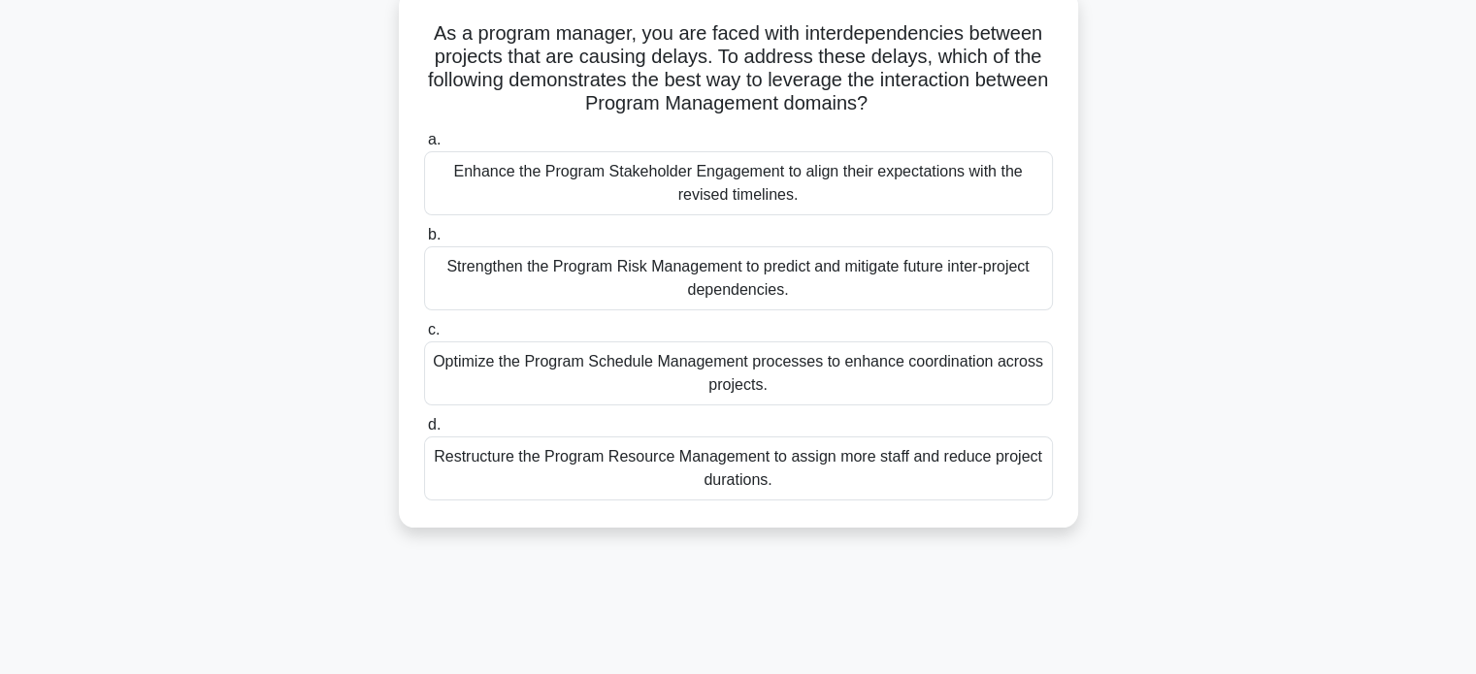
click at [924, 387] on div "Optimize the Program Schedule Management processes to enhance coordination acro…" at bounding box center [738, 374] width 629 height 64
click at [424, 337] on input "c. Optimize the Program Schedule Management processes to enhance coordination a…" at bounding box center [424, 330] width 0 height 13
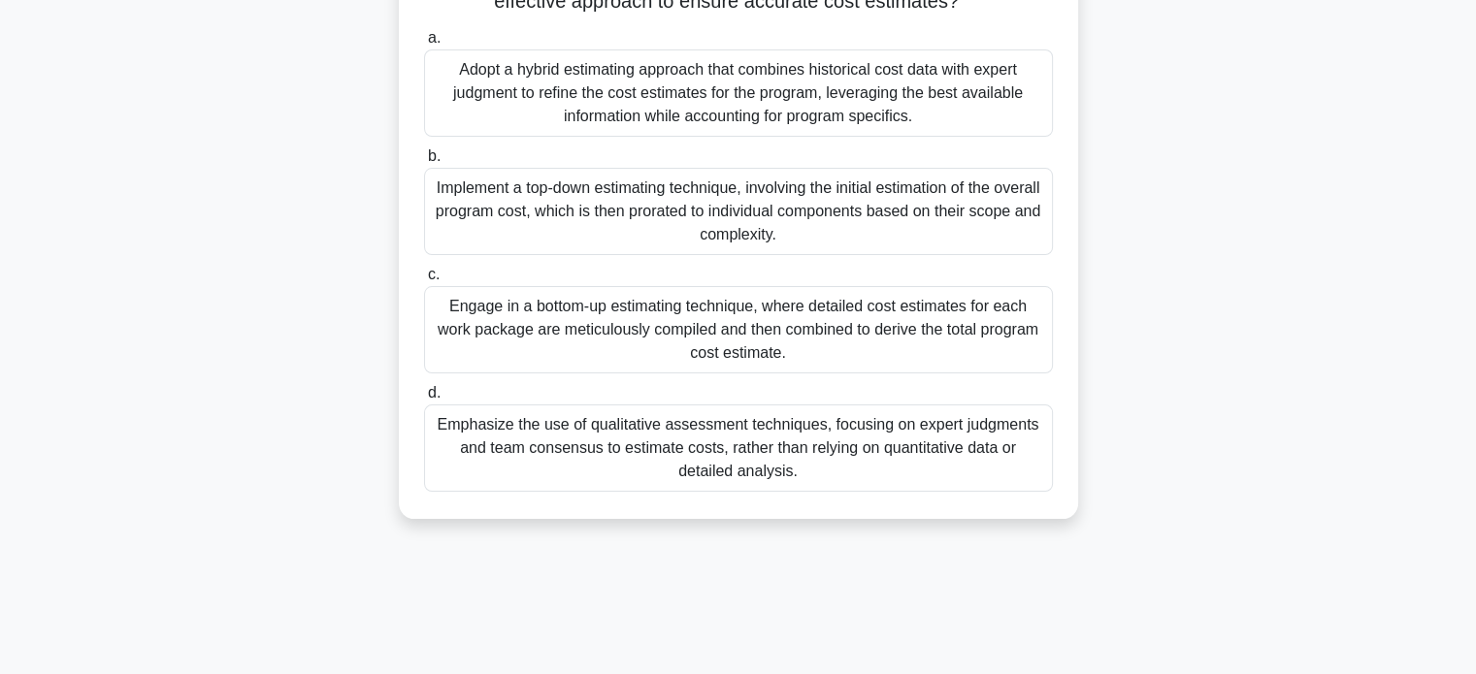
scroll to position [179, 0]
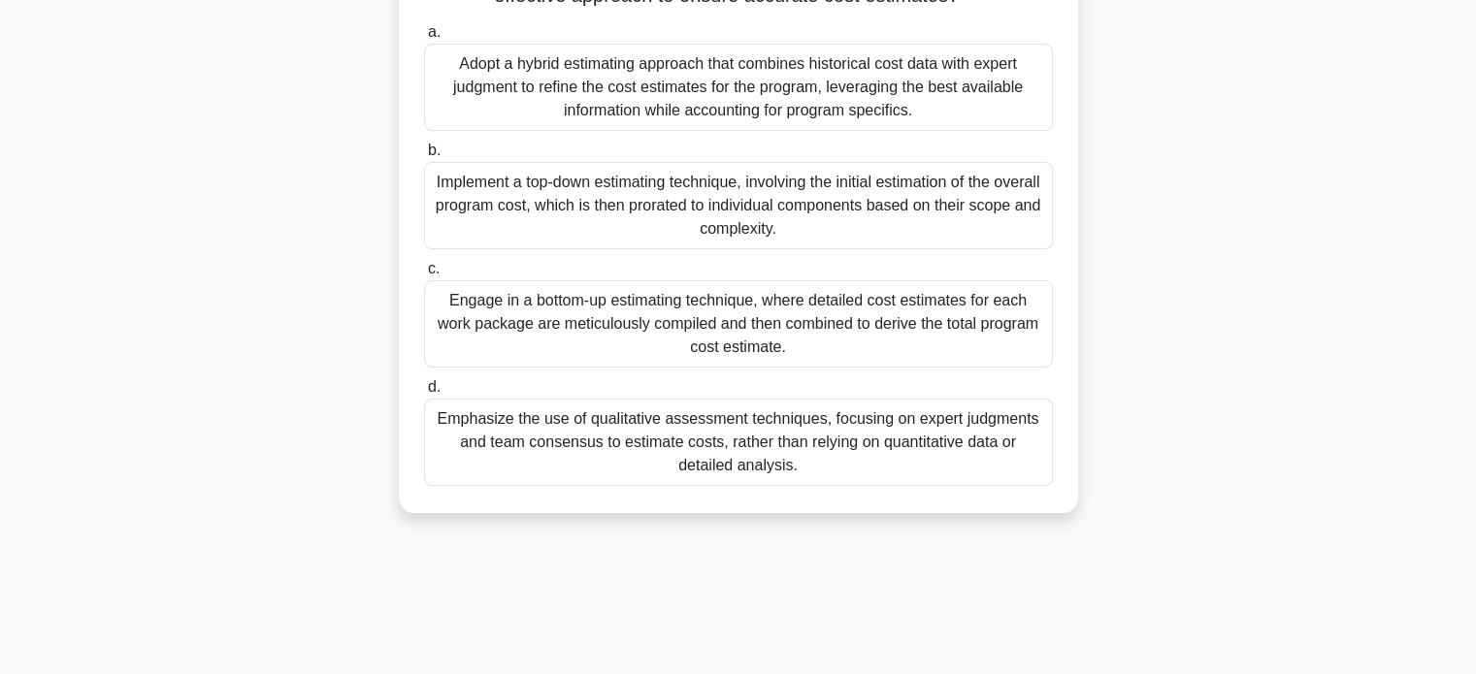
click at [898, 310] on div "Engage in a bottom-up estimating technique, where detailed cost estimates for e…" at bounding box center [738, 323] width 629 height 87
click at [424, 276] on input "c. Engage in a bottom-up estimating technique, where detailed cost estimates fo…" at bounding box center [424, 269] width 0 height 13
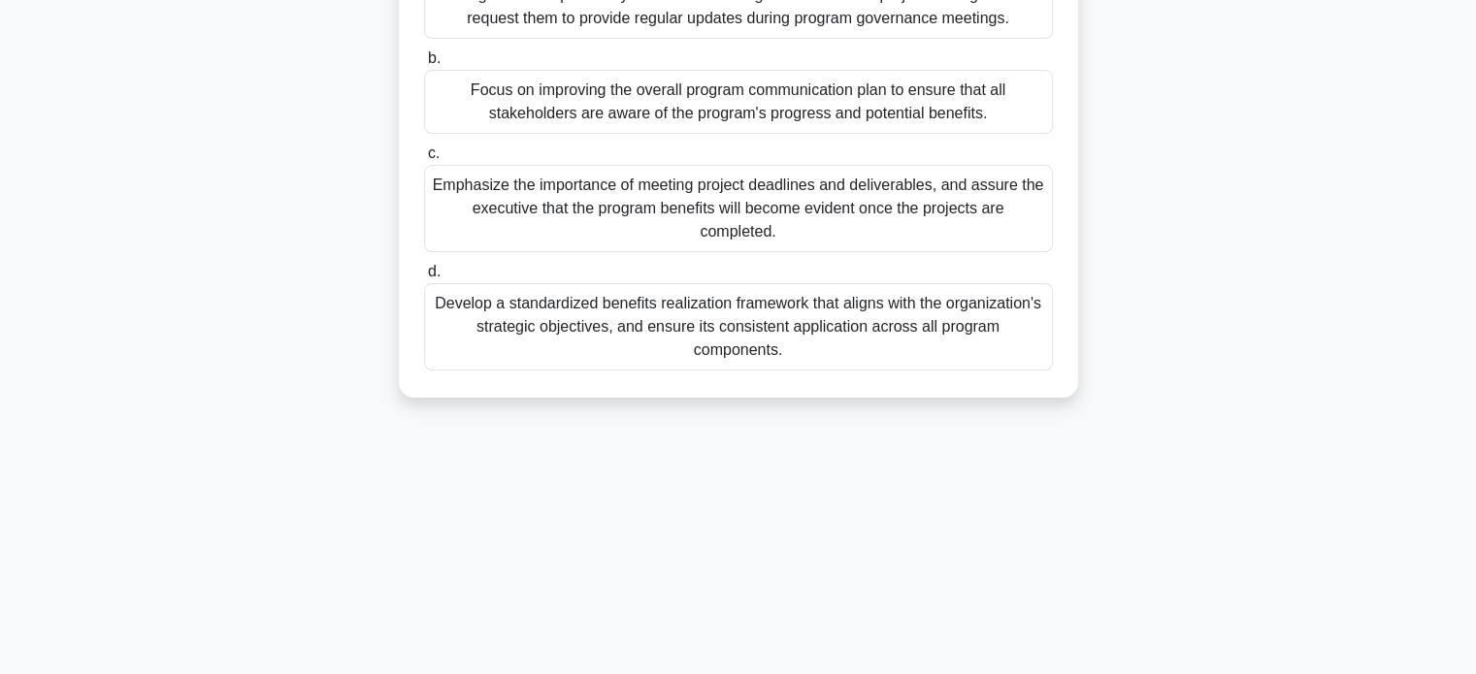
scroll to position [374, 0]
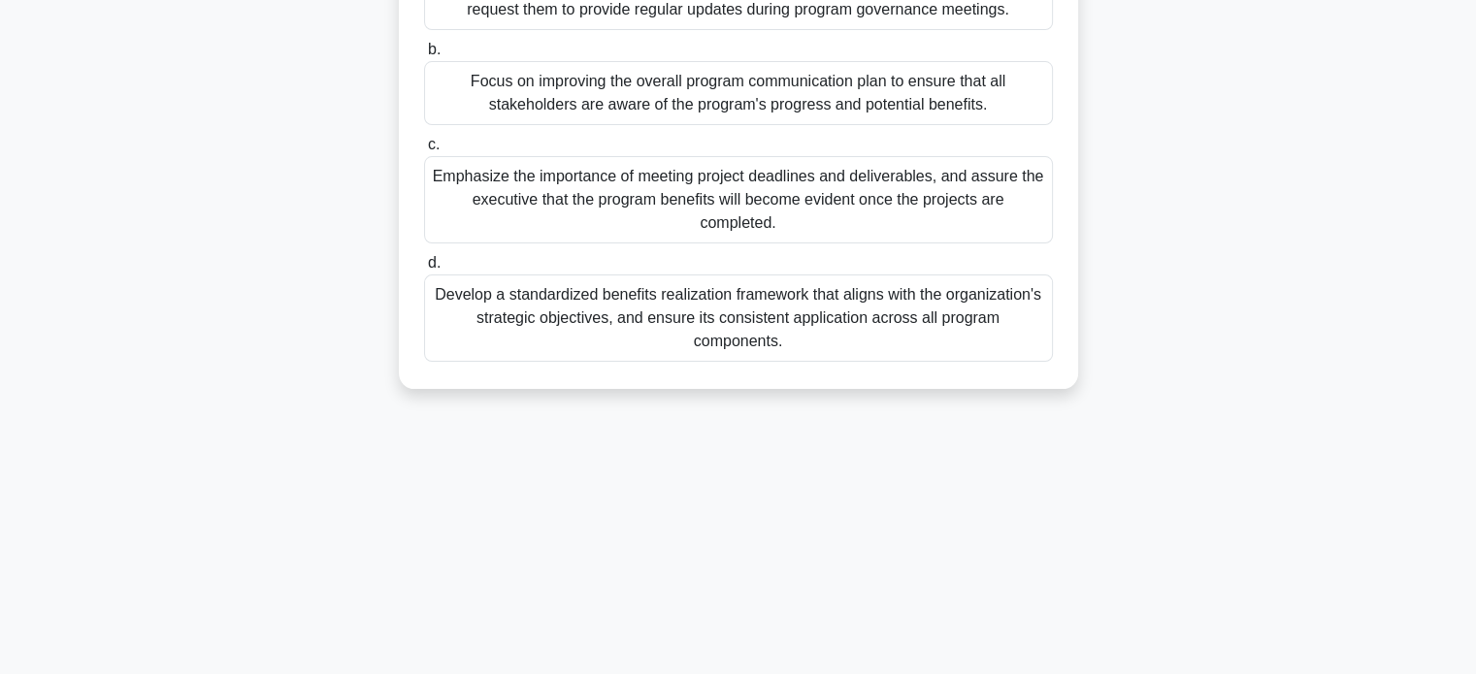
click at [896, 327] on div "Develop a standardized benefits realization framework that aligns with the orga…" at bounding box center [738, 318] width 629 height 87
click at [424, 270] on input "d. Develop a standardized benefits realization framework that aligns with the o…" at bounding box center [424, 263] width 0 height 13
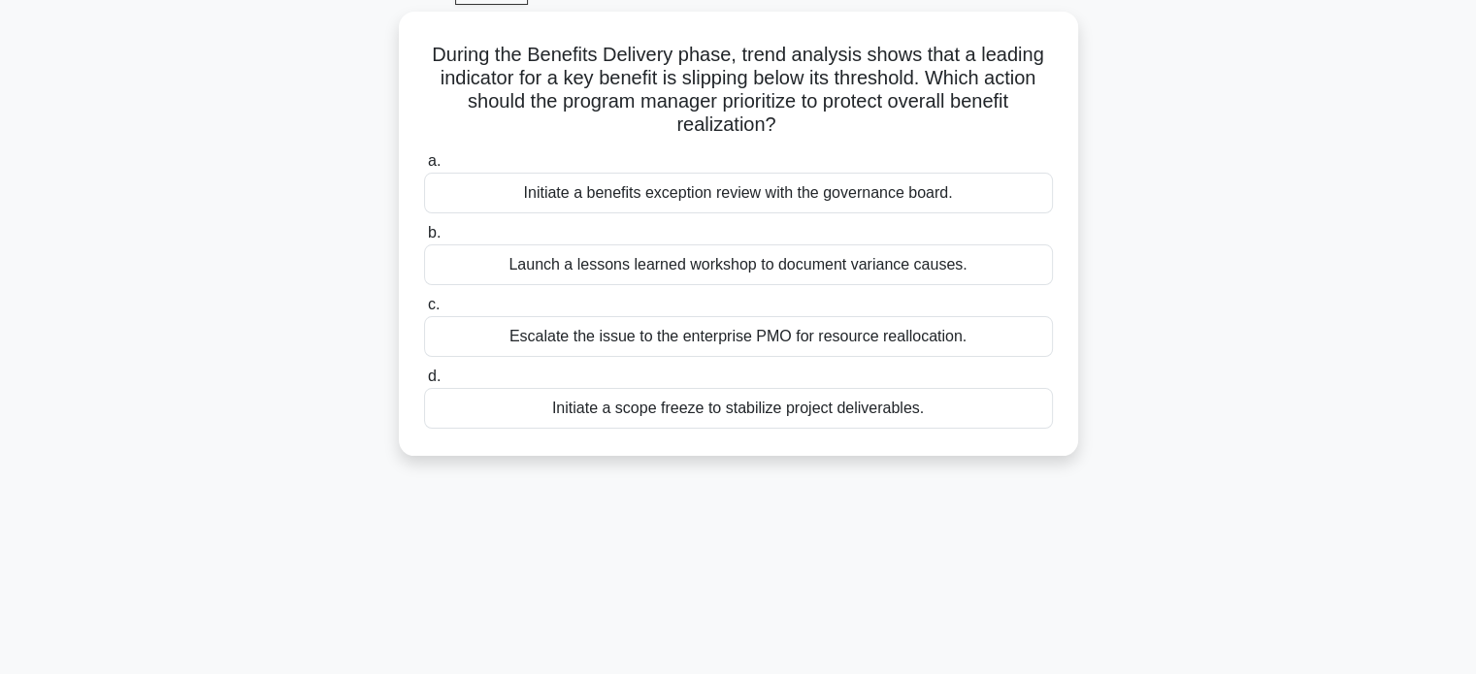
scroll to position [105, 0]
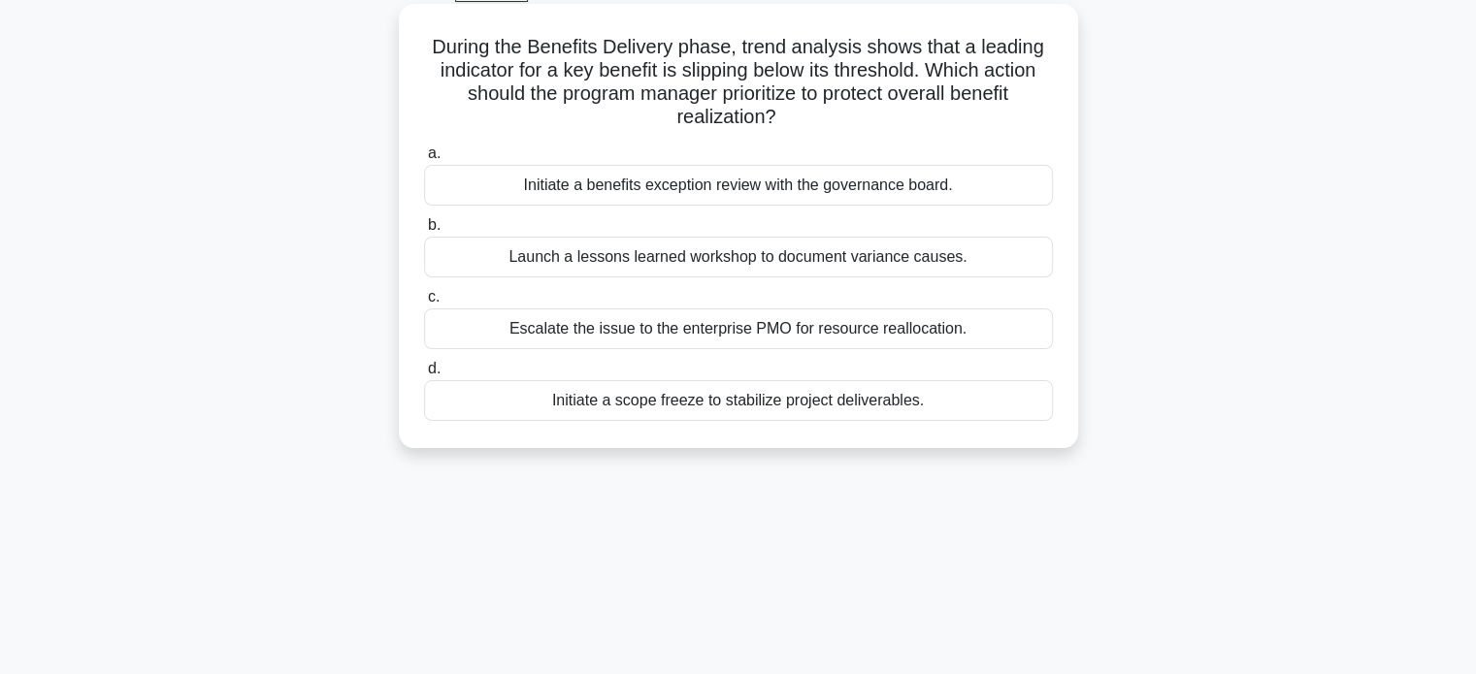
click at [873, 185] on div "Initiate a benefits exception review with the governance board." at bounding box center [738, 185] width 629 height 41
click at [424, 160] on input "a. Initiate a benefits exception review with the governance board." at bounding box center [424, 153] width 0 height 13
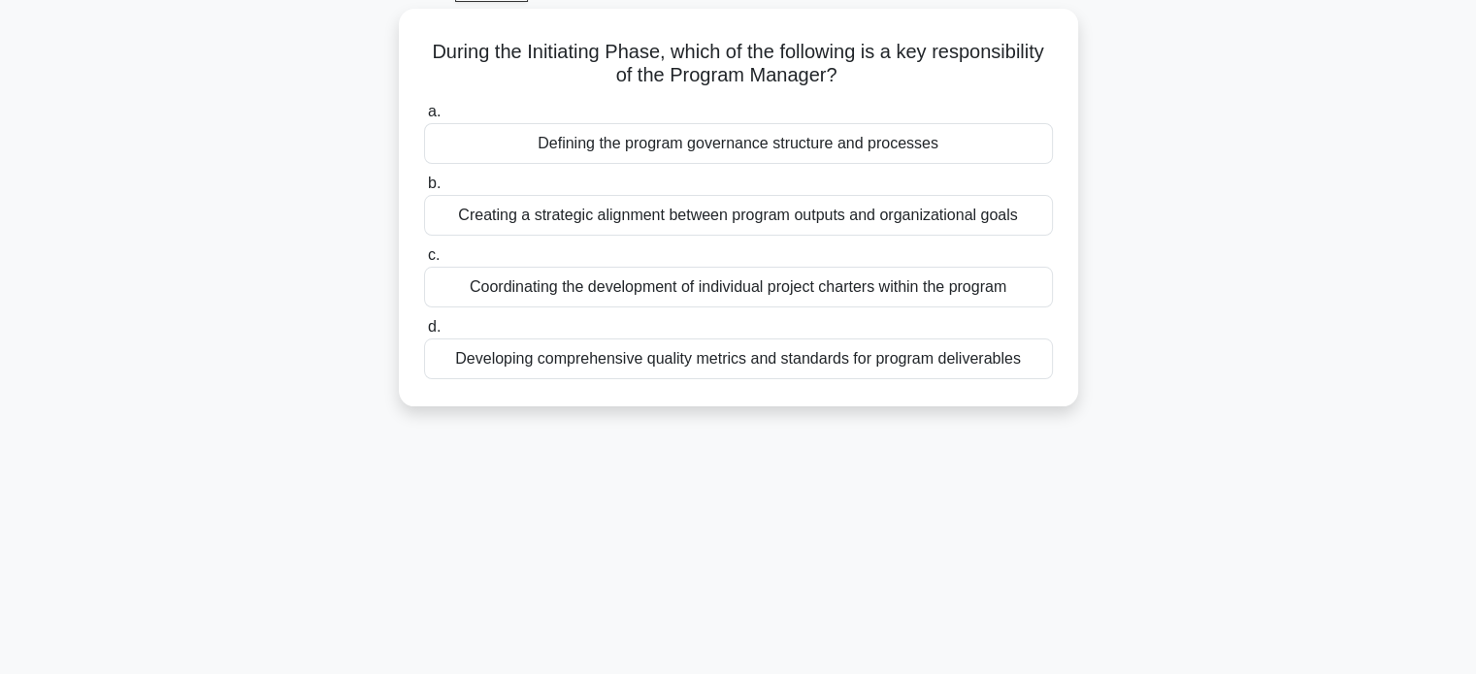
scroll to position [109, 0]
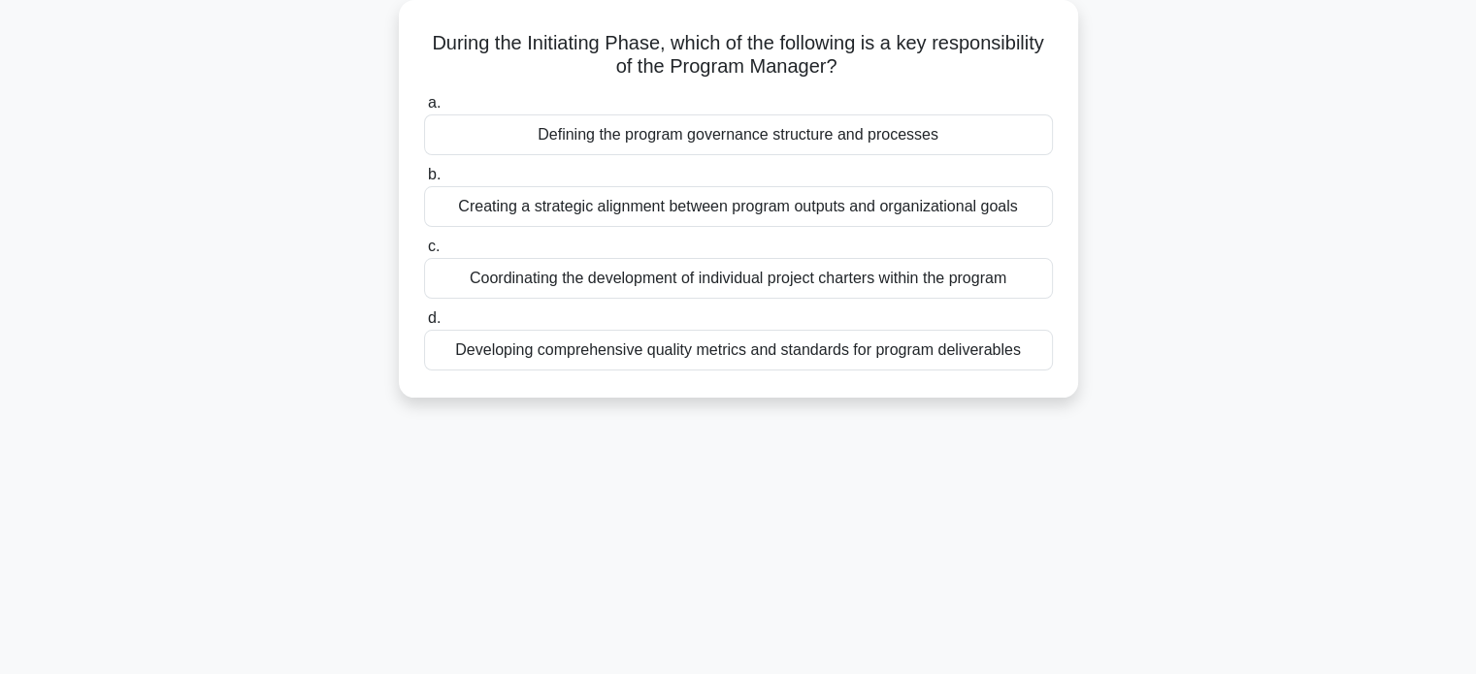
click at [1020, 215] on div "Creating a strategic alignment between program outputs and organizational goals" at bounding box center [738, 206] width 629 height 41
click at [424, 181] on input "b. Creating a strategic alignment between program outputs and organizational go…" at bounding box center [424, 175] width 0 height 13
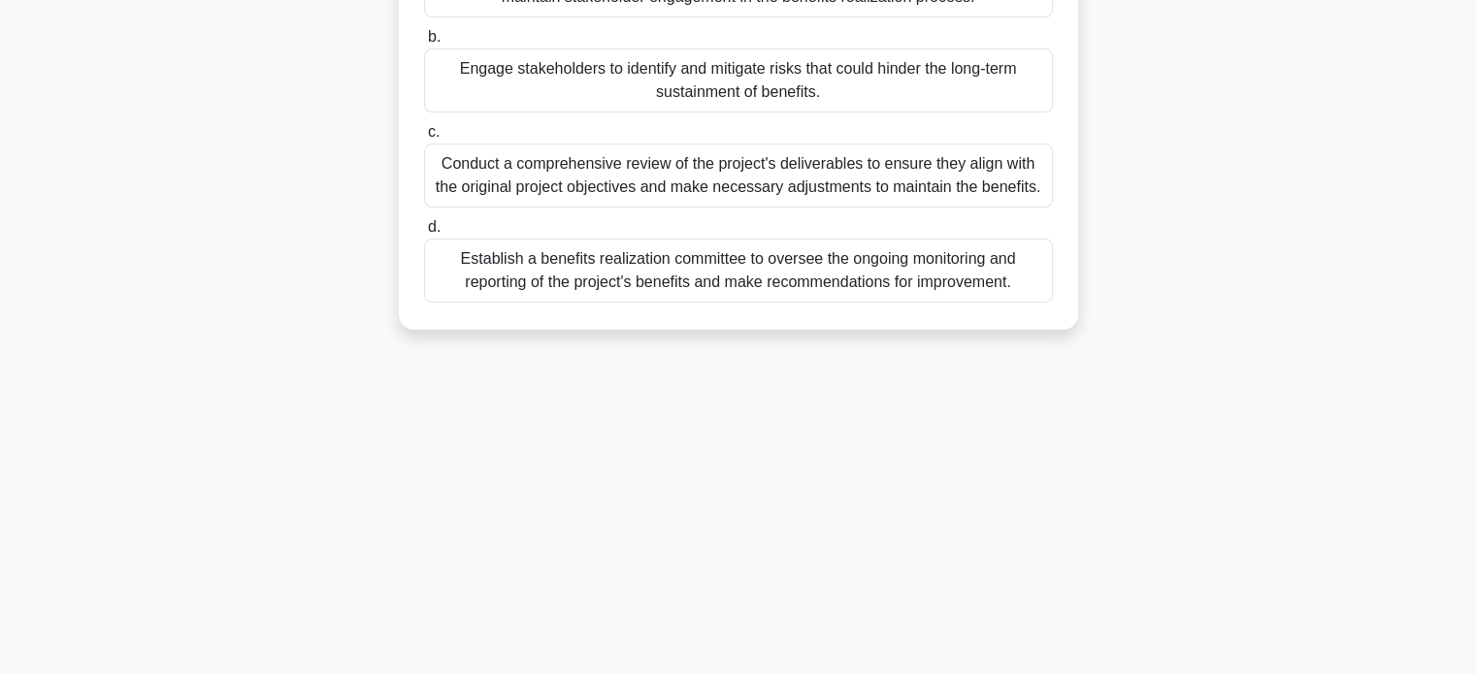
scroll to position [335, 0]
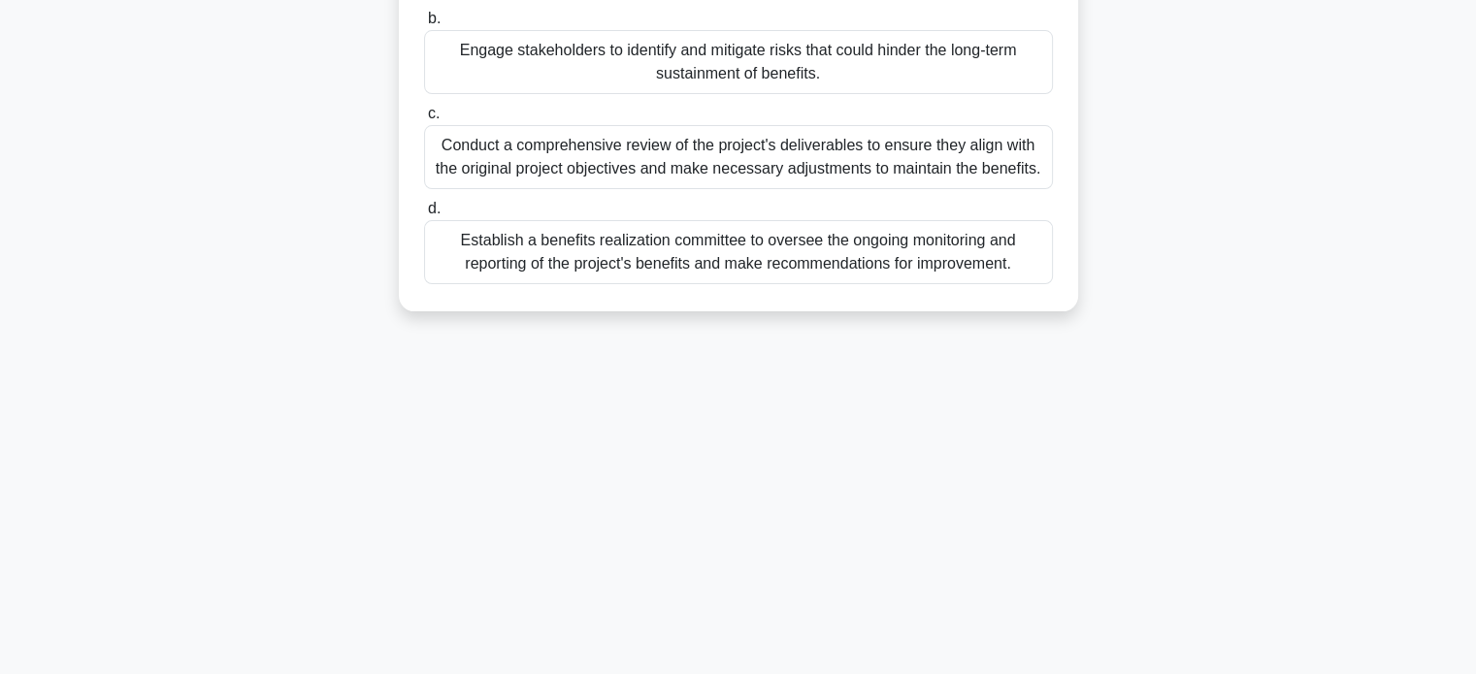
click at [904, 269] on div "Establish a benefits realization committee to oversee the ongoing monitoring an…" at bounding box center [738, 252] width 629 height 64
click at [424, 215] on input "d. Establish a benefits realization committee to oversee the ongoing monitoring…" at bounding box center [424, 209] width 0 height 13
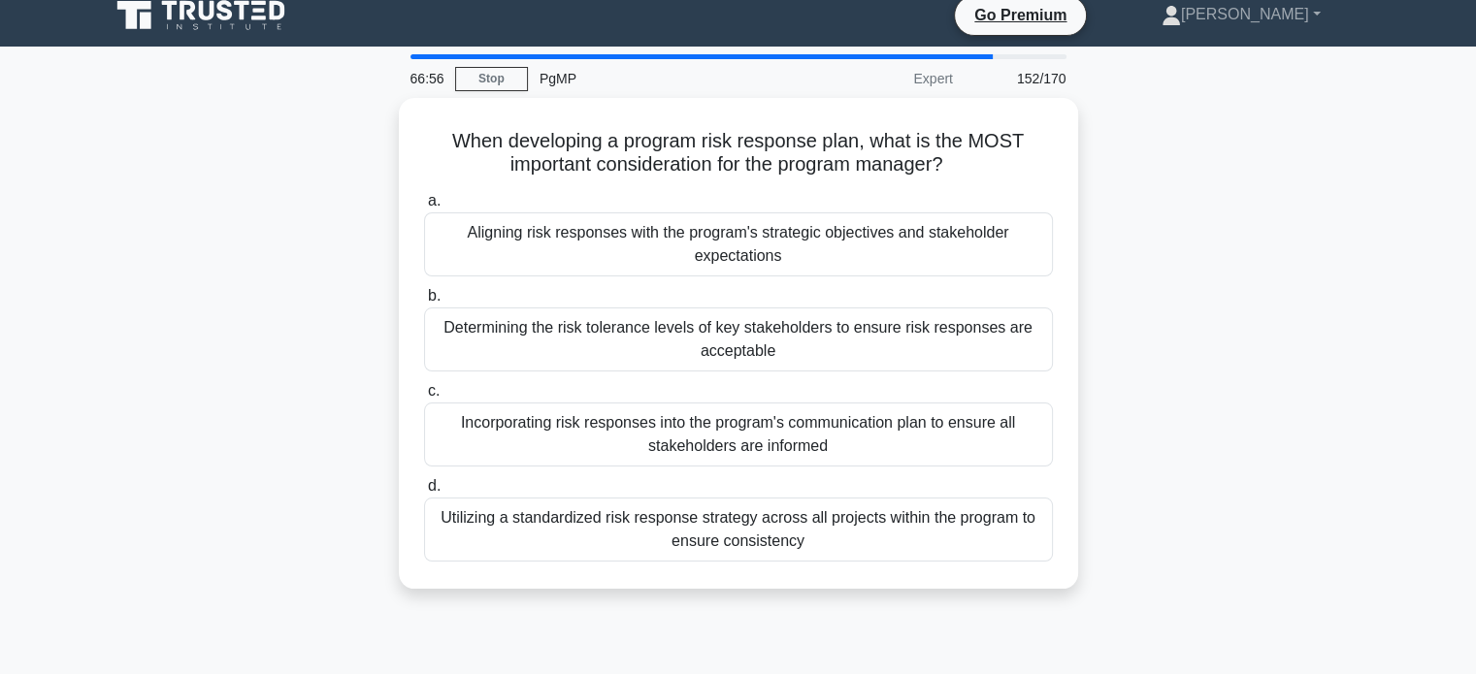
scroll to position [0, 0]
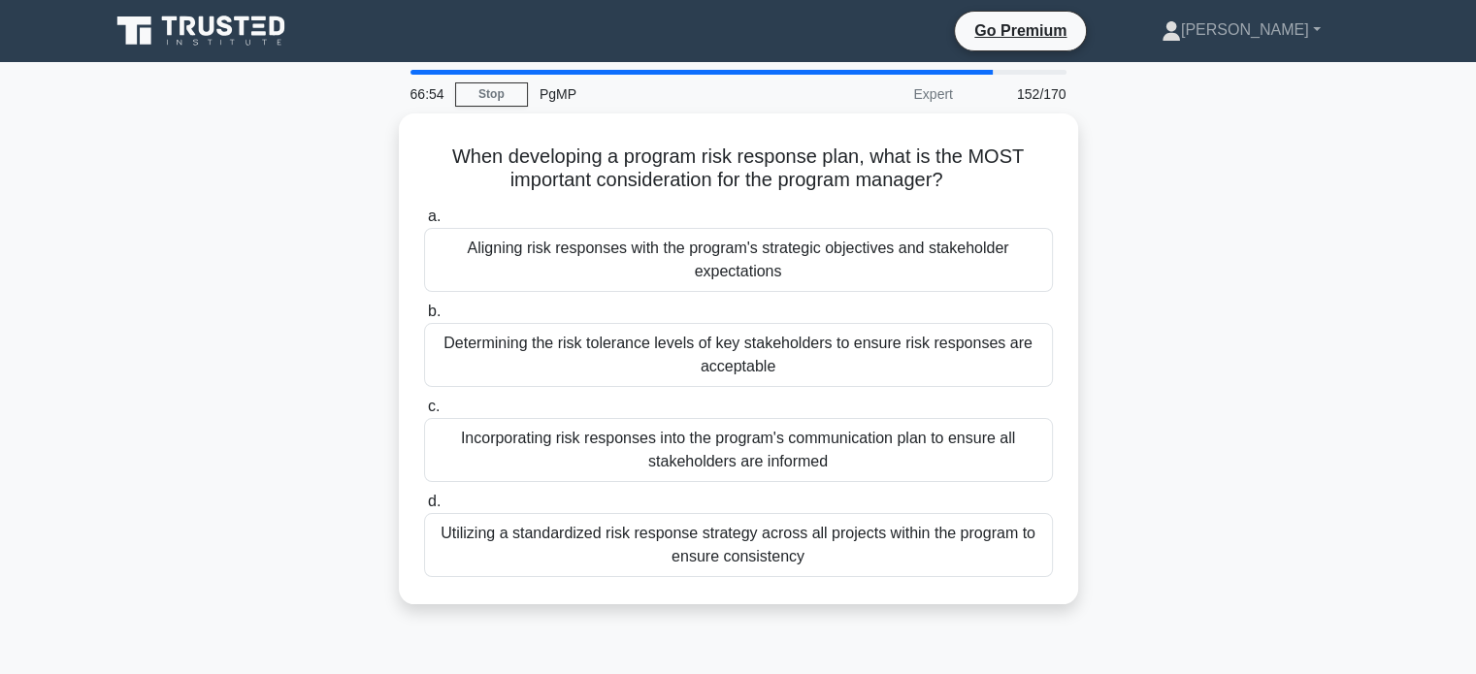
click at [1472, 192] on main "66:54 Stop PgMP Expert 152/170 When developing a program risk response plan, wh…" at bounding box center [738, 555] width 1476 height 986
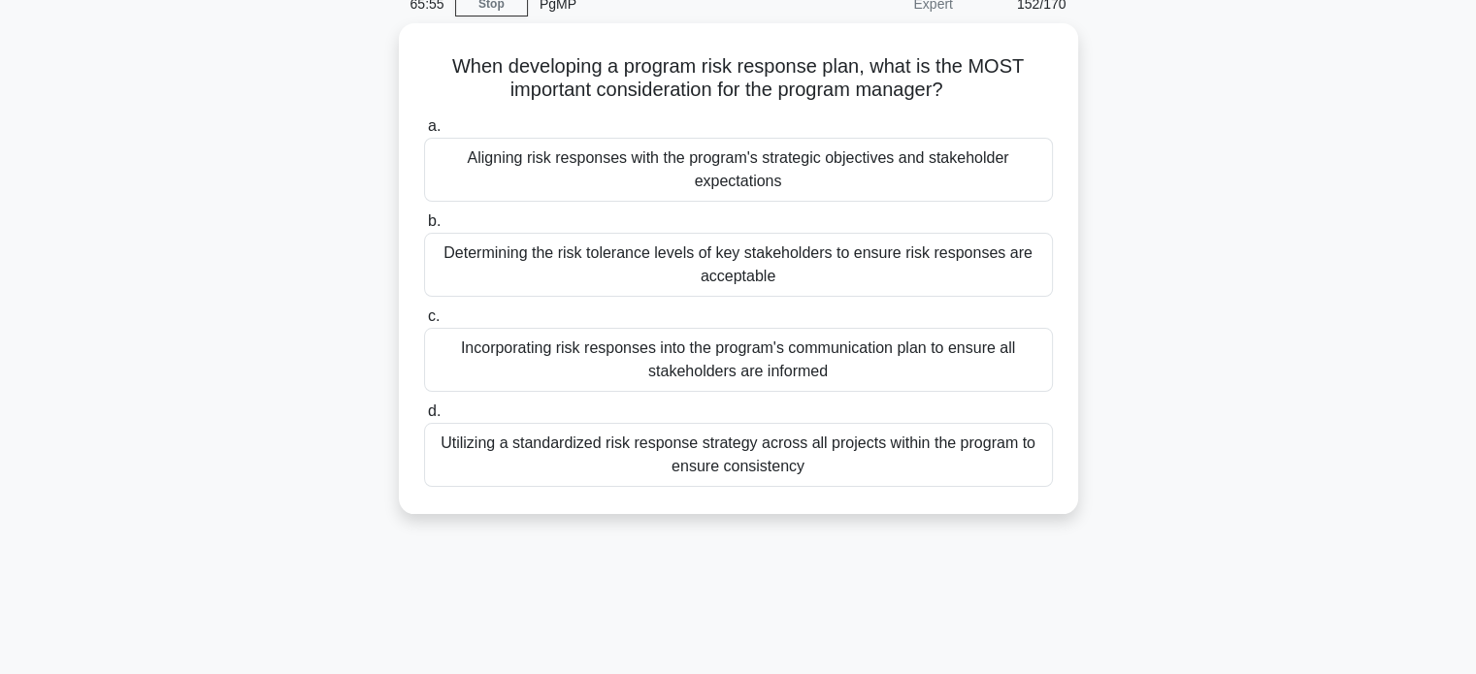
scroll to position [79, 0]
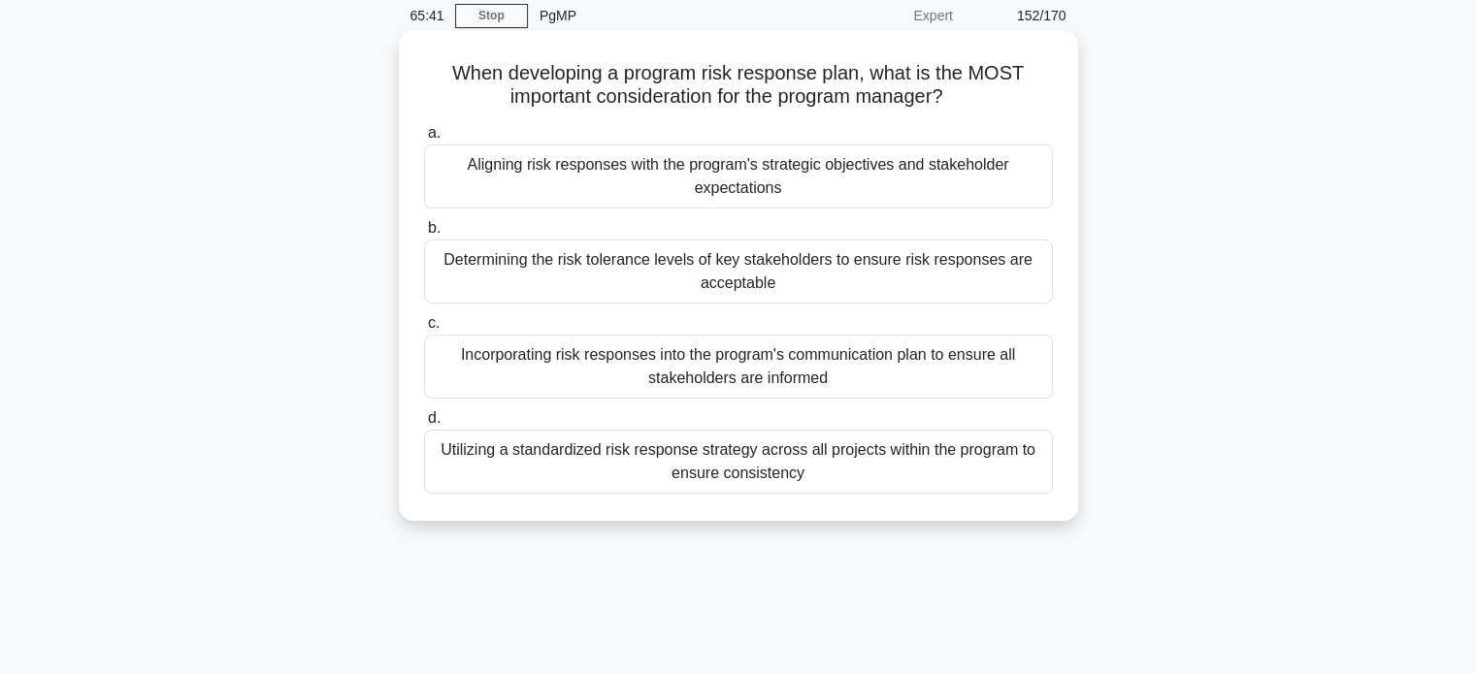
click at [898, 193] on div "Aligning risk responses with the program's strategic objectives and stakeholder…" at bounding box center [738, 177] width 629 height 64
click at [424, 140] on input "a. Aligning risk responses with the program's strategic objectives and stakehol…" at bounding box center [424, 133] width 0 height 13
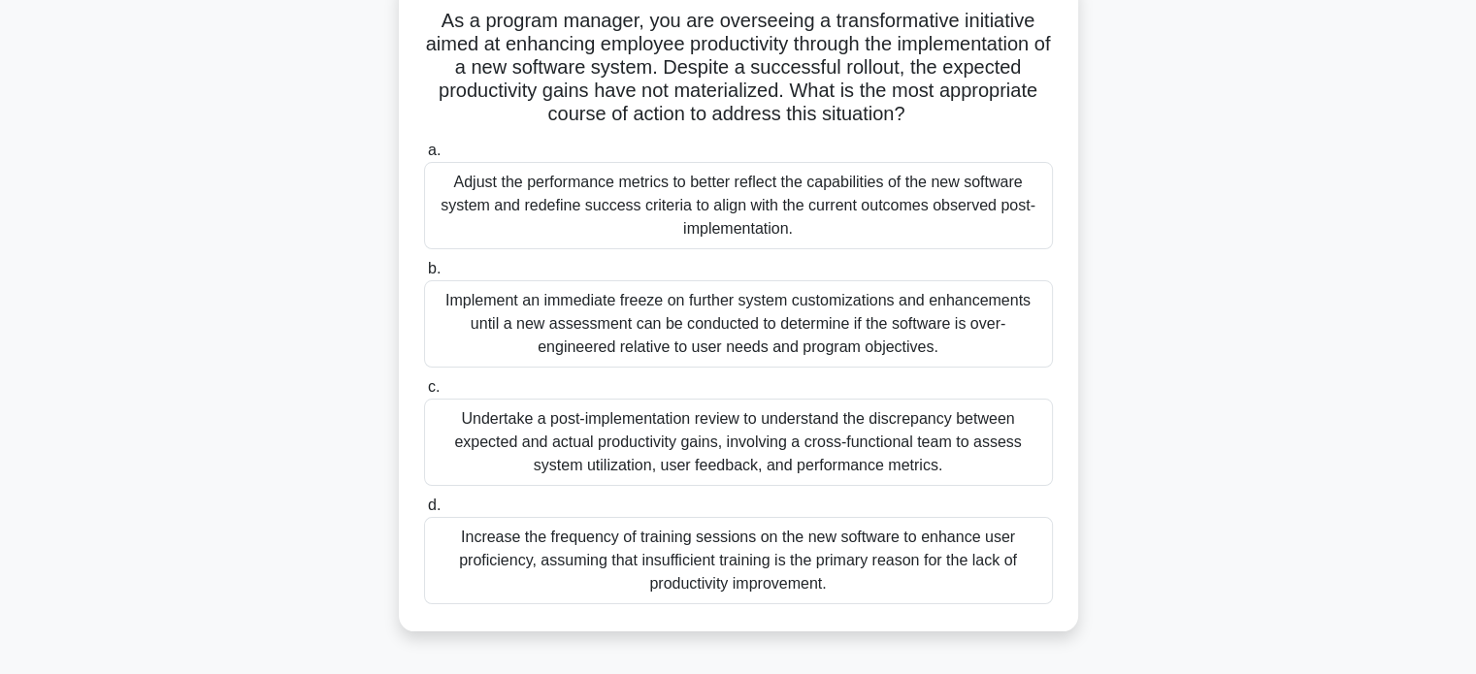
scroll to position [140, 0]
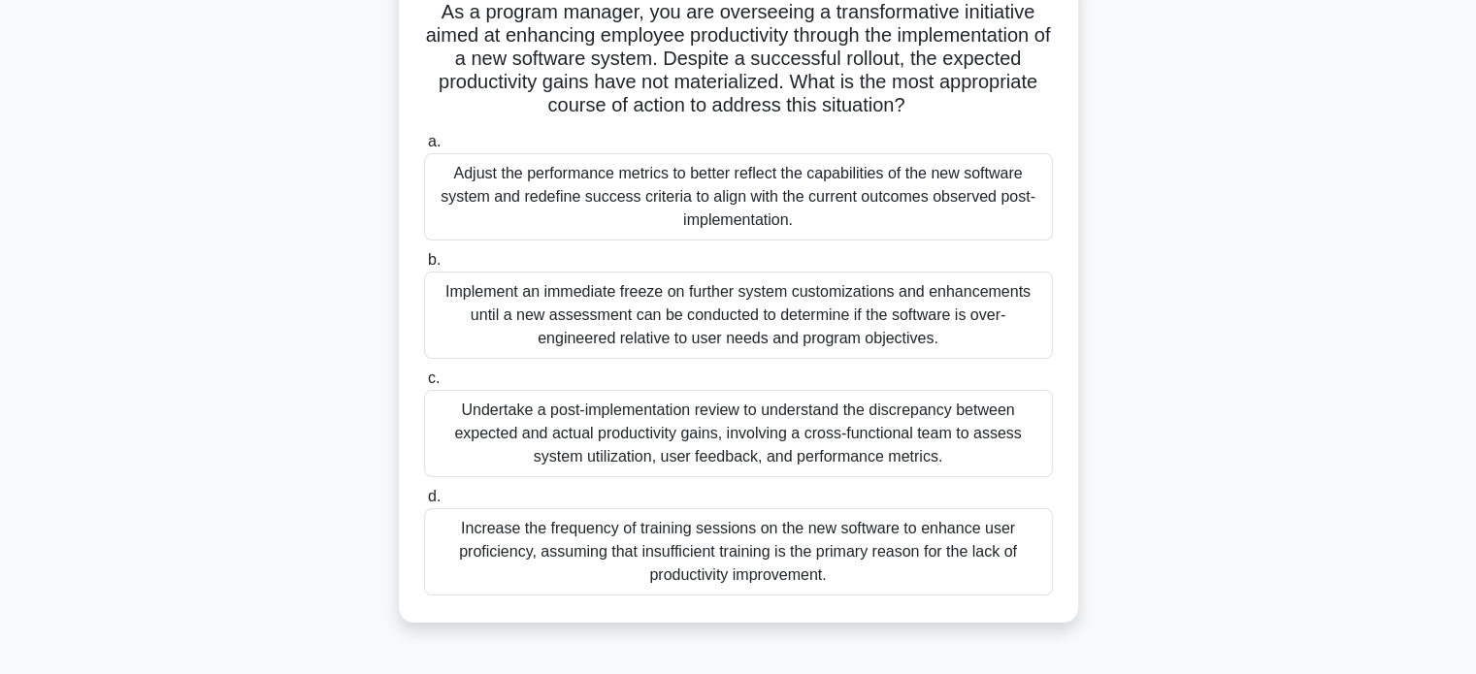
click at [980, 425] on div "Undertake a post-implementation review to understand the discrepancy between ex…" at bounding box center [738, 433] width 629 height 87
click at [424, 385] on input "c. Undertake a post-implementation review to understand the discrepancy between…" at bounding box center [424, 379] width 0 height 13
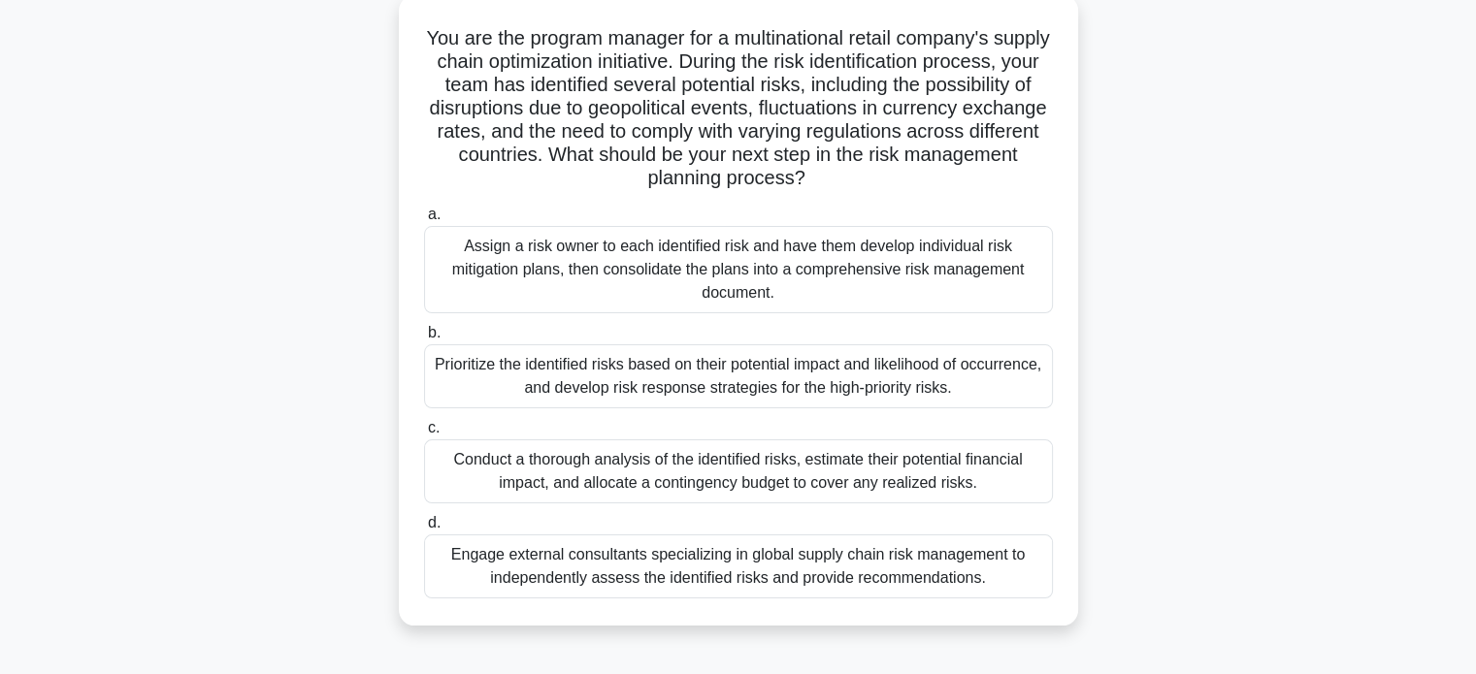
scroll to position [126, 0]
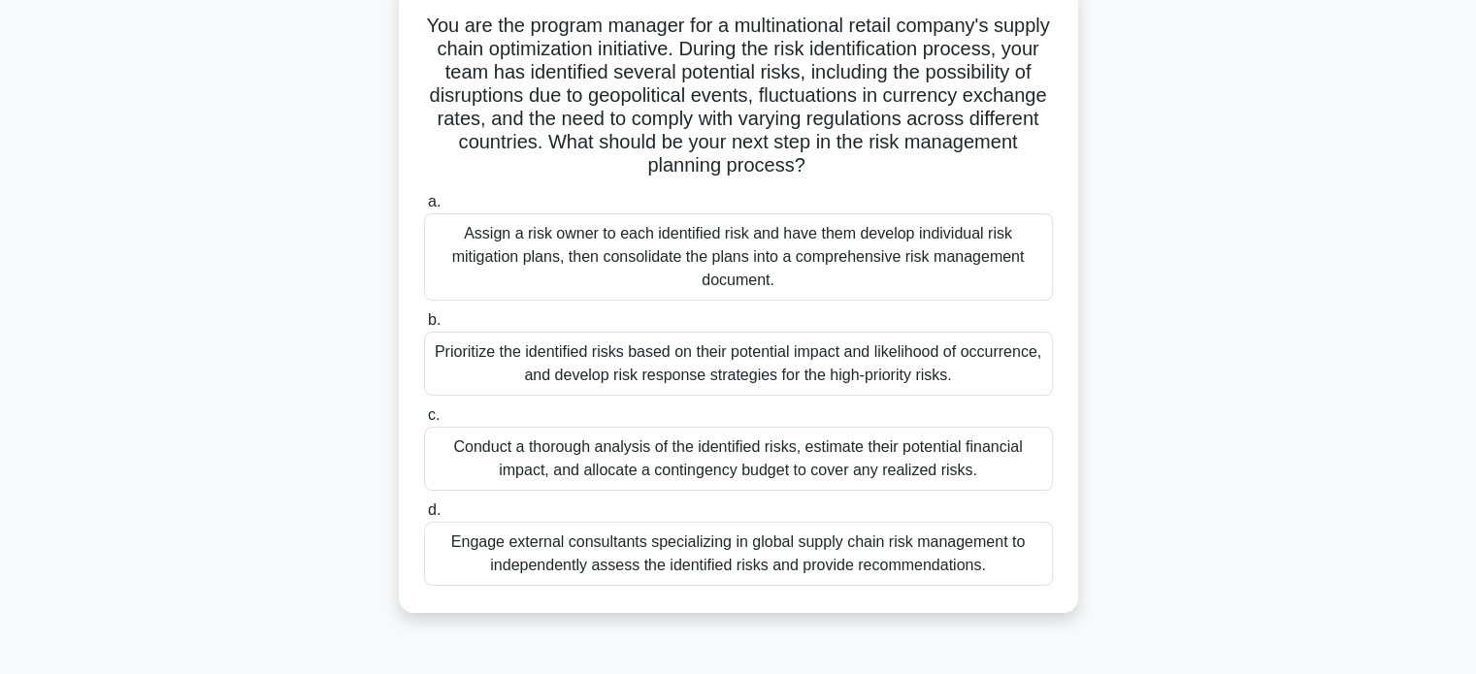
click at [884, 376] on div "Prioritize the identified risks based on their potential impact and likelihood …" at bounding box center [738, 364] width 629 height 64
click at [424, 327] on input "b. Prioritize the identified risks based on their potential impact and likeliho…" at bounding box center [424, 320] width 0 height 13
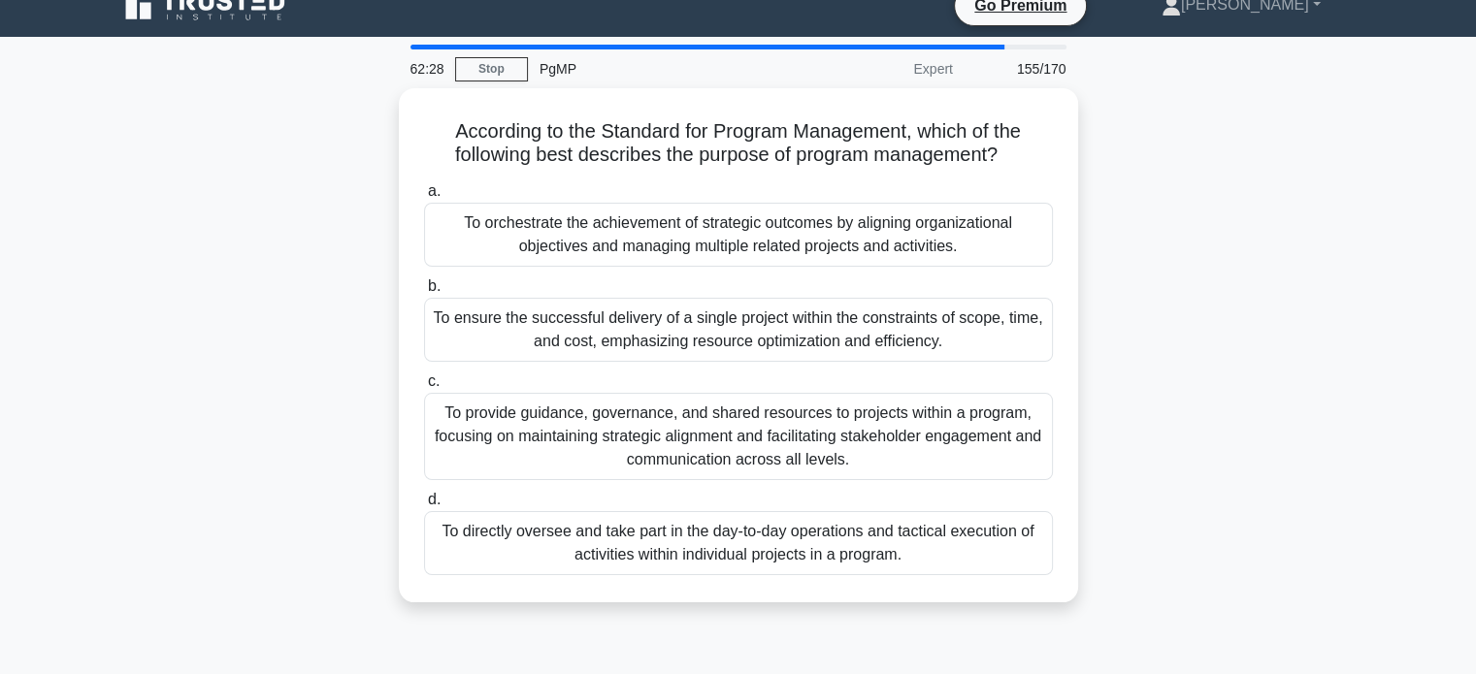
scroll to position [27, 0]
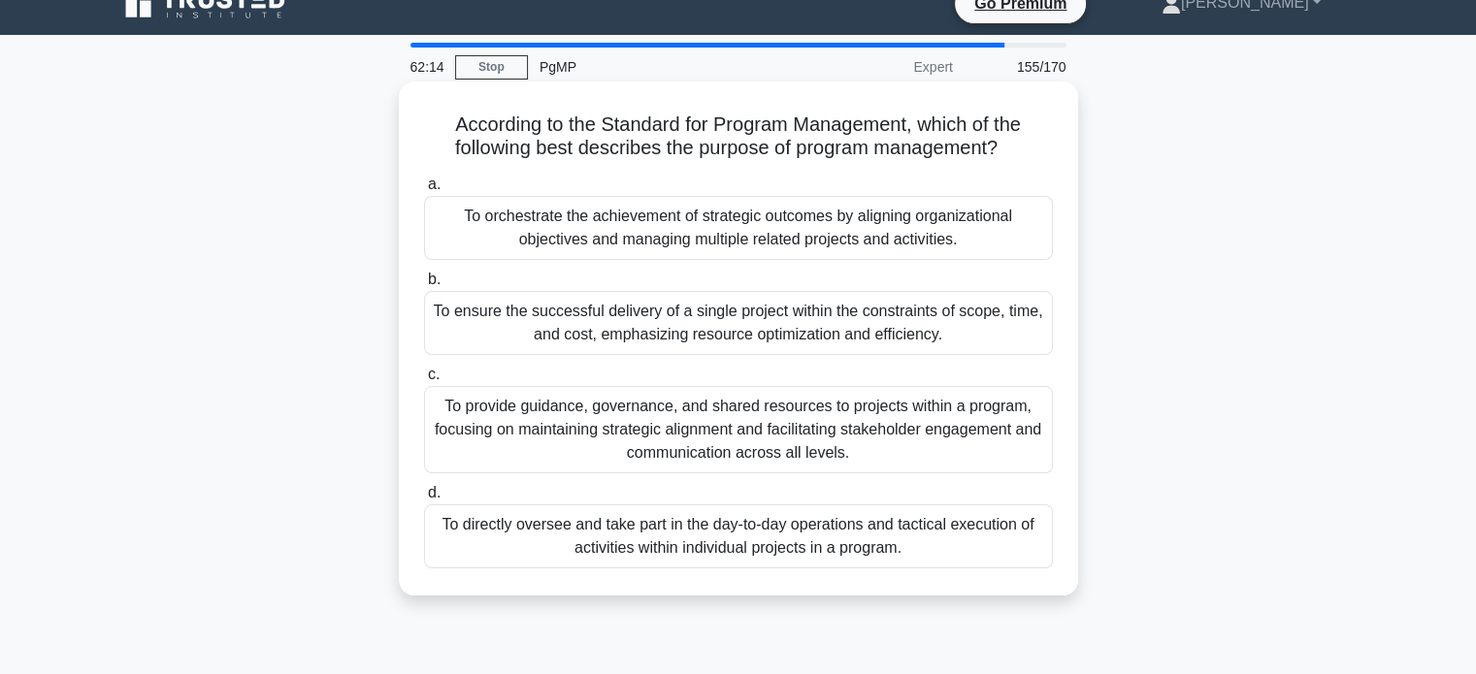
click at [966, 241] on div "To orchestrate the achievement of strategic outcomes by aligning organizational…" at bounding box center [738, 228] width 629 height 64
click at [424, 191] on input "a. To orchestrate the achievement of strategic outcomes by aligning organizatio…" at bounding box center [424, 185] width 0 height 13
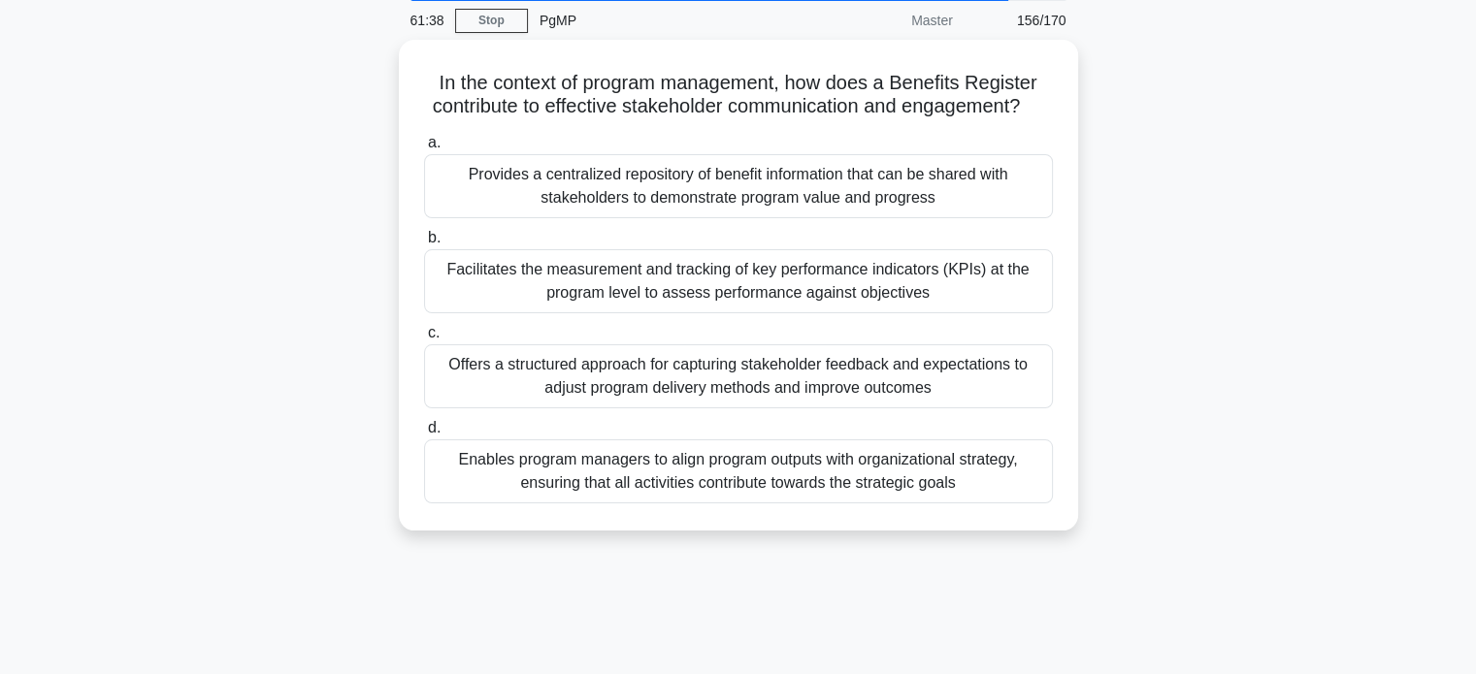
scroll to position [69, 0]
click at [956, 193] on div "Provides a centralized repository of benefit information that can be shared wit…" at bounding box center [738, 186] width 629 height 64
click at [424, 149] on input "a. Provides a centralized repository of benefit information that can be shared …" at bounding box center [424, 143] width 0 height 13
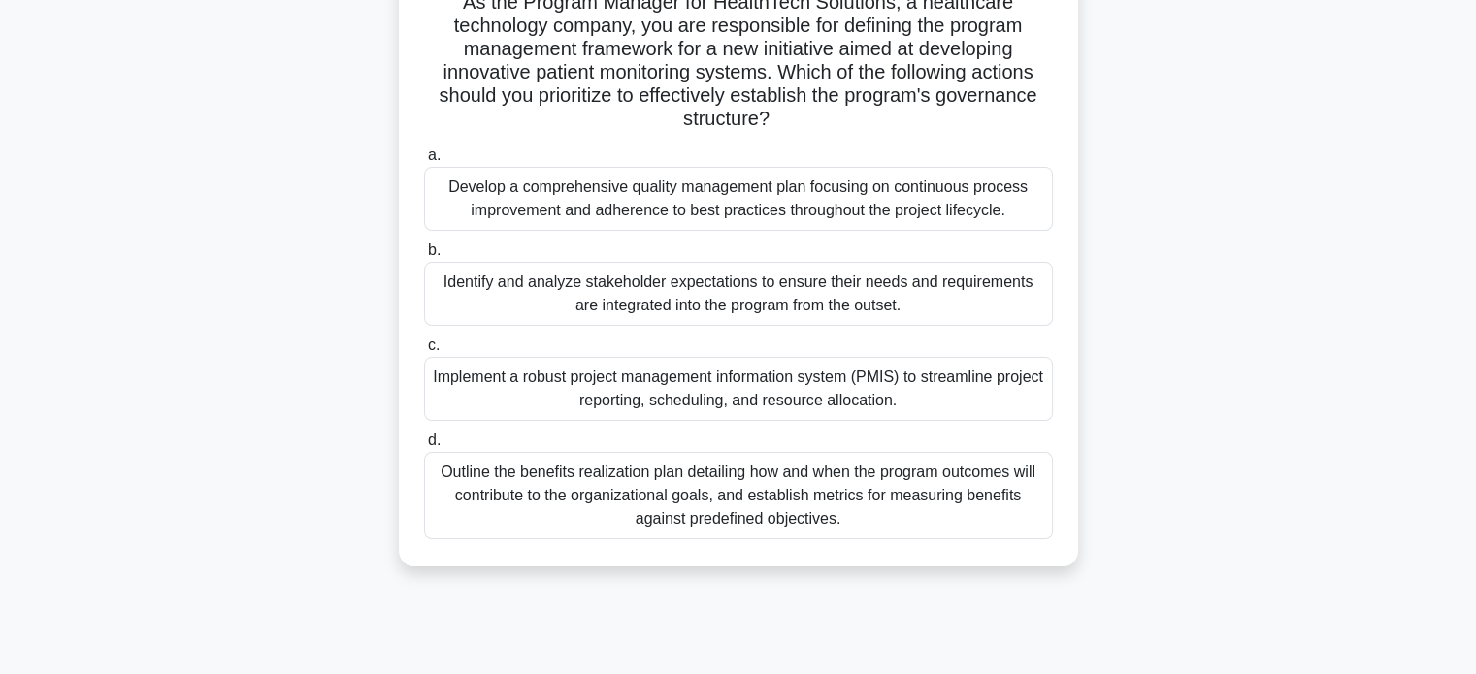
scroll to position [164, 0]
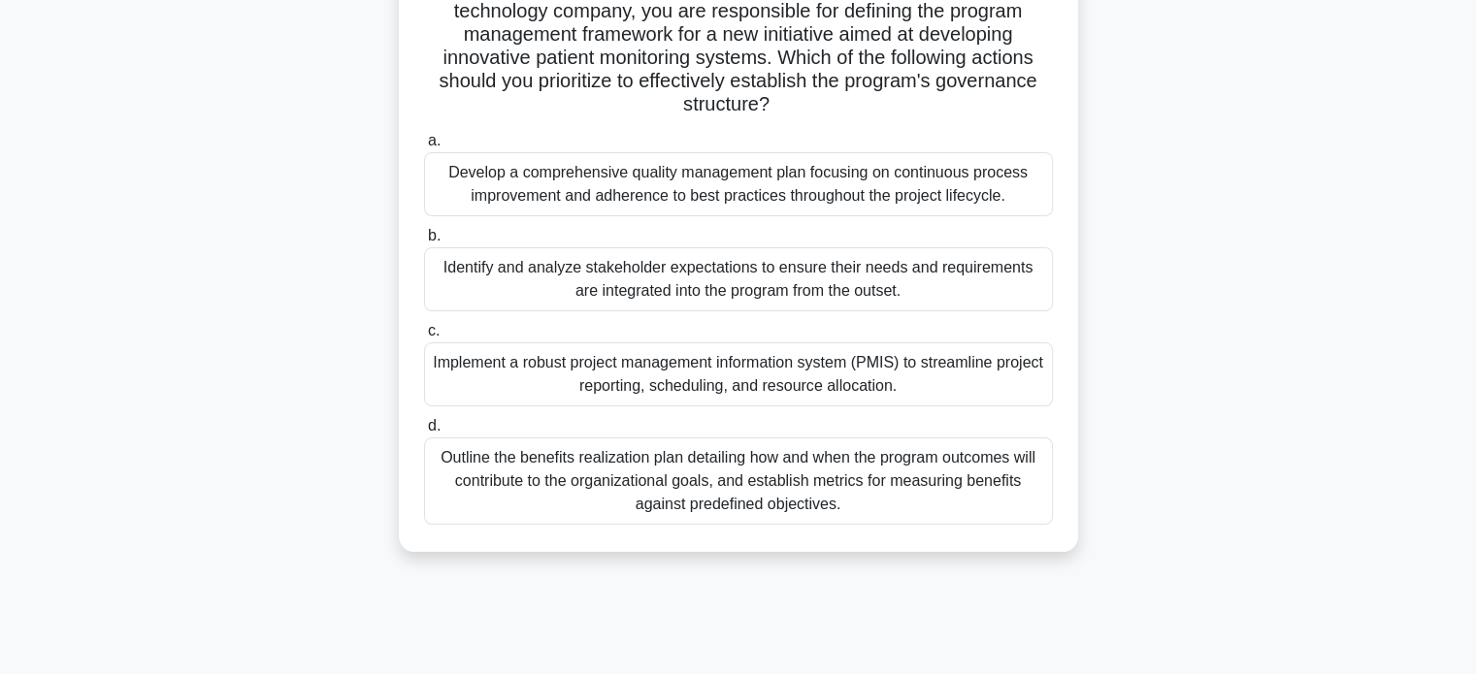
click at [951, 368] on div "Implement a robust project management information system (PMIS) to streamline p…" at bounding box center [738, 374] width 629 height 64
click at [424, 338] on input "c. Implement a robust project management information system (PMIS) to streamlin…" at bounding box center [424, 331] width 0 height 13
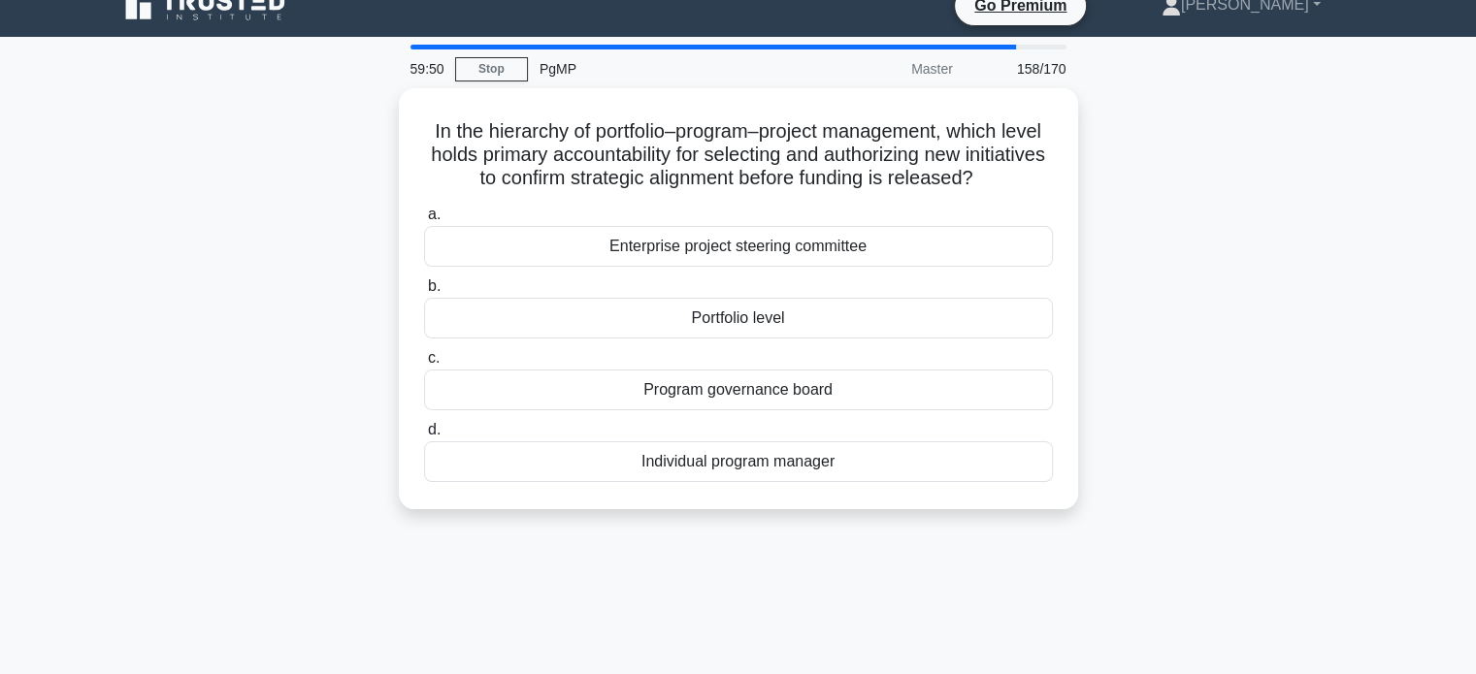
scroll to position [0, 0]
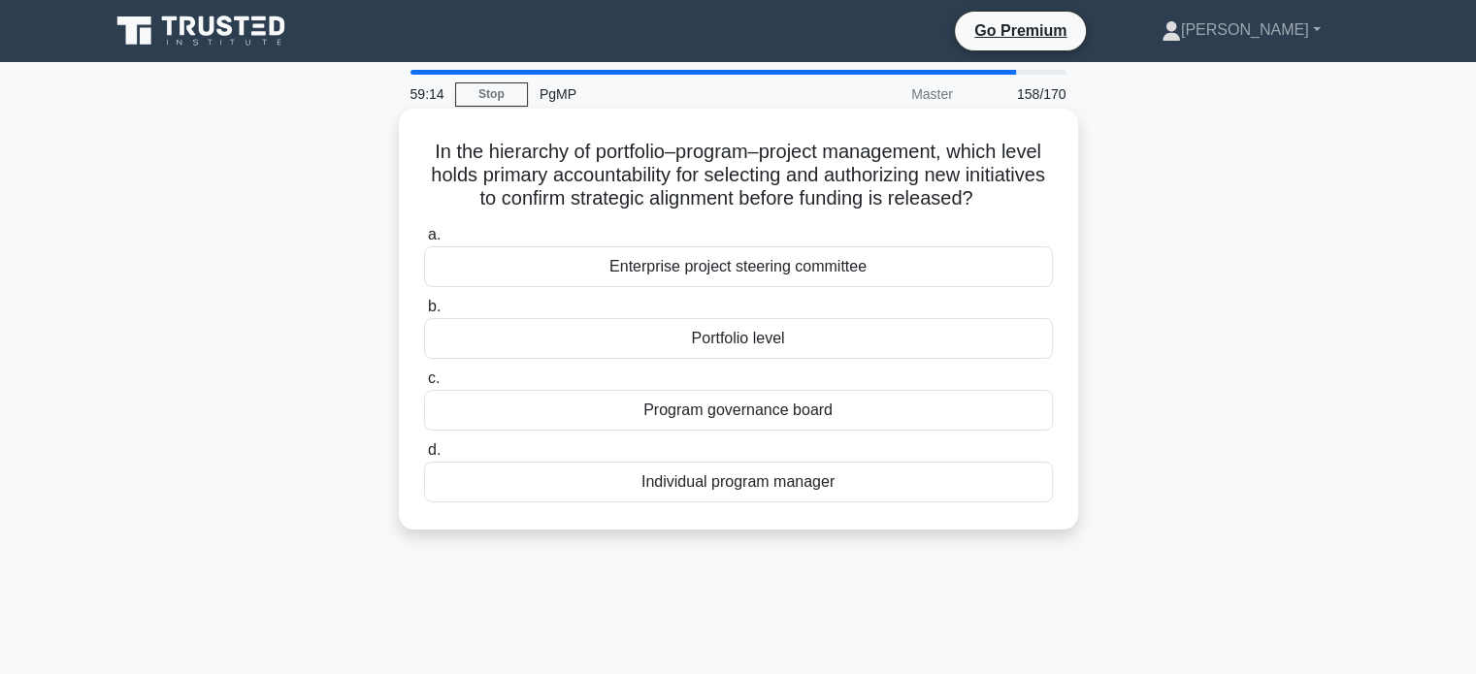
click at [836, 260] on div "Enterprise project steering committee" at bounding box center [738, 266] width 629 height 41
click at [424, 242] on input "a. Enterprise project steering committee" at bounding box center [424, 235] width 0 height 13
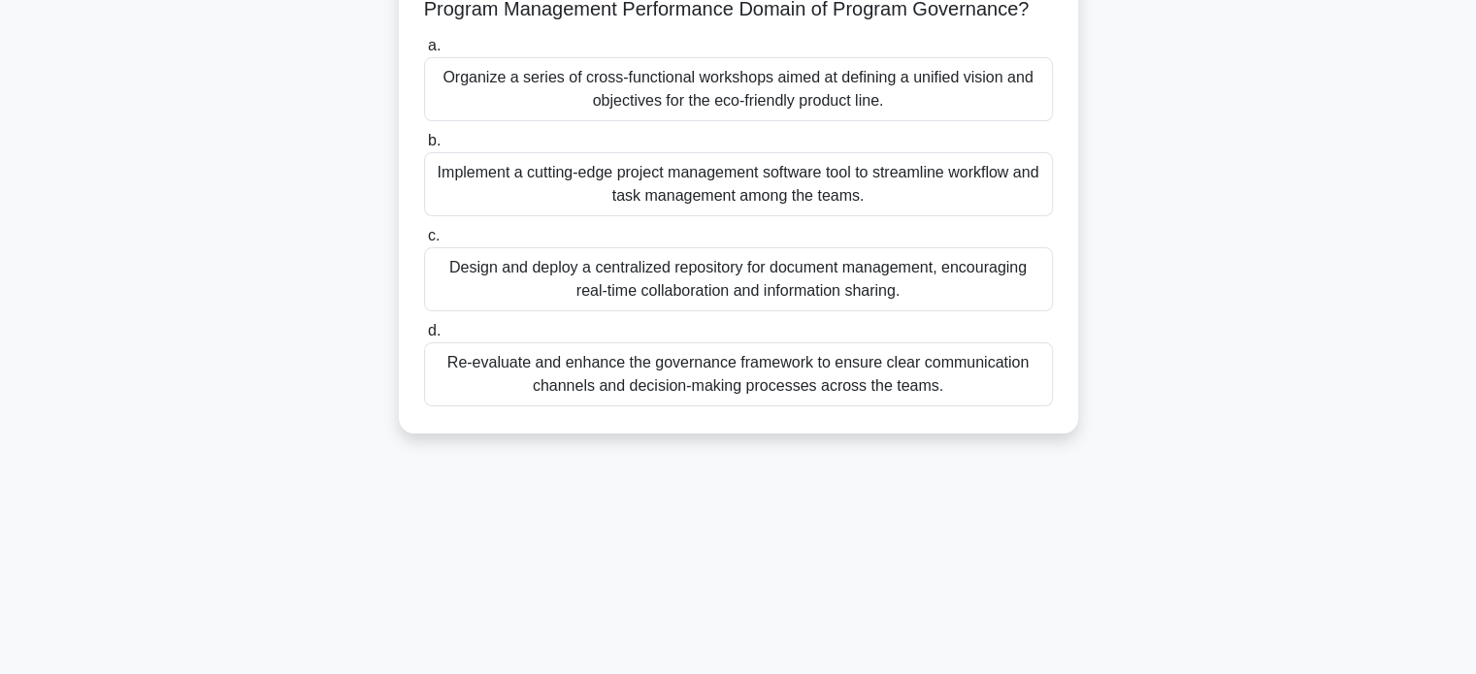
scroll to position [265, 0]
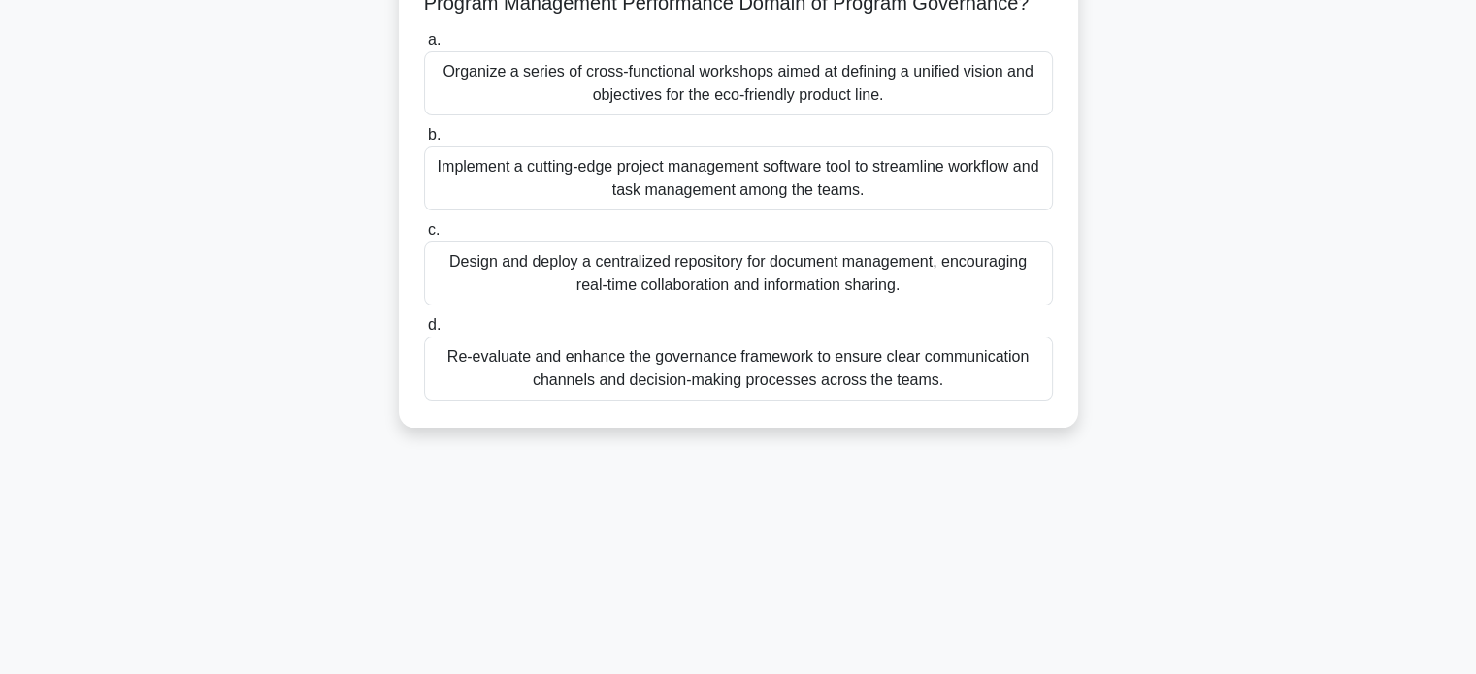
click at [856, 104] on div "Organize a series of cross-functional workshops aimed at defining a unified vis…" at bounding box center [738, 83] width 629 height 64
click at [424, 47] on input "a. Organize a series of cross-functional workshops aimed at defining a unified …" at bounding box center [424, 40] width 0 height 13
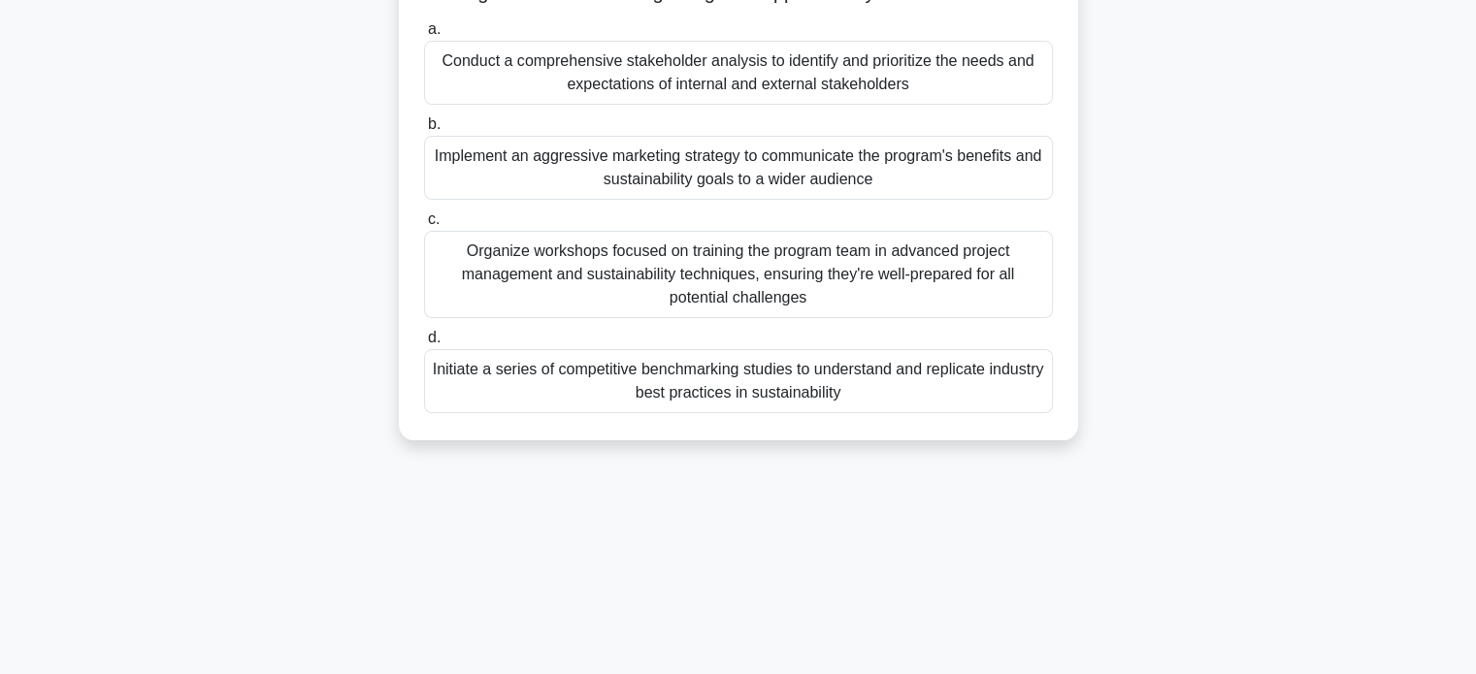
scroll to position [237, 0]
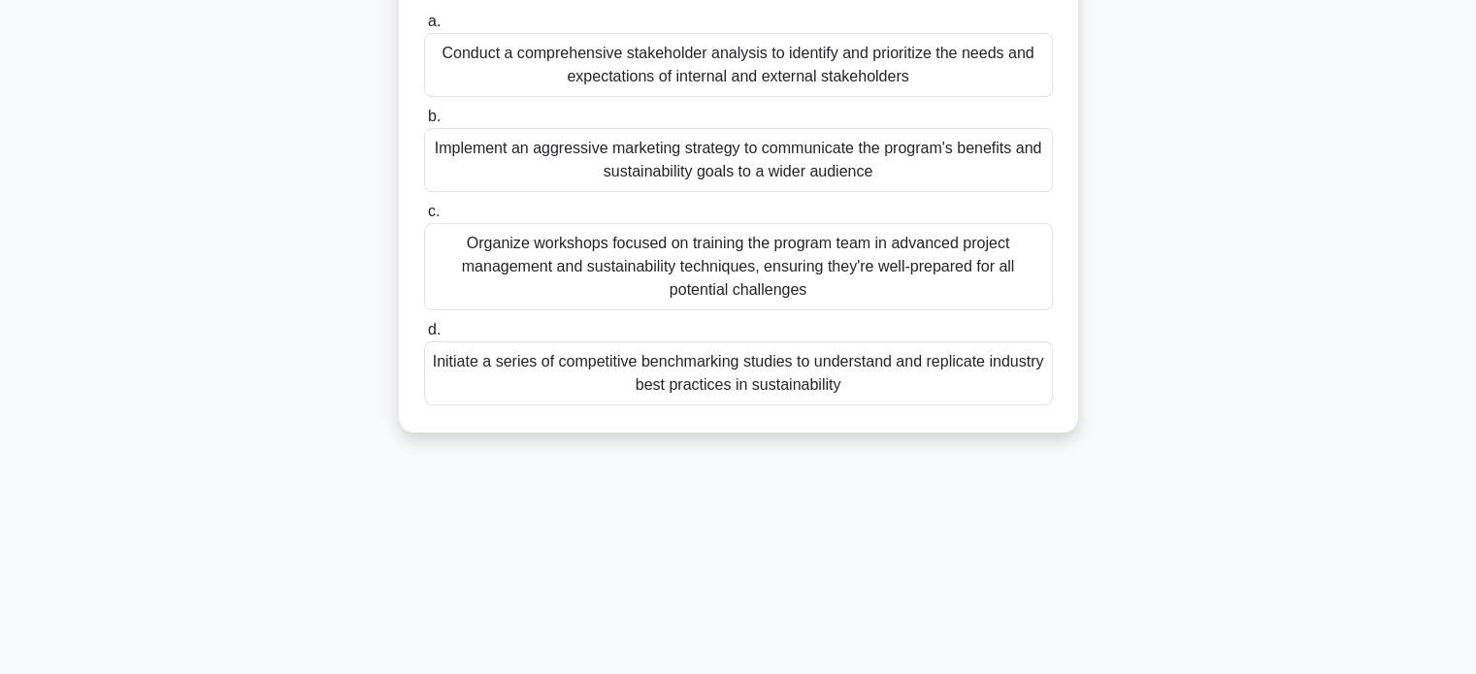
click at [1021, 84] on div "Conduct a comprehensive stakeholder analysis to identify and prioritize the nee…" at bounding box center [738, 65] width 629 height 64
click at [424, 28] on input "a. Conduct a comprehensive stakeholder analysis to identify and prioritize the …" at bounding box center [424, 22] width 0 height 13
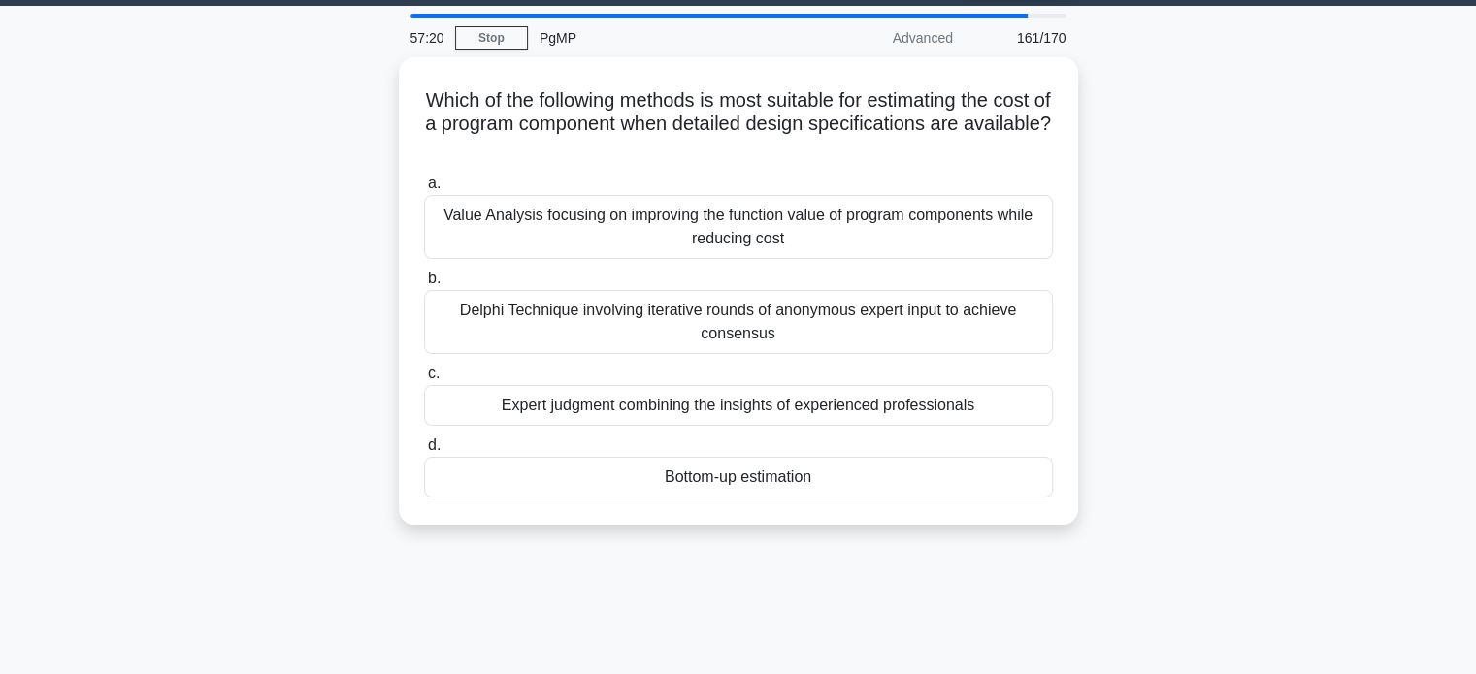
scroll to position [0, 0]
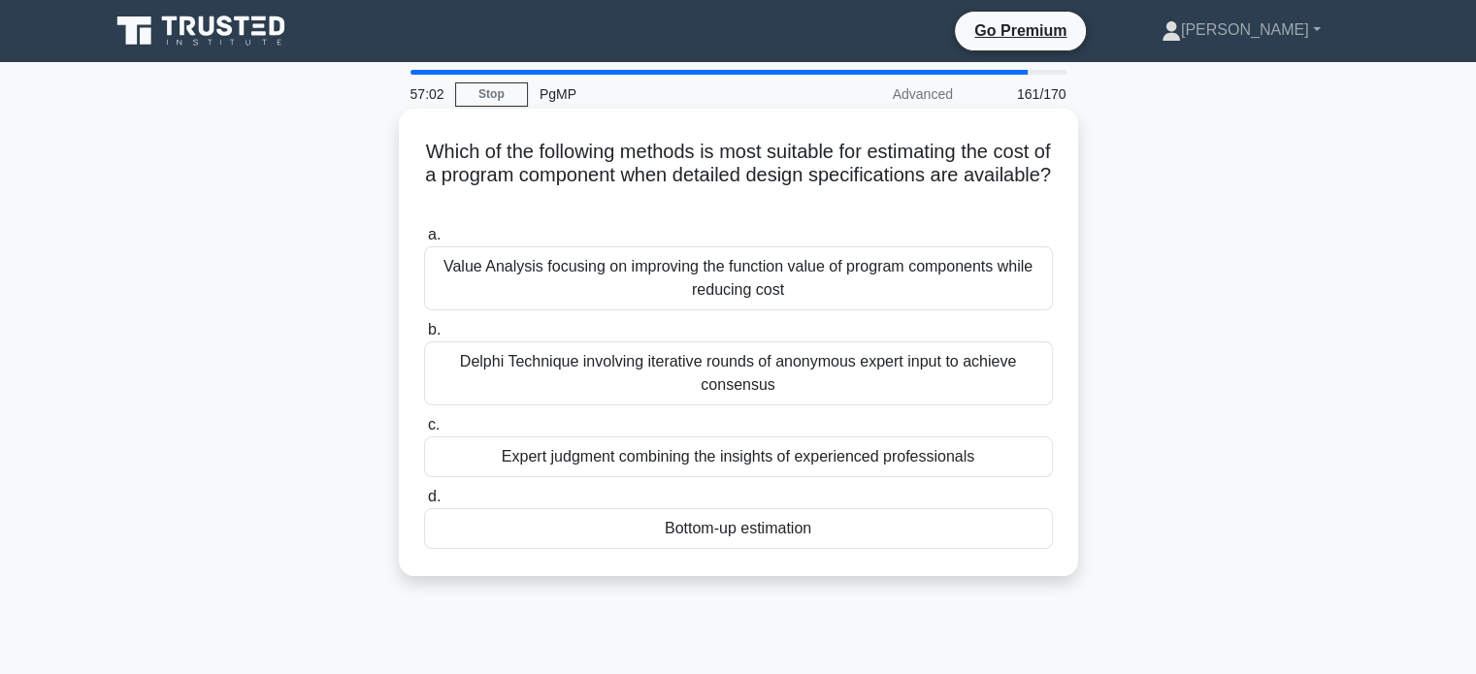
click at [910, 535] on div "Bottom-up estimation" at bounding box center [738, 528] width 629 height 41
click at [424, 504] on input "d. Bottom-up estimation" at bounding box center [424, 497] width 0 height 13
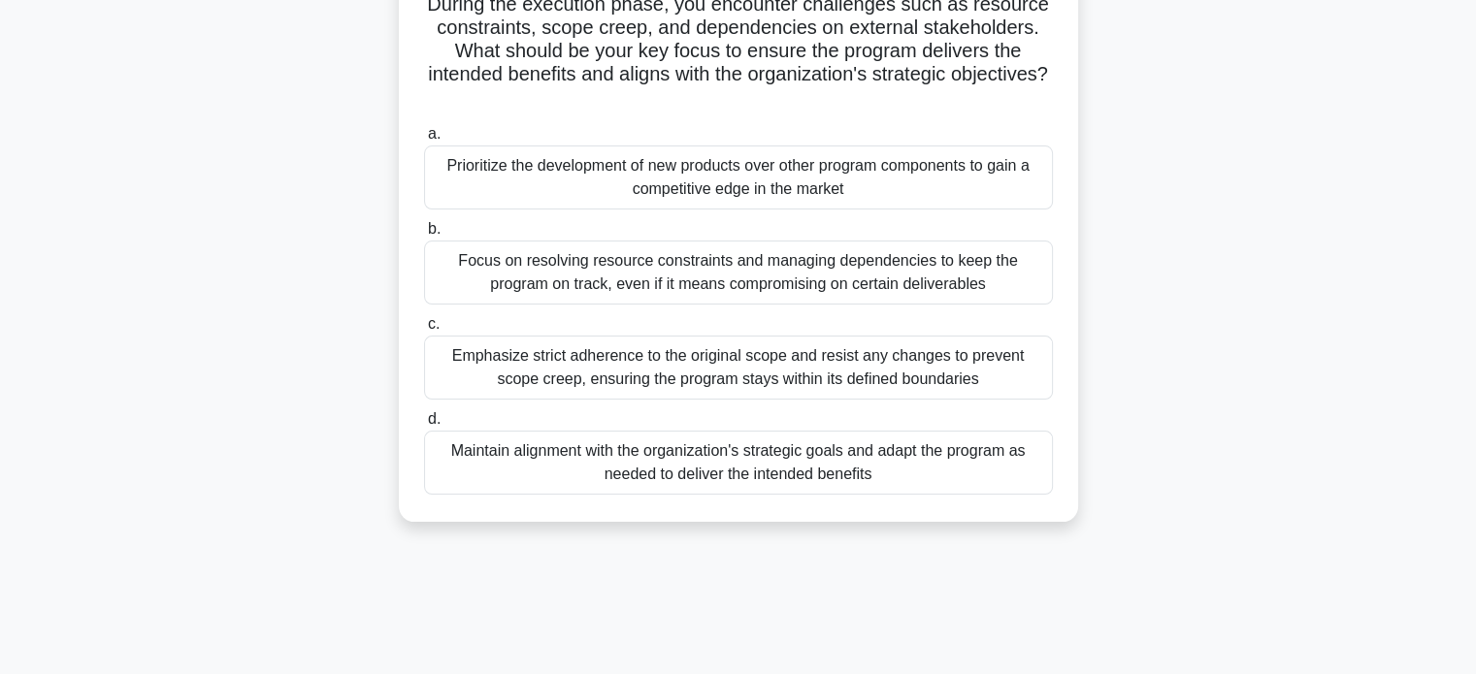
scroll to position [253, 0]
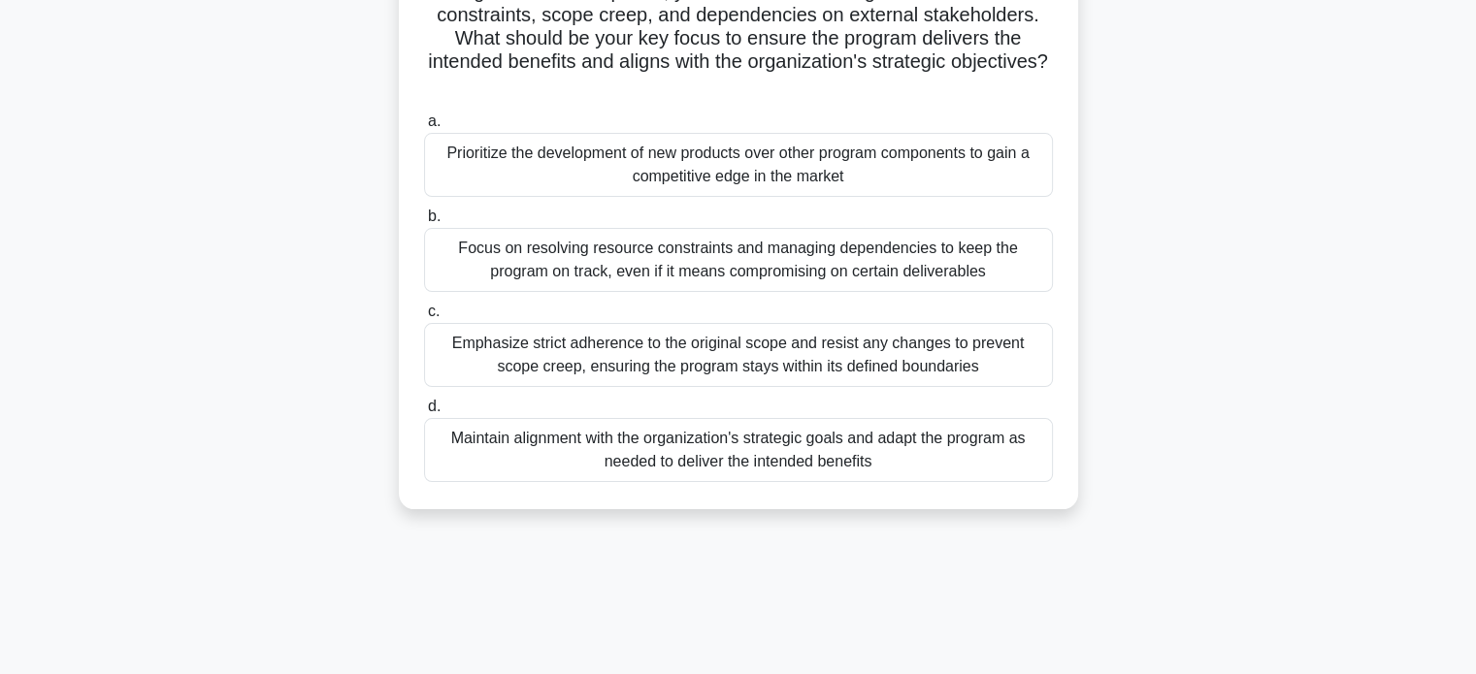
click at [878, 468] on div "Maintain alignment with the organization's strategic goals and adapt the progra…" at bounding box center [738, 450] width 629 height 64
click at [424, 413] on input "d. Maintain alignment with the organization's strategic goals and adapt the pro…" at bounding box center [424, 407] width 0 height 13
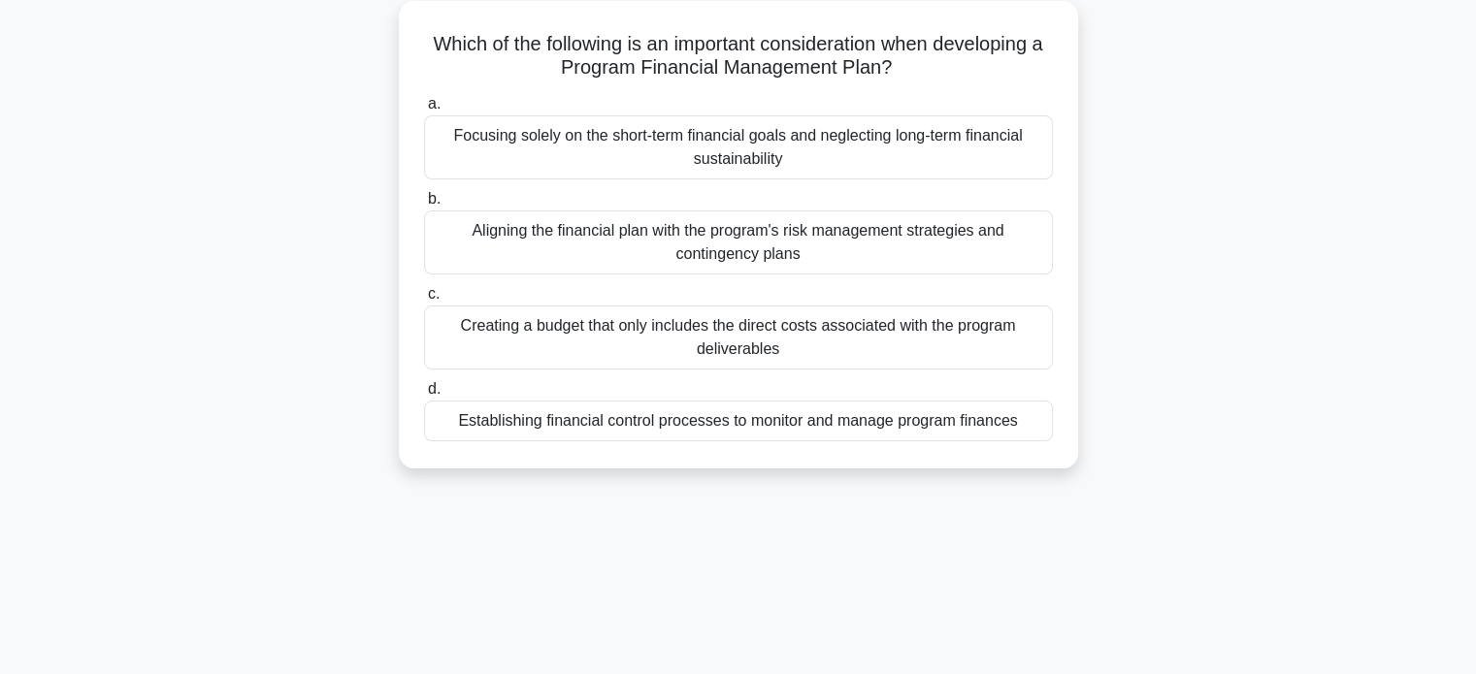
scroll to position [111, 0]
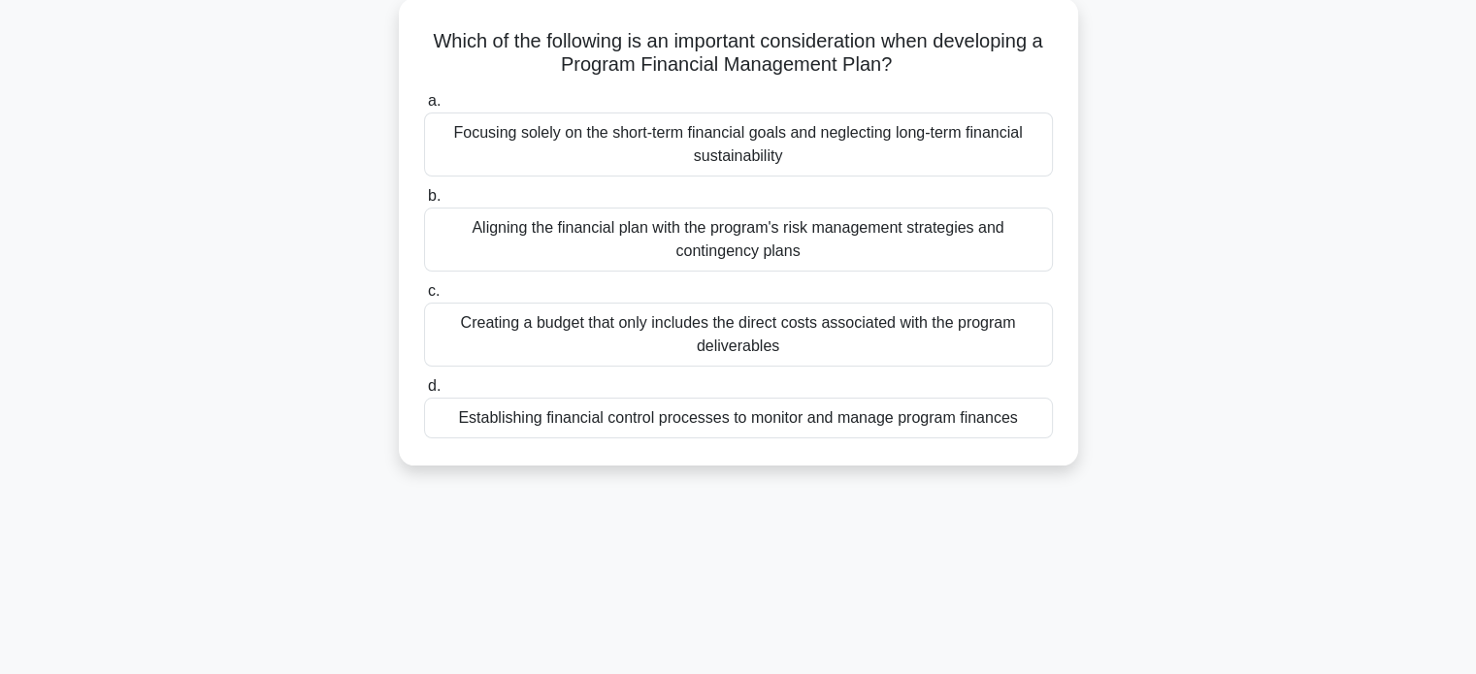
click at [943, 429] on div "Establishing financial control processes to monitor and manage program finances" at bounding box center [738, 418] width 629 height 41
click at [424, 393] on input "d. Establishing financial control processes to monitor and manage program finan…" at bounding box center [424, 386] width 0 height 13
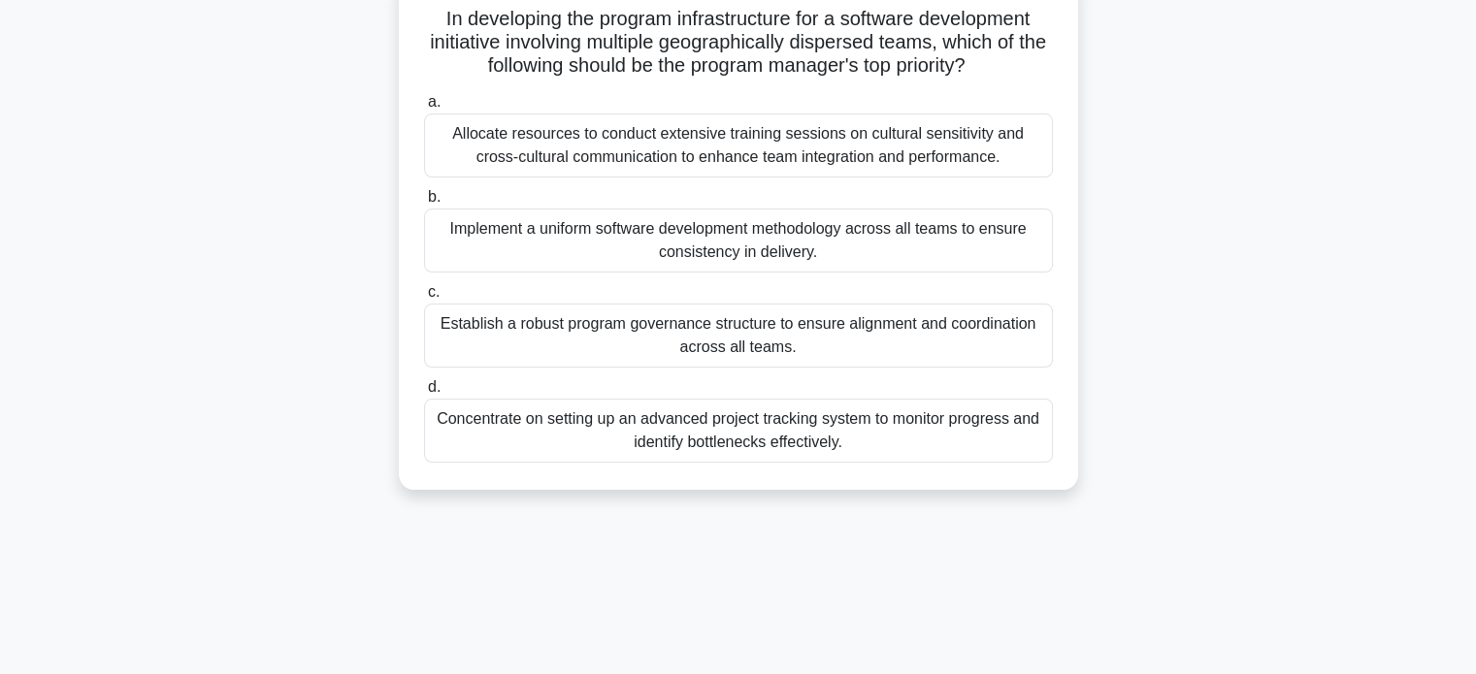
scroll to position [140, 0]
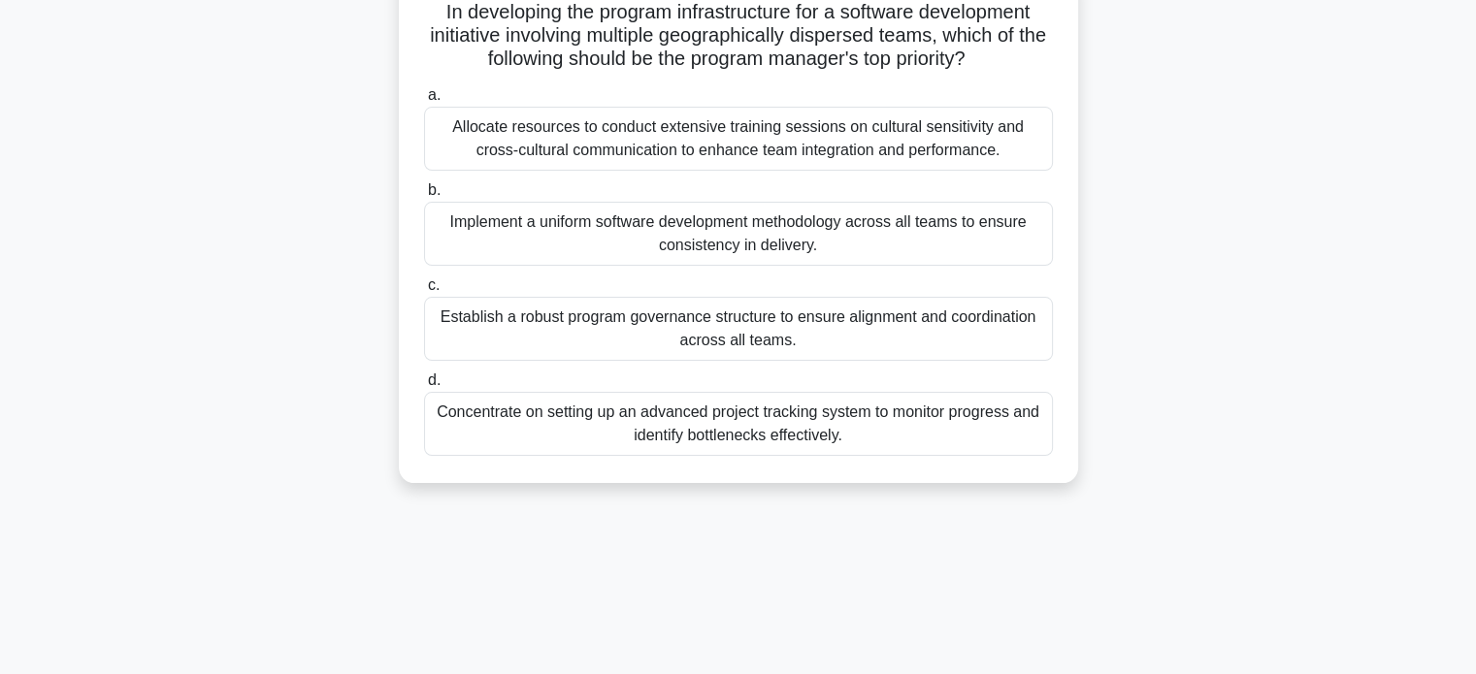
click at [930, 147] on div "Allocate resources to conduct extensive training sessions on cultural sensitivi…" at bounding box center [738, 139] width 629 height 64
click at [424, 102] on input "a. Allocate resources to conduct extensive training sessions on cultural sensit…" at bounding box center [424, 95] width 0 height 13
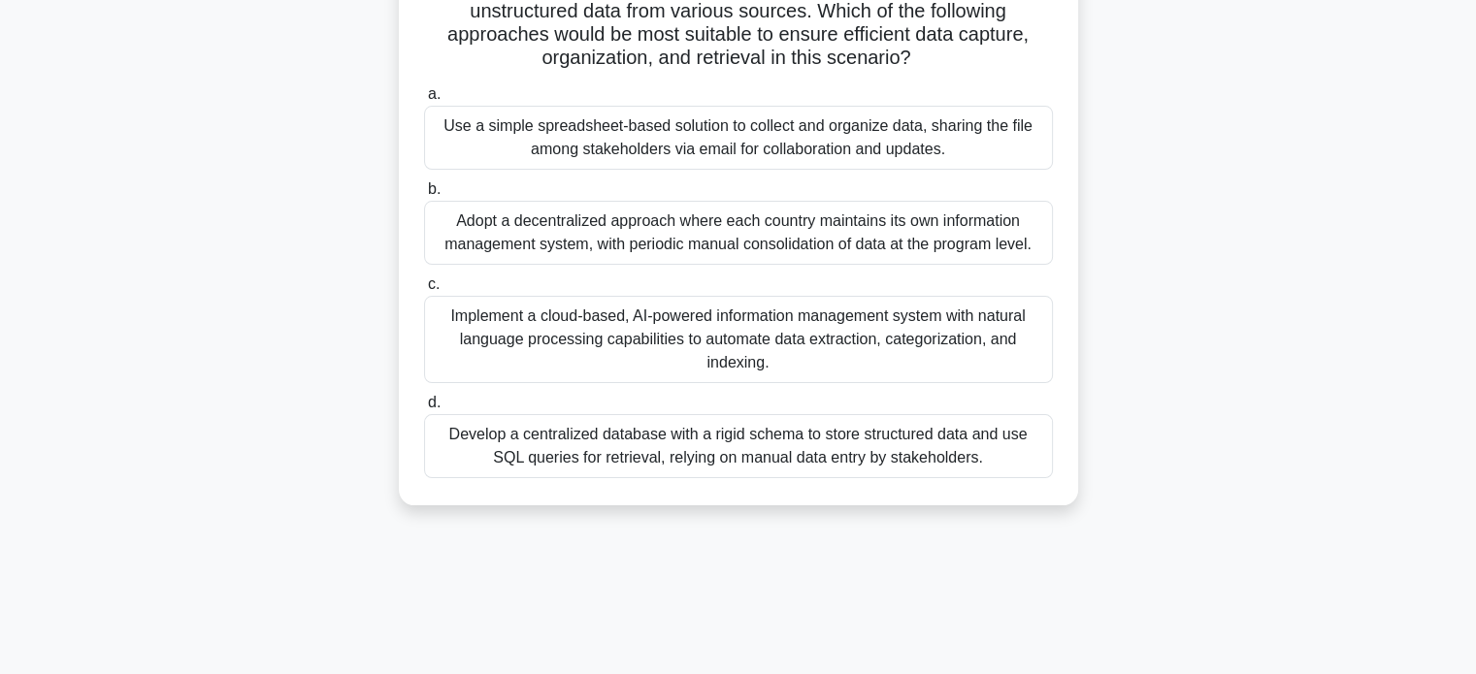
scroll to position [217, 0]
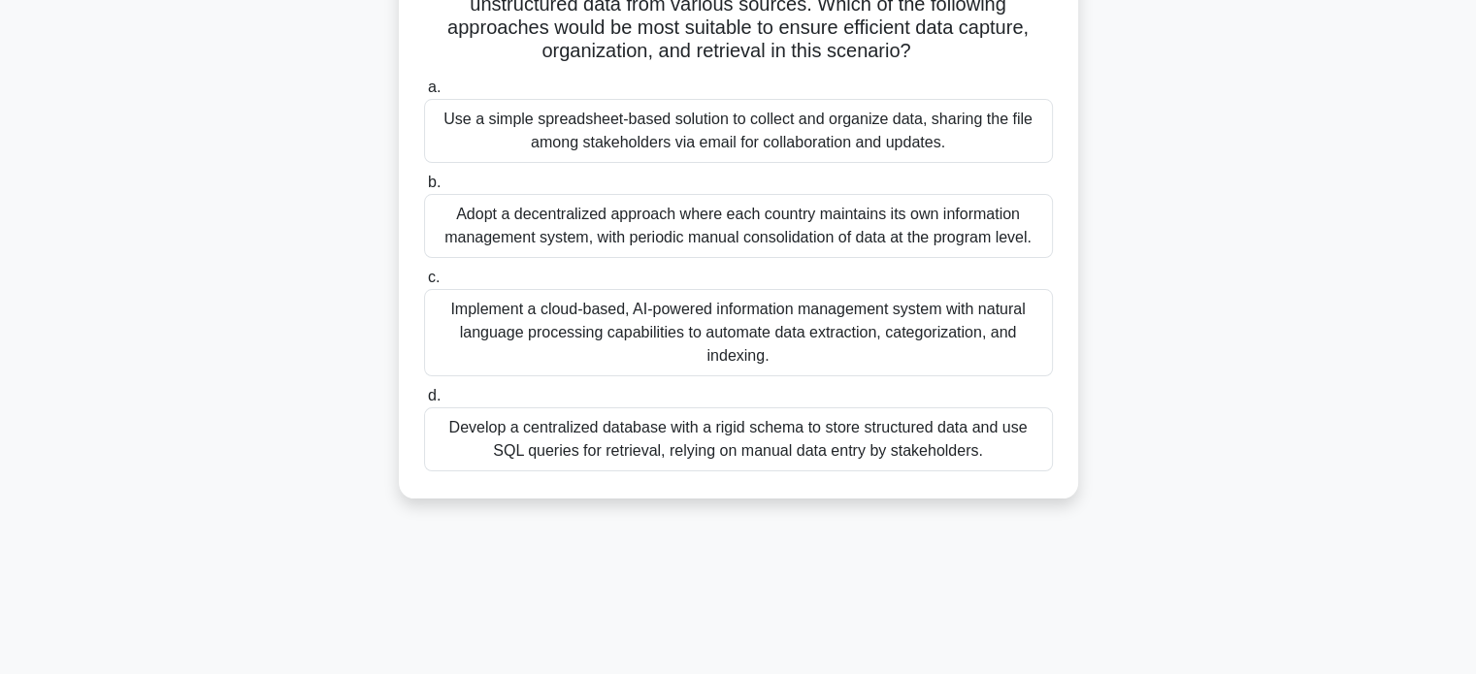
click at [984, 296] on div "Implement a cloud-based, AI-powered information management system with natural …" at bounding box center [738, 332] width 629 height 87
click at [424, 284] on input "c. Implement a cloud-based, AI-powered information management system with natur…" at bounding box center [424, 278] width 0 height 13
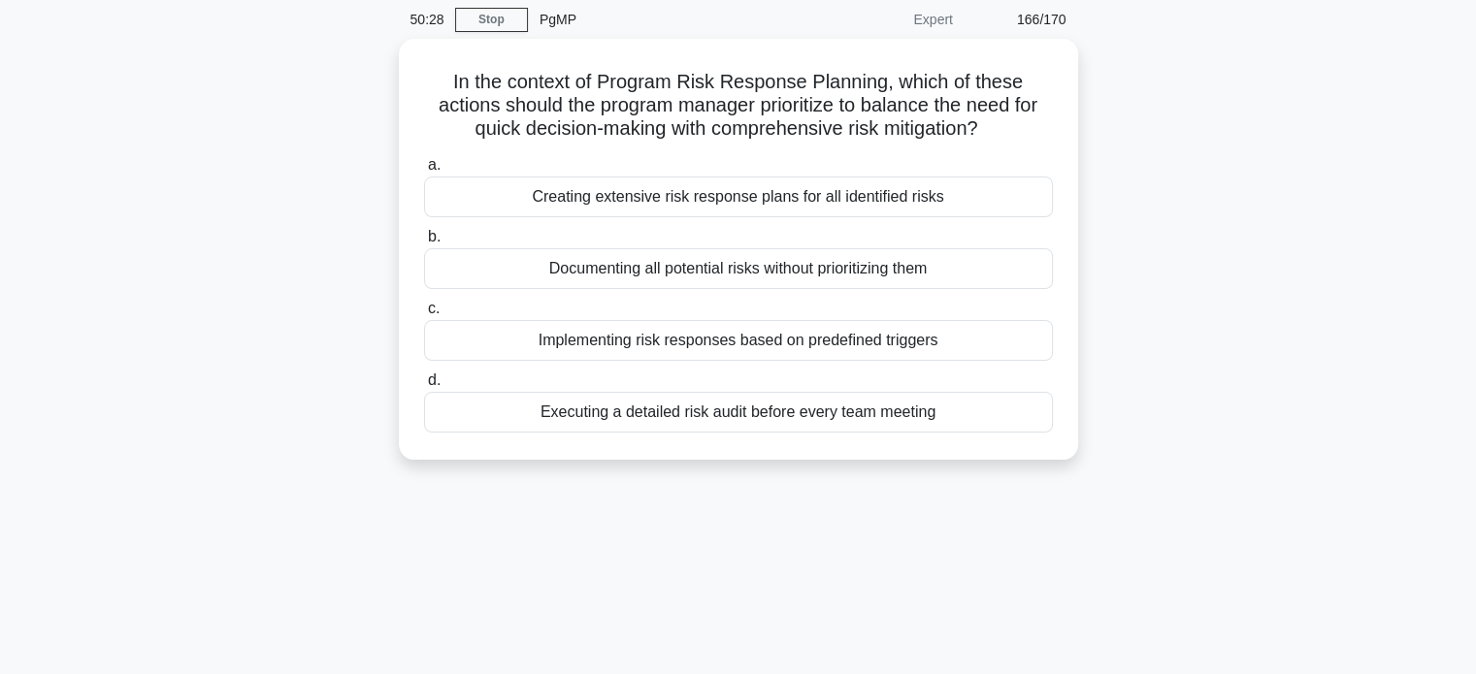
scroll to position [77, 0]
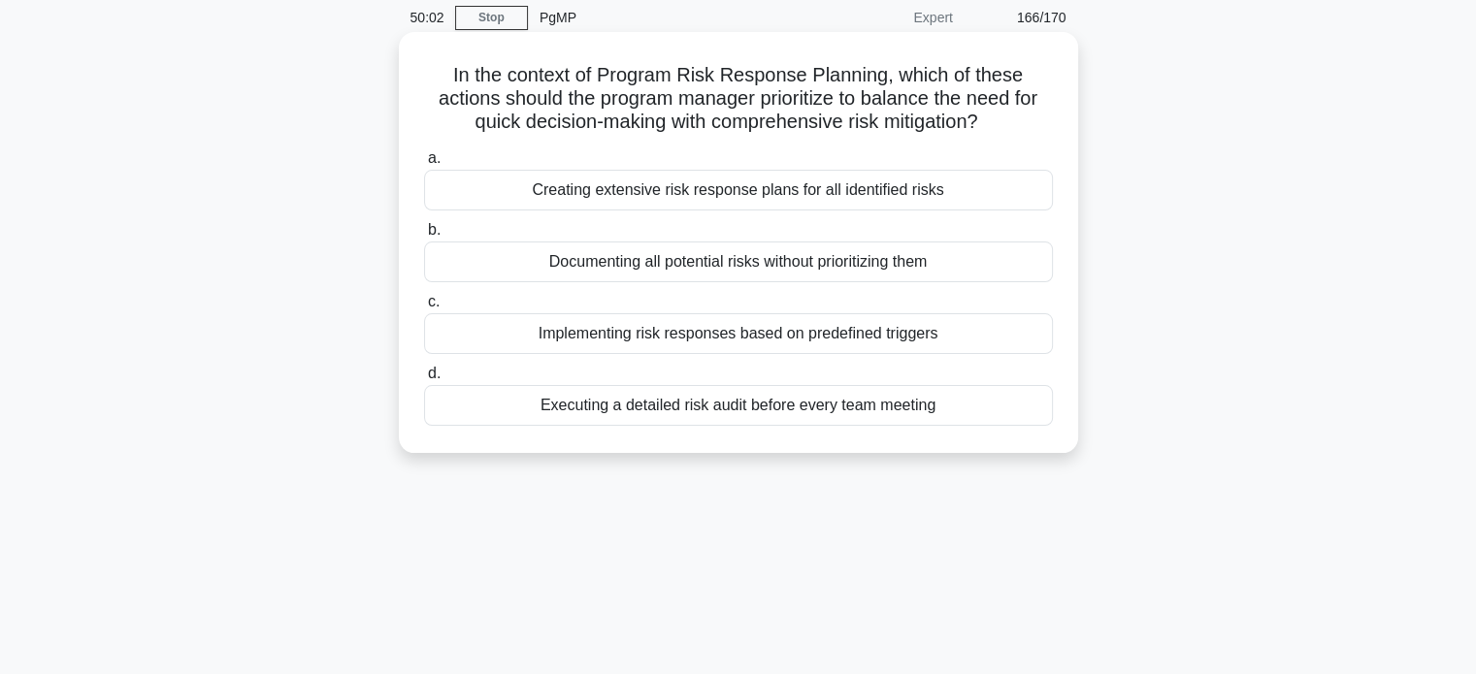
click at [957, 200] on div "Creating extensive risk response plans for all identified risks" at bounding box center [738, 190] width 629 height 41
click at [424, 165] on input "a. Creating extensive risk response plans for all identified risks" at bounding box center [424, 158] width 0 height 13
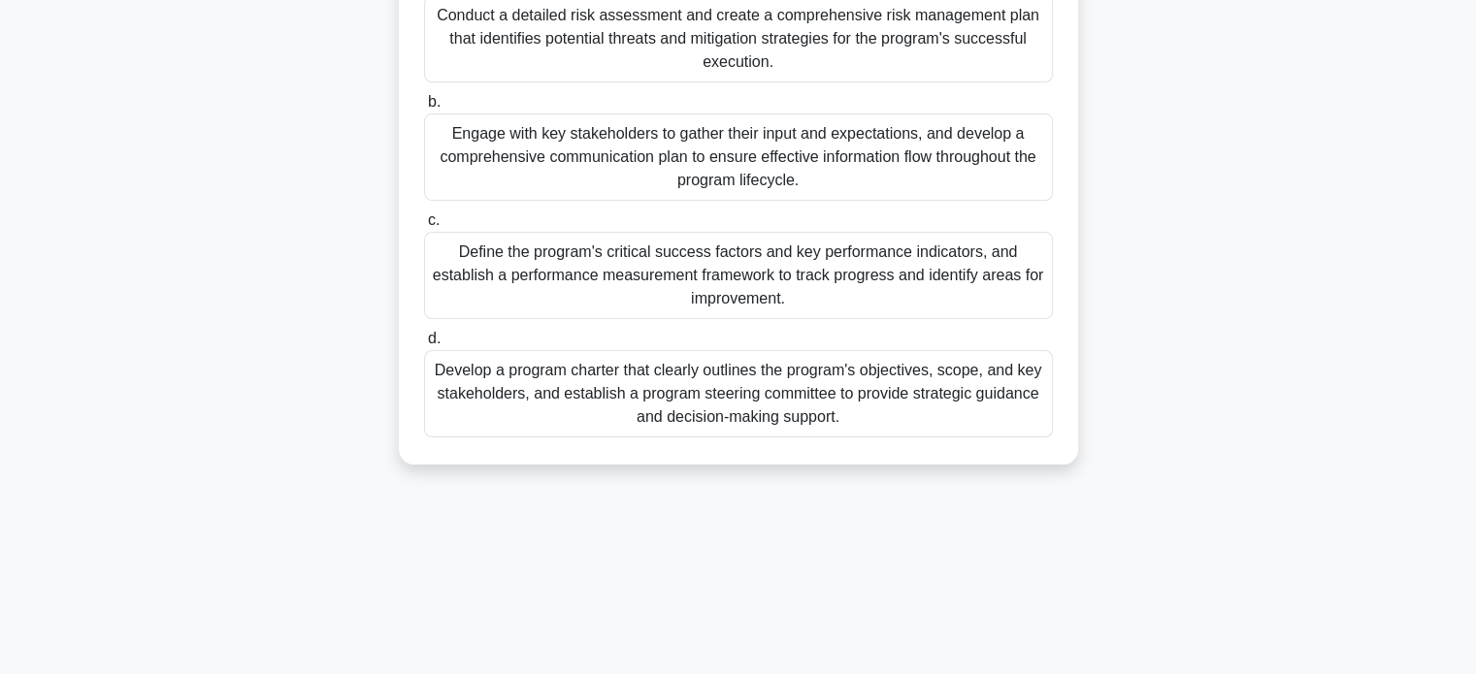
scroll to position [374, 0]
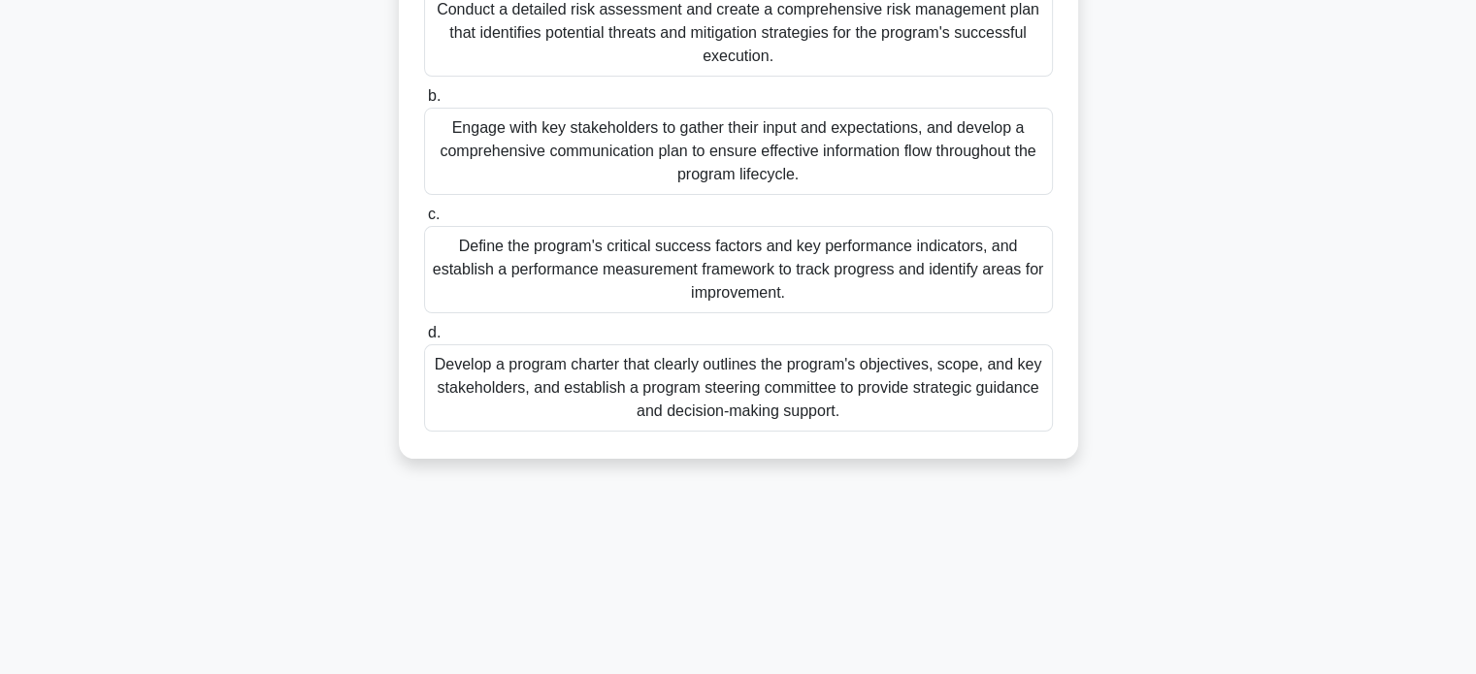
click at [947, 270] on div "Define the program's critical success factors and key performance indicators, a…" at bounding box center [738, 269] width 629 height 87
click at [424, 221] on input "c. Define the program's critical success factors and key performance indicators…" at bounding box center [424, 215] width 0 height 13
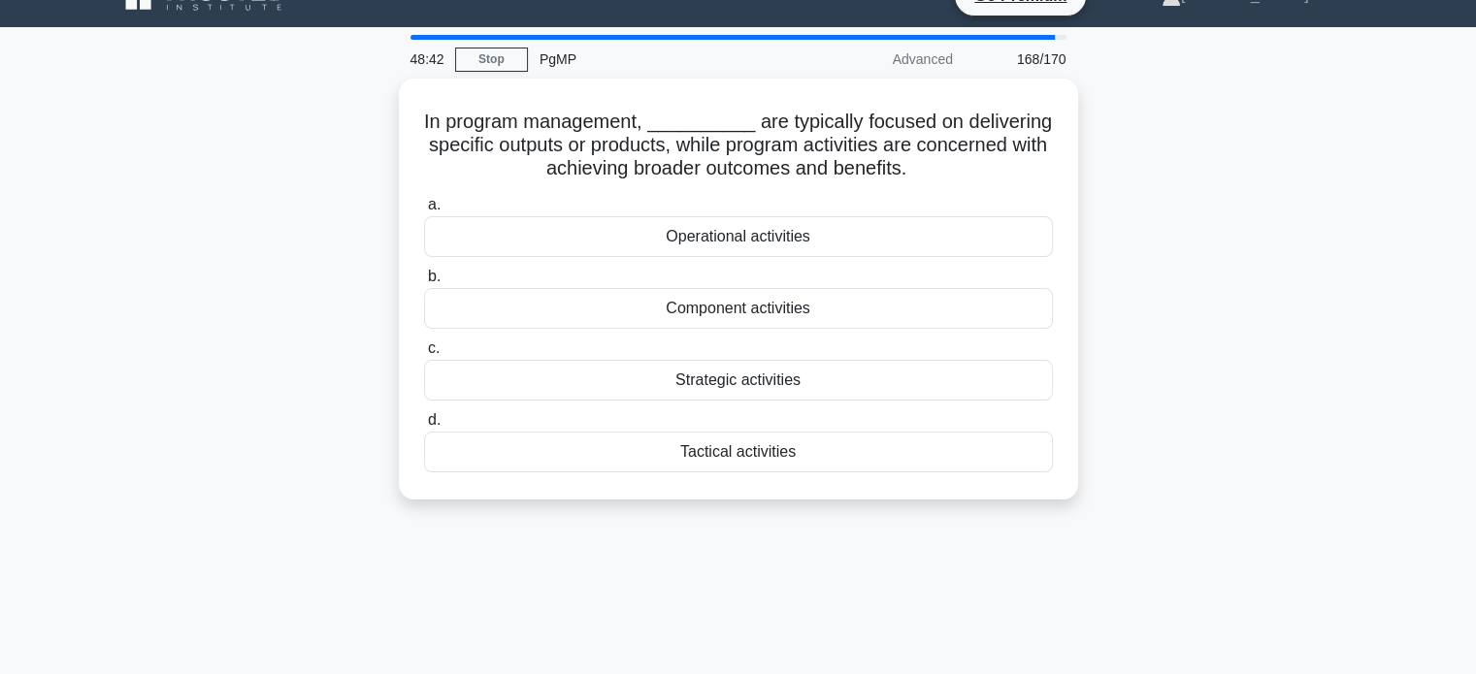
scroll to position [37, 0]
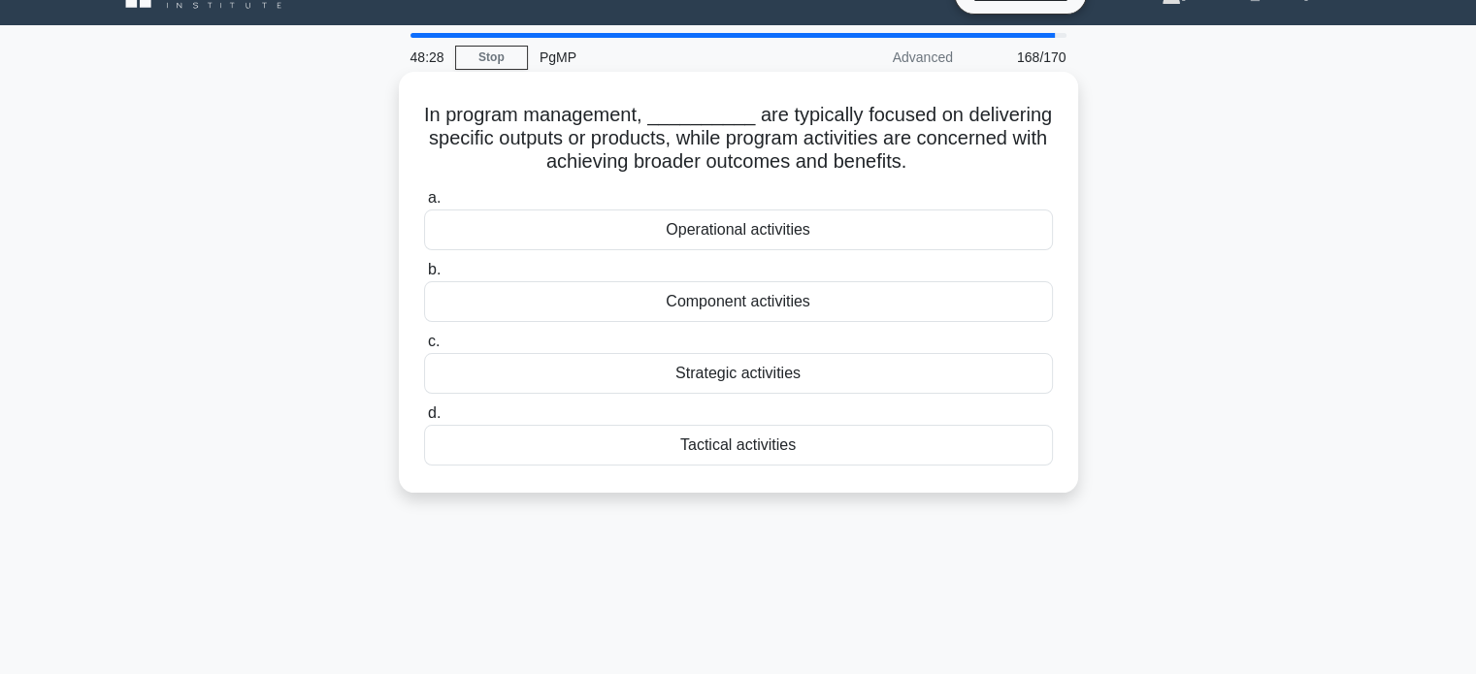
click at [761, 308] on div "Component activities" at bounding box center [738, 301] width 629 height 41
click at [424, 277] on input "b. Component activities" at bounding box center [424, 270] width 0 height 13
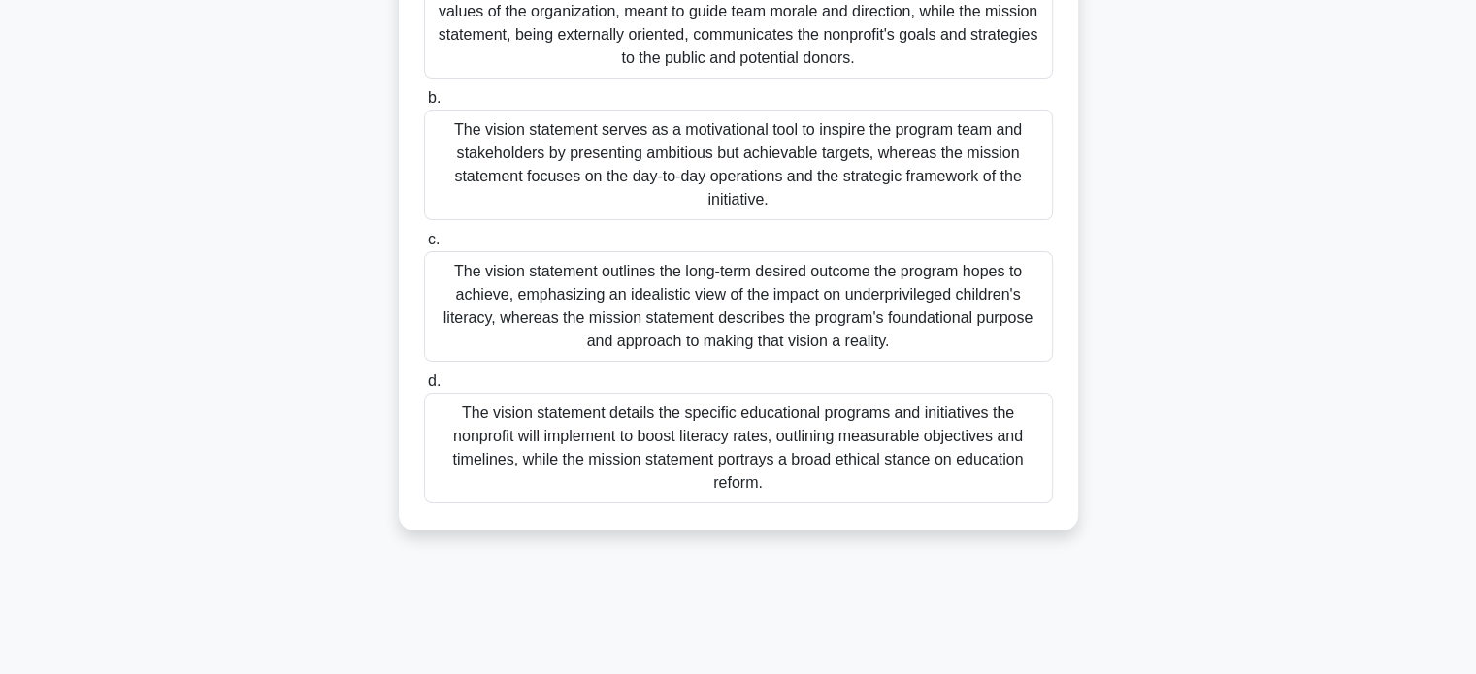
scroll to position [374, 0]
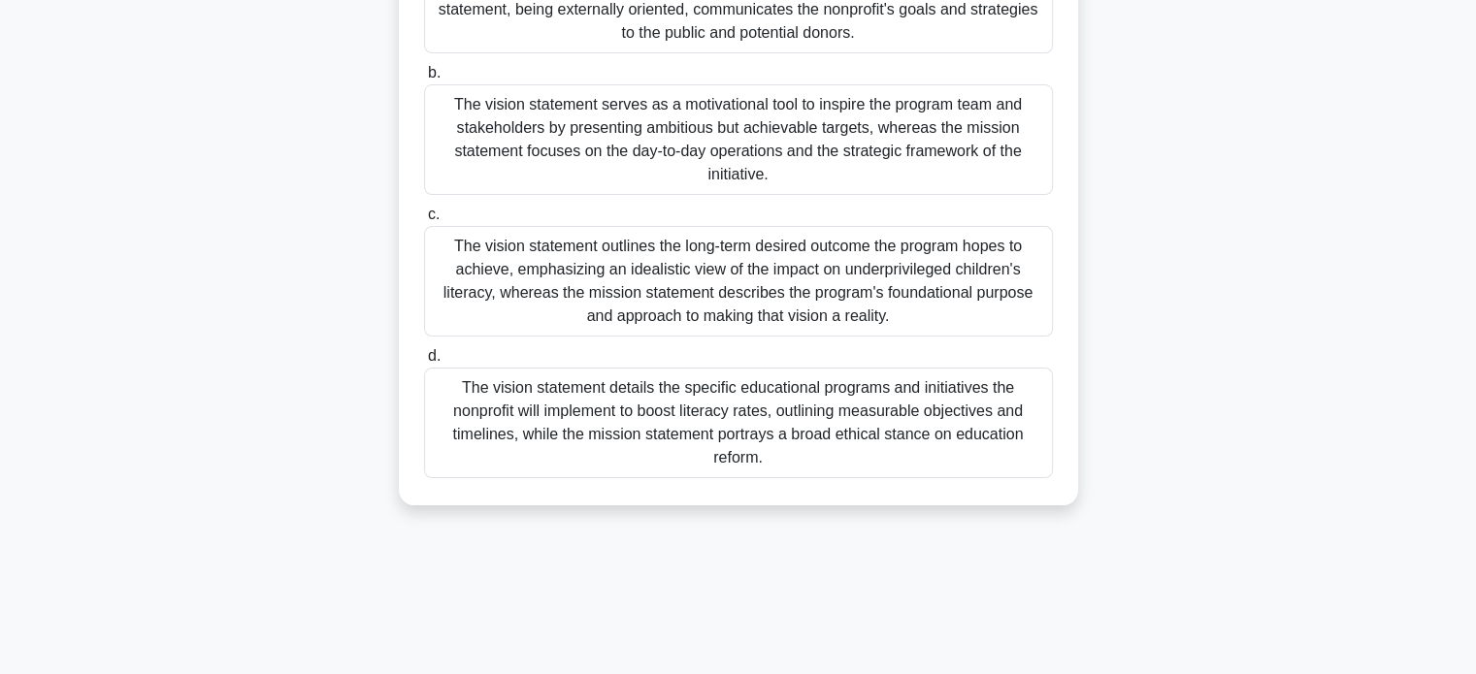
click at [961, 302] on div "The vision statement outlines the long-term desired outcome the program hopes t…" at bounding box center [738, 281] width 629 height 111
click at [424, 221] on input "c. The vision statement outlines the long-term desired outcome the program hope…" at bounding box center [424, 215] width 0 height 13
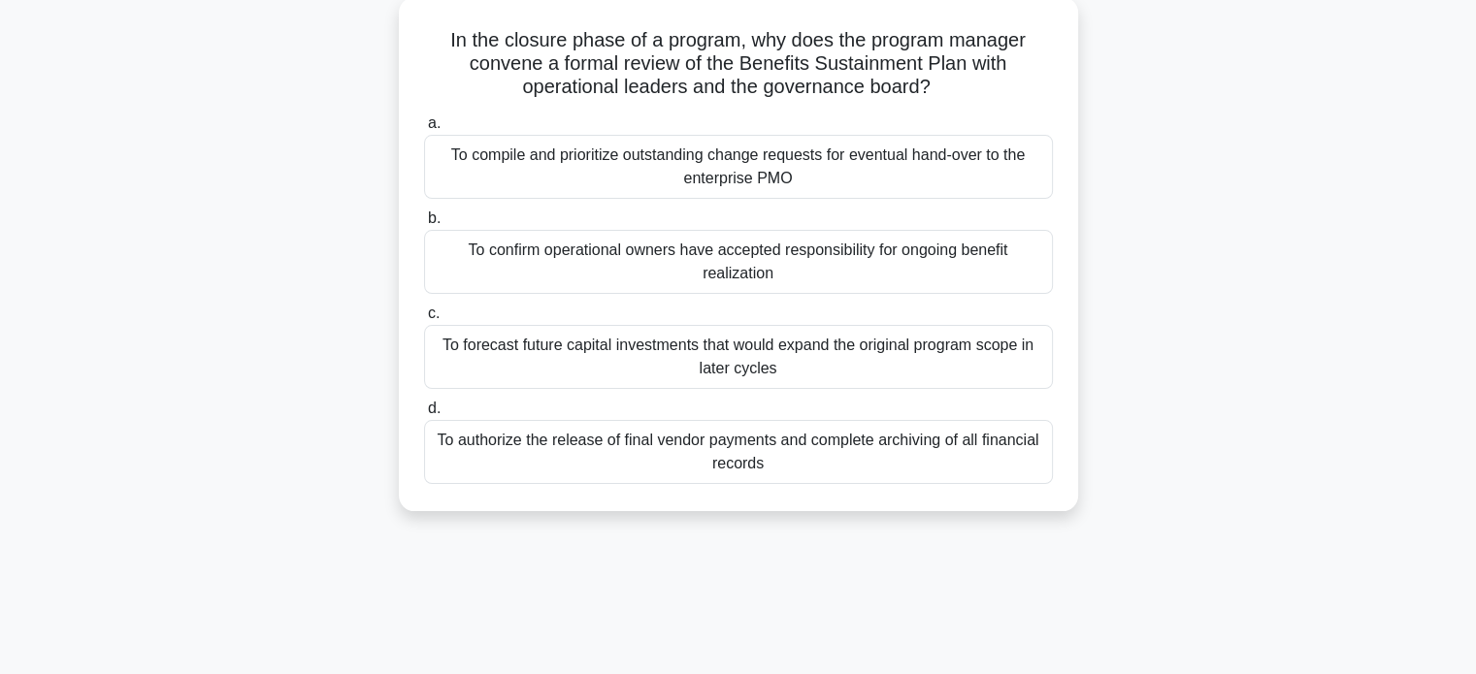
scroll to position [120, 0]
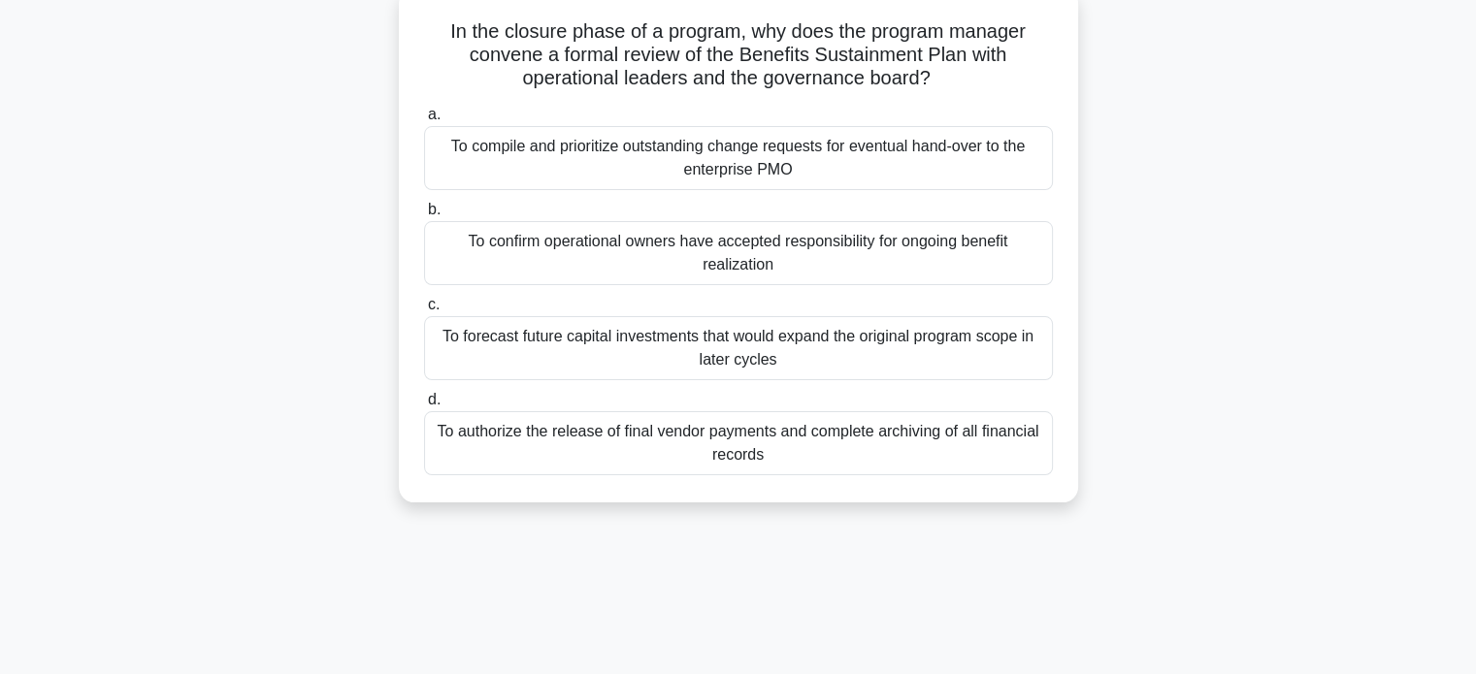
click at [895, 251] on div "To confirm operational owners have accepted responsibility for ongoing benefit …" at bounding box center [738, 253] width 629 height 64
click at [424, 216] on input "b. To confirm operational owners have accepted responsibility for ongoing benef…" at bounding box center [424, 210] width 0 height 13
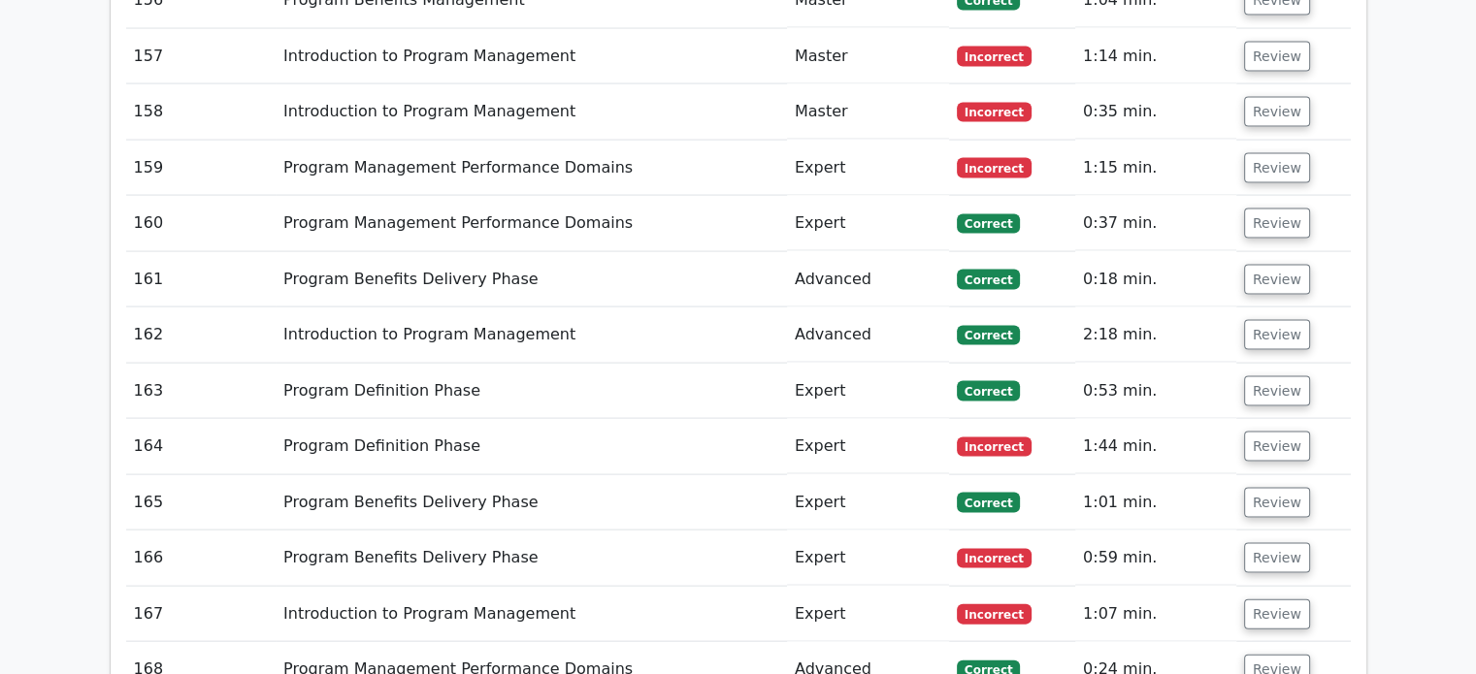
scroll to position [11410, 0]
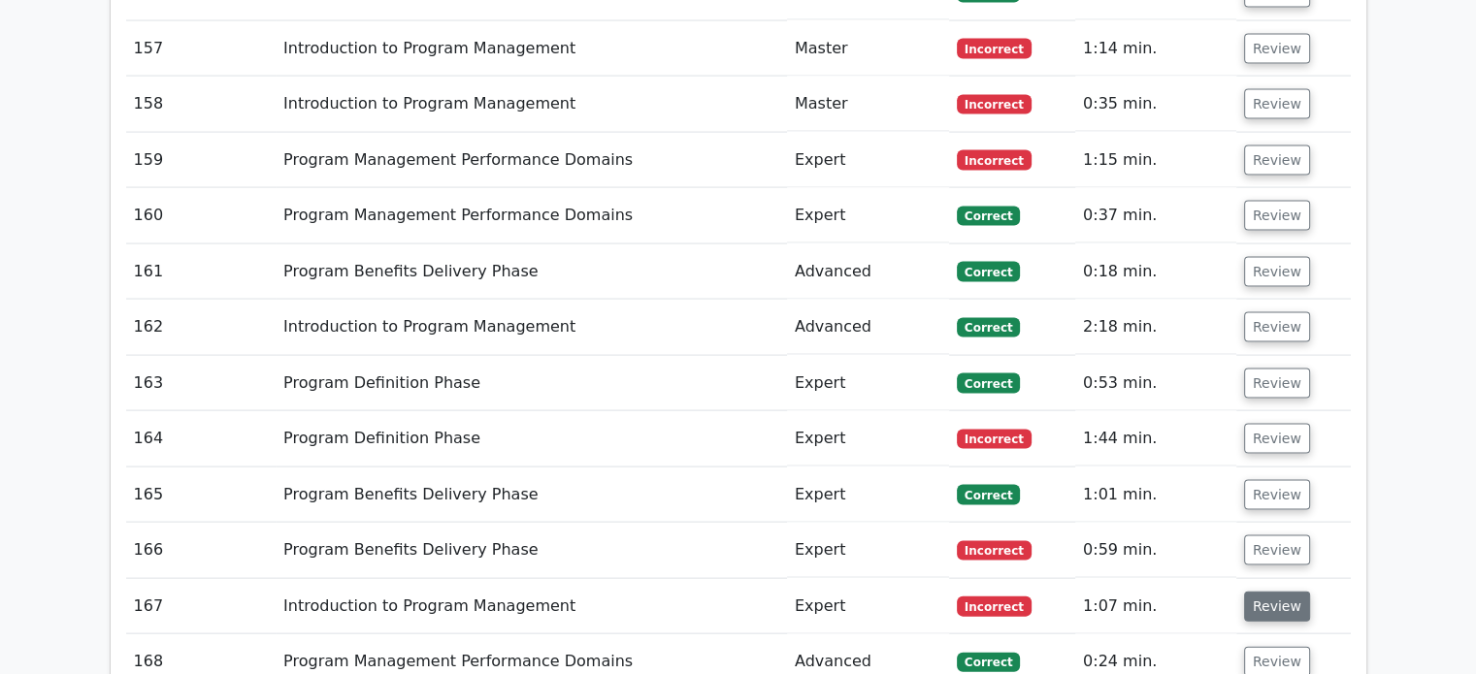
click at [1279, 592] on button "Review" at bounding box center [1277, 607] width 66 height 30
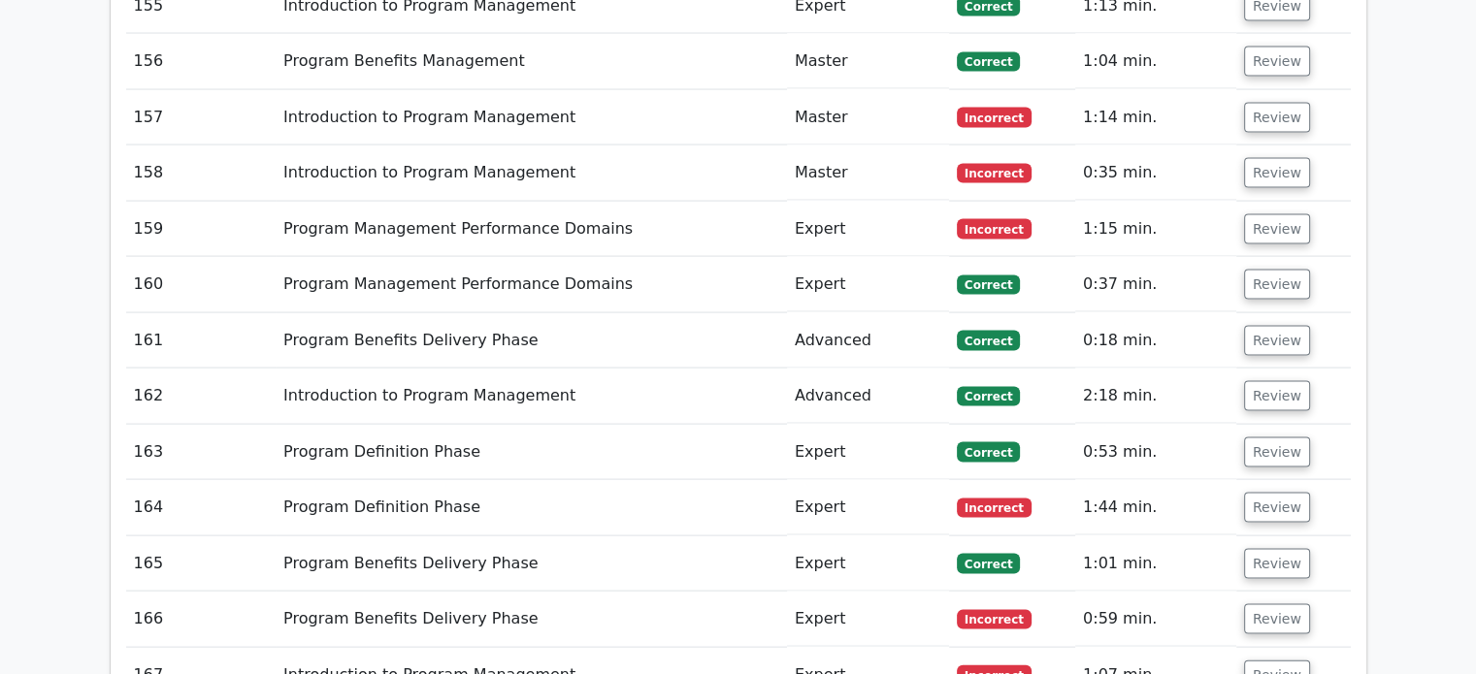
scroll to position [11380, 0]
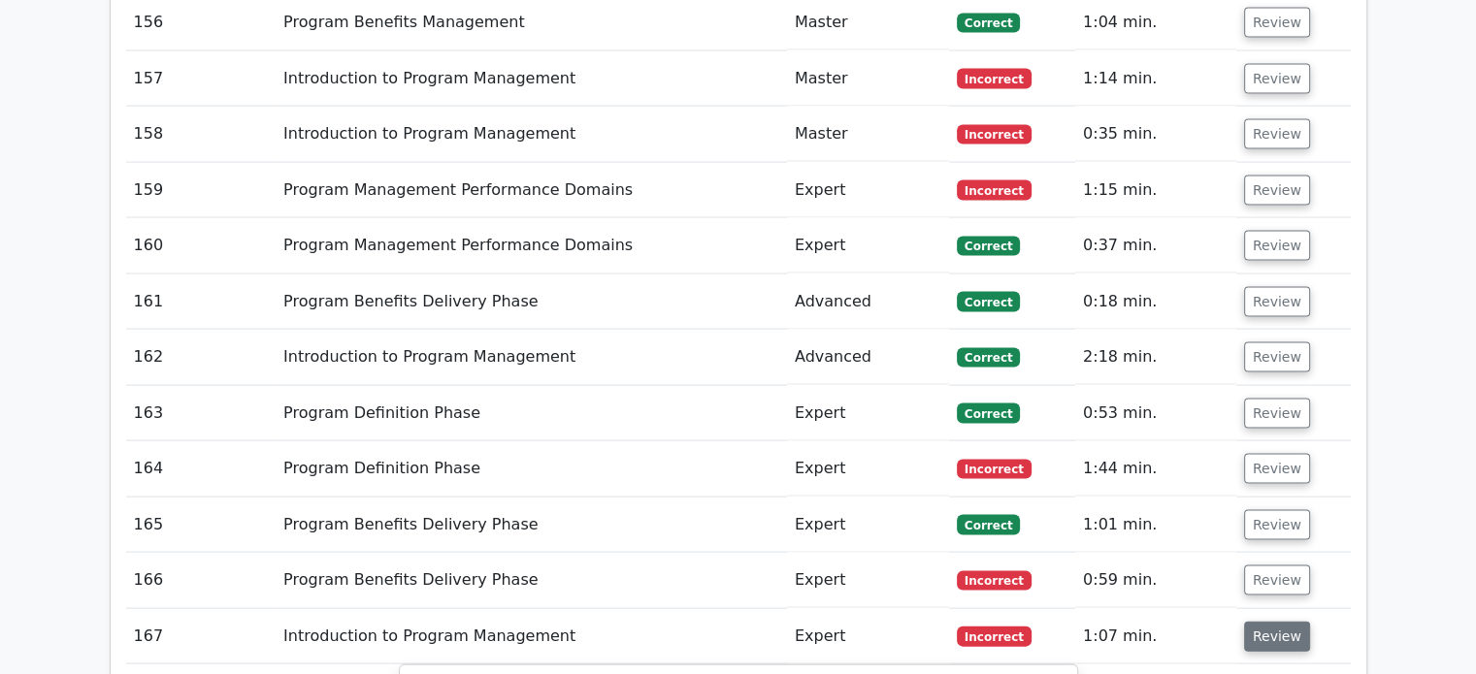
click at [1285, 622] on button "Review" at bounding box center [1277, 637] width 66 height 30
click at [1289, 566] on button "Review" at bounding box center [1277, 581] width 66 height 30
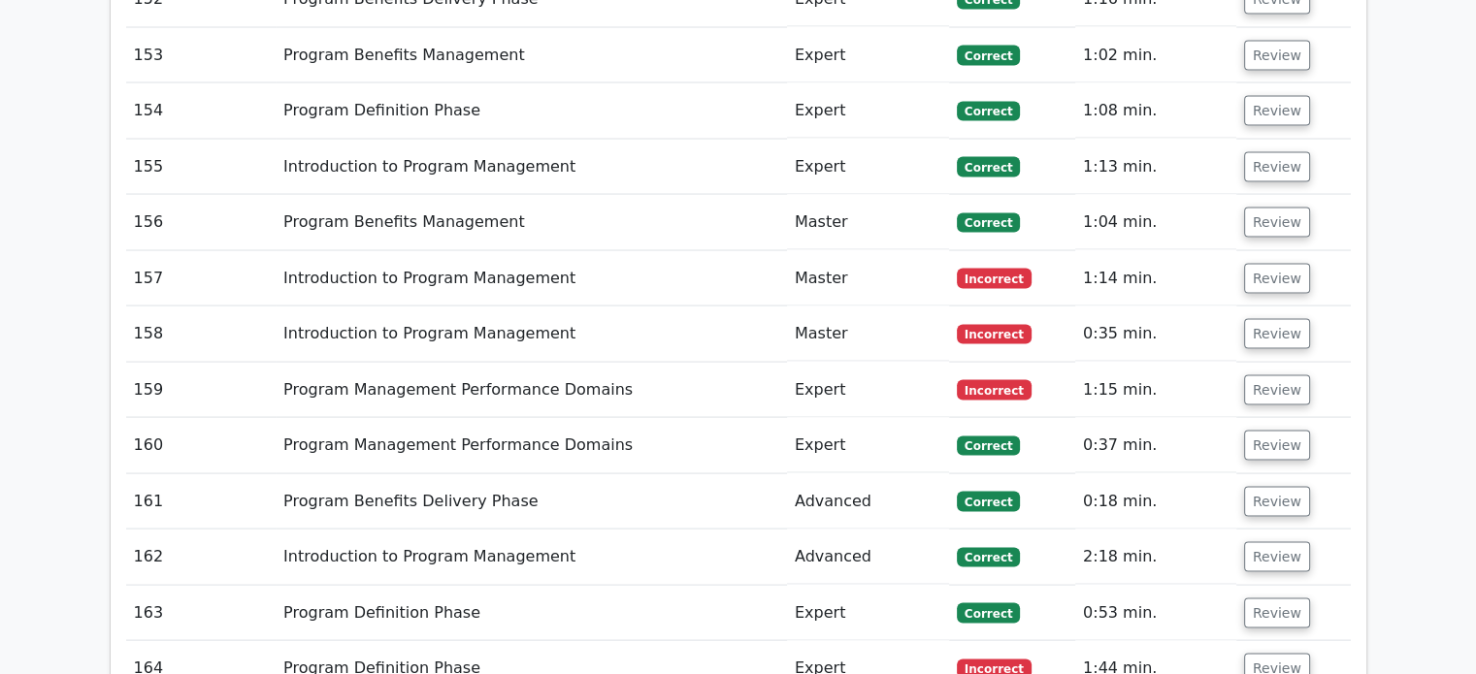
scroll to position [11220, 0]
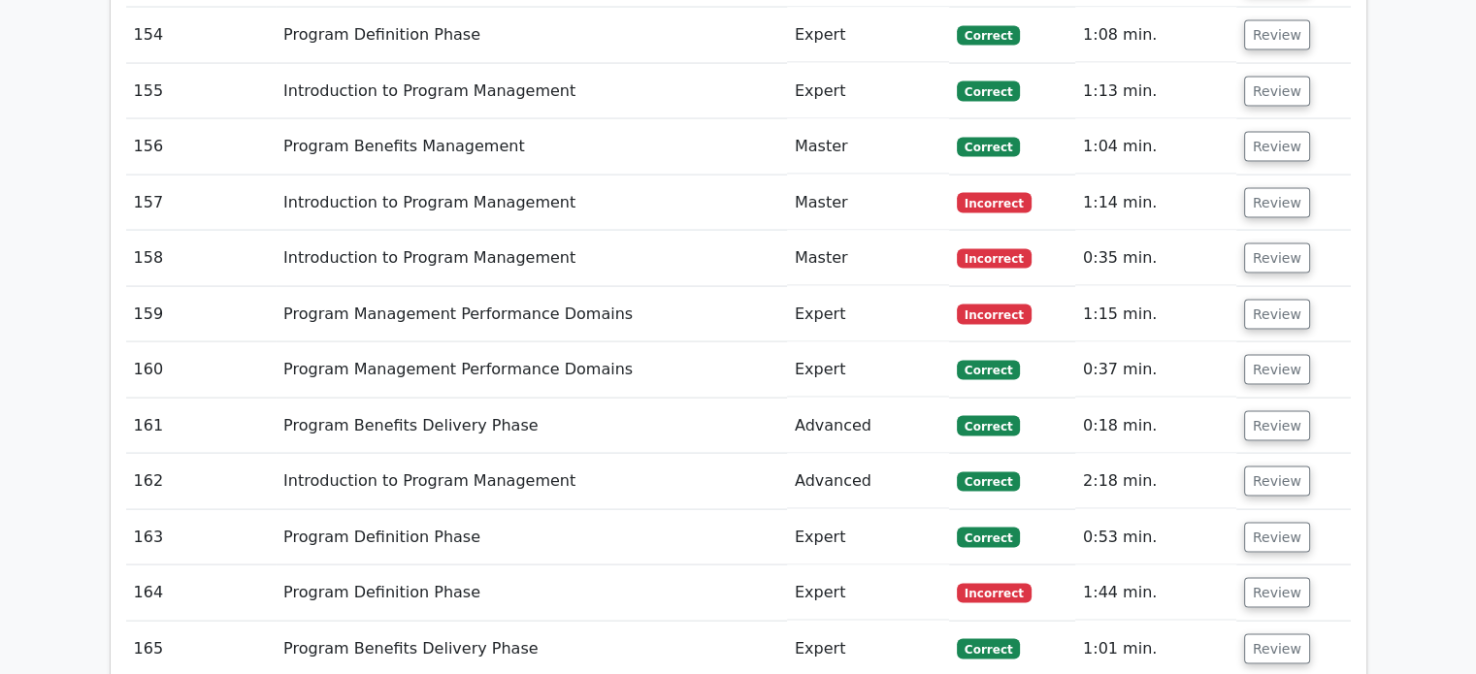
scroll to position [11259, 0]
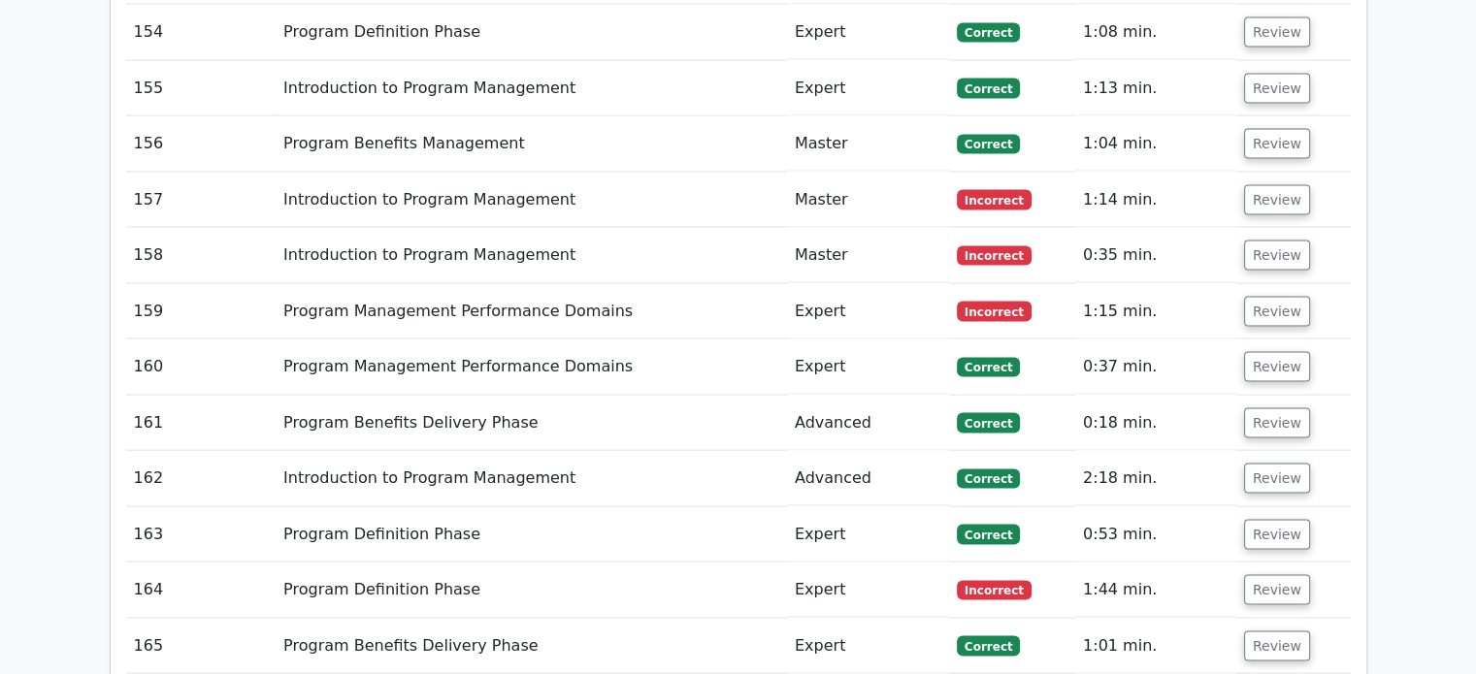
click at [1261, 575] on button "Review" at bounding box center [1277, 590] width 66 height 30
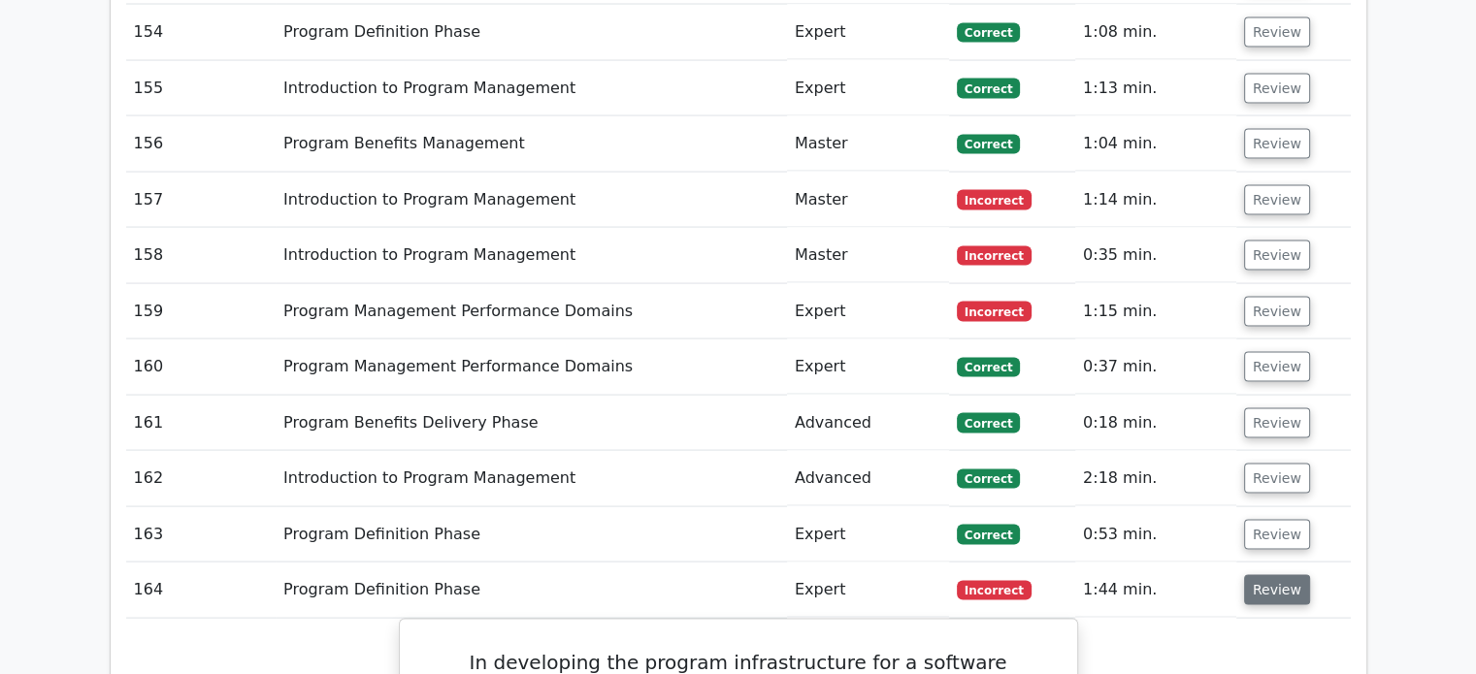
click at [1261, 575] on button "Review" at bounding box center [1277, 590] width 66 height 30
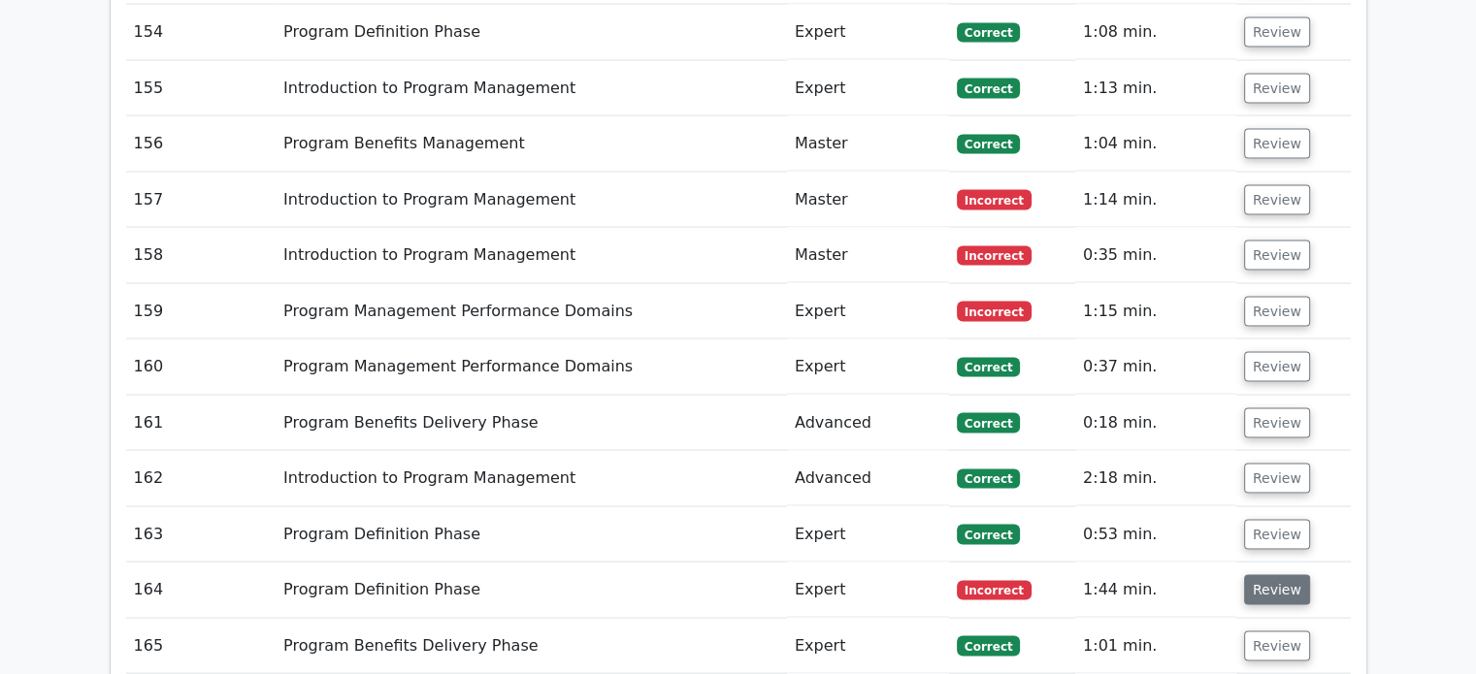
click at [1261, 575] on button "Review" at bounding box center [1277, 590] width 66 height 30
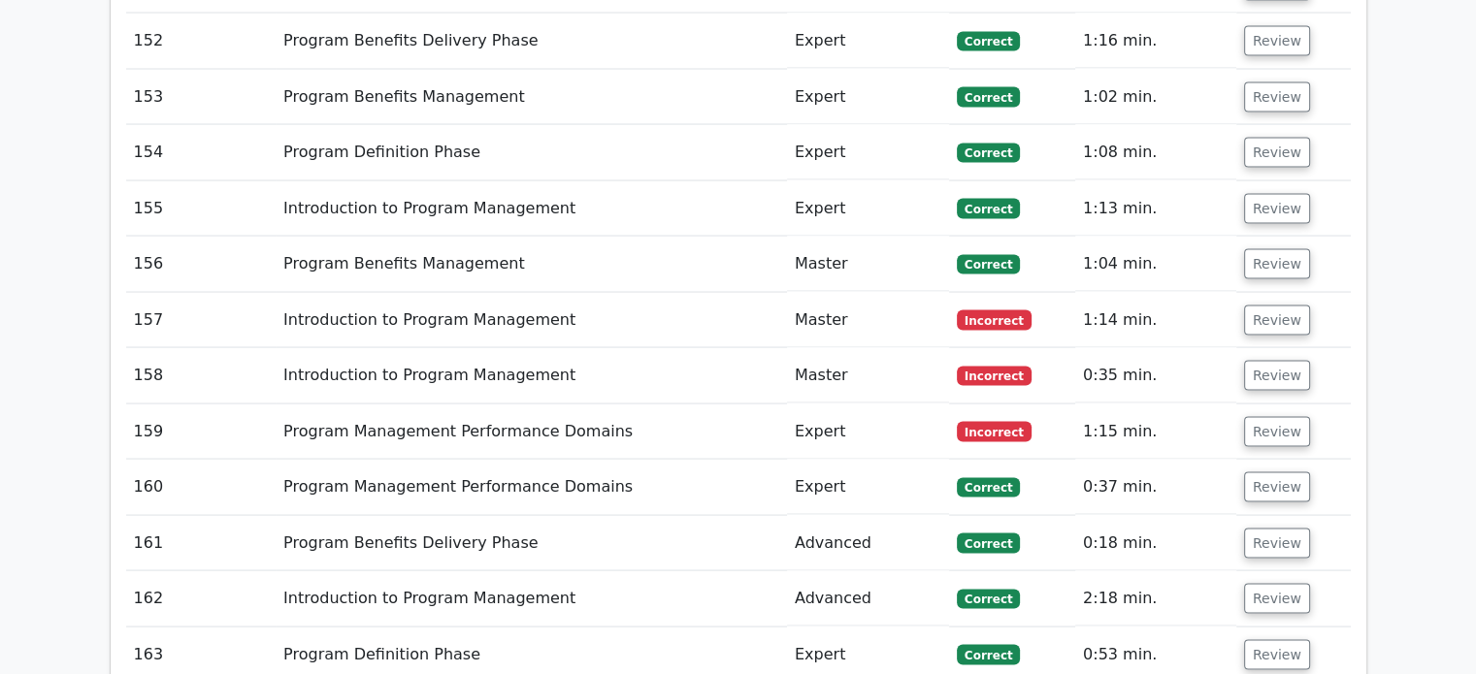
scroll to position [11065, 0]
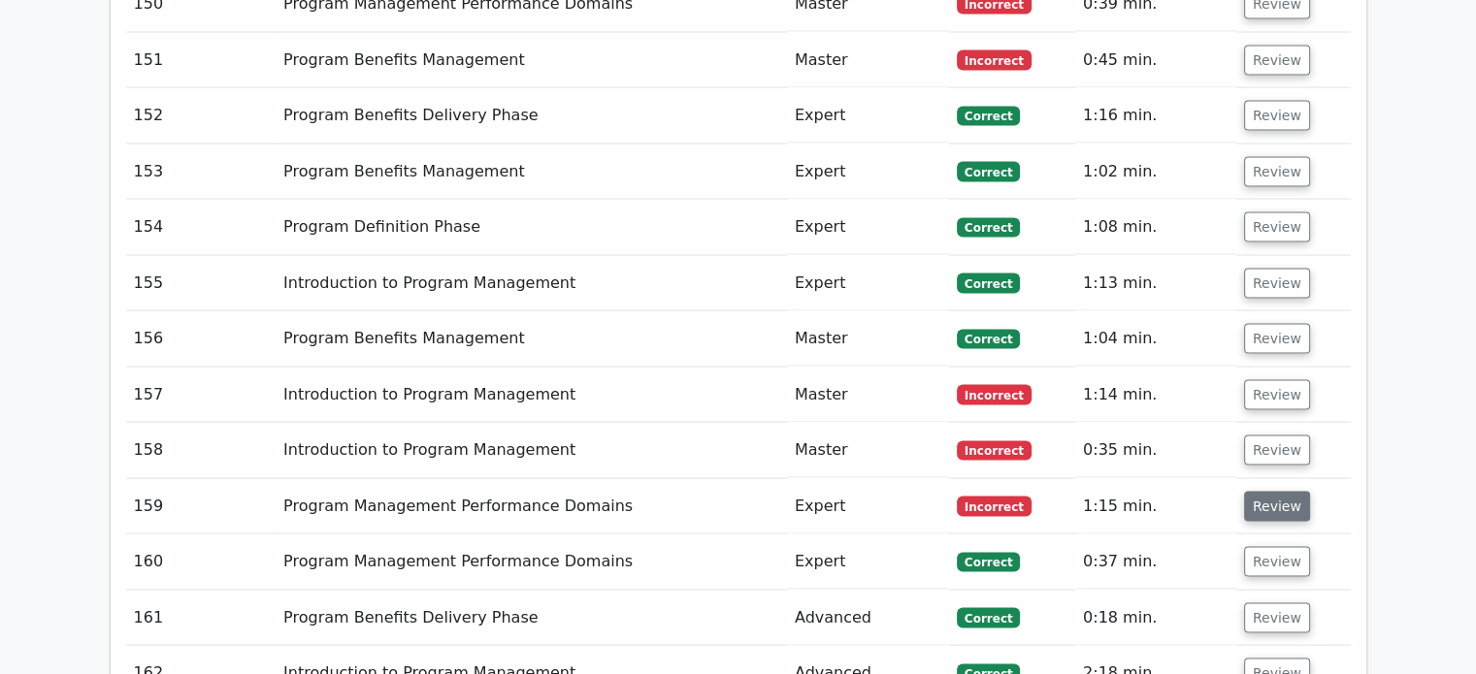
click at [1266, 491] on button "Review" at bounding box center [1277, 506] width 66 height 30
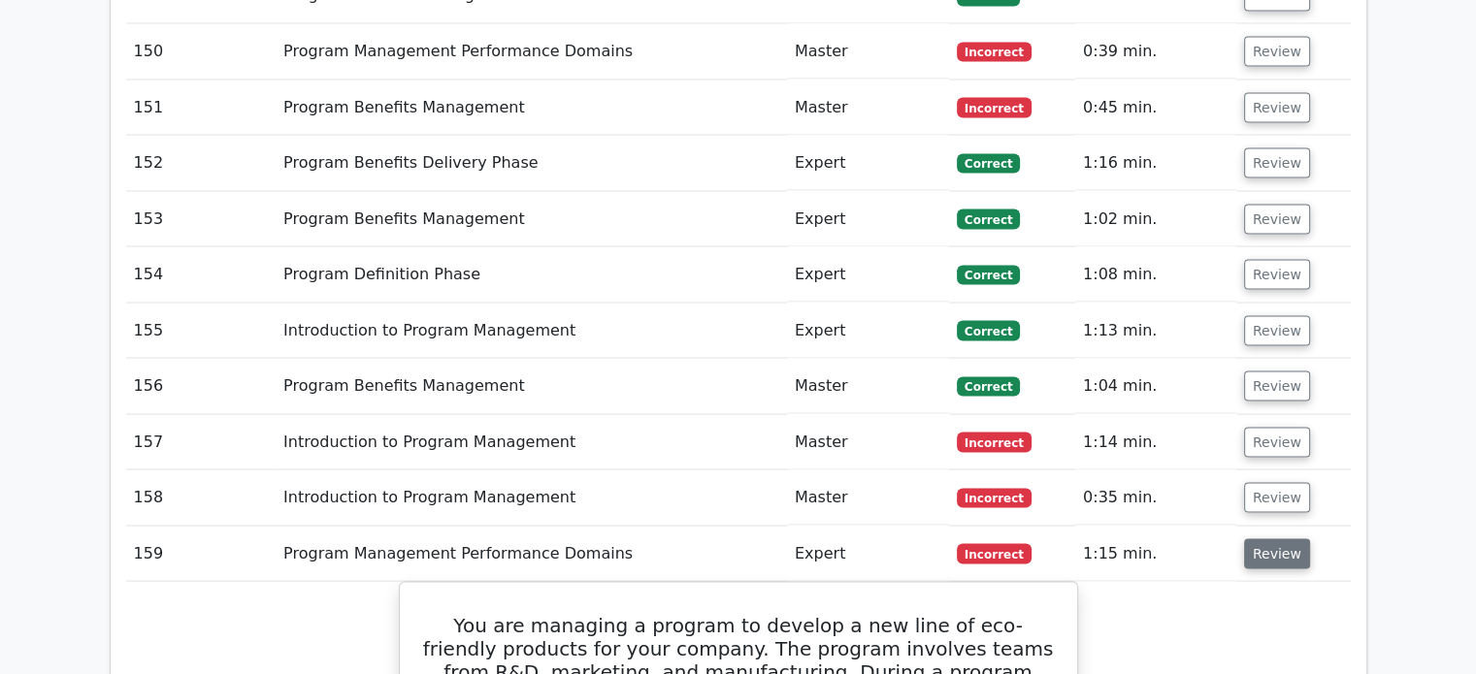
scroll to position [10987, 0]
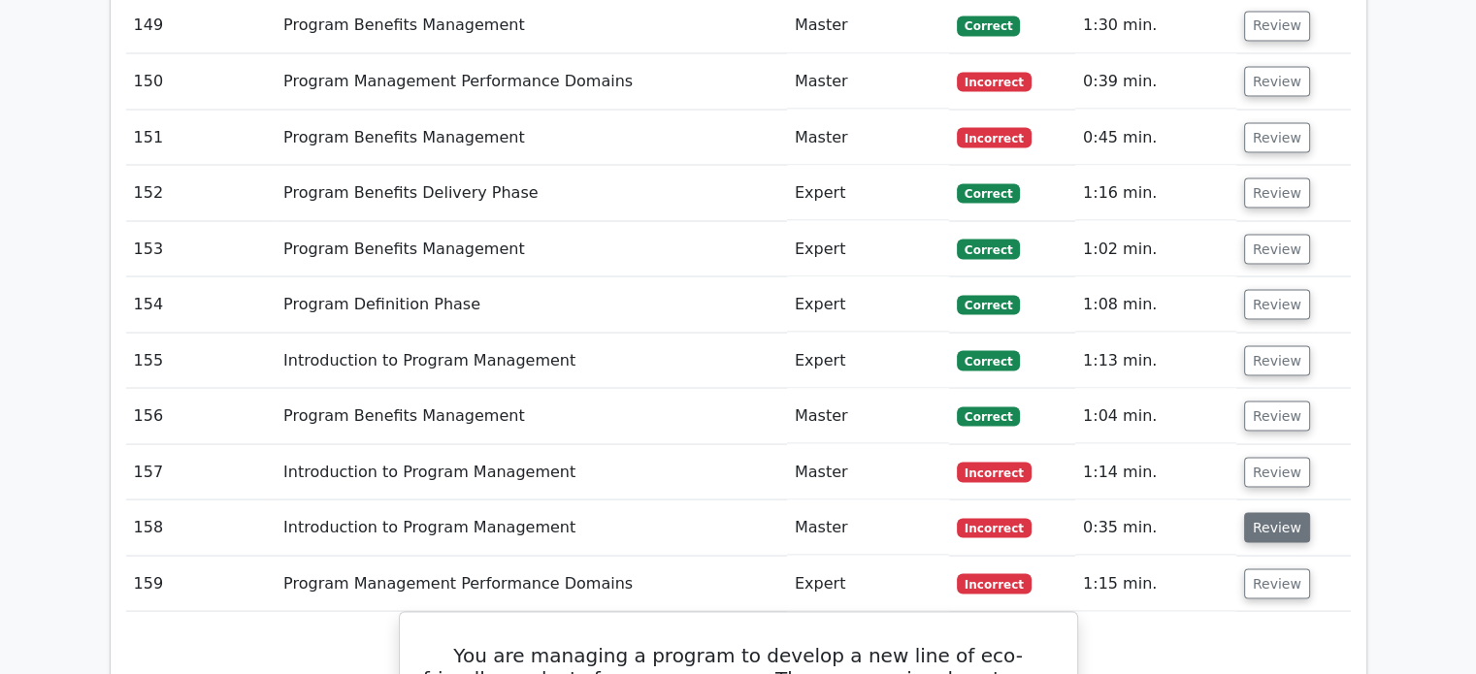
click at [1269, 512] on button "Review" at bounding box center [1277, 527] width 66 height 30
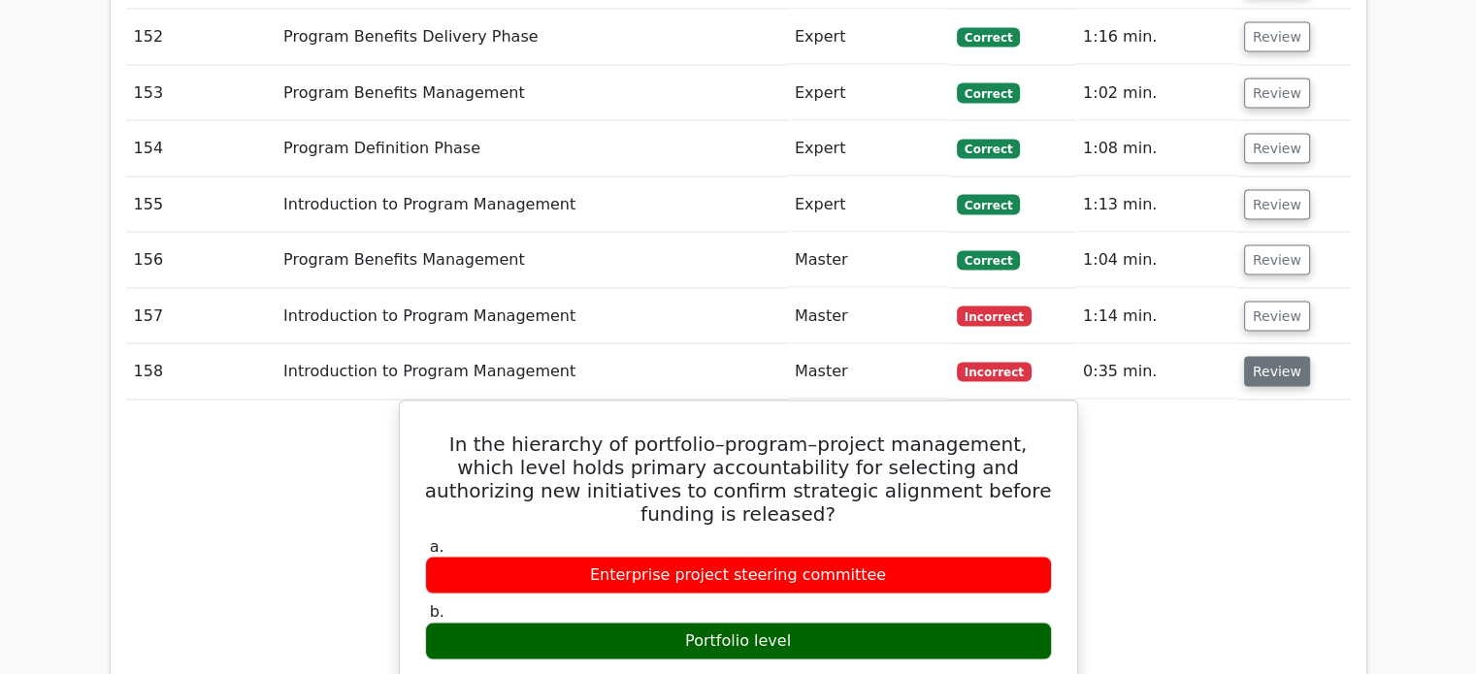
scroll to position [11065, 0]
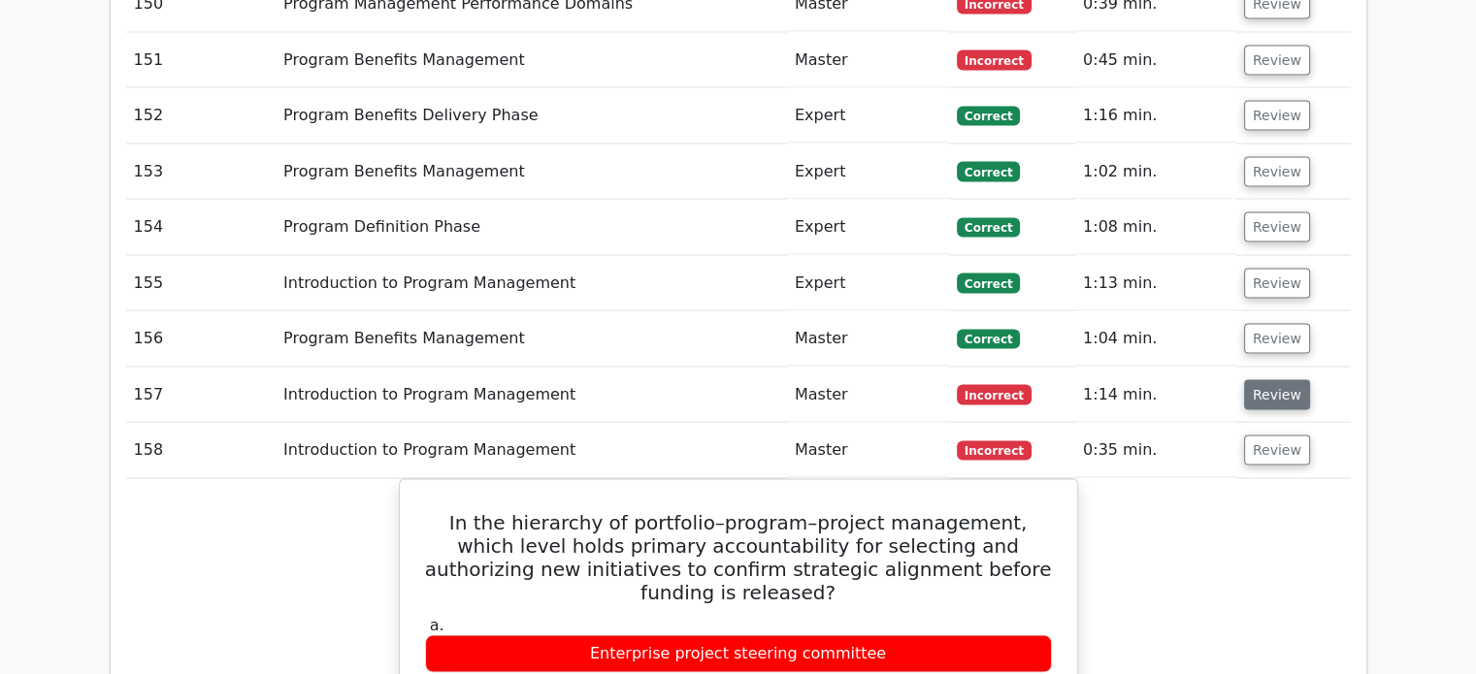
click at [1259, 379] on button "Review" at bounding box center [1277, 394] width 66 height 30
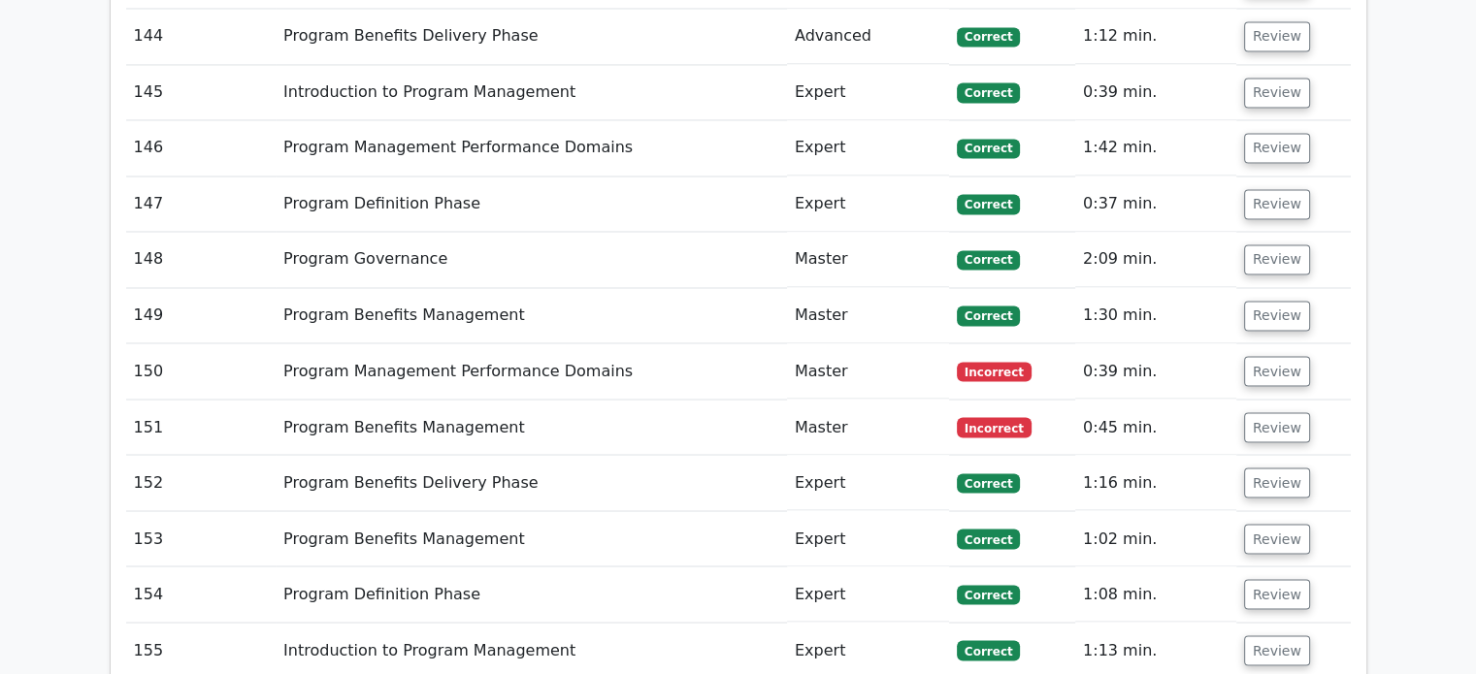
scroll to position [10638, 0]
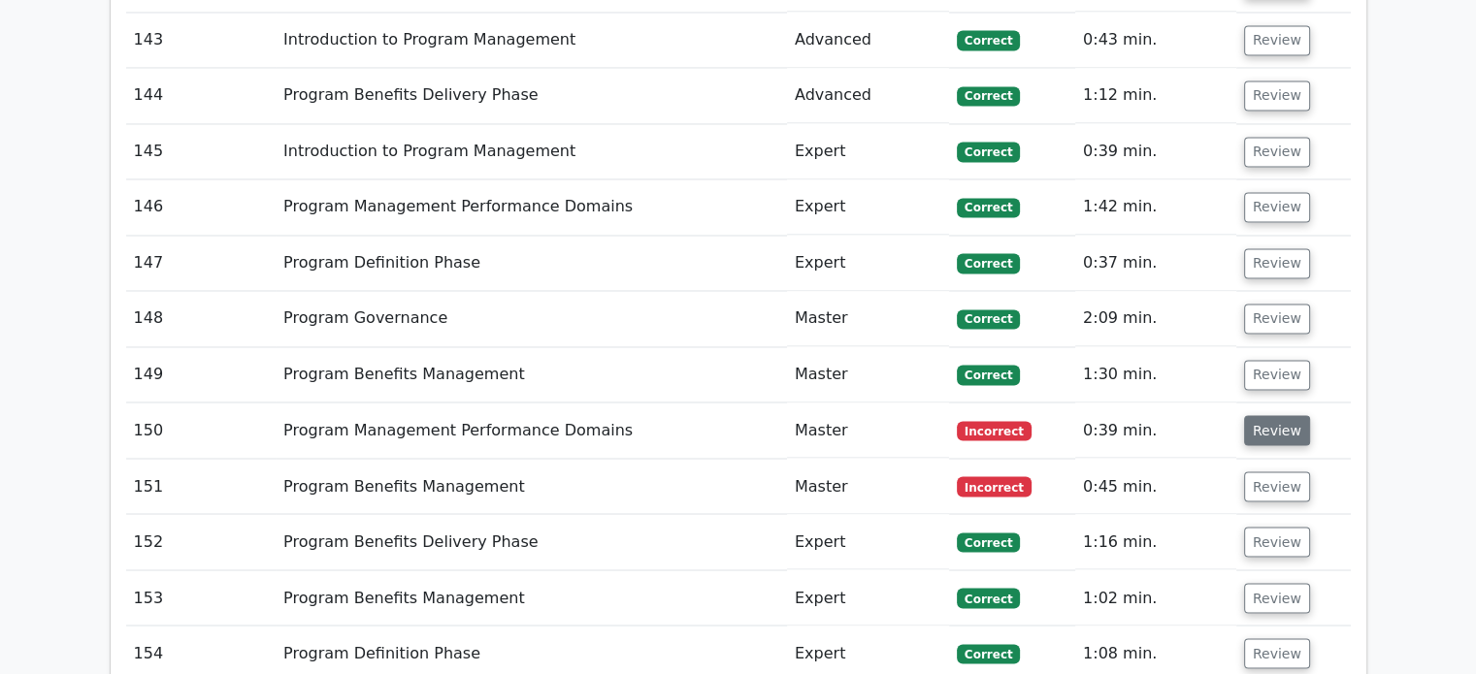
click at [1271, 415] on button "Review" at bounding box center [1277, 430] width 66 height 30
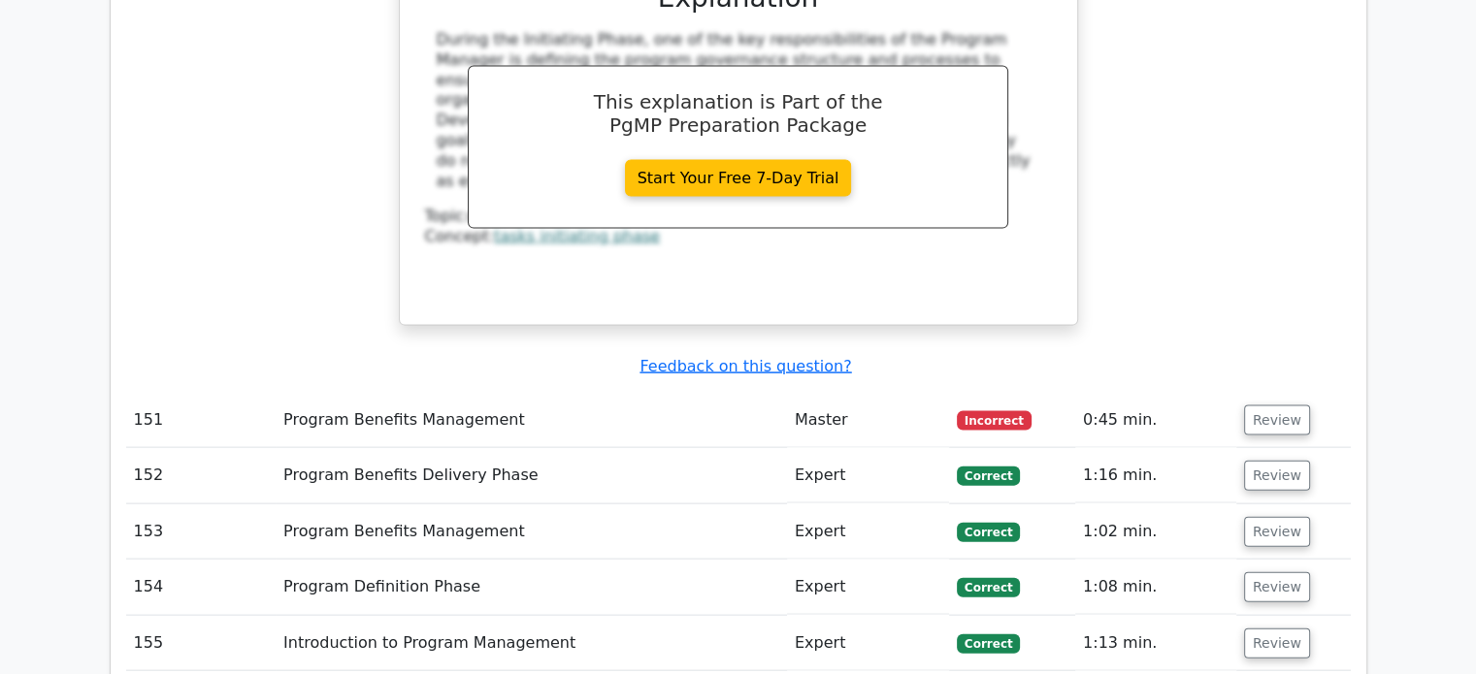
scroll to position [11608, 0]
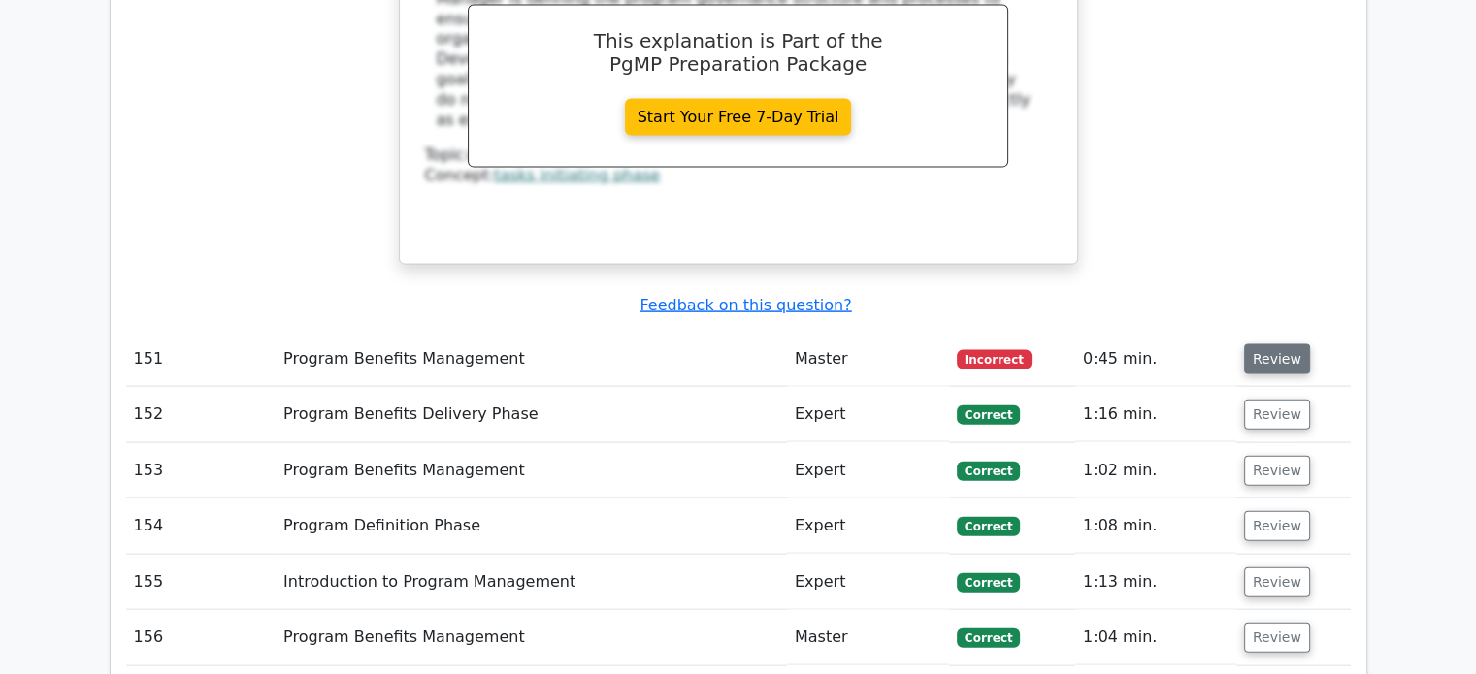
click at [1256, 344] on button "Review" at bounding box center [1277, 359] width 66 height 30
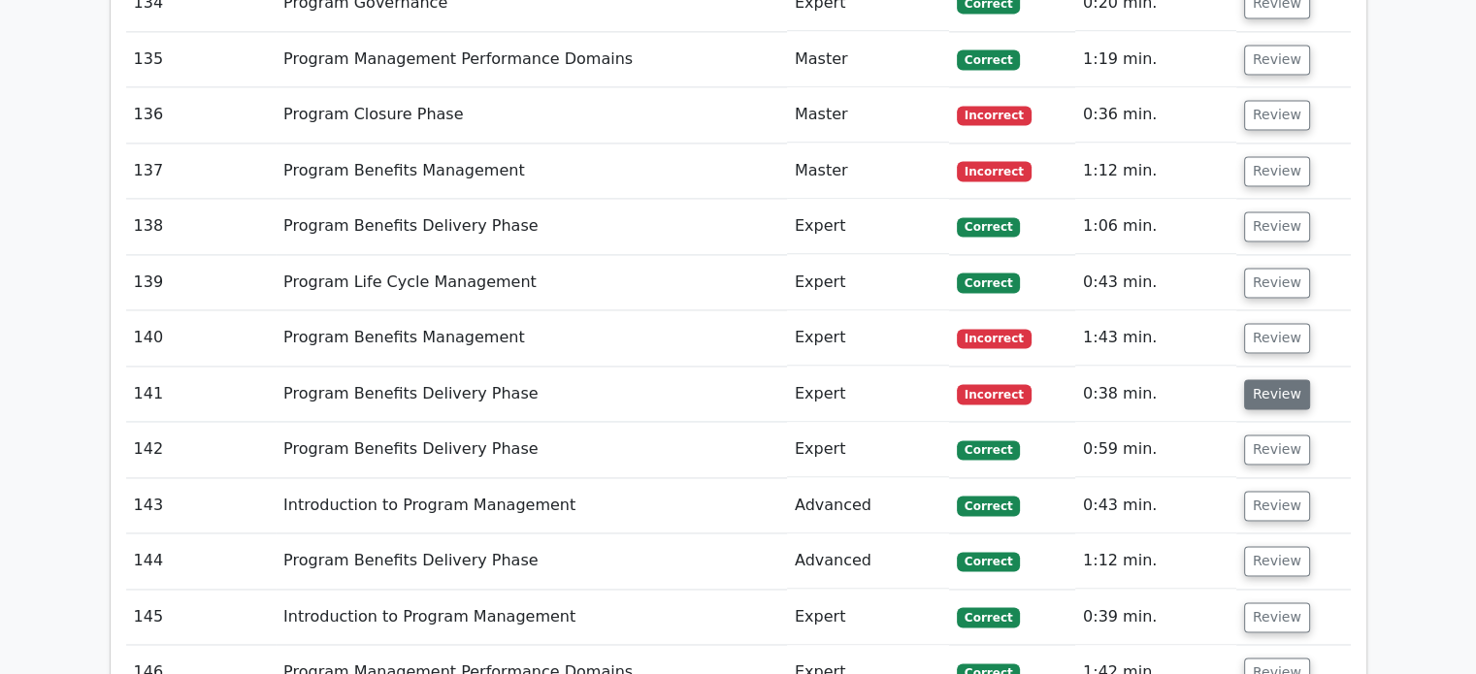
scroll to position [10133, 0]
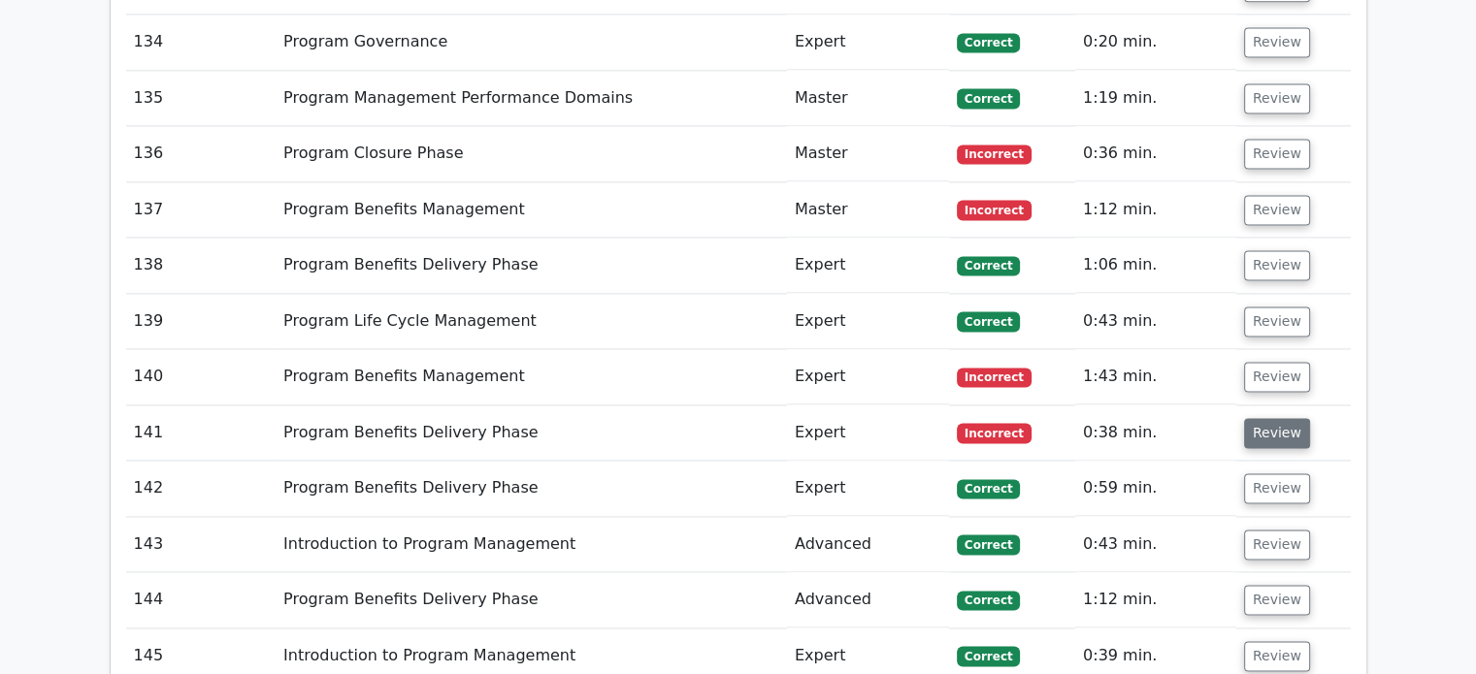
click at [1254, 418] on button "Review" at bounding box center [1277, 433] width 66 height 30
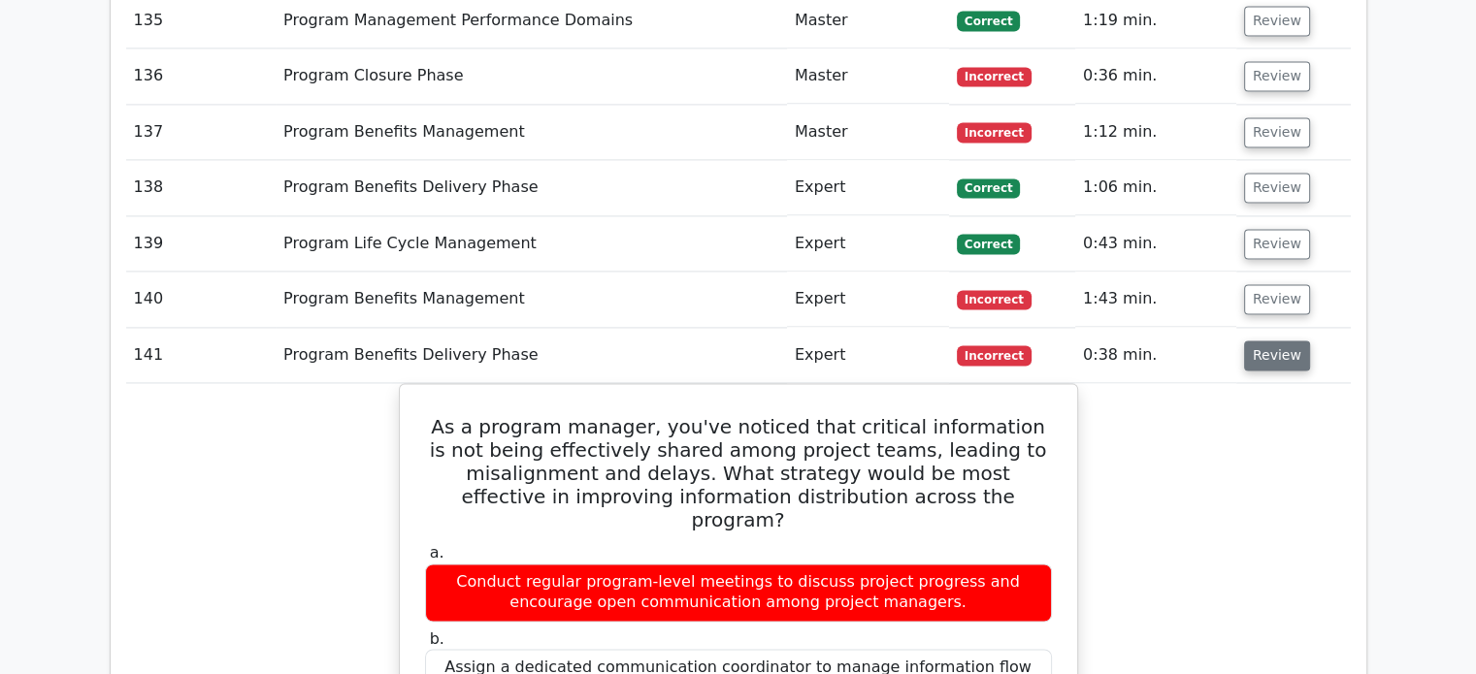
scroll to position [10172, 0]
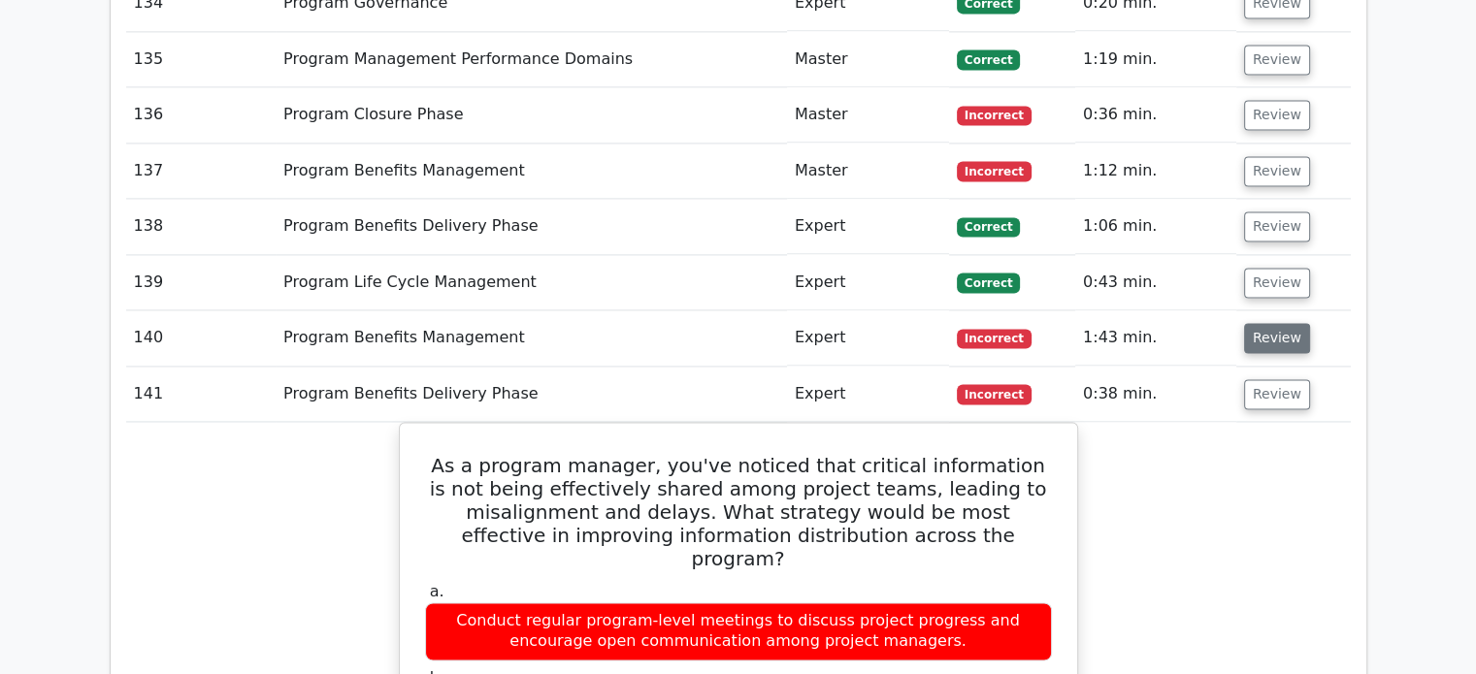
click at [1272, 323] on button "Review" at bounding box center [1277, 338] width 66 height 30
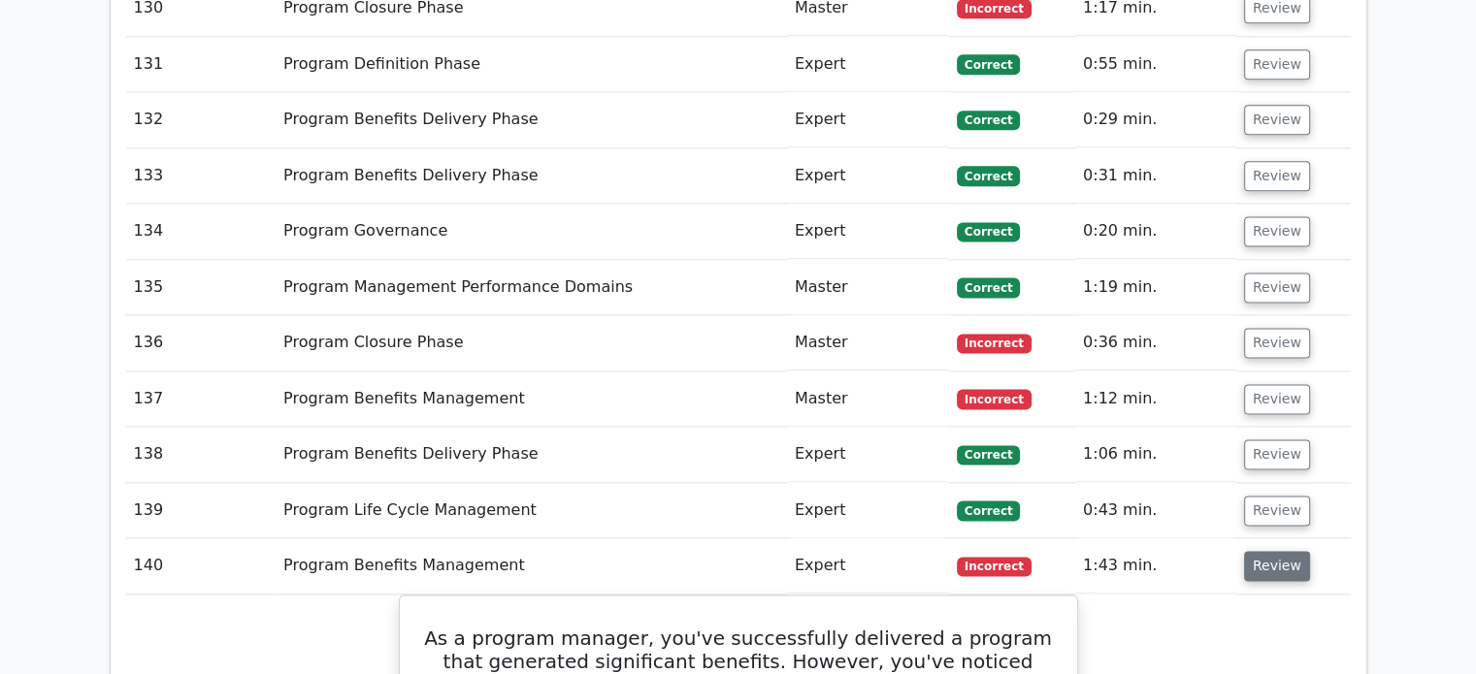
scroll to position [9745, 0]
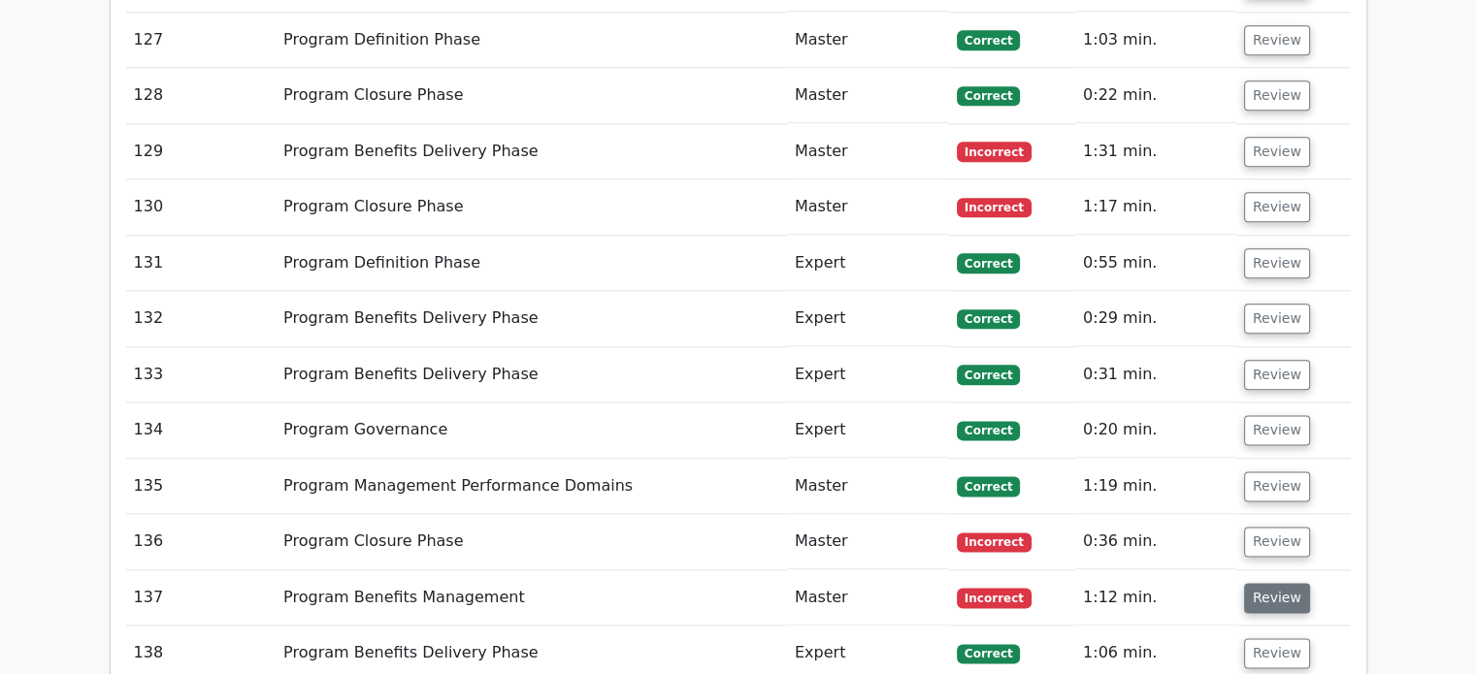
drag, startPoint x: 1272, startPoint y: 111, endPoint x: 1267, endPoint y: 393, distance: 282.4
click at [1267, 583] on button "Review" at bounding box center [1277, 598] width 66 height 30
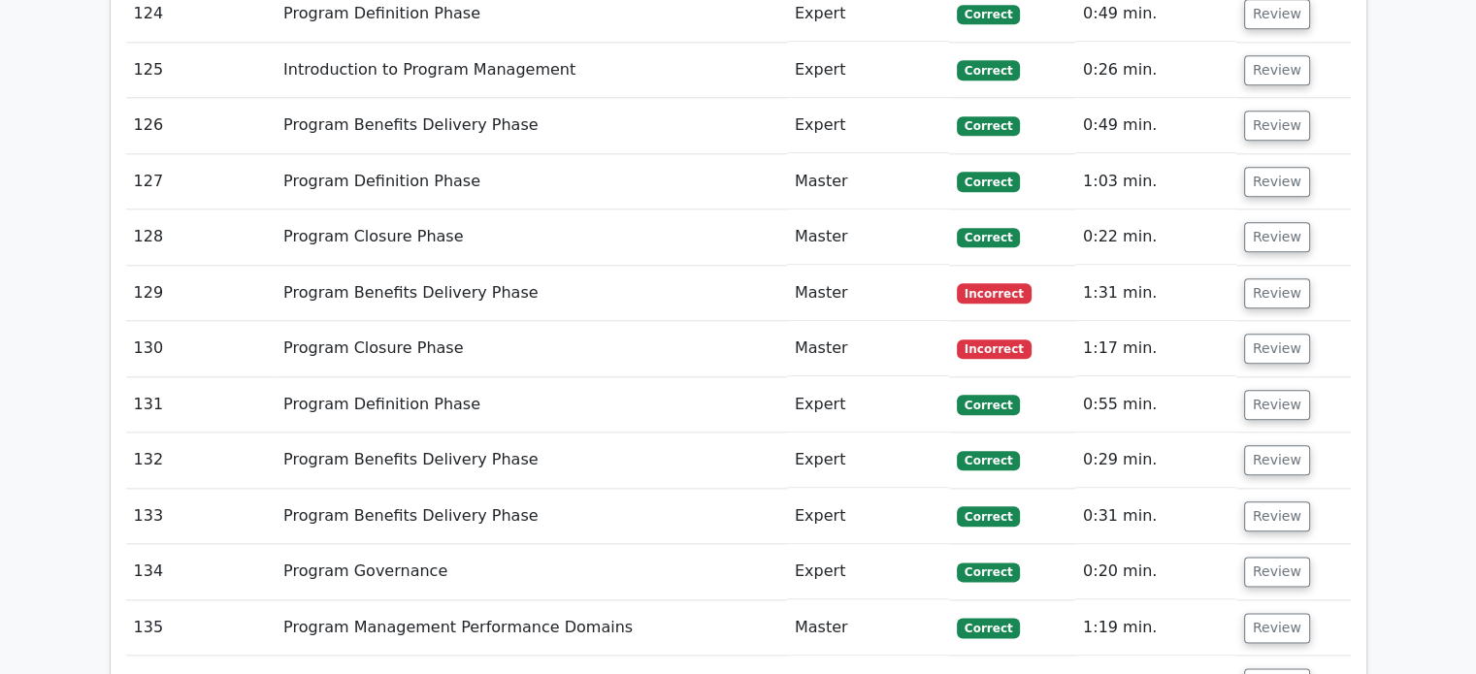
scroll to position [9590, 0]
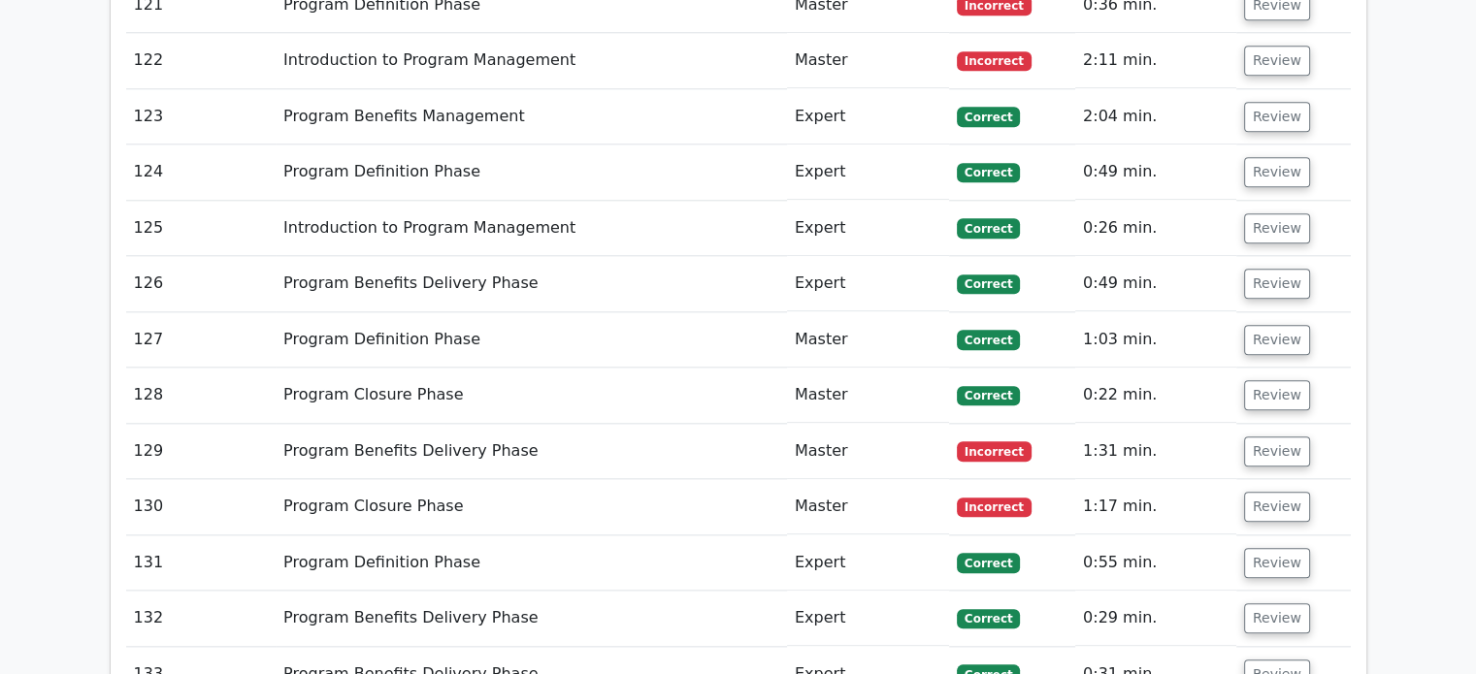
scroll to position [9279, 0]
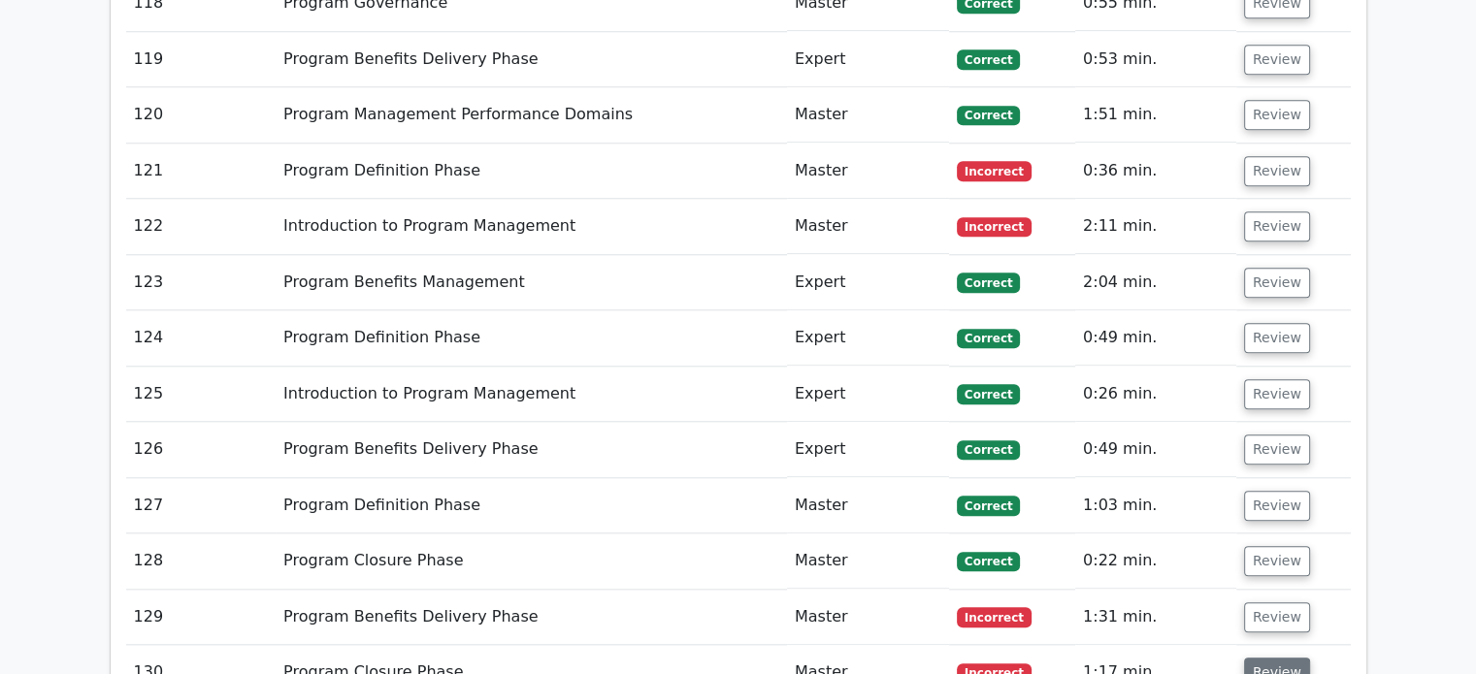
click at [1276, 658] on button "Review" at bounding box center [1277, 673] width 66 height 30
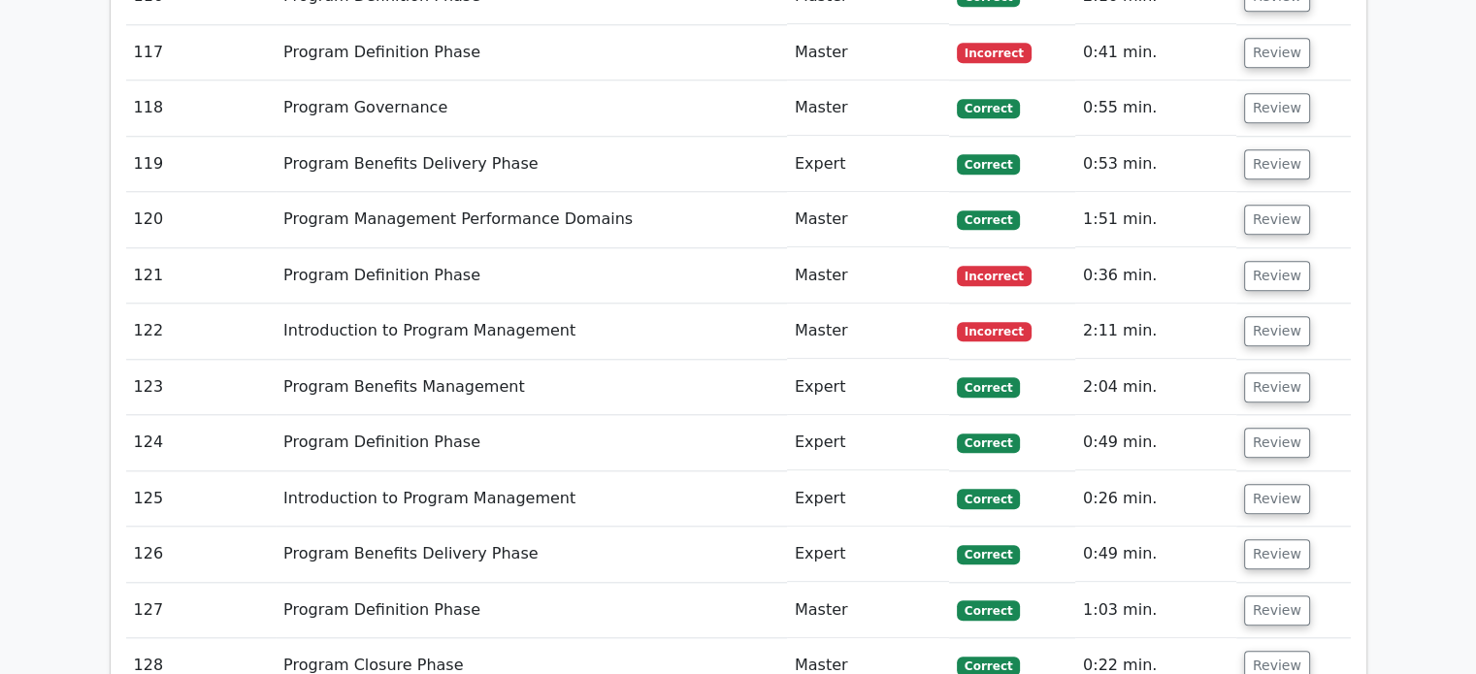
scroll to position [9163, 0]
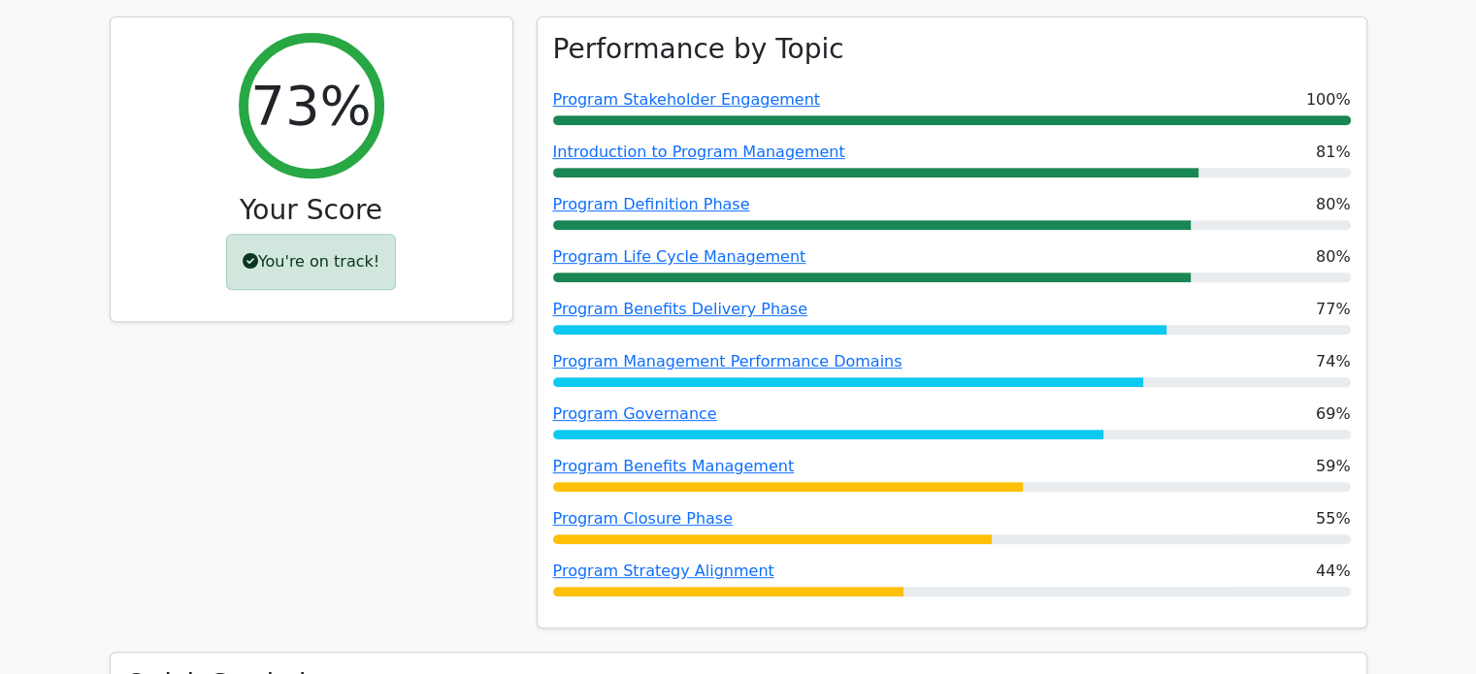
scroll to position [819, 0]
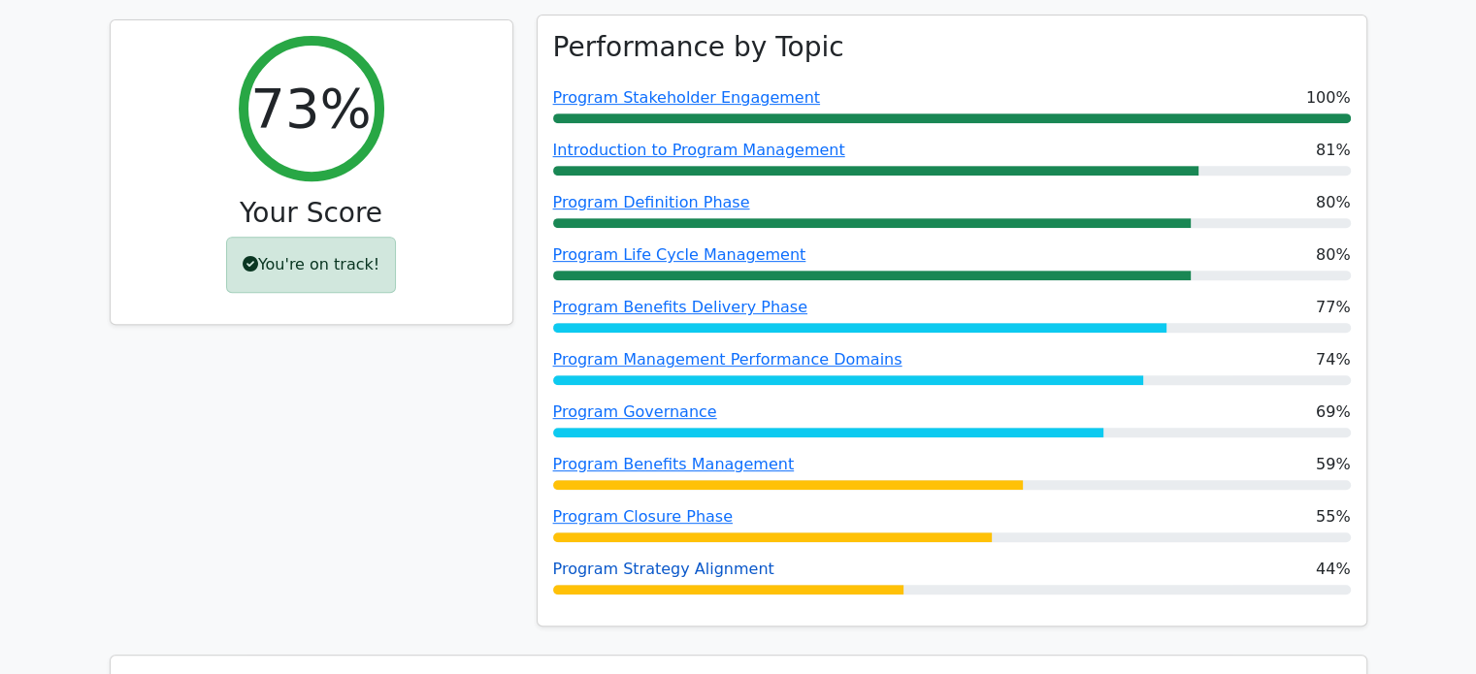
click at [707, 560] on link "Program Strategy Alignment" at bounding box center [663, 569] width 221 height 18
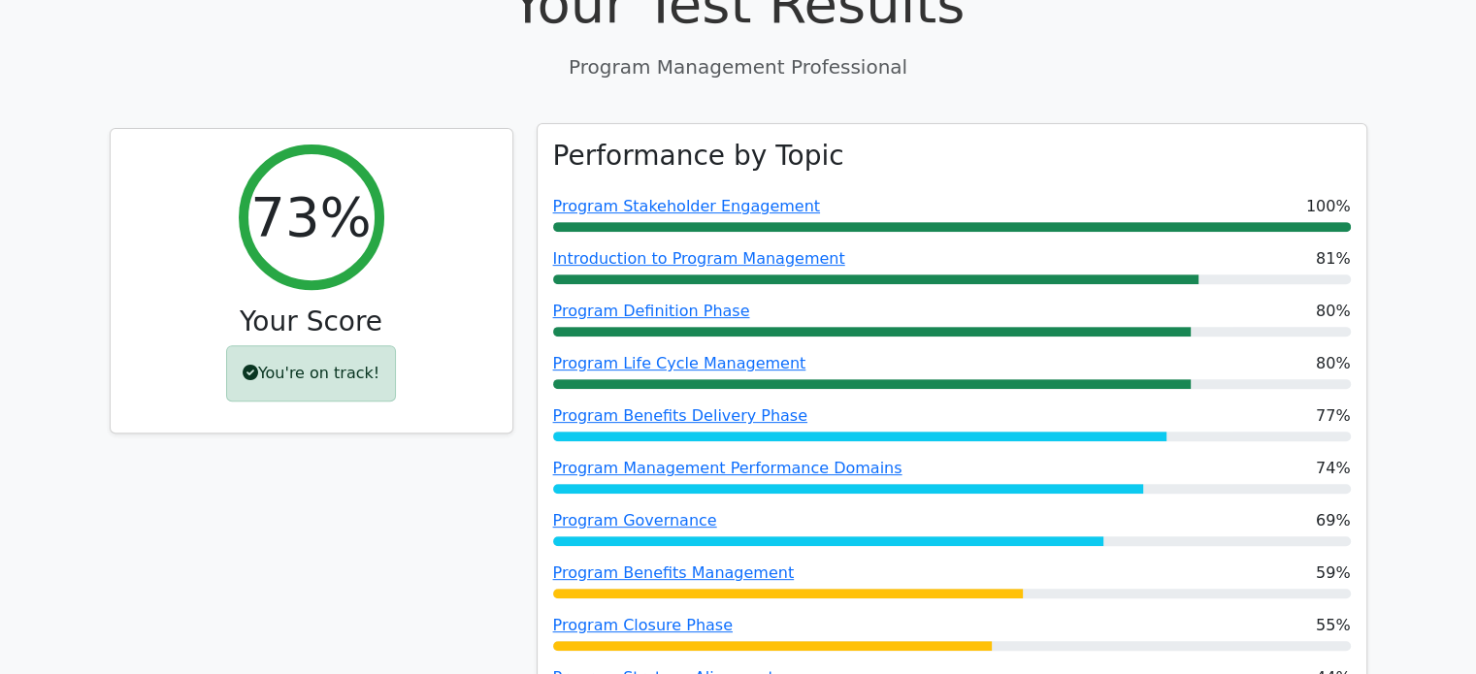
scroll to position [702, 0]
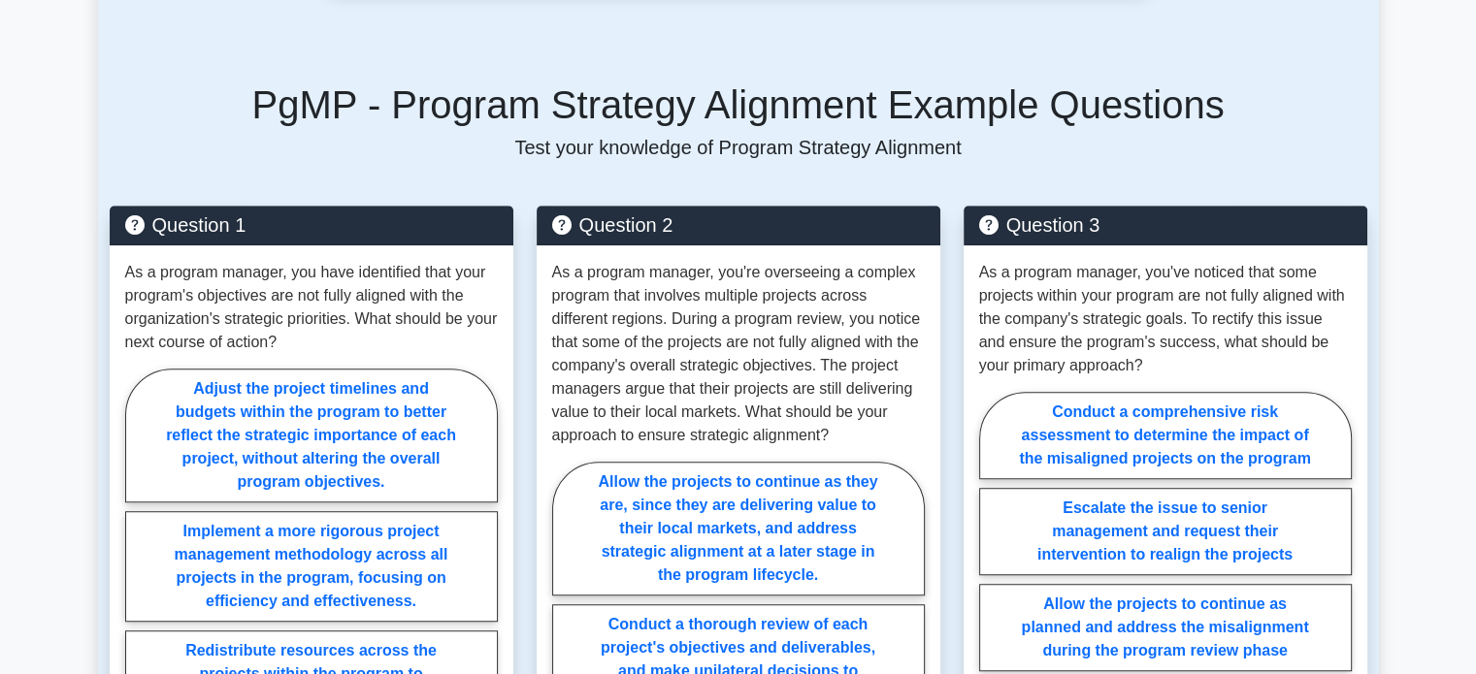
scroll to position [1223, 0]
